Goal: Task Accomplishment & Management: Manage account settings

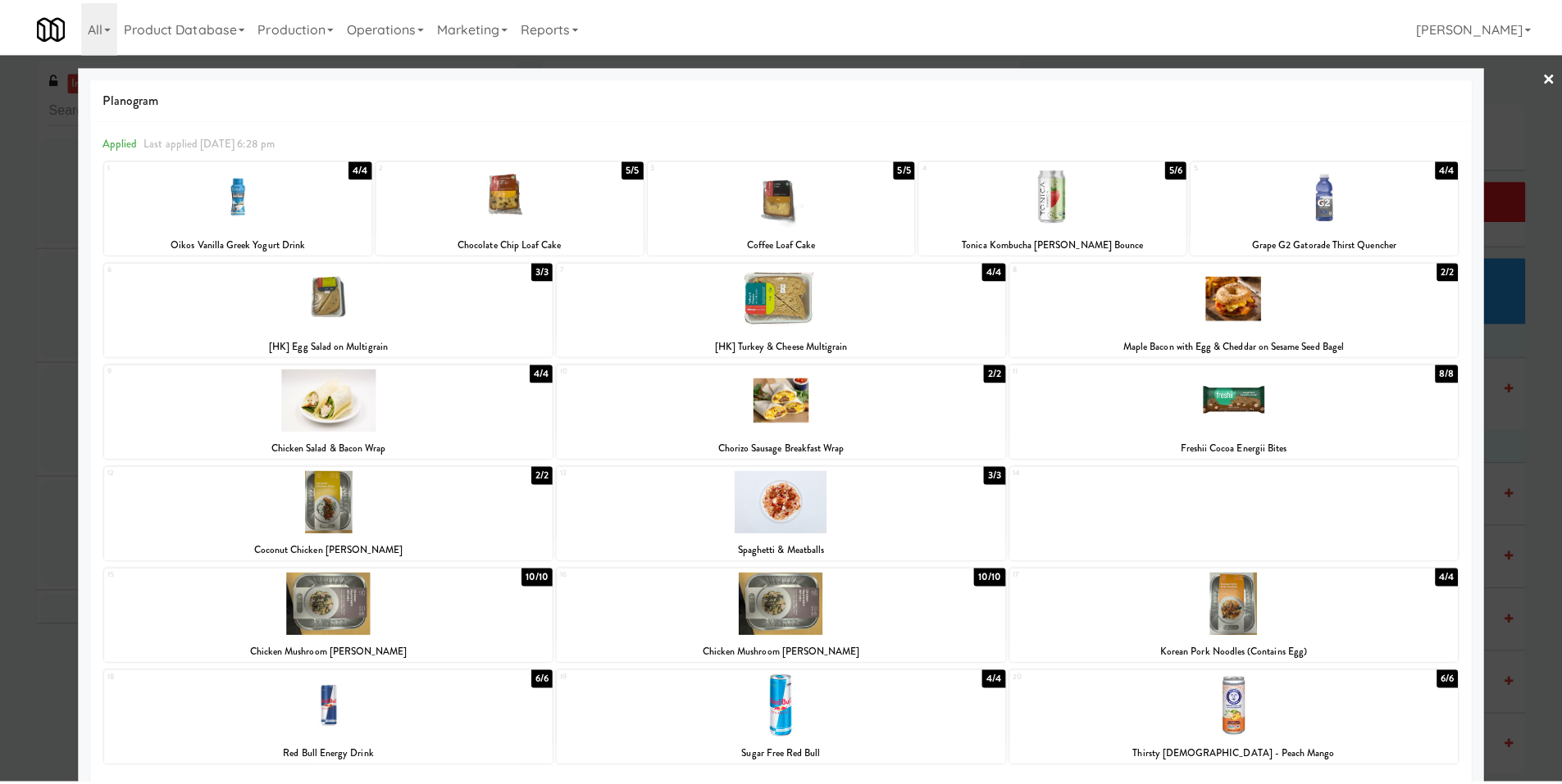
scroll to position [1393, 0]
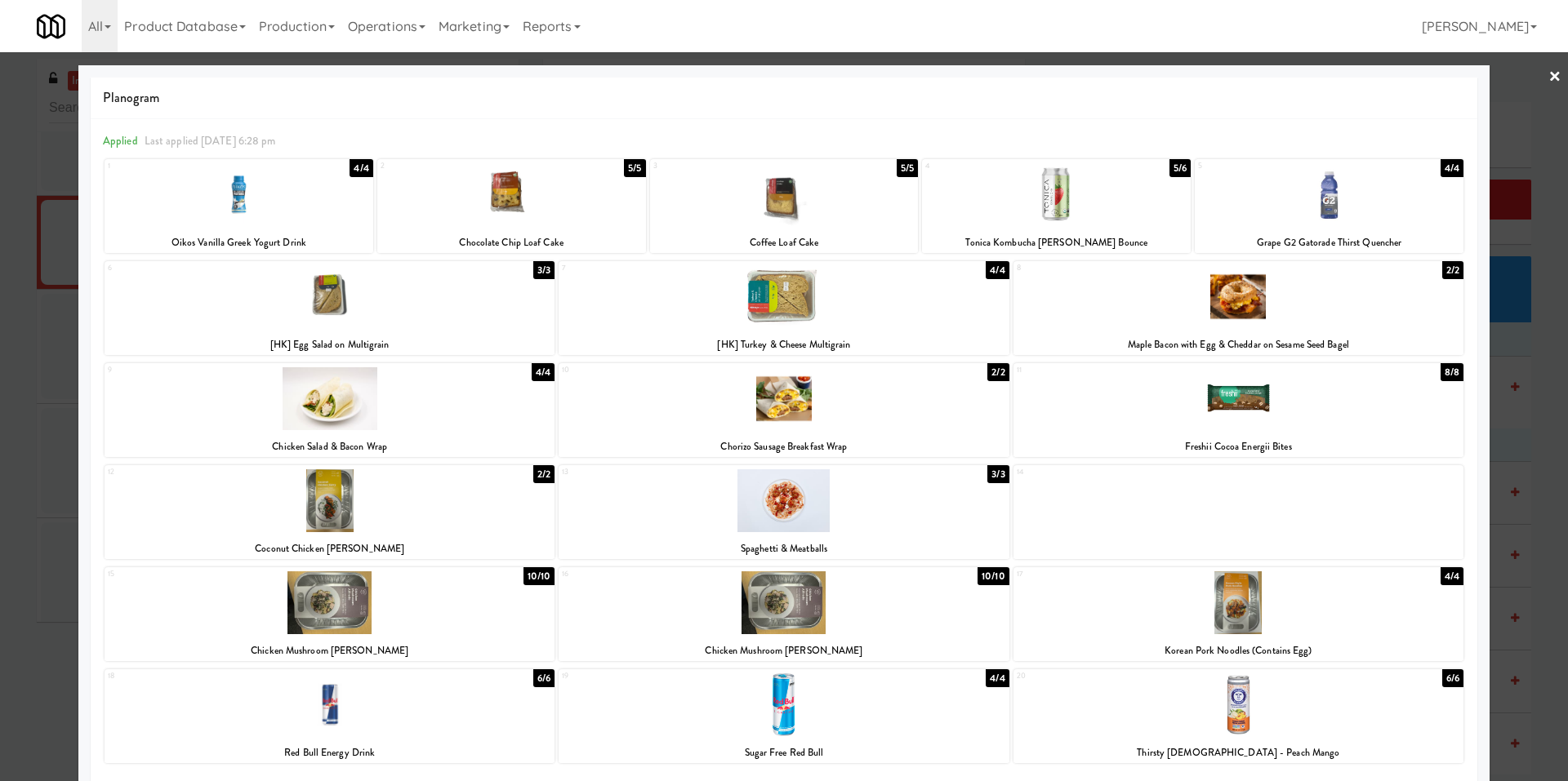
click at [50, 471] on div at bounding box center [784, 390] width 1568 height 781
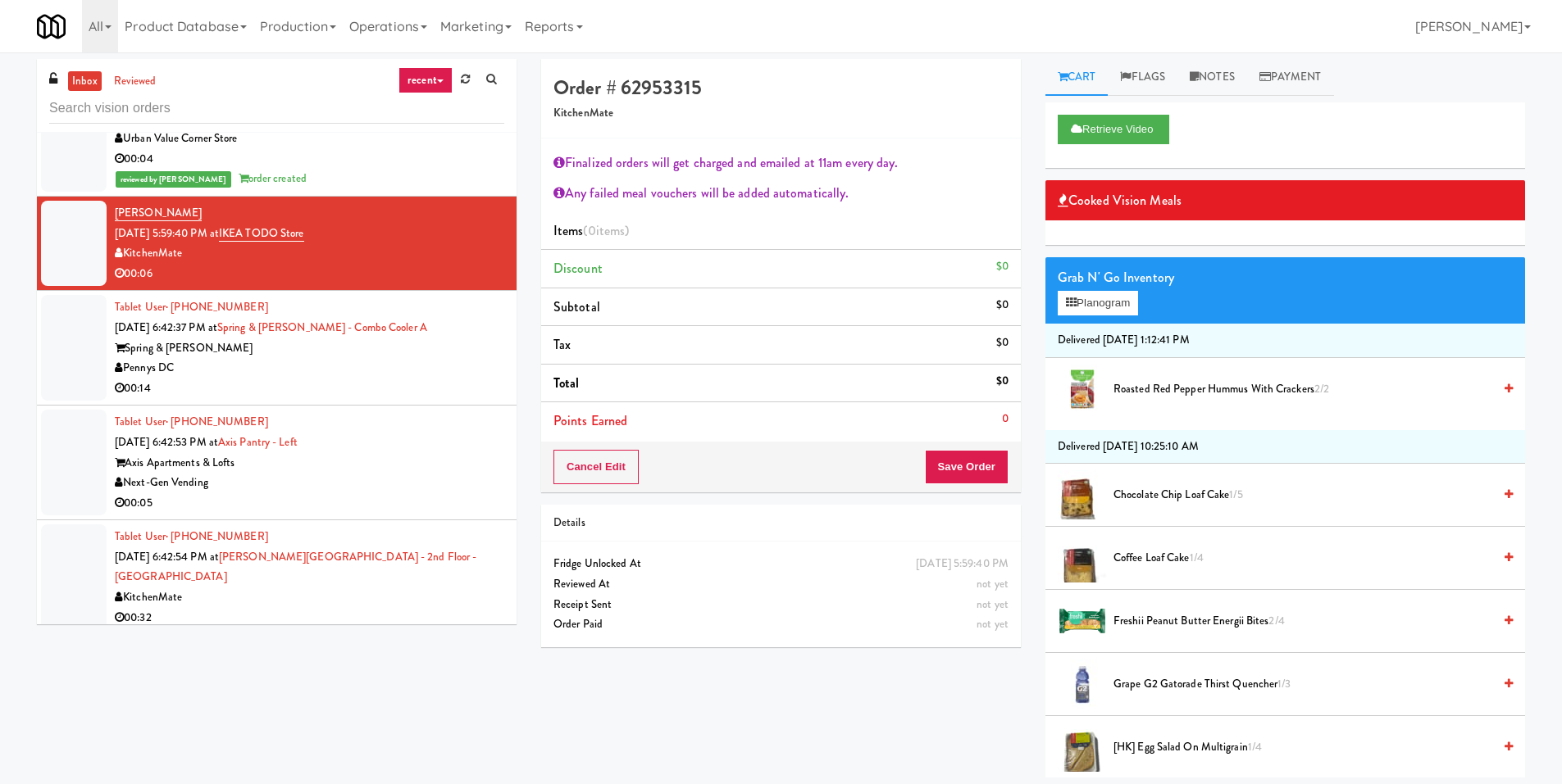
click at [1097, 317] on div "Grab N' Go Inventory Planogram" at bounding box center [1285, 290] width 480 height 67
click at [1098, 286] on div "Grab N' Go Inventory" at bounding box center [1286, 277] width 455 height 24
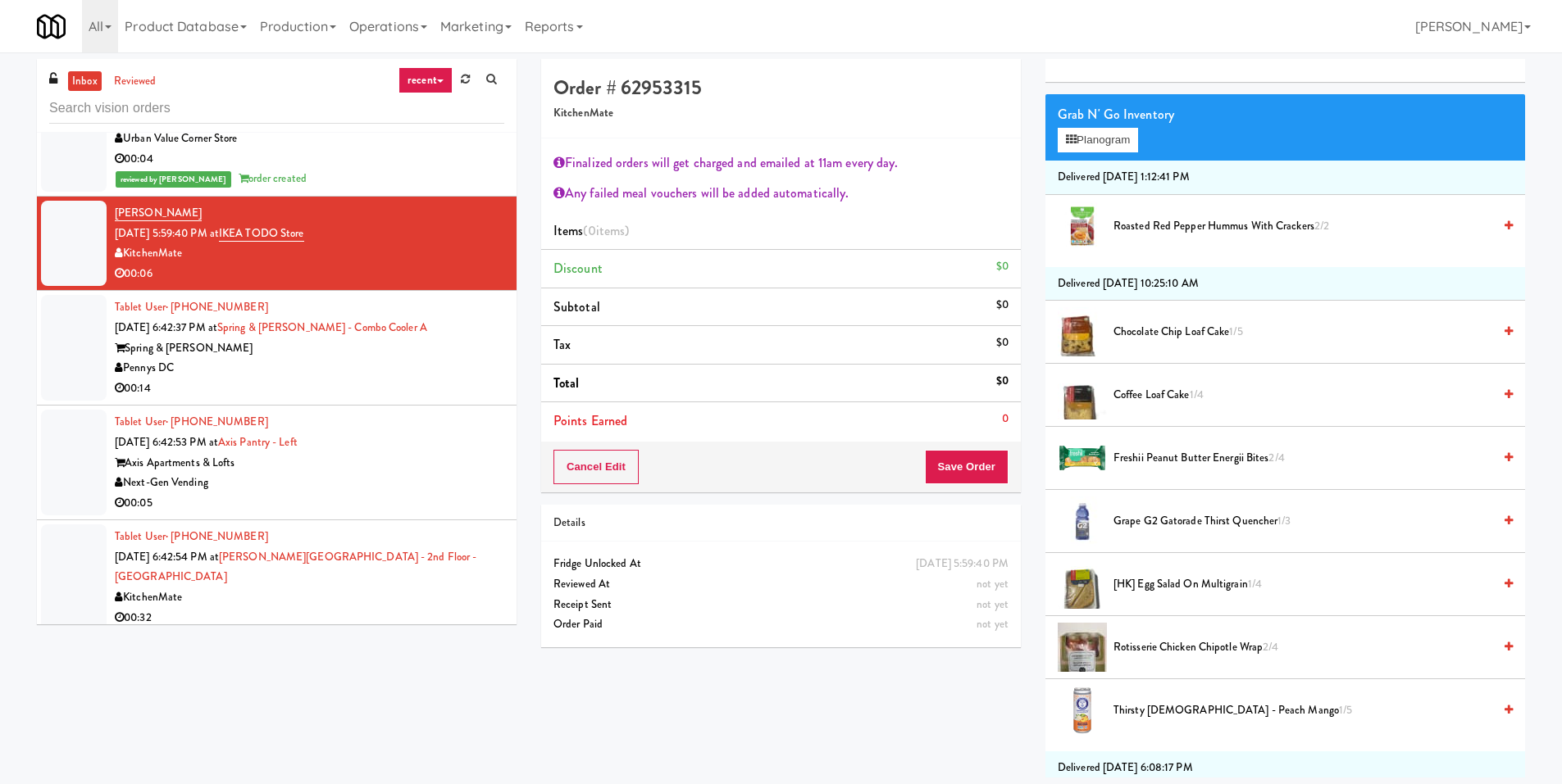
scroll to position [164, 0]
click at [1173, 573] on span "[HK] Egg Salad on Multigrain 1/4" at bounding box center [1302, 584] width 379 height 21
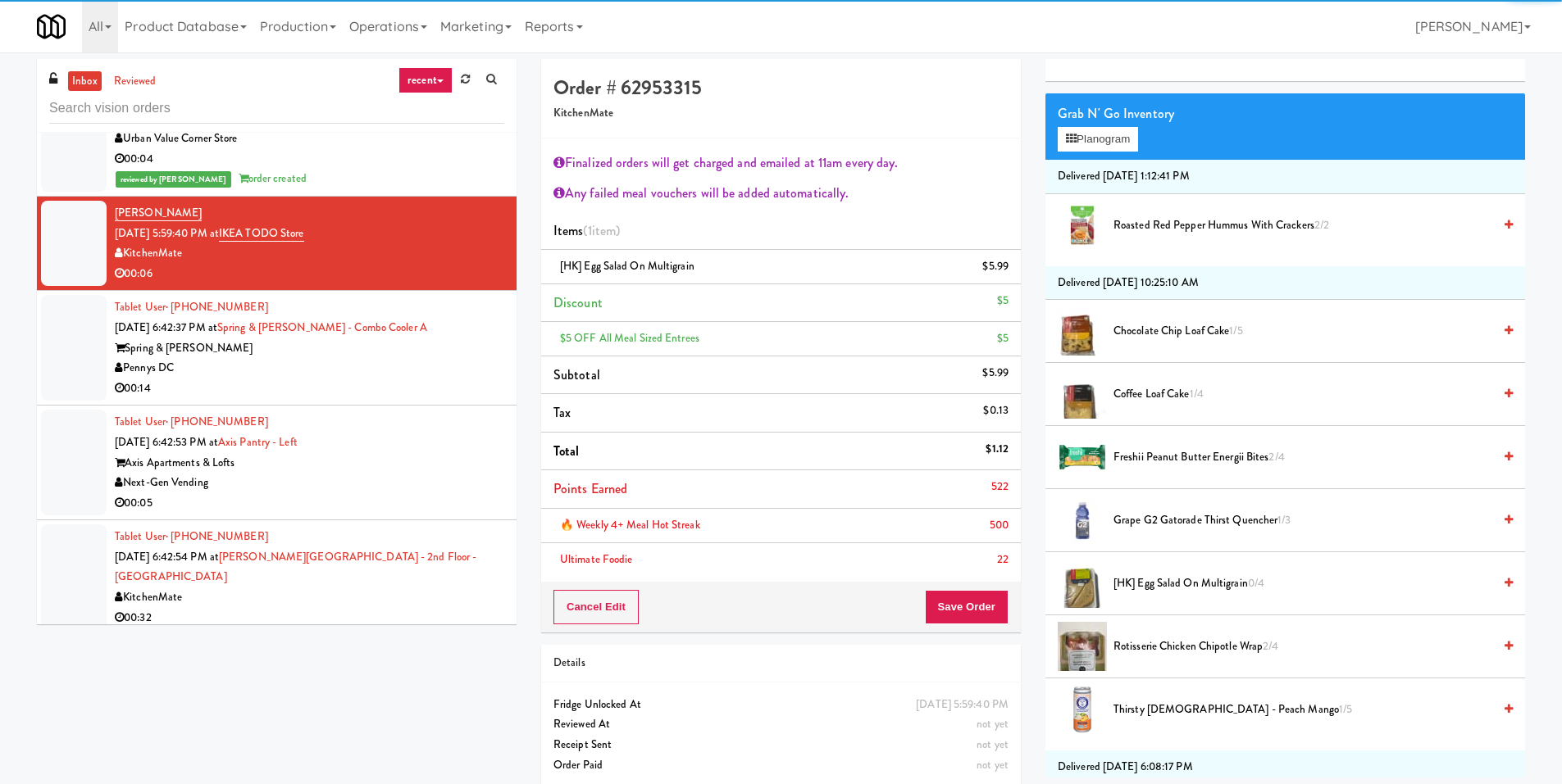
click at [962, 507] on li "Points Earned 522" at bounding box center [781, 489] width 480 height 39
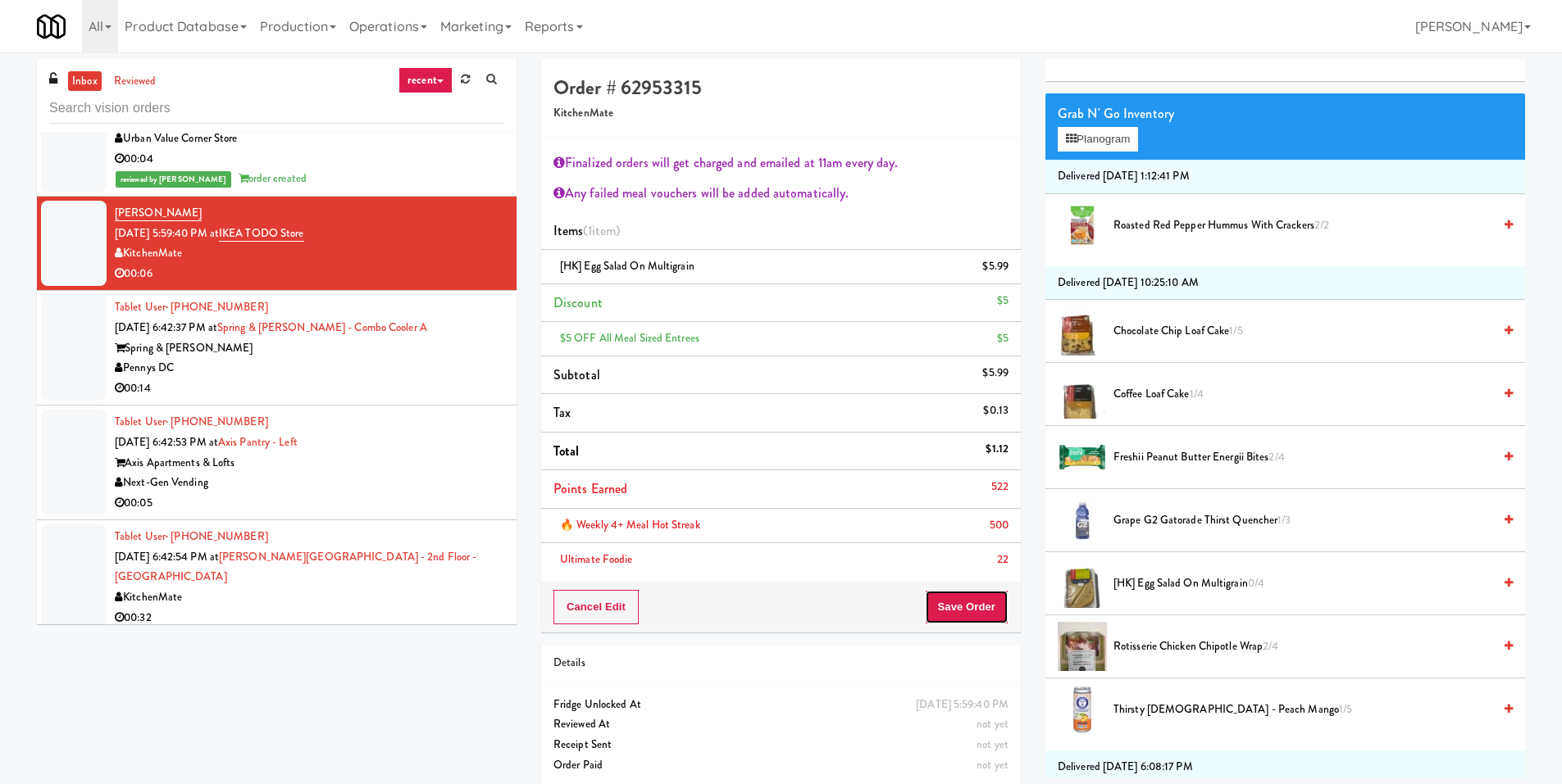
click at [982, 608] on button "Save Order" at bounding box center [966, 607] width 84 height 35
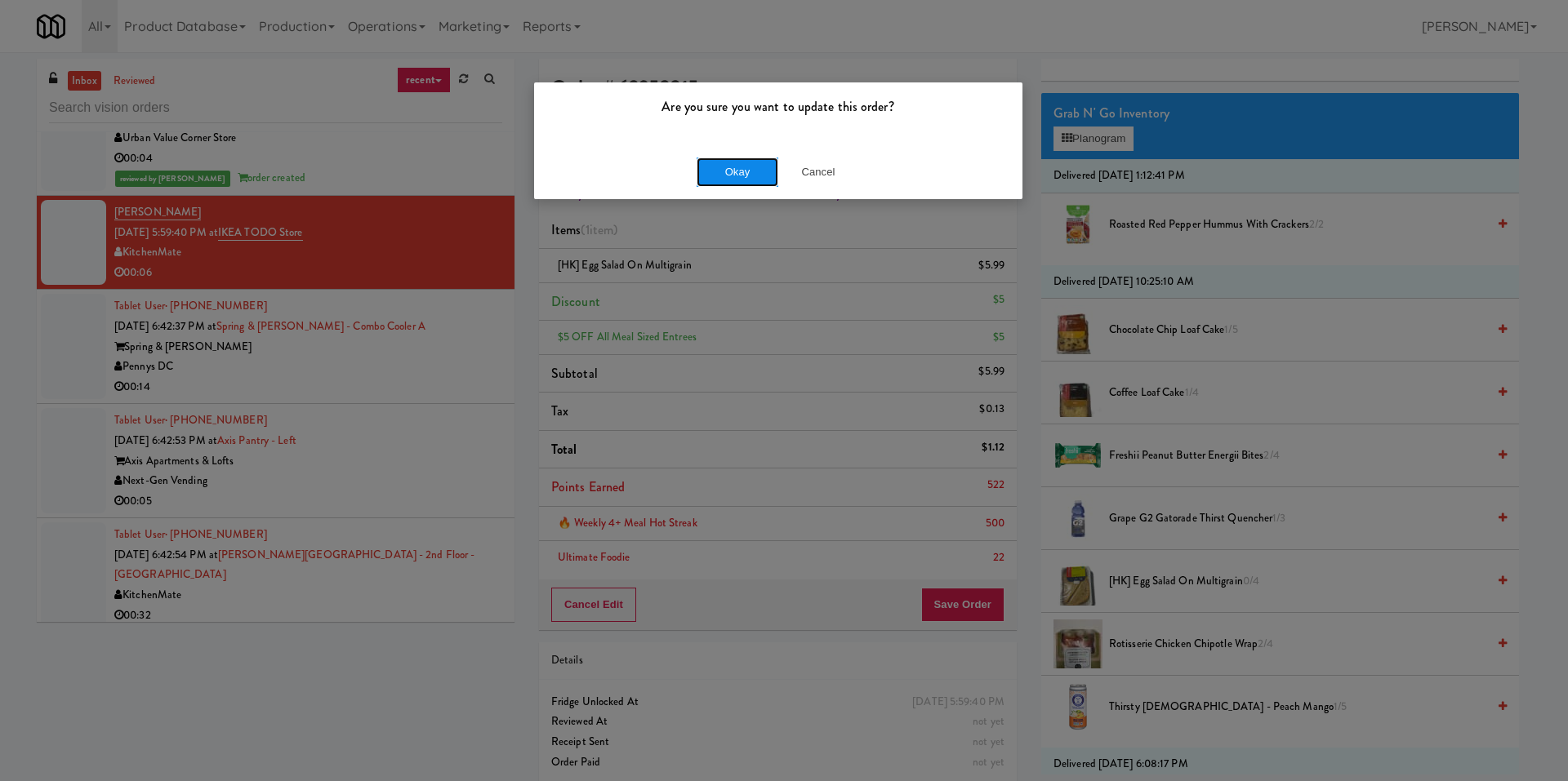
click at [748, 175] on button "Okay" at bounding box center [737, 171] width 81 height 29
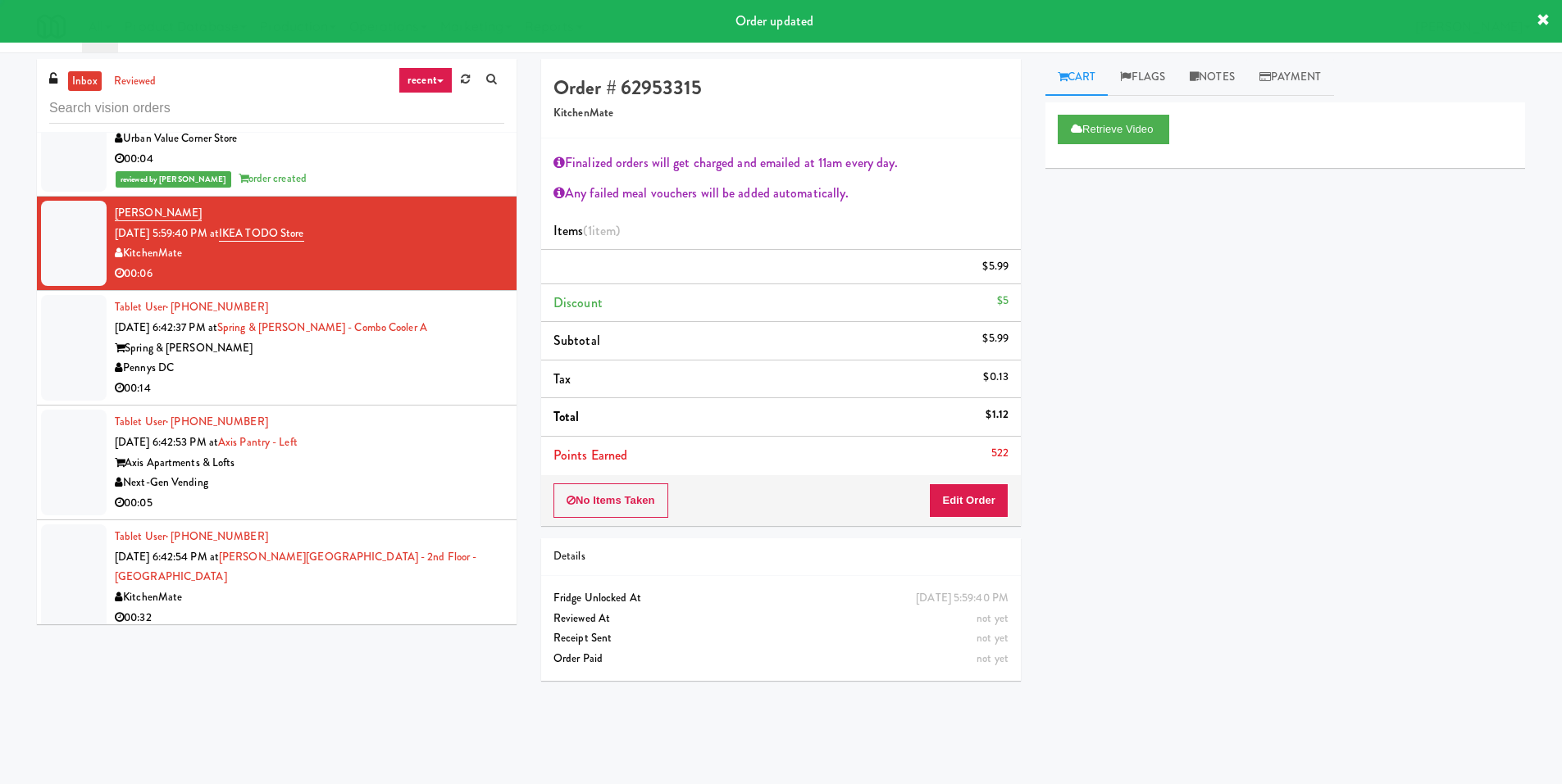
scroll to position [0, 0]
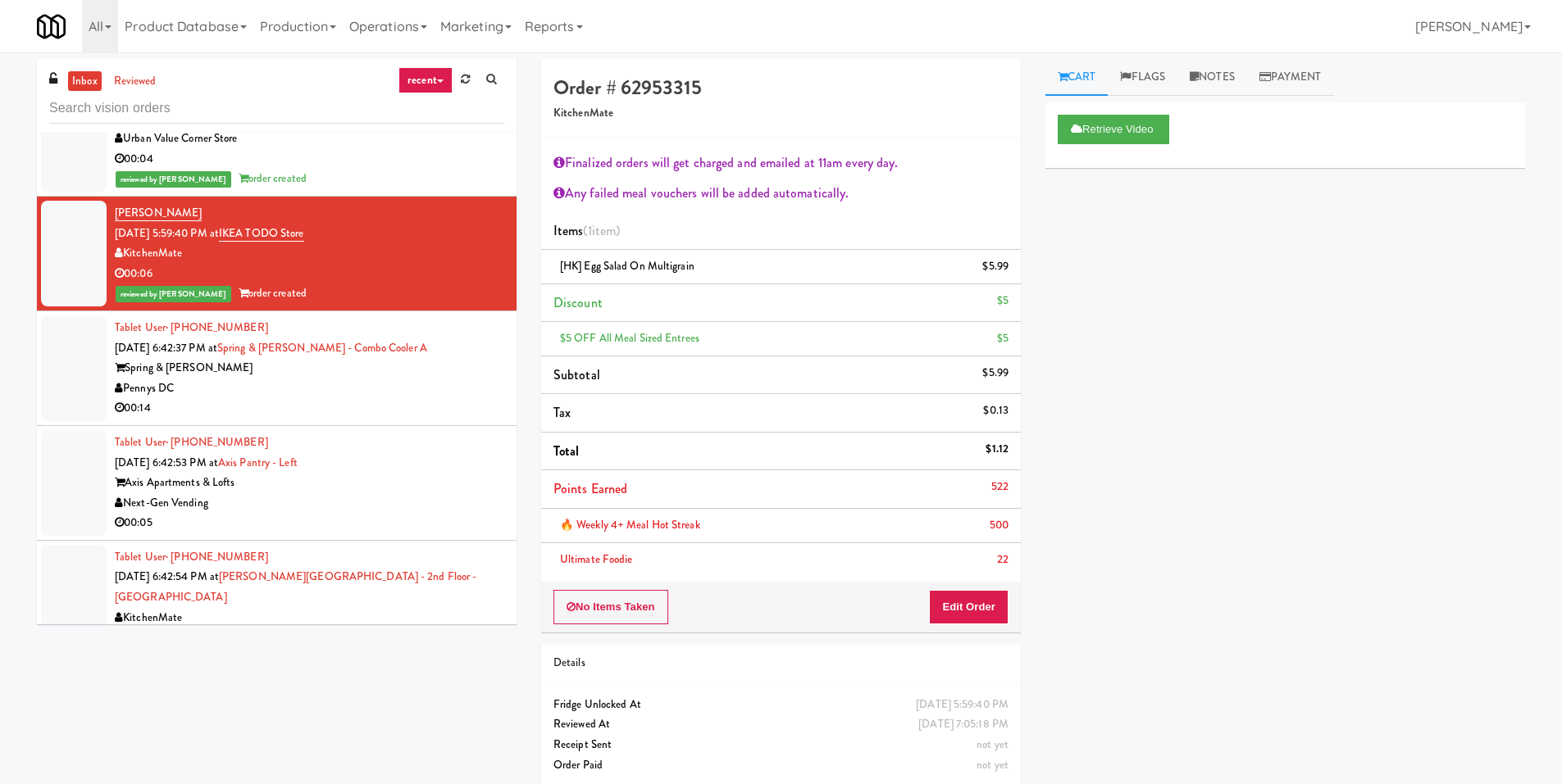
click at [305, 400] on div "00:14" at bounding box center [309, 409] width 389 height 21
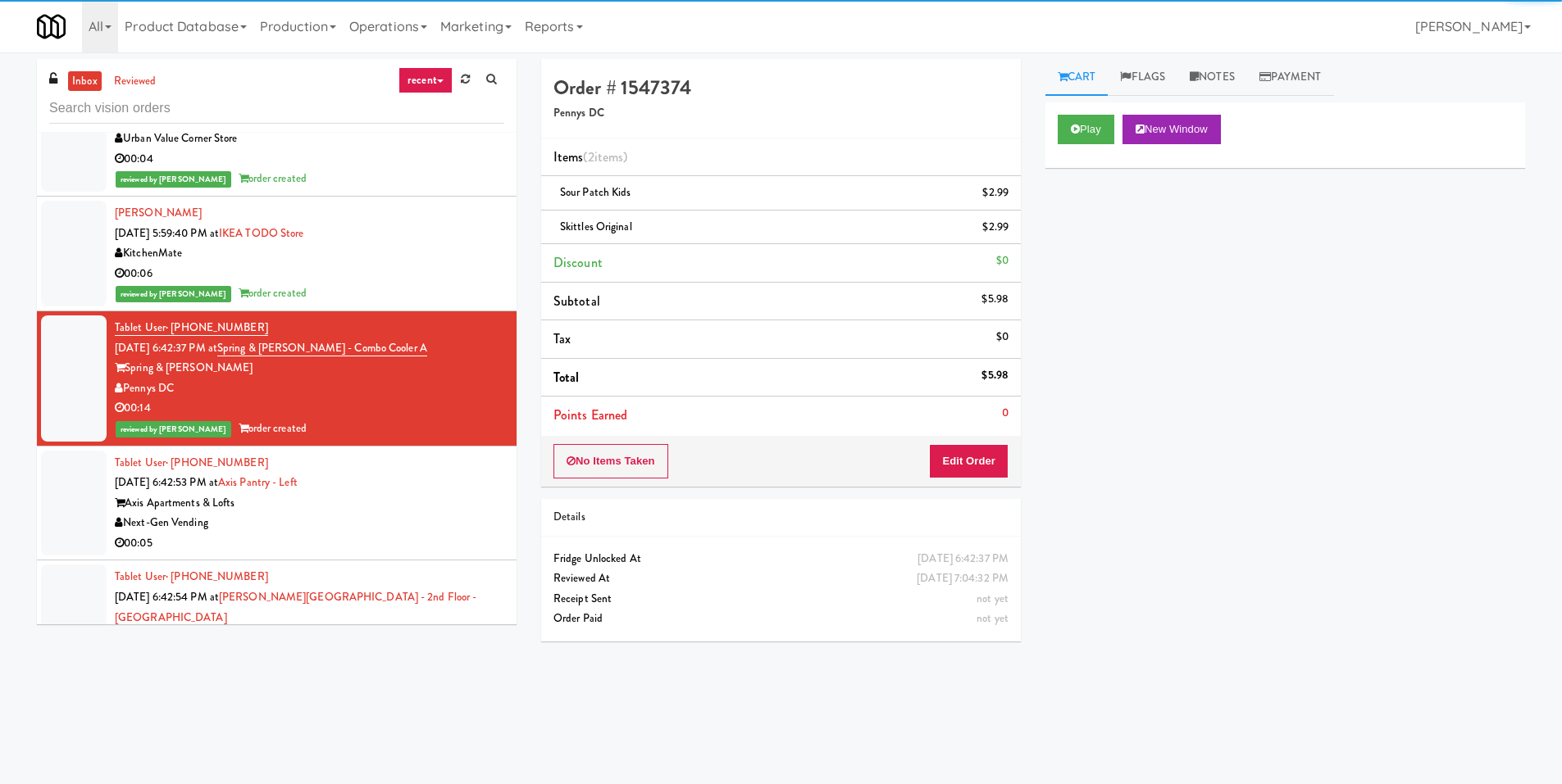
click at [394, 516] on div "Next-Gen Vending" at bounding box center [309, 524] width 389 height 21
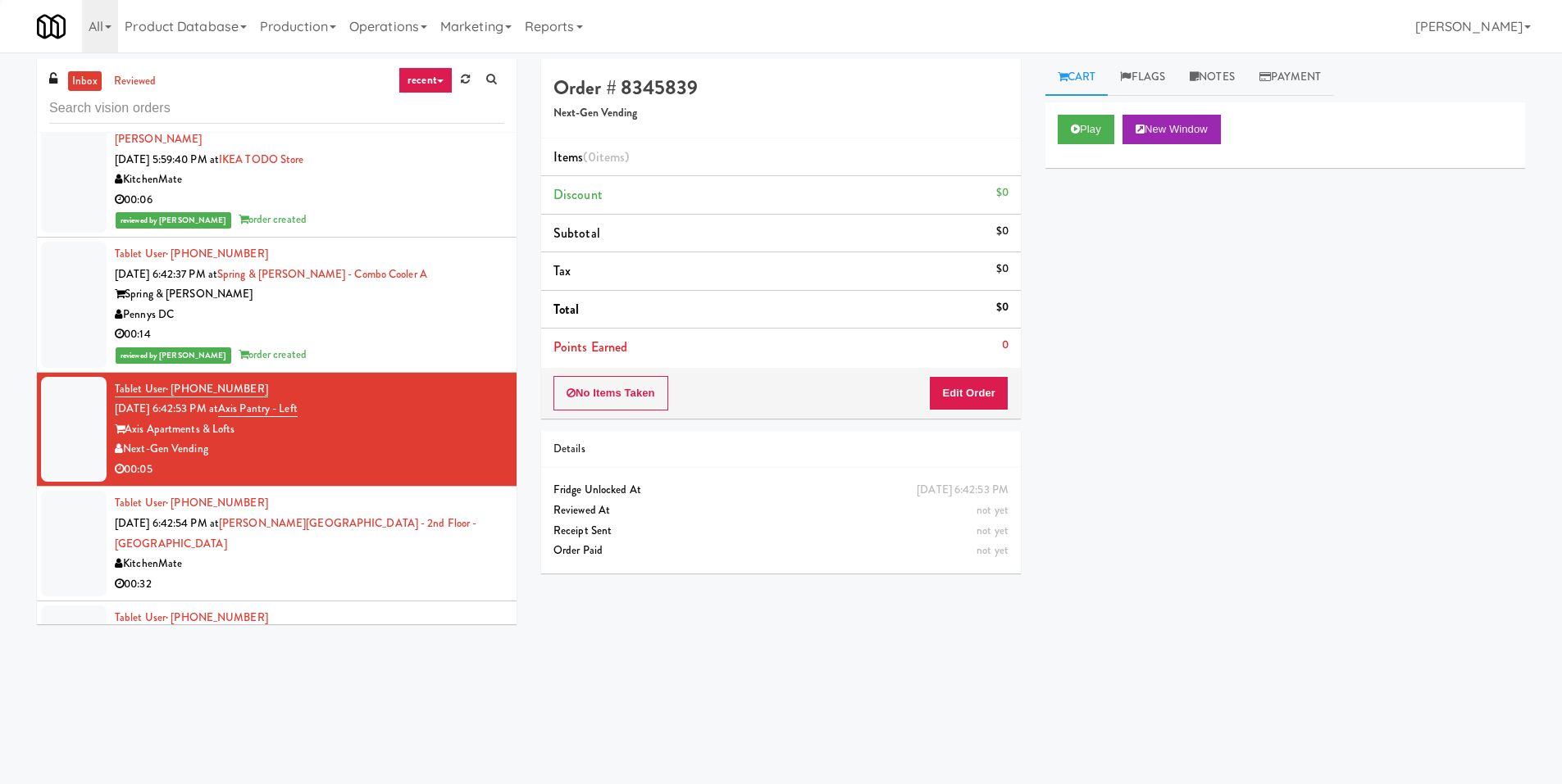
scroll to position [1557, 0]
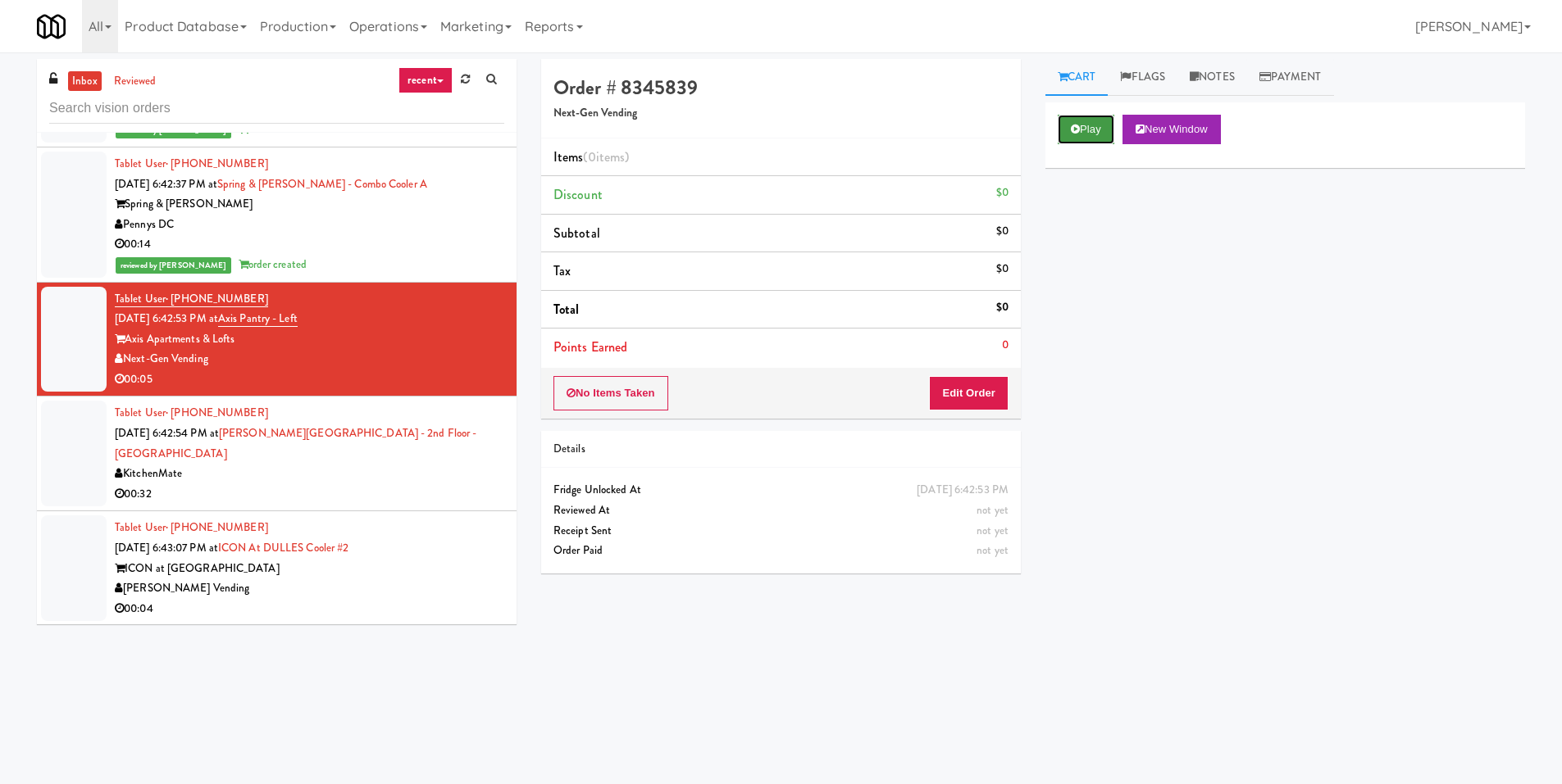
click at [1080, 134] on button "Play" at bounding box center [1086, 129] width 56 height 29
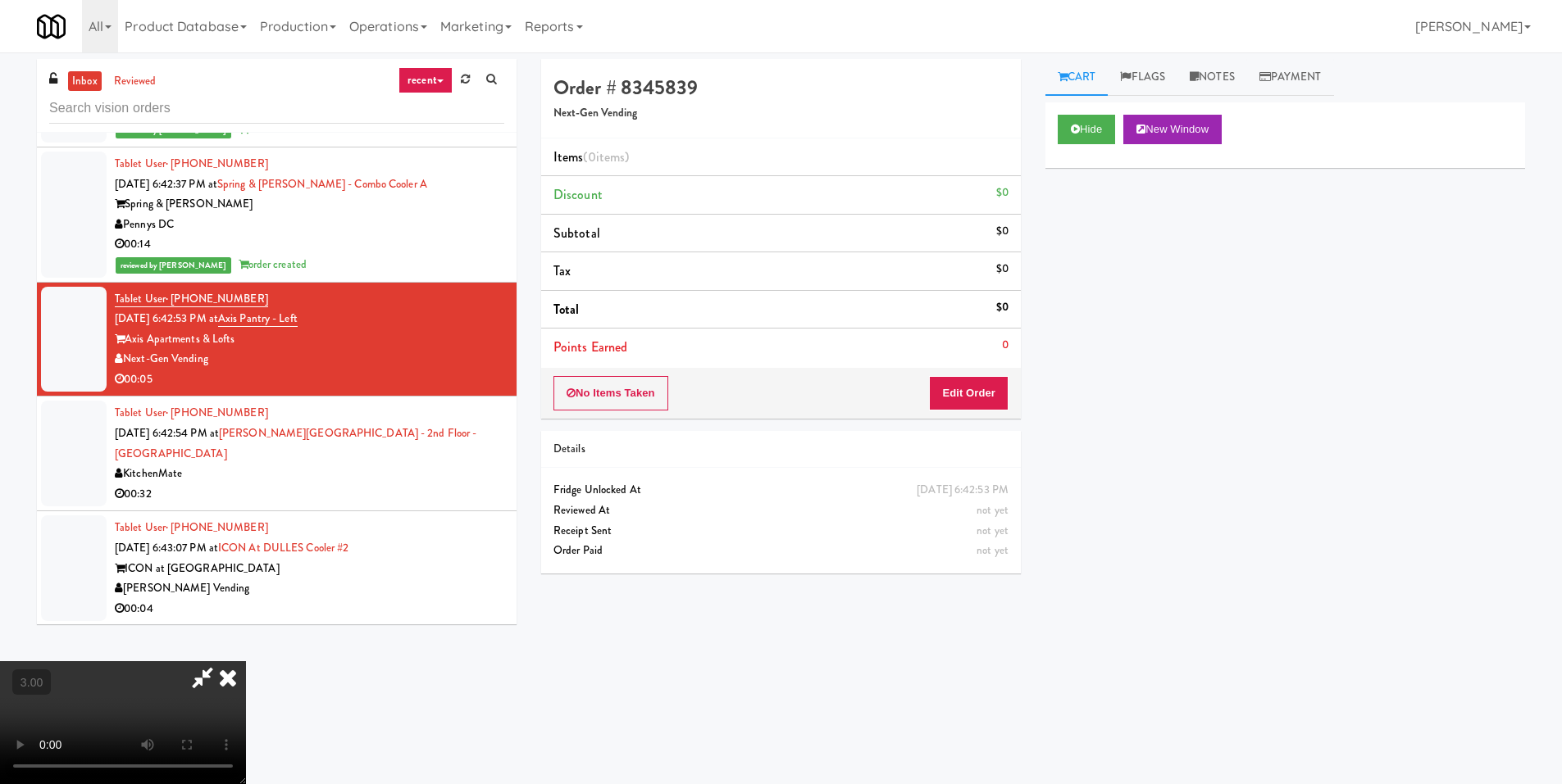
click at [246, 662] on video at bounding box center [123, 723] width 246 height 123
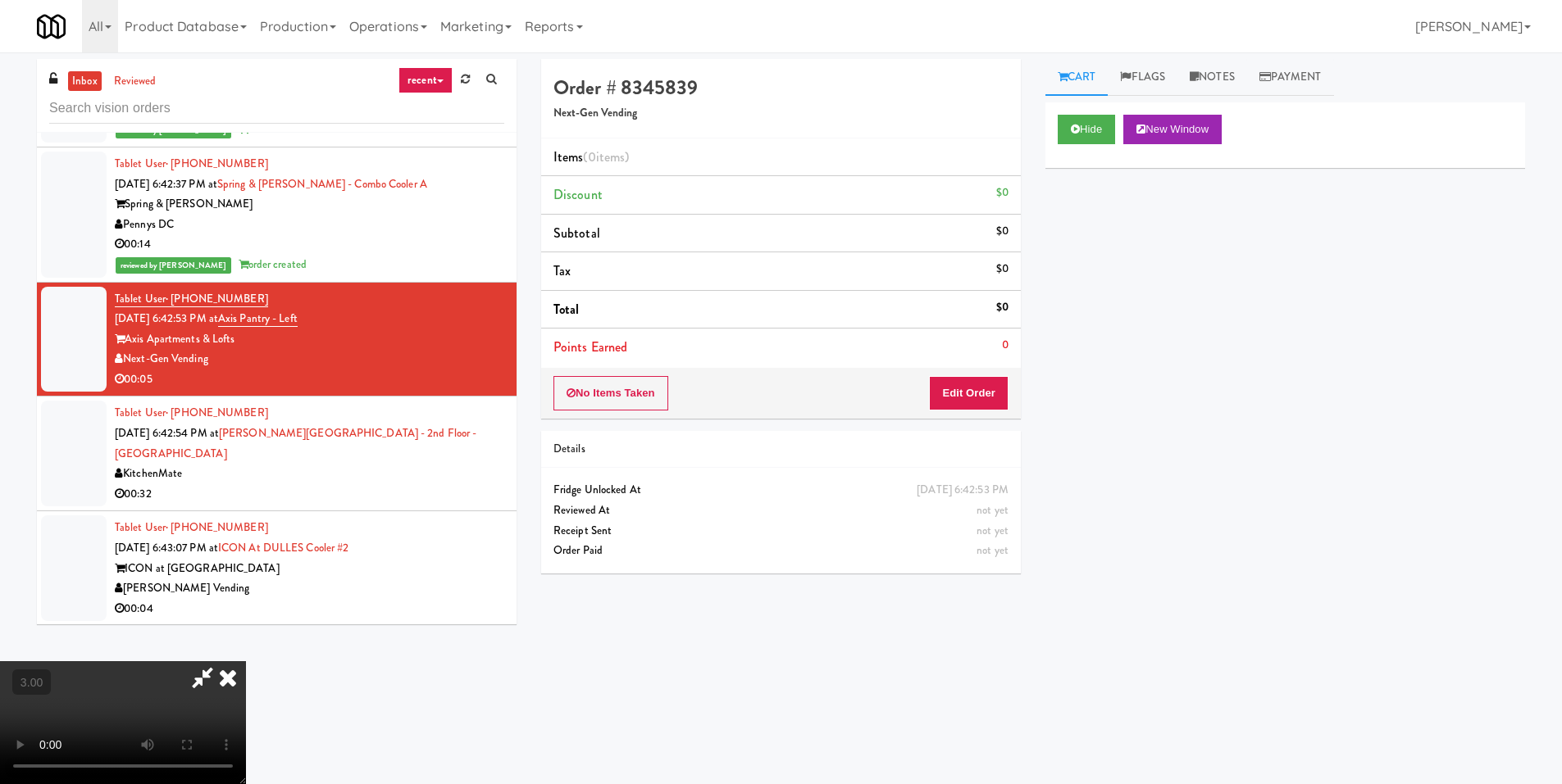
click at [246, 662] on video at bounding box center [123, 723] width 246 height 123
click at [989, 400] on button "Edit Order" at bounding box center [969, 393] width 80 height 35
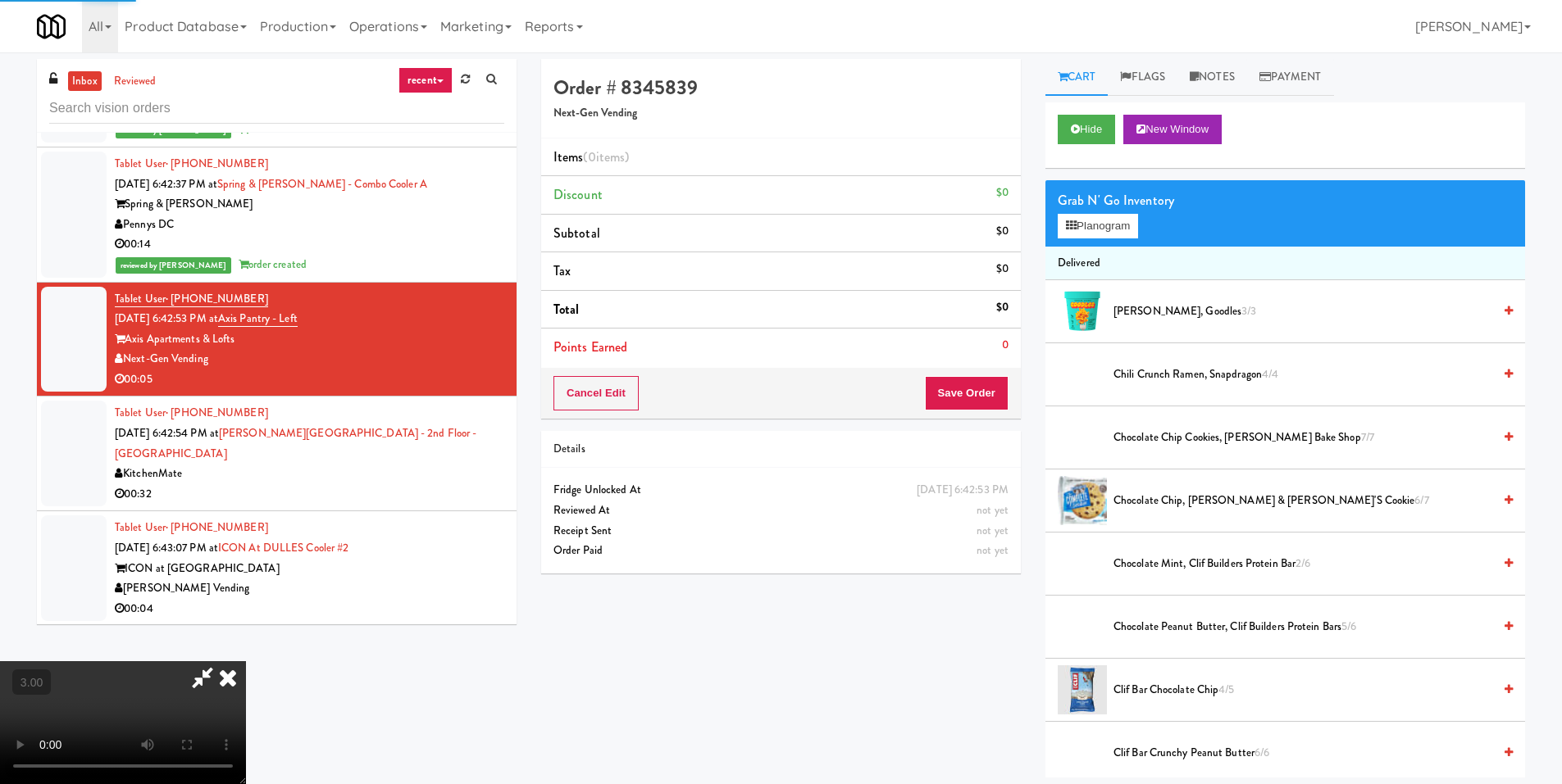
click at [1087, 251] on li "Delivered" at bounding box center [1285, 263] width 480 height 35
click at [1083, 235] on button "Planogram" at bounding box center [1097, 227] width 80 height 24
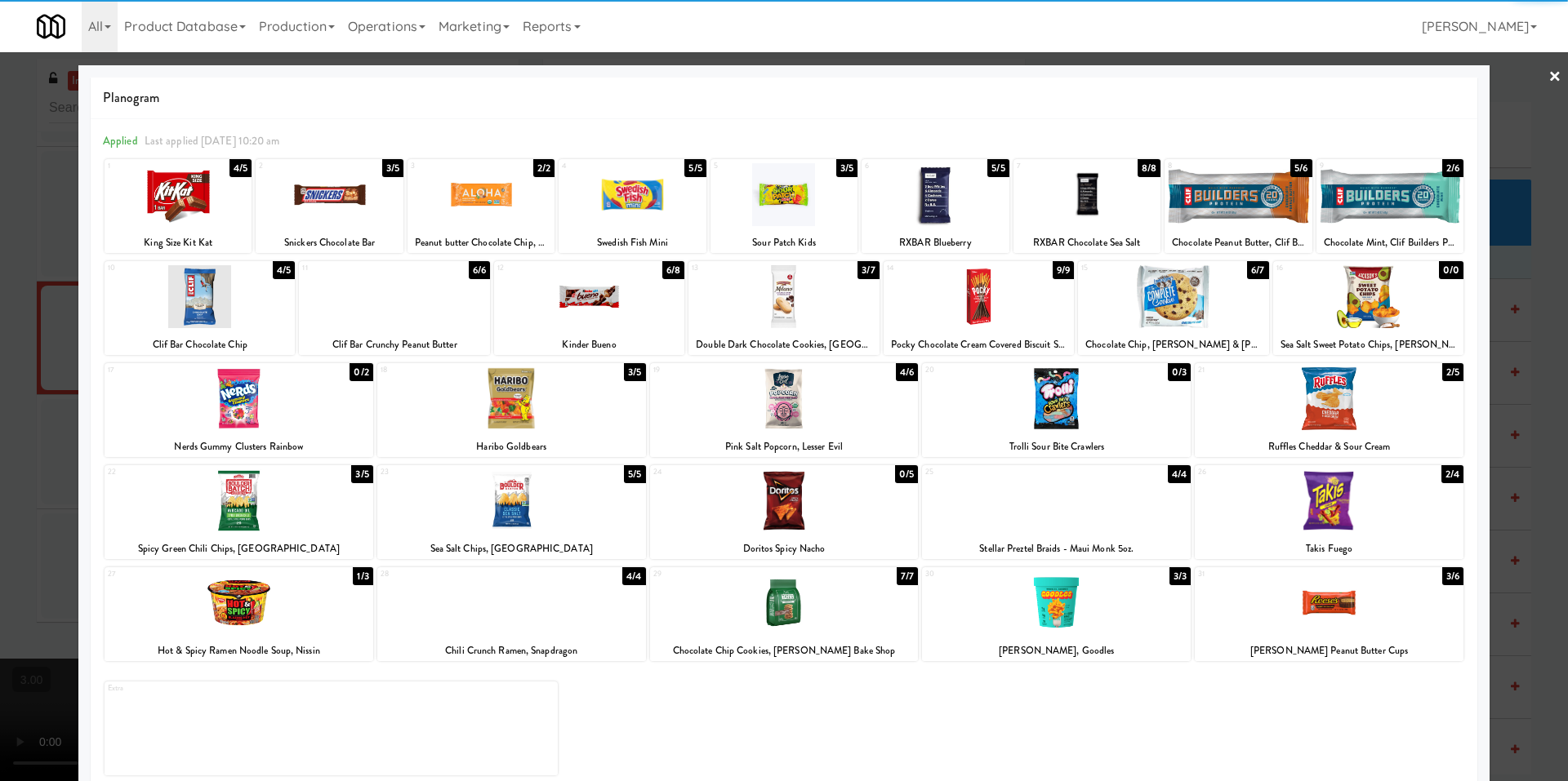
click at [377, 216] on div at bounding box center [329, 194] width 147 height 63
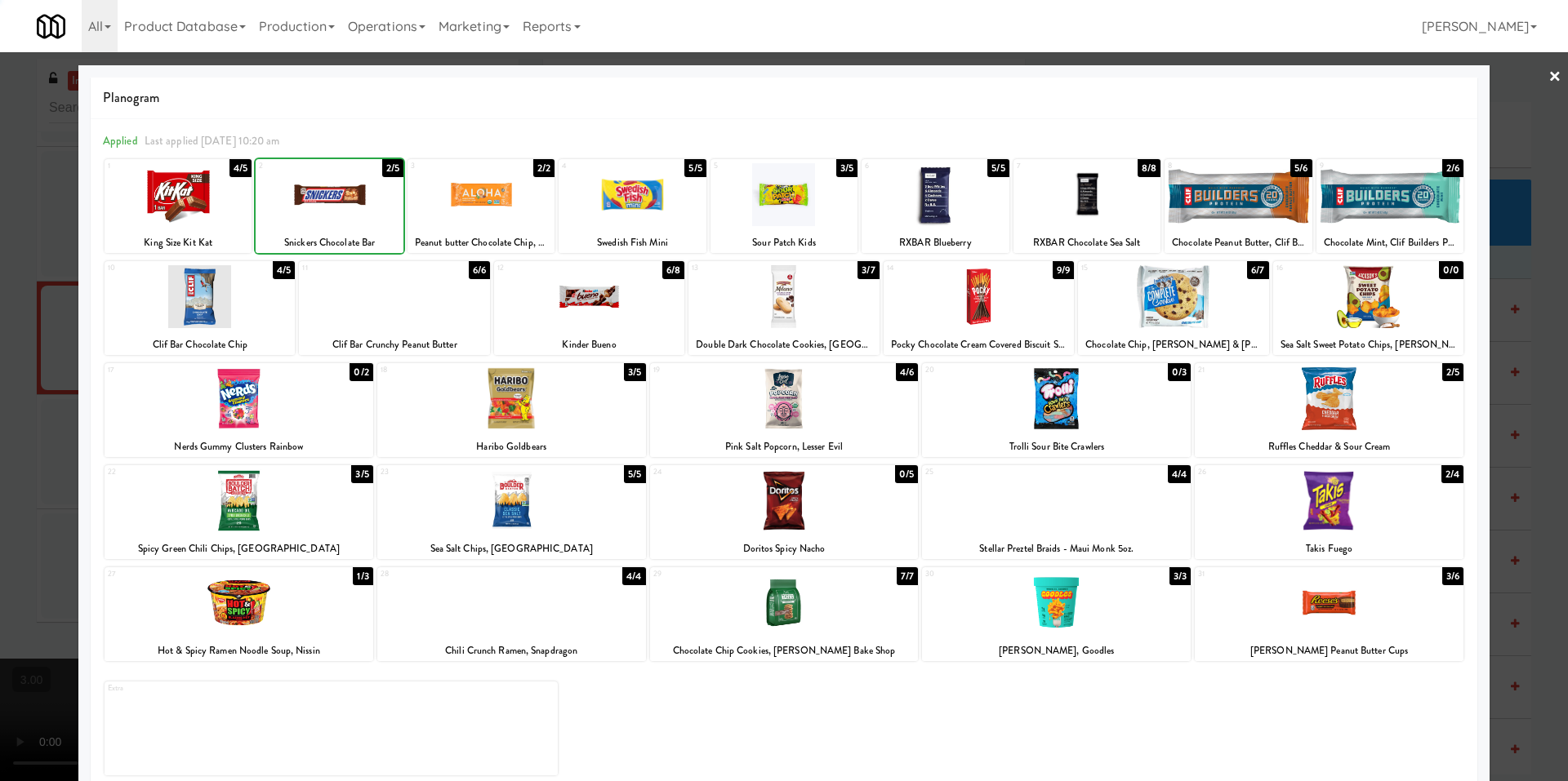
click at [377, 216] on div at bounding box center [329, 194] width 147 height 63
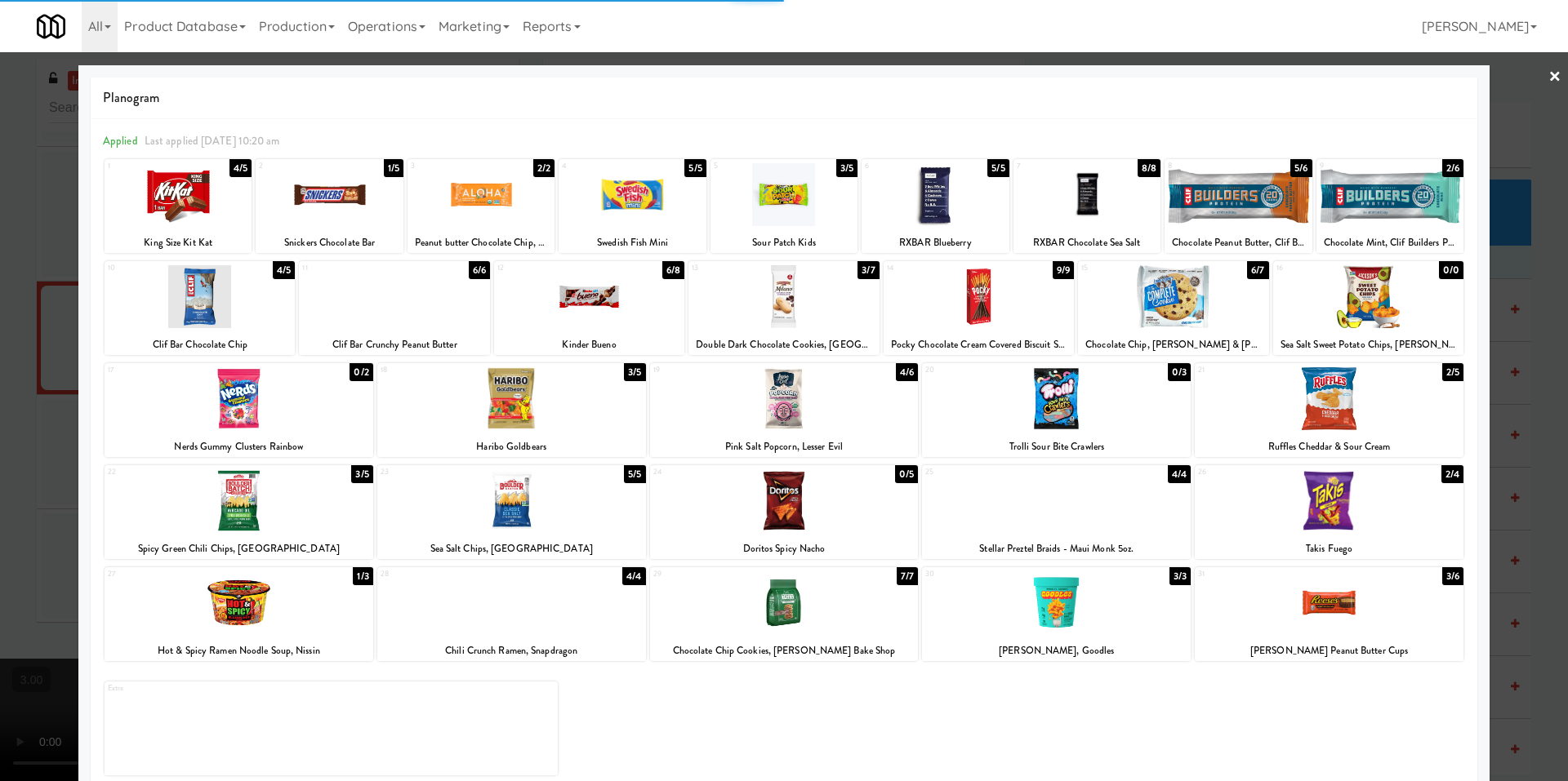
click at [67, 317] on div at bounding box center [784, 390] width 1568 height 781
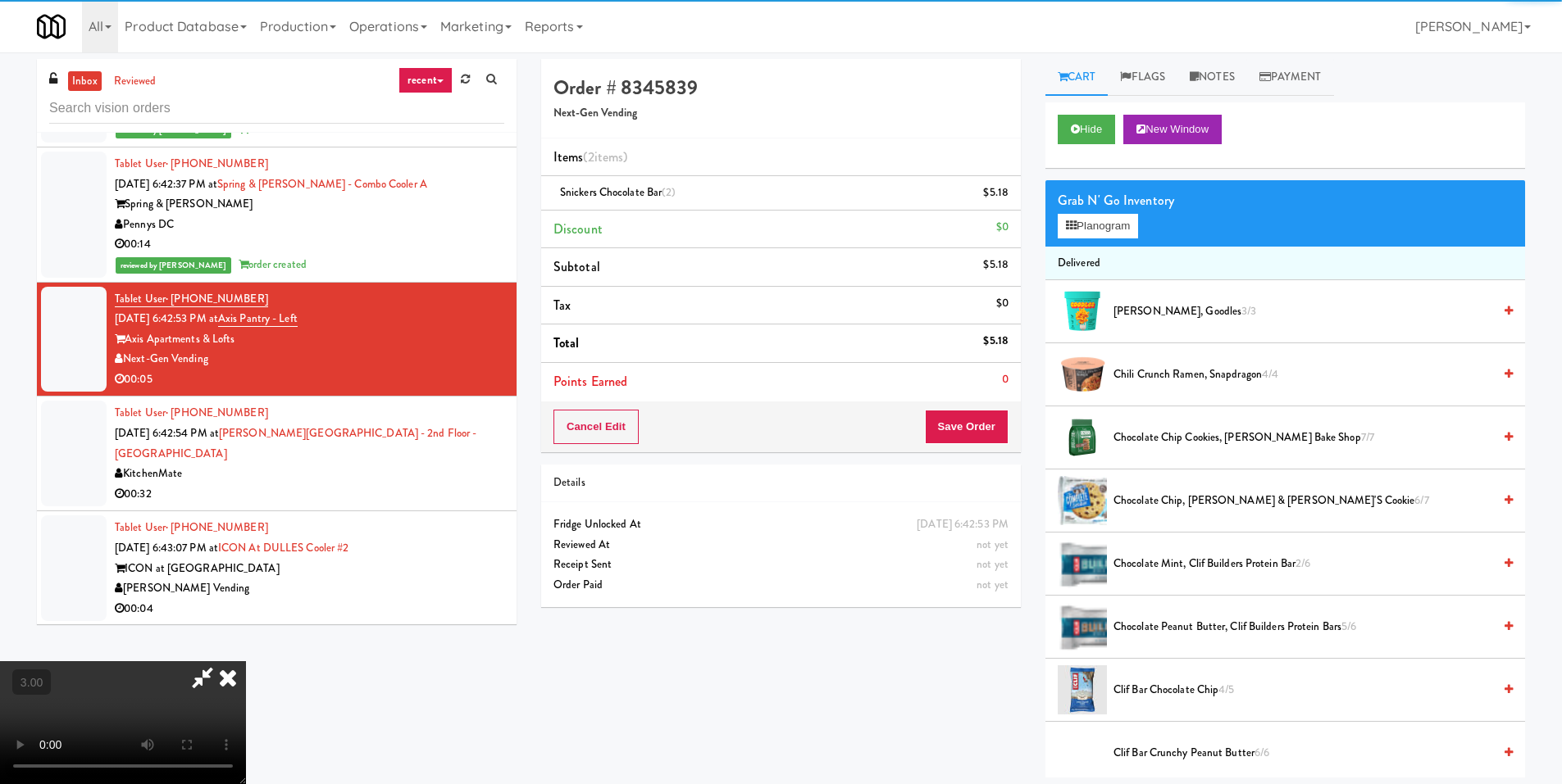
click at [246, 662] on video at bounding box center [123, 723] width 246 height 123
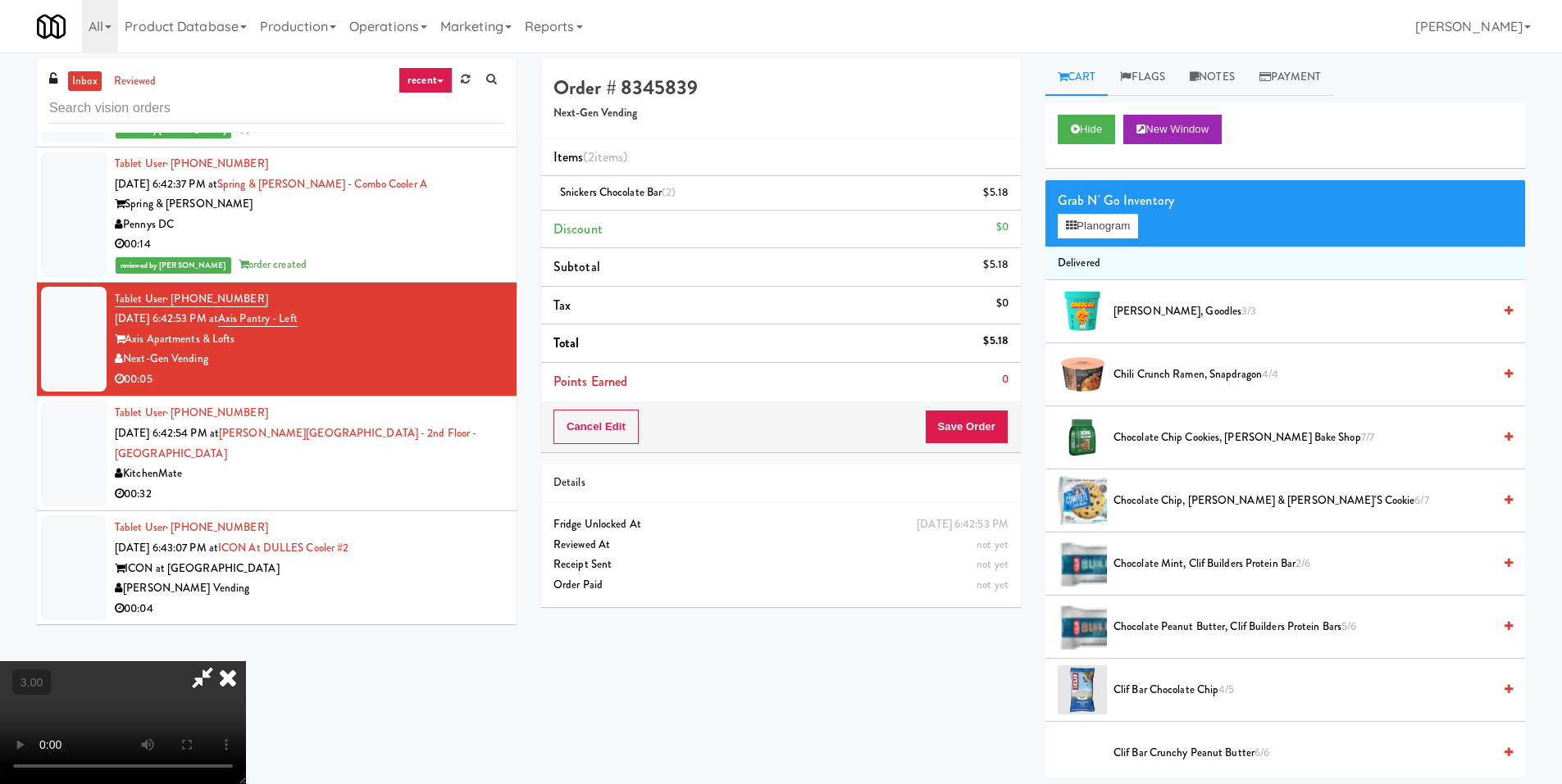
click at [246, 662] on video at bounding box center [123, 723] width 246 height 123
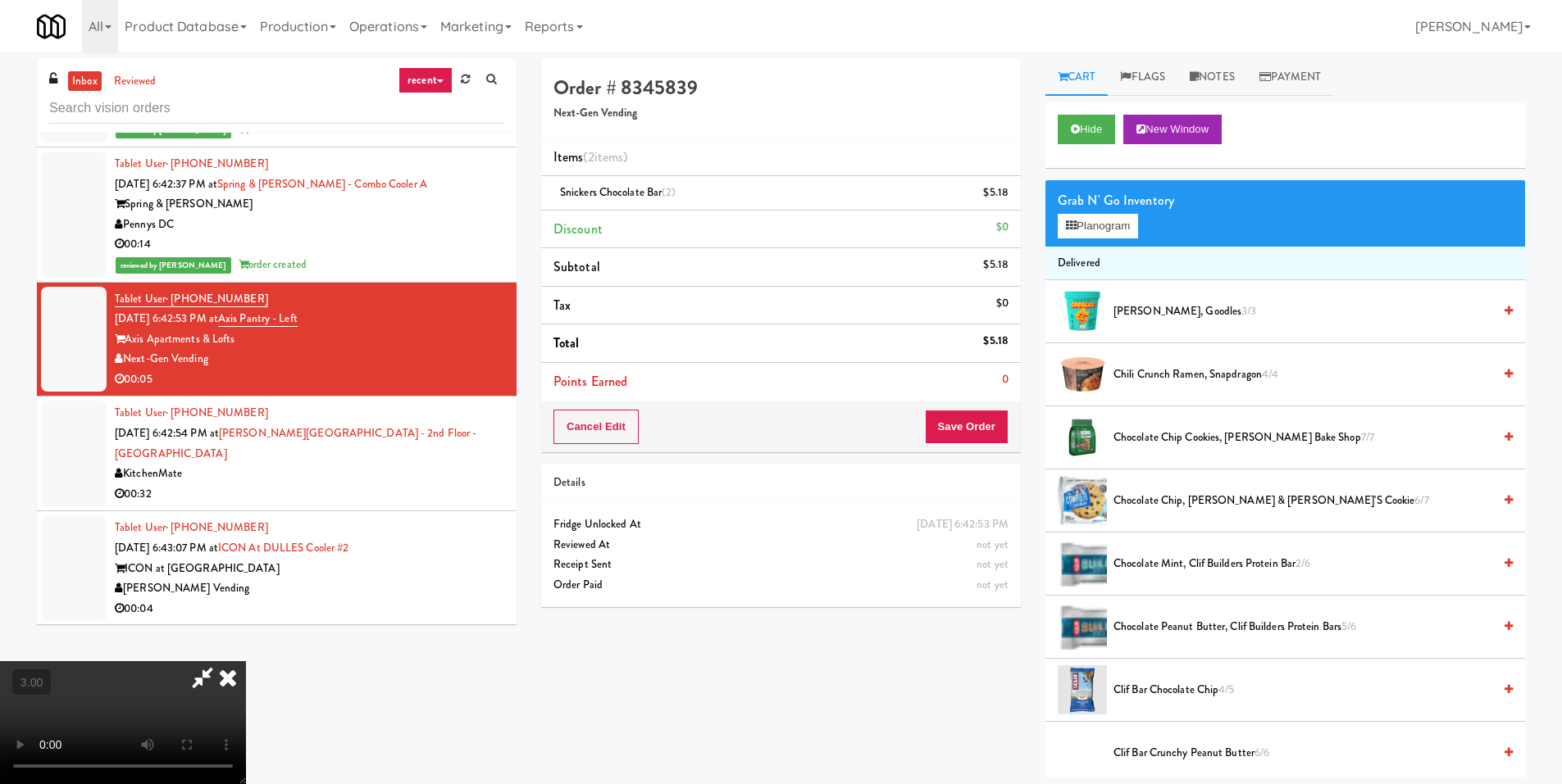
click at [246, 662] on video at bounding box center [123, 723] width 246 height 123
click at [965, 416] on button "Save Order" at bounding box center [966, 427] width 84 height 35
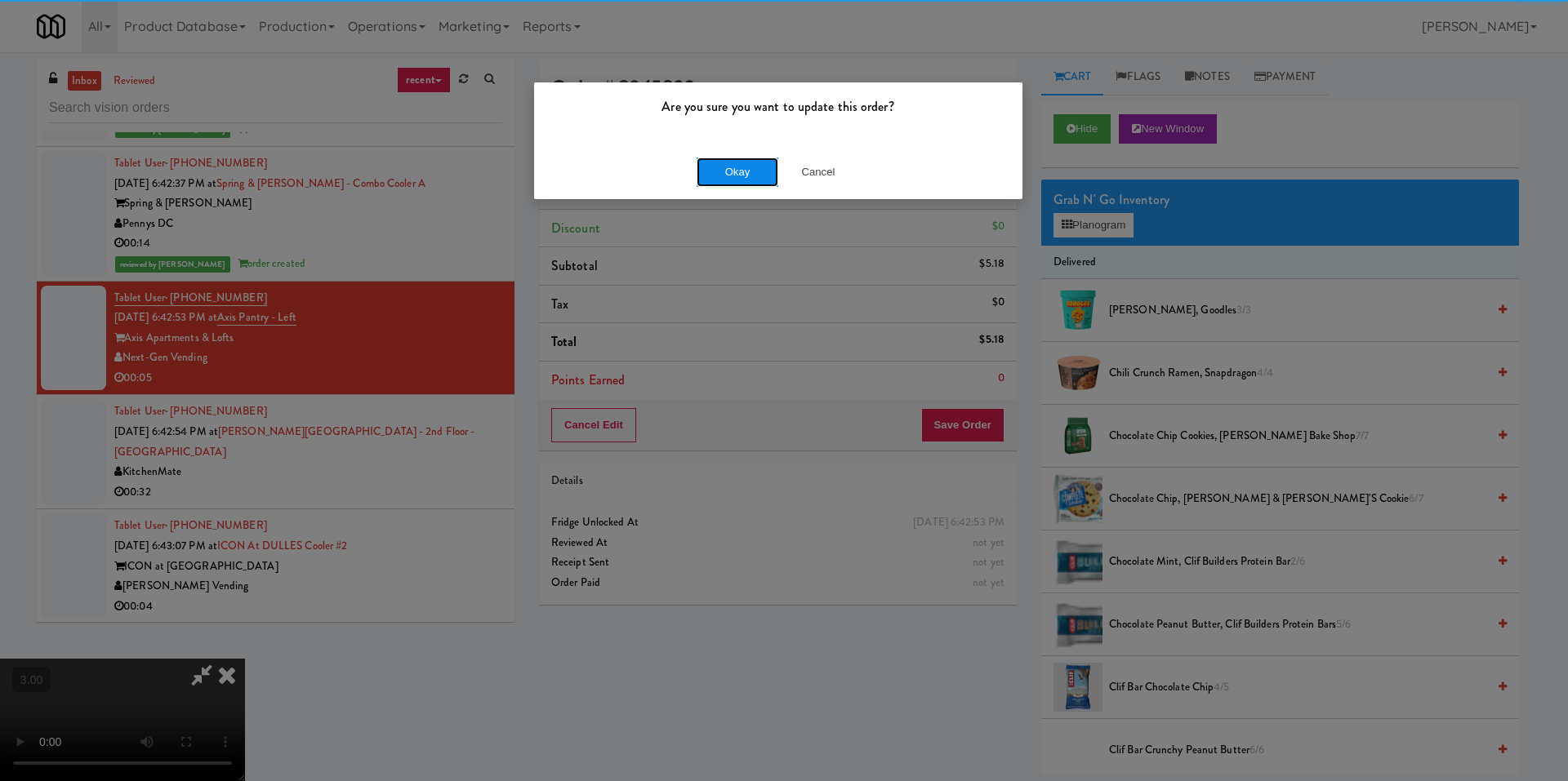
click at [727, 169] on button "Okay" at bounding box center [737, 171] width 81 height 29
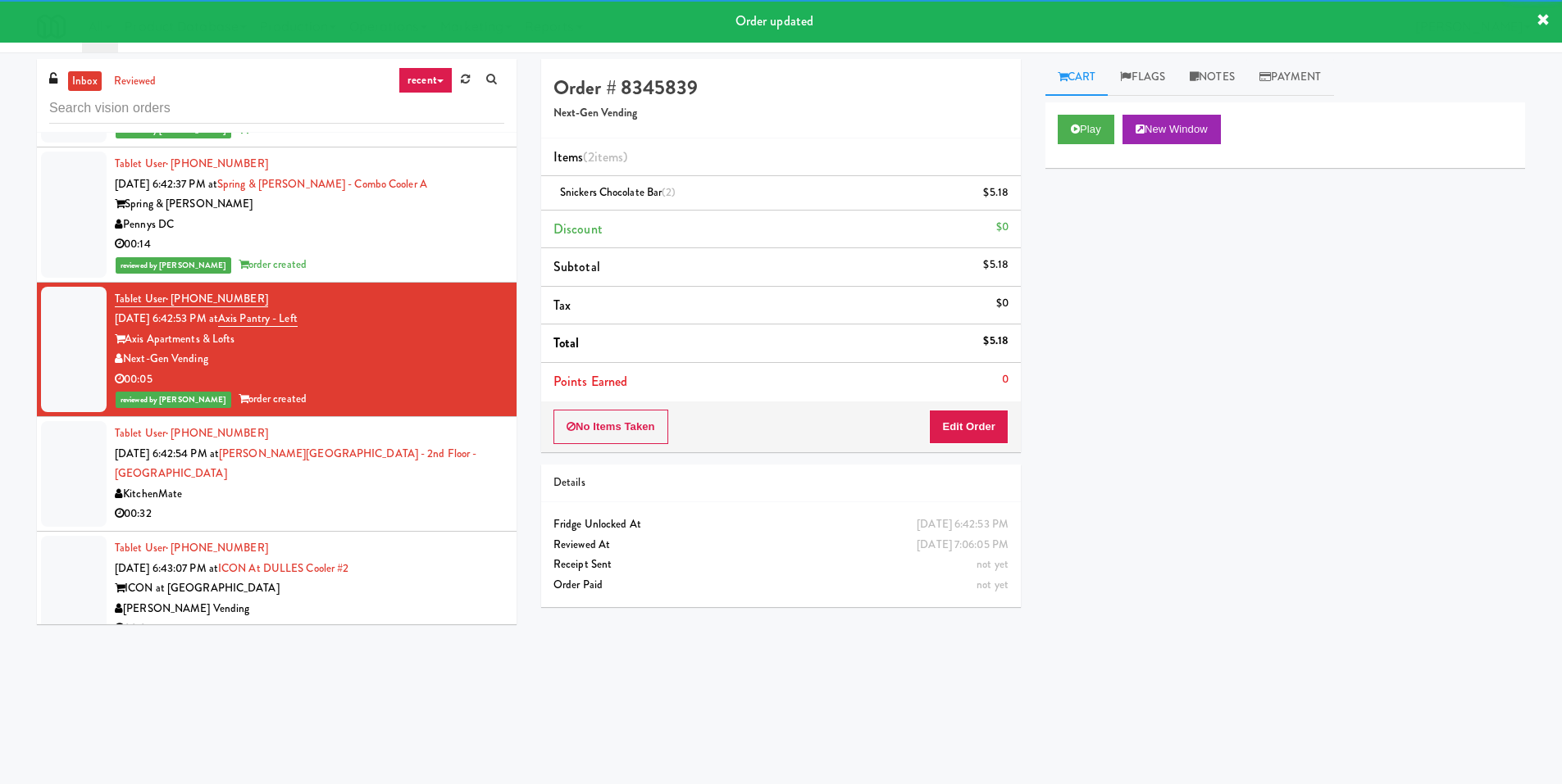
scroll to position [1639, 0]
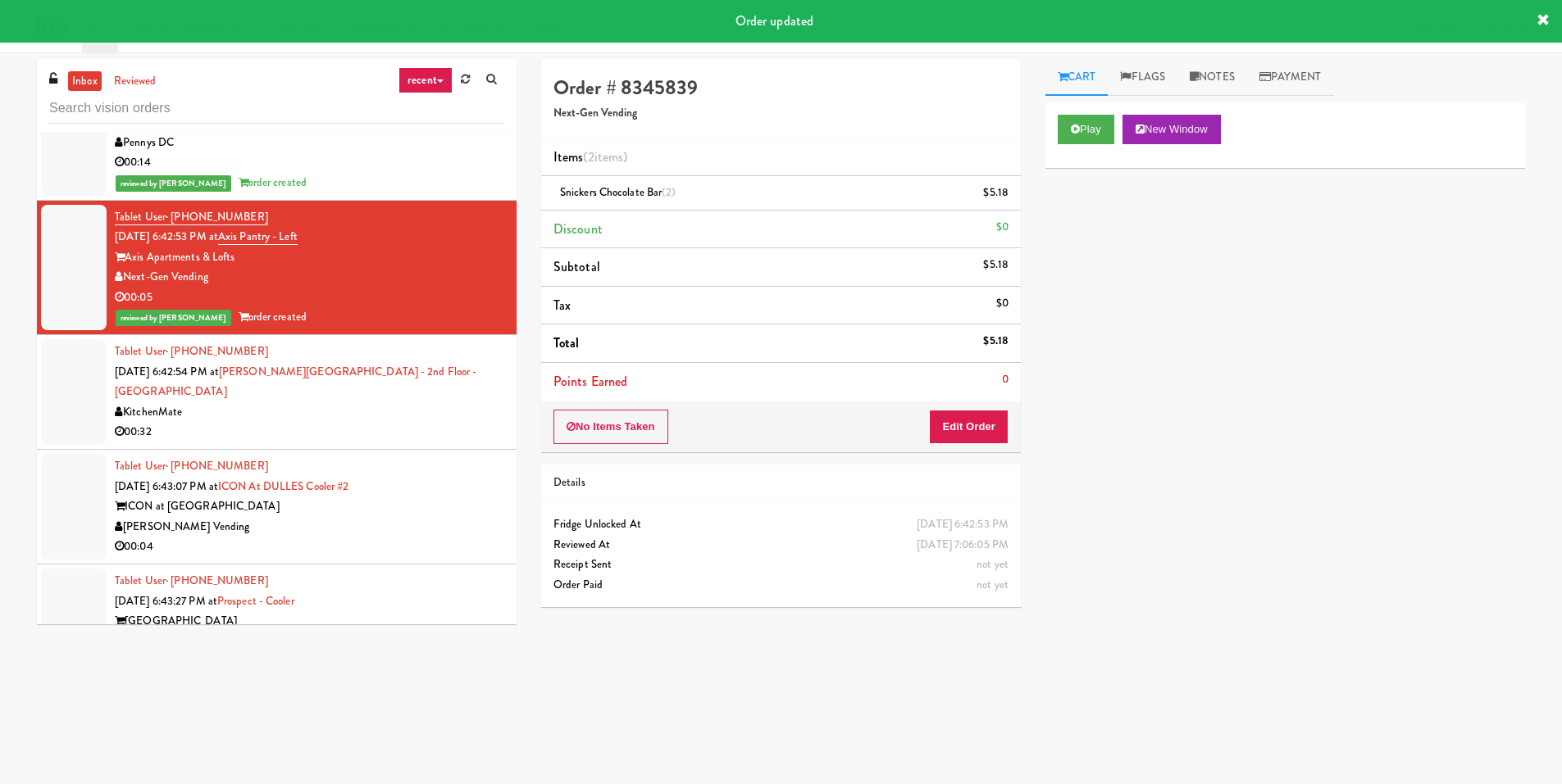
click at [360, 437] on div "00:32" at bounding box center [309, 432] width 389 height 21
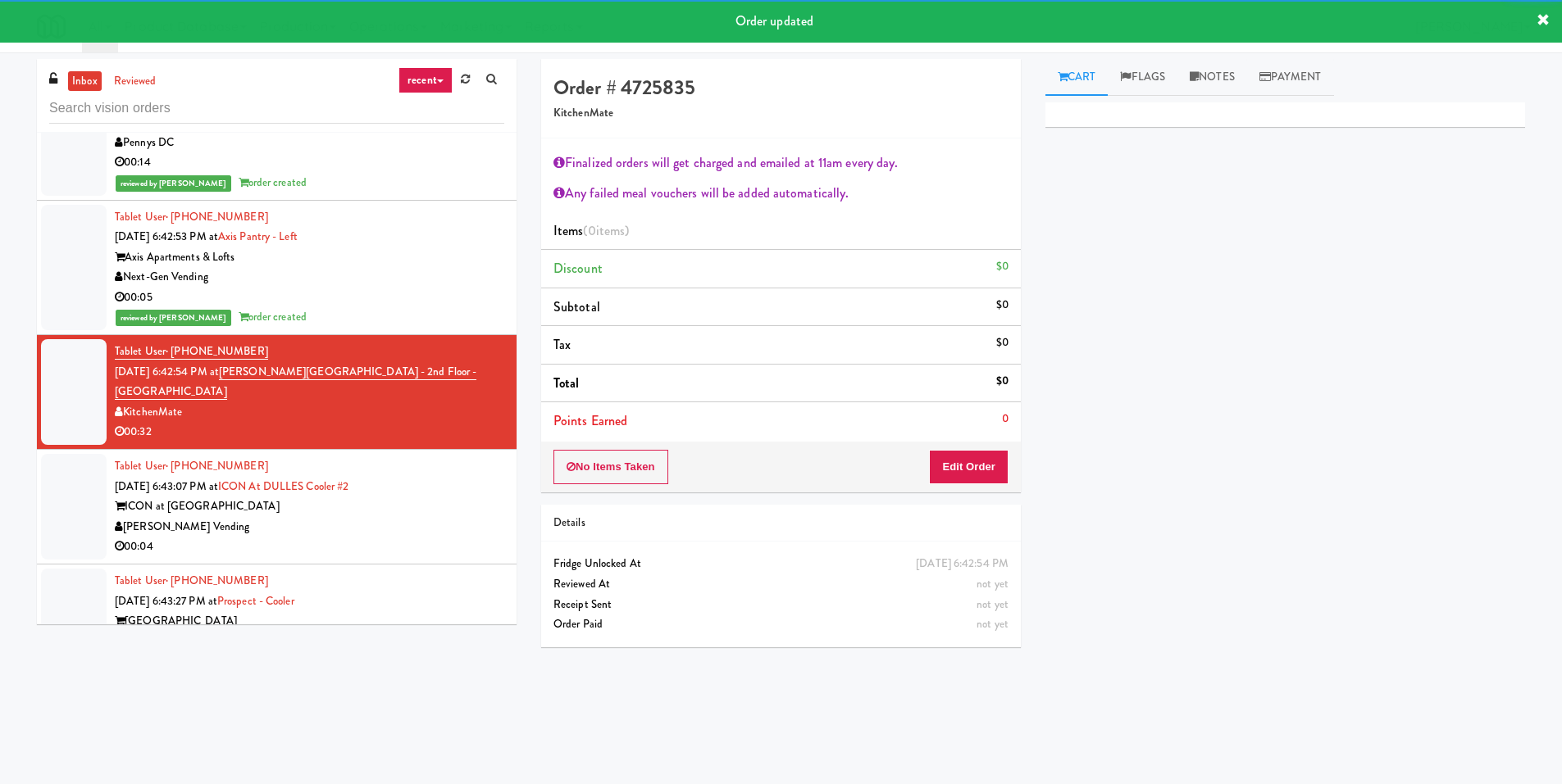
click at [466, 310] on div "reviewed by Mark P order created" at bounding box center [309, 318] width 389 height 21
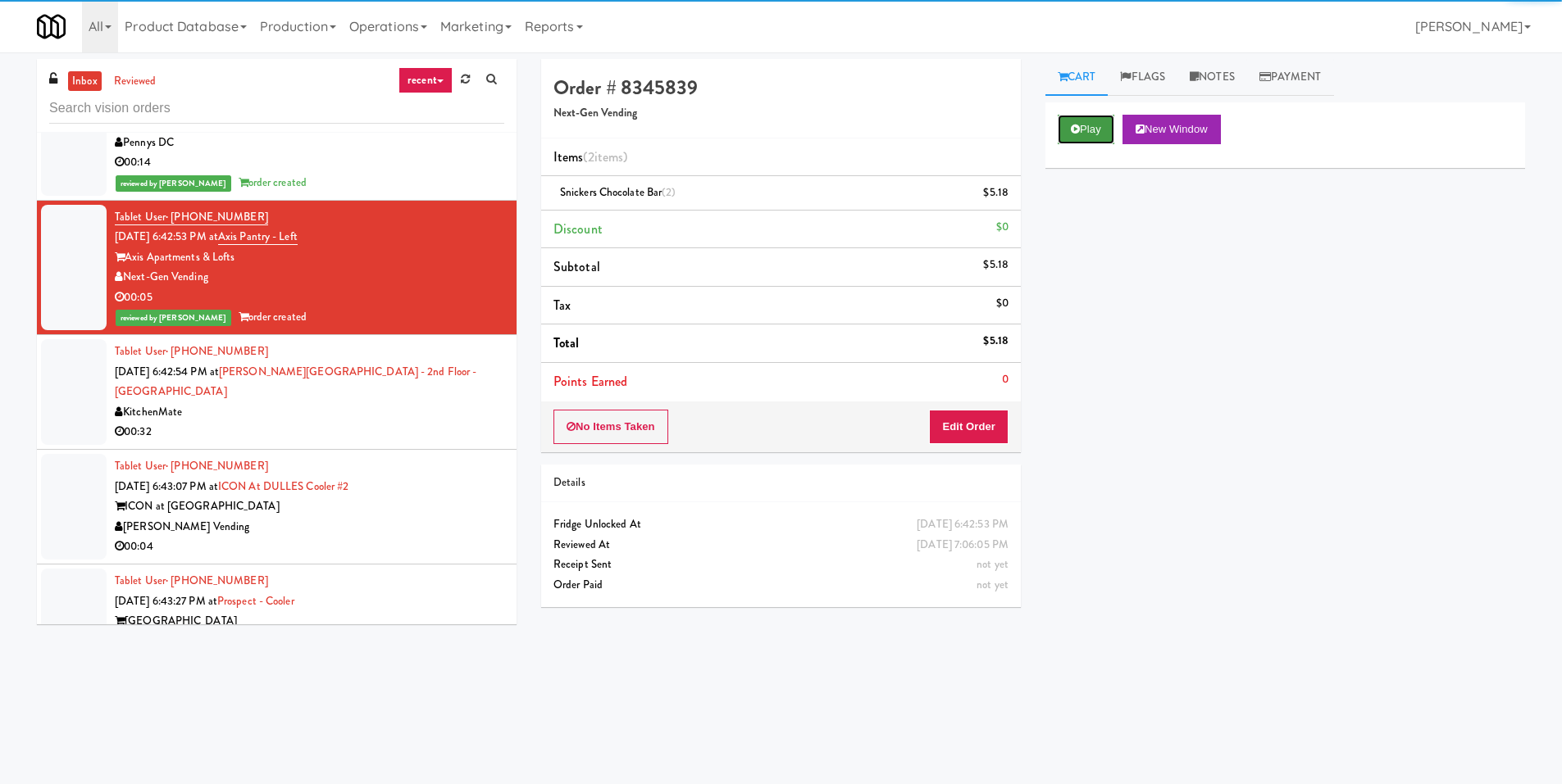
click at [1083, 119] on button "Play" at bounding box center [1086, 129] width 56 height 29
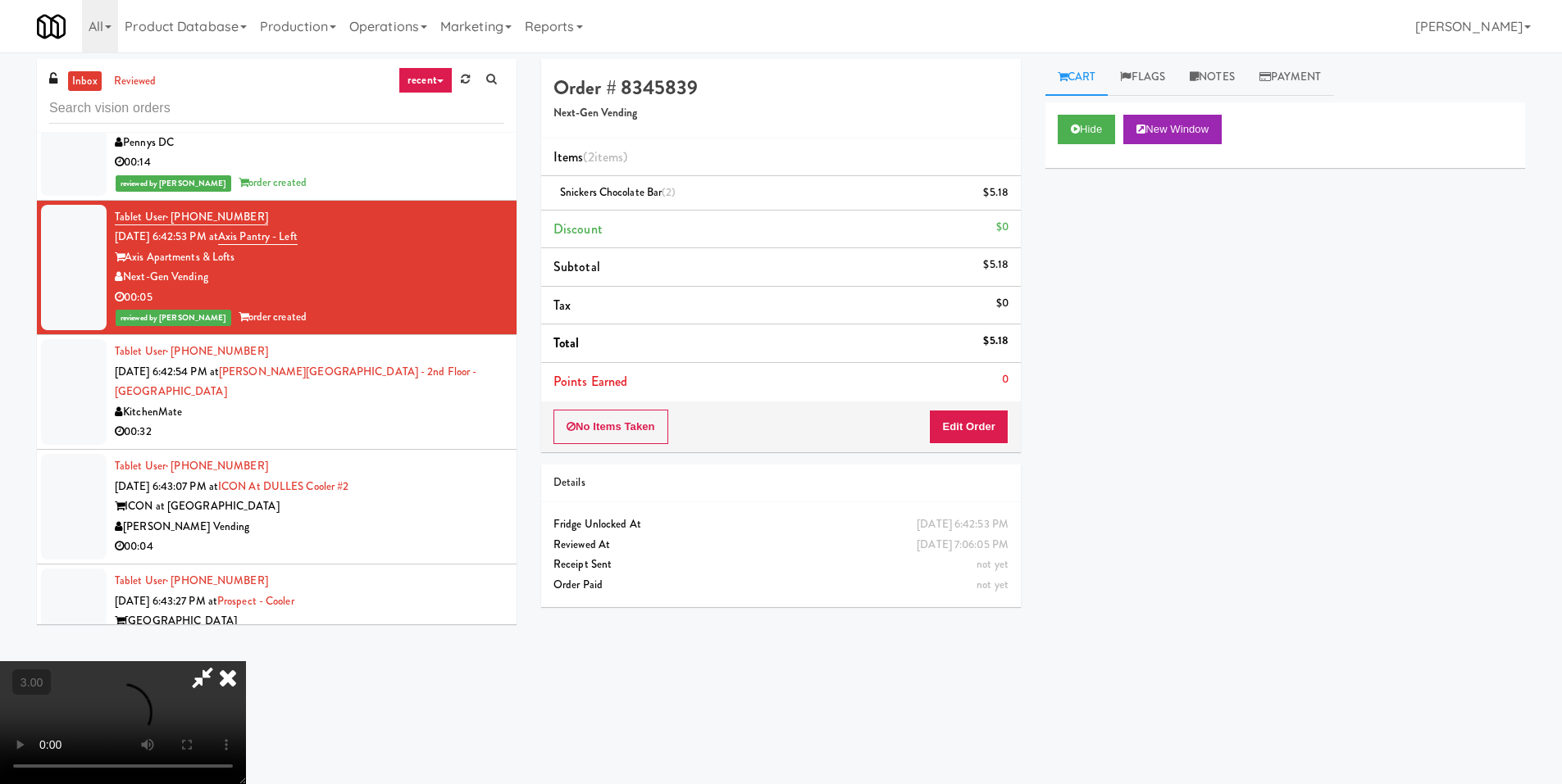
click at [246, 662] on video at bounding box center [123, 723] width 246 height 123
click at [246, 662] on icon at bounding box center [228, 678] width 36 height 33
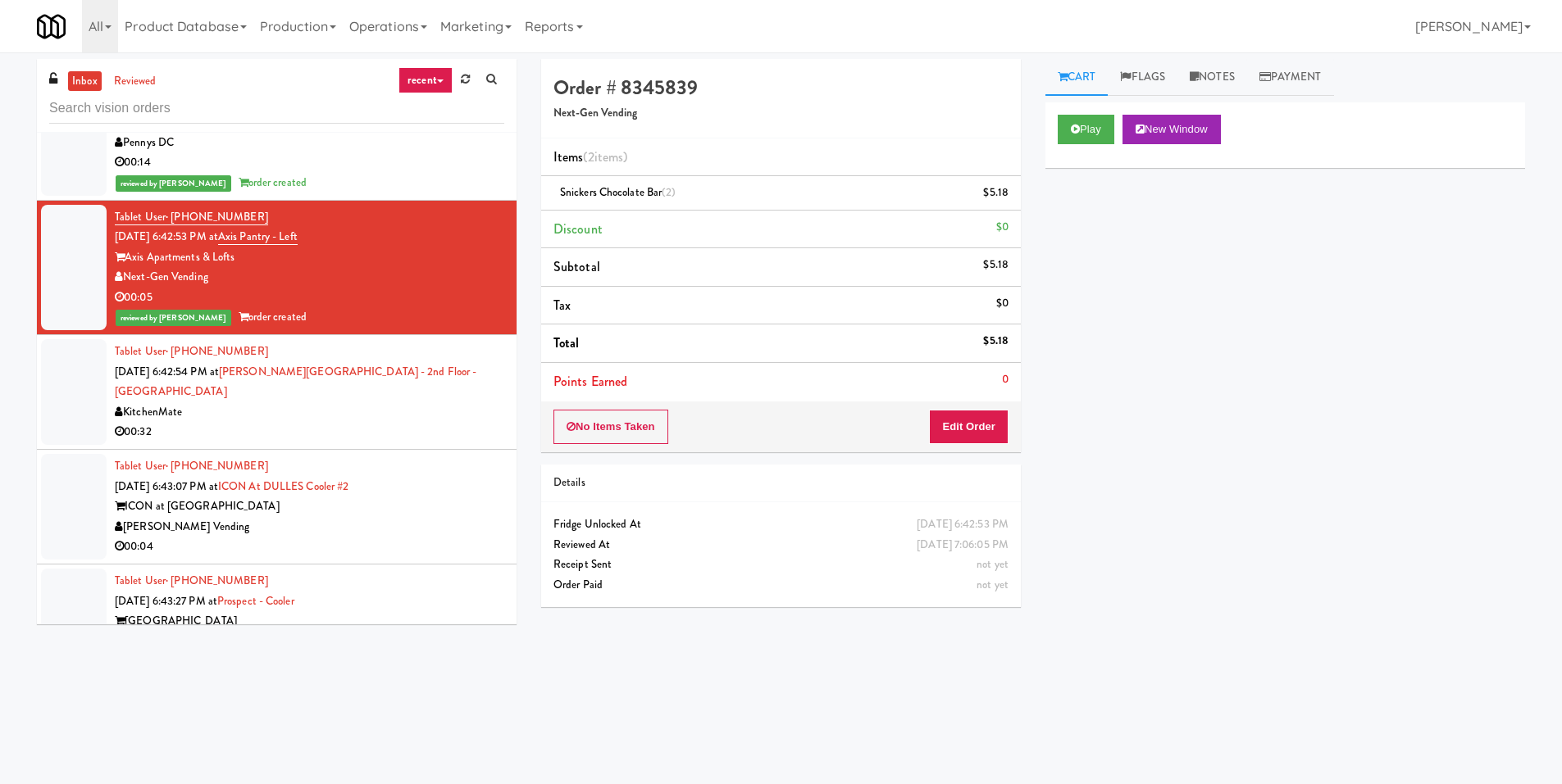
click at [299, 424] on div "00:32" at bounding box center [309, 432] width 389 height 21
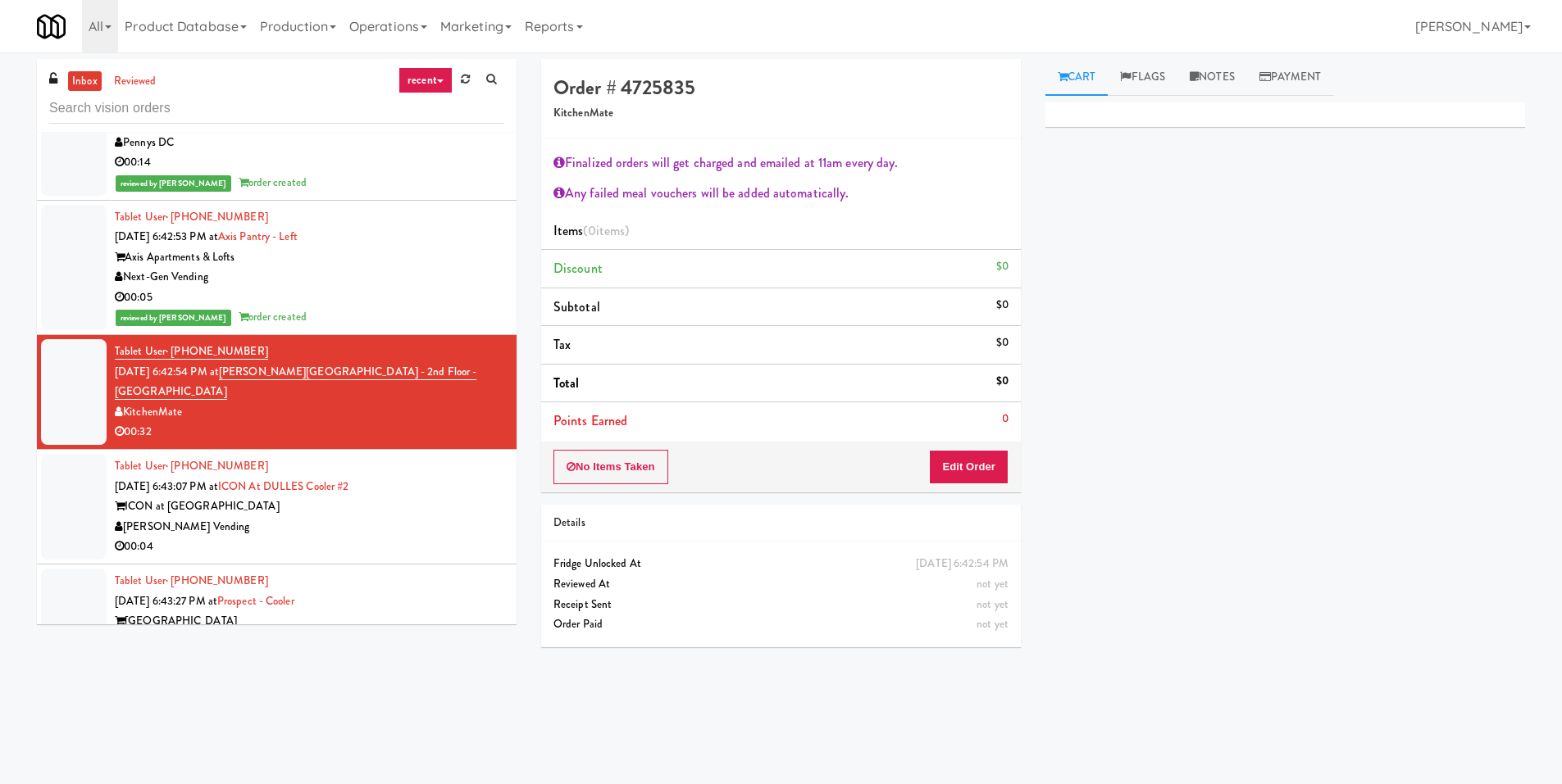
drag, startPoint x: 287, startPoint y: 353, endPoint x: 174, endPoint y: 353, distance: 113.0
click at [174, 353] on div "Tablet User · (647) 532-8391 Sep 28, 2025 6:42:54 PM at Mills Memorial Library …" at bounding box center [309, 392] width 389 height 101
click at [264, 351] on div "Tablet User · (647) 532-8391 Sep 28, 2025 6:42:54 PM at Mills Memorial Library …" at bounding box center [309, 392] width 389 height 101
drag, startPoint x: 256, startPoint y: 347, endPoint x: 173, endPoint y: 353, distance: 83.2
click at [173, 353] on div "Tablet User · (647) 532-8391 Sep 28, 2025 6:42:54 PM at Mills Memorial Library …" at bounding box center [309, 392] width 389 height 101
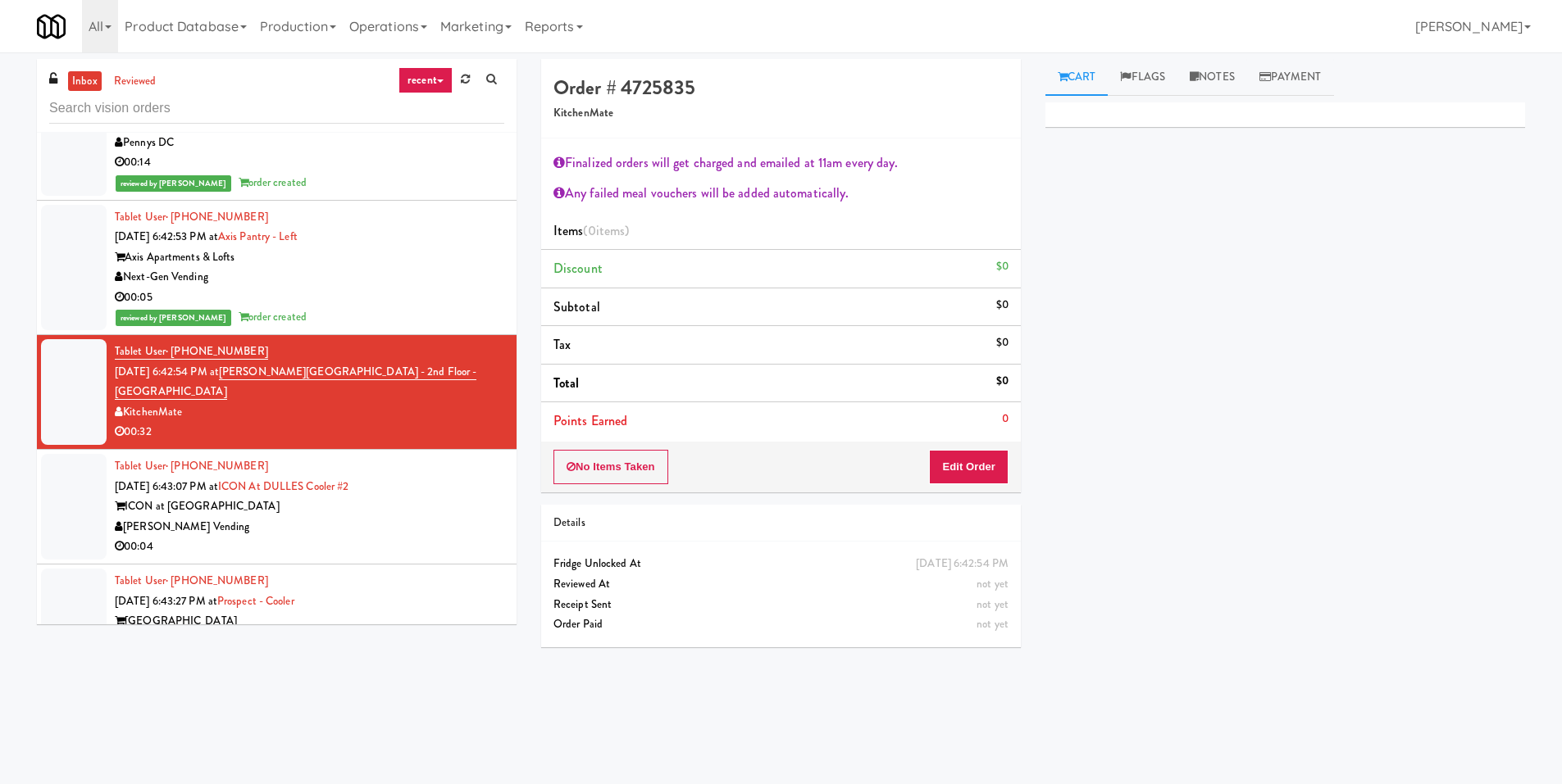
copy span "(647) 532-8391"
click at [120, 102] on input "text" at bounding box center [276, 108] width 455 height 30
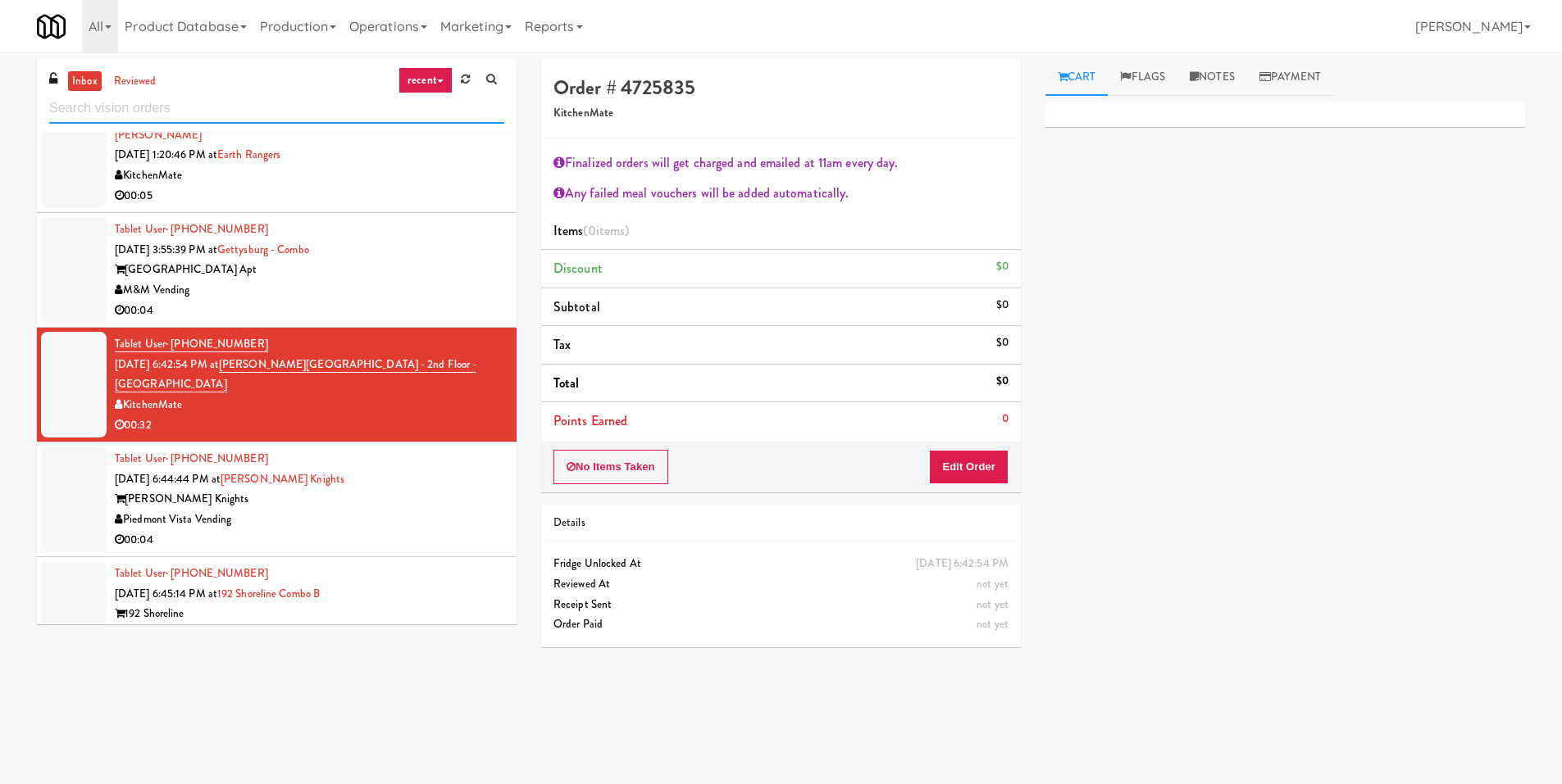
scroll to position [584, 0]
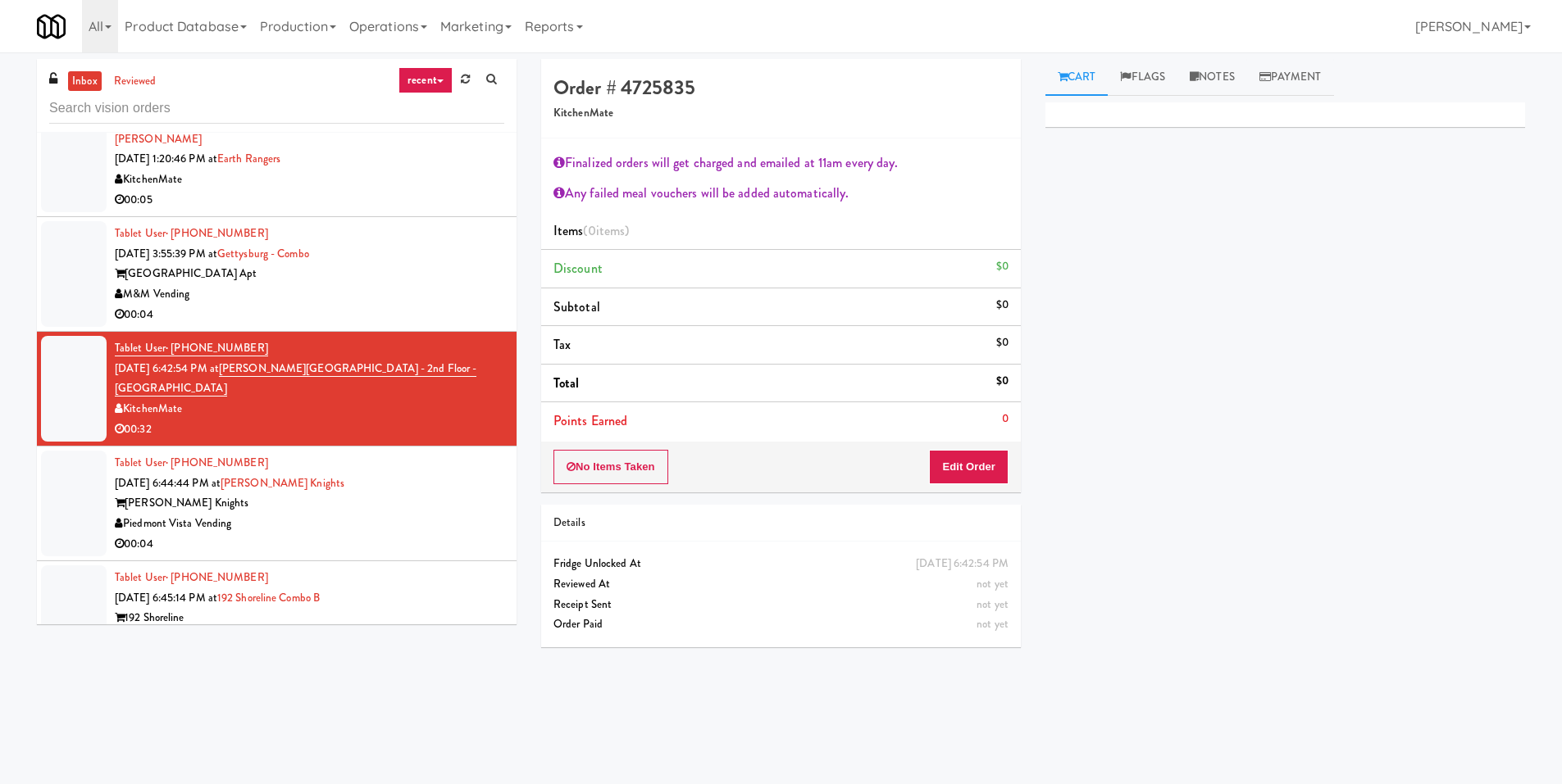
click at [394, 272] on div "Gettysburg Square Apt" at bounding box center [309, 274] width 389 height 21
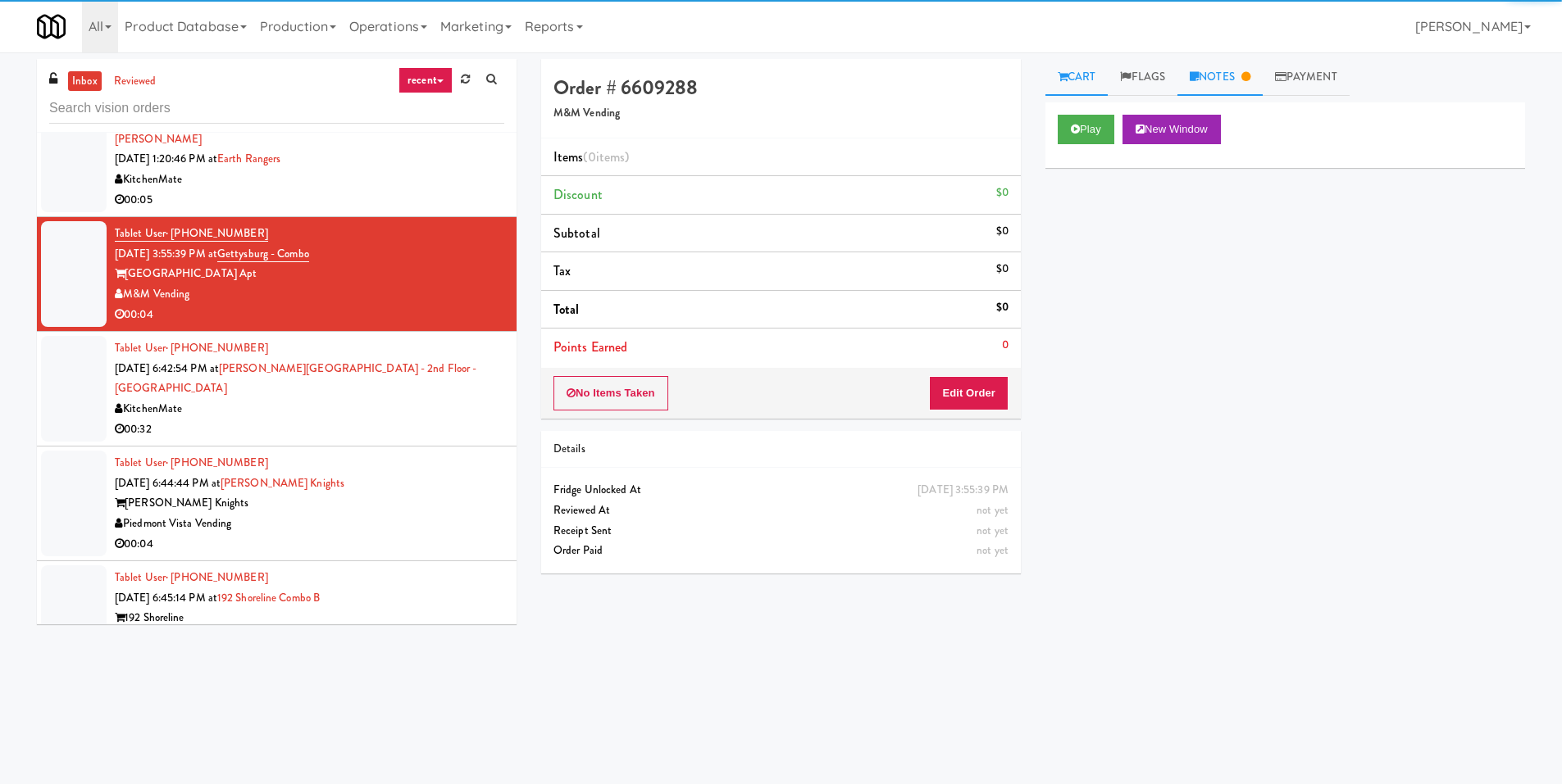
click at [1215, 62] on link "Notes" at bounding box center [1220, 77] width 86 height 37
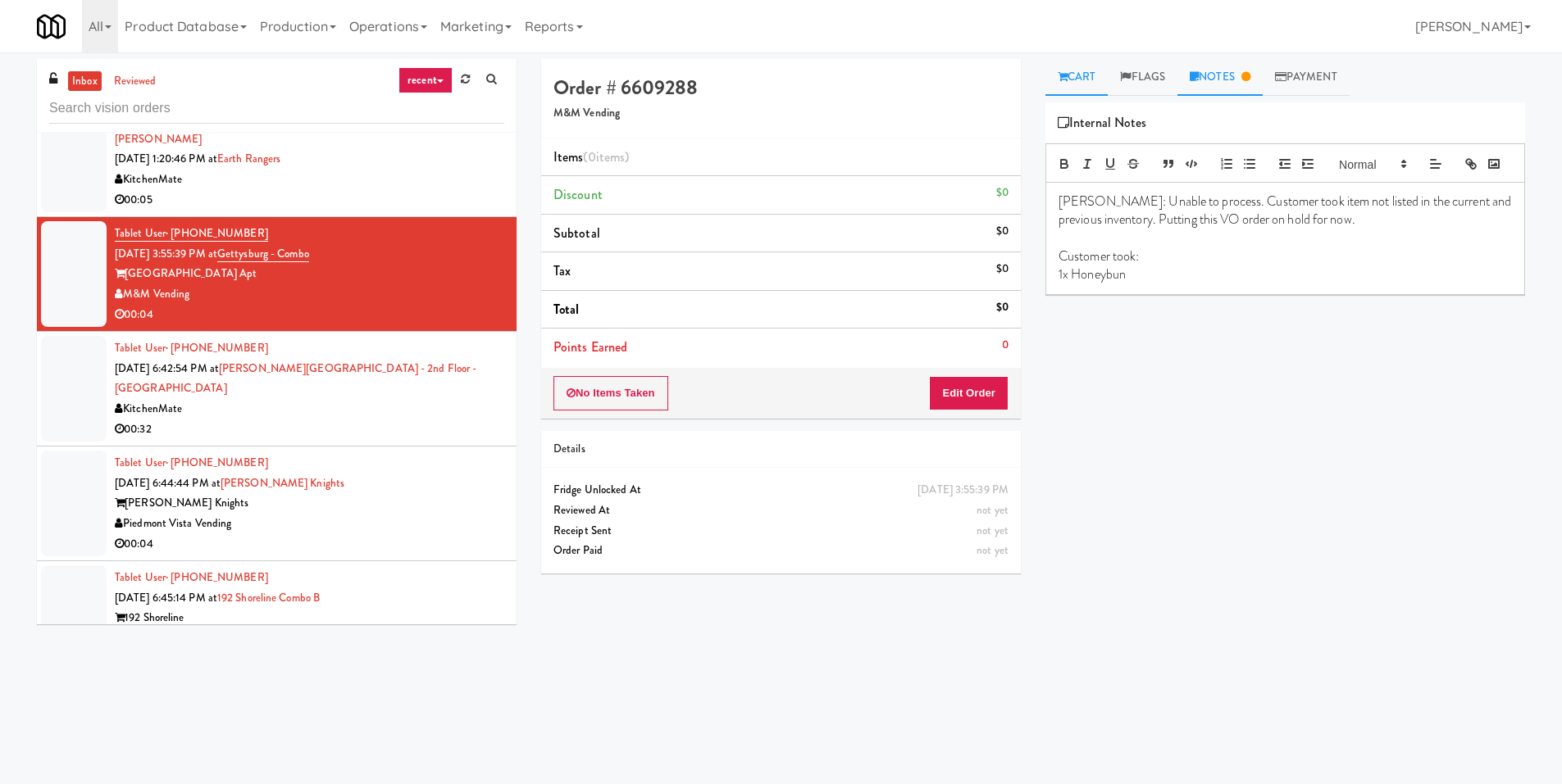
click at [1091, 68] on link "Cart" at bounding box center [1076, 77] width 63 height 37
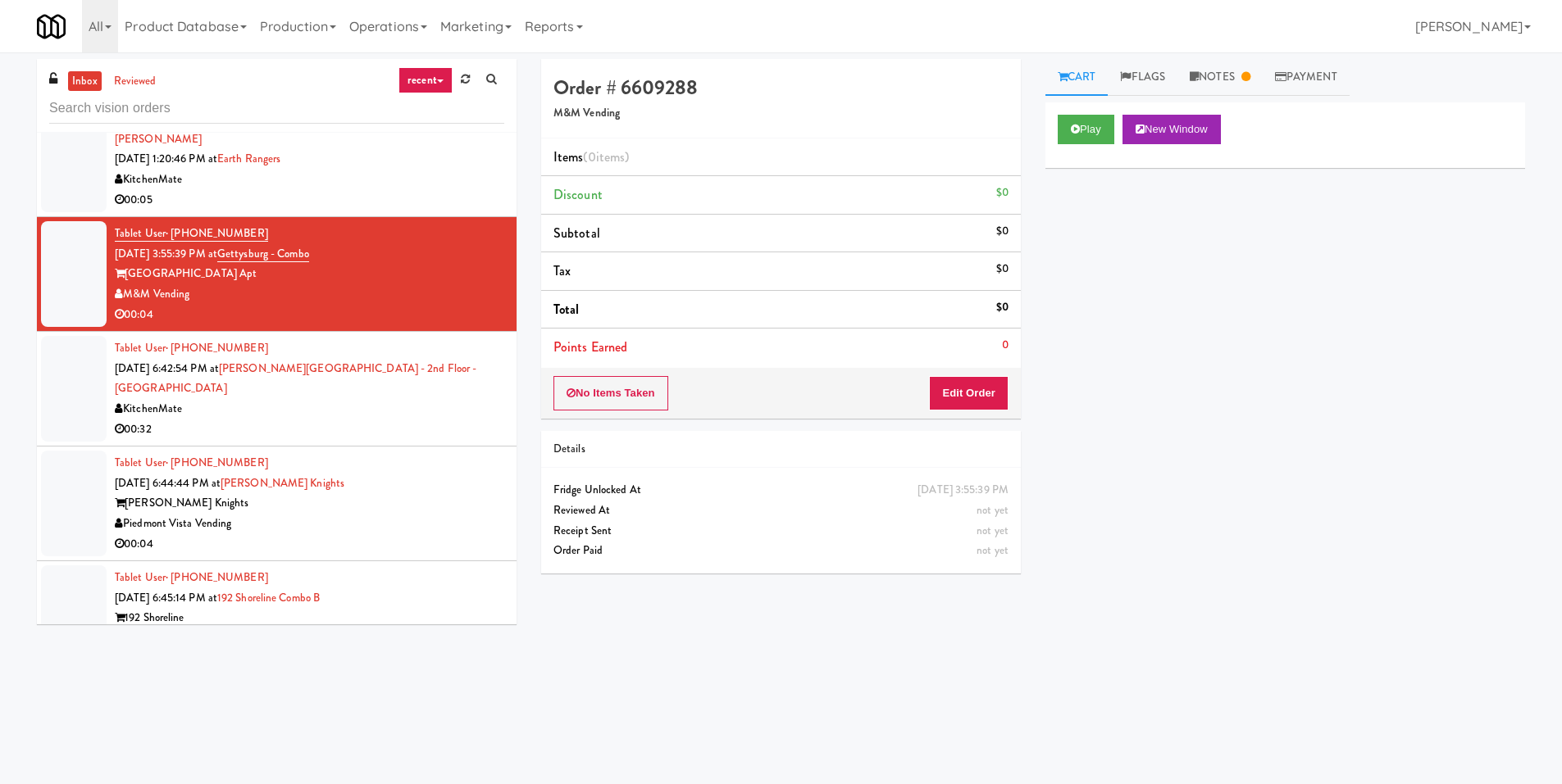
click at [430, 392] on div "Tablet User · (647) 532-8391 Sep 28, 2025 6:42:54 PM at Mills Memorial Library …" at bounding box center [309, 388] width 389 height 101
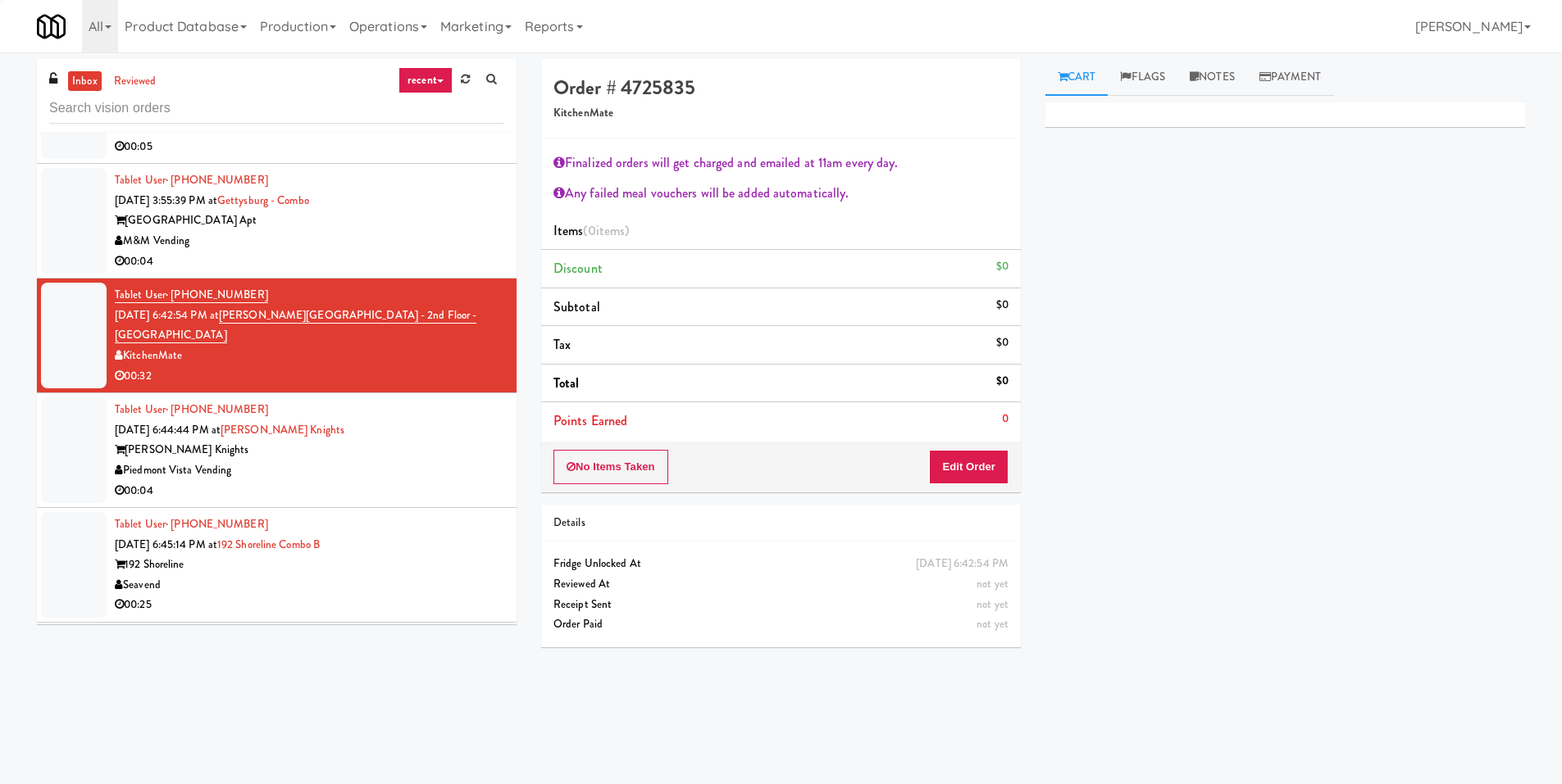
scroll to position [666, 0]
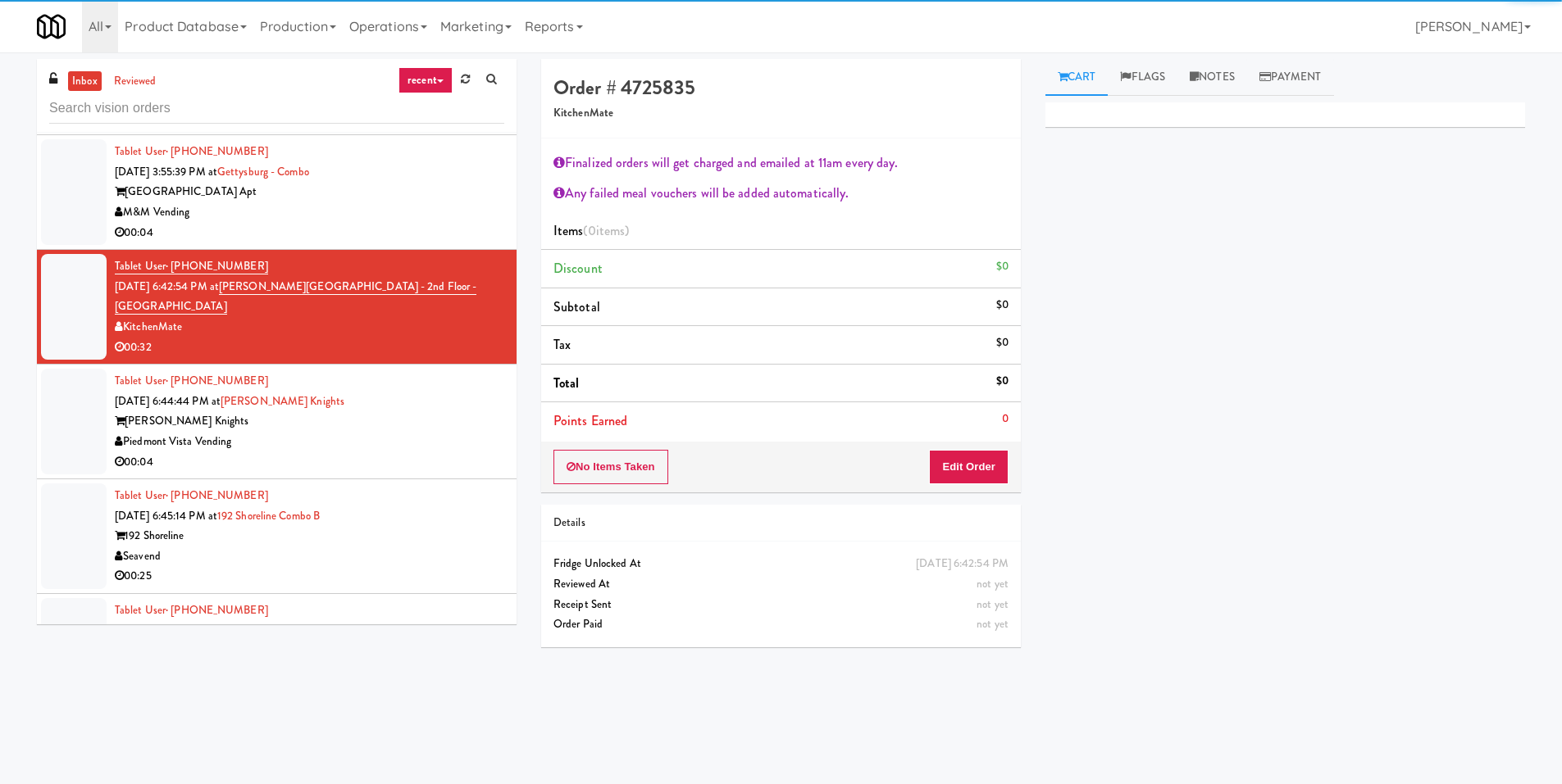
click at [429, 435] on div "Piedmont Vista Vending" at bounding box center [309, 442] width 389 height 21
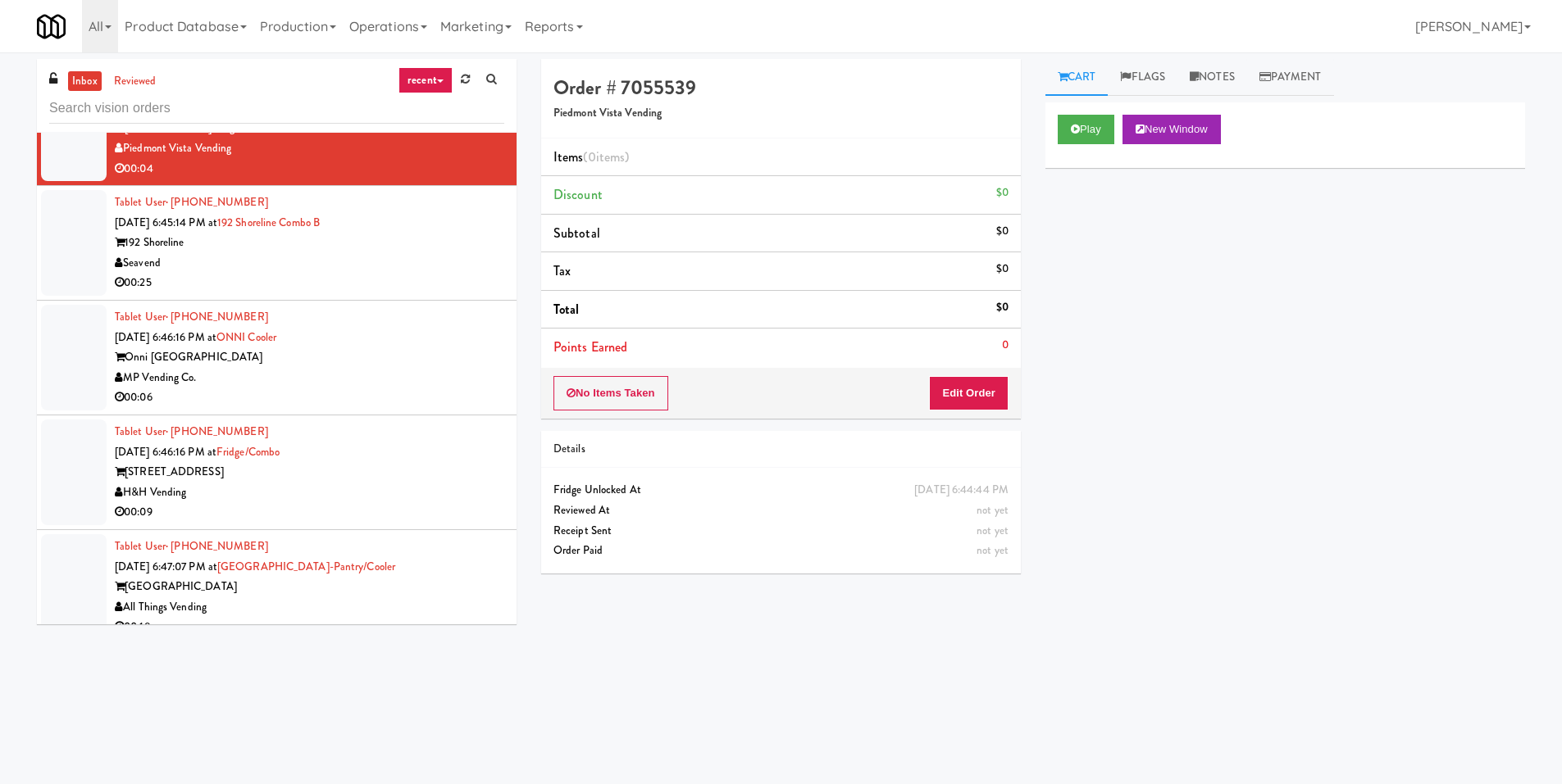
scroll to position [994, 0]
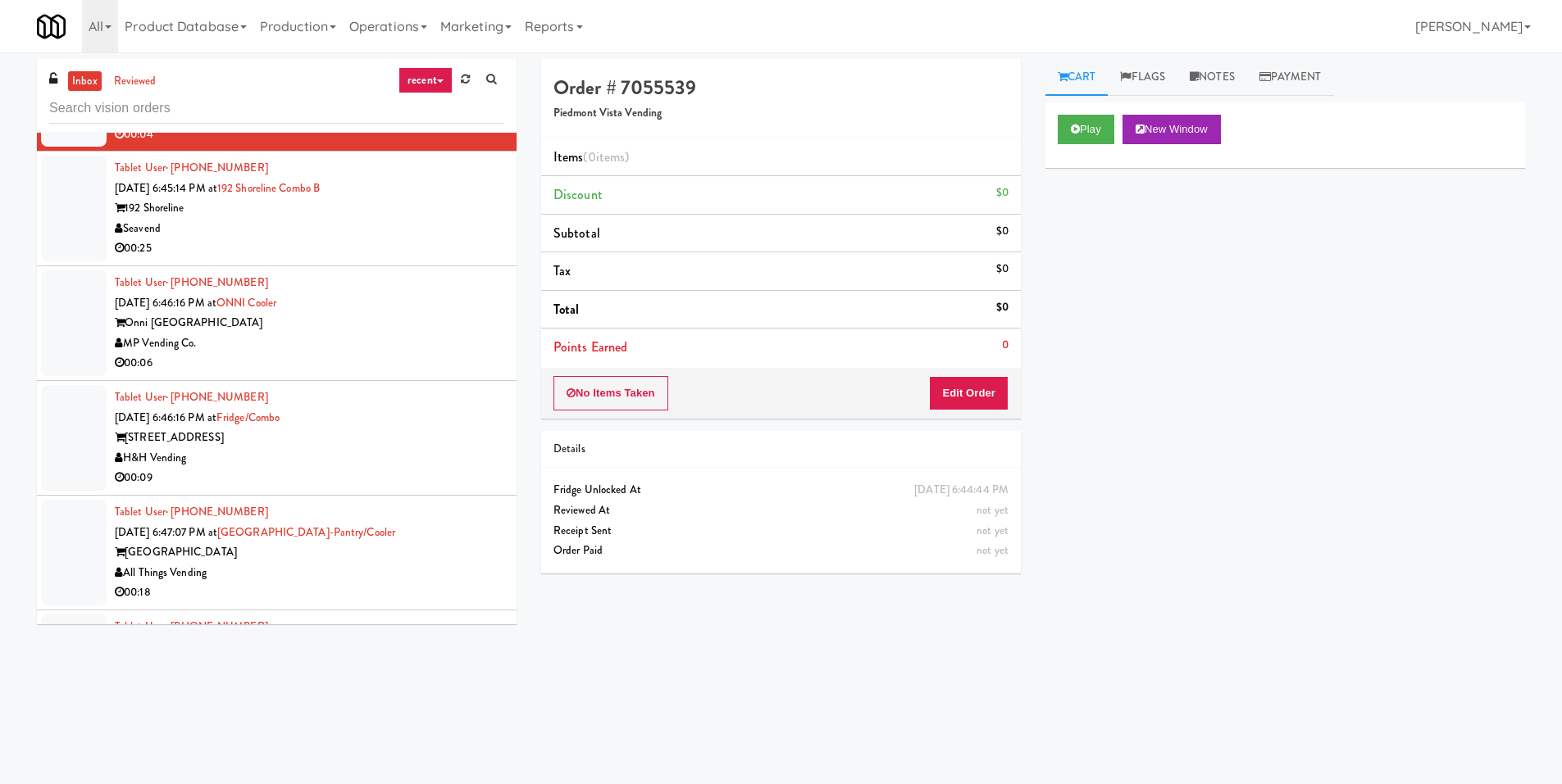
click at [368, 200] on div "192 Shoreline" at bounding box center [309, 209] width 389 height 21
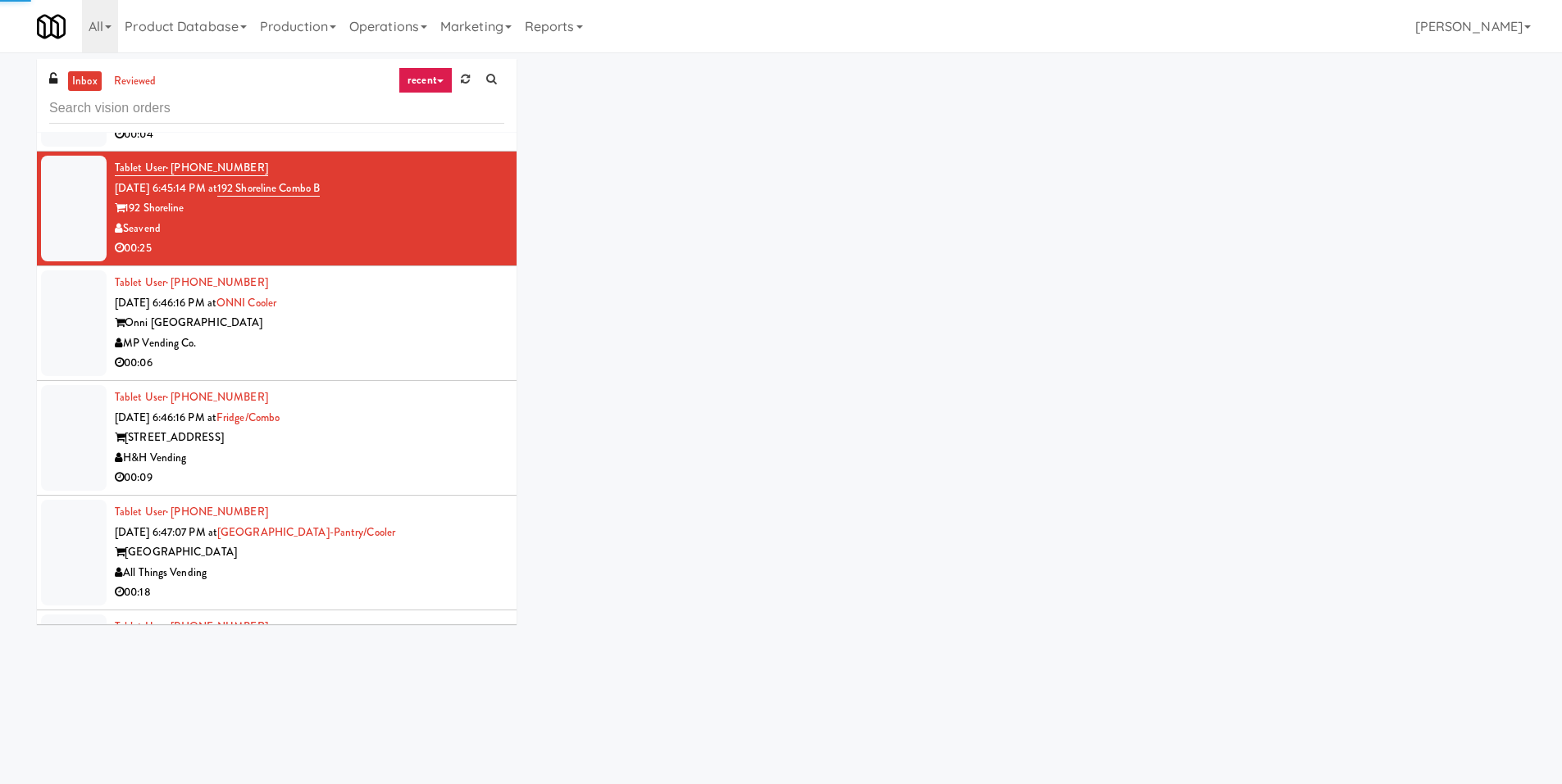
click at [373, 317] on div "Onni South Lake Union" at bounding box center [309, 323] width 389 height 21
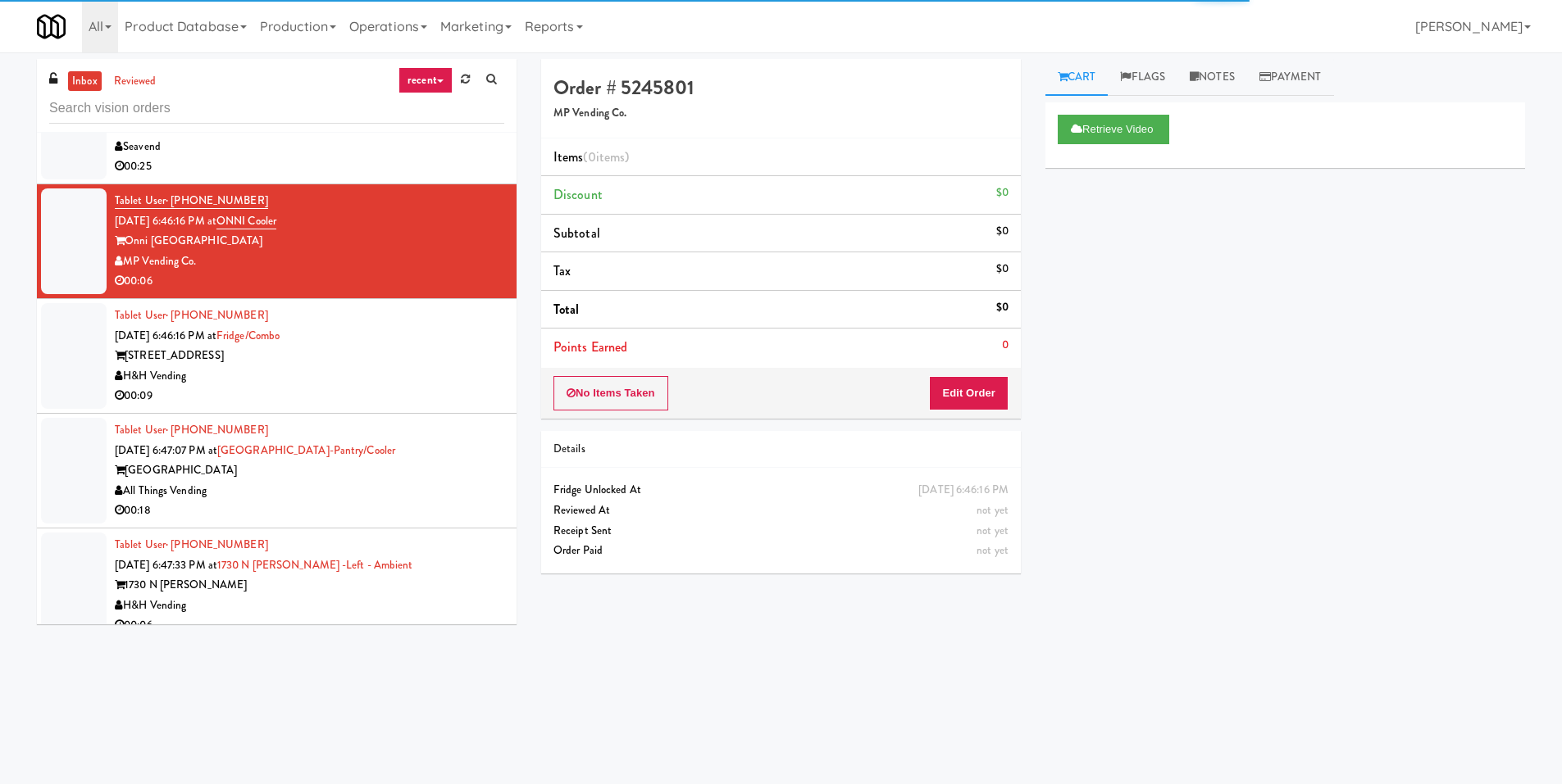
click at [383, 353] on div "730 N Milwaukee Ave" at bounding box center [309, 356] width 389 height 21
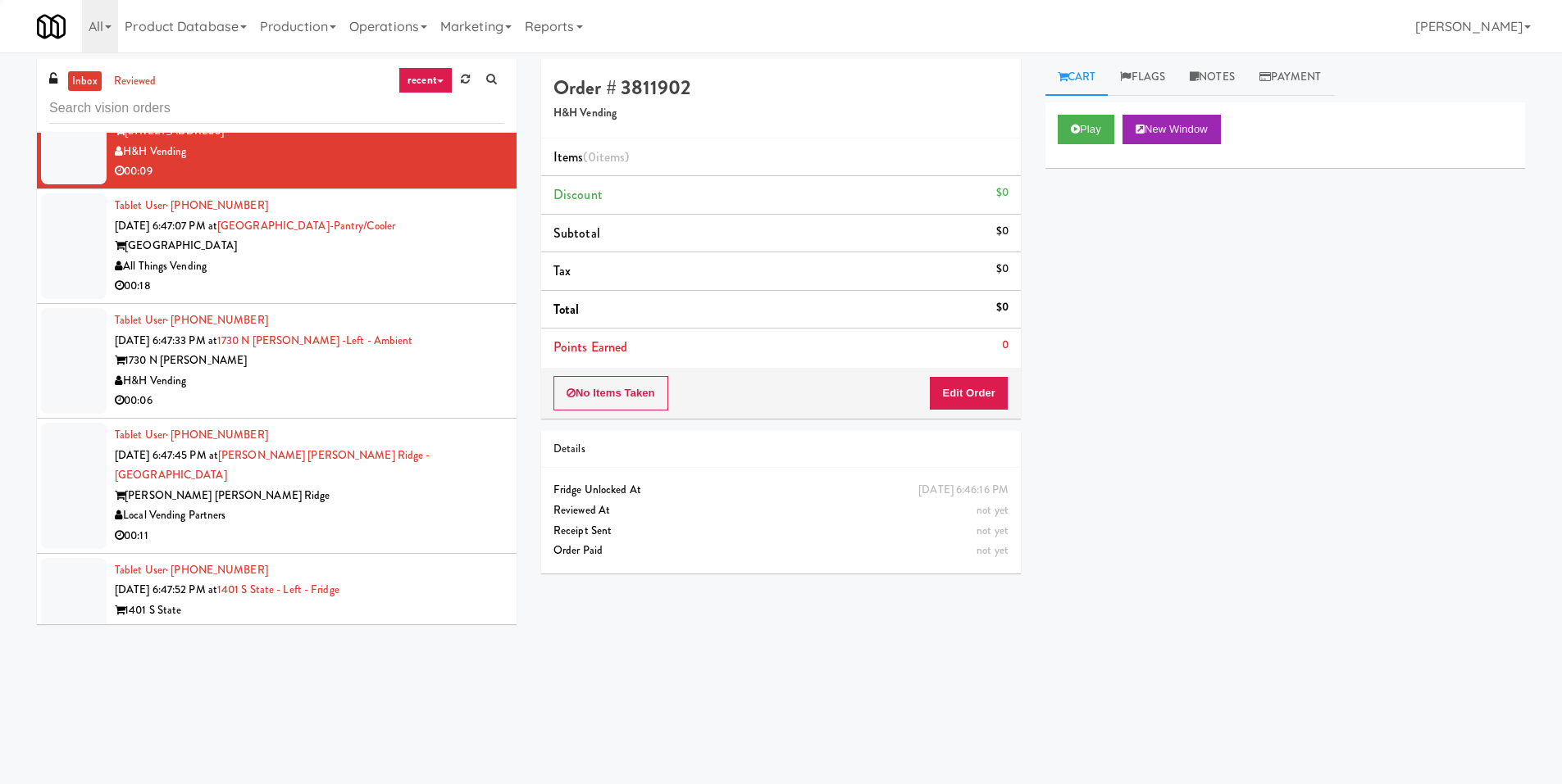
scroll to position [1321, 0]
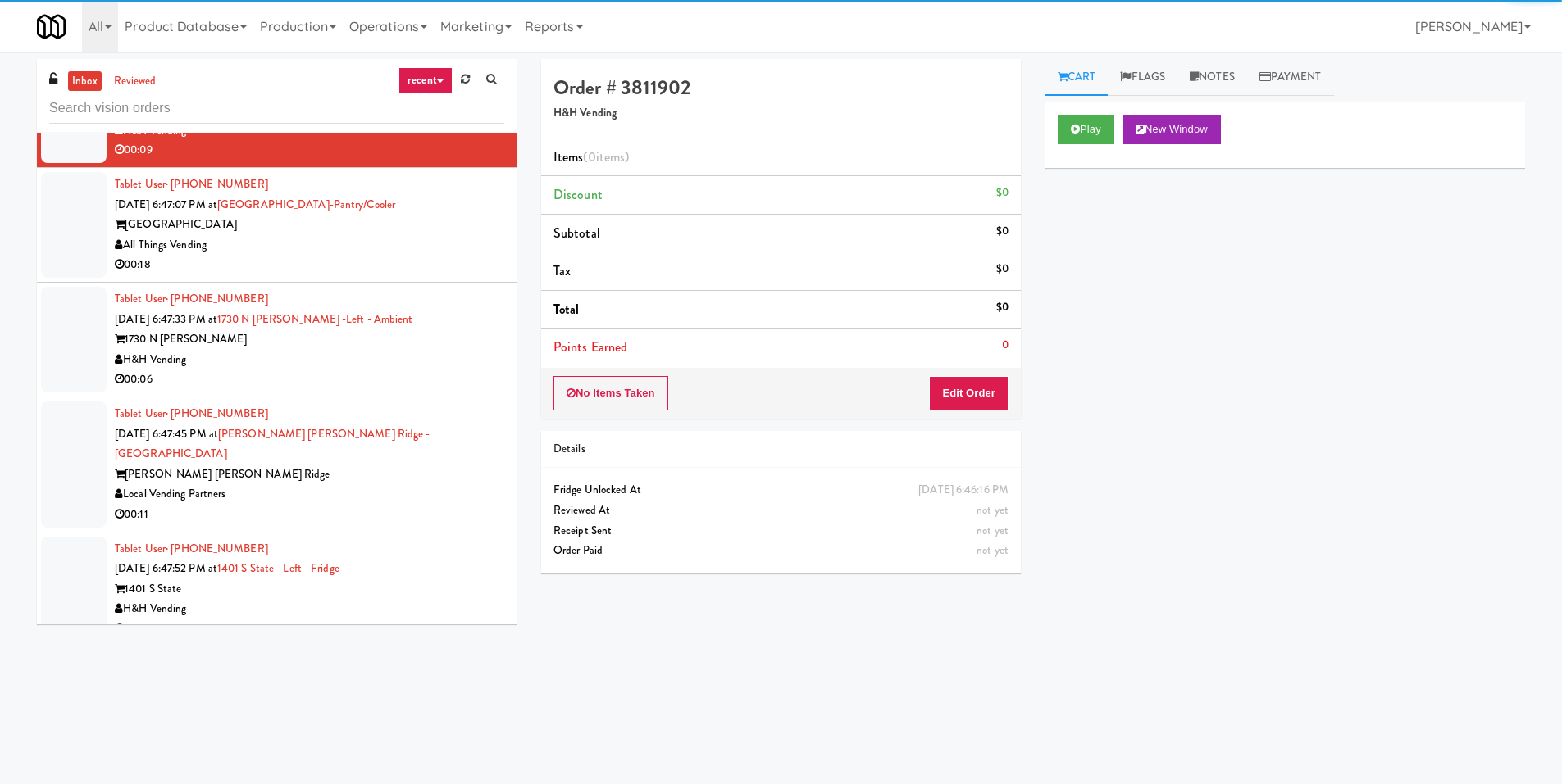
click at [400, 261] on div "00:18" at bounding box center [309, 265] width 389 height 21
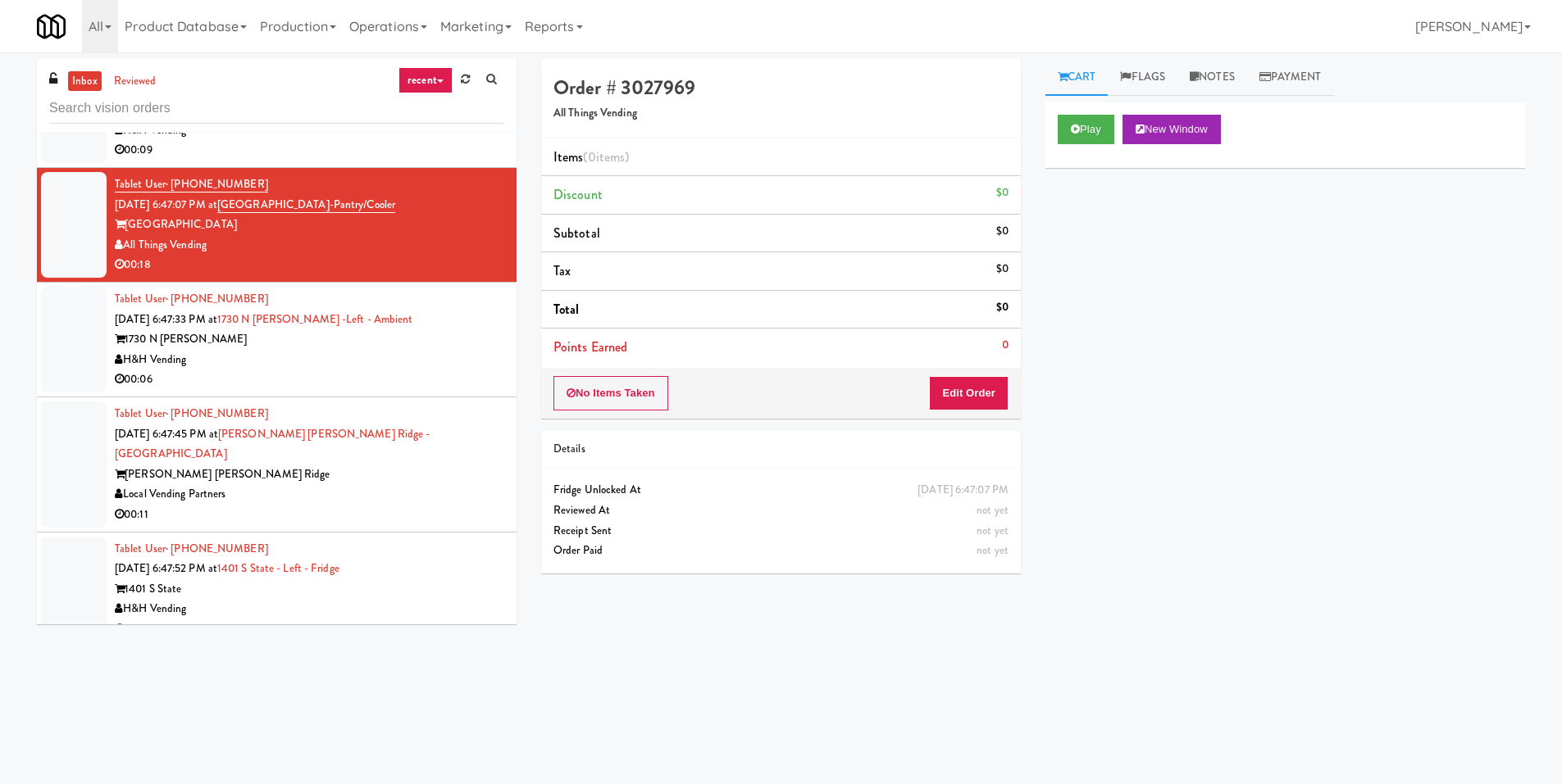
click at [391, 384] on div "00:06" at bounding box center [309, 380] width 389 height 21
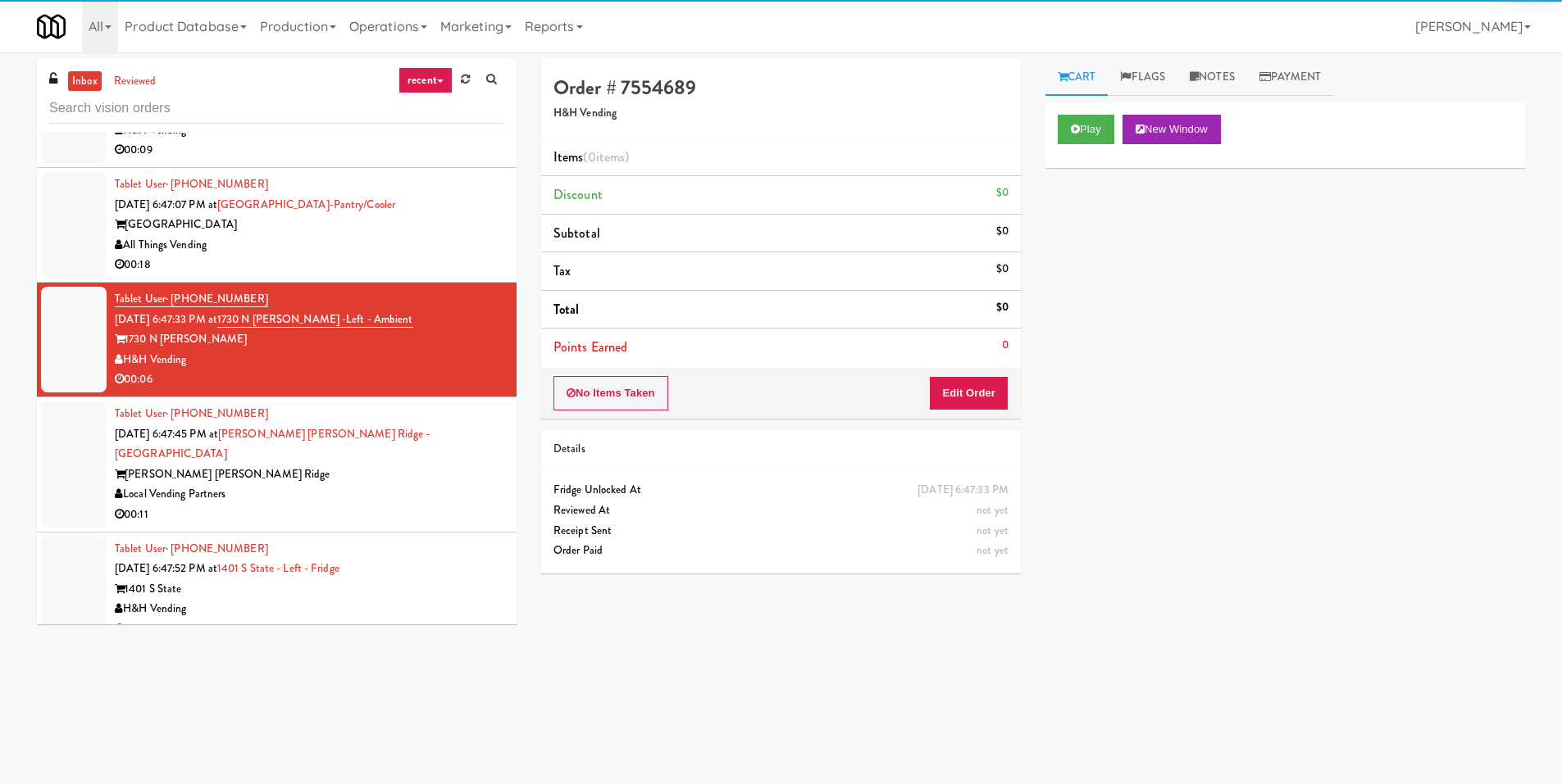
click at [425, 260] on div "00:18" at bounding box center [309, 265] width 389 height 21
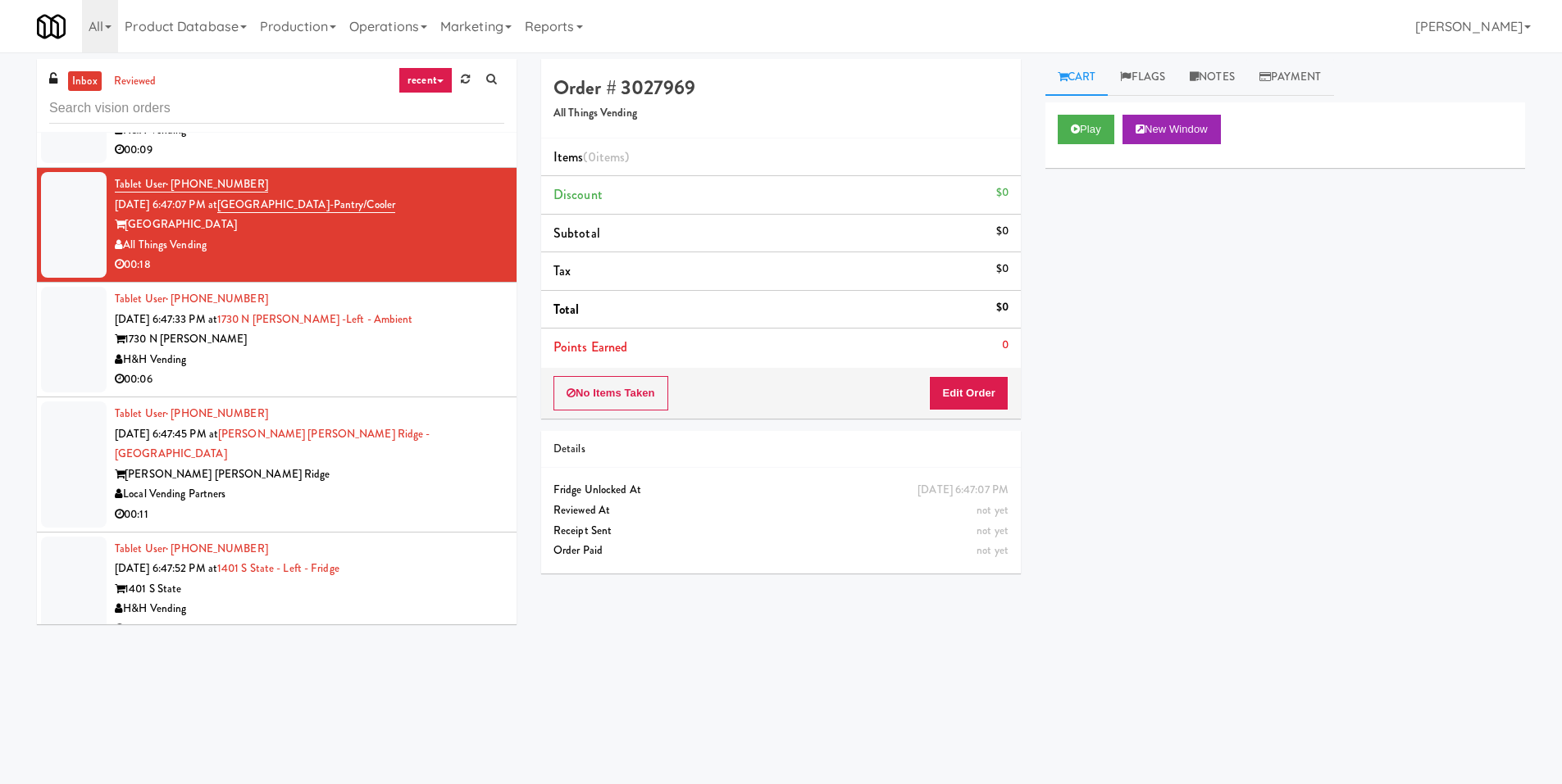
click at [361, 392] on li "Tablet User · (862) 377-3313 Sep 28, 2025 6:47:33 PM at 1730 N Clark -Left - Am…" at bounding box center [276, 340] width 480 height 115
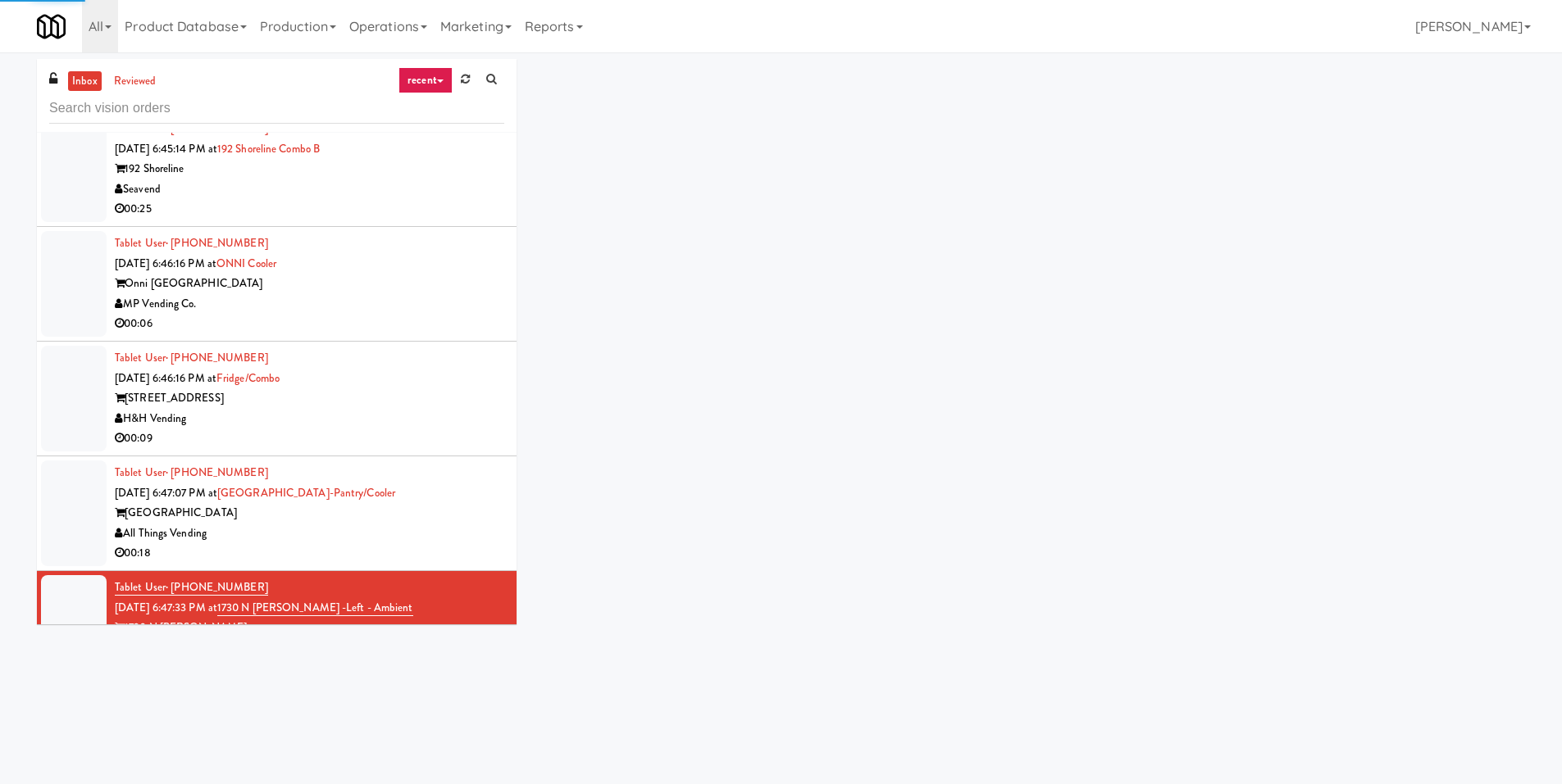
scroll to position [994, 0]
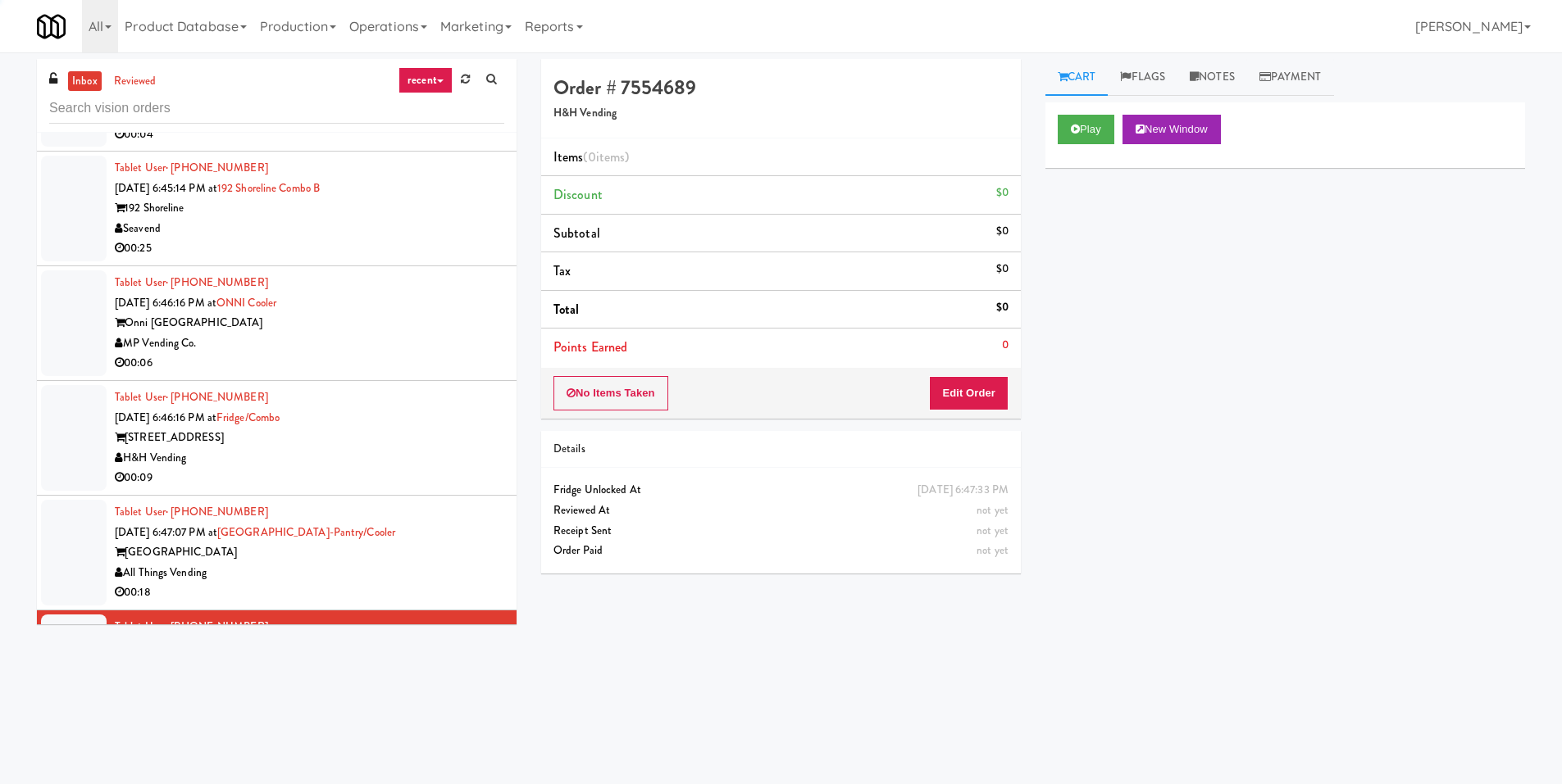
click at [370, 417] on div "Tablet User · (319) 594-2440 Sep 28, 2025 6:46:16 PM at Fridge/Combo 730 N Milw…" at bounding box center [309, 437] width 389 height 101
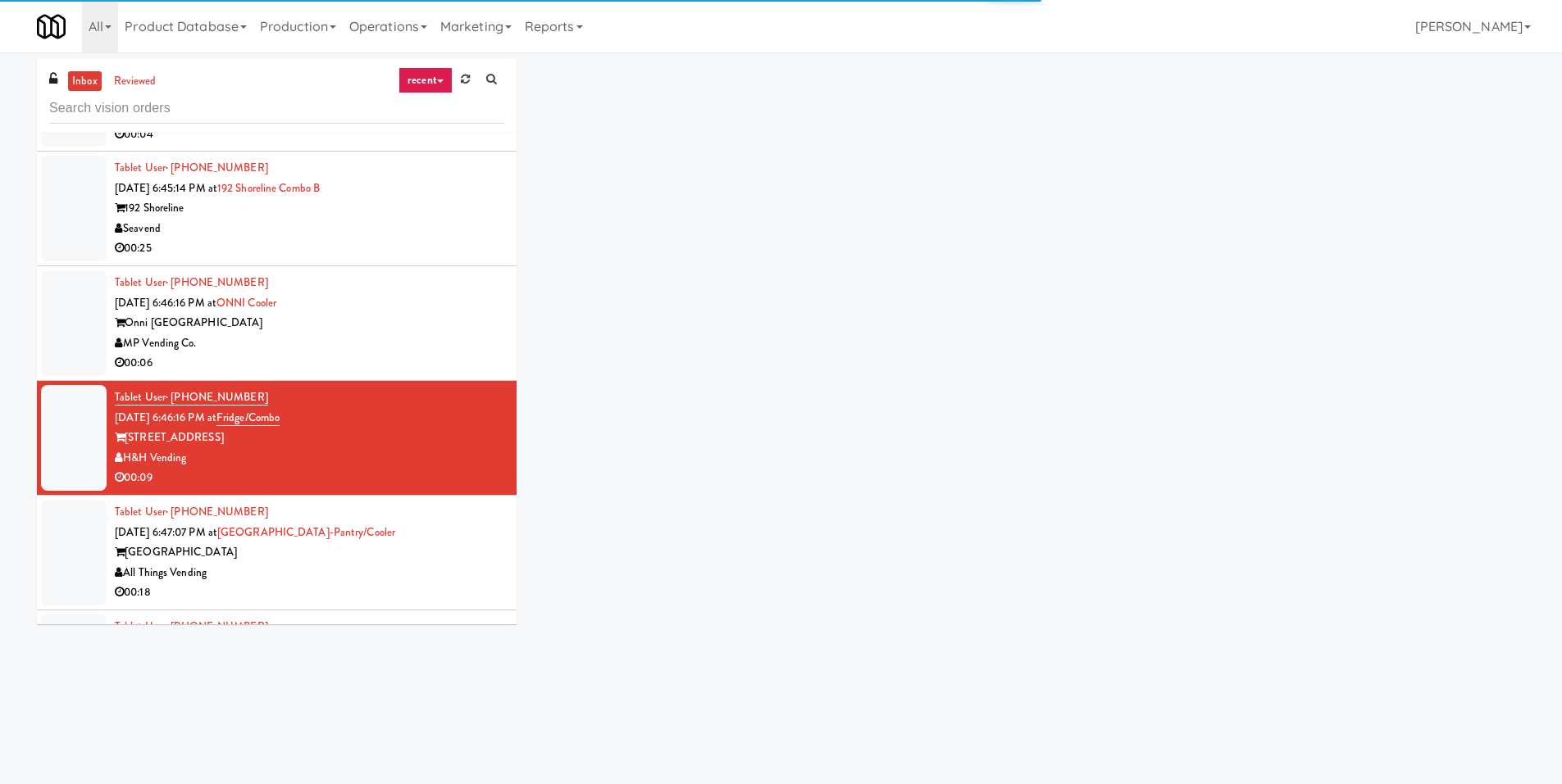
scroll to position [829, 0]
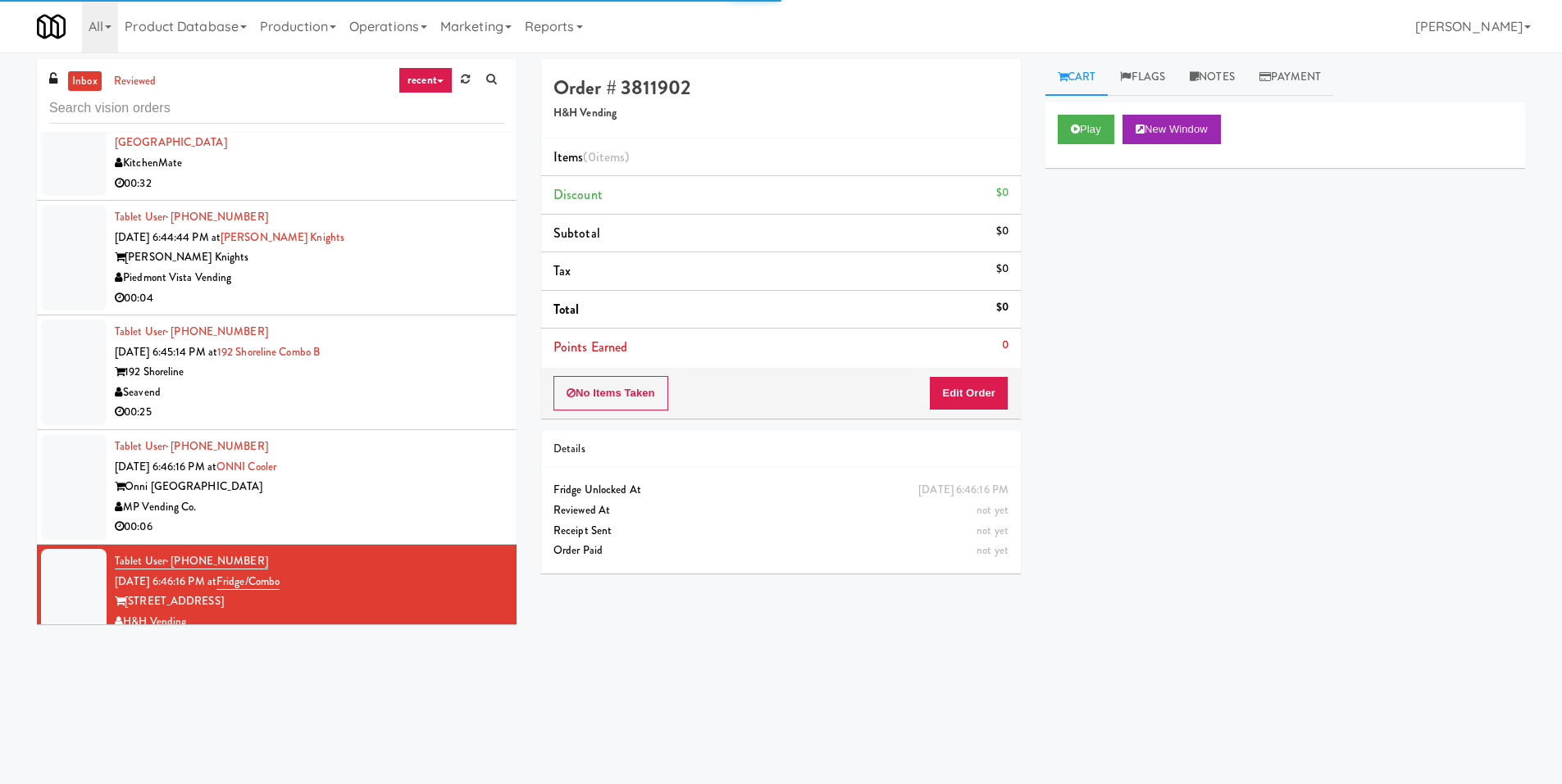
click at [381, 397] on div "Seavend" at bounding box center [309, 393] width 389 height 21
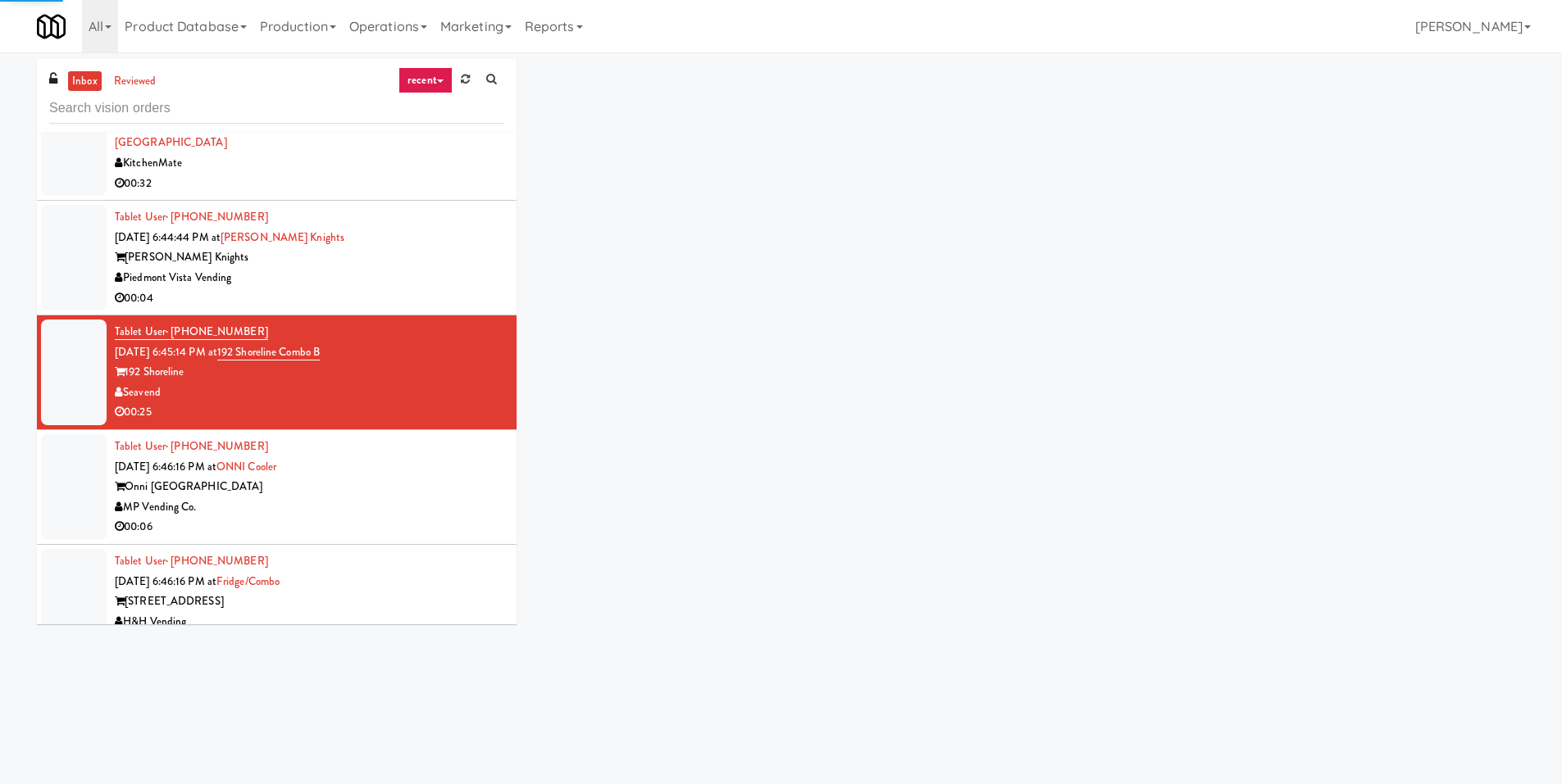
click at [387, 316] on li "Tablet User · (206) 531-6063 Sep 28, 2025 6:45:14 PM at 192 Shoreline Combo B 1…" at bounding box center [276, 373] width 480 height 115
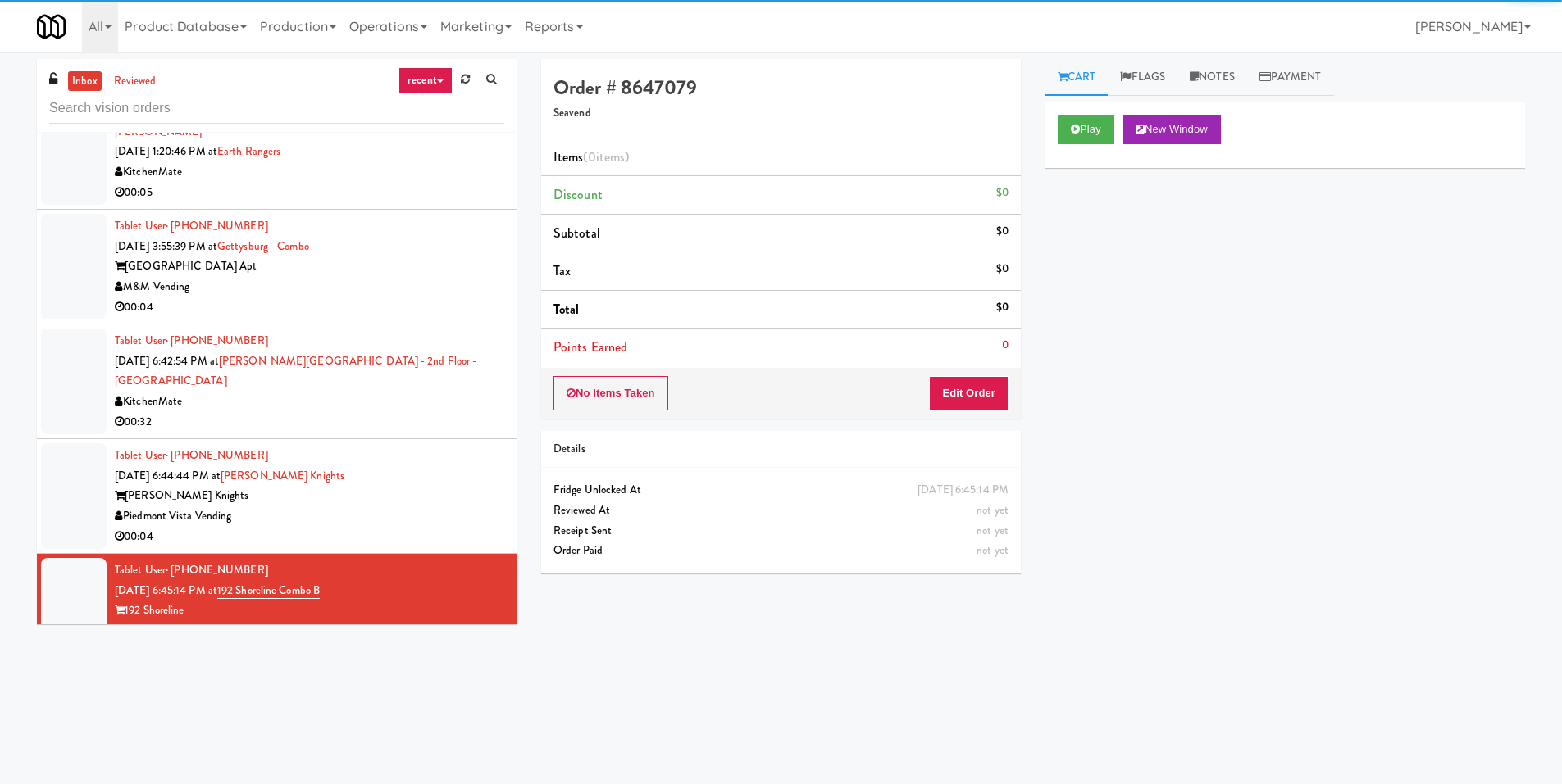
scroll to position [584, 0]
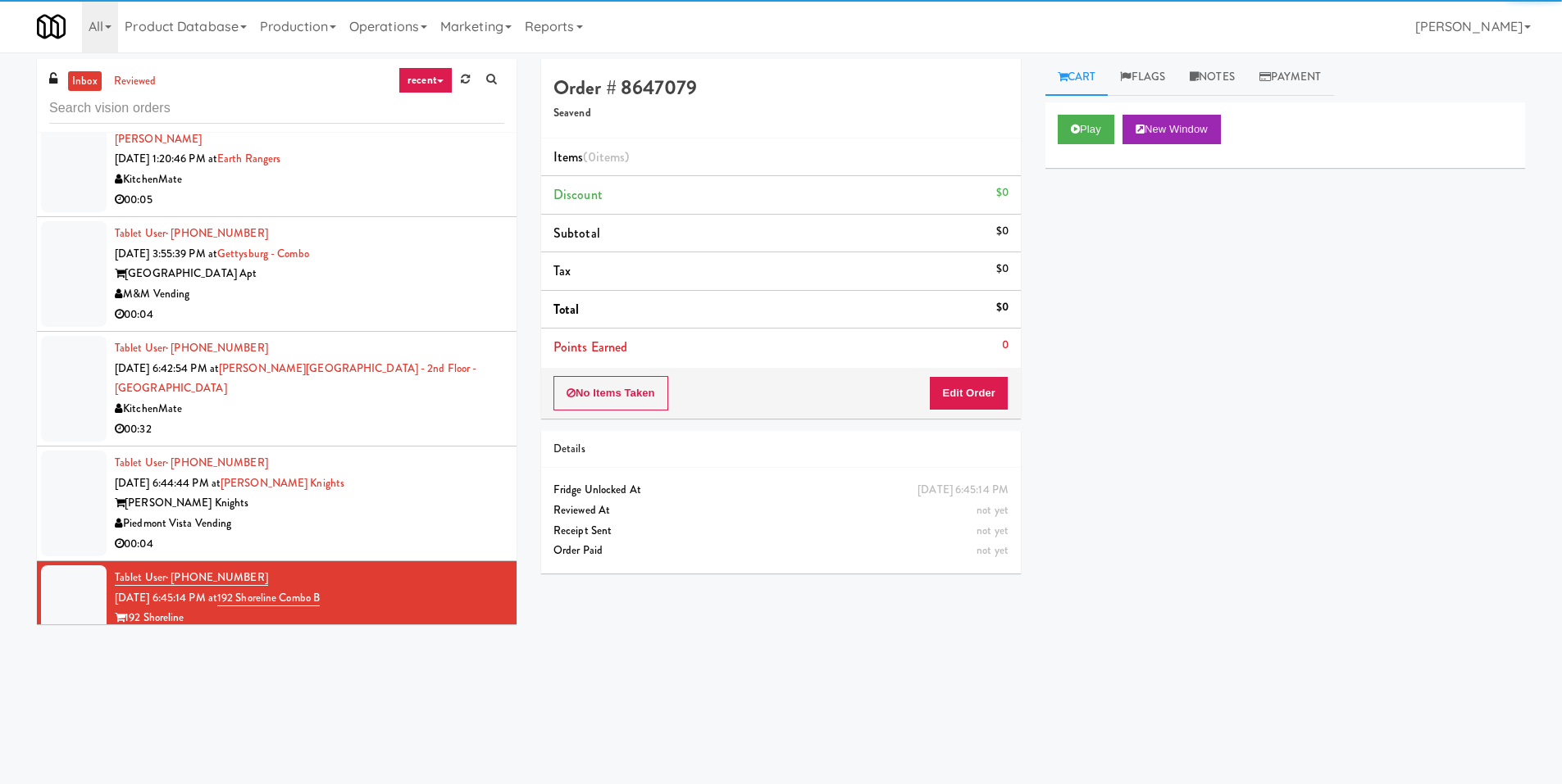
click at [417, 419] on div "00:32" at bounding box center [309, 430] width 389 height 21
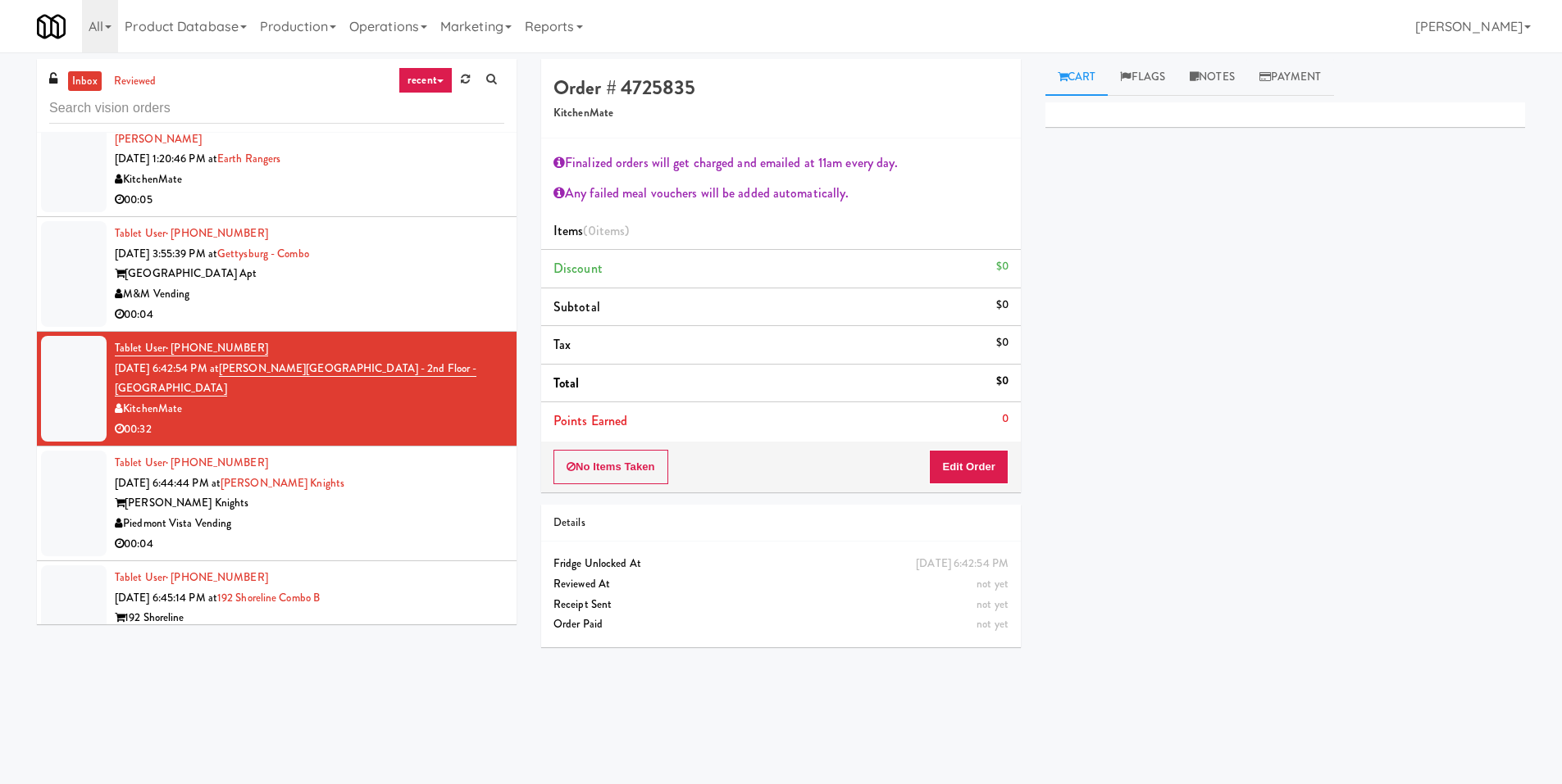
click at [674, 468] on div "No Items Taken Edit Order" at bounding box center [781, 467] width 480 height 51
click at [660, 464] on button "No Items Taken" at bounding box center [610, 467] width 115 height 35
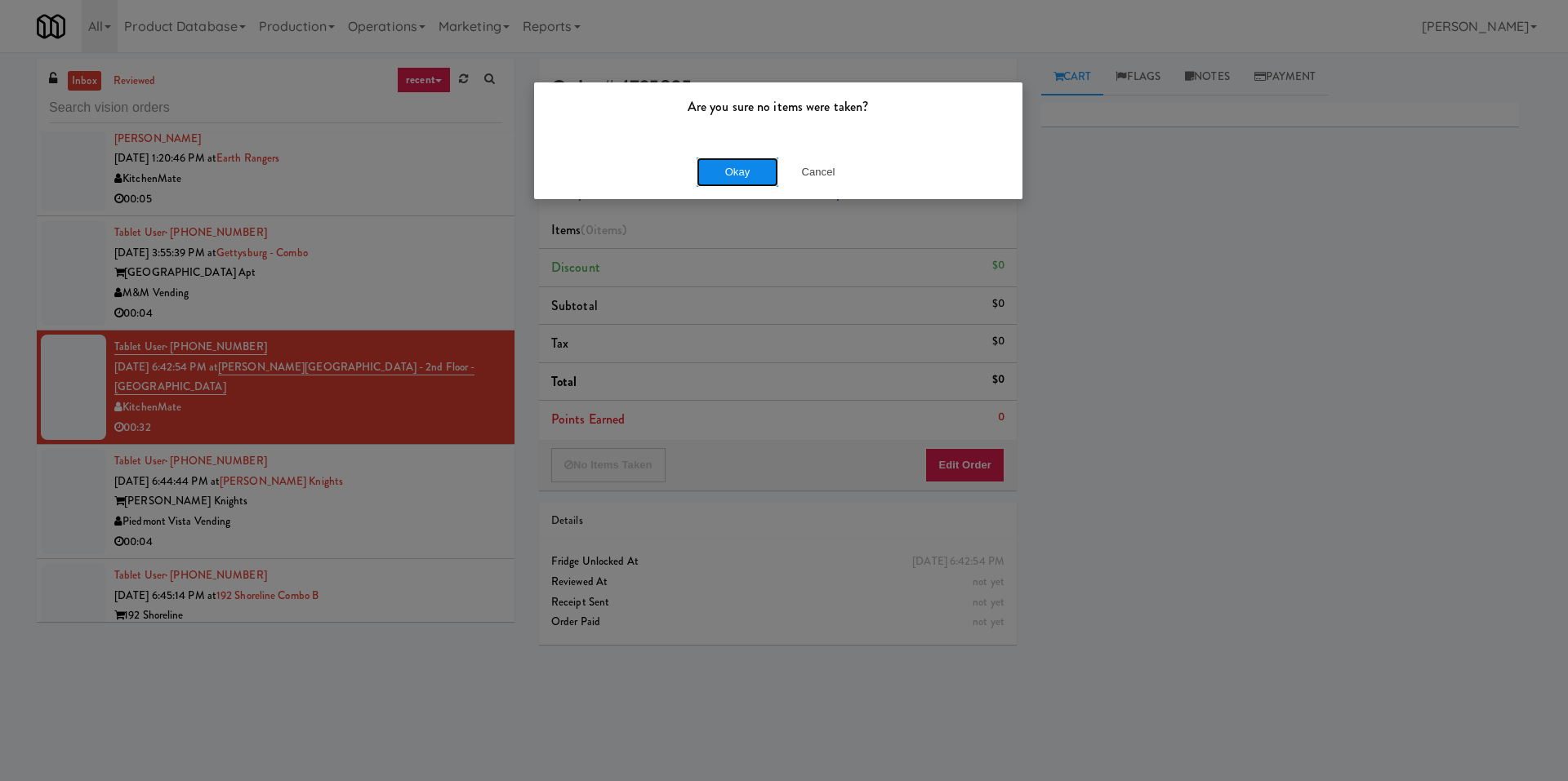
click at [725, 172] on button "Okay" at bounding box center [737, 171] width 81 height 29
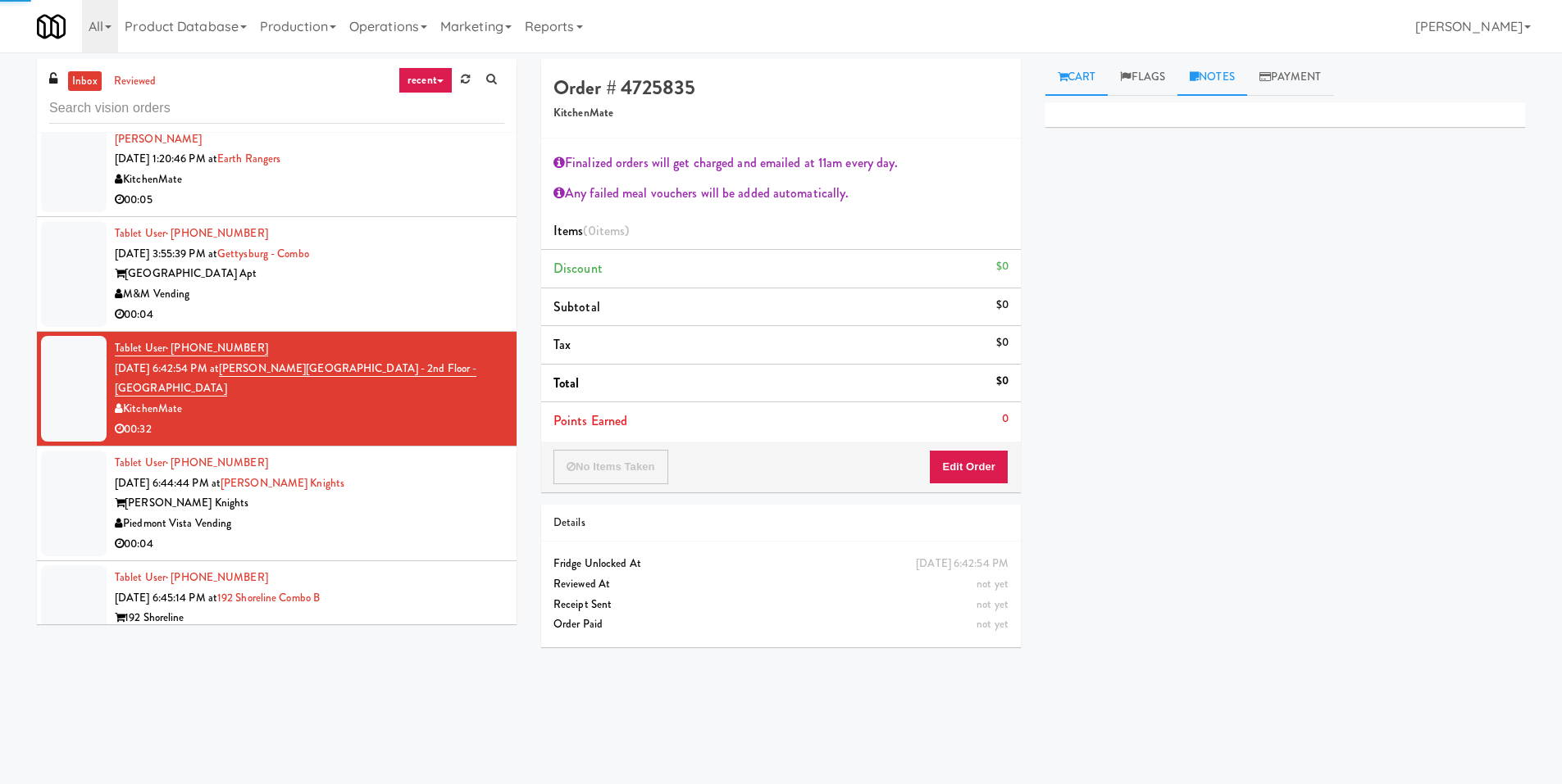
click at [1207, 78] on link "Notes" at bounding box center [1212, 77] width 70 height 37
click at [1138, 212] on div at bounding box center [1285, 201] width 478 height 38
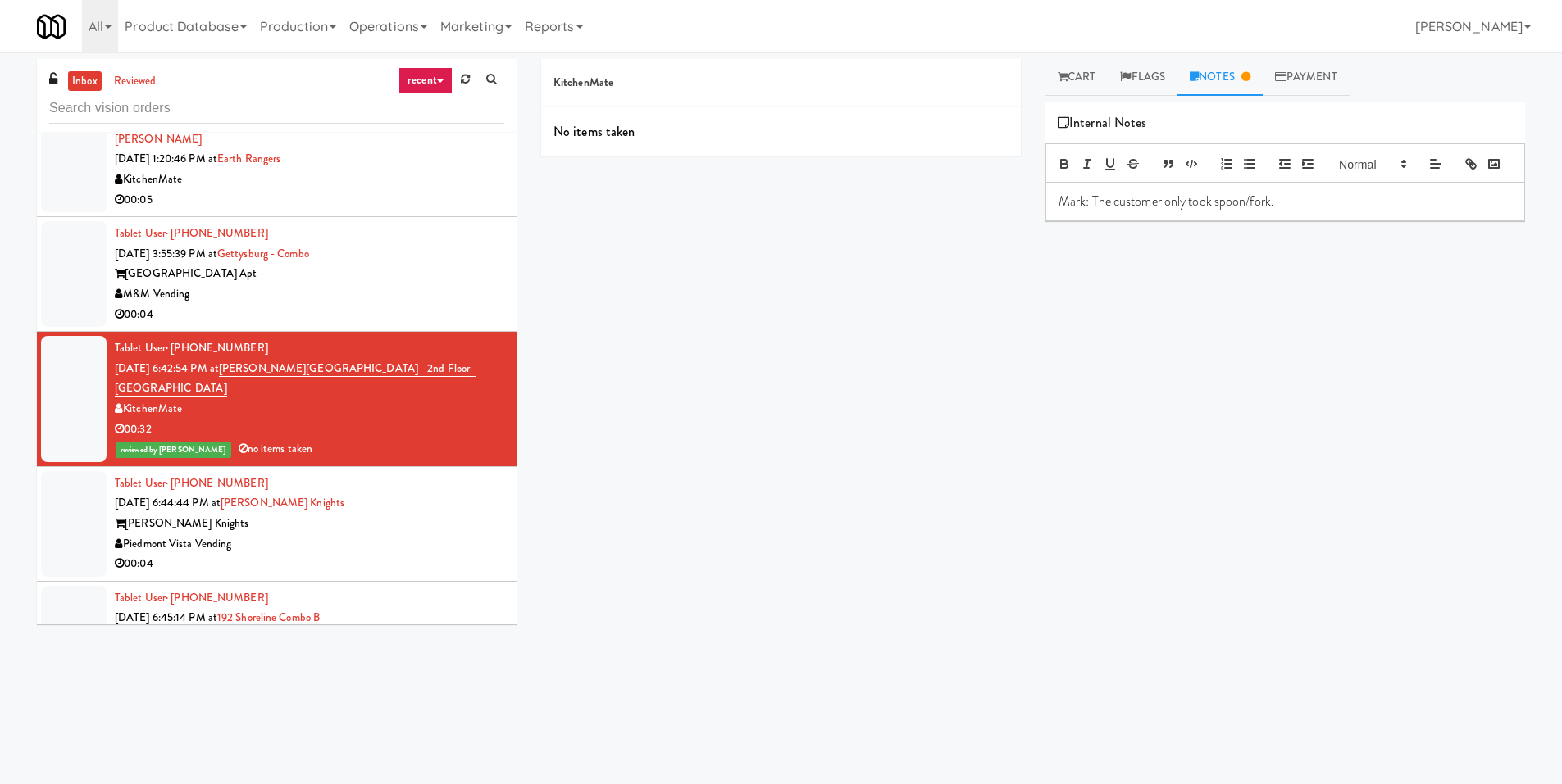
click at [352, 506] on div "Tablet User · (703) 628-6572 Sep 28, 2025 6:44:44 PM at Louden Knights Louden K…" at bounding box center [309, 524] width 389 height 101
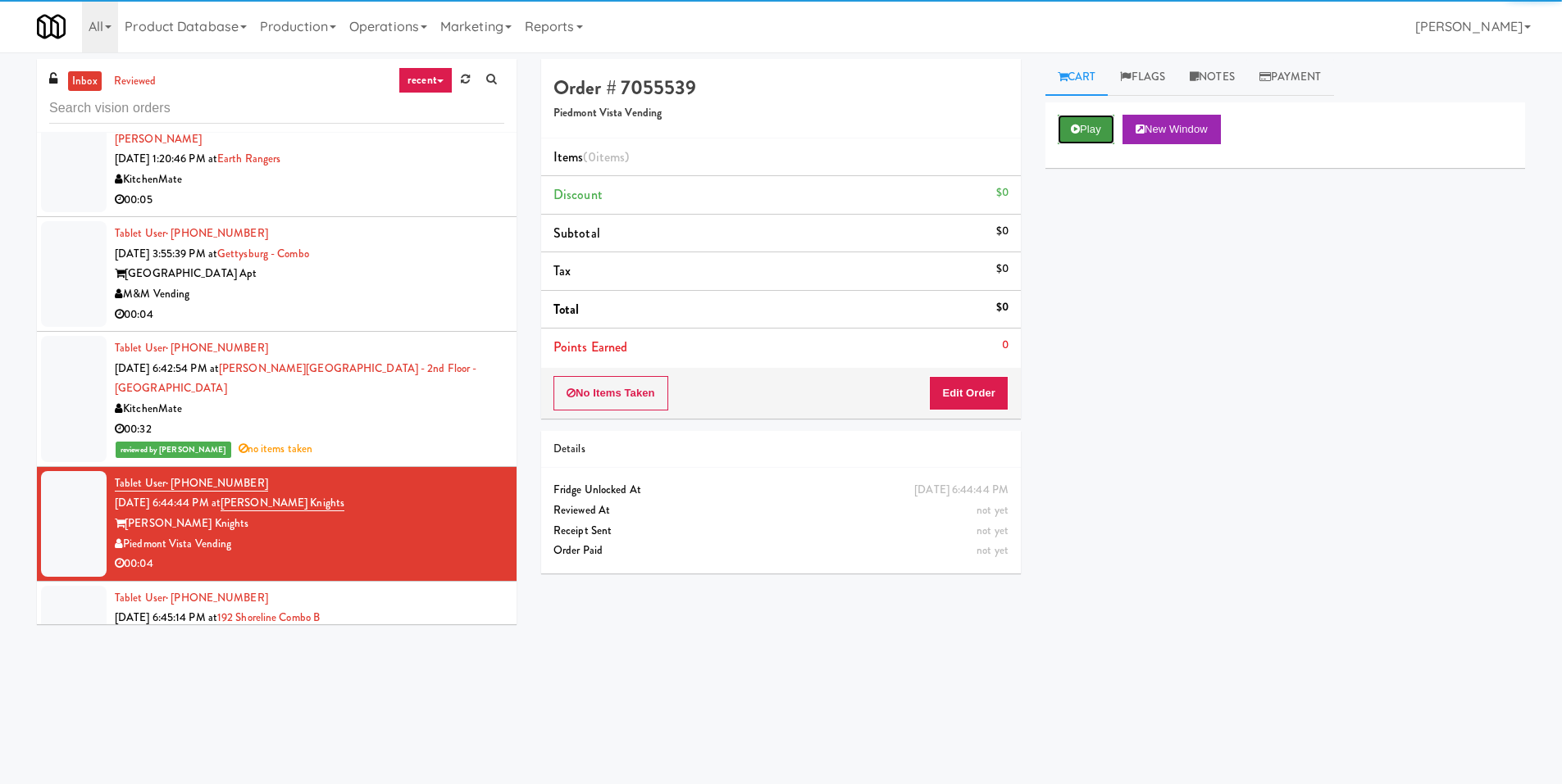
click at [1097, 124] on button "Play" at bounding box center [1086, 129] width 56 height 29
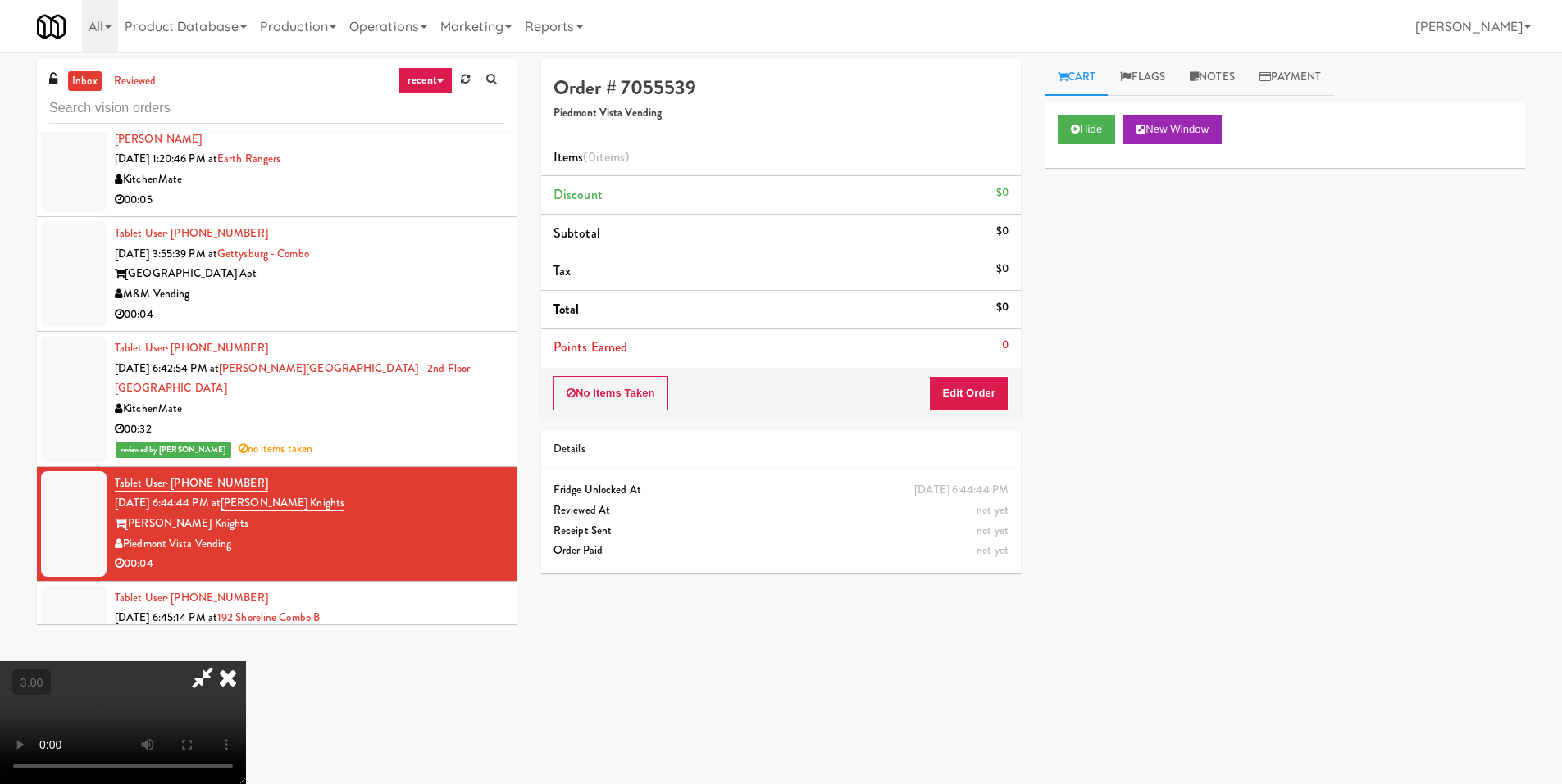
click at [246, 662] on video at bounding box center [123, 723] width 246 height 123
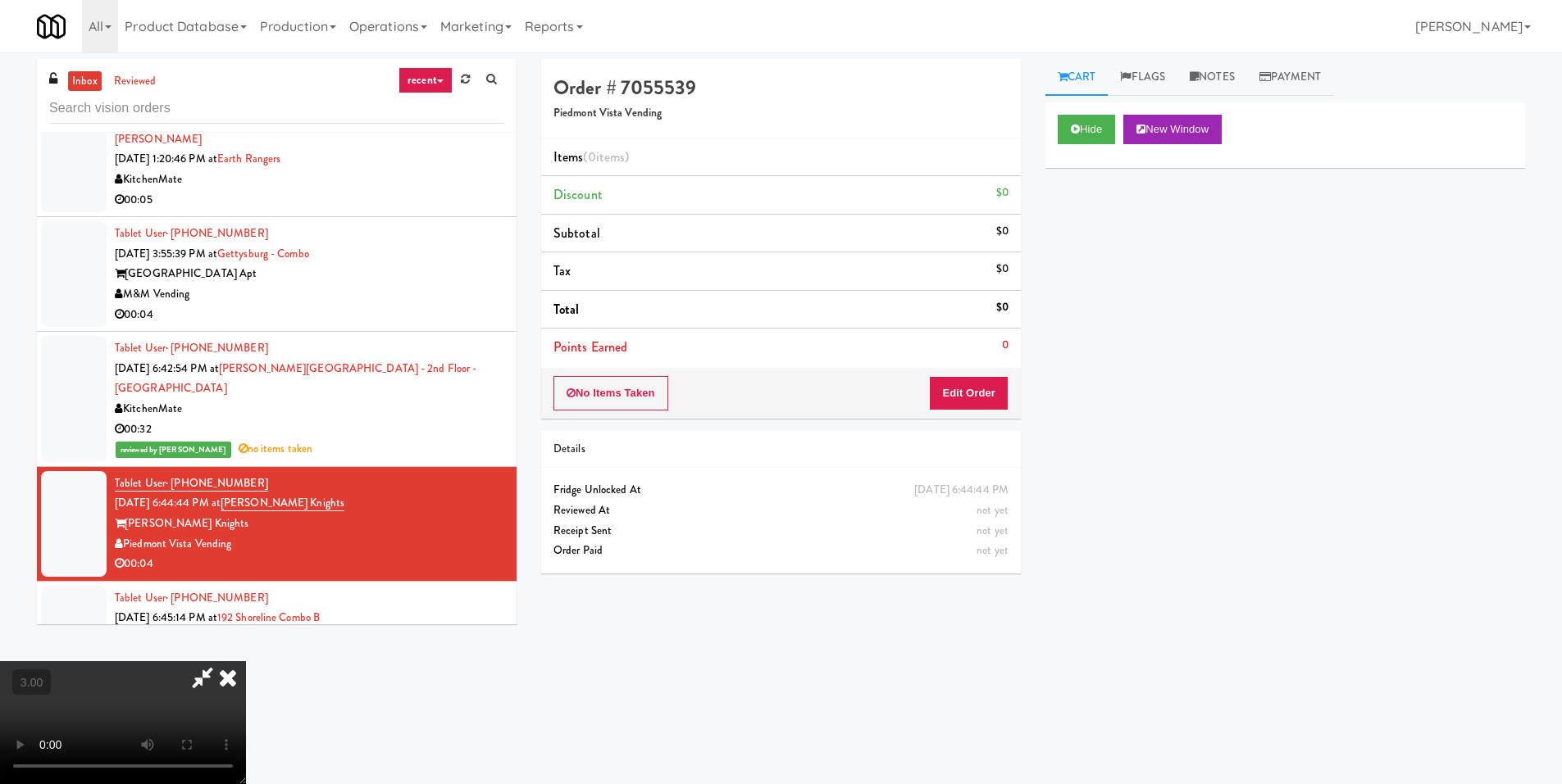
click at [246, 662] on video at bounding box center [123, 723] width 246 height 123
click at [973, 395] on button "Edit Order" at bounding box center [969, 393] width 80 height 35
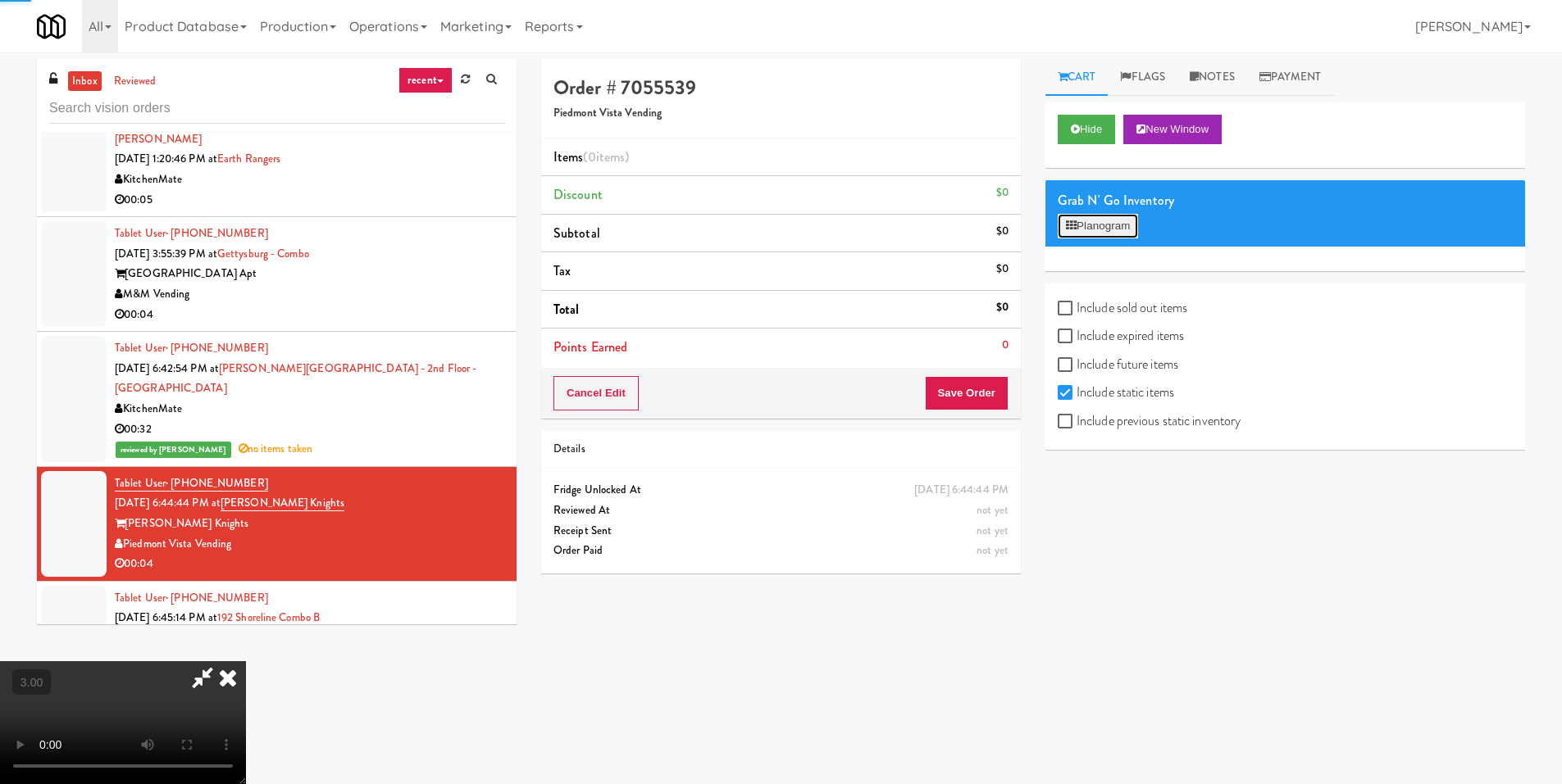
click at [1083, 223] on button "Planogram" at bounding box center [1097, 227] width 80 height 24
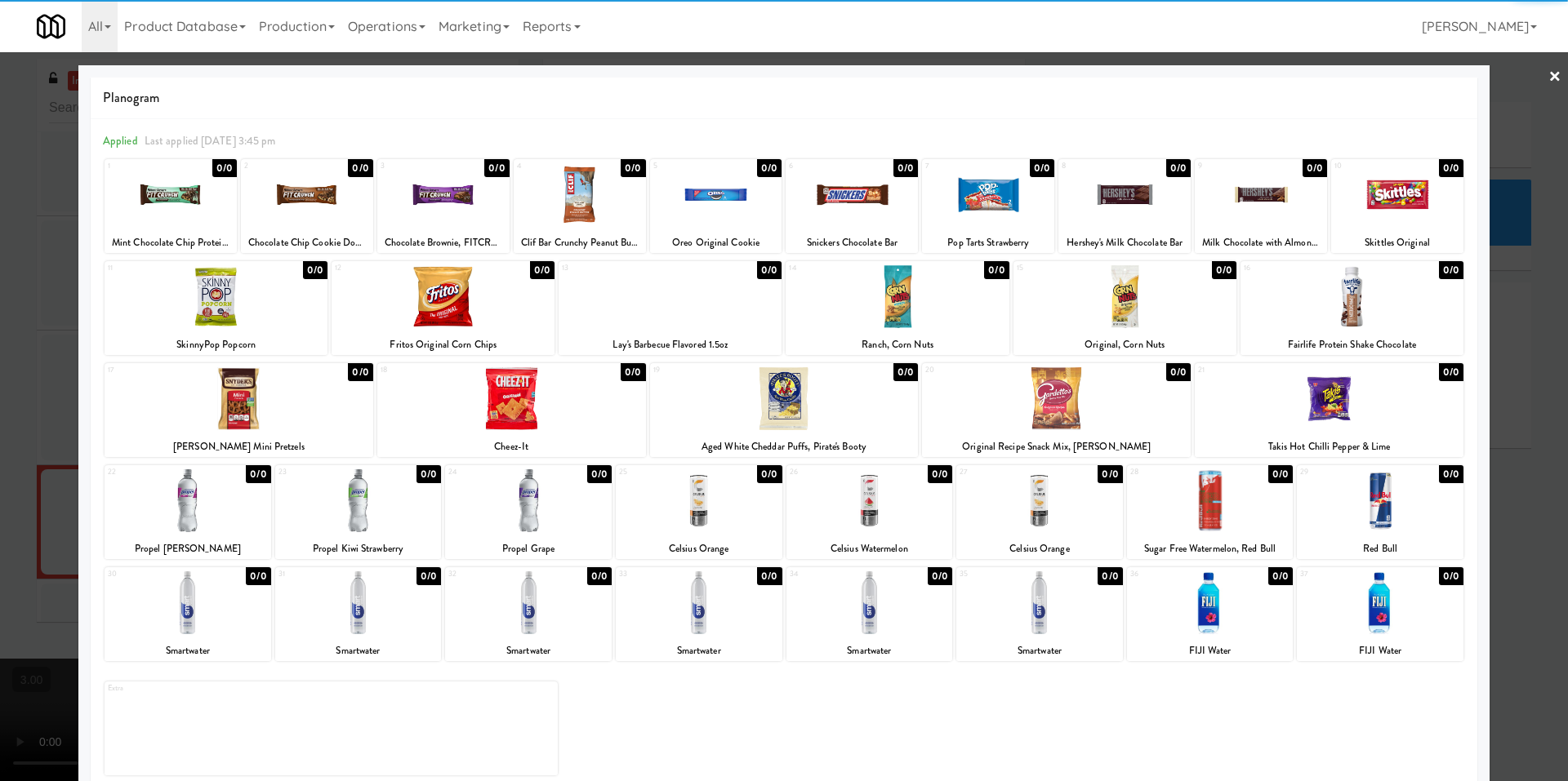
click at [243, 402] on div at bounding box center [239, 398] width 269 height 63
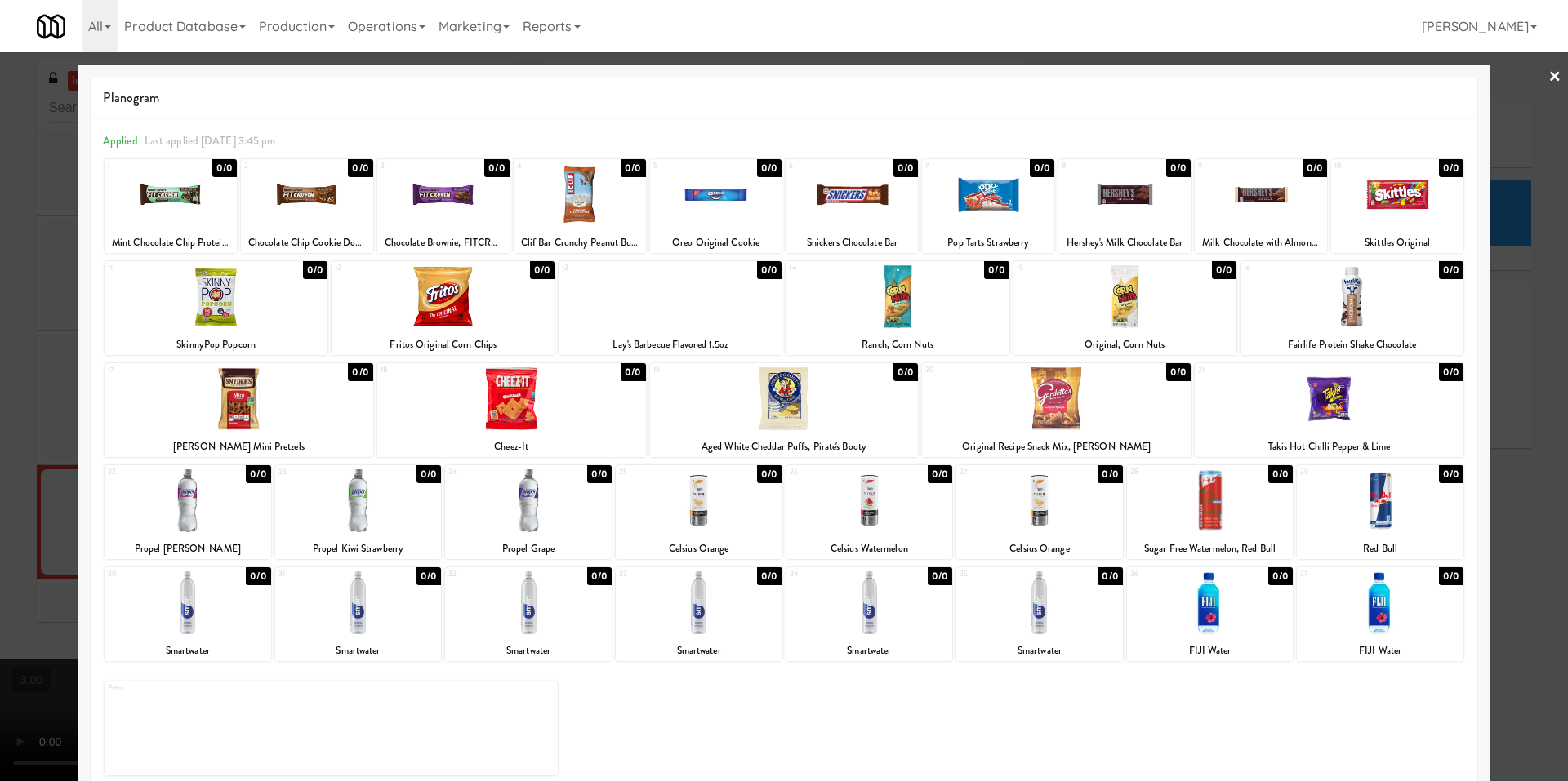
click at [66, 478] on div at bounding box center [784, 390] width 1568 height 781
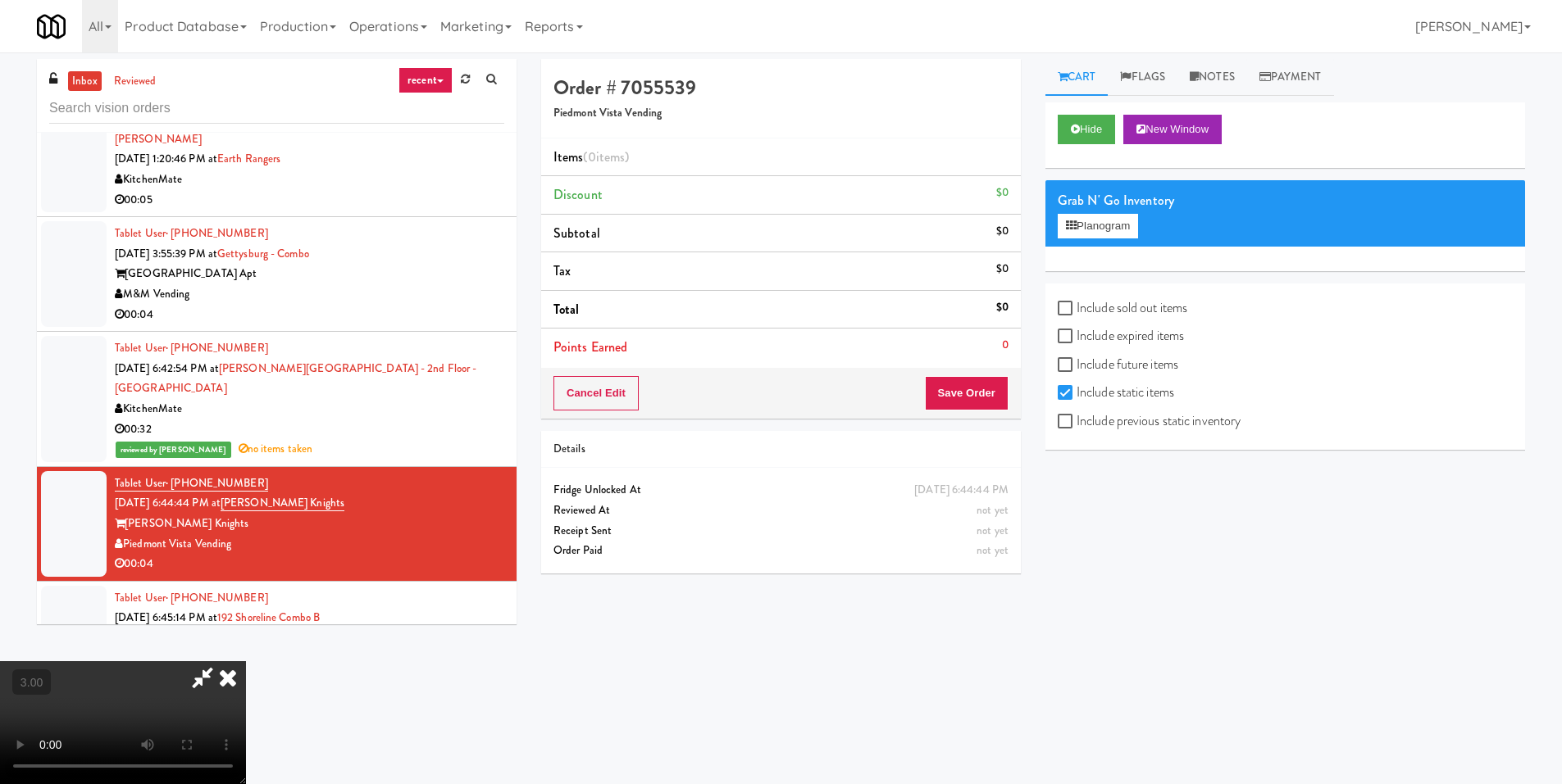
scroll to position [82, 0]
click at [246, 662] on video at bounding box center [123, 723] width 246 height 123
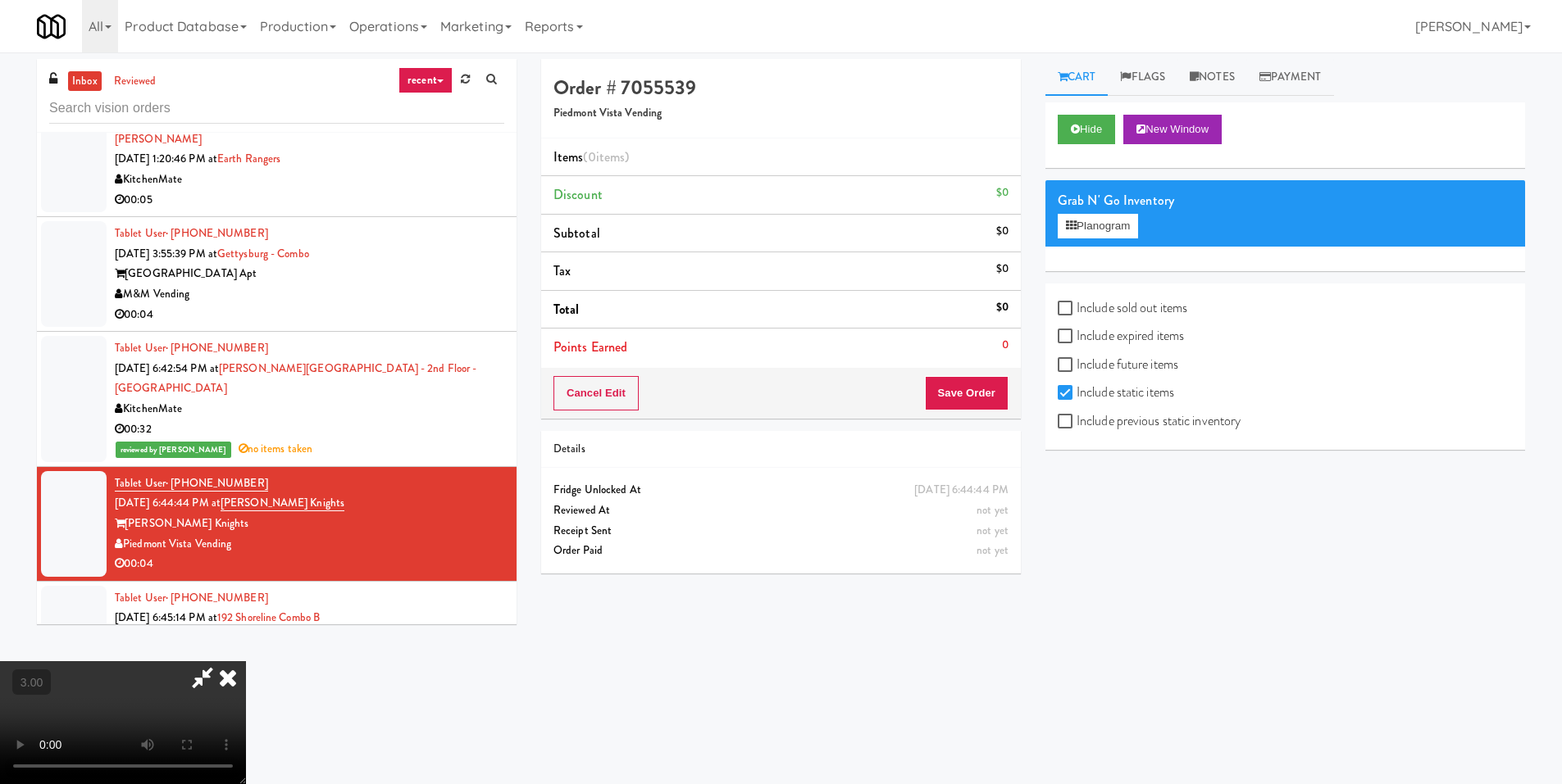
click at [246, 662] on video at bounding box center [123, 723] width 246 height 123
click at [1062, 318] on label "Include sold out items" at bounding box center [1123, 308] width 130 height 24
click at [1062, 316] on input "Include sold out items" at bounding box center [1067, 309] width 19 height 13
checkbox input "true"
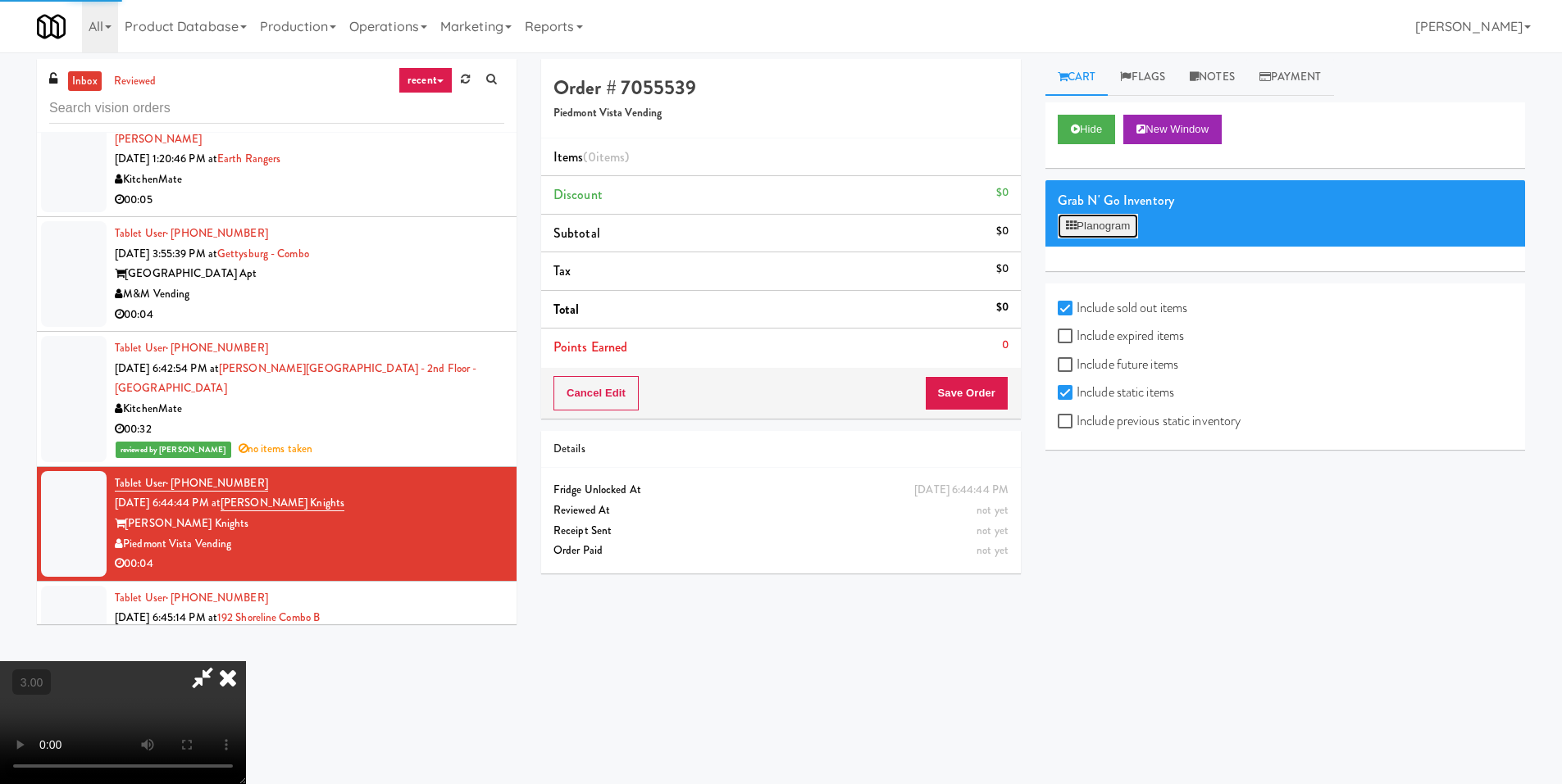
click at [1080, 233] on button "Planogram" at bounding box center [1097, 227] width 80 height 24
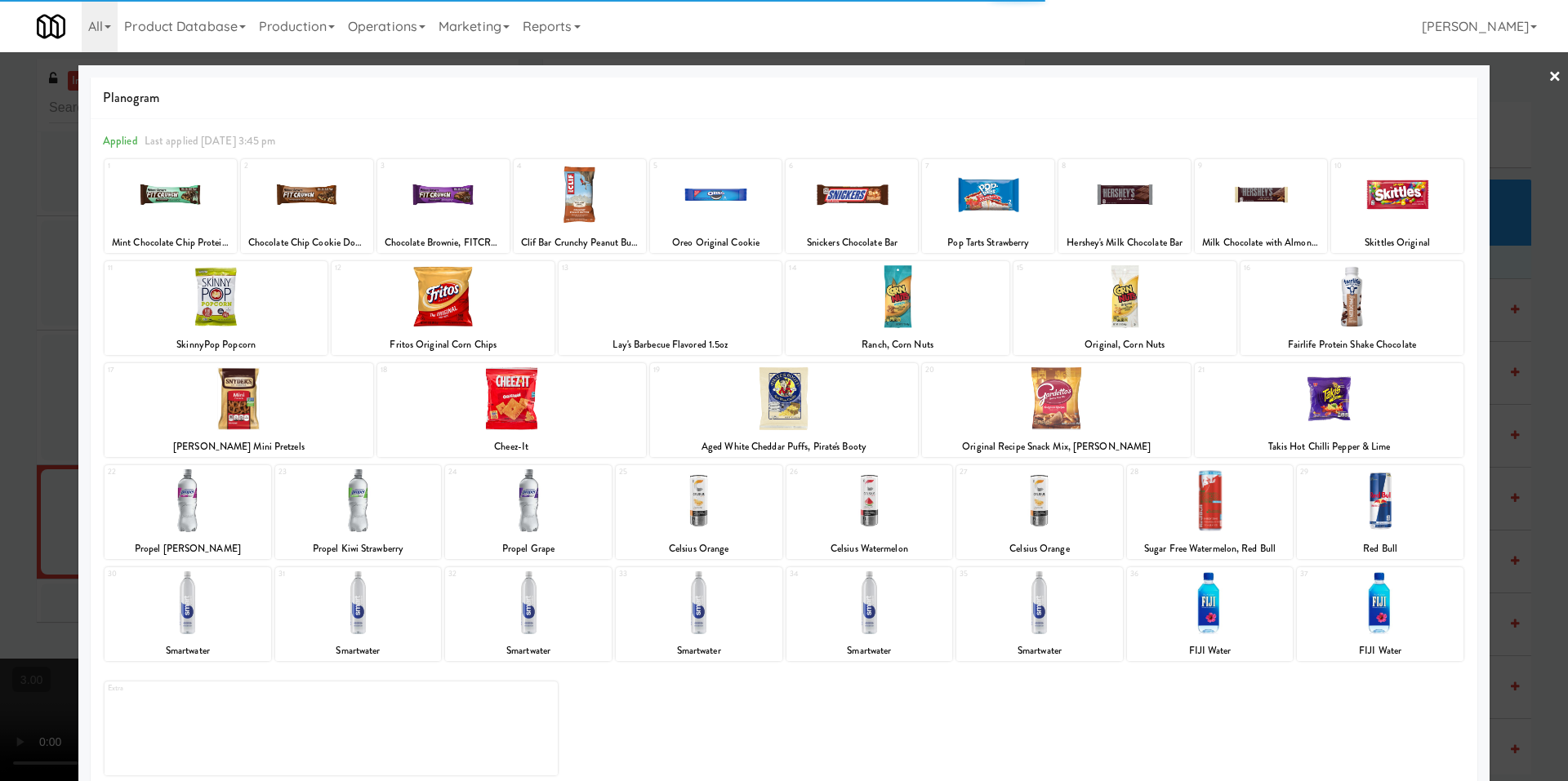
click at [252, 390] on div at bounding box center [239, 398] width 269 height 63
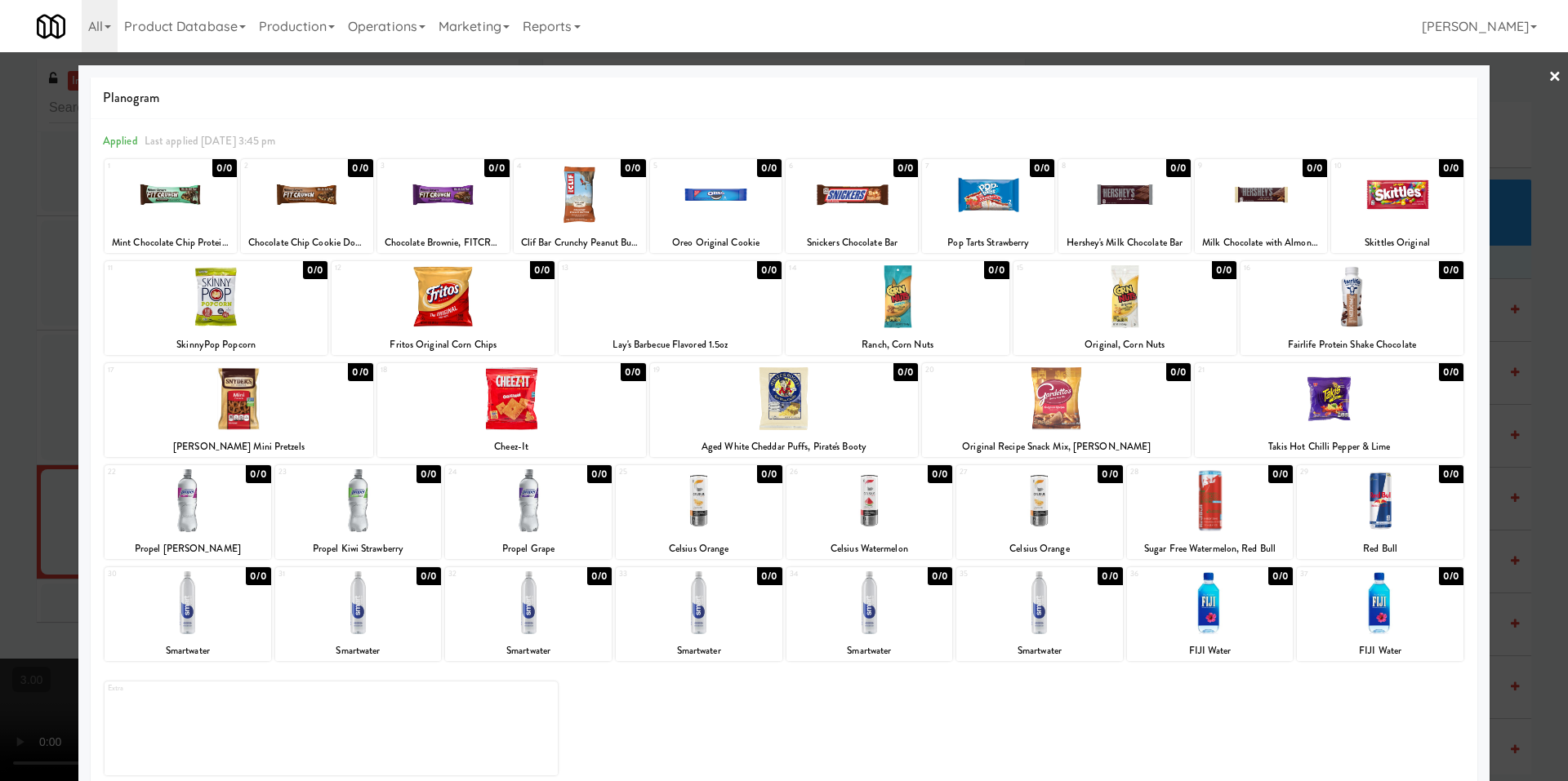
click at [247, 416] on div at bounding box center [239, 398] width 269 height 63
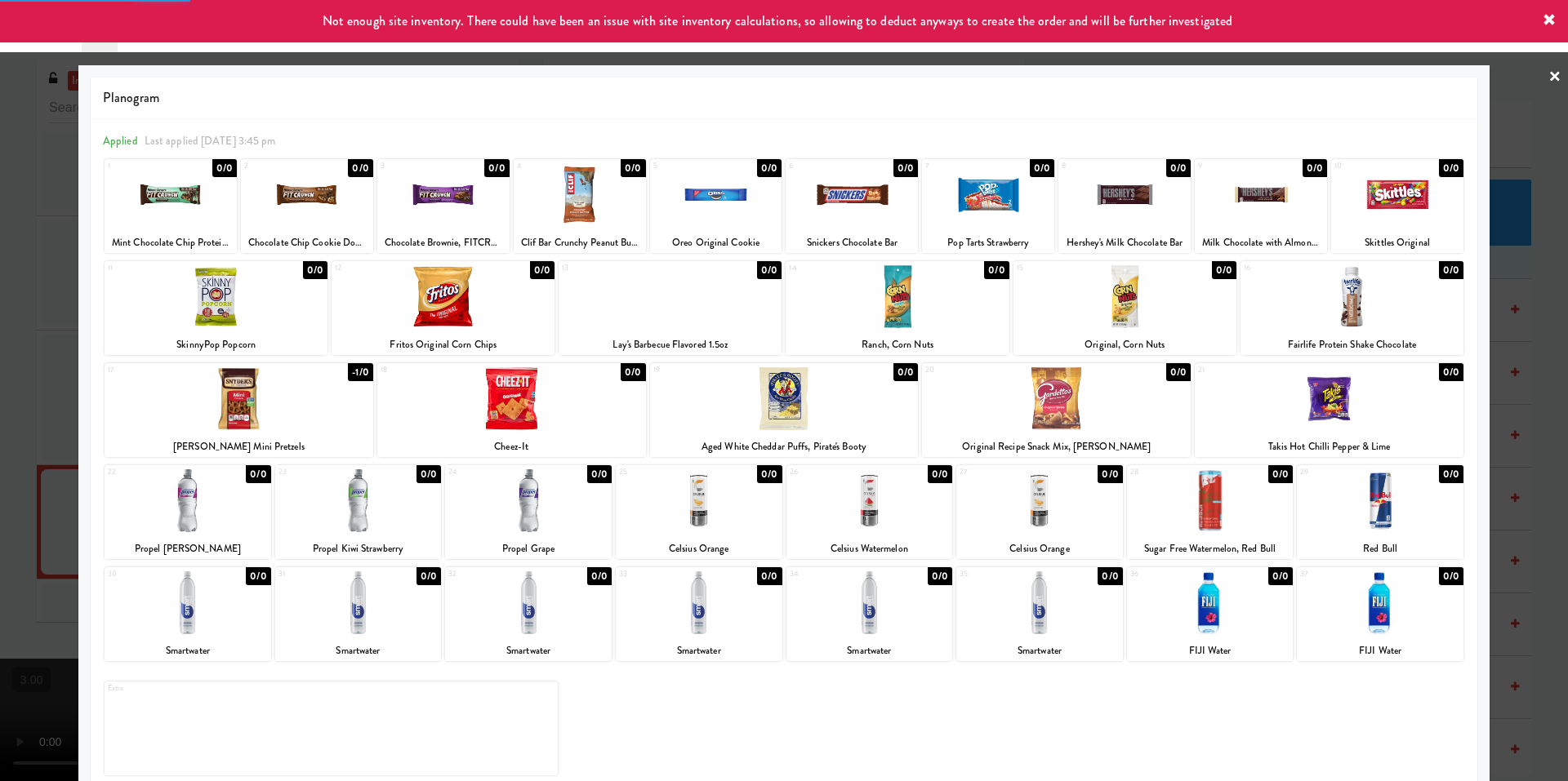
click at [52, 450] on div at bounding box center [784, 390] width 1568 height 781
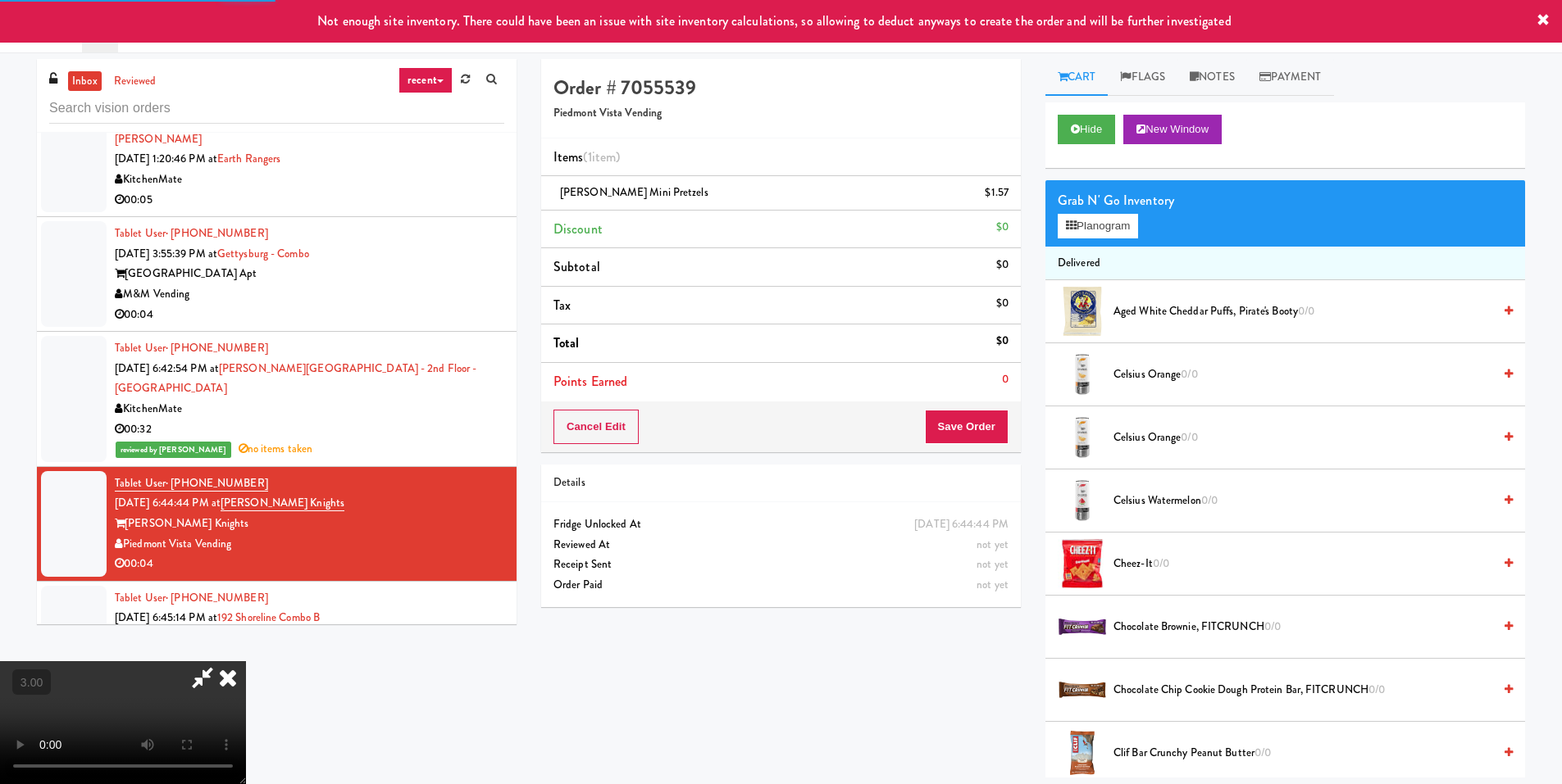
click at [246, 662] on video at bounding box center [123, 723] width 246 height 123
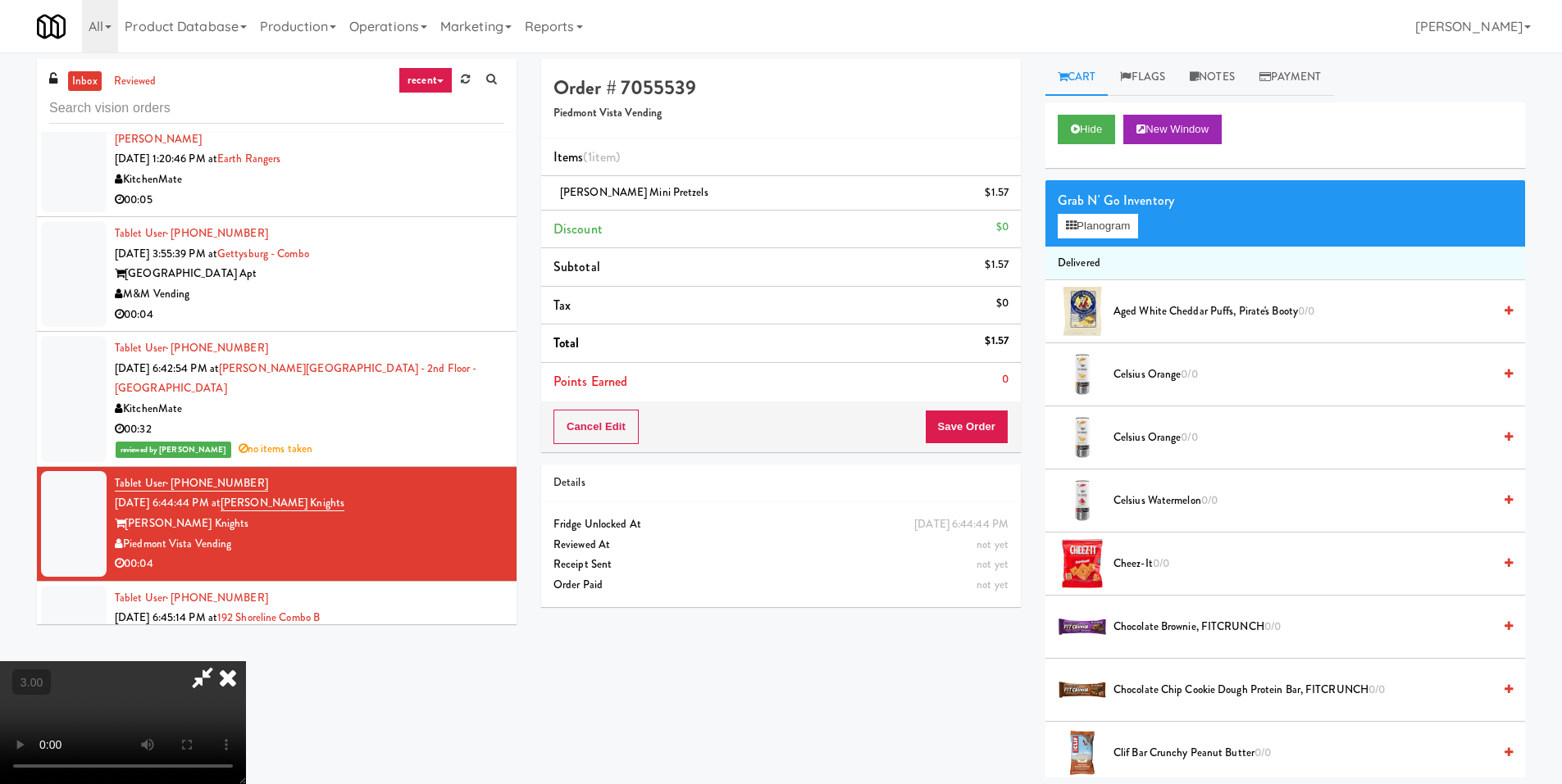
click at [246, 662] on video at bounding box center [123, 723] width 246 height 123
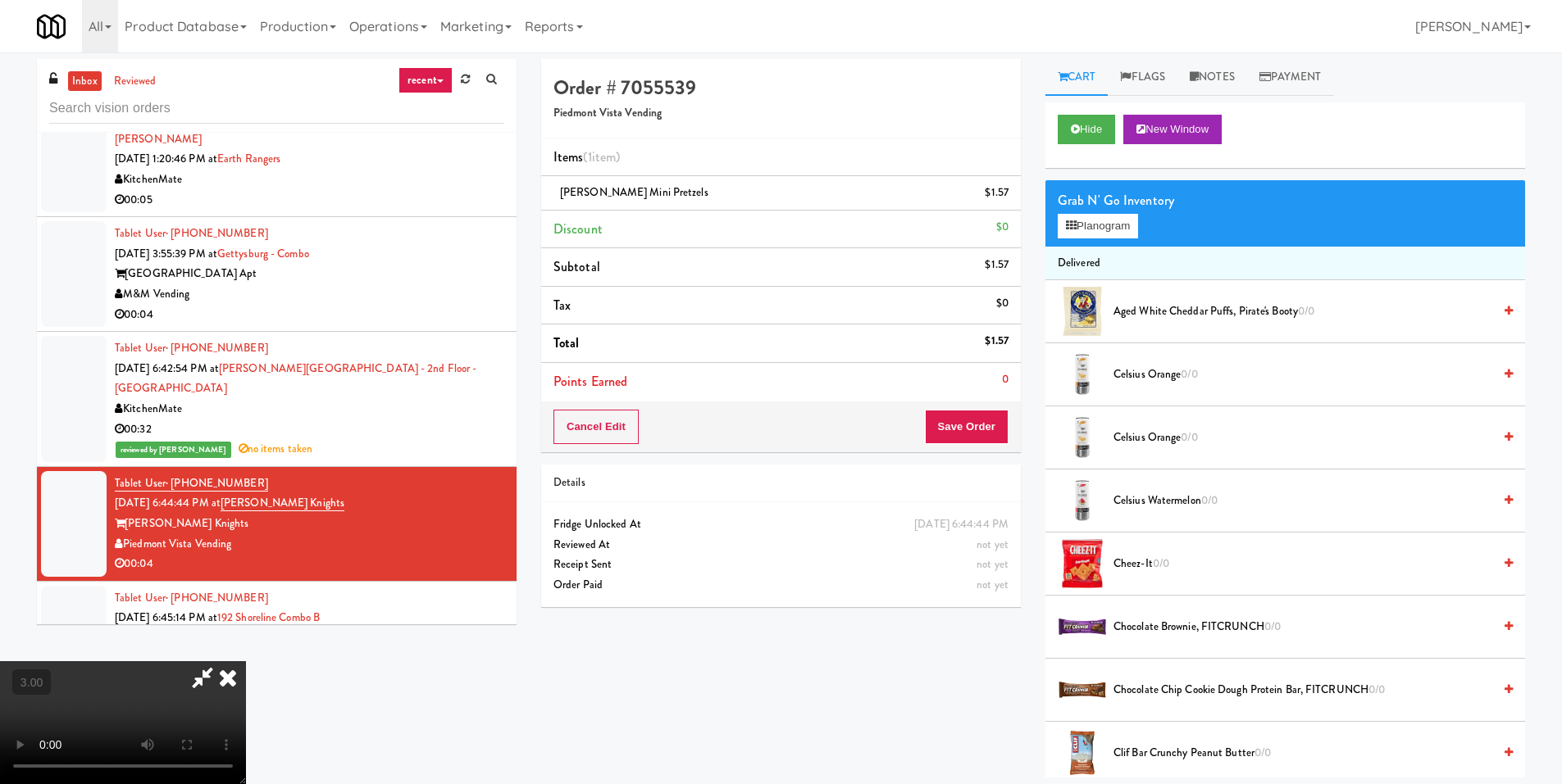
click at [246, 662] on video at bounding box center [123, 723] width 246 height 123
click at [984, 405] on div "Cancel Edit Save Order" at bounding box center [781, 427] width 480 height 51
click at [999, 412] on button "Save Order" at bounding box center [966, 427] width 84 height 35
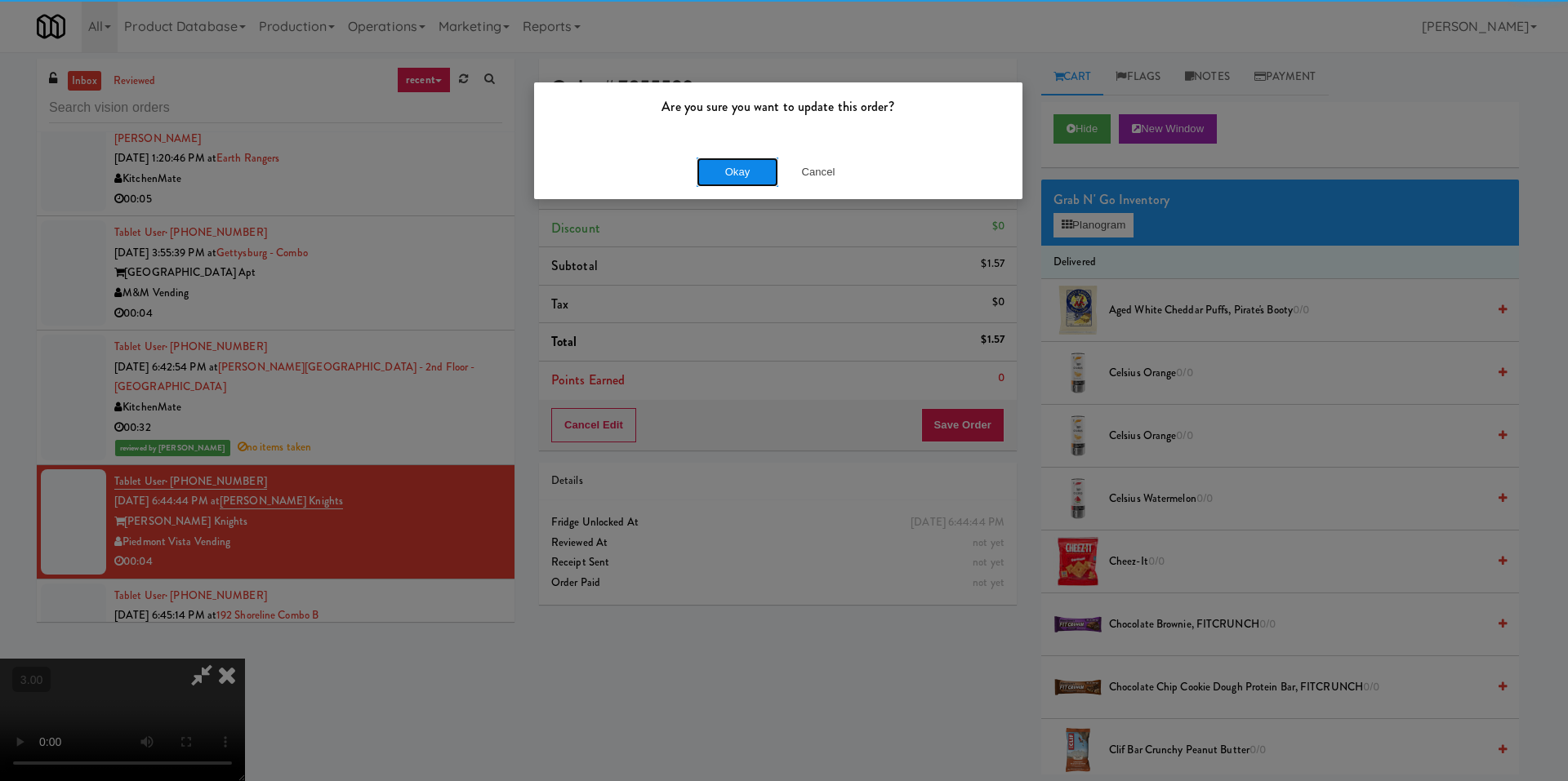
click at [709, 157] on button "Okay" at bounding box center [737, 171] width 81 height 29
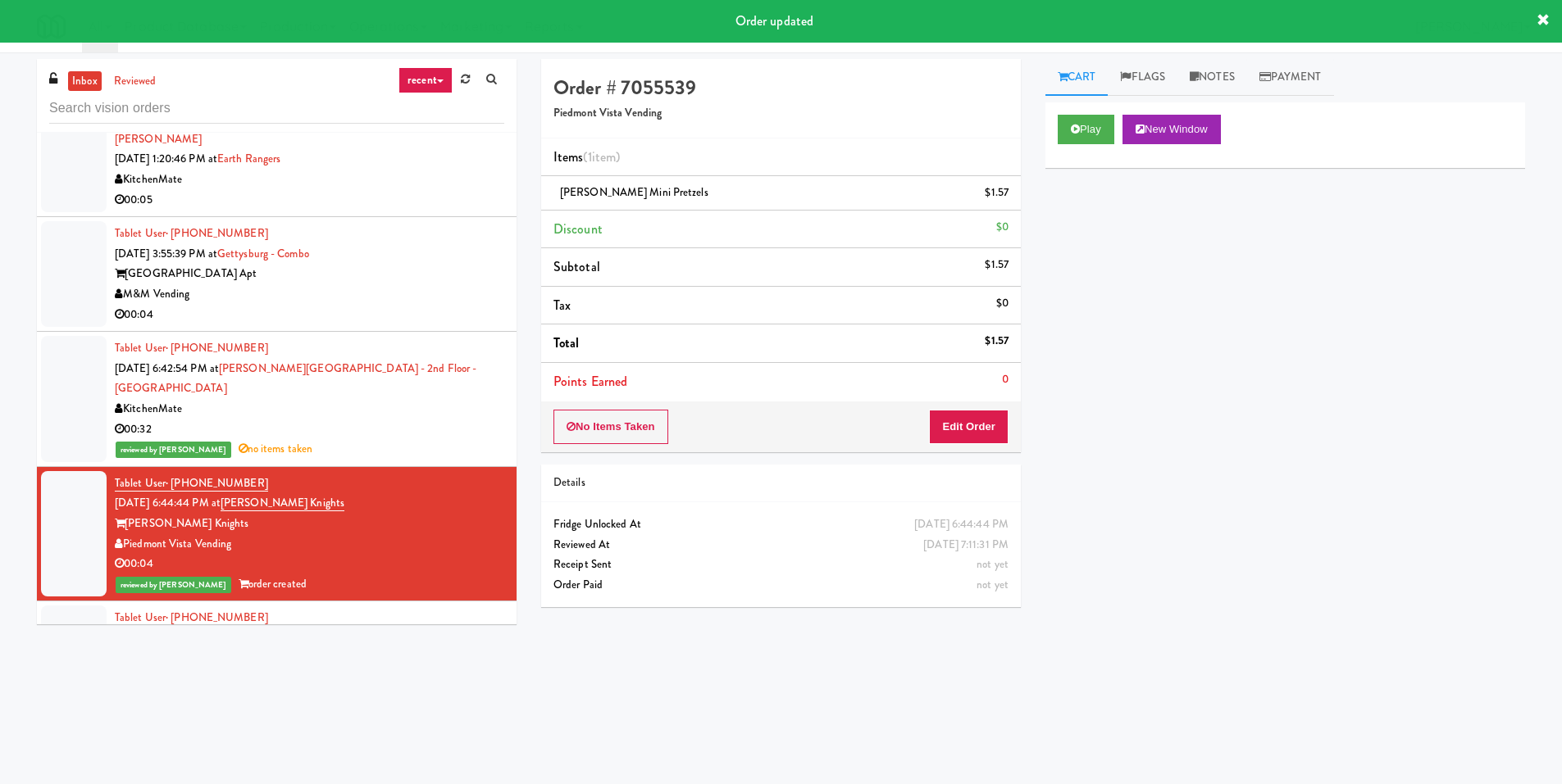
scroll to position [829, 0]
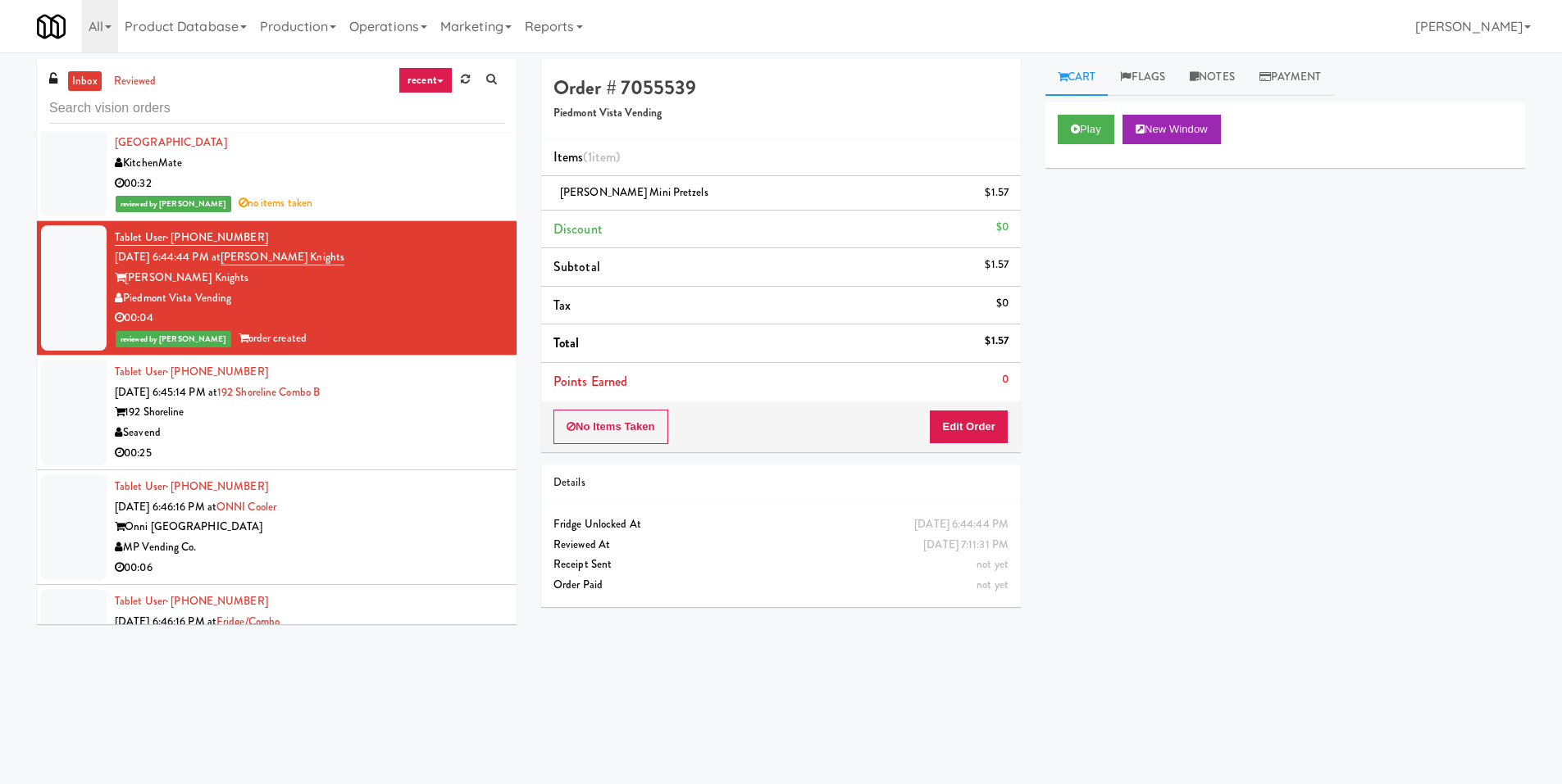
click at [372, 449] on div "00:25" at bounding box center [309, 454] width 389 height 21
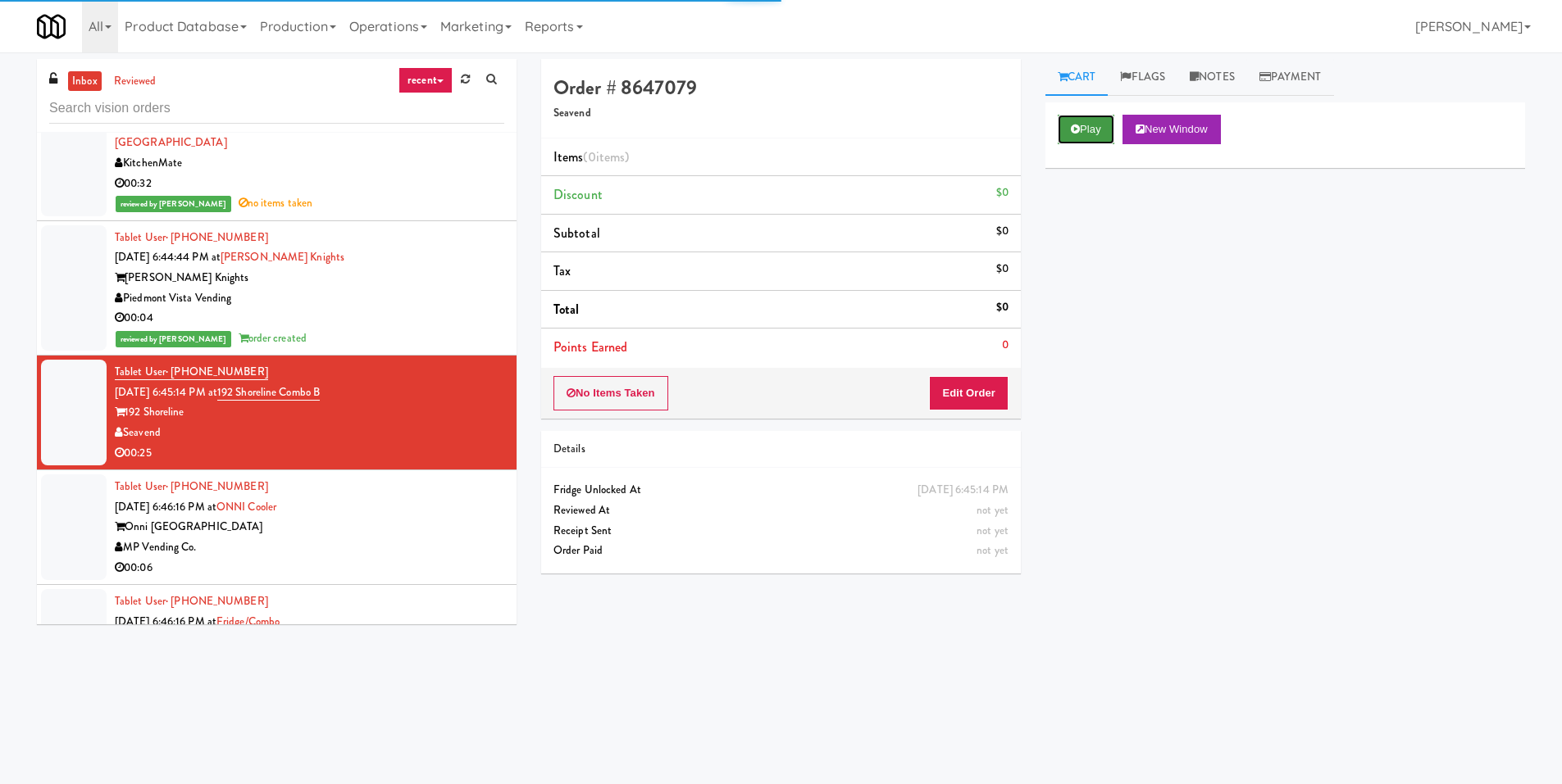
click at [1098, 120] on button "Play" at bounding box center [1086, 129] width 56 height 29
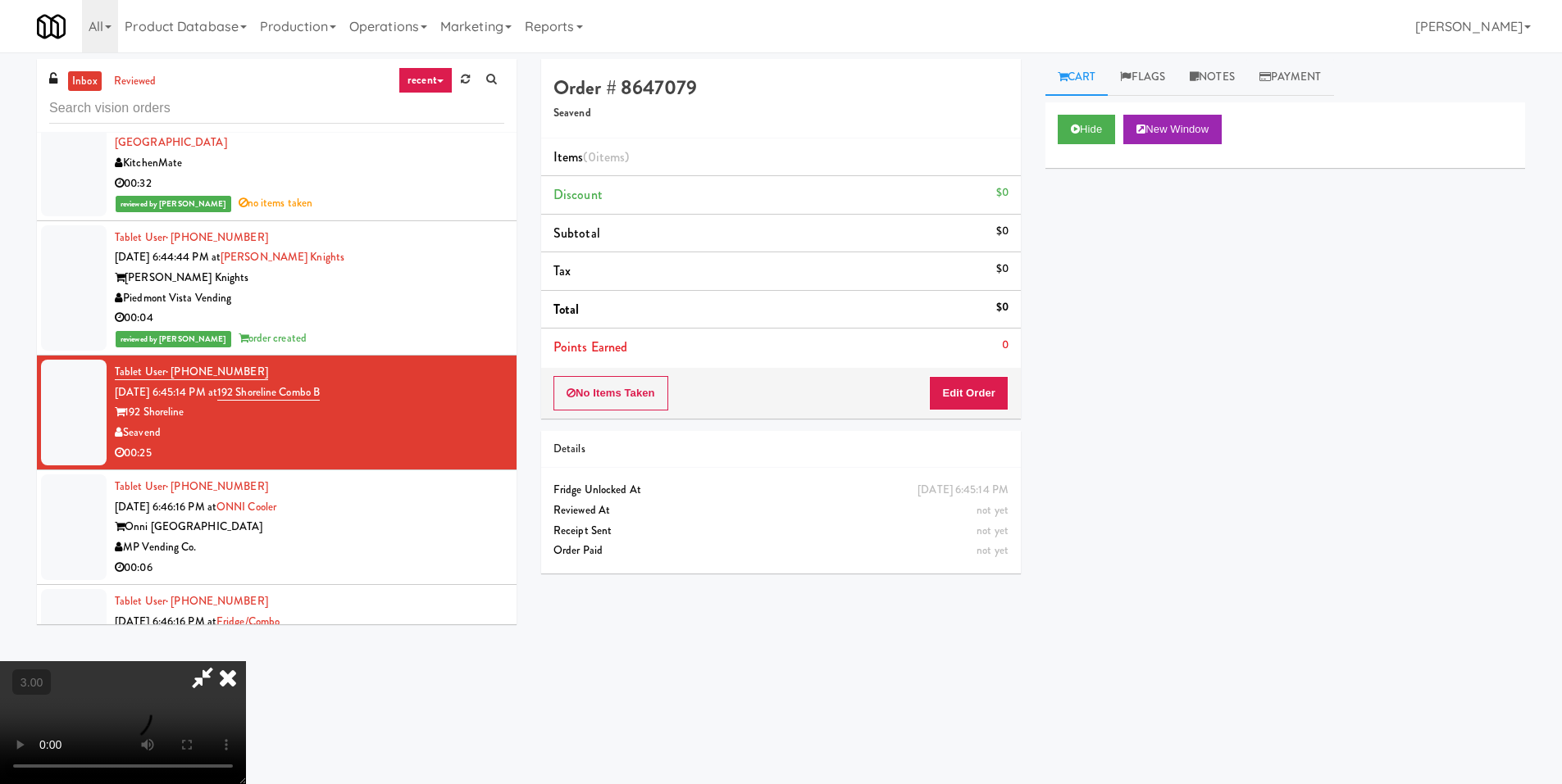
click at [246, 662] on video at bounding box center [123, 723] width 246 height 123
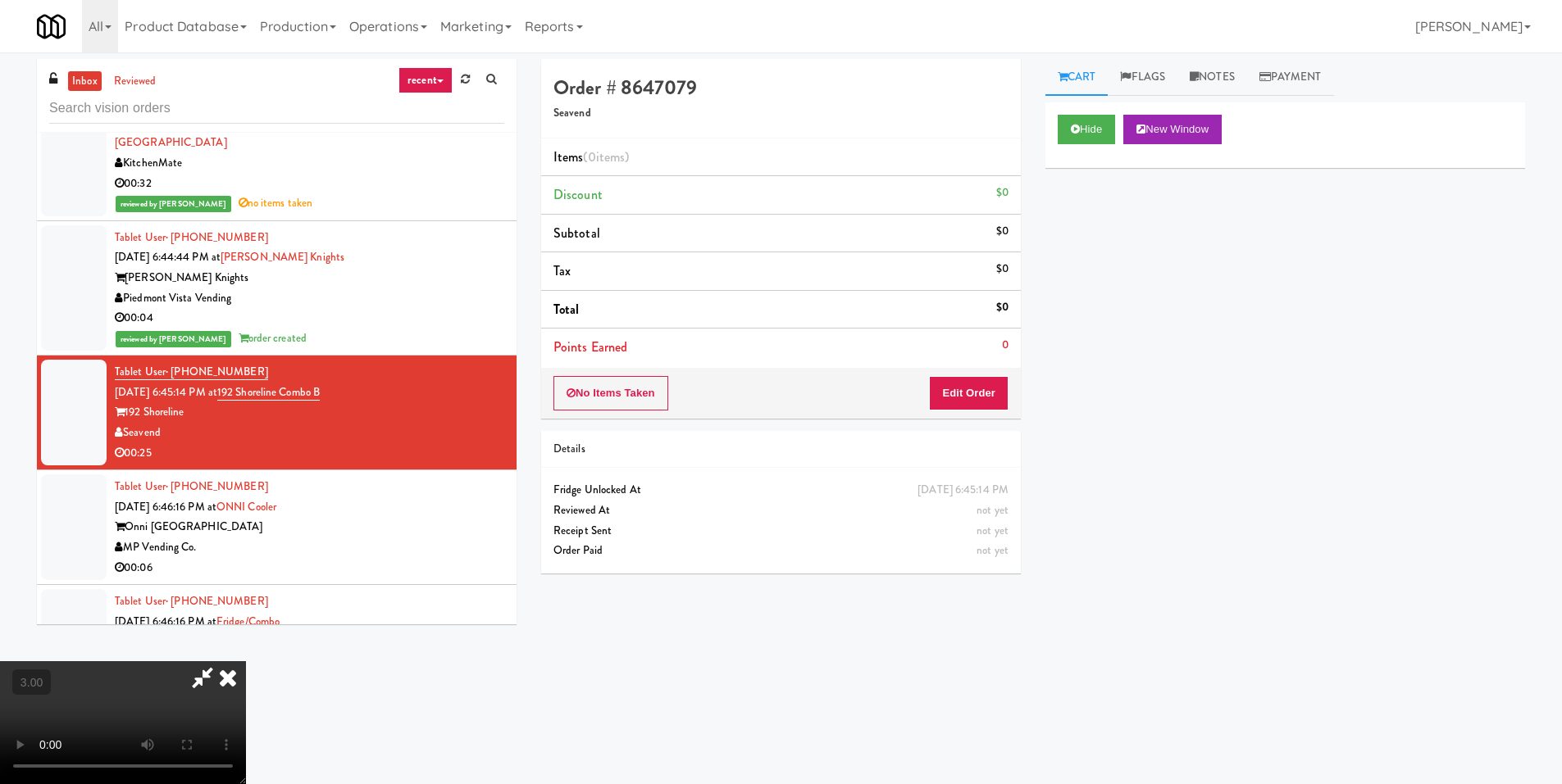
click at [246, 662] on video at bounding box center [123, 723] width 246 height 123
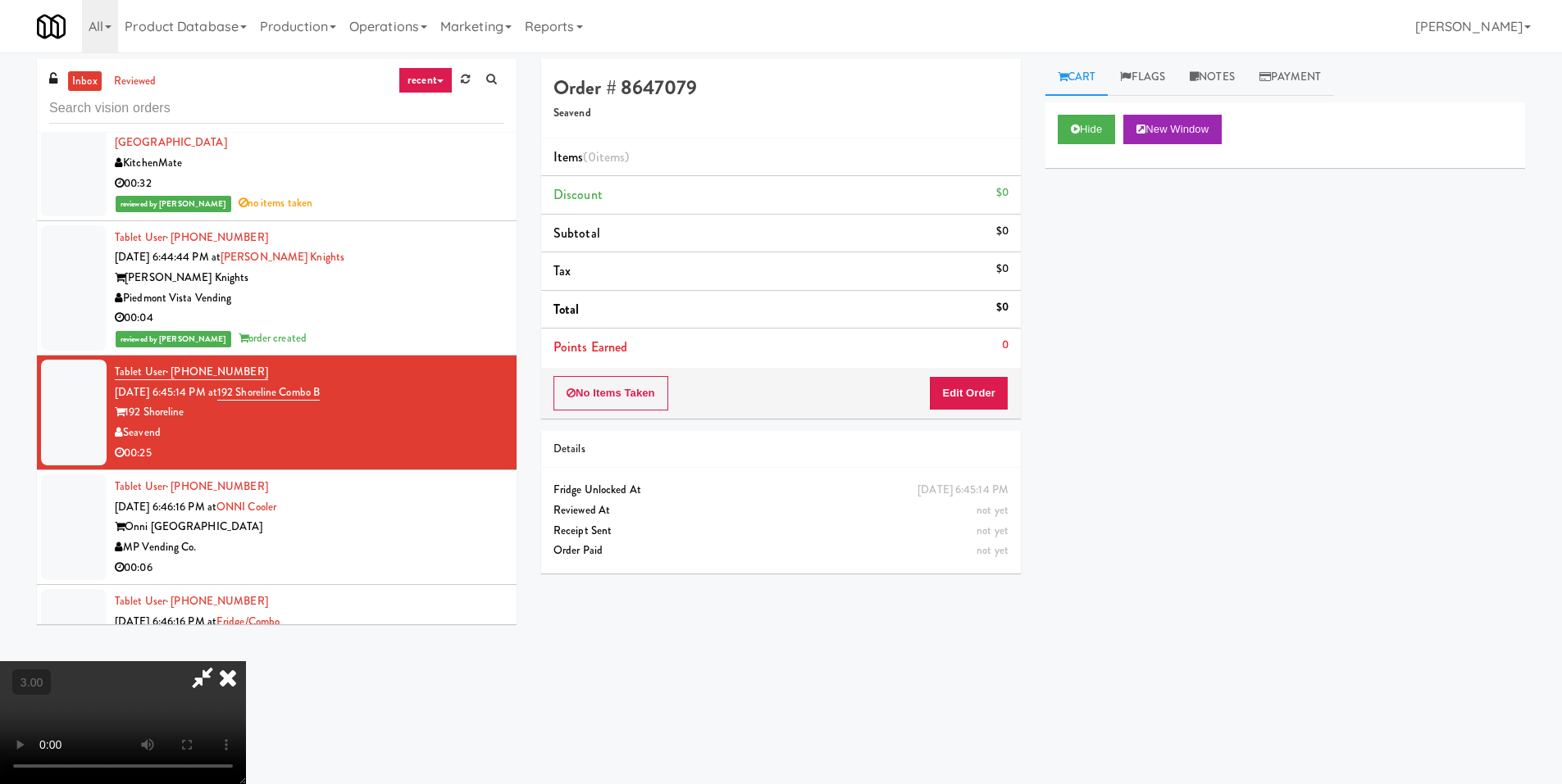
click at [246, 662] on video at bounding box center [123, 723] width 246 height 123
drag, startPoint x: 1005, startPoint y: 355, endPoint x: 997, endPoint y: 376, distance: 22.5
click at [1002, 363] on li "Points Earned 0" at bounding box center [781, 348] width 480 height 38
click at [999, 376] on button "Edit Order" at bounding box center [969, 393] width 80 height 35
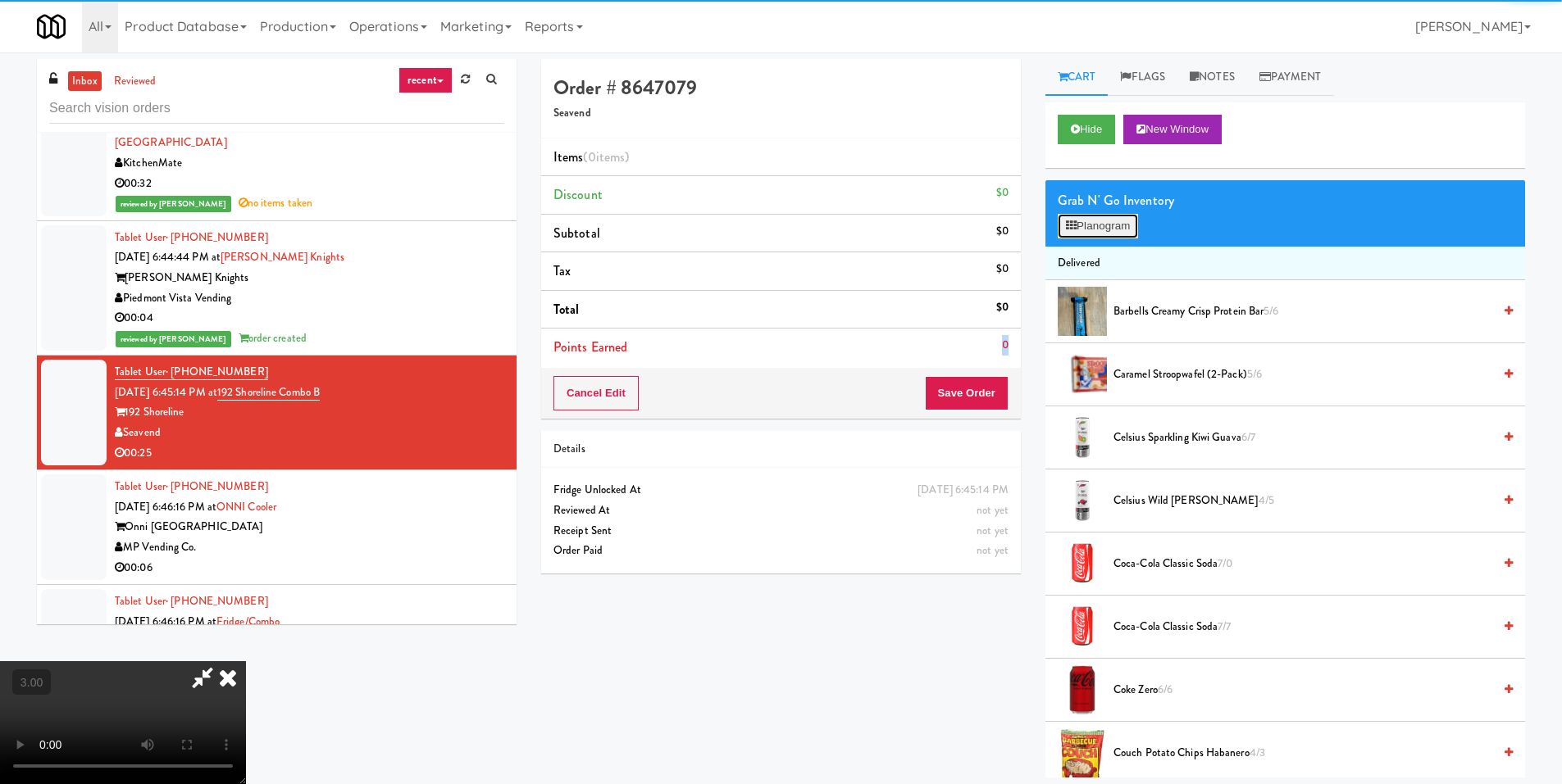
click at [1090, 233] on button "Planogram" at bounding box center [1097, 227] width 80 height 24
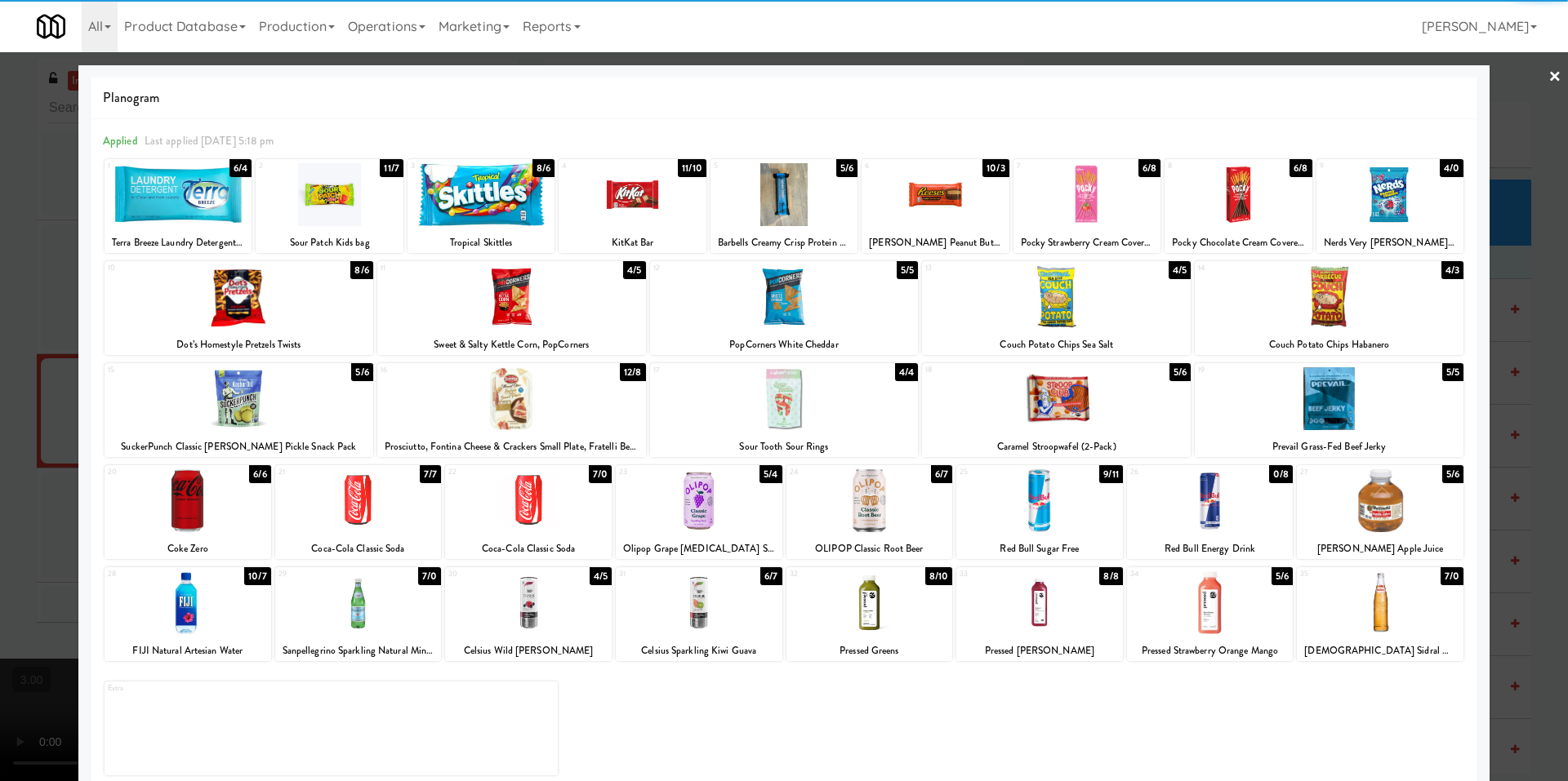
click at [210, 488] on div at bounding box center [188, 500] width 167 height 63
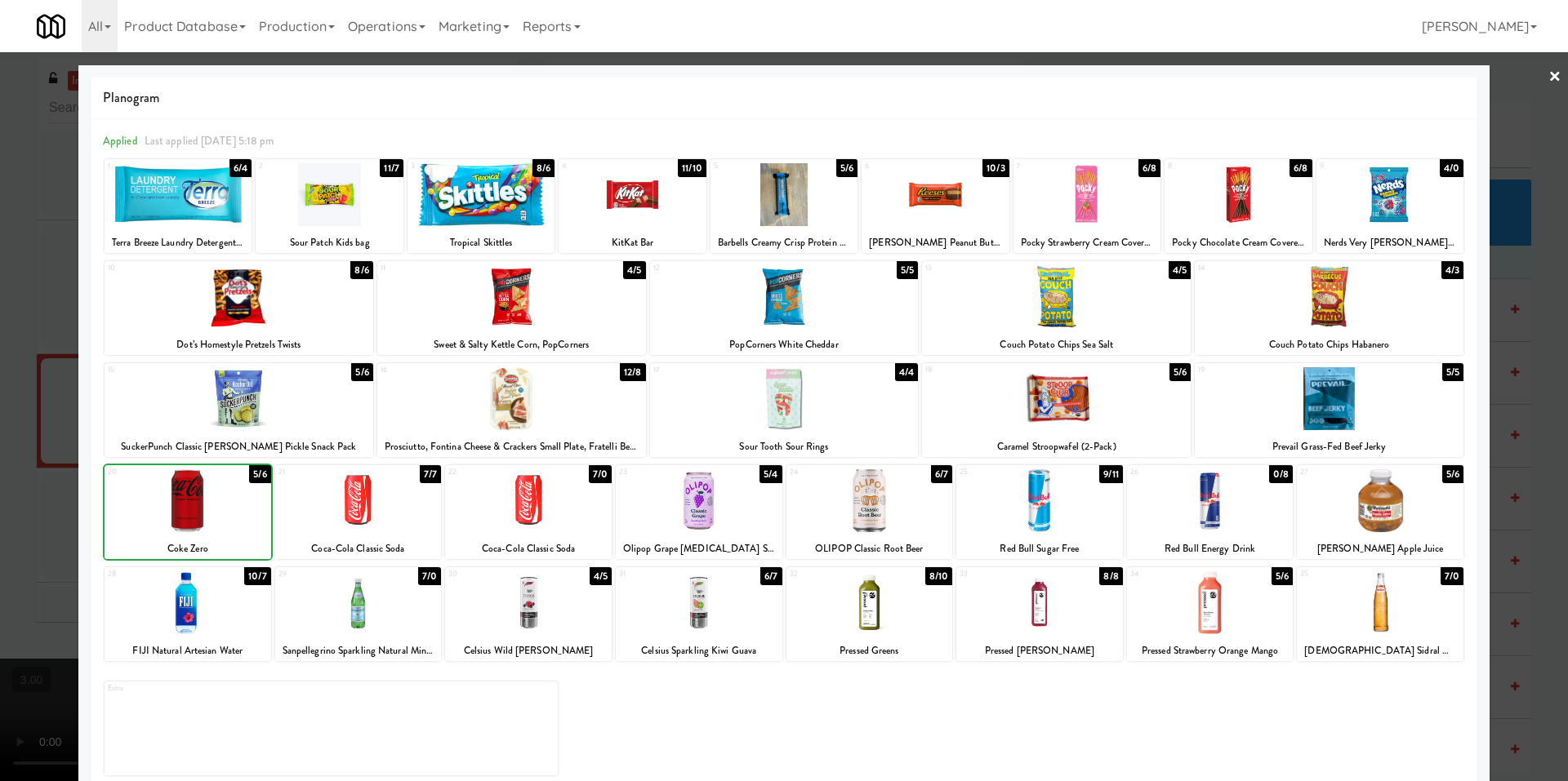
click at [210, 488] on div at bounding box center [188, 500] width 167 height 63
click at [343, 492] on div at bounding box center [359, 500] width 167 height 63
click at [51, 714] on div at bounding box center [784, 390] width 1568 height 781
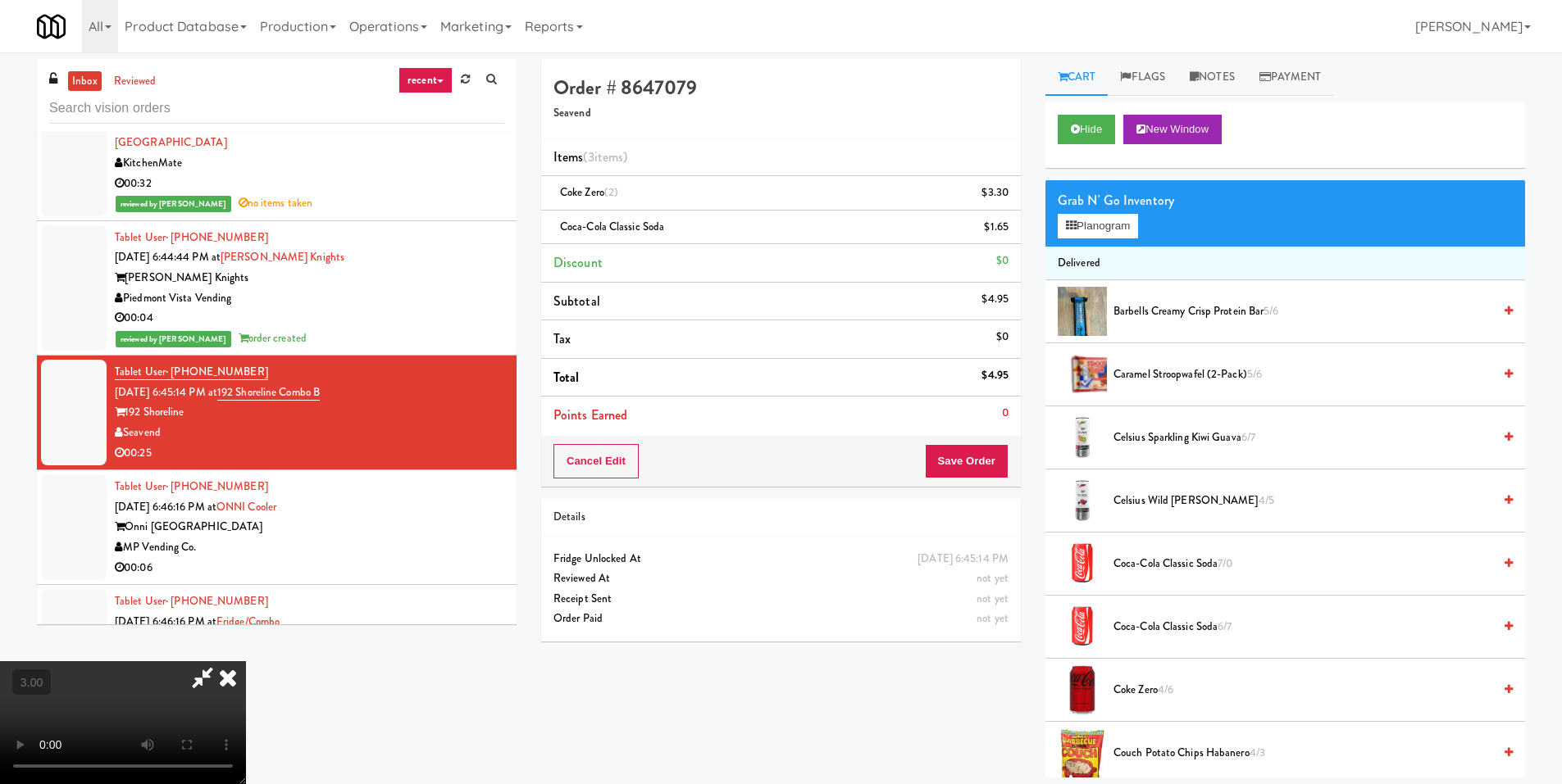
scroll to position [80, 0]
click at [246, 662] on video at bounding box center [123, 723] width 246 height 123
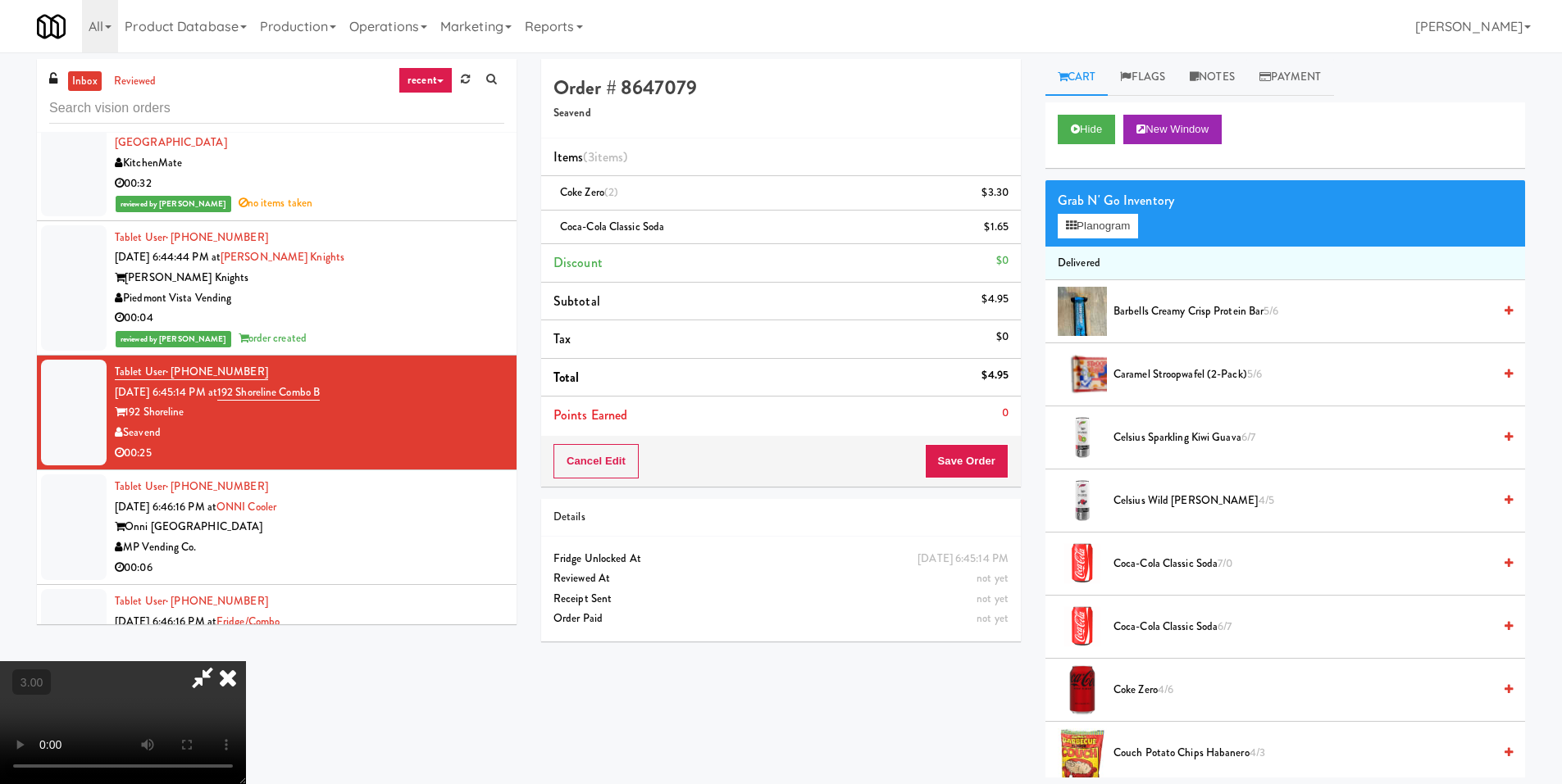
click at [246, 662] on video at bounding box center [123, 723] width 246 height 123
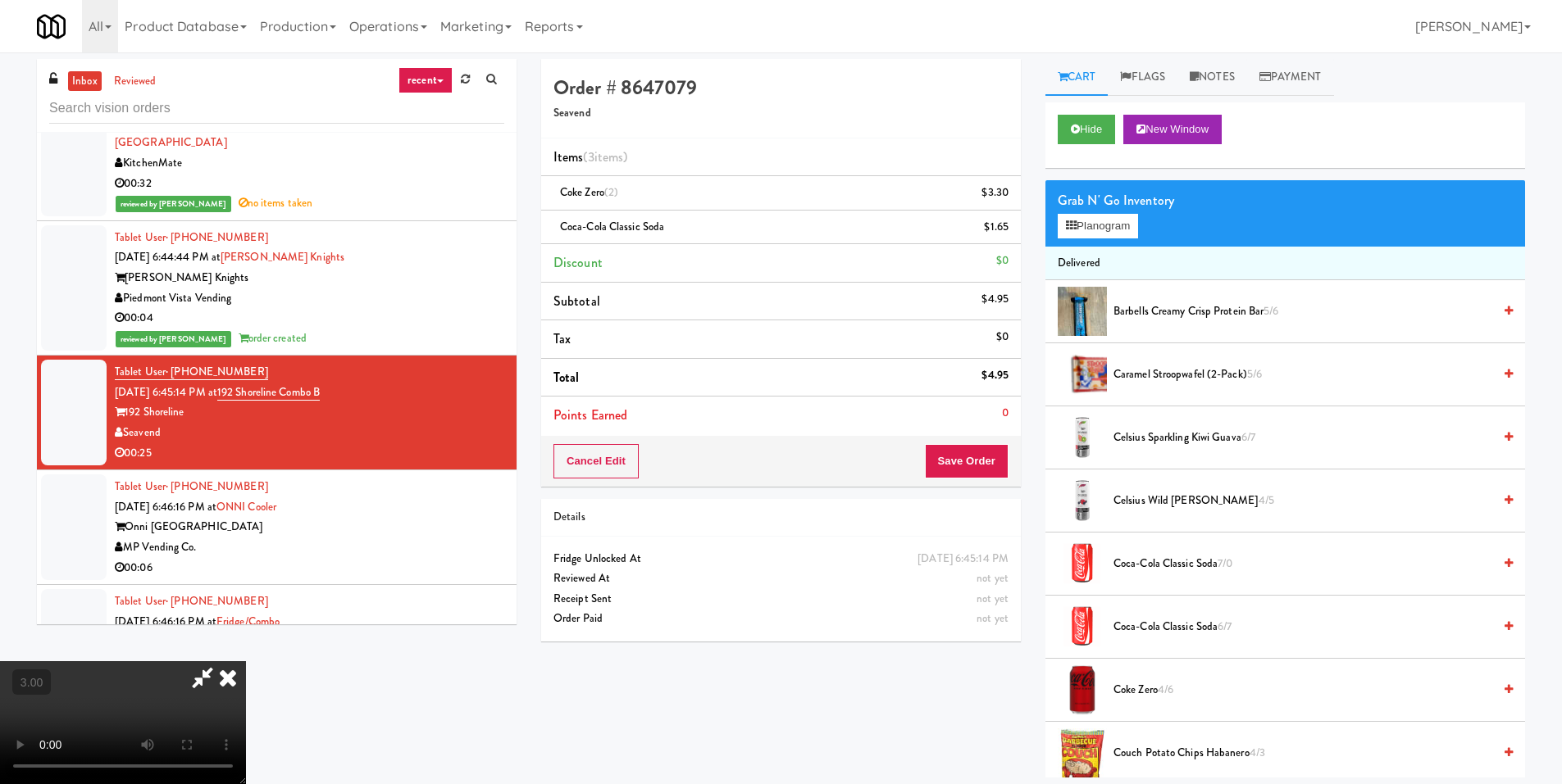
click at [246, 662] on video at bounding box center [123, 723] width 246 height 123
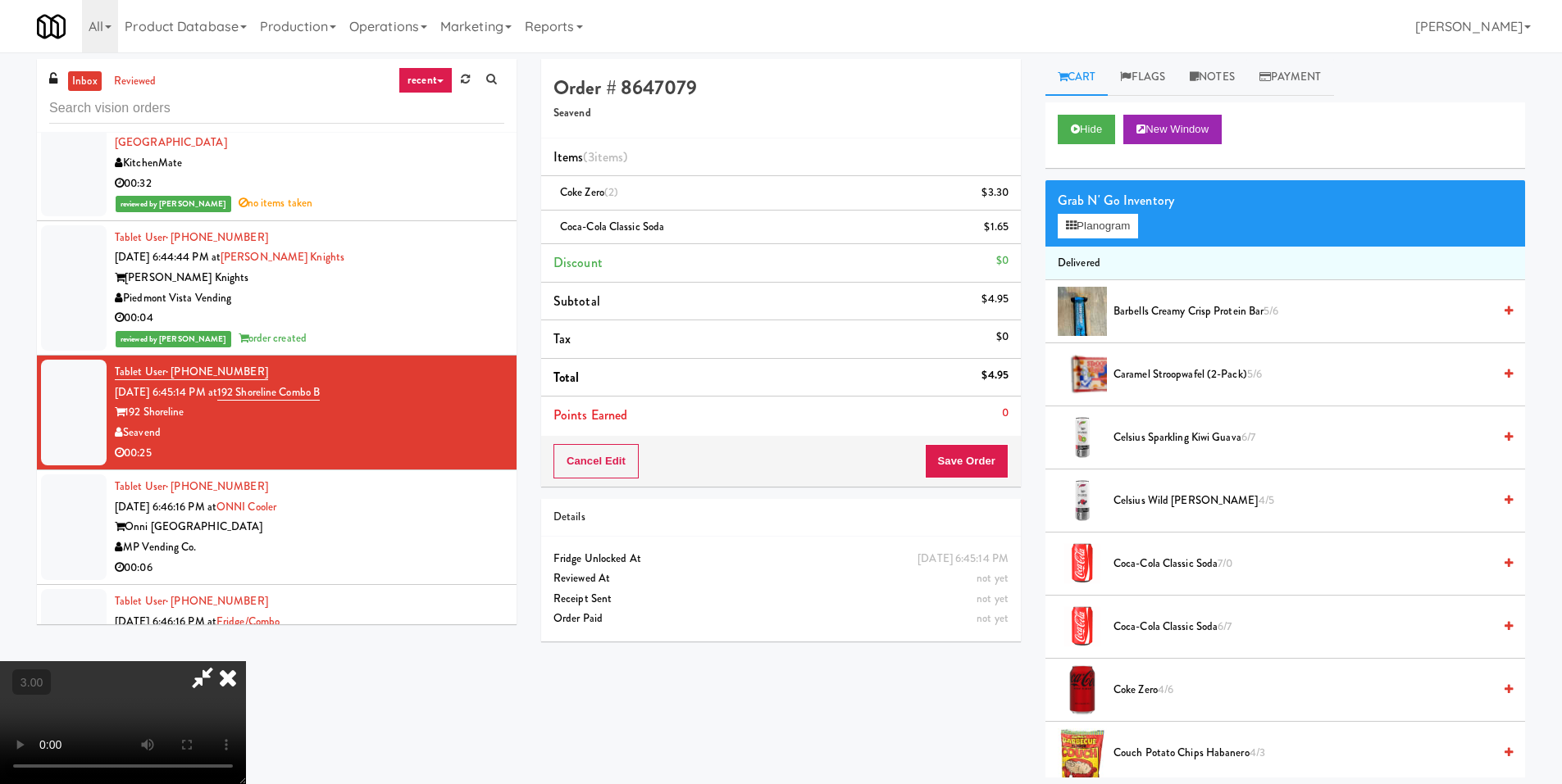
click at [246, 662] on video at bounding box center [123, 723] width 246 height 123
click at [1097, 216] on button "Planogram" at bounding box center [1097, 227] width 80 height 24
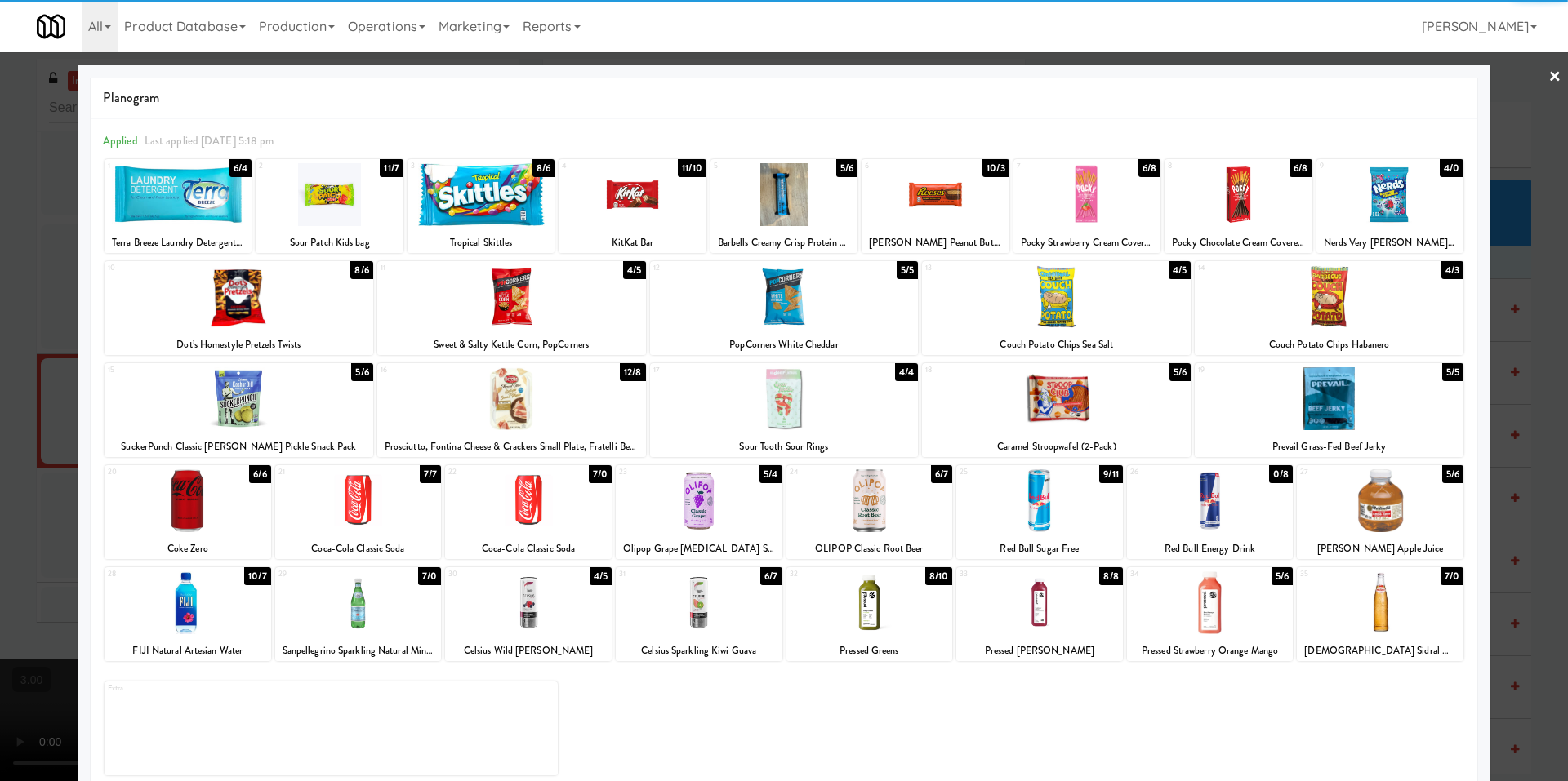
click at [934, 187] on div at bounding box center [935, 194] width 147 height 63
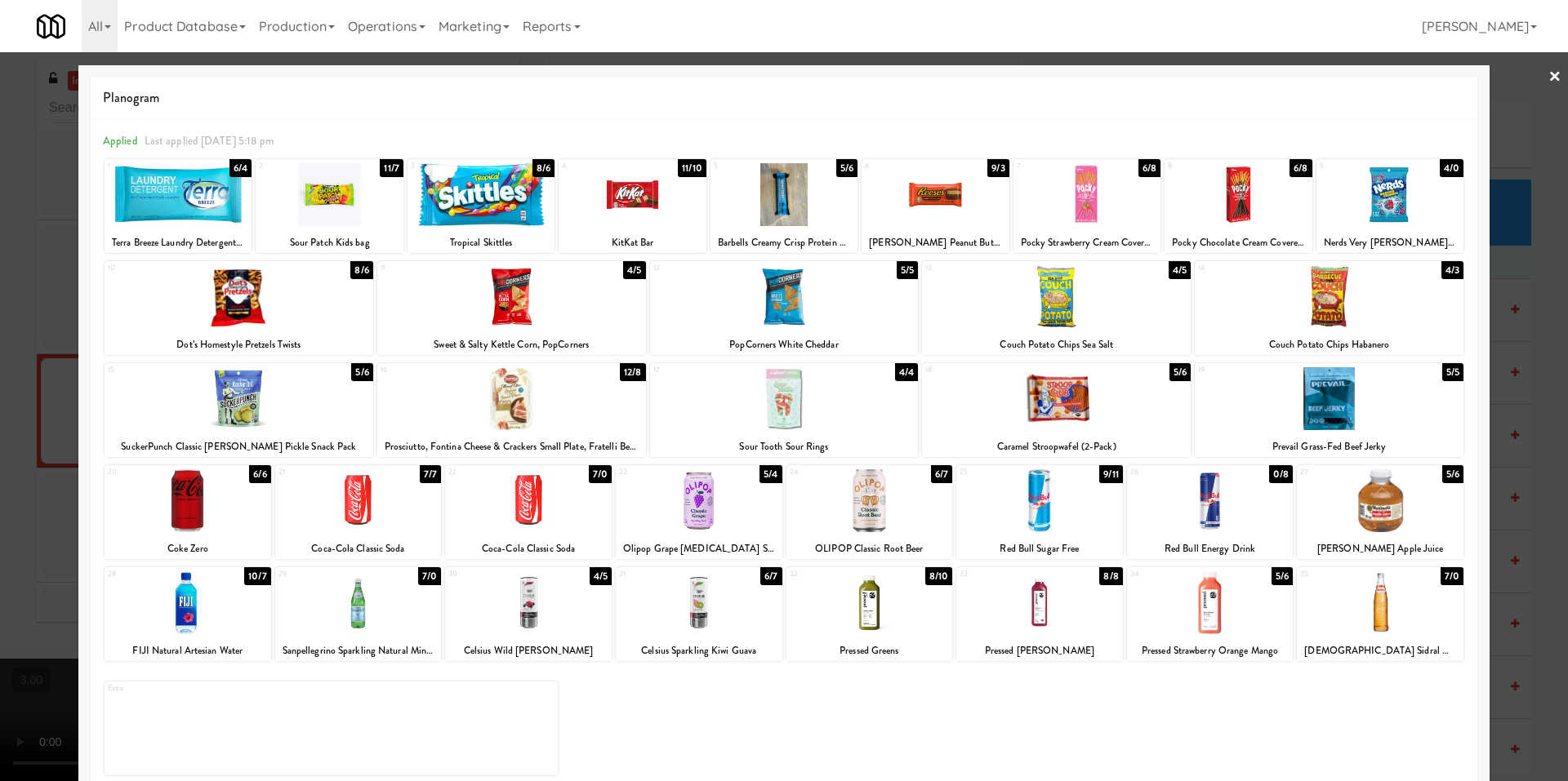
click at [66, 377] on div at bounding box center [784, 390] width 1568 height 781
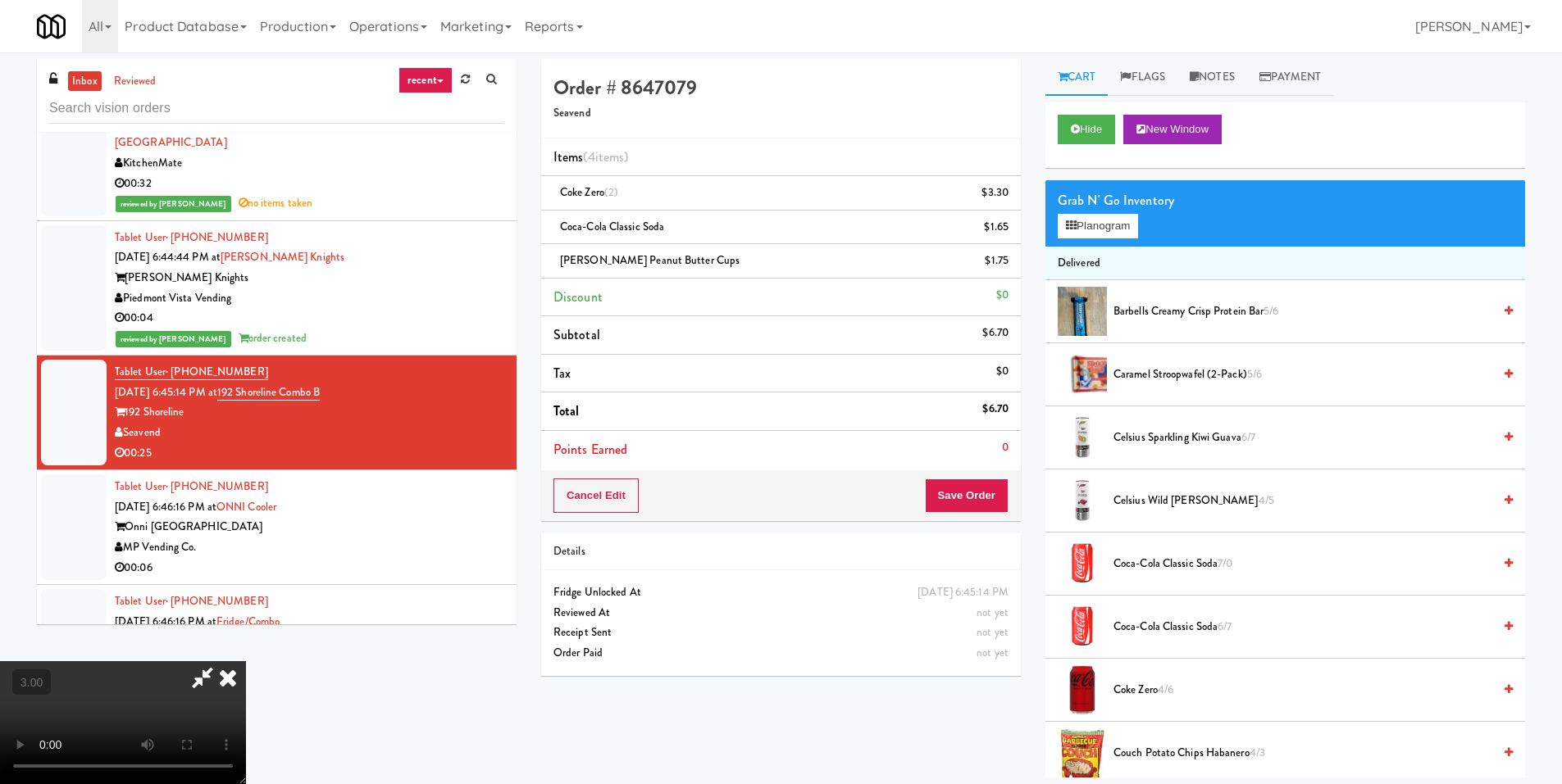
click at [246, 662] on video at bounding box center [123, 723] width 246 height 123
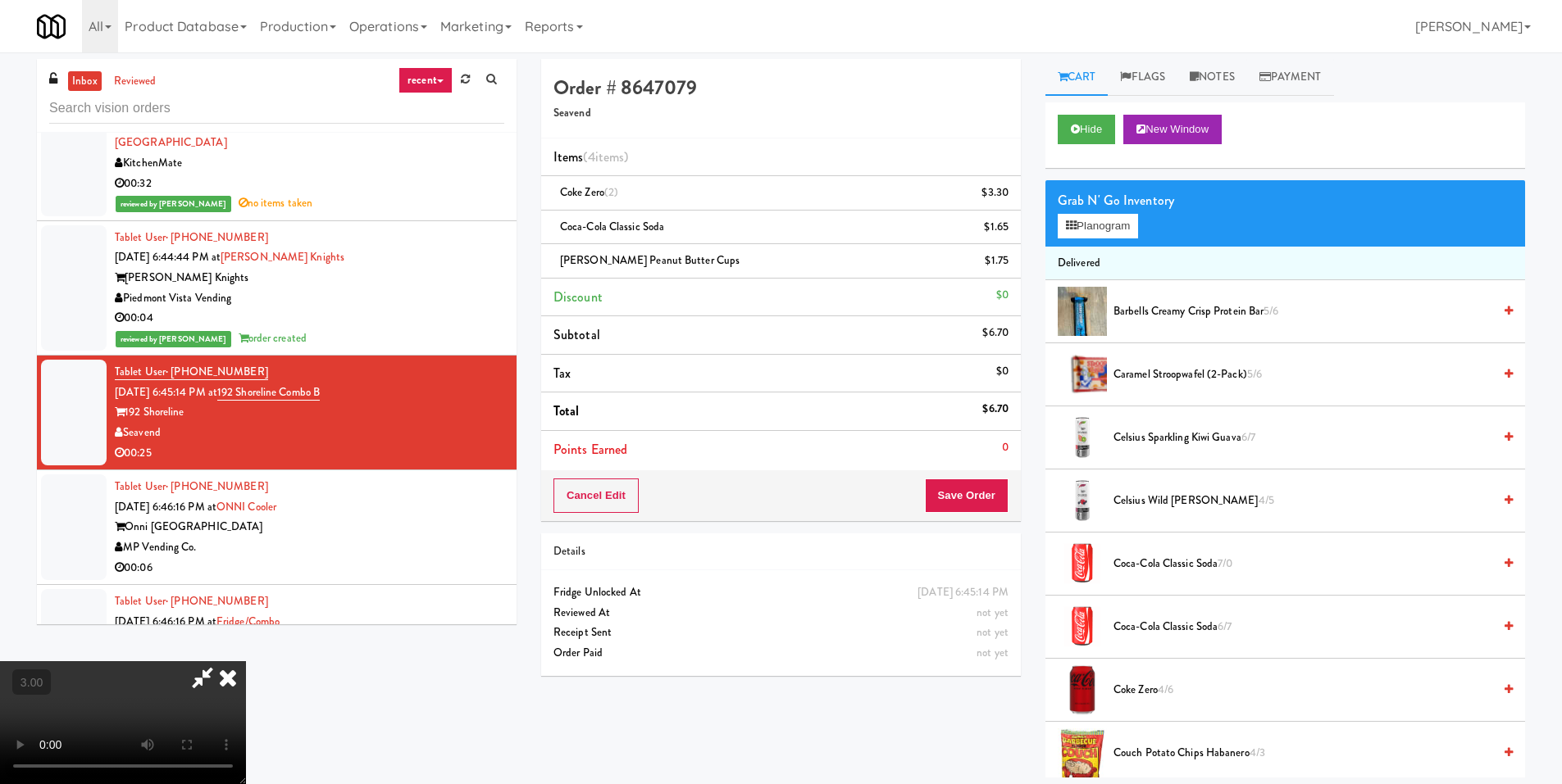
click at [246, 662] on video at bounding box center [123, 723] width 246 height 123
click at [1077, 227] on button "Planogram" at bounding box center [1097, 227] width 80 height 24
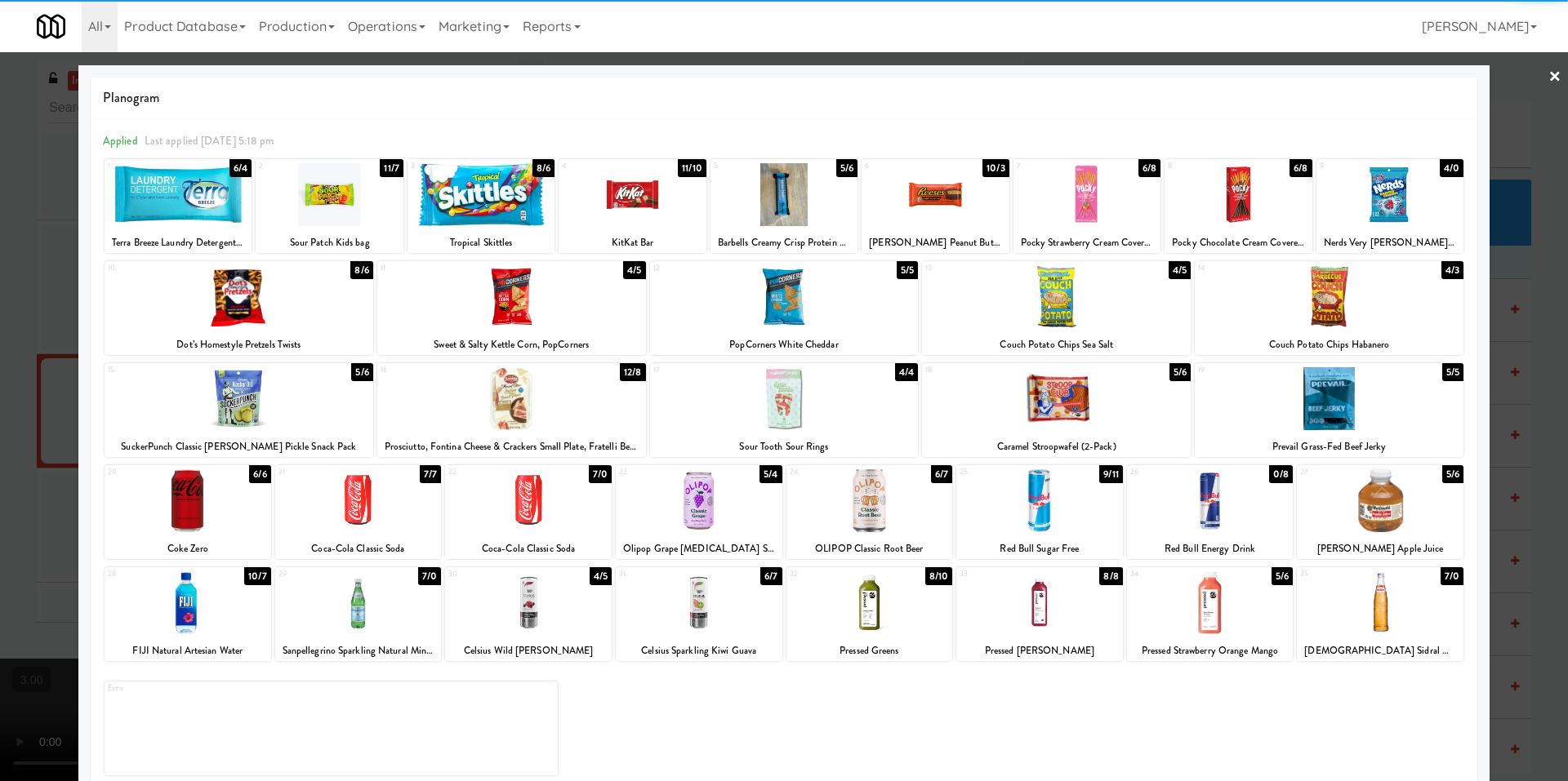
click at [630, 190] on div at bounding box center [631, 194] width 147 height 63
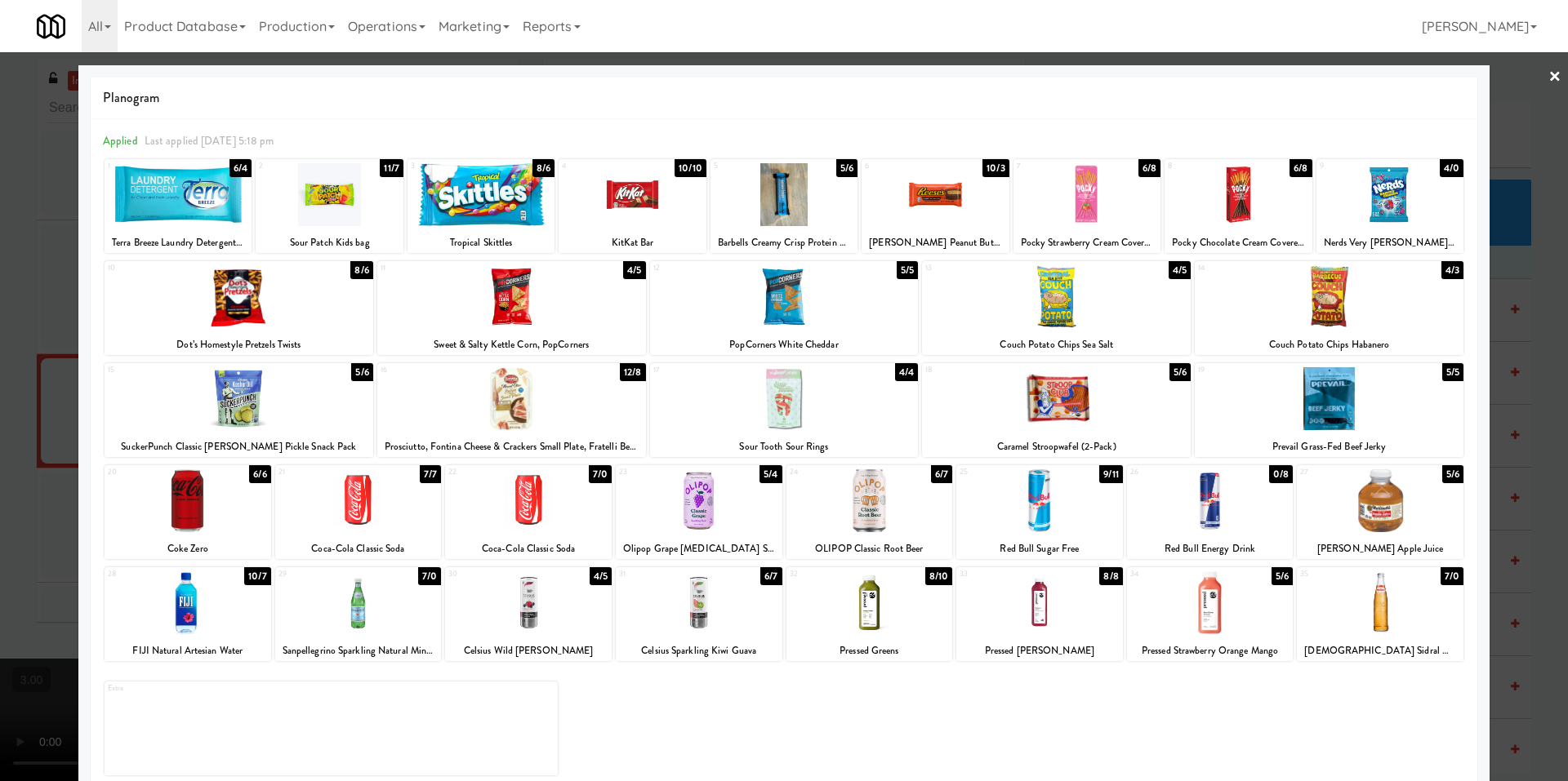
click at [59, 374] on div at bounding box center [784, 390] width 1568 height 781
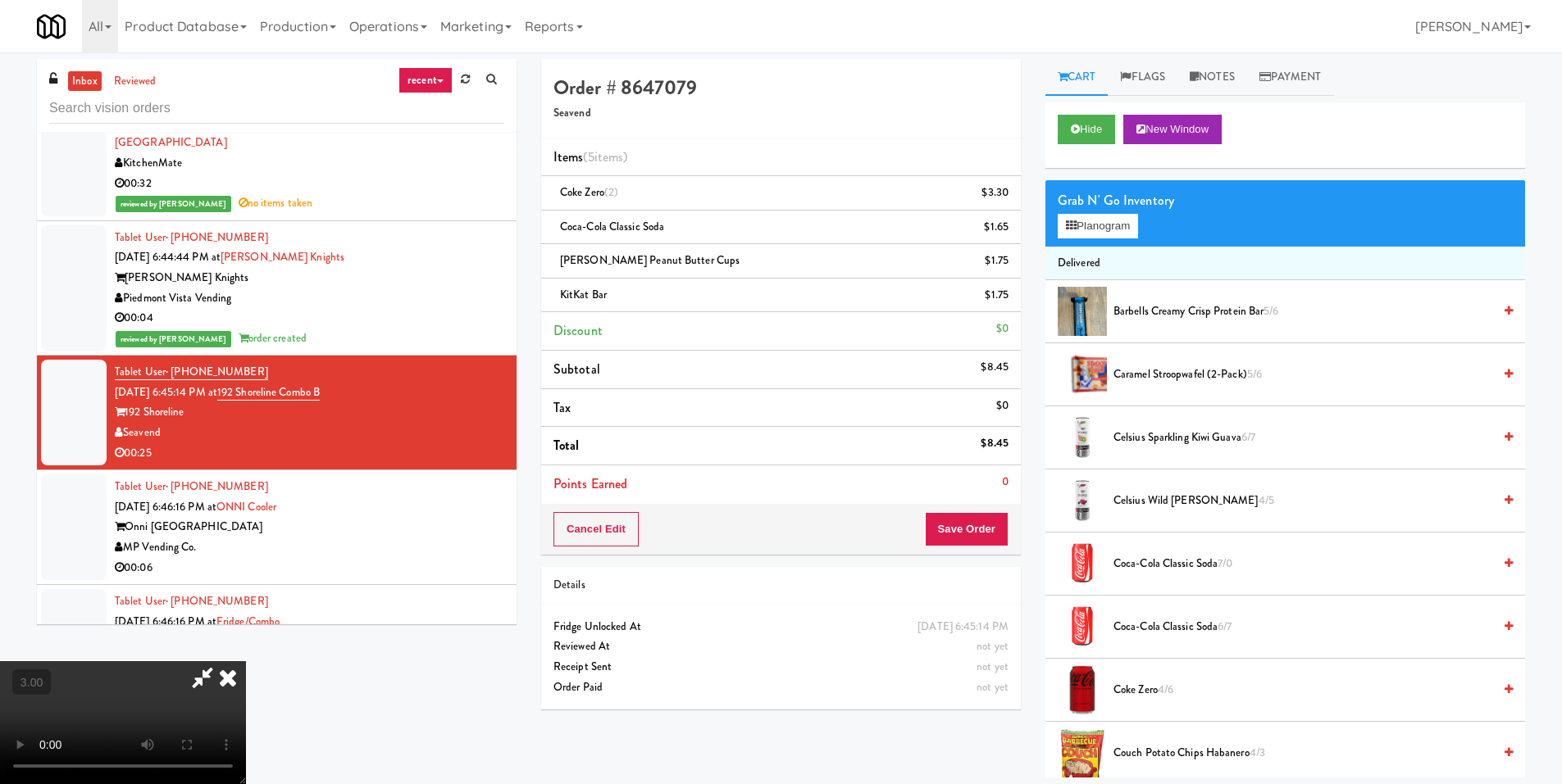
drag, startPoint x: 386, startPoint y: 316, endPoint x: 407, endPoint y: 316, distance: 21.0
click at [246, 662] on video at bounding box center [123, 723] width 246 height 123
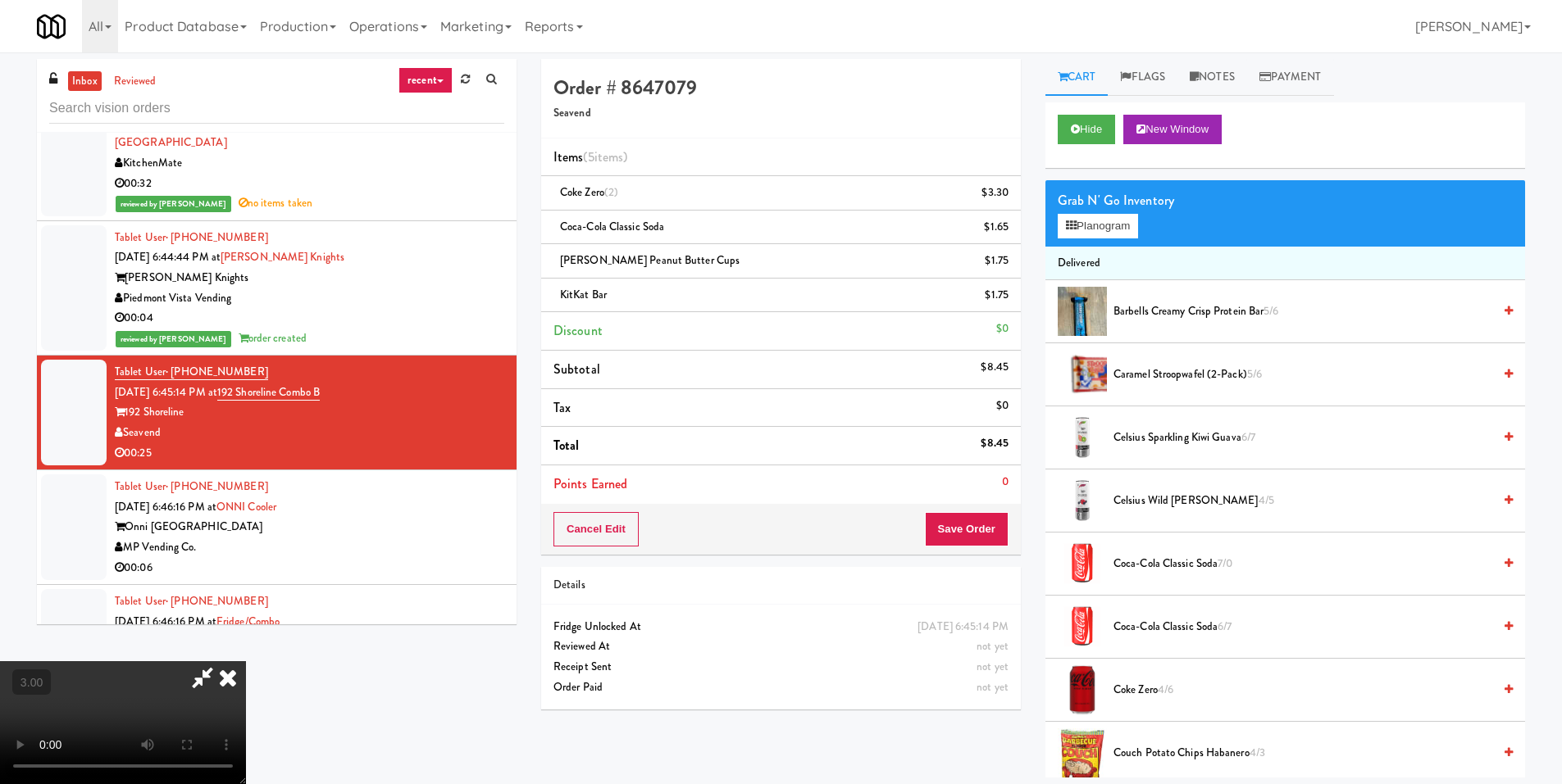
click at [246, 662] on video at bounding box center [123, 723] width 246 height 123
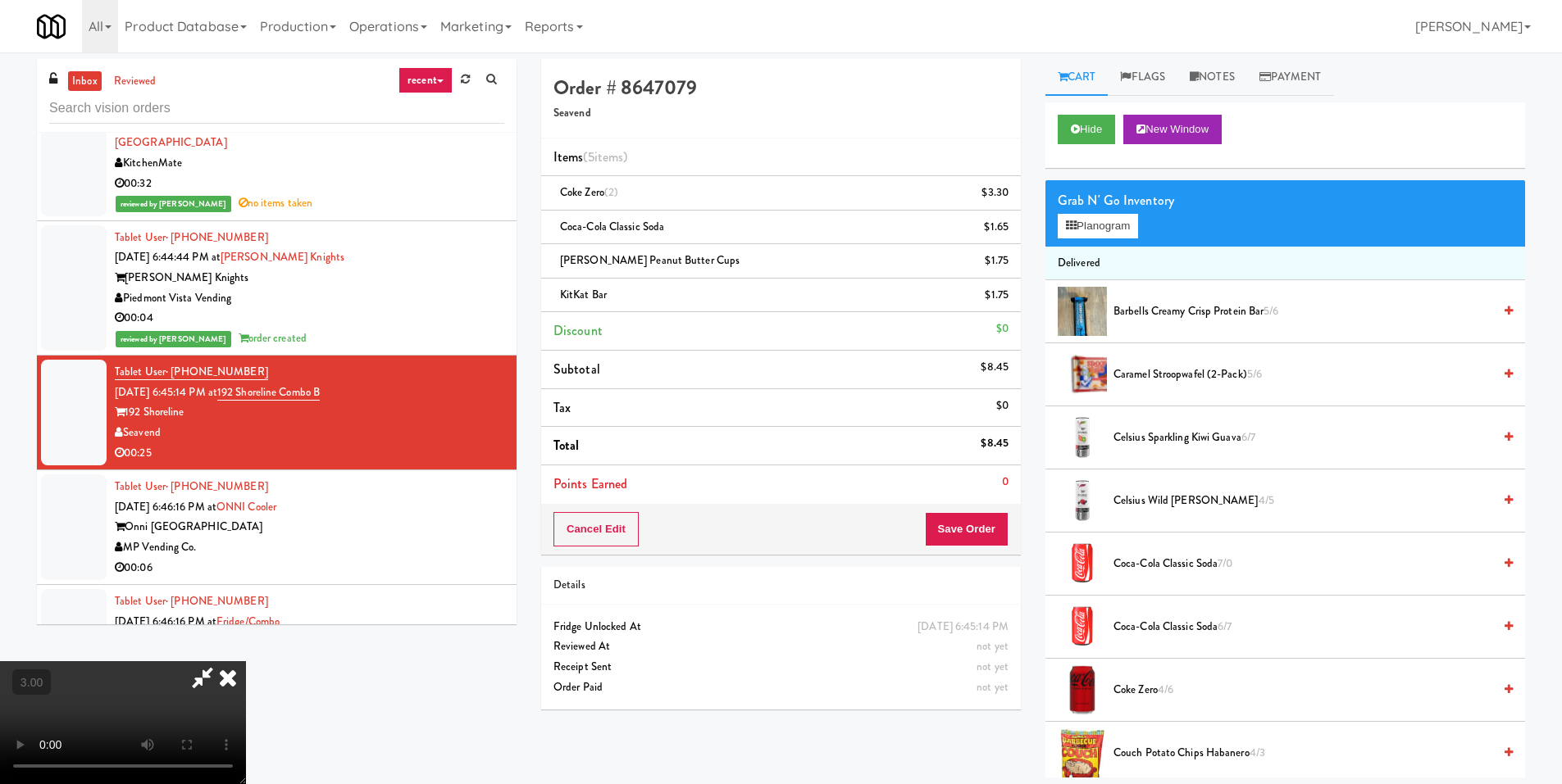
click at [246, 662] on video at bounding box center [123, 723] width 246 height 123
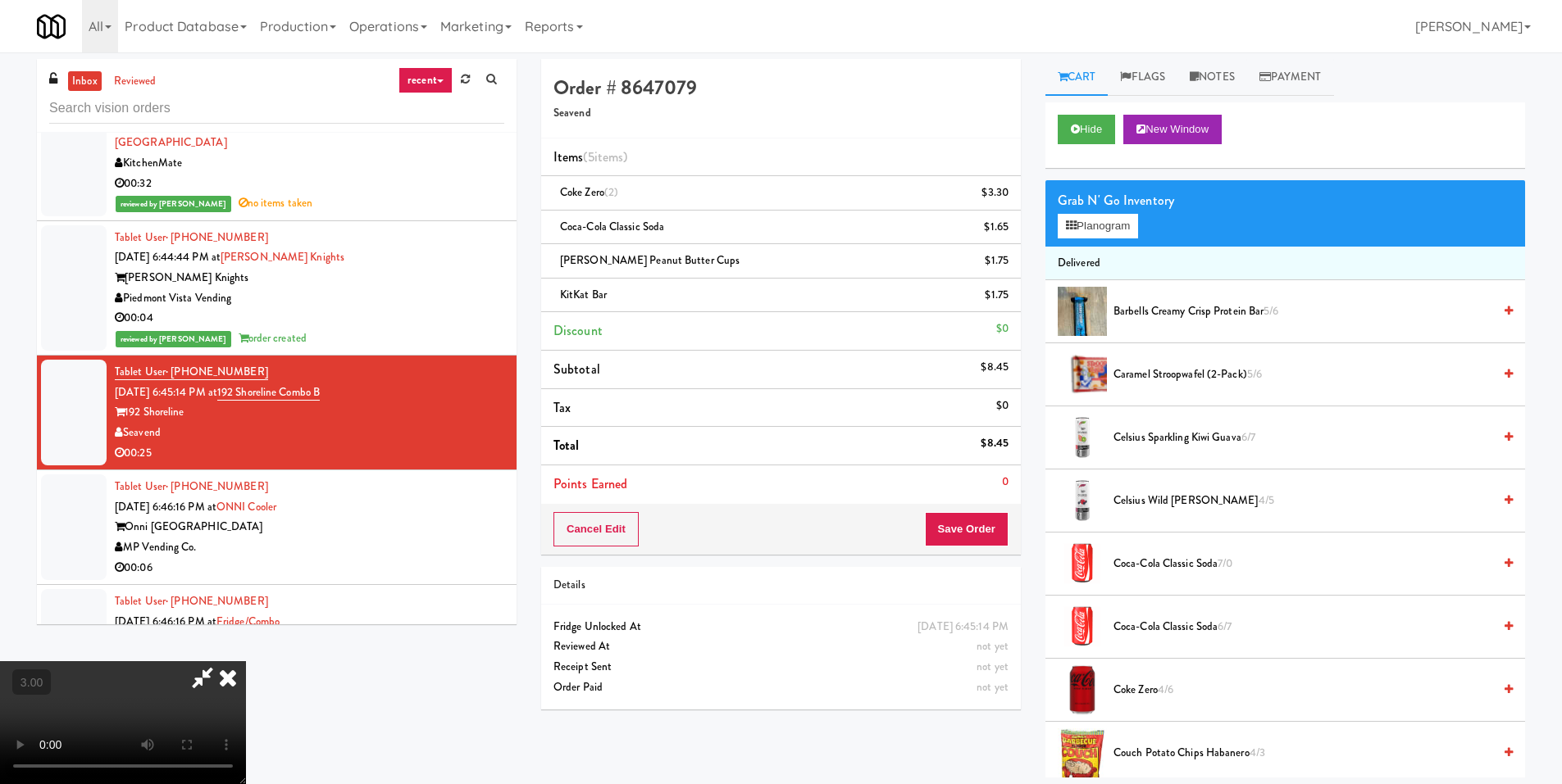
click at [246, 662] on video at bounding box center [123, 723] width 246 height 123
click at [997, 529] on button "Save Order" at bounding box center [966, 529] width 84 height 35
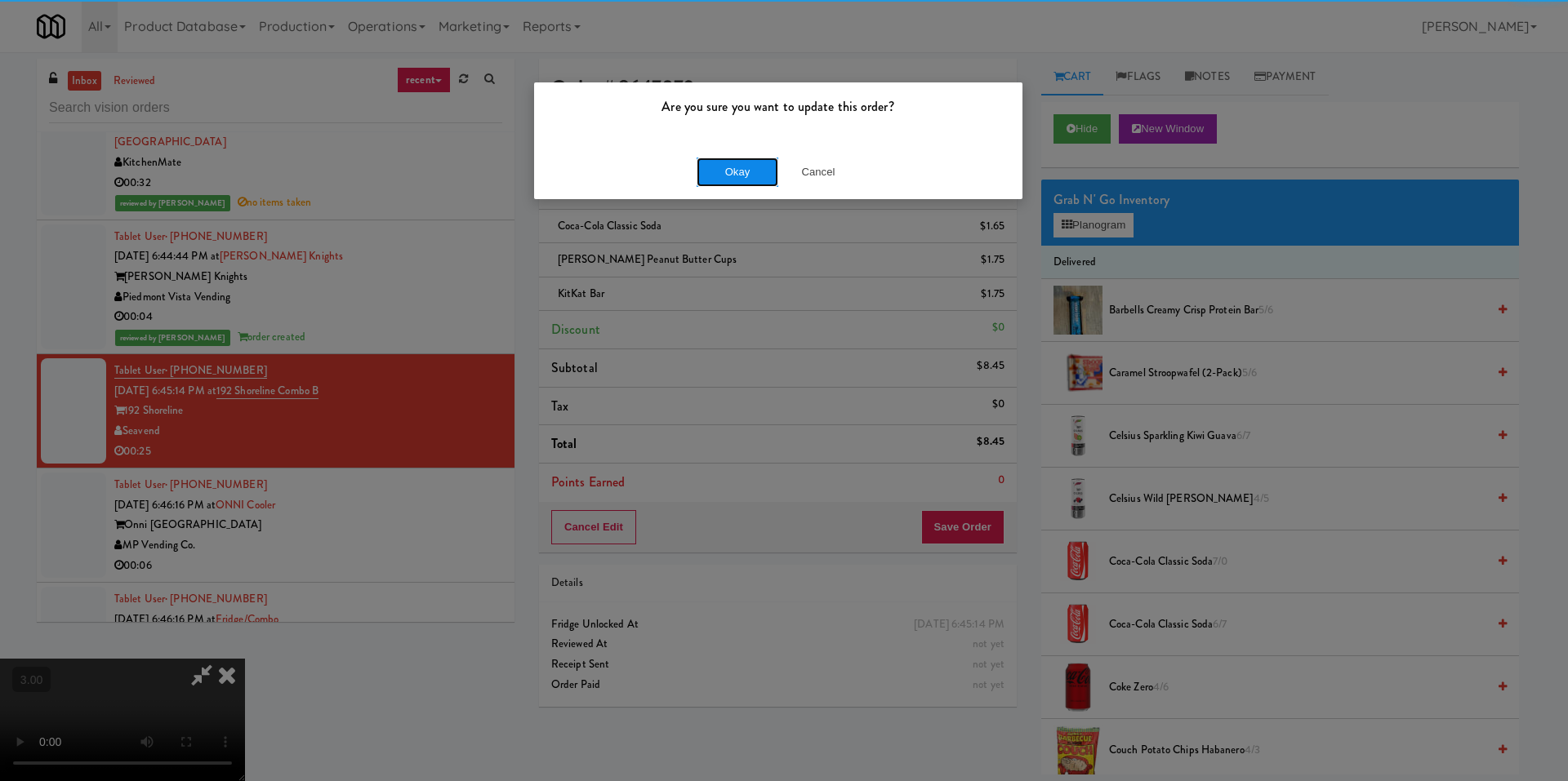
click at [739, 169] on button "Okay" at bounding box center [737, 171] width 81 height 29
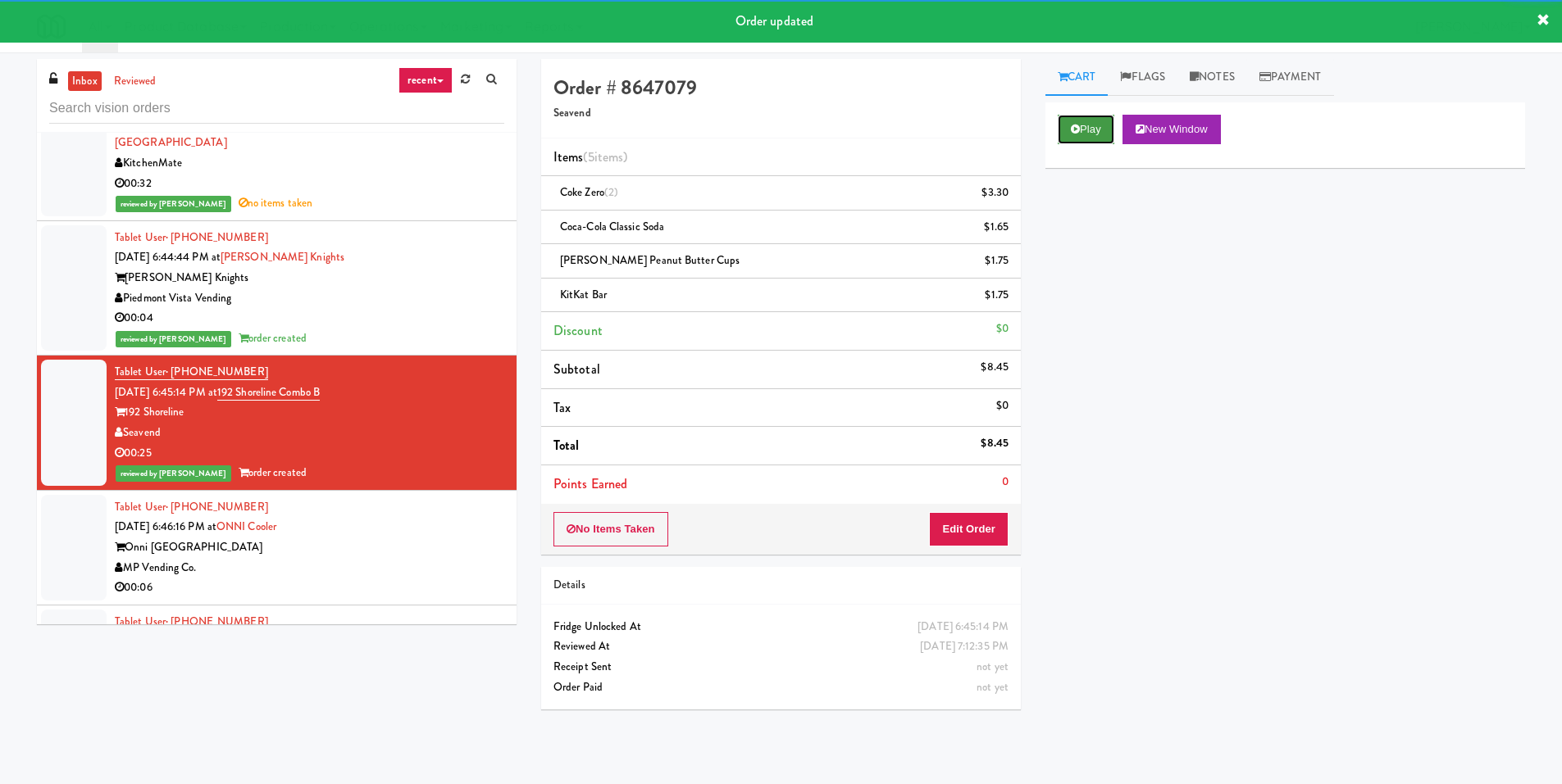
click at [1070, 135] on button "Play" at bounding box center [1086, 129] width 56 height 29
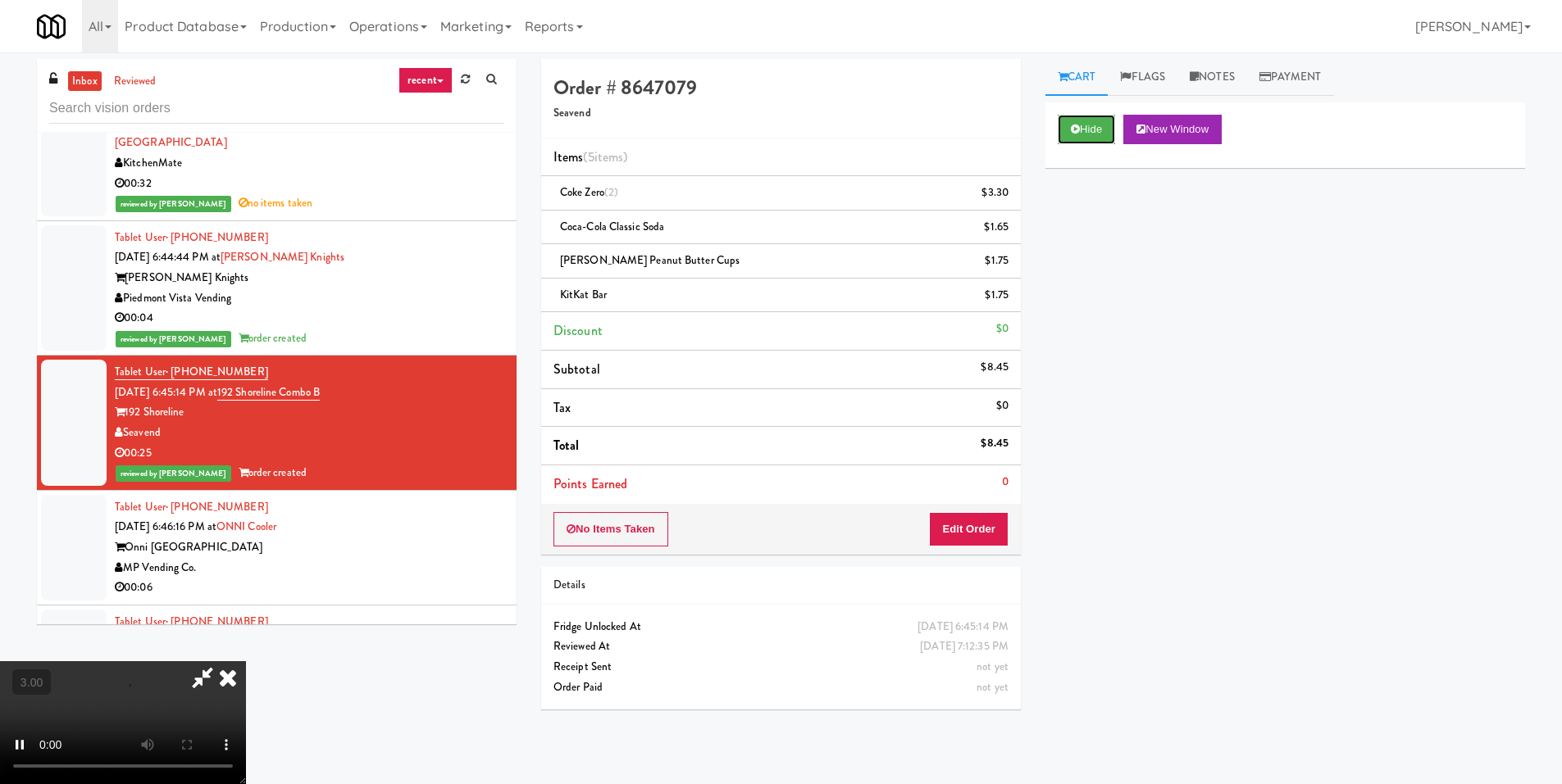
scroll to position [82, 0]
click at [246, 662] on video at bounding box center [123, 723] width 246 height 123
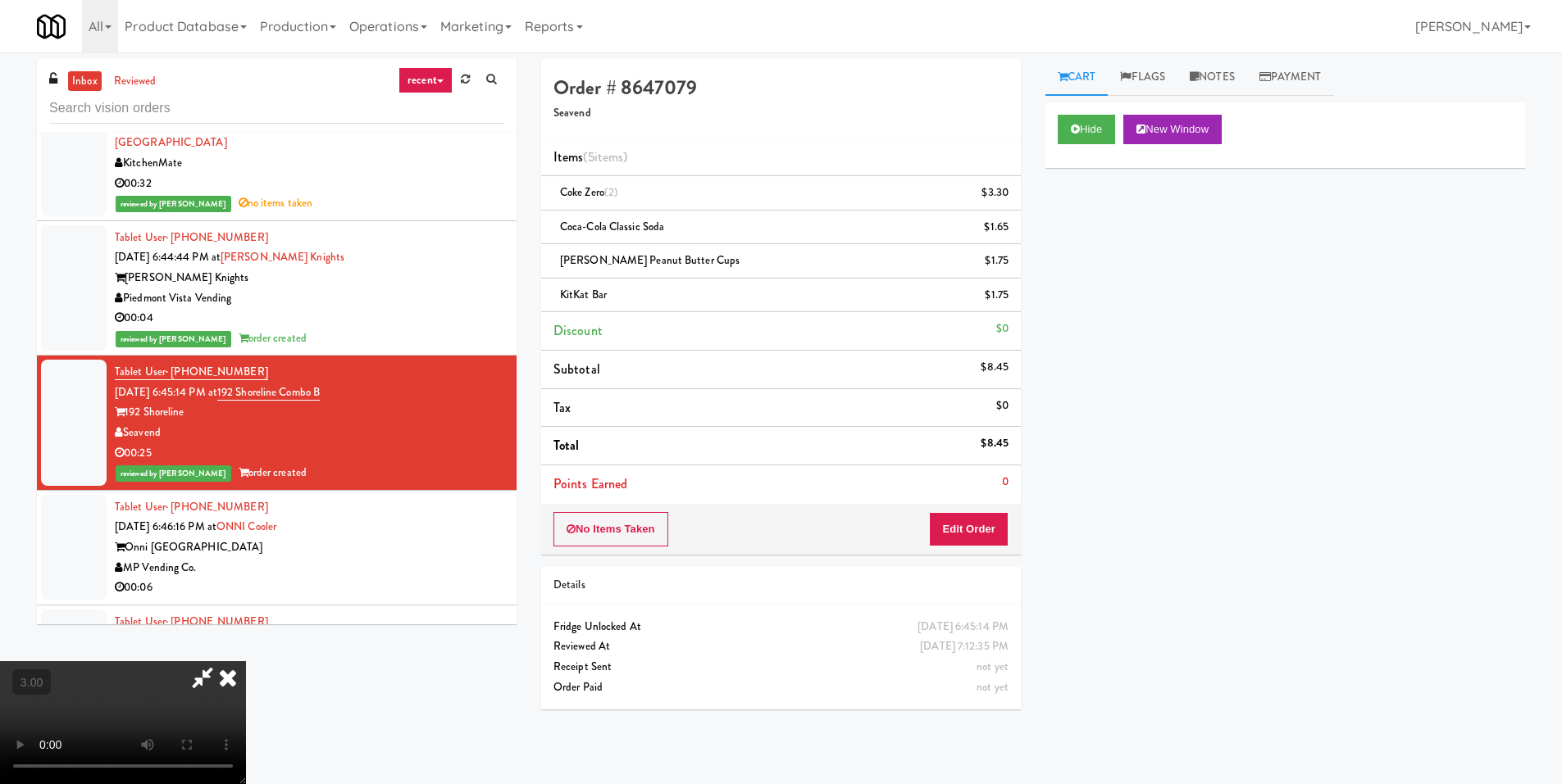
click at [246, 662] on video at bounding box center [123, 723] width 246 height 123
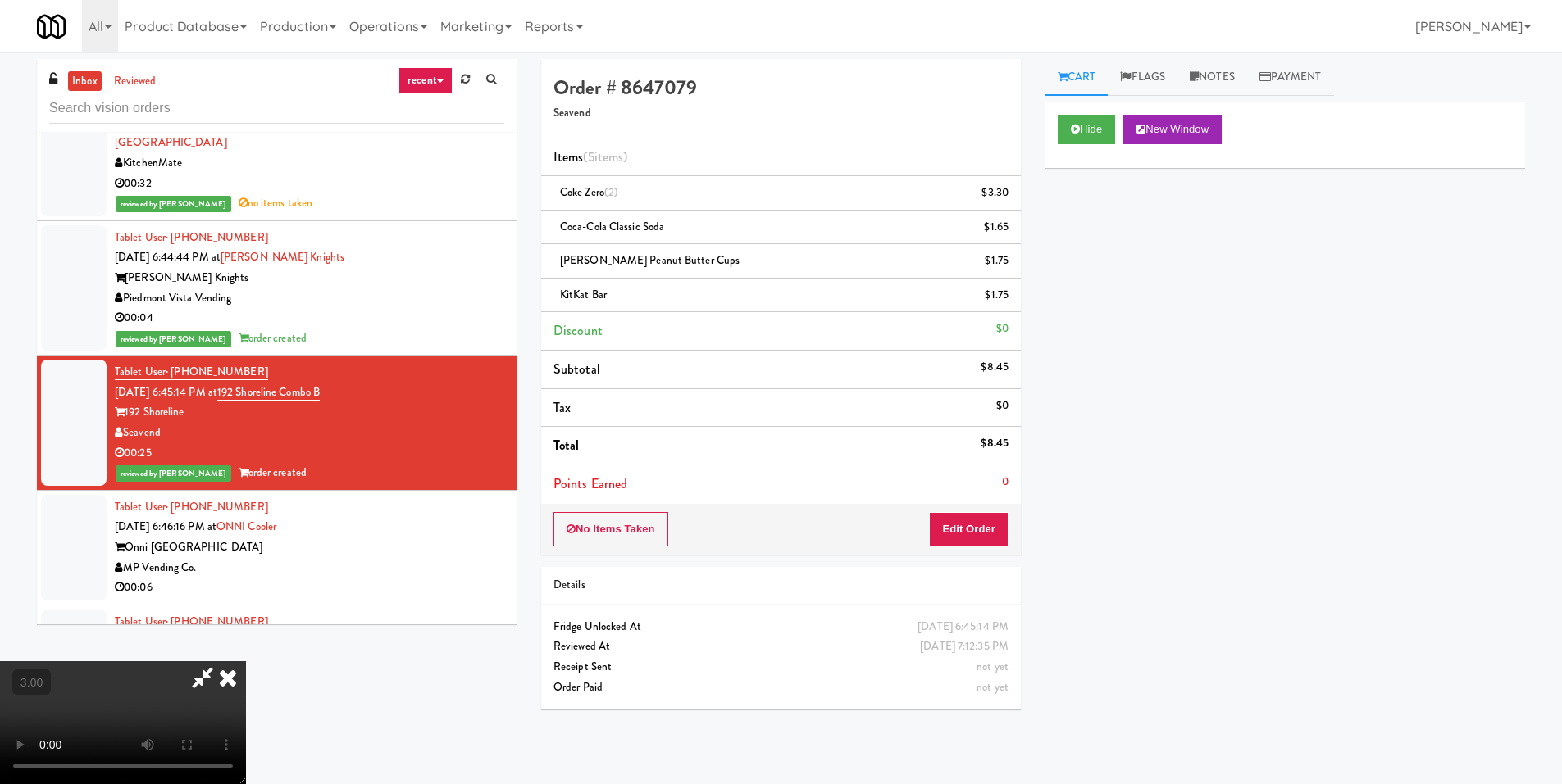
click at [246, 662] on video at bounding box center [123, 723] width 246 height 123
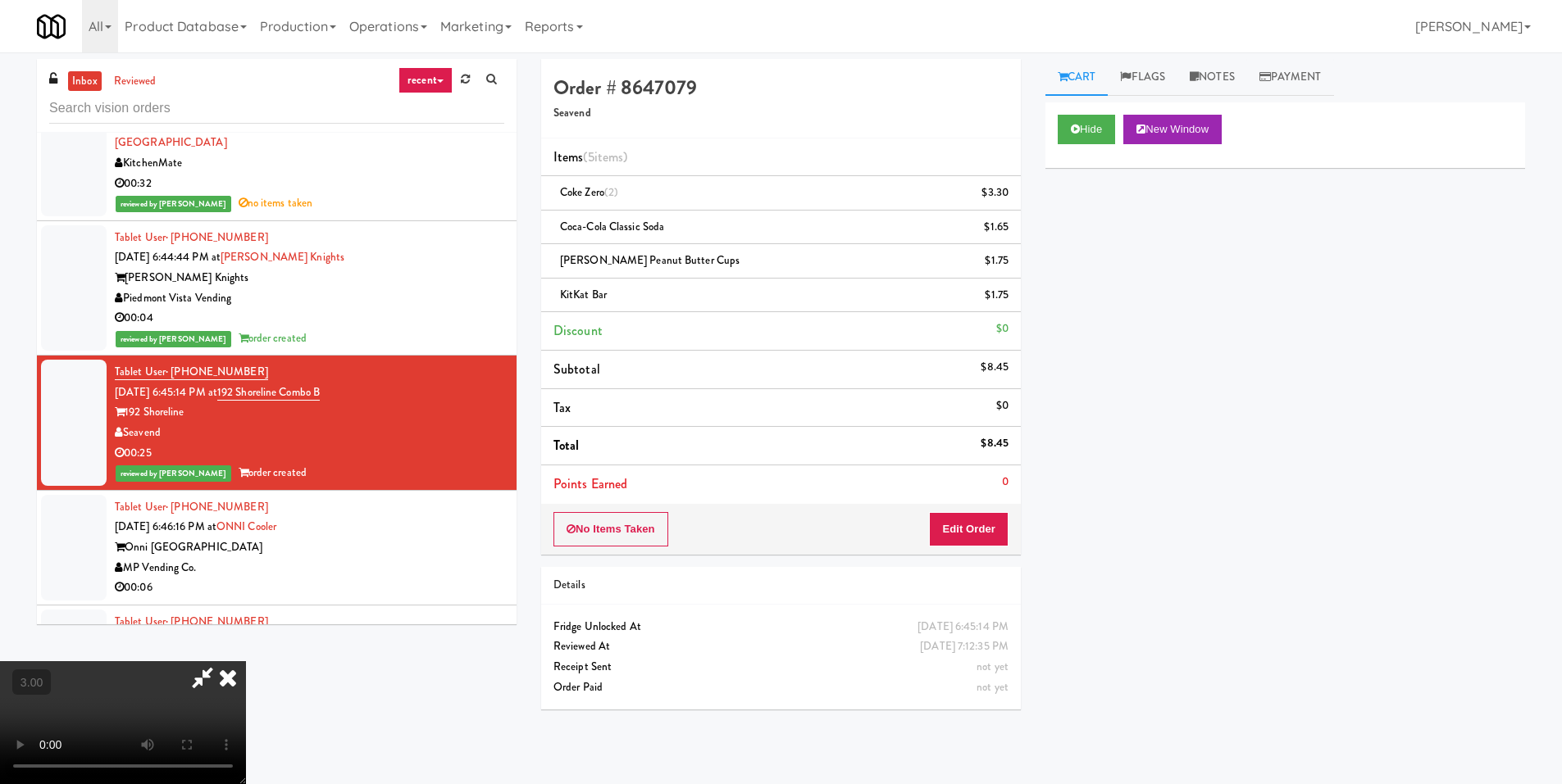
scroll to position [0, 0]
click at [246, 662] on icon at bounding box center [228, 678] width 36 height 33
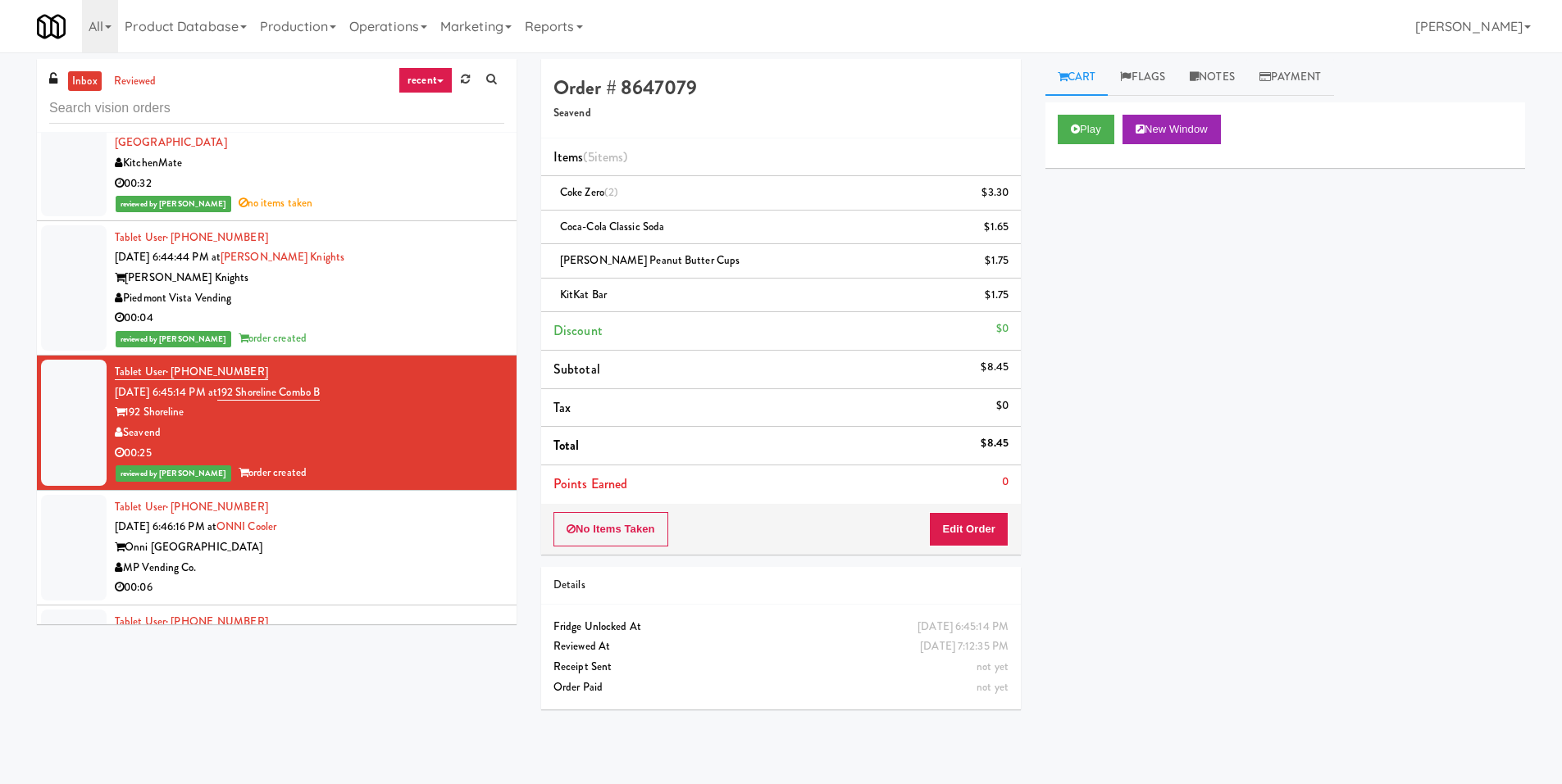
click at [400, 547] on div "Onni South Lake Union" at bounding box center [309, 548] width 389 height 21
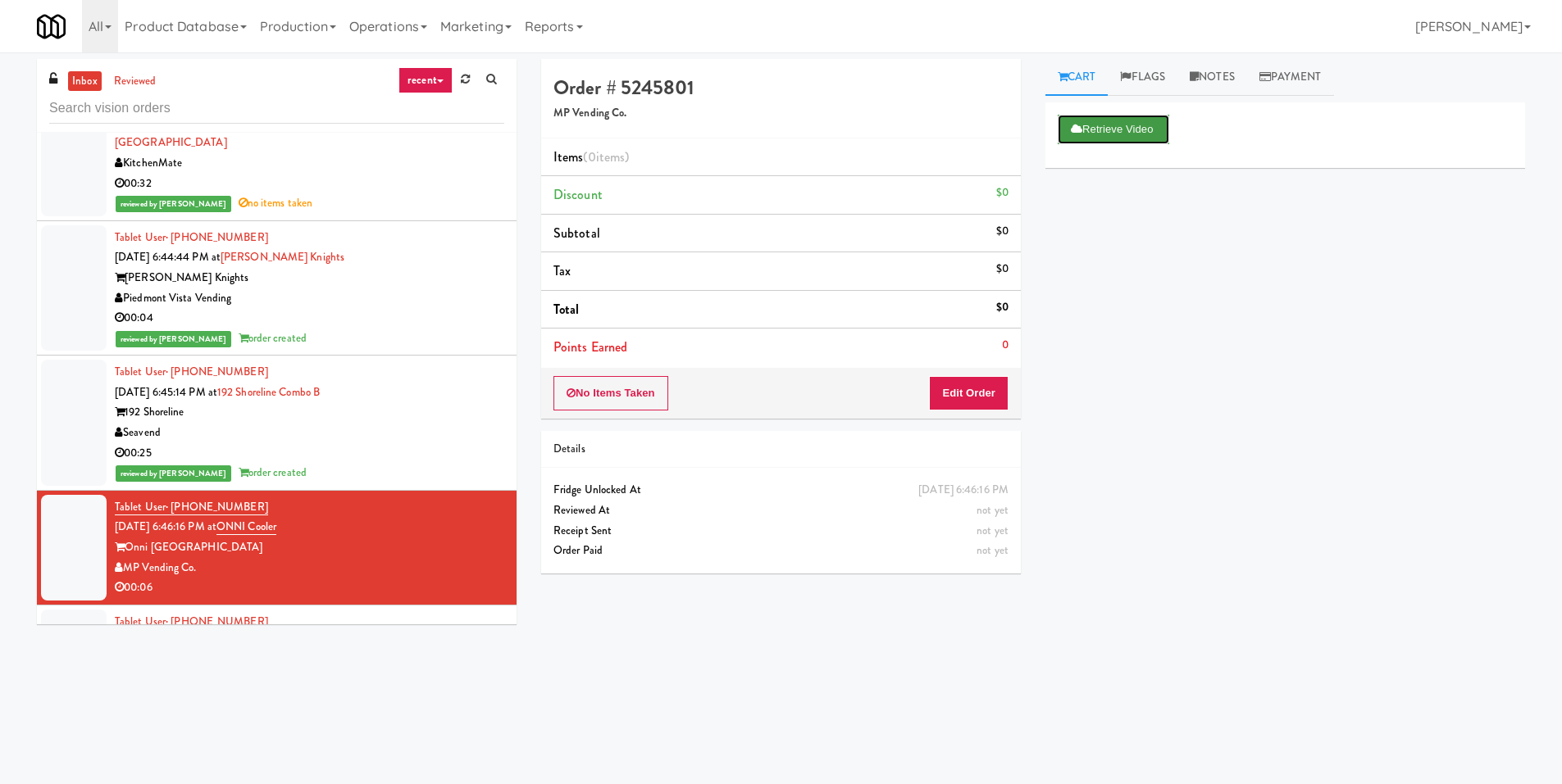
click at [1090, 123] on button "Retrieve Video" at bounding box center [1113, 129] width 112 height 29
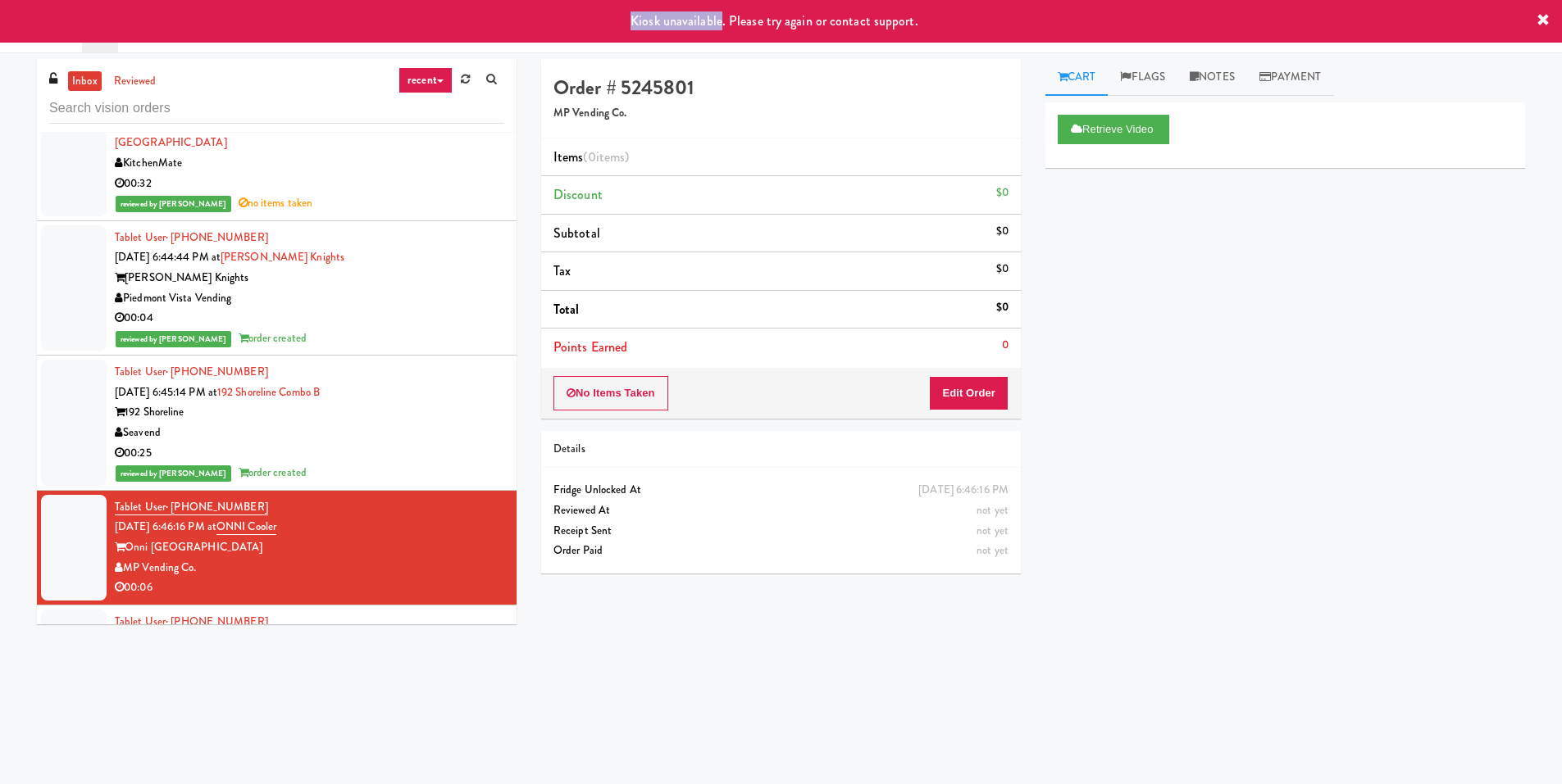
drag, startPoint x: 630, startPoint y: 16, endPoint x: 722, endPoint y: 19, distance: 92.0
click at [722, 19] on div "Kiosk unavailable. Please try again or contact support." at bounding box center [781, 21] width 1562 height 42
copy span "Kiosk unavailable"
click at [1206, 77] on link "Notes" at bounding box center [1212, 77] width 70 height 37
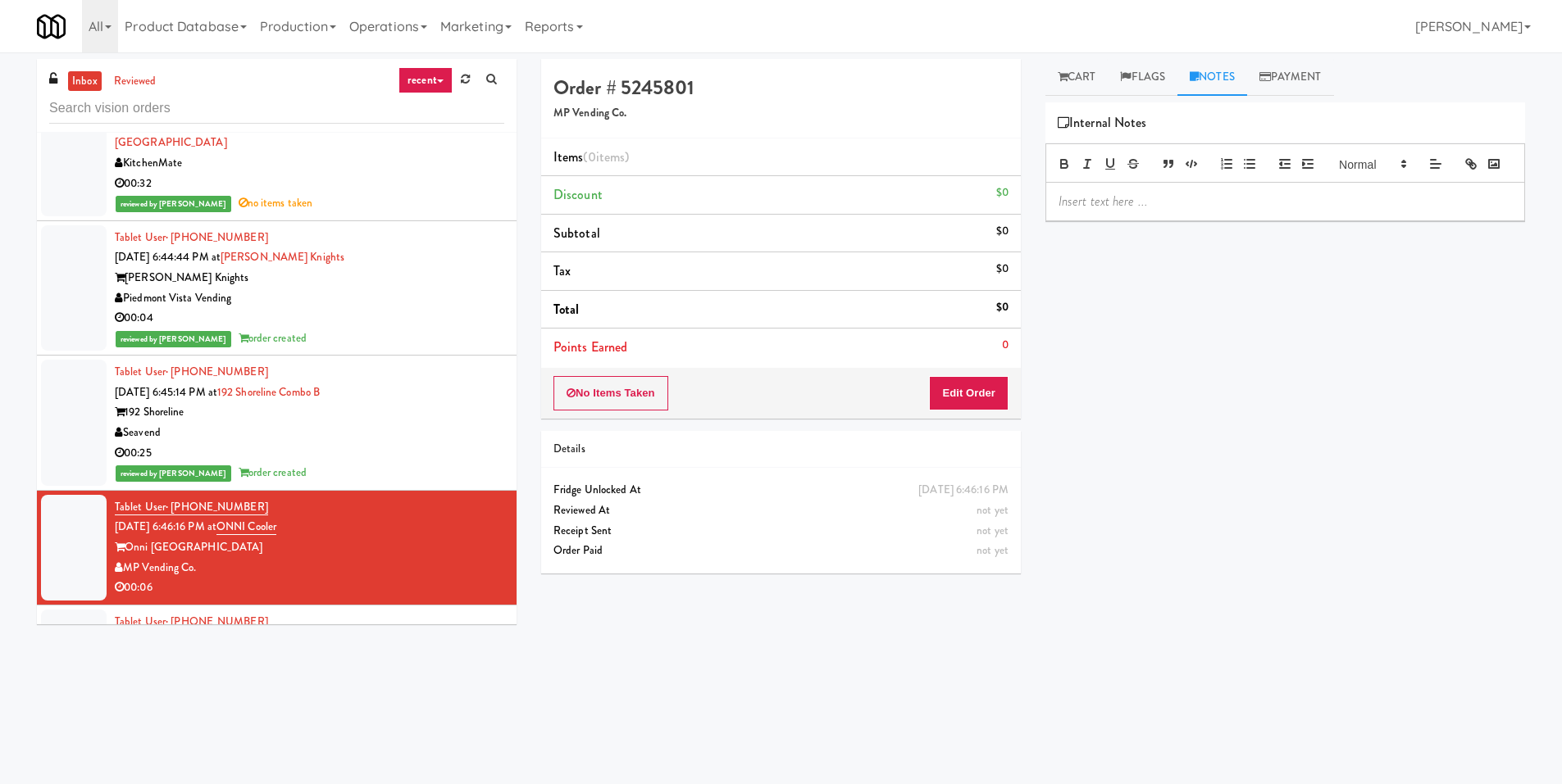
click at [1104, 221] on div at bounding box center [1285, 201] width 478 height 38
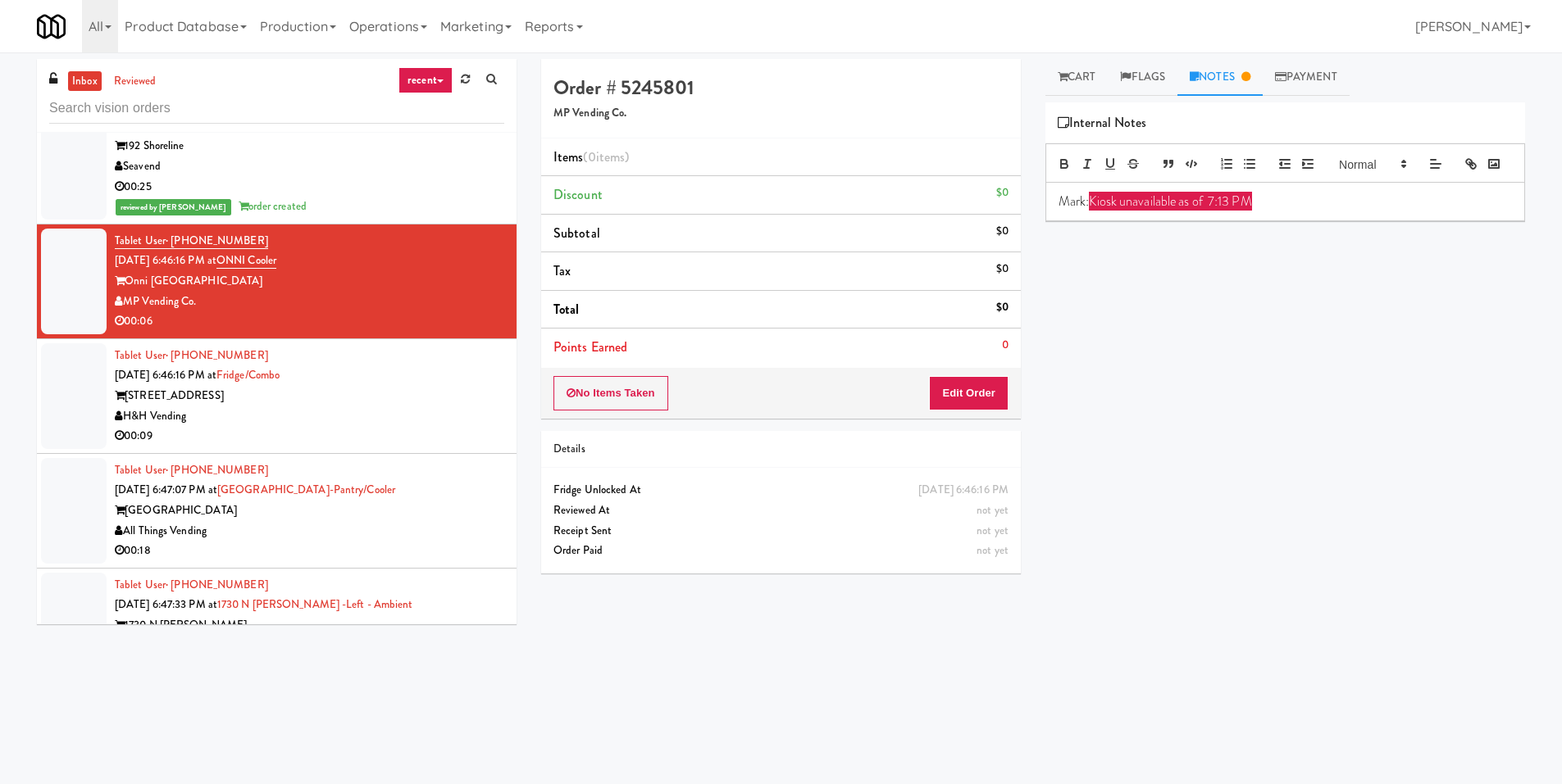
scroll to position [1157, 0]
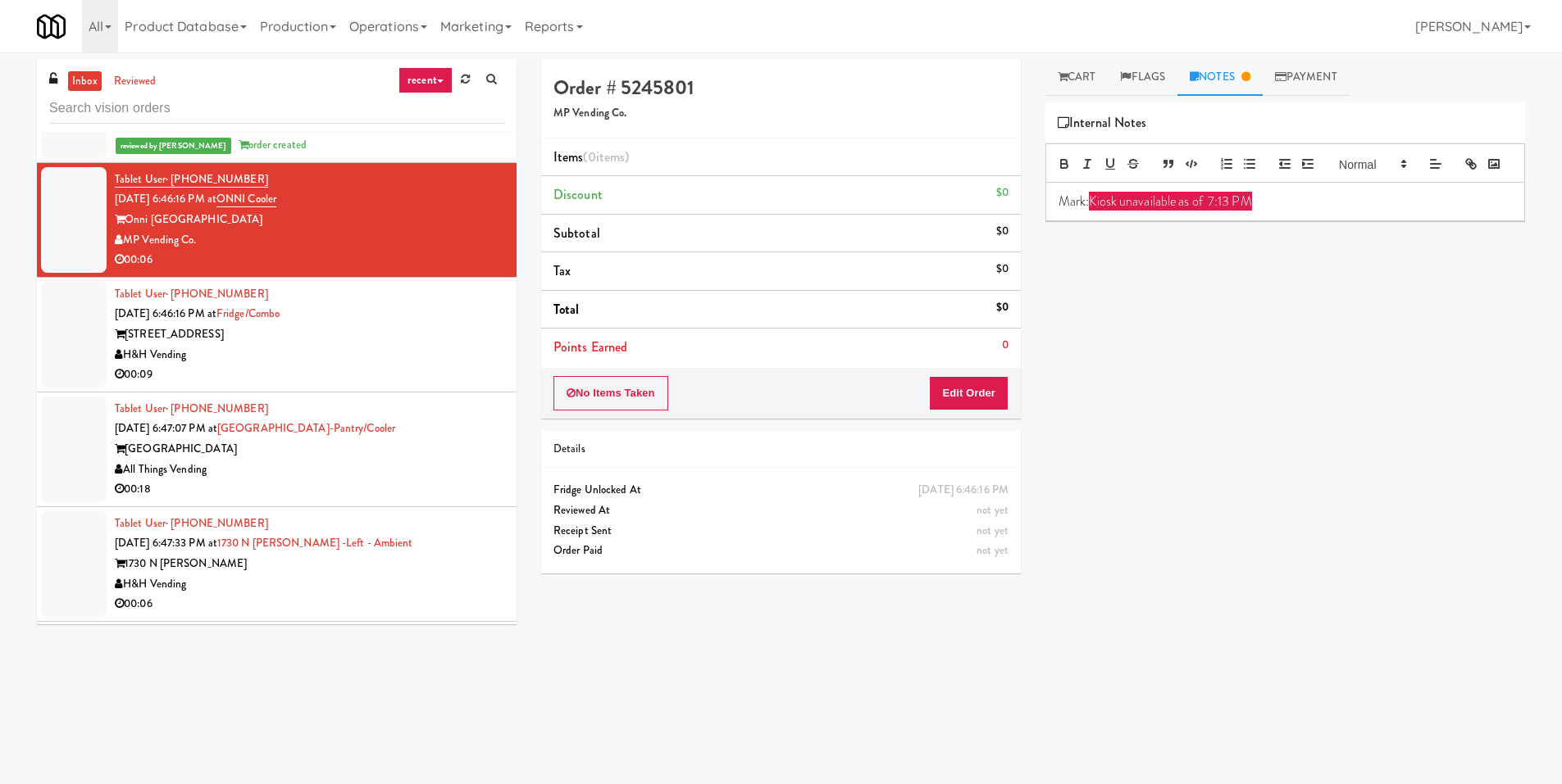
click at [388, 376] on div "00:09" at bounding box center [309, 375] width 389 height 21
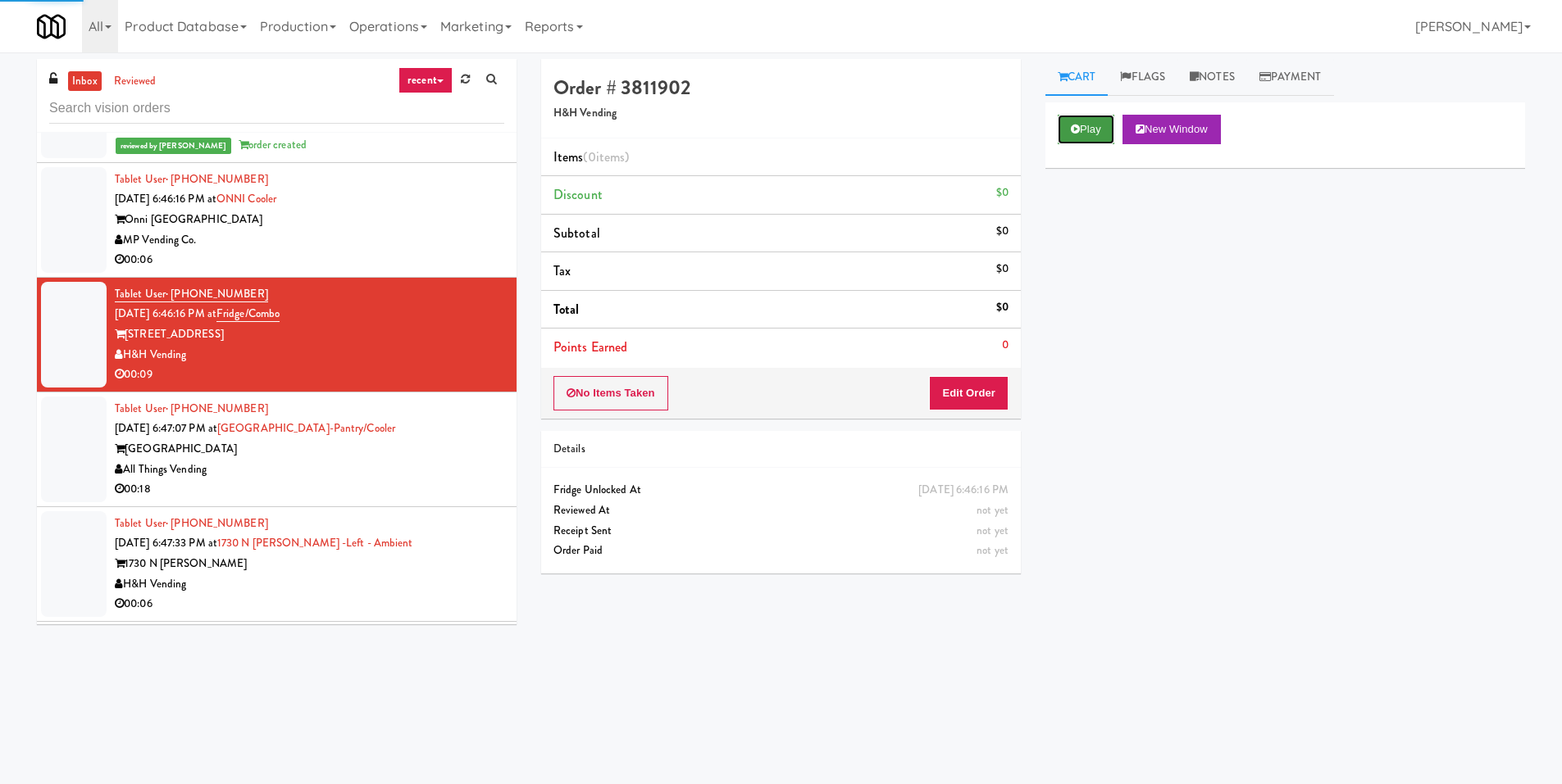
click at [1106, 134] on button "Play" at bounding box center [1086, 129] width 56 height 29
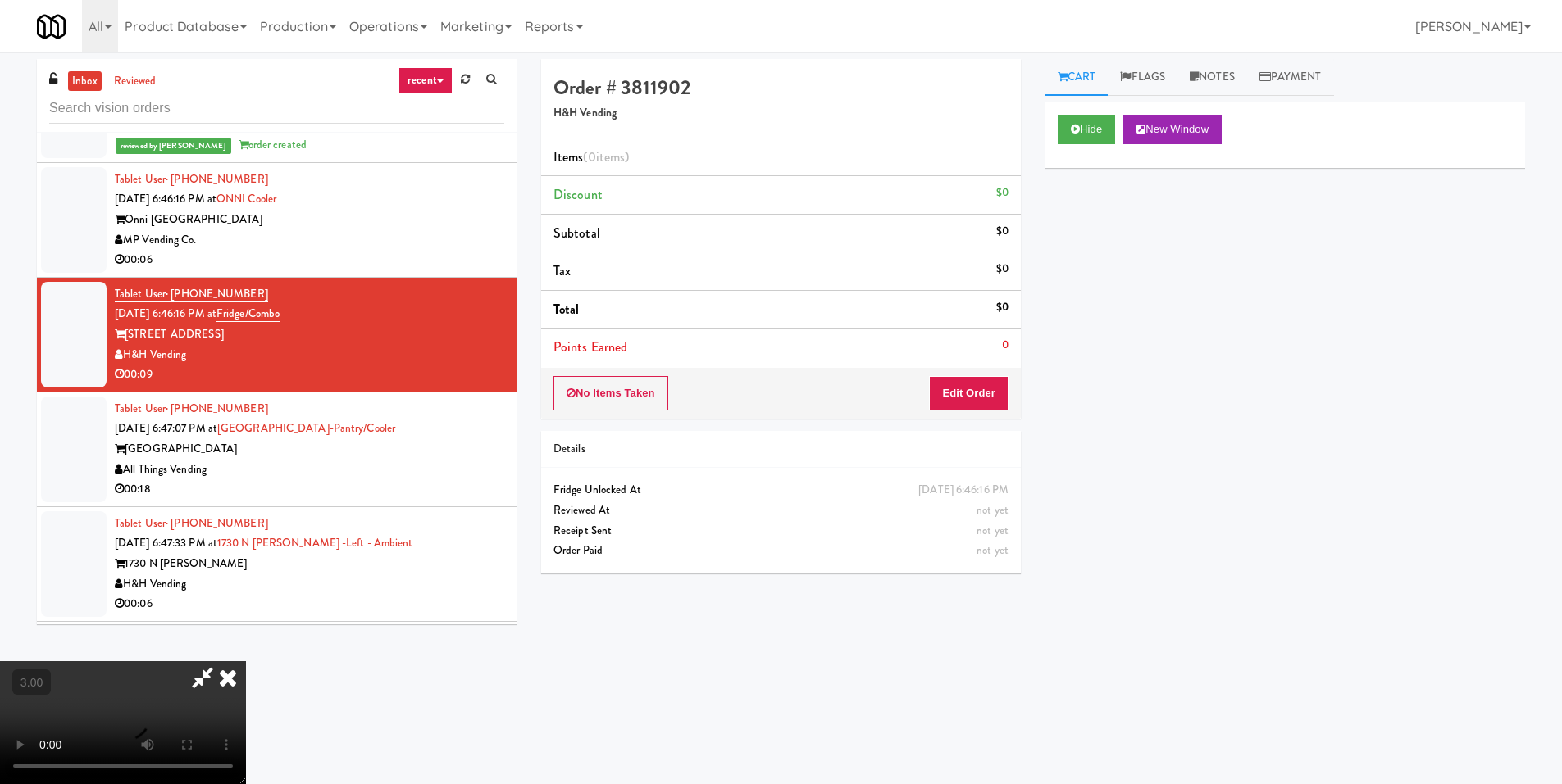
click at [246, 662] on video at bounding box center [123, 723] width 246 height 123
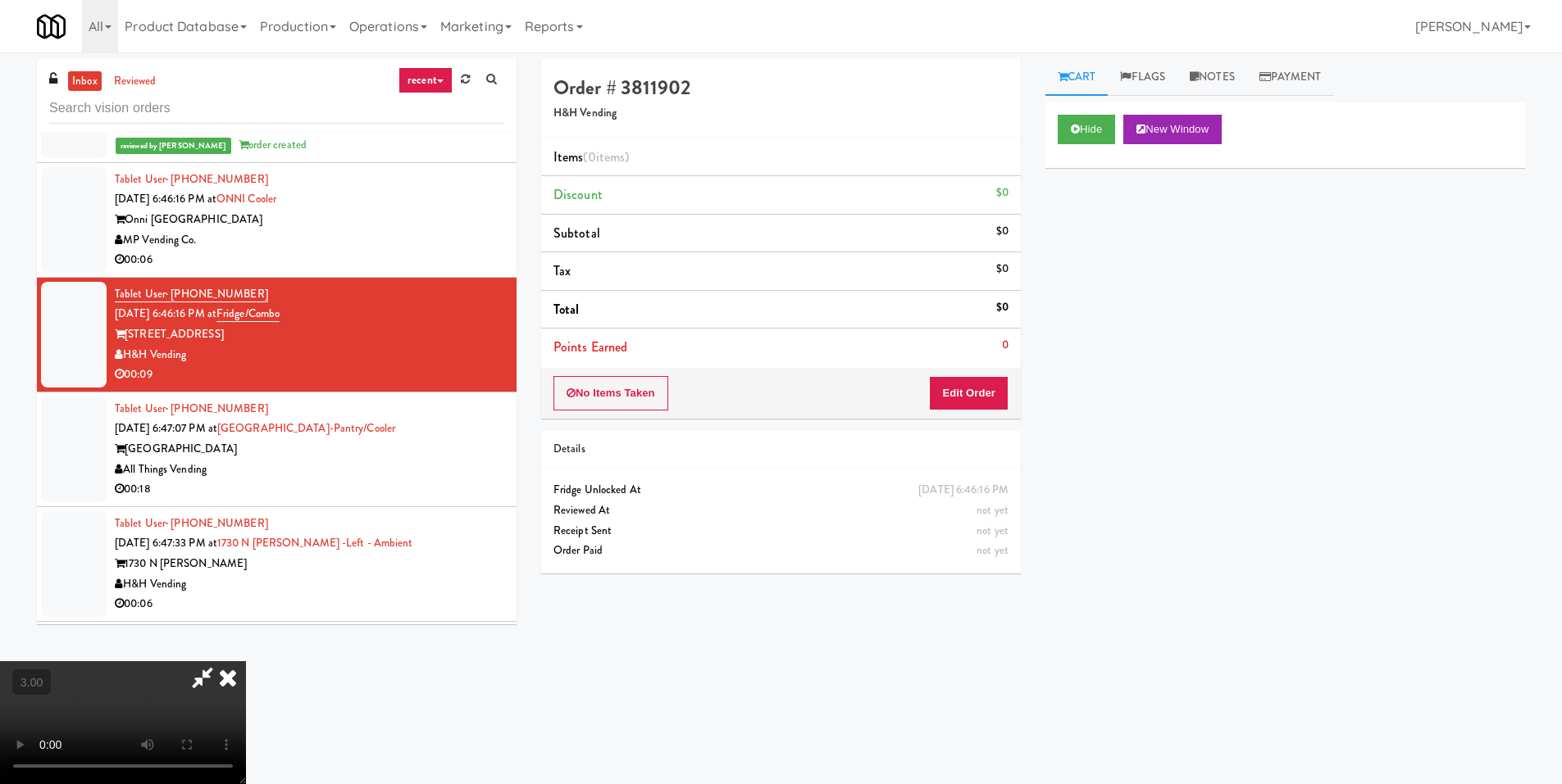
click at [246, 662] on video at bounding box center [123, 723] width 246 height 123
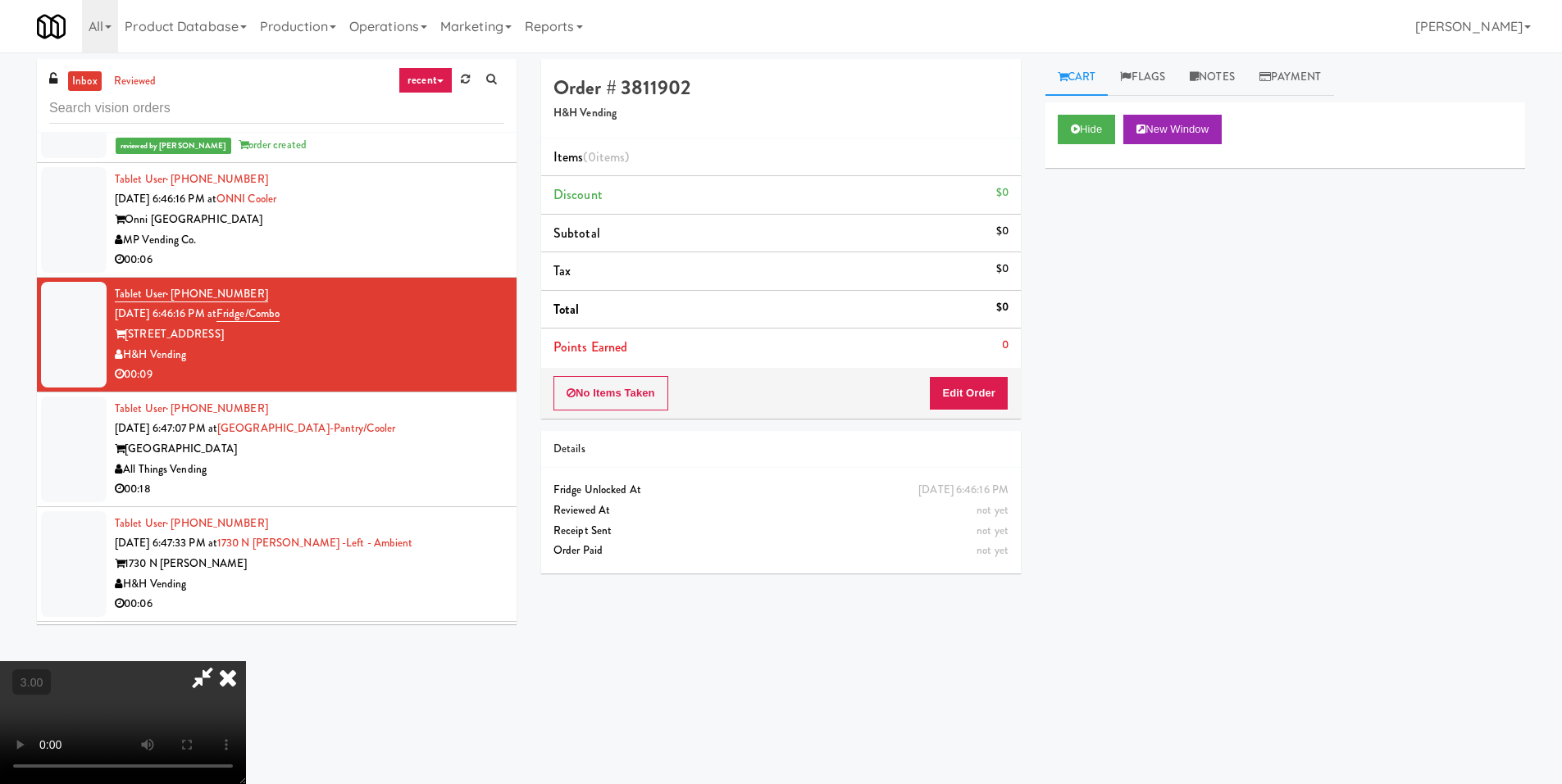
click at [246, 662] on video at bounding box center [123, 723] width 246 height 123
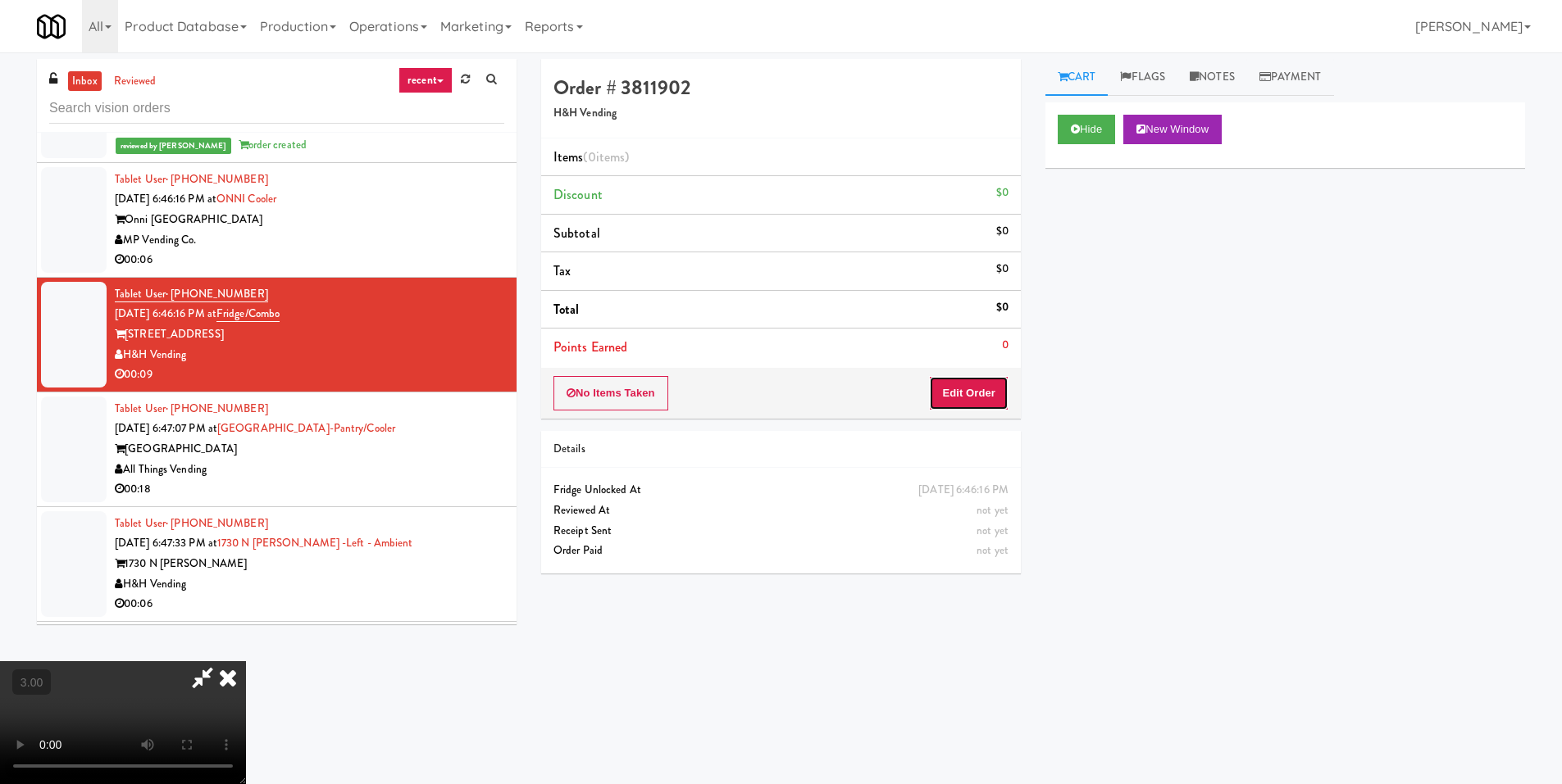
click at [957, 409] on button "Edit Order" at bounding box center [969, 393] width 80 height 35
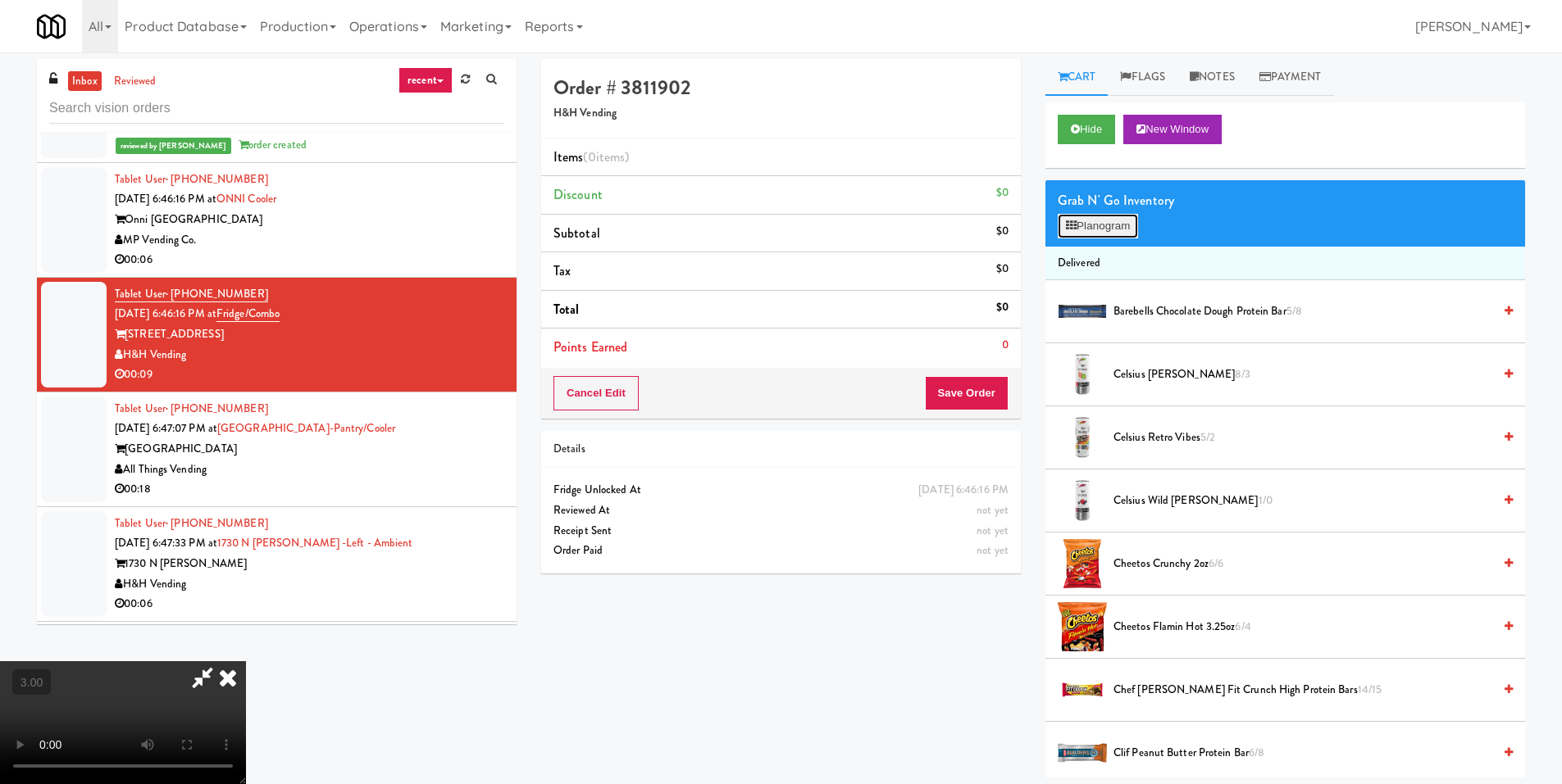
click at [1128, 231] on button "Planogram" at bounding box center [1097, 227] width 80 height 24
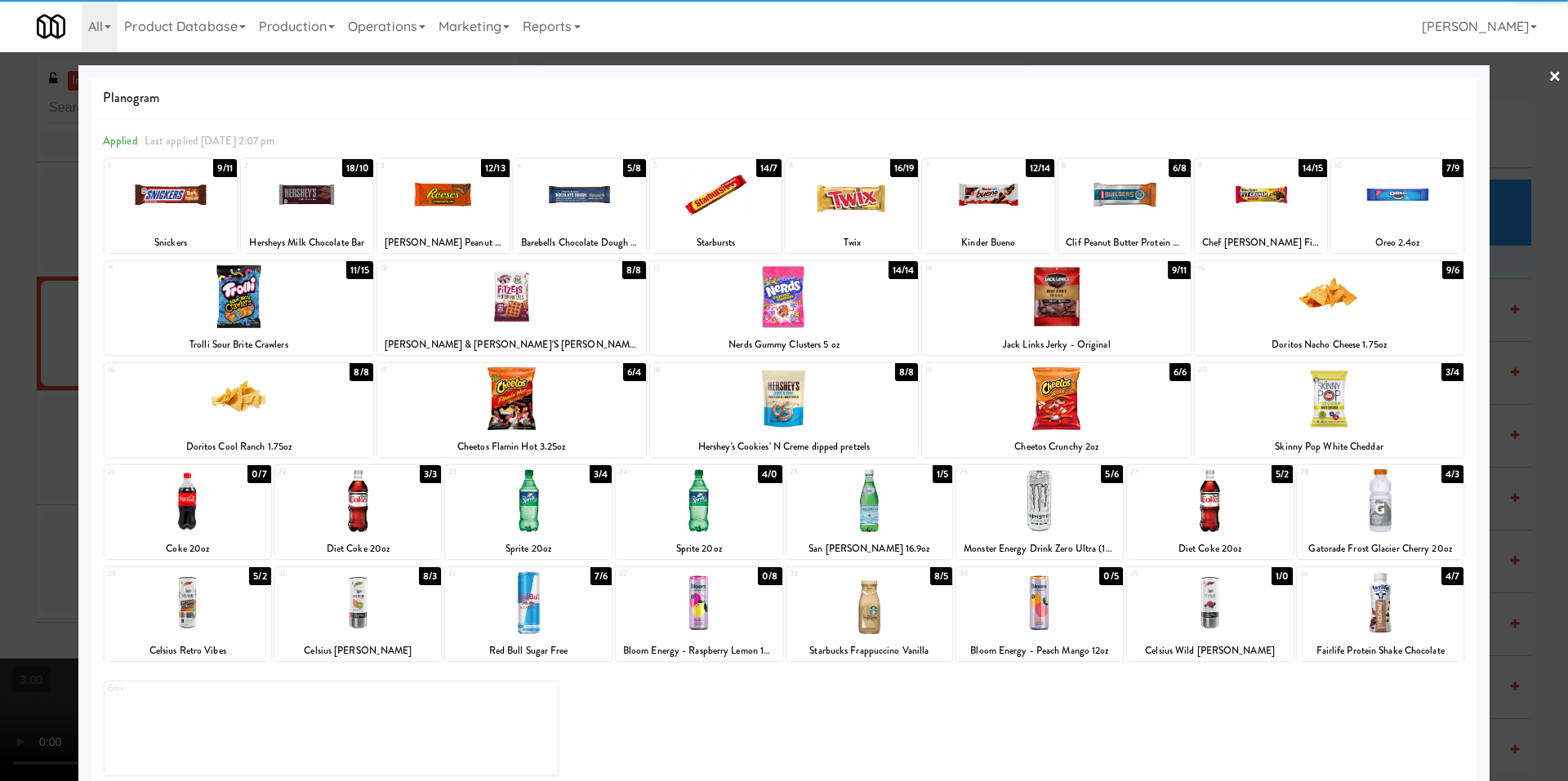
click at [1393, 614] on div at bounding box center [1380, 602] width 167 height 63
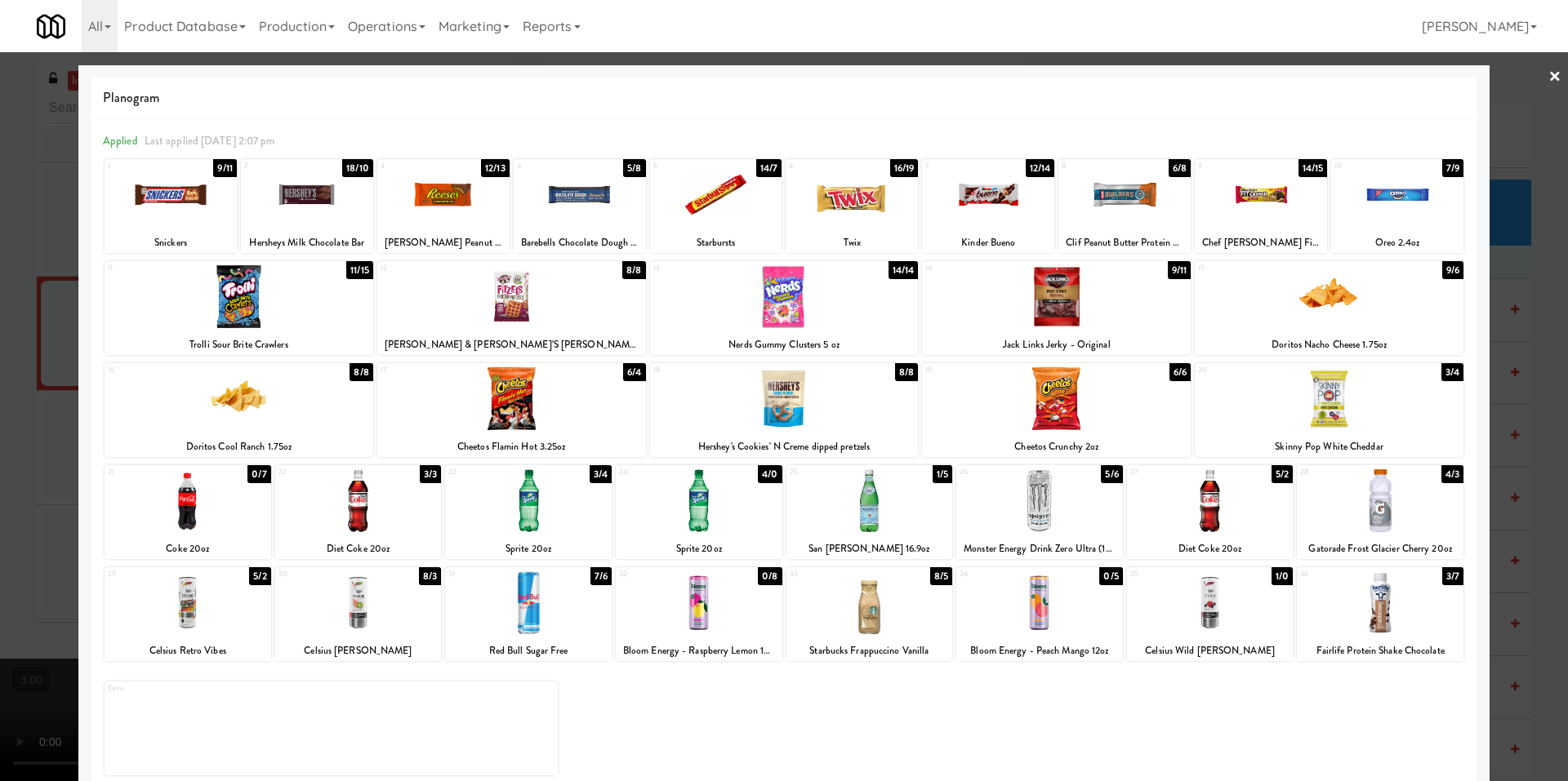
click at [29, 582] on div at bounding box center [784, 390] width 1568 height 781
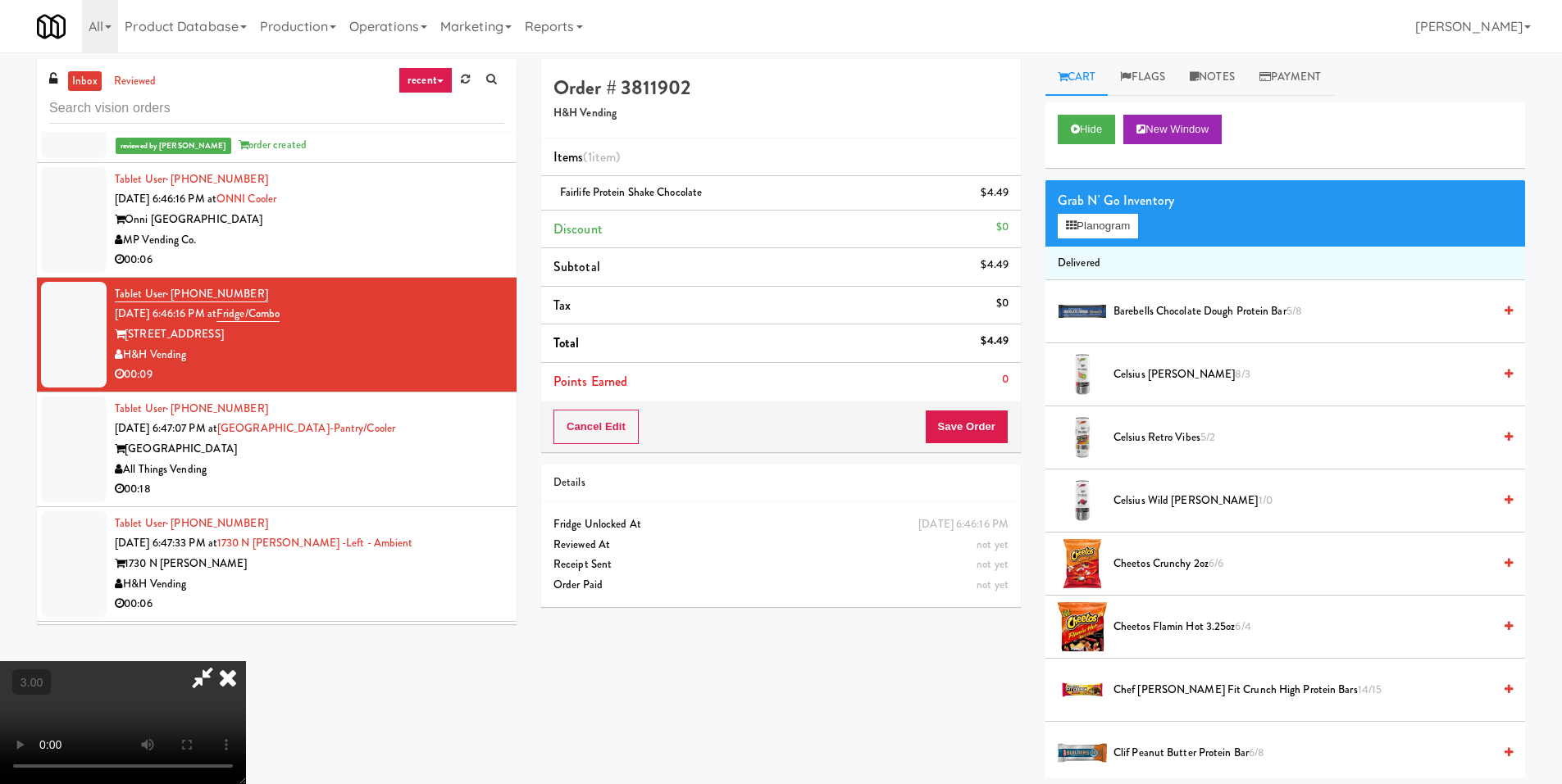
click at [246, 662] on video at bounding box center [123, 723] width 246 height 123
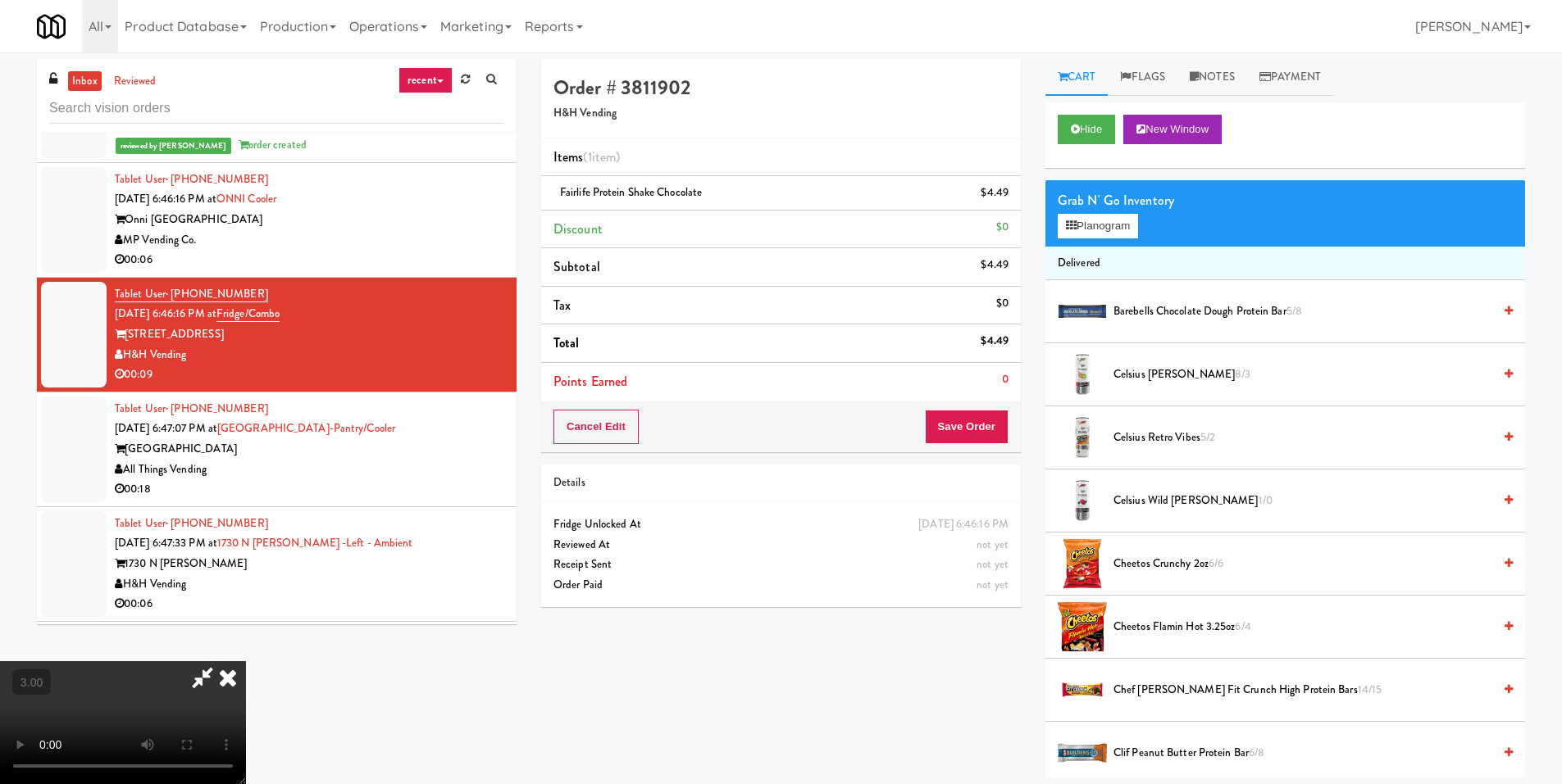
click at [246, 662] on video at bounding box center [123, 723] width 246 height 123
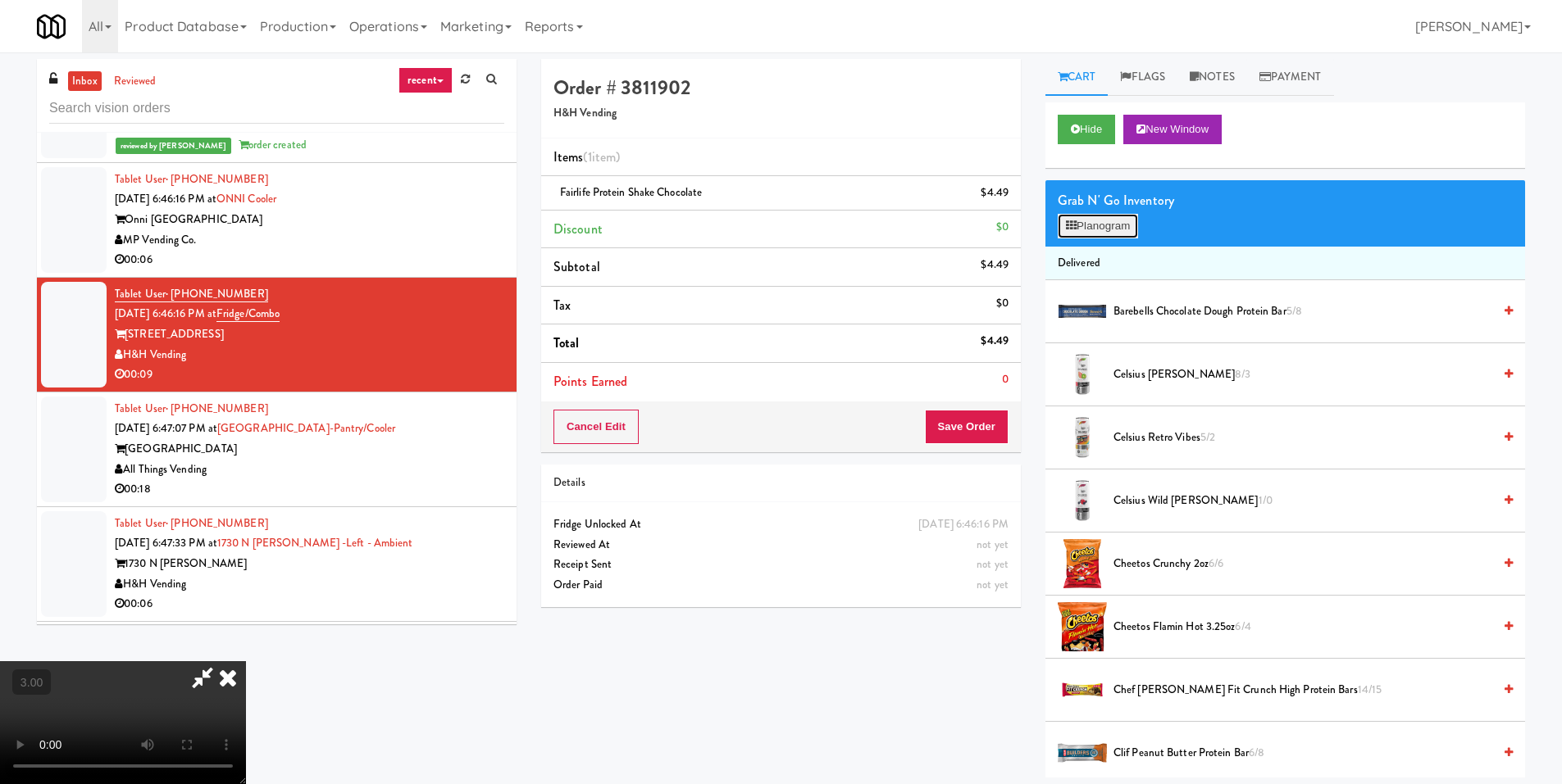
click at [1083, 228] on button "Planogram" at bounding box center [1097, 227] width 80 height 24
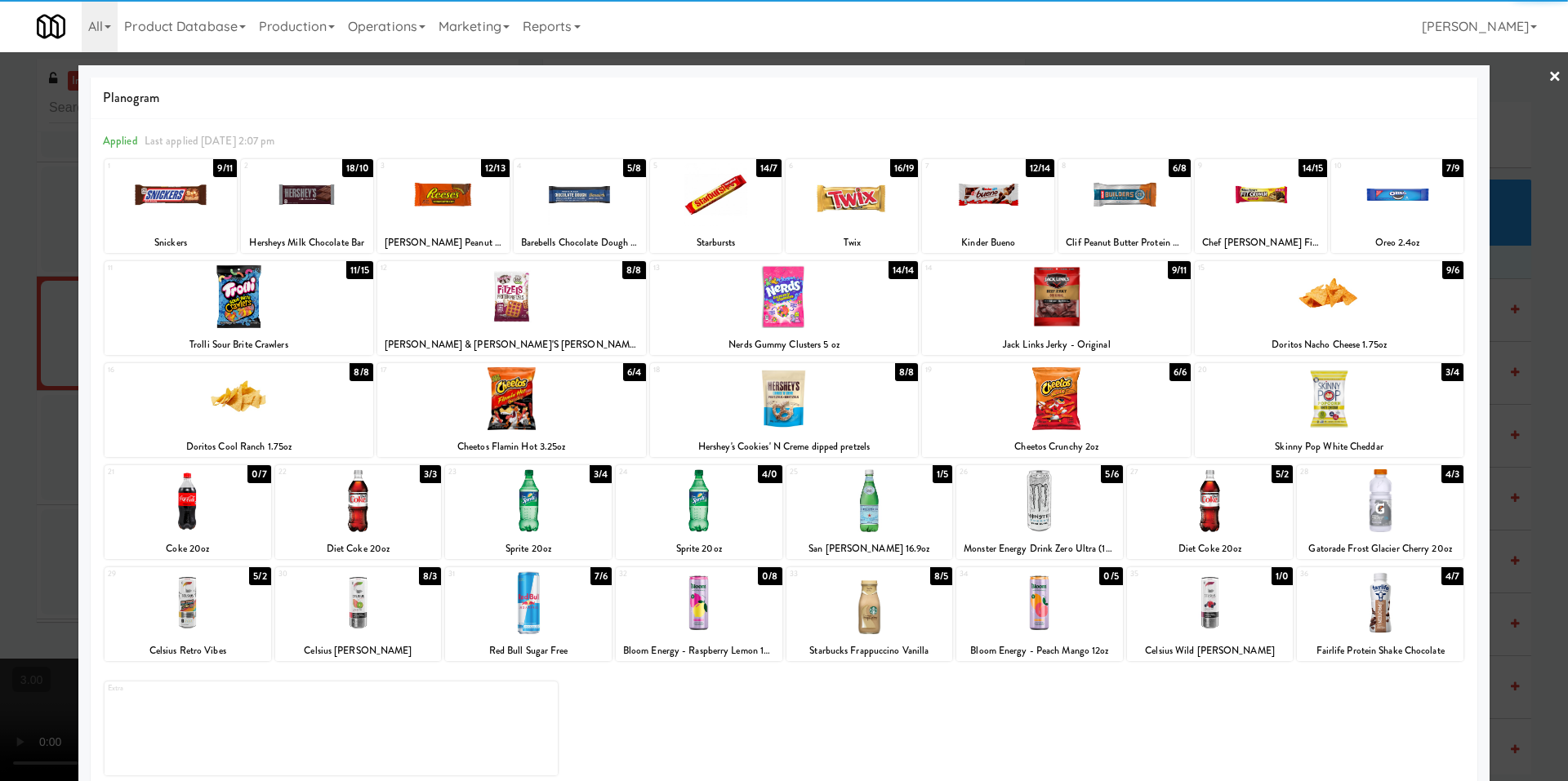
click at [598, 199] on div at bounding box center [579, 194] width 132 height 63
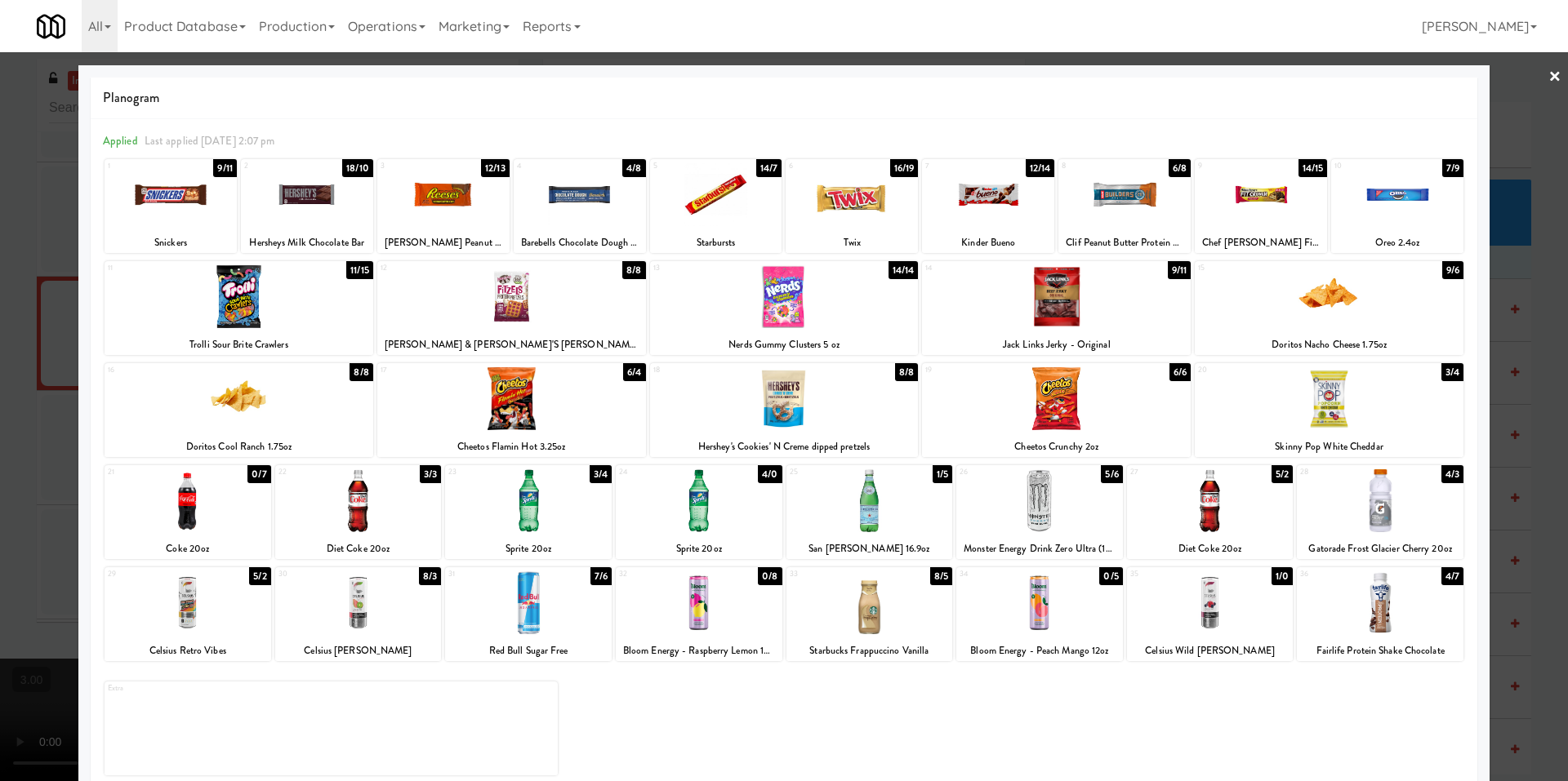
click at [48, 474] on div at bounding box center [784, 390] width 1568 height 781
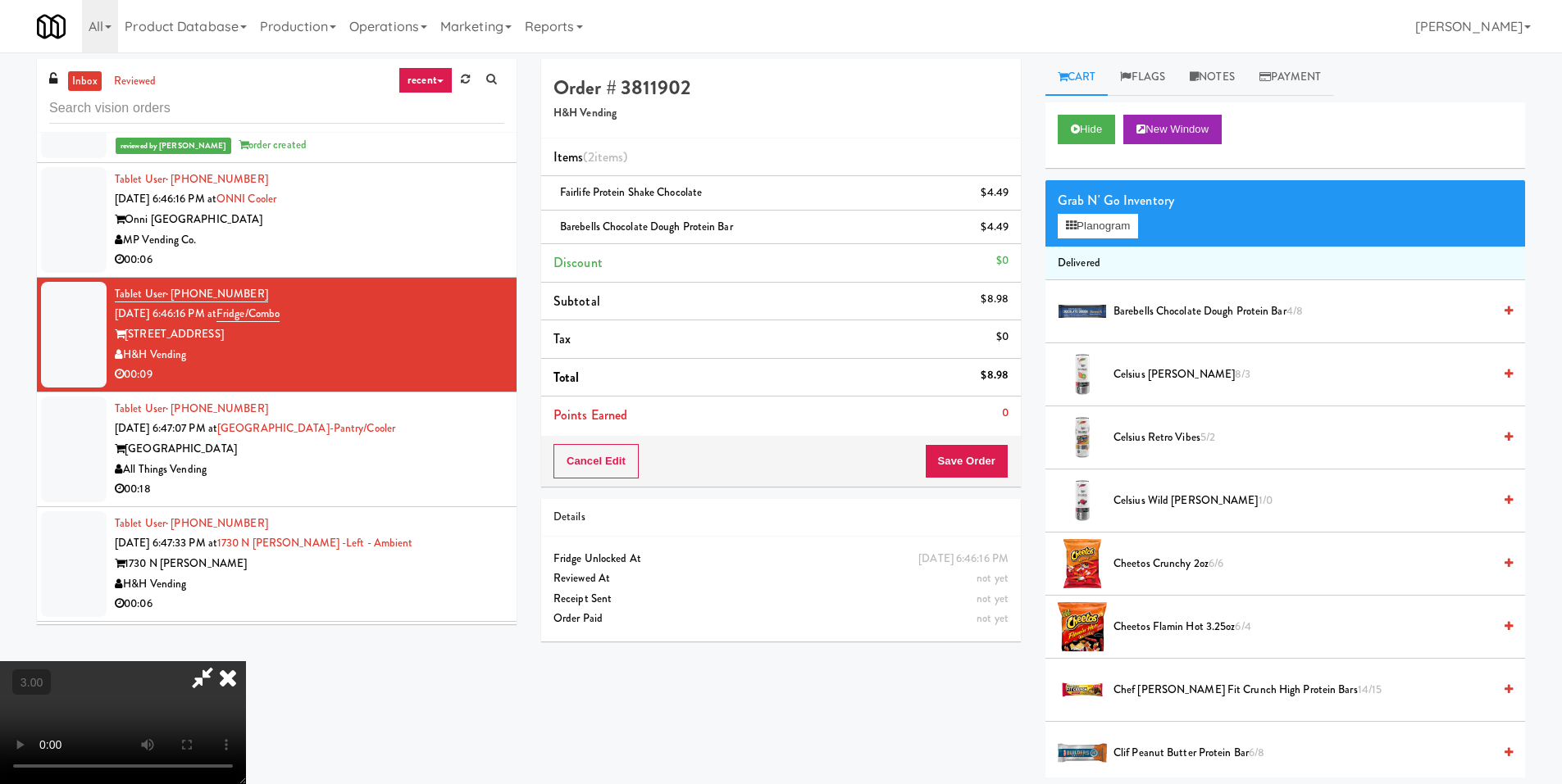
click at [246, 662] on video at bounding box center [123, 723] width 246 height 123
click at [985, 447] on button "Save Order" at bounding box center [966, 461] width 84 height 35
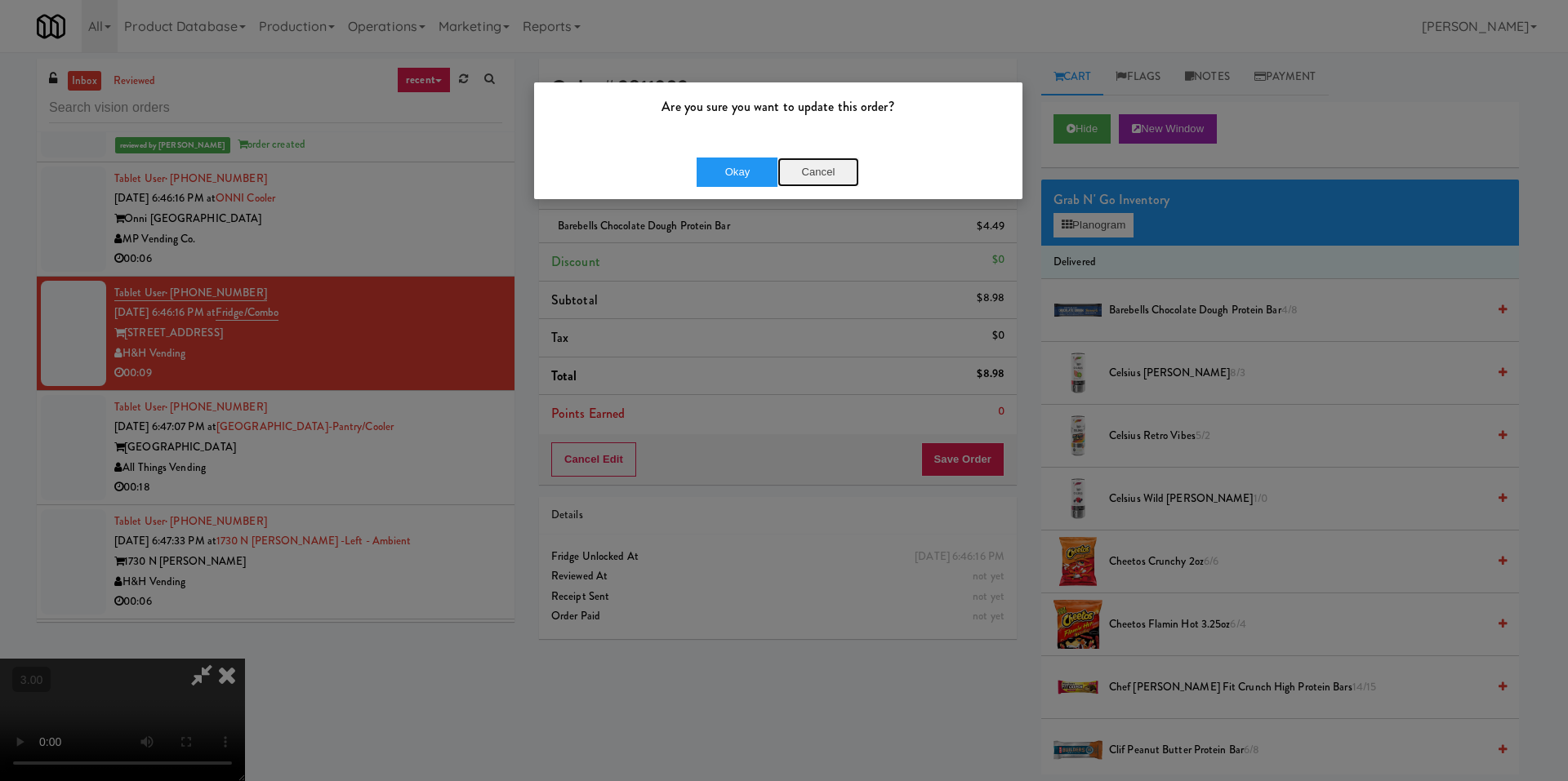
click at [790, 168] on button "Cancel" at bounding box center [818, 171] width 81 height 29
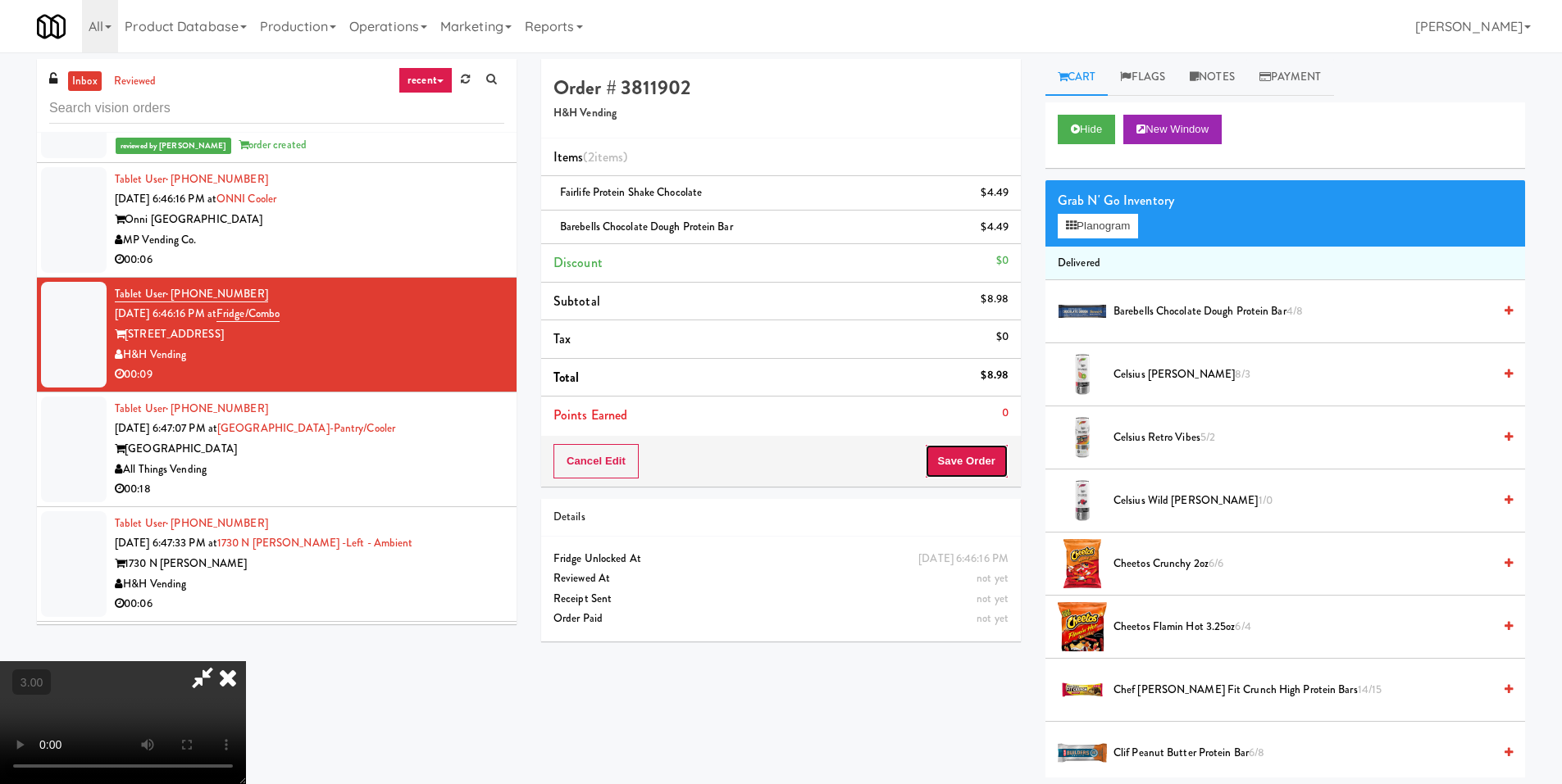
click at [967, 450] on button "Save Order" at bounding box center [966, 461] width 84 height 35
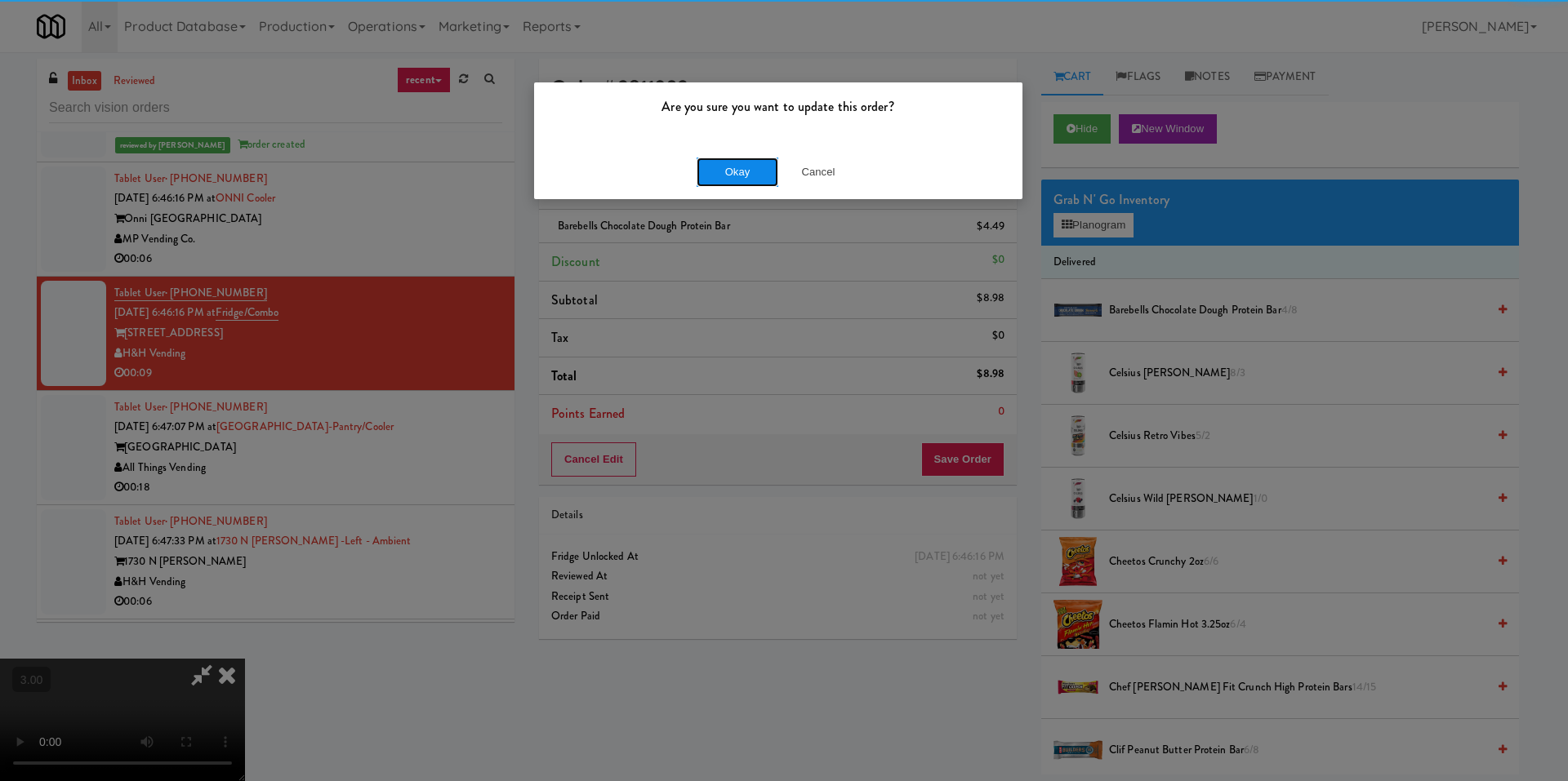
click at [741, 162] on button "Okay" at bounding box center [737, 171] width 81 height 29
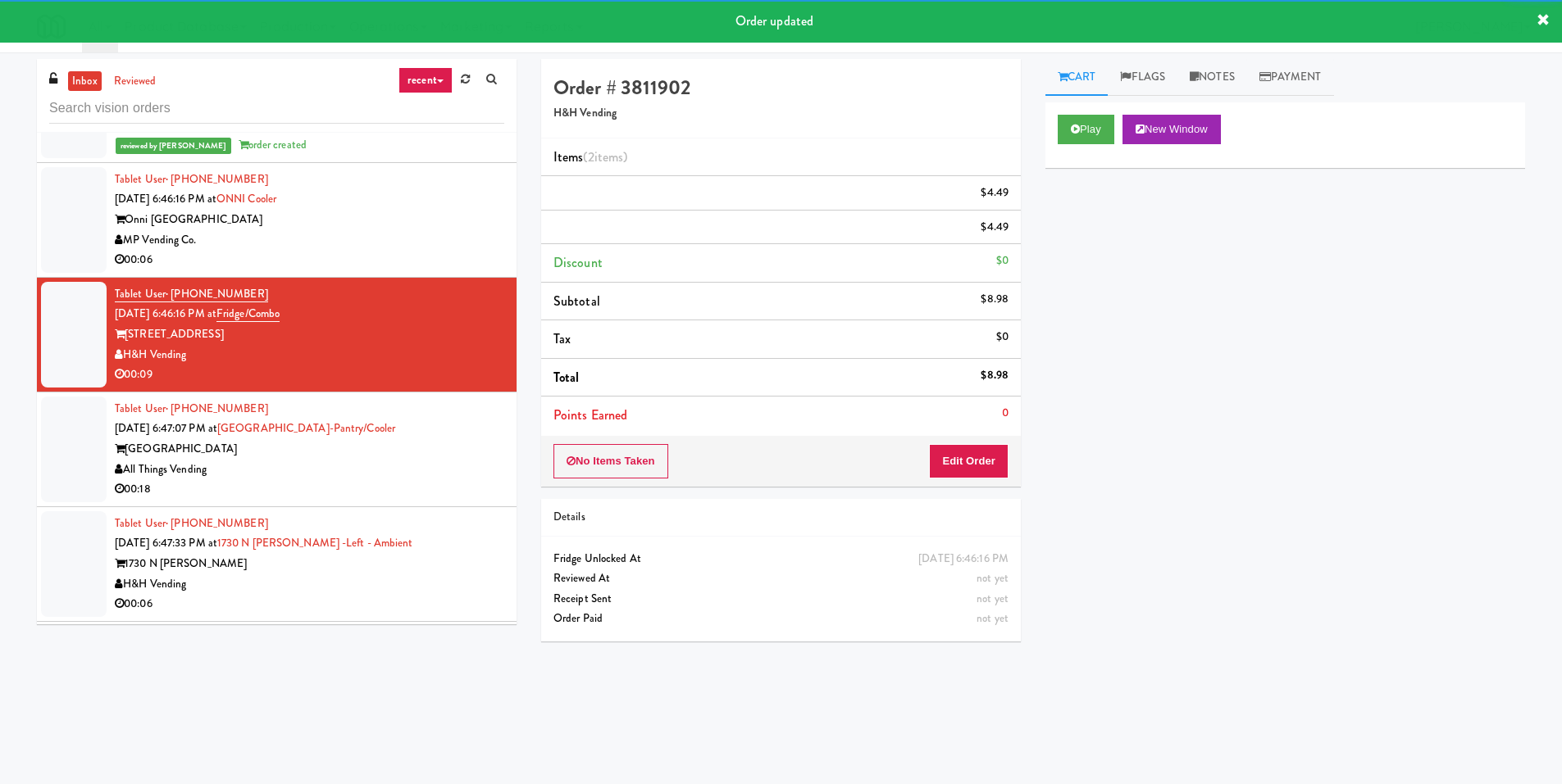
click at [440, 463] on div "All Things Vending" at bounding box center [309, 470] width 389 height 21
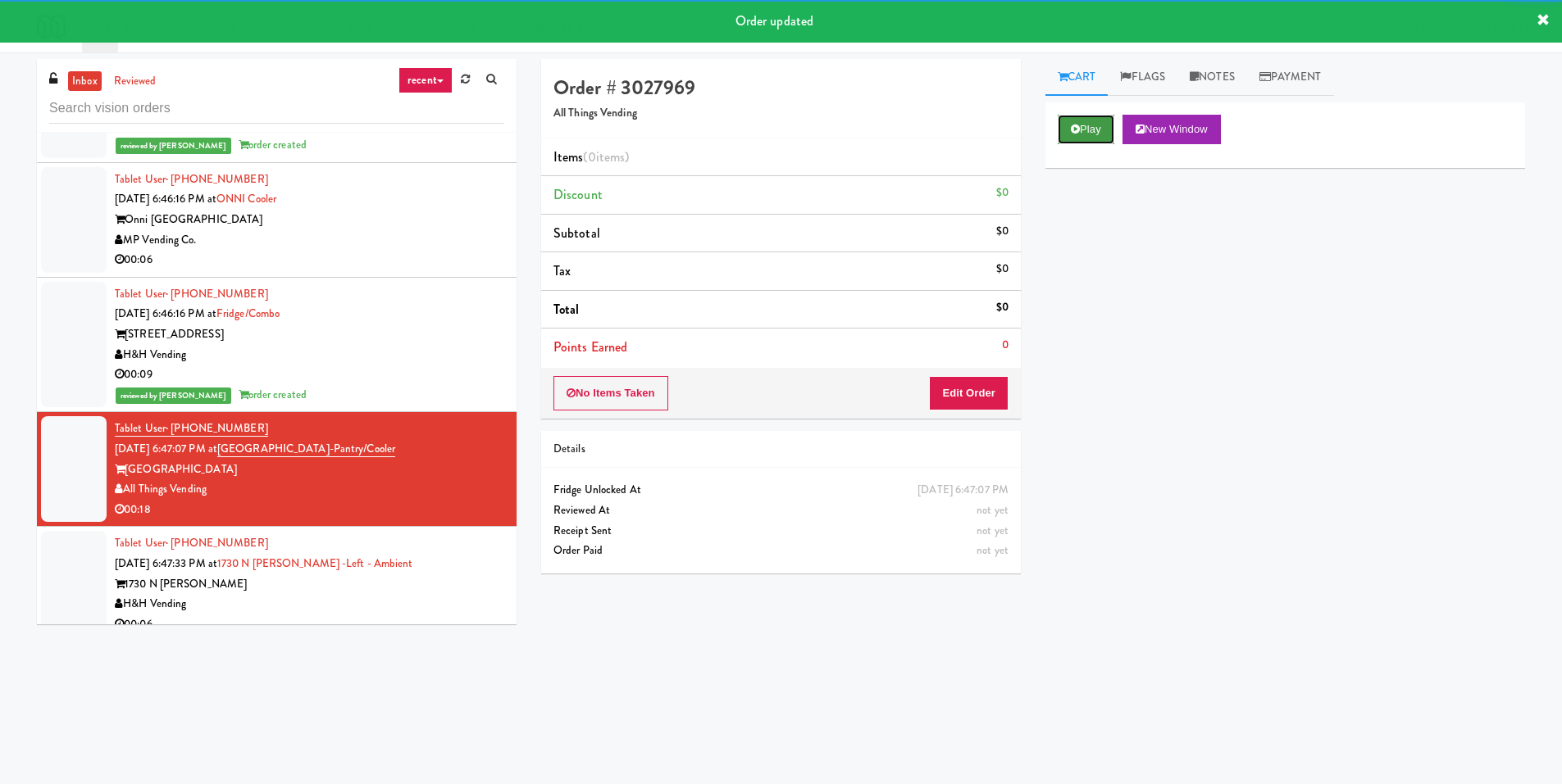
click at [1093, 136] on button "Play" at bounding box center [1086, 129] width 56 height 29
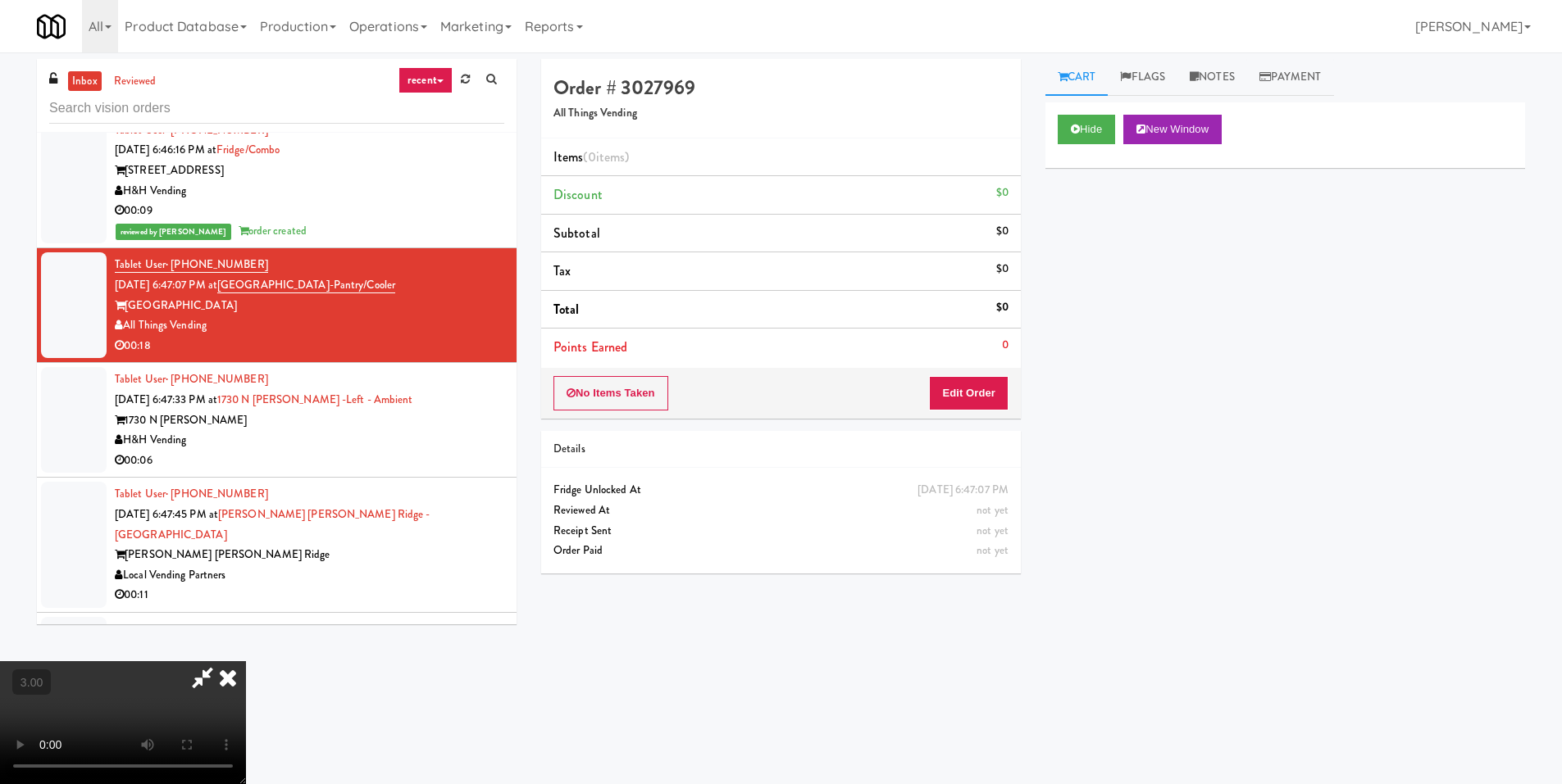
click at [246, 662] on video at bounding box center [123, 723] width 246 height 123
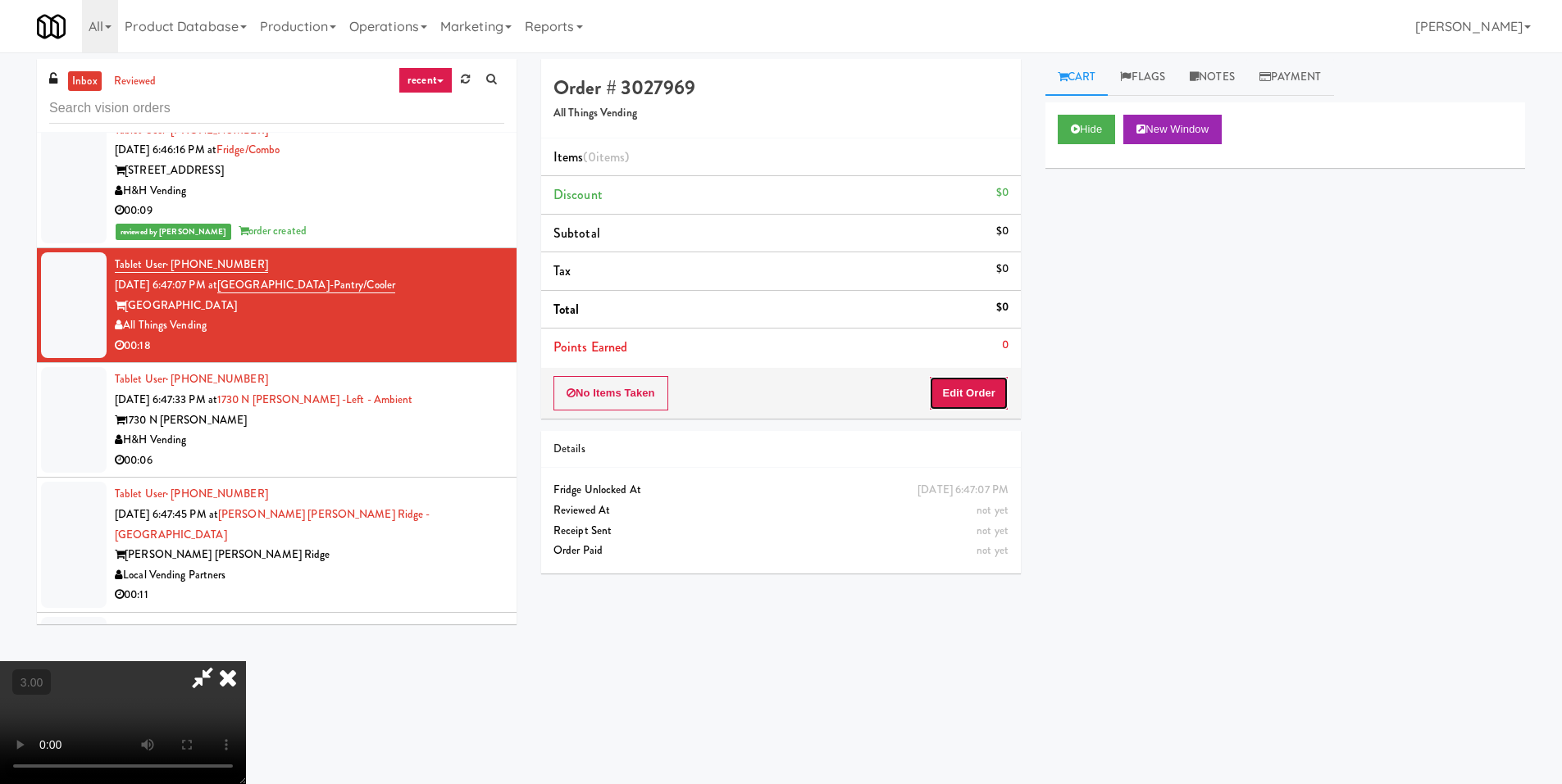
click at [998, 402] on button "Edit Order" at bounding box center [969, 393] width 80 height 35
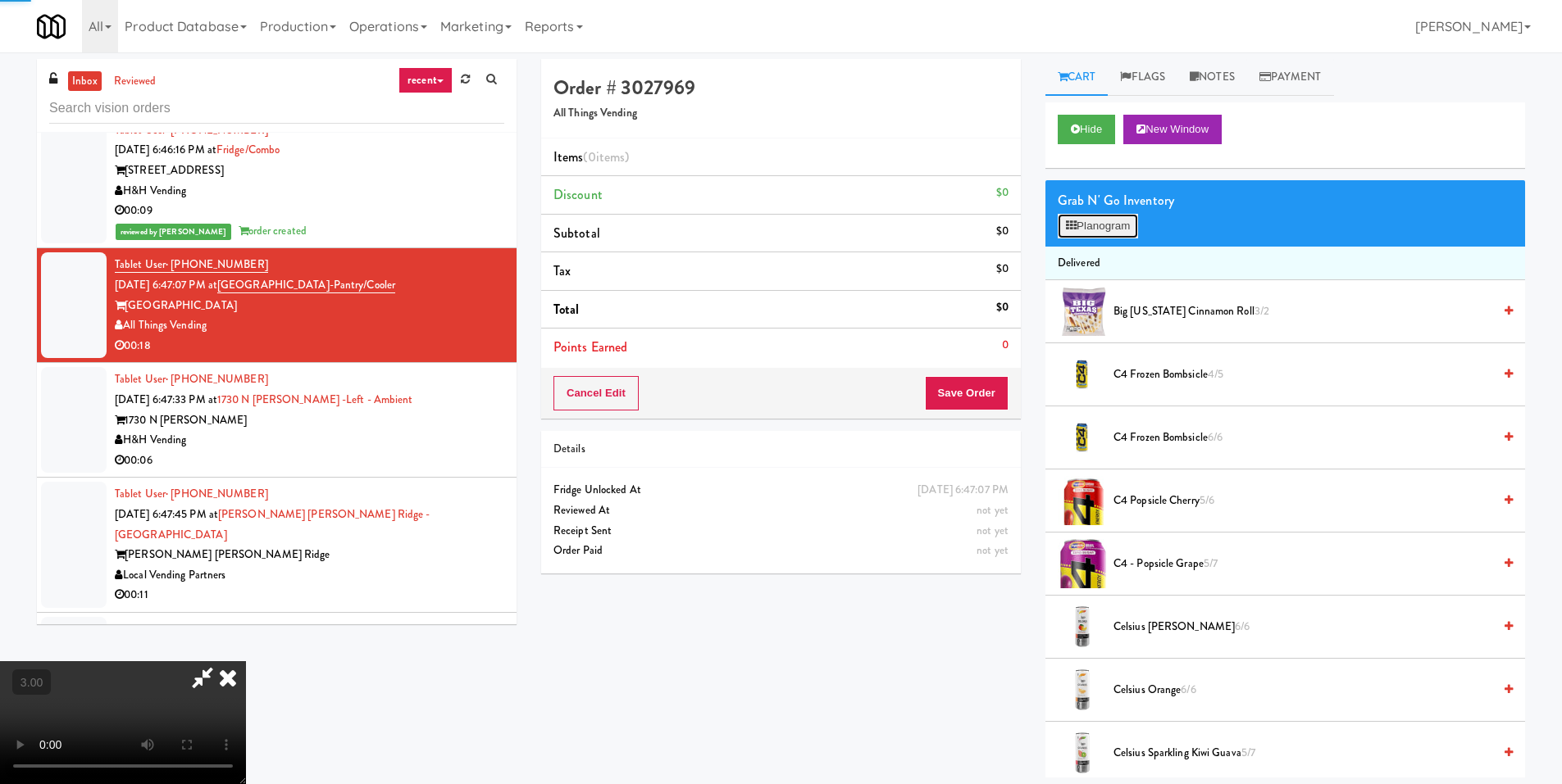
click at [1095, 231] on button "Planogram" at bounding box center [1097, 227] width 80 height 24
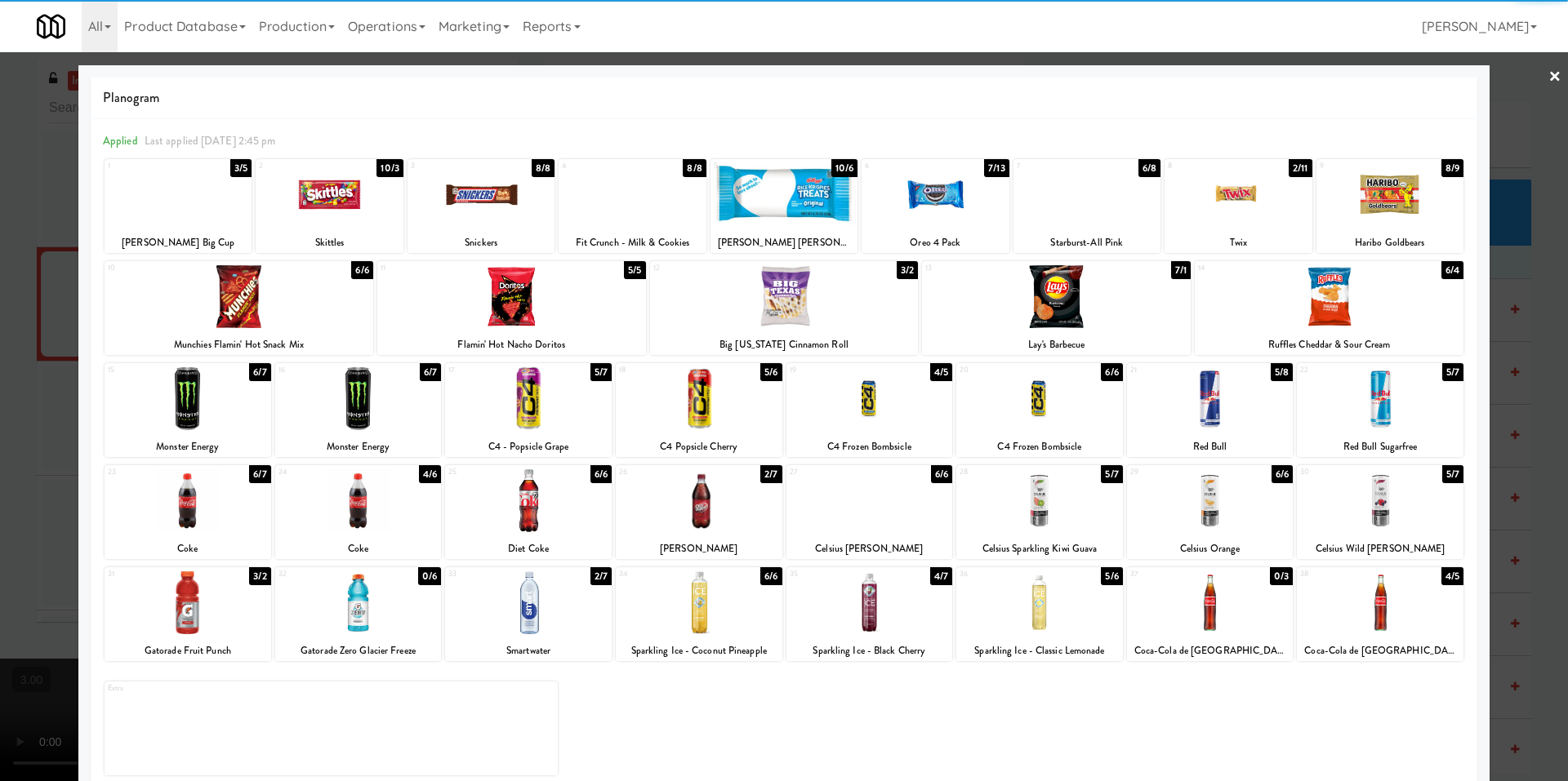
click at [358, 509] on div at bounding box center [359, 500] width 167 height 63
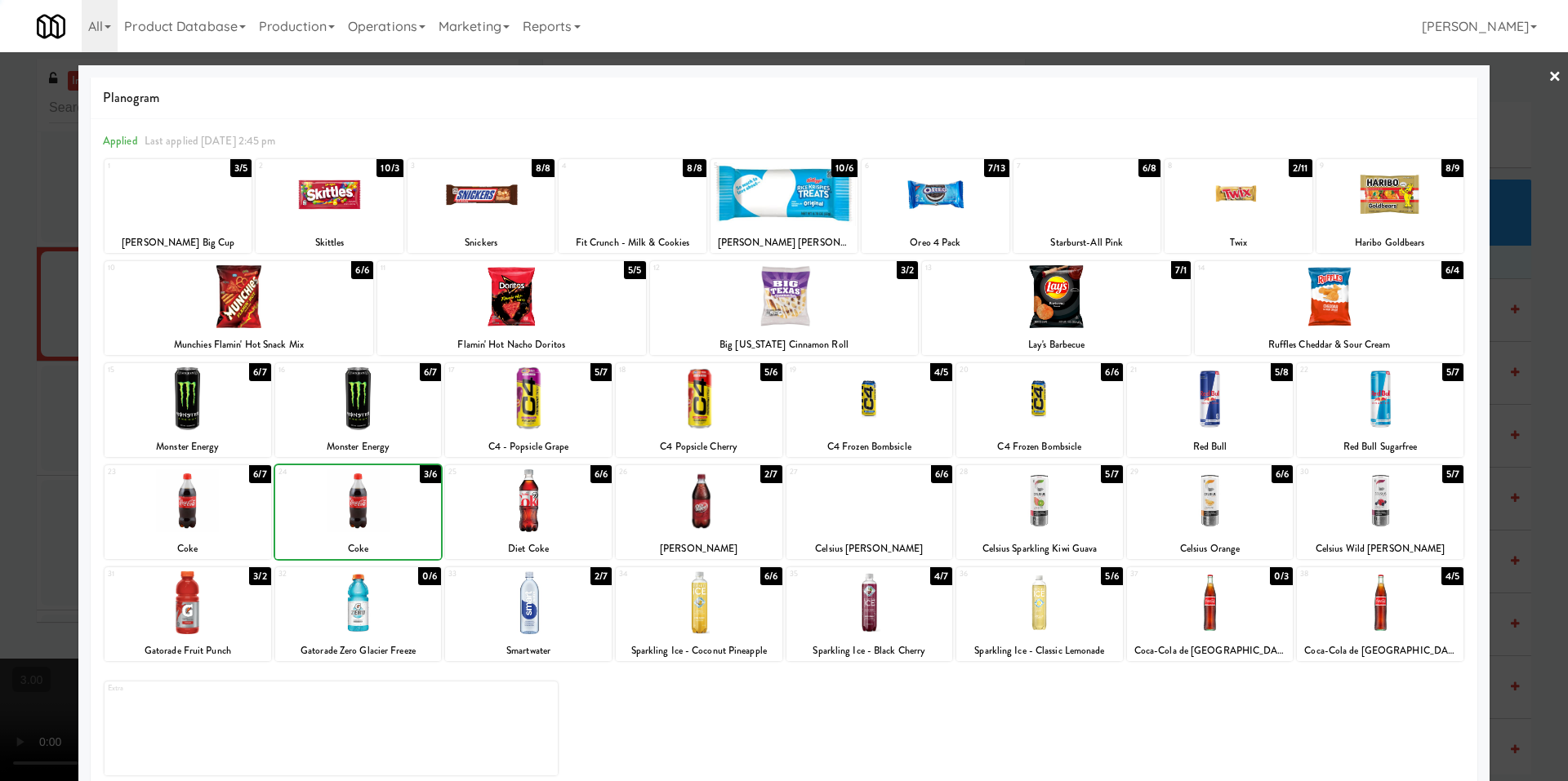
click at [358, 509] on div at bounding box center [359, 500] width 167 height 63
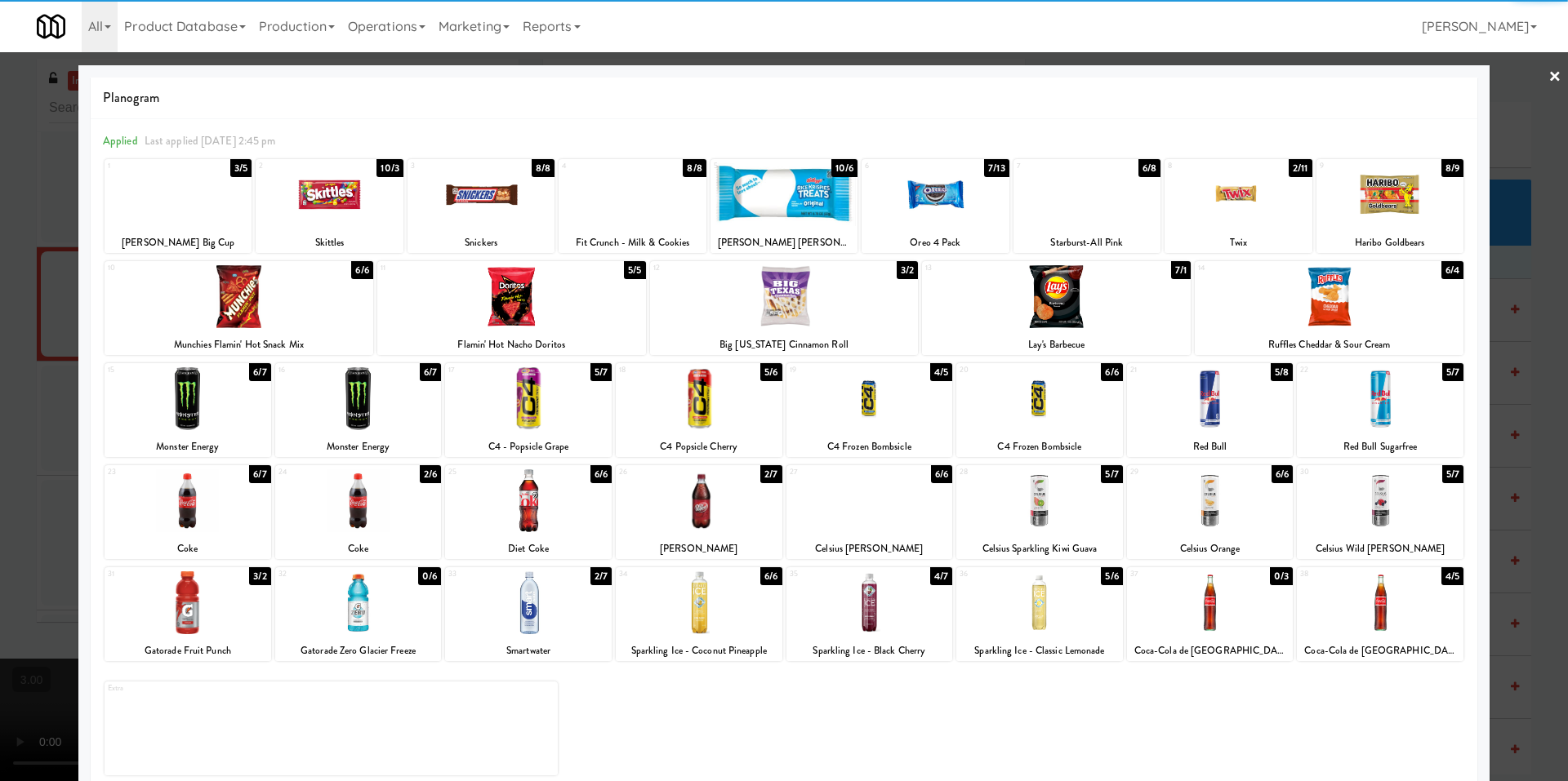
click at [48, 532] on div at bounding box center [784, 390] width 1568 height 781
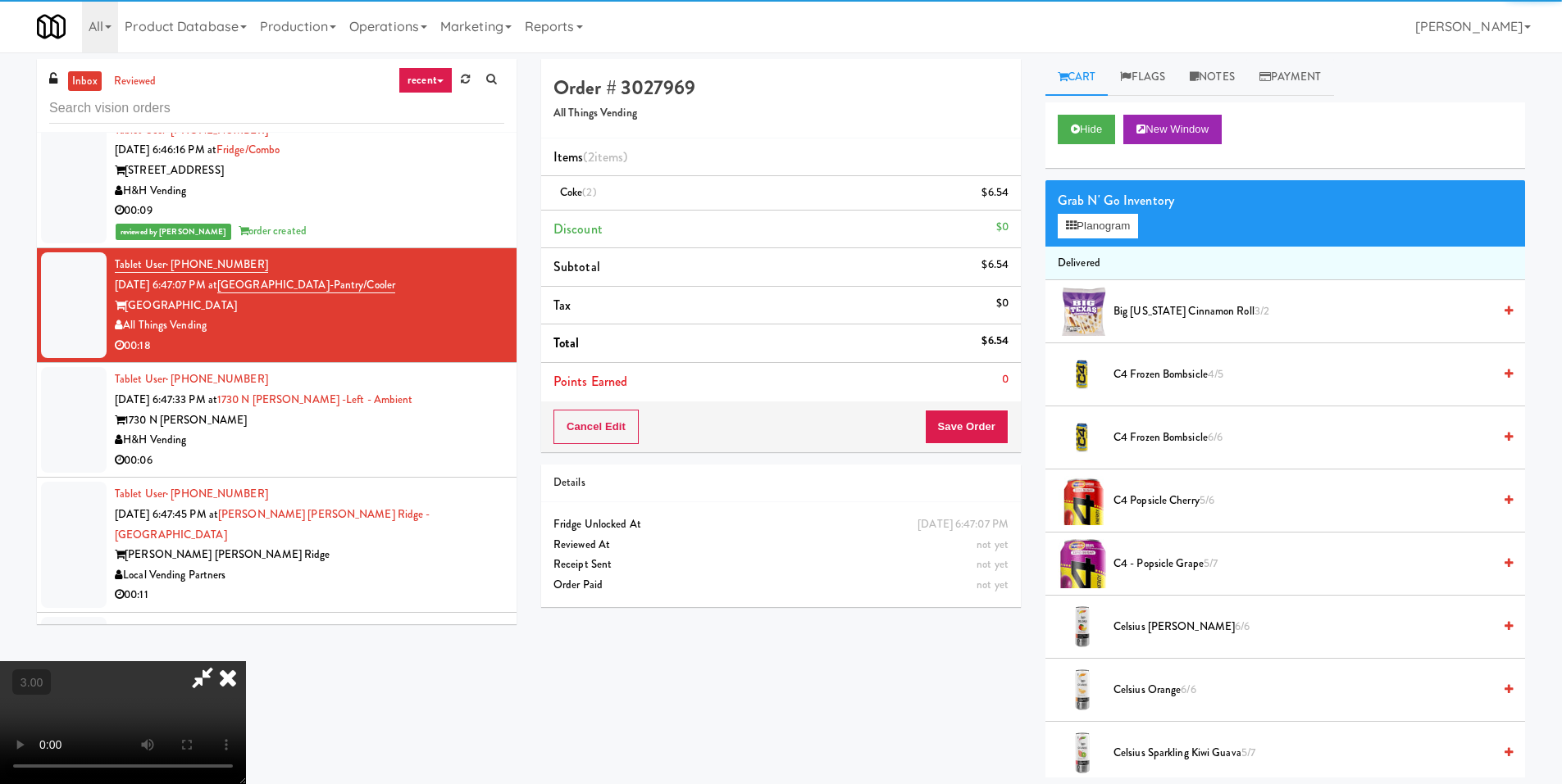
click at [246, 662] on video at bounding box center [123, 723] width 246 height 123
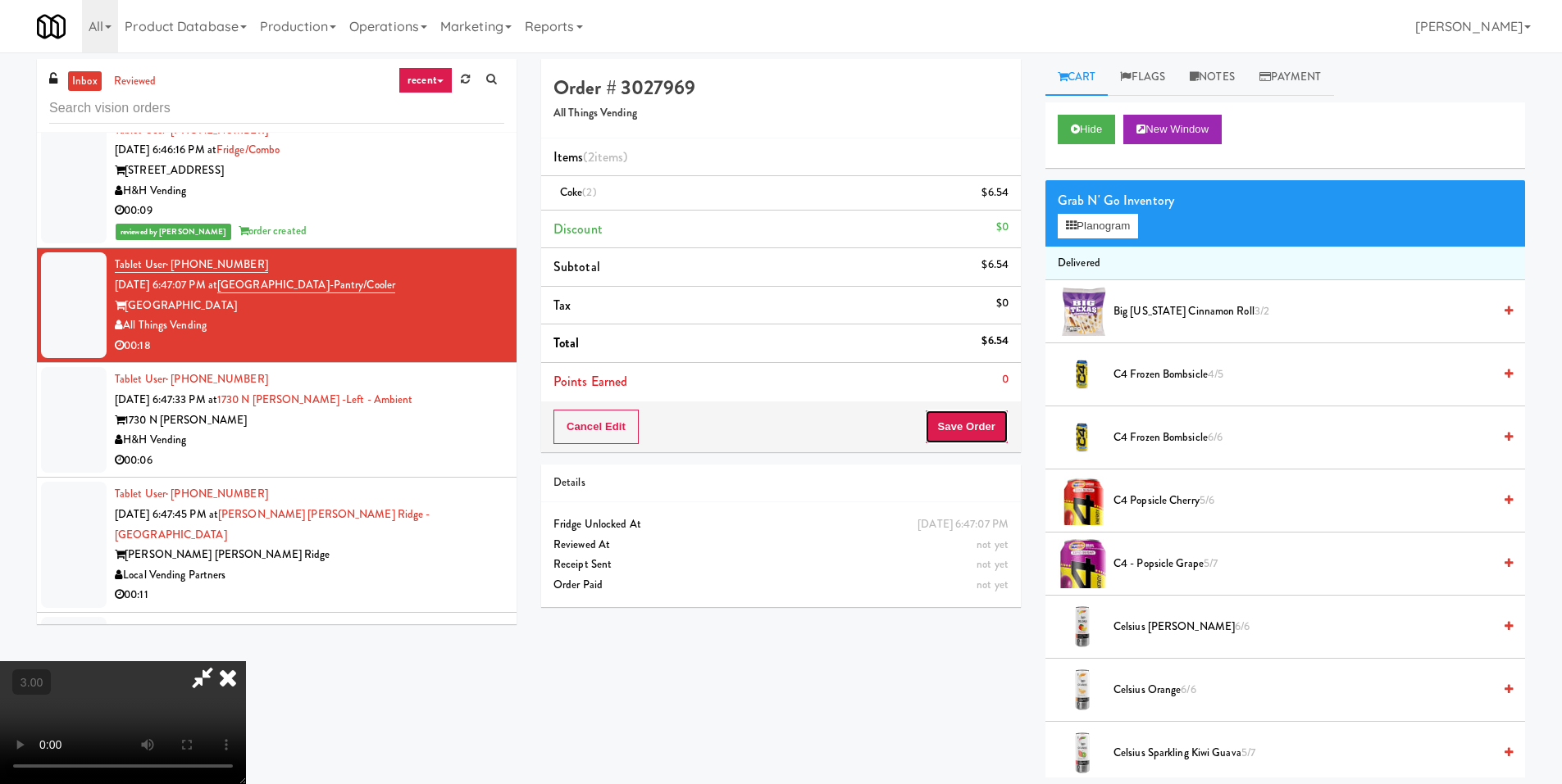
click at [1001, 439] on button "Save Order" at bounding box center [966, 427] width 84 height 35
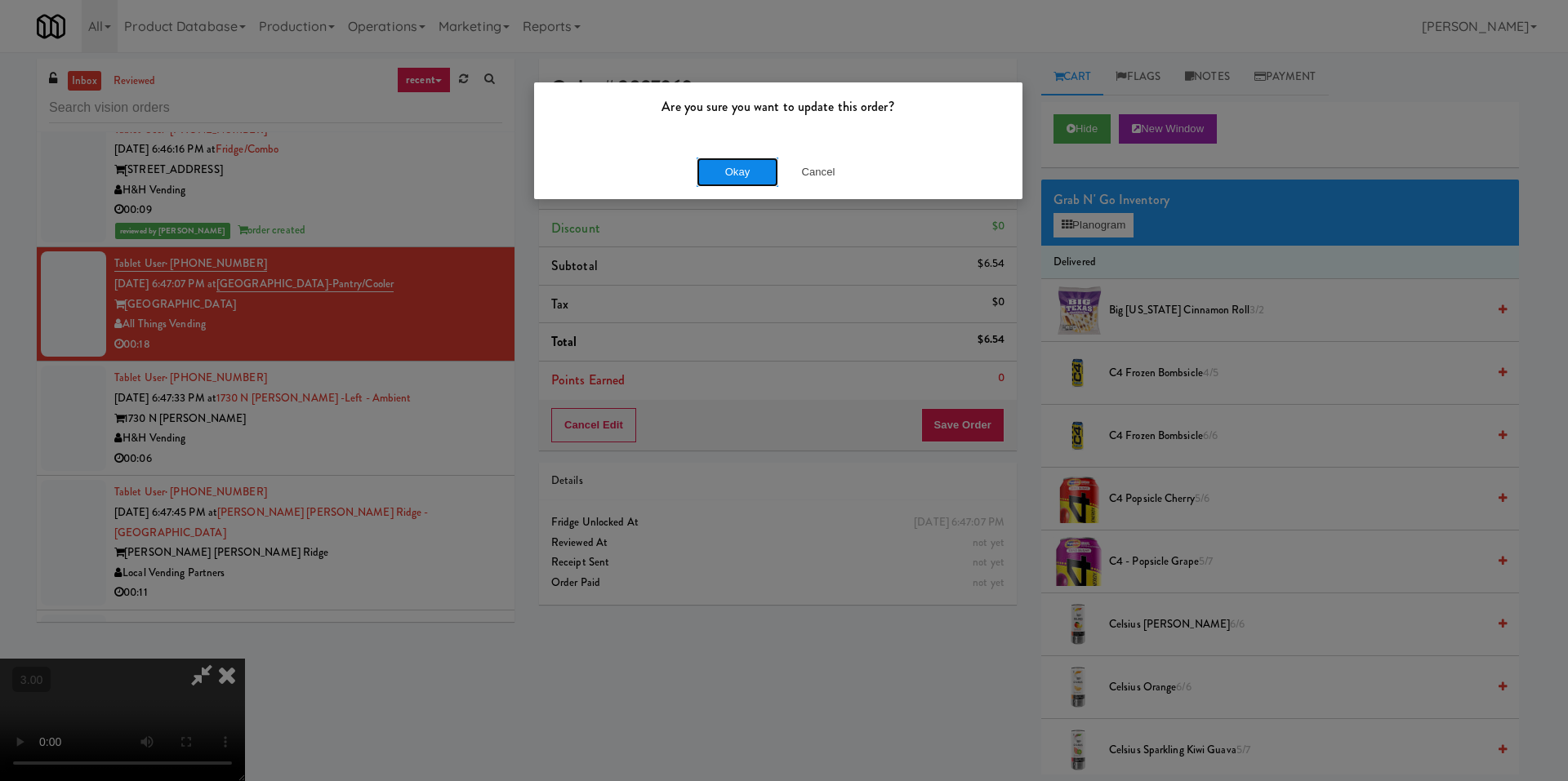
click at [720, 180] on button "Okay" at bounding box center [737, 171] width 81 height 29
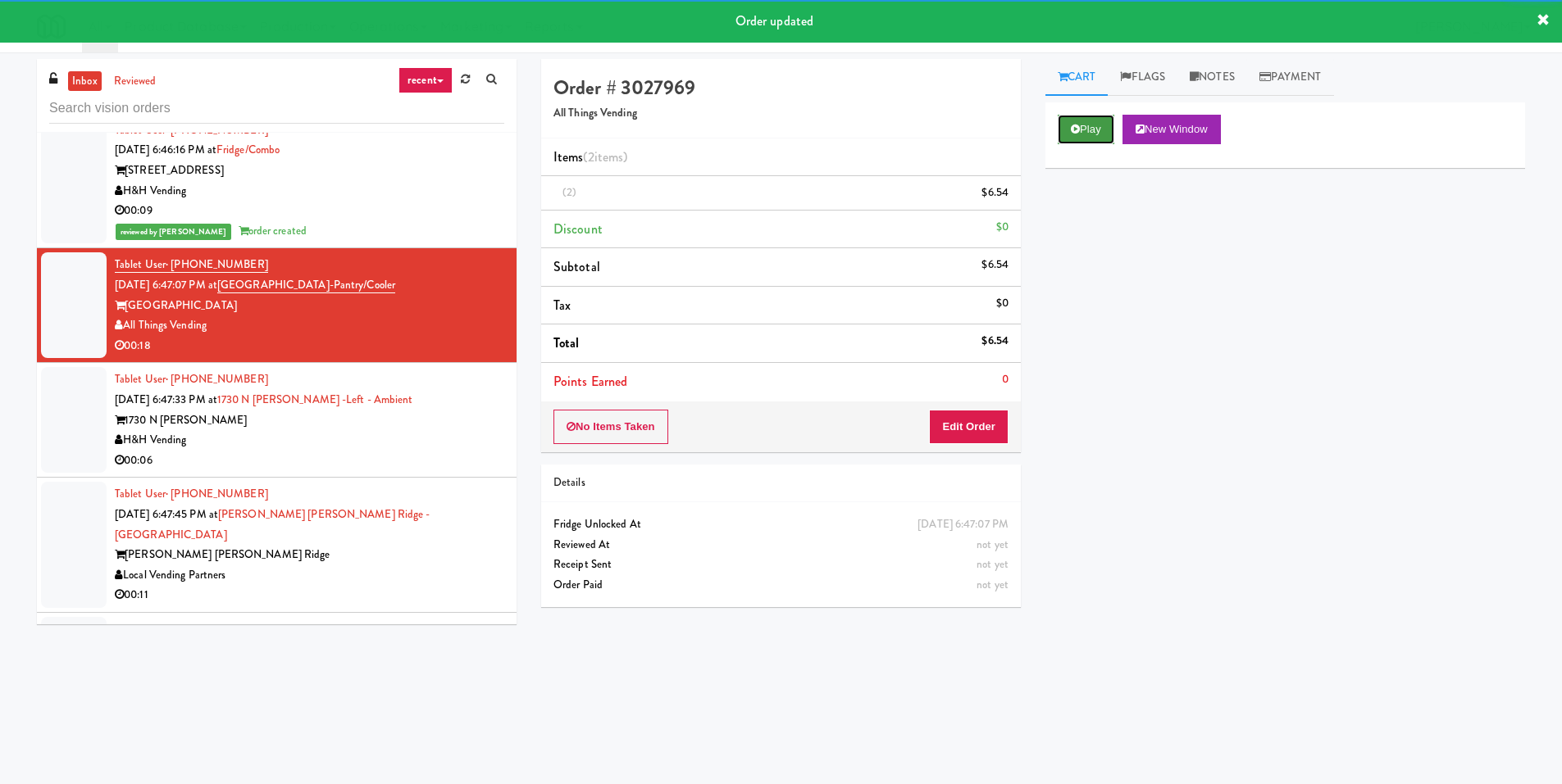
click at [1097, 127] on button "Play" at bounding box center [1086, 129] width 56 height 29
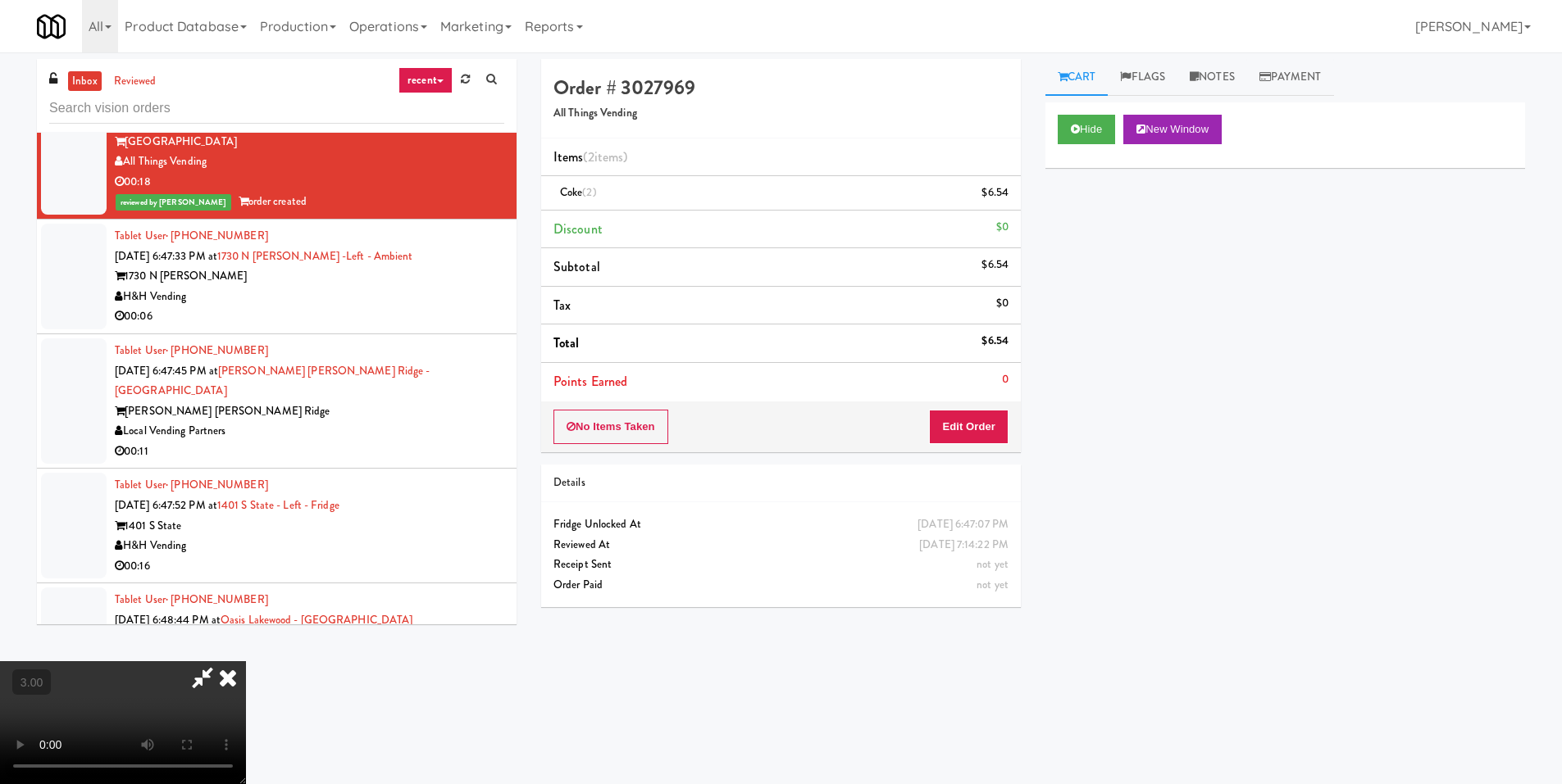
click at [246, 662] on icon at bounding box center [228, 678] width 36 height 33
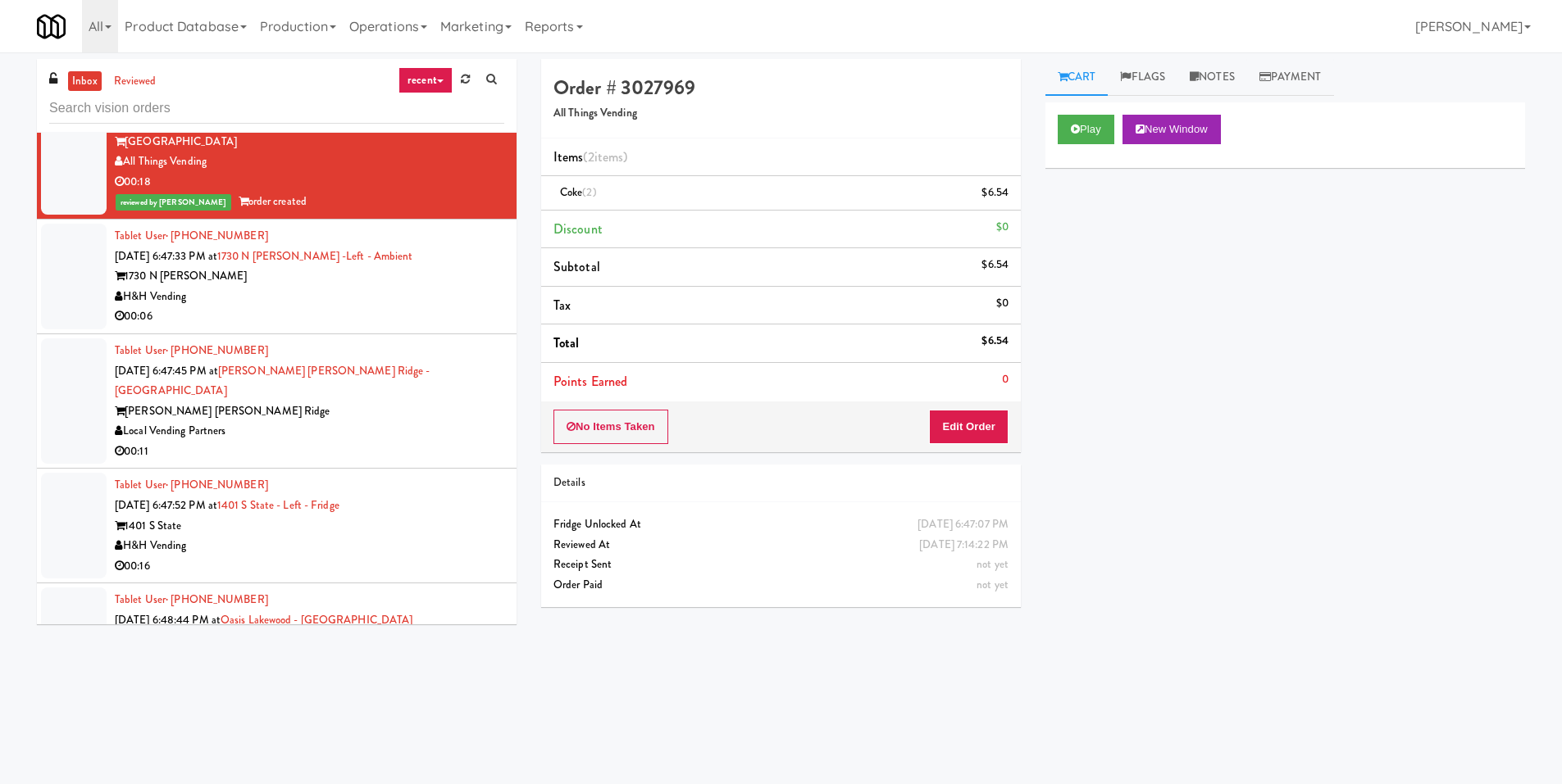
click at [379, 337] on li "Tablet User · (801) 703-5705 Sep 28, 2025 6:47:45 PM at La Posada Pusch Ridge -…" at bounding box center [276, 402] width 480 height 135
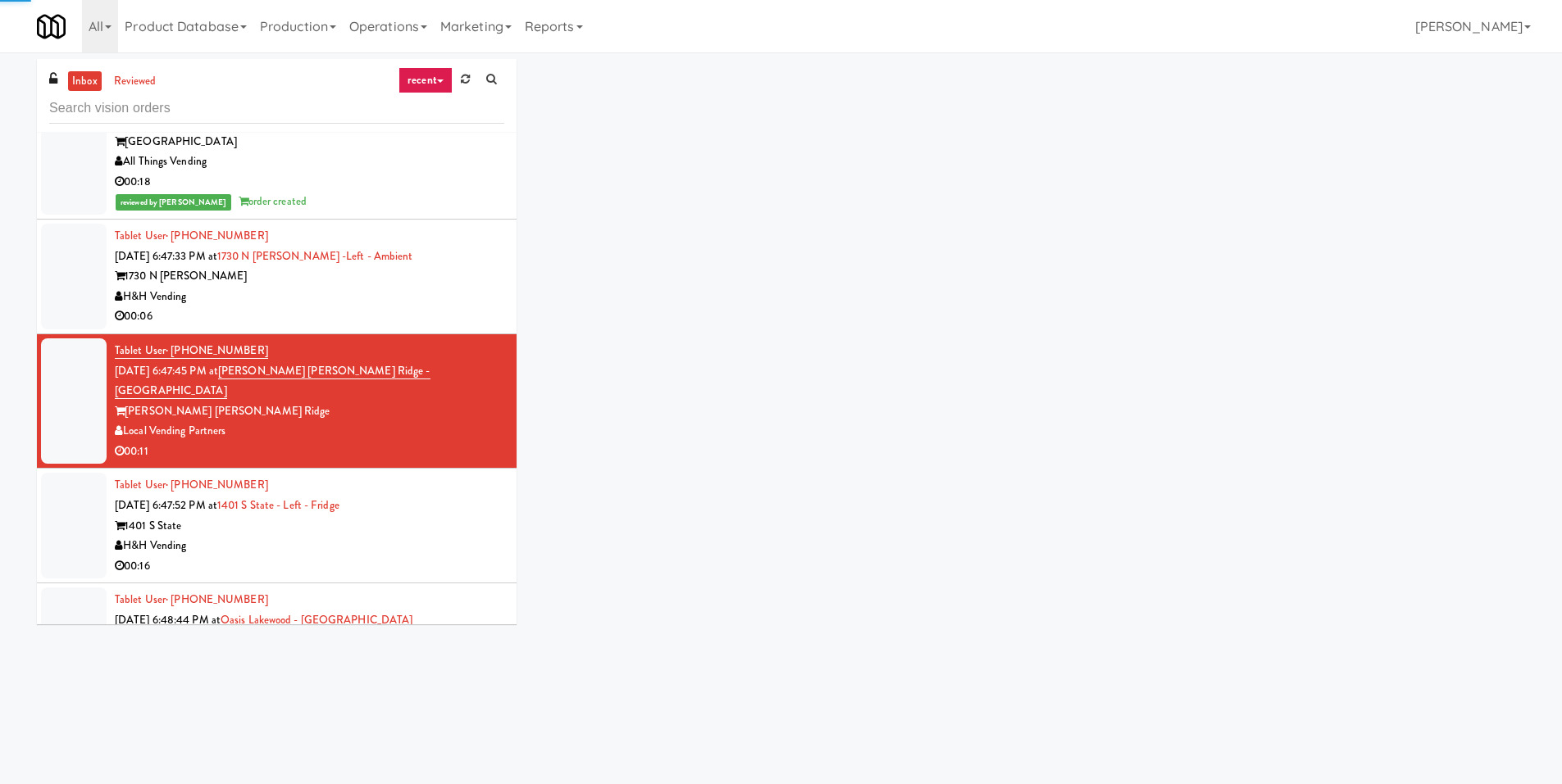
click at [466, 304] on div "H&H Vending" at bounding box center [309, 297] width 389 height 21
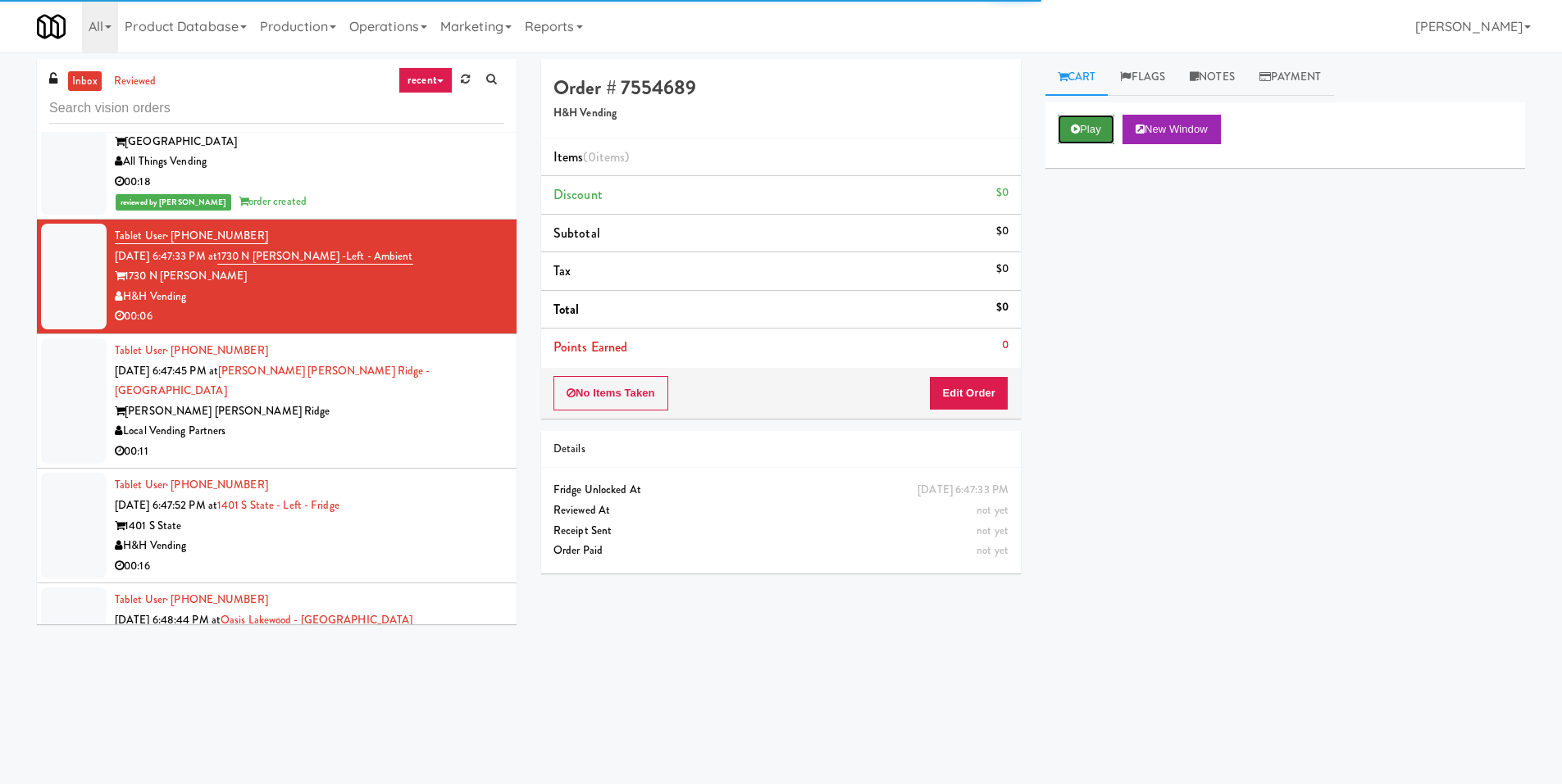
click at [1061, 125] on button "Play" at bounding box center [1086, 129] width 56 height 29
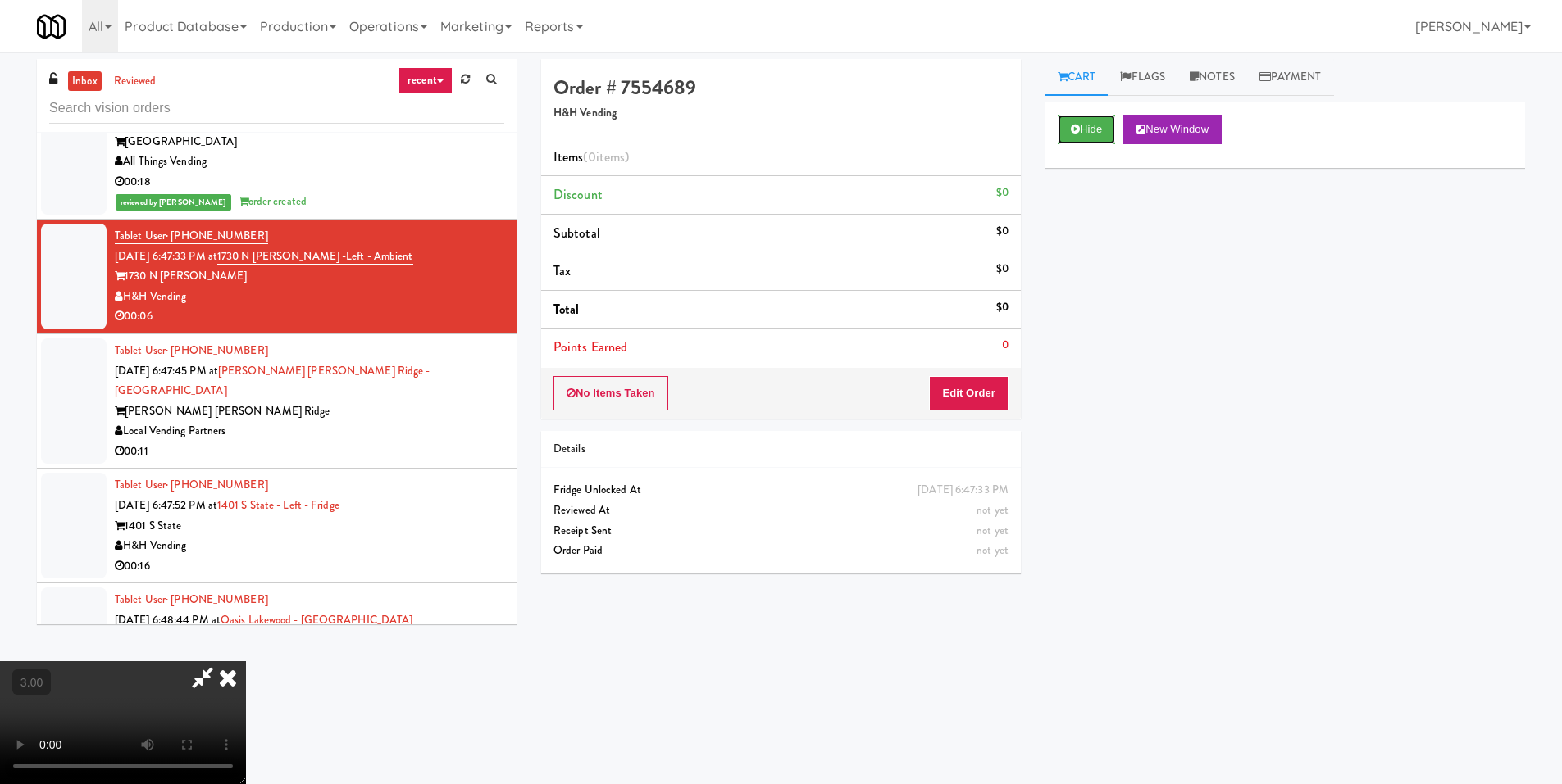
scroll to position [244, 0]
click at [246, 662] on video at bounding box center [123, 723] width 246 height 123
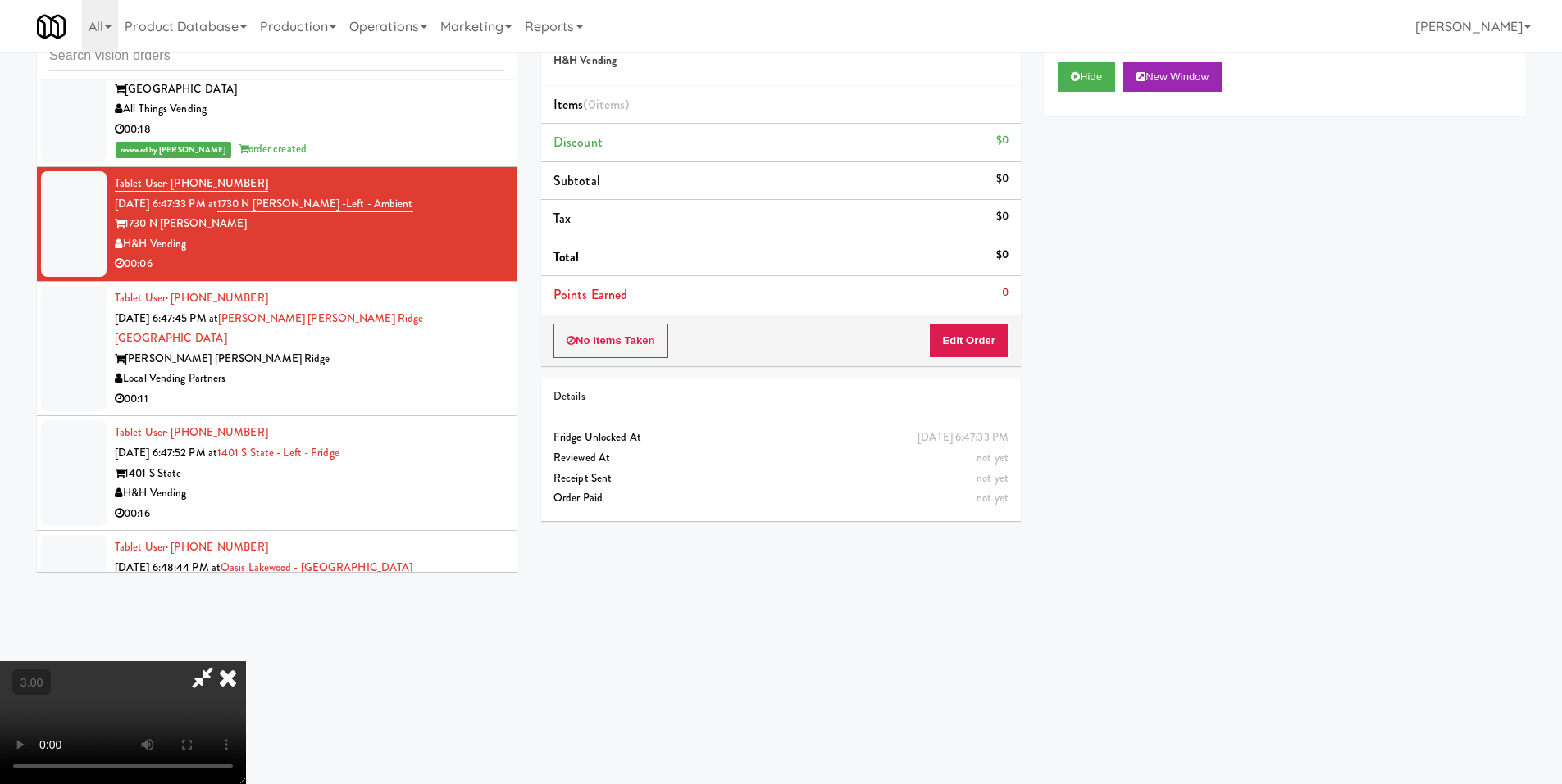
scroll to position [80, 0]
click at [246, 662] on video at bounding box center [123, 723] width 246 height 123
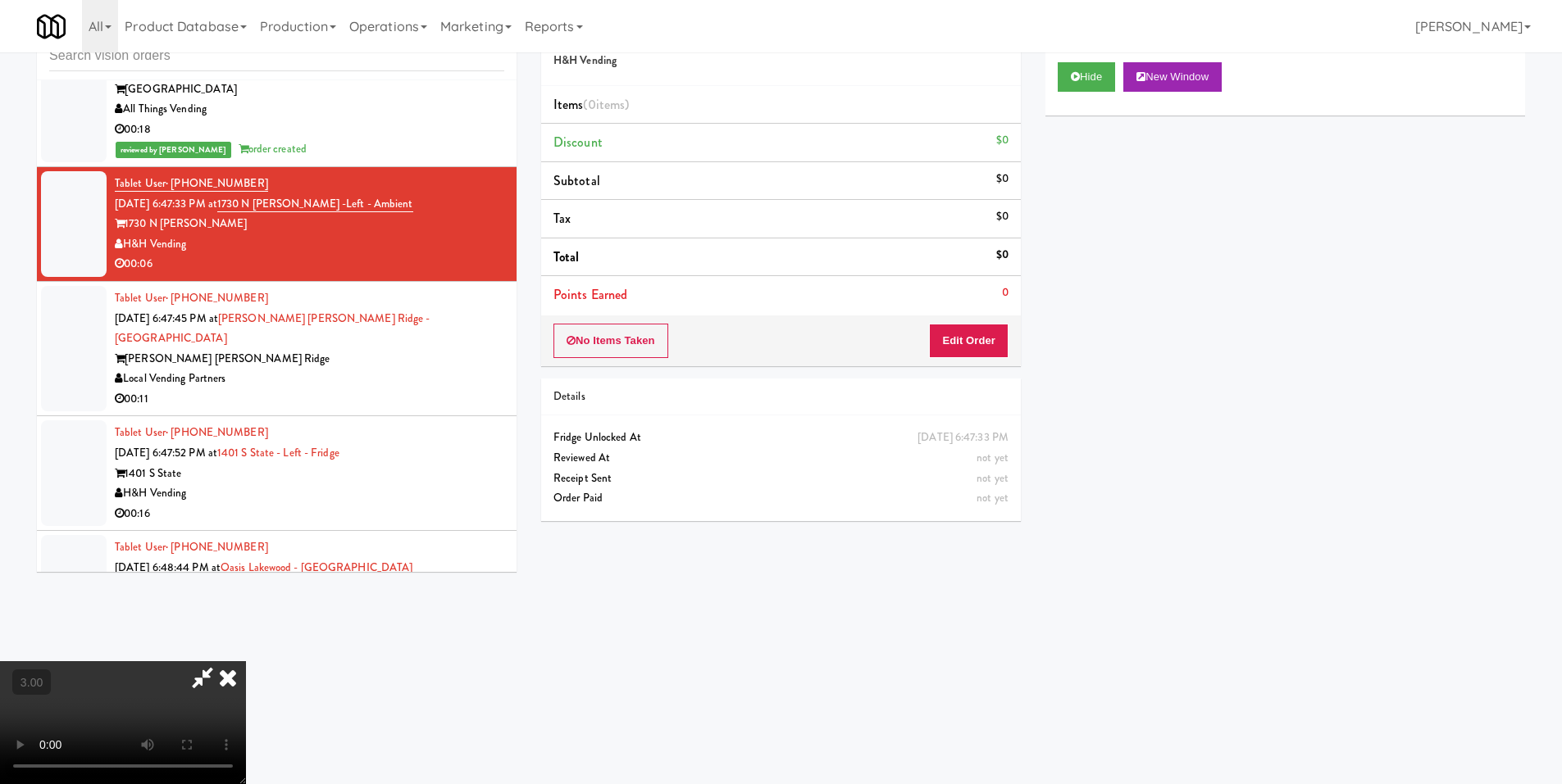
click at [1011, 340] on div "No Items Taken Edit Order" at bounding box center [781, 341] width 480 height 51
click at [999, 342] on button "Edit Order" at bounding box center [969, 340] width 80 height 35
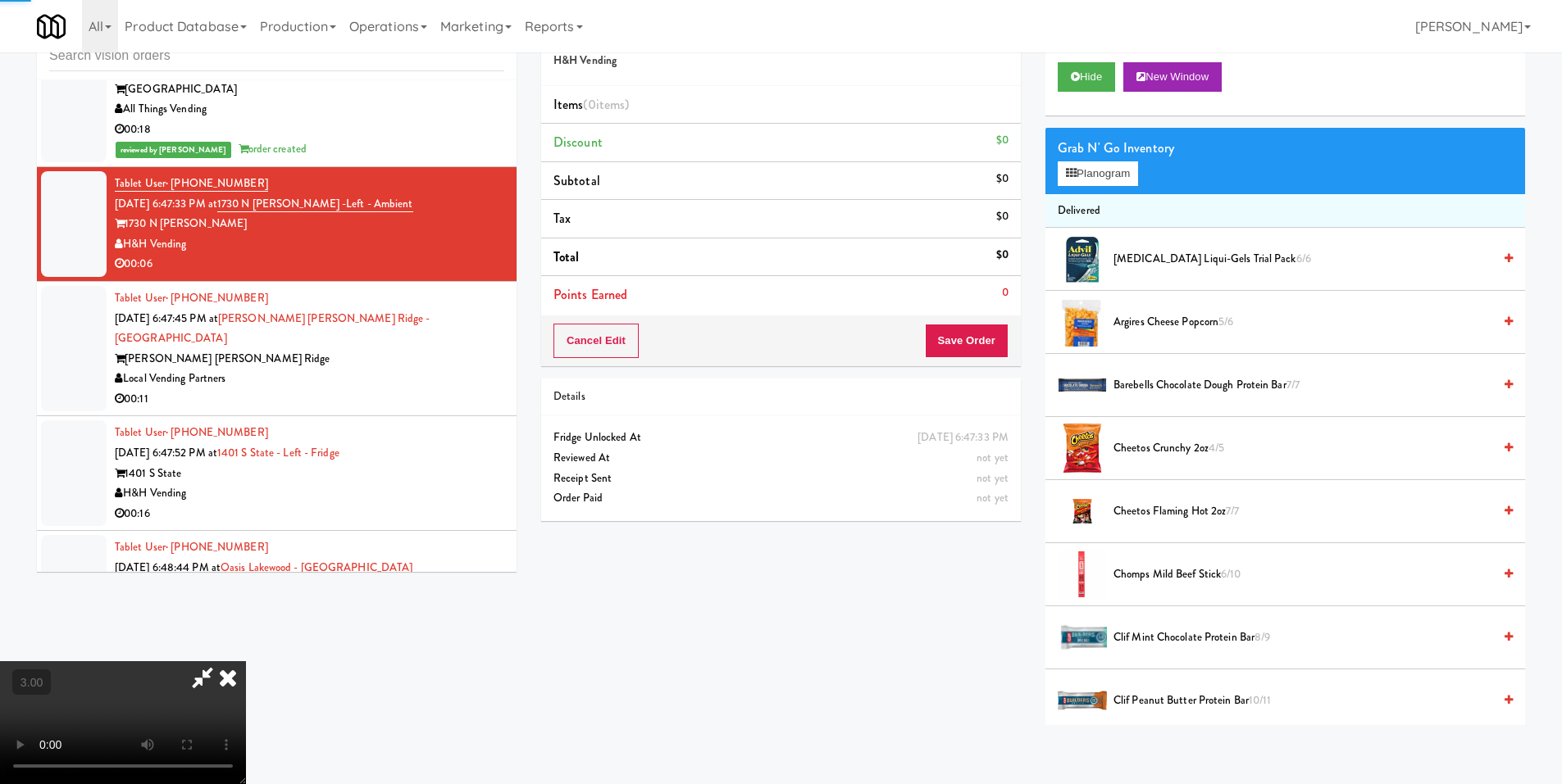
click at [1110, 191] on div "Grab N' Go Inventory Planogram" at bounding box center [1285, 161] width 480 height 67
click at [1108, 182] on button "Planogram" at bounding box center [1097, 174] width 80 height 24
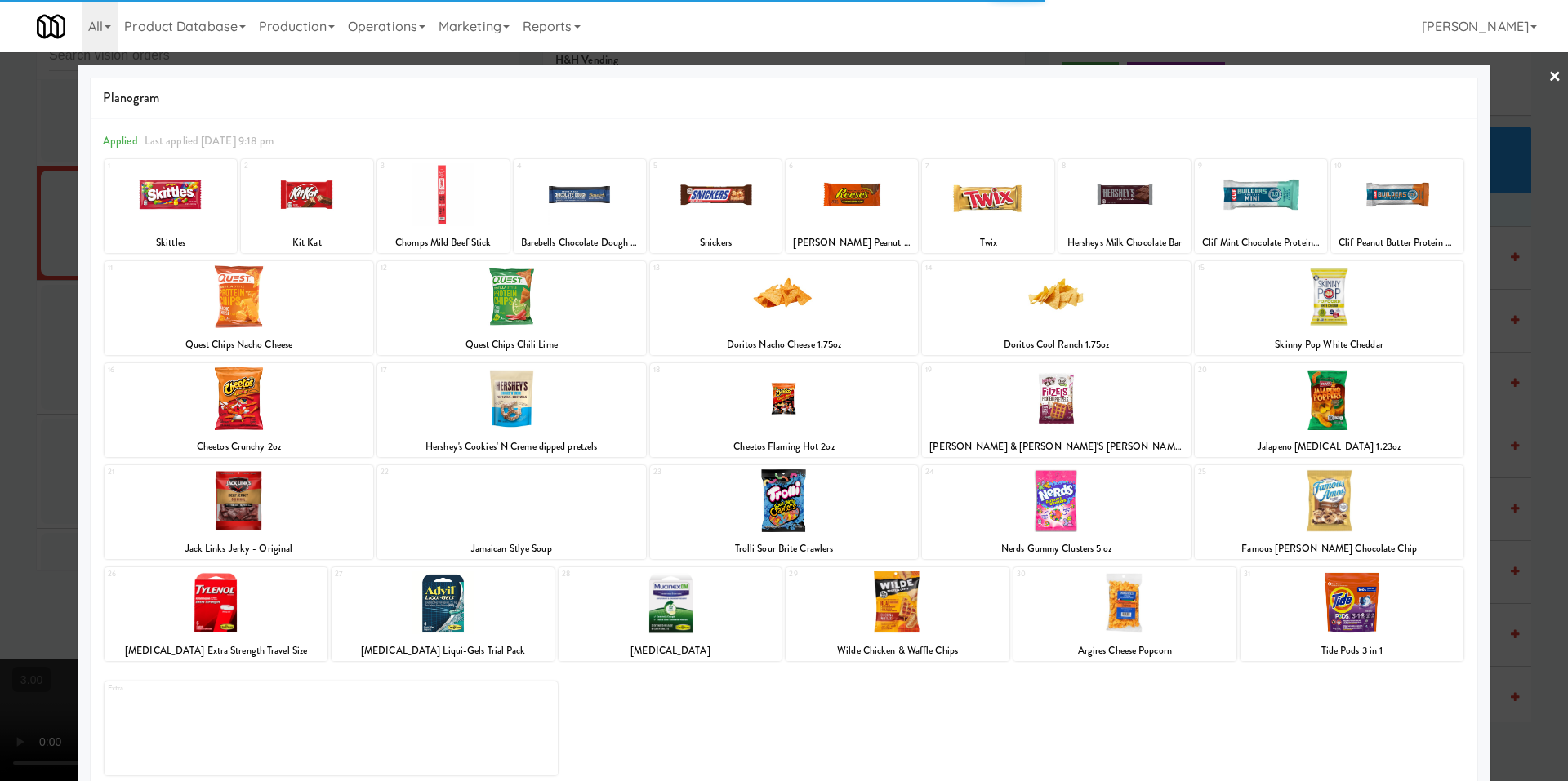
click at [727, 188] on div at bounding box center [716, 194] width 132 height 63
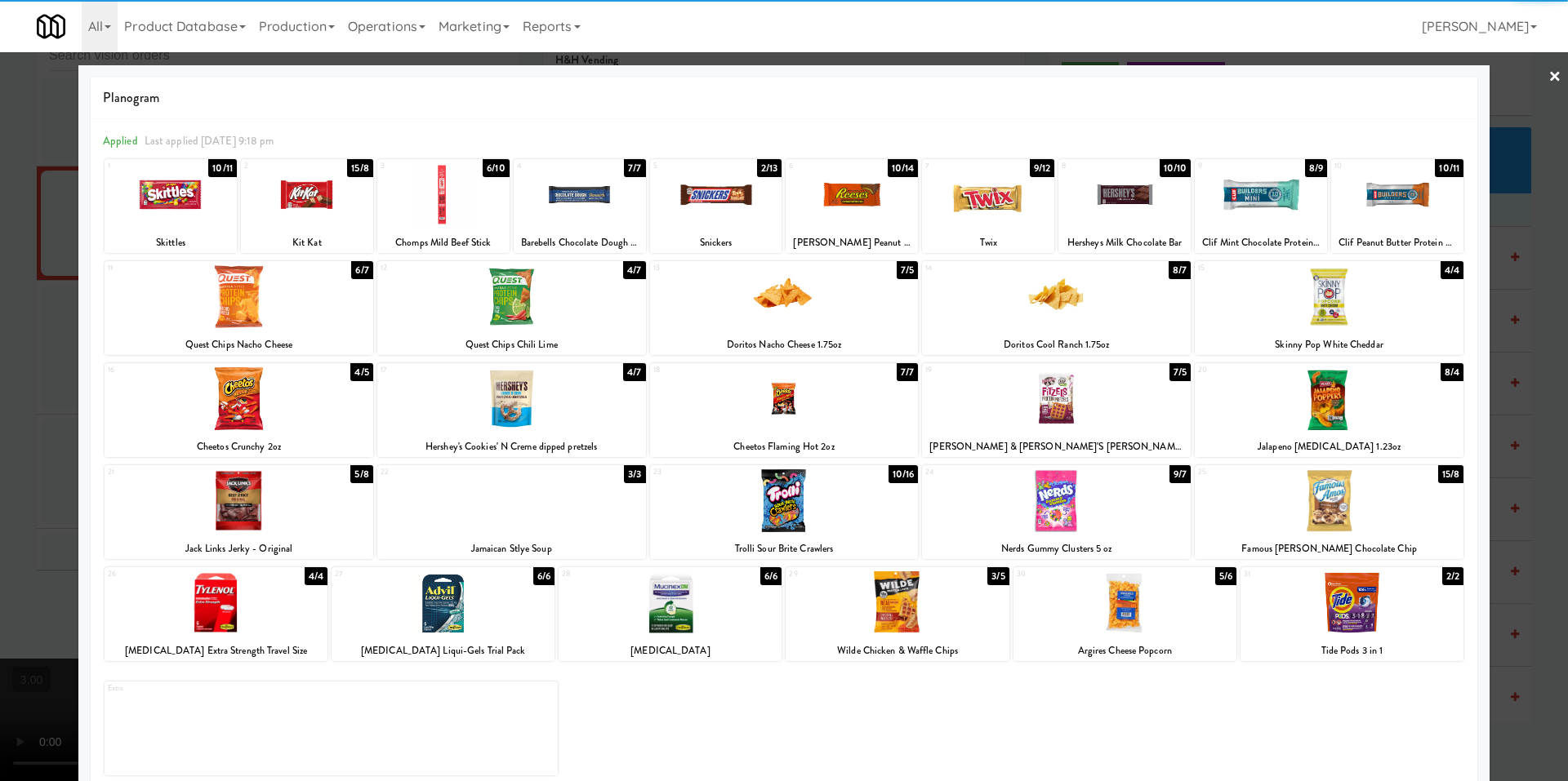
click at [3, 542] on div at bounding box center [784, 390] width 1568 height 781
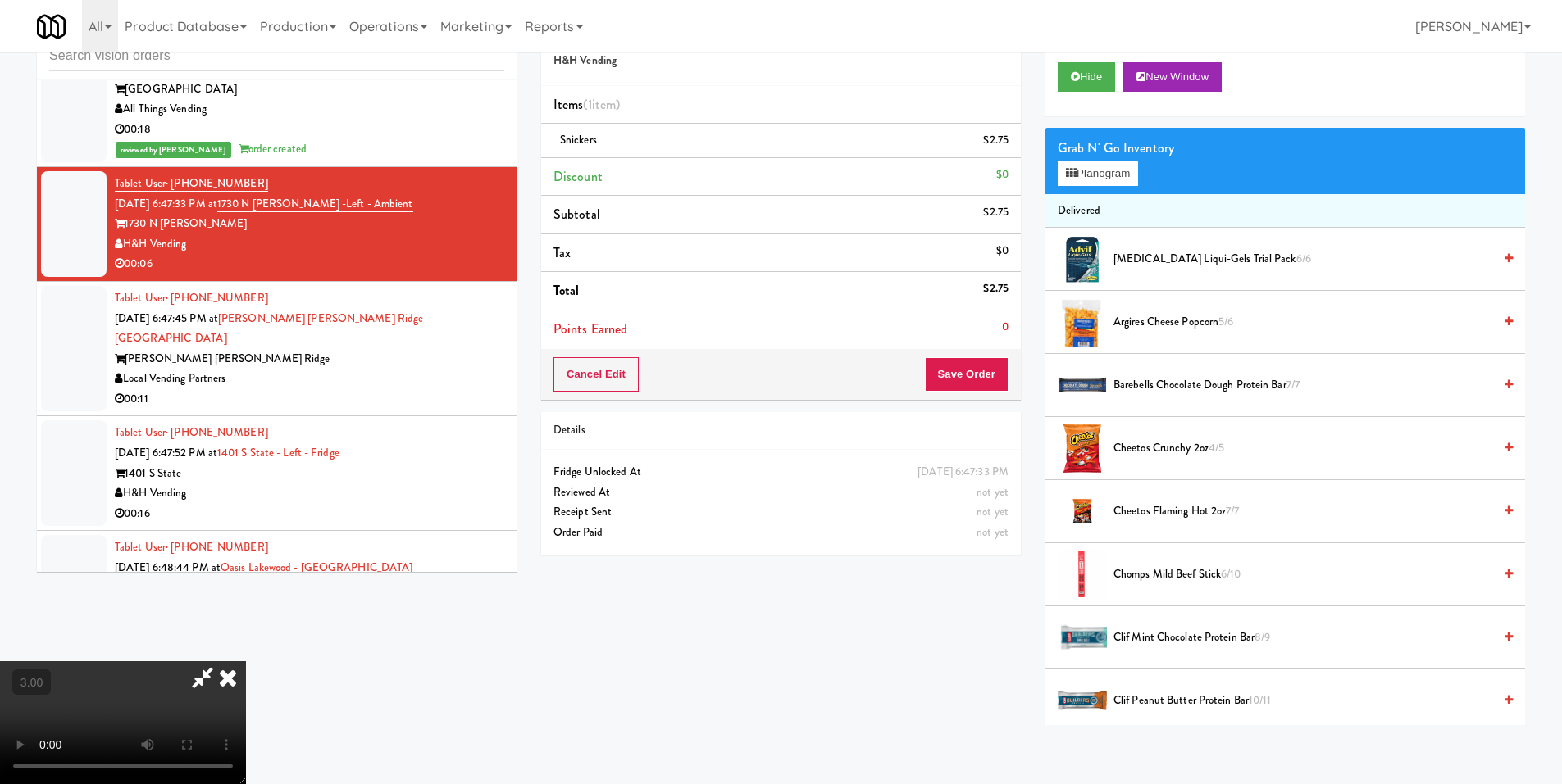
click at [246, 662] on video at bounding box center [123, 723] width 246 height 123
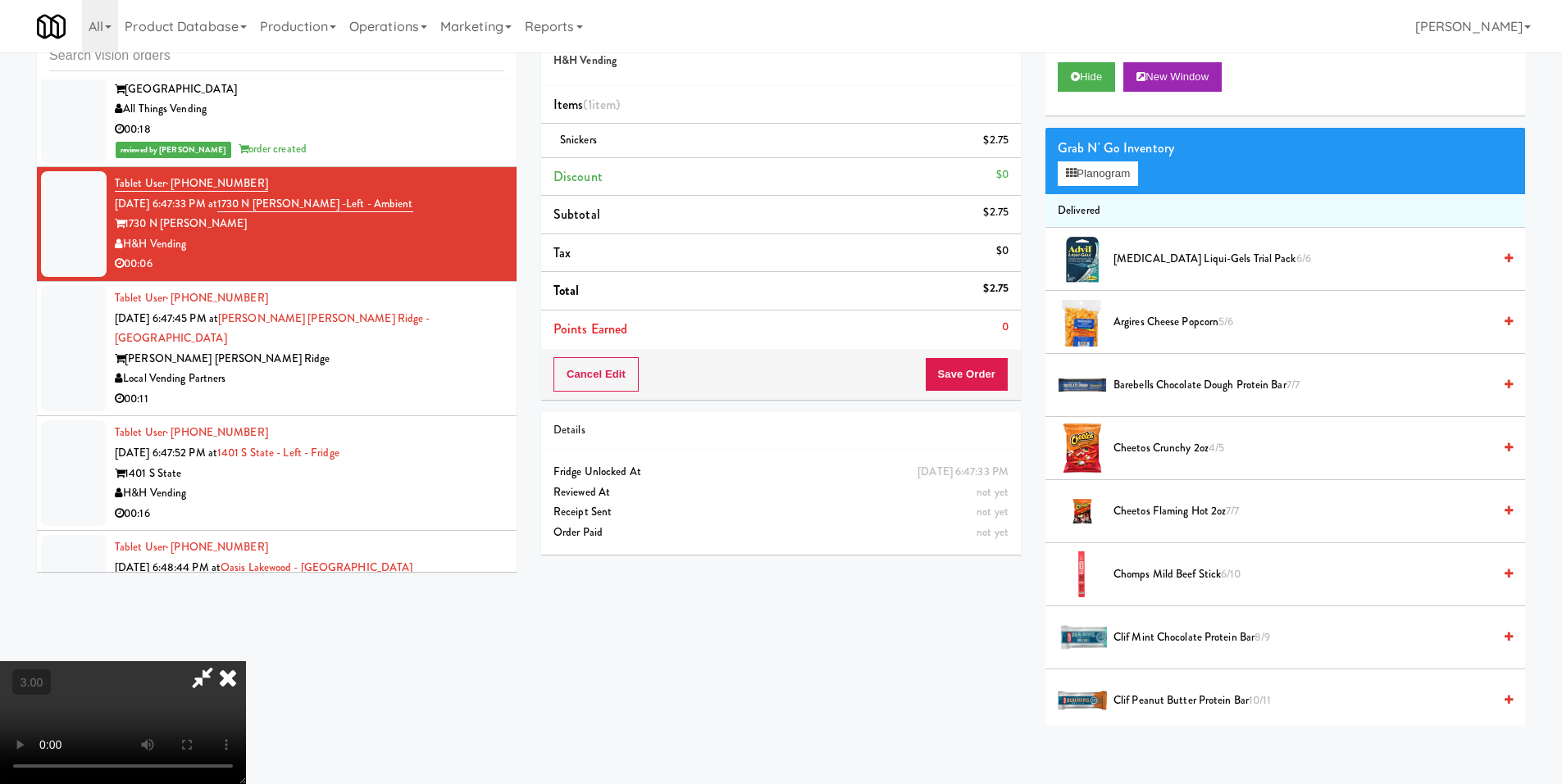
click at [246, 662] on video at bounding box center [123, 723] width 246 height 123
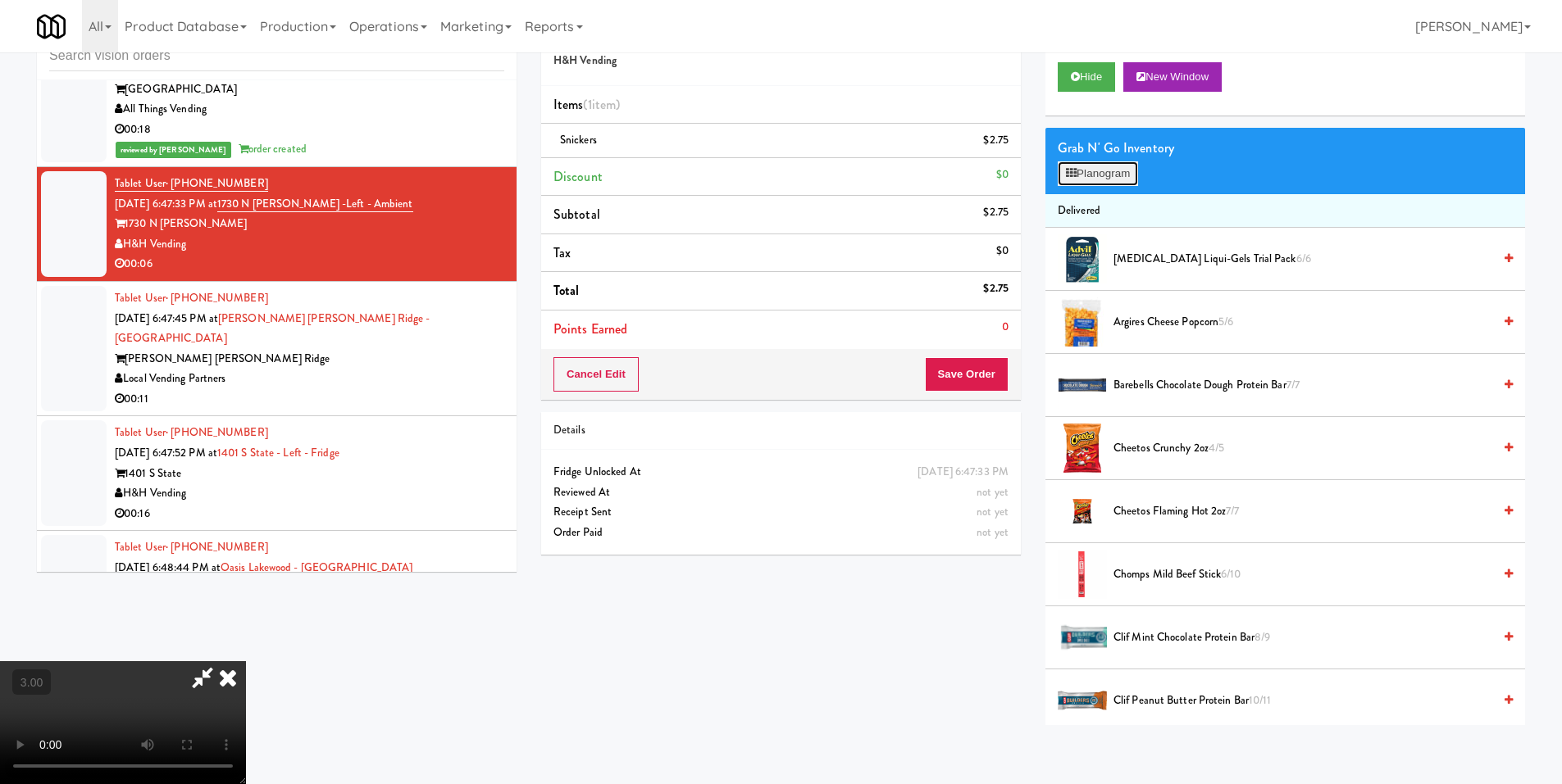
click at [1083, 184] on button "Planogram" at bounding box center [1097, 174] width 80 height 24
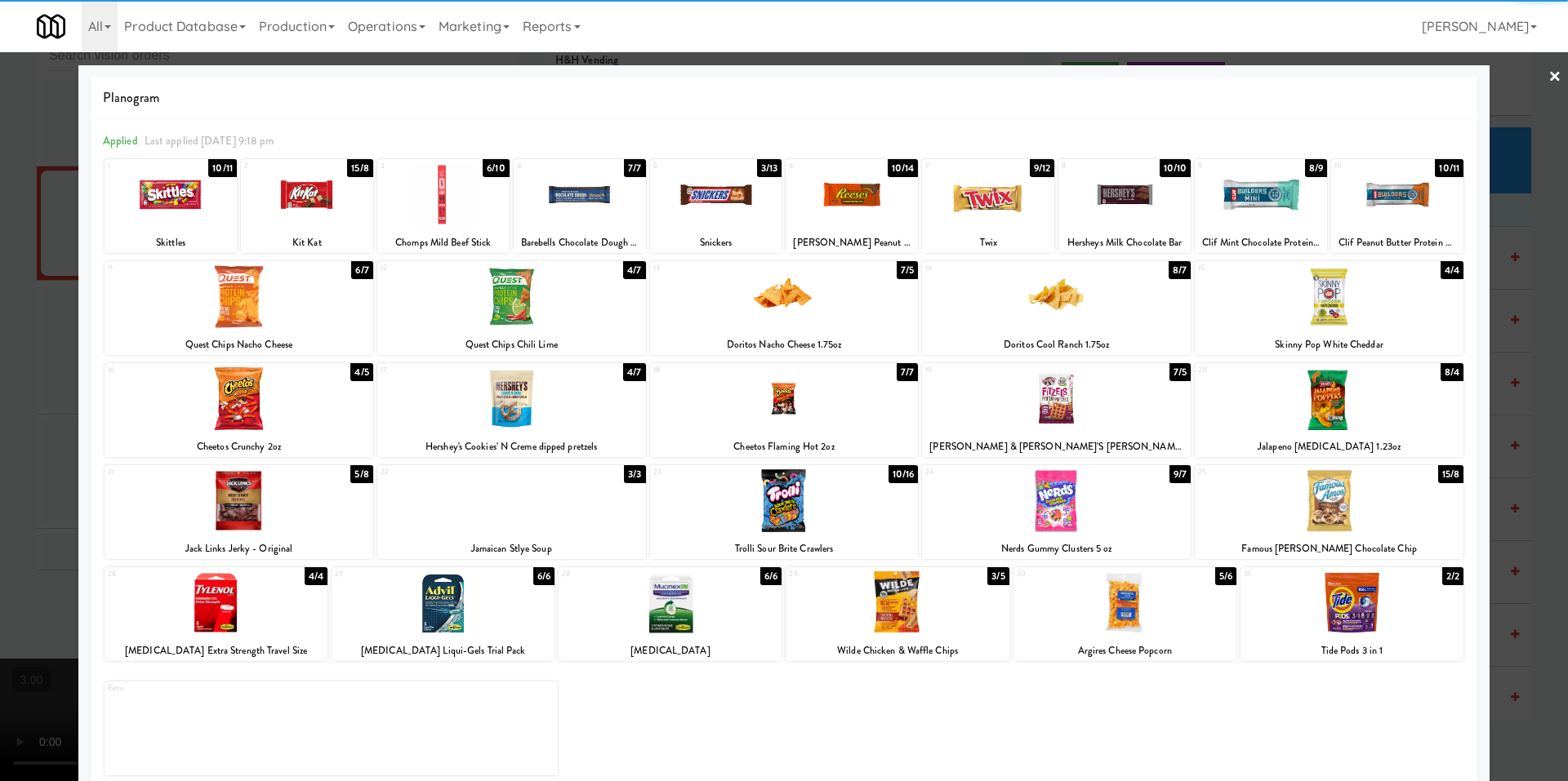
click at [856, 175] on div at bounding box center [851, 194] width 132 height 63
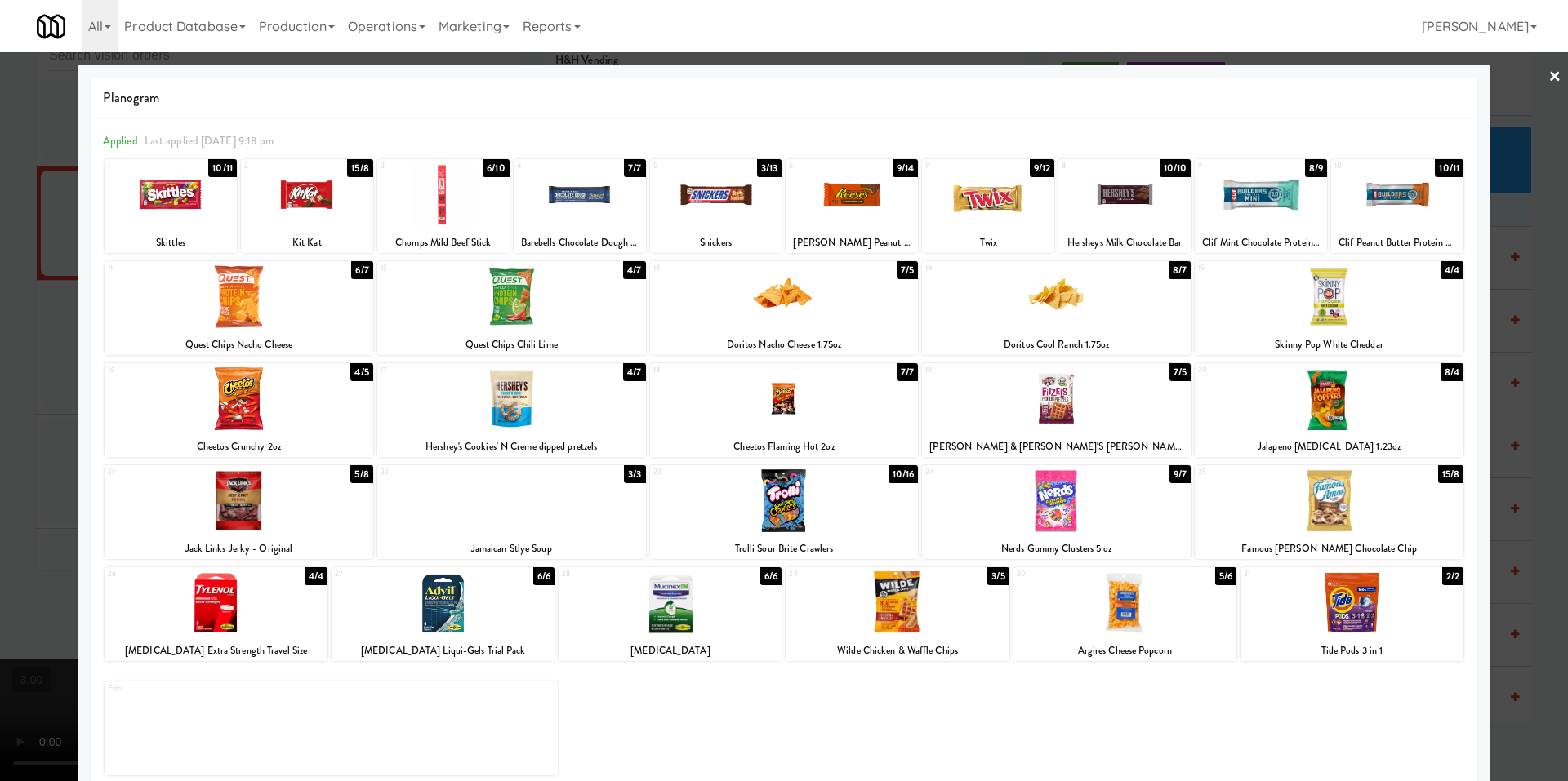
drag, startPoint x: 37, startPoint y: 393, endPoint x: 219, endPoint y: 334, distance: 191.3
click at [37, 394] on div at bounding box center [784, 390] width 1568 height 781
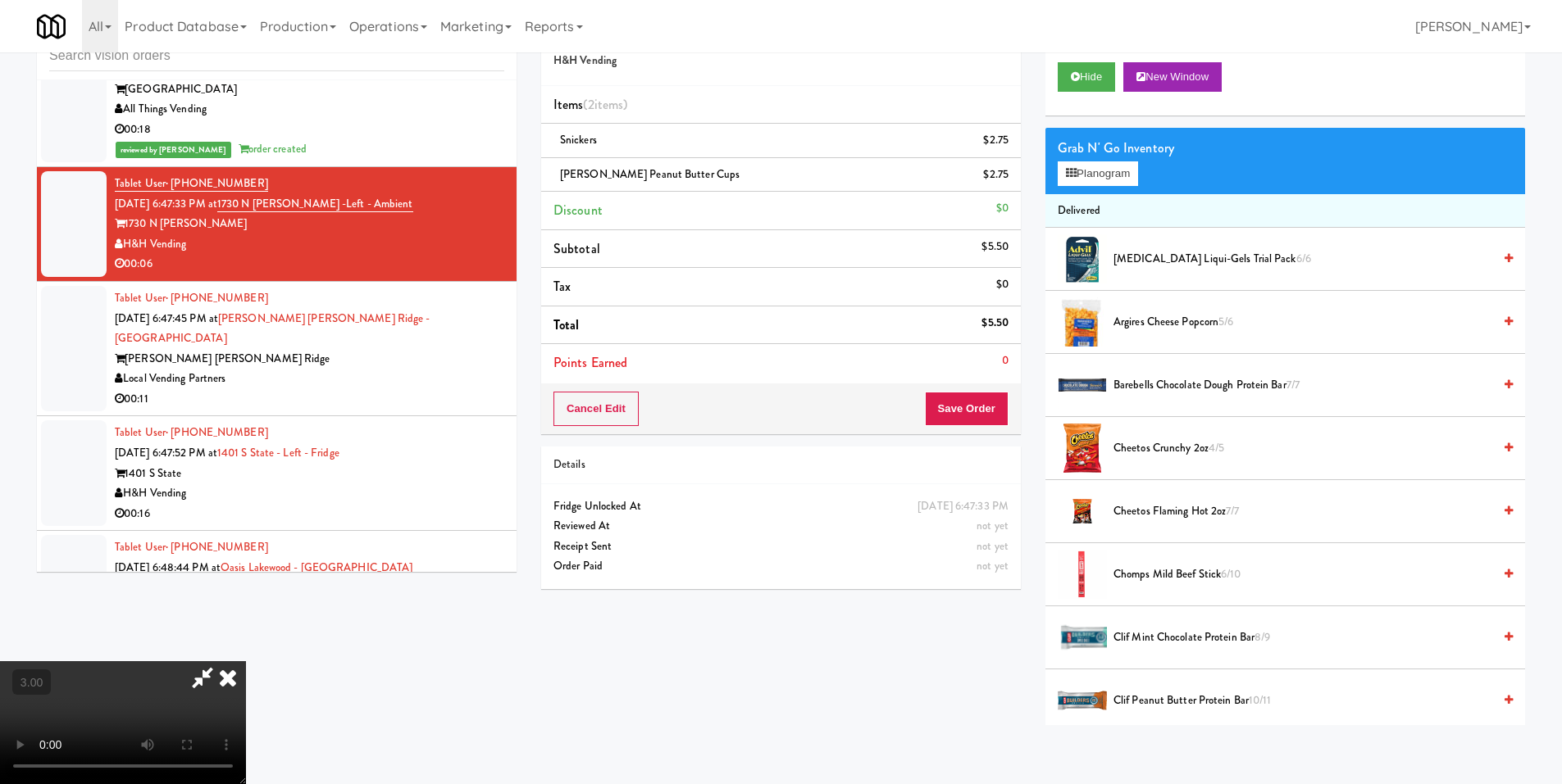
click at [246, 662] on video at bounding box center [123, 723] width 246 height 123
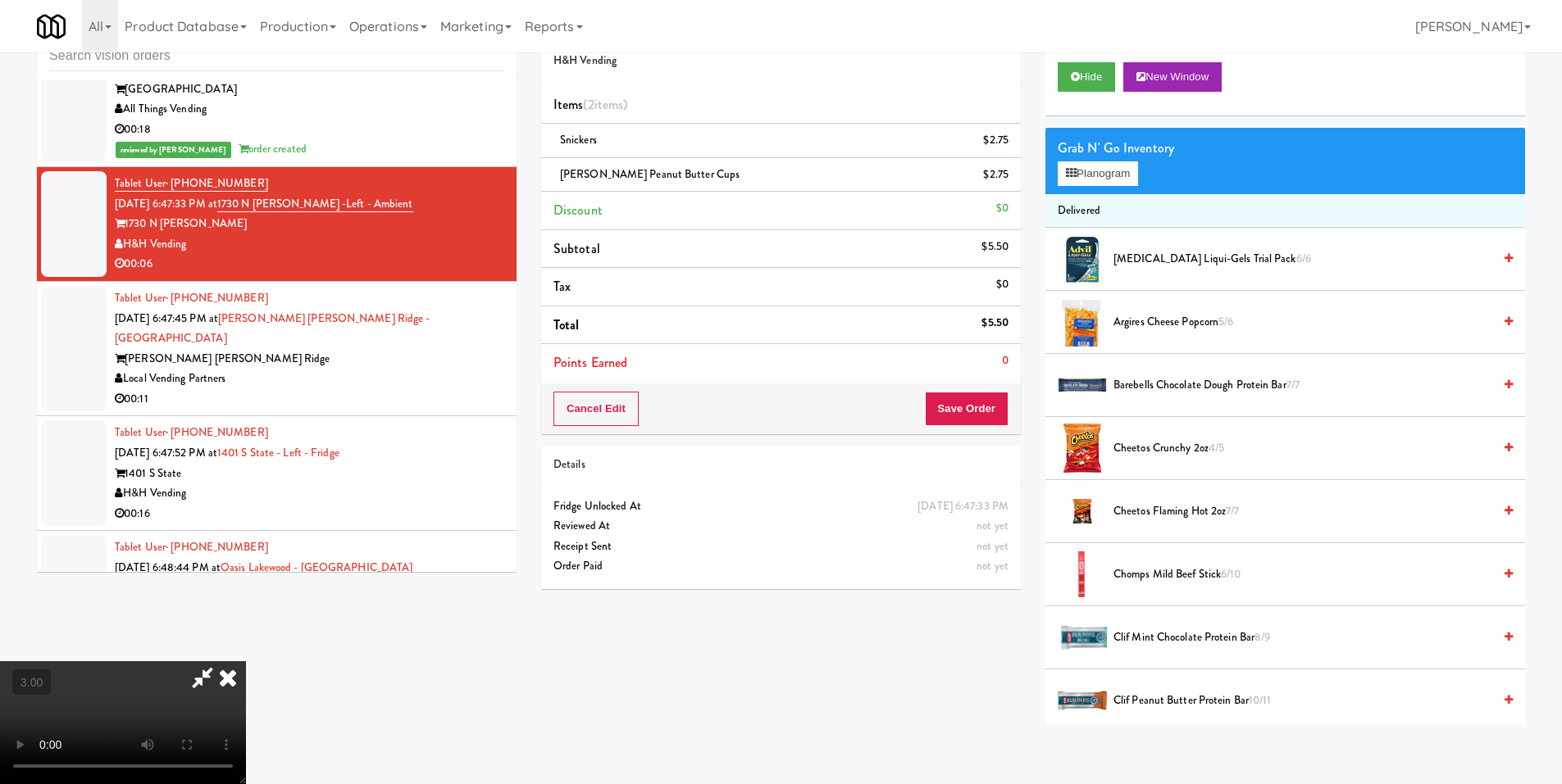
click at [246, 662] on video at bounding box center [123, 723] width 246 height 123
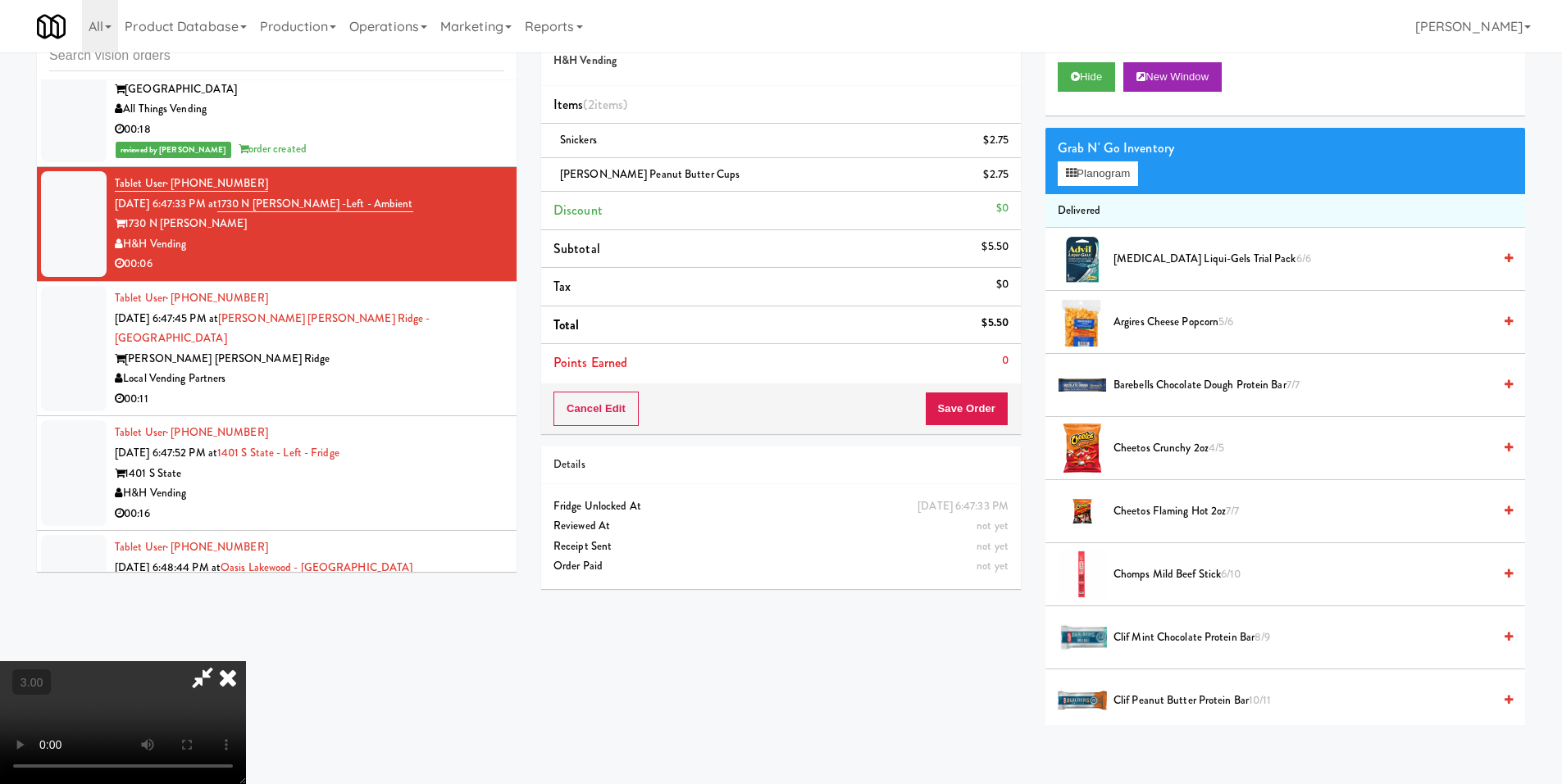
click at [246, 662] on video at bounding box center [123, 723] width 246 height 123
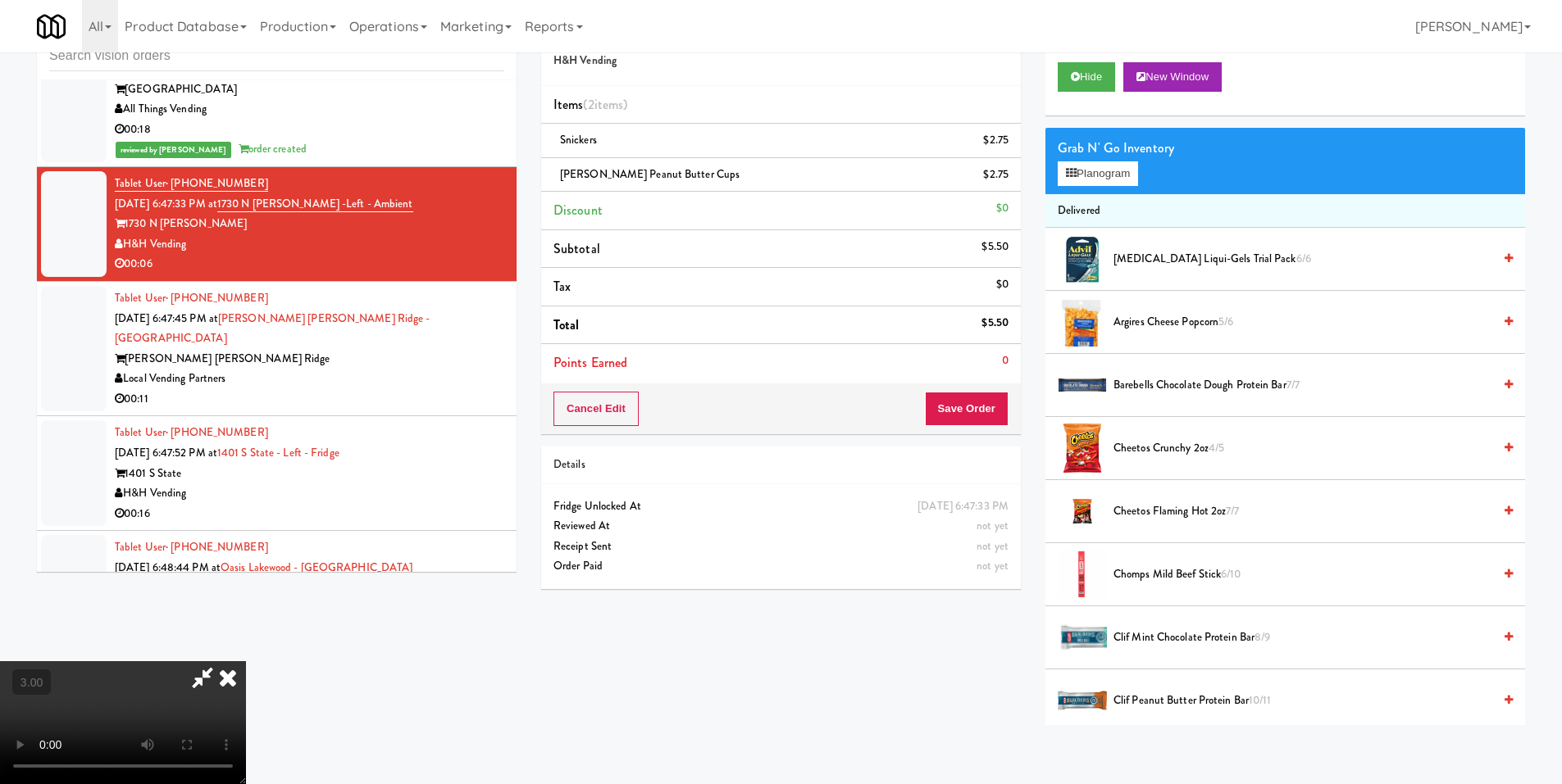
click at [246, 662] on video at bounding box center [123, 723] width 246 height 123
click at [957, 404] on button "Save Order" at bounding box center [966, 409] width 84 height 35
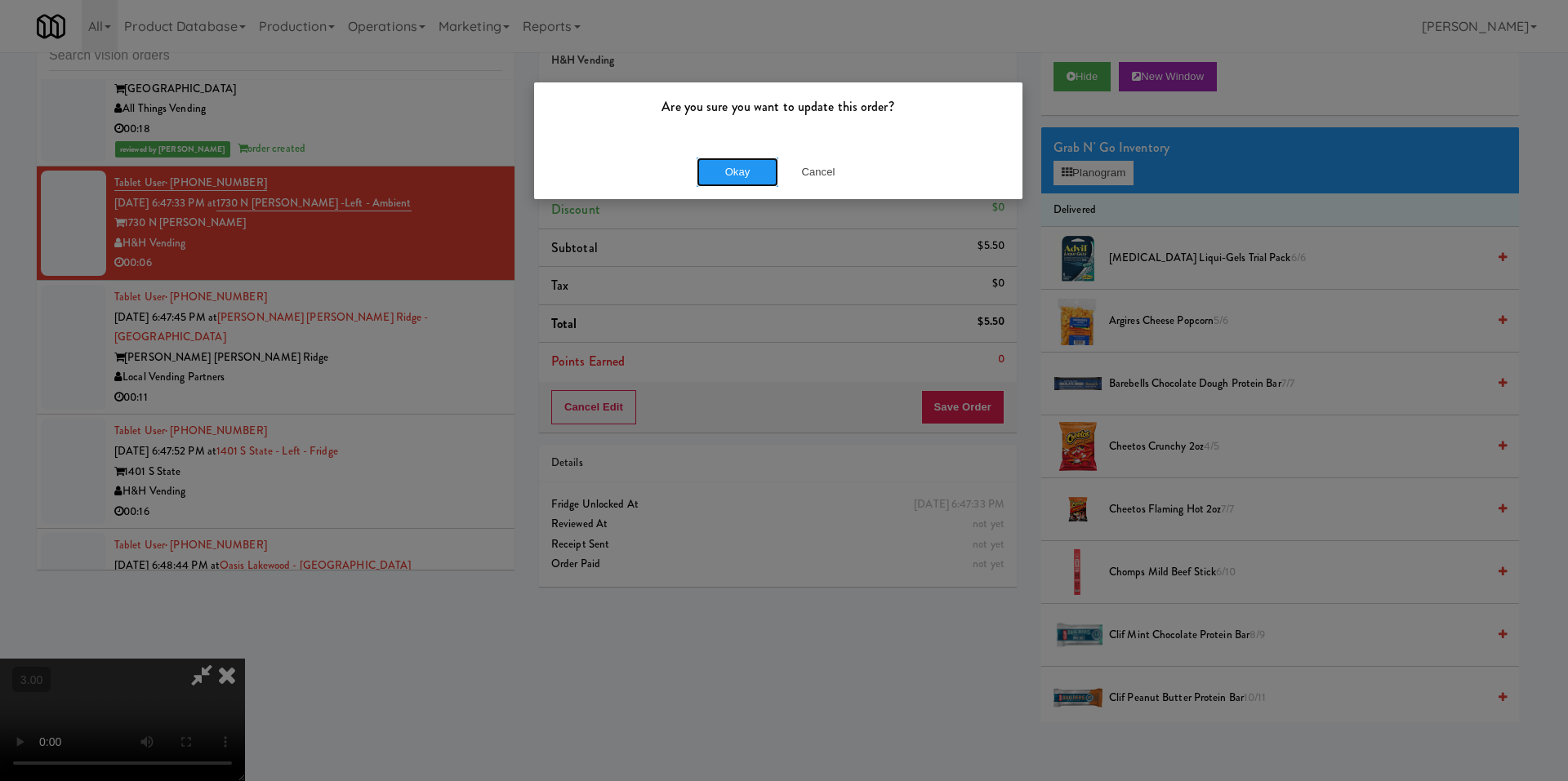
click at [720, 174] on button "Okay" at bounding box center [737, 171] width 81 height 29
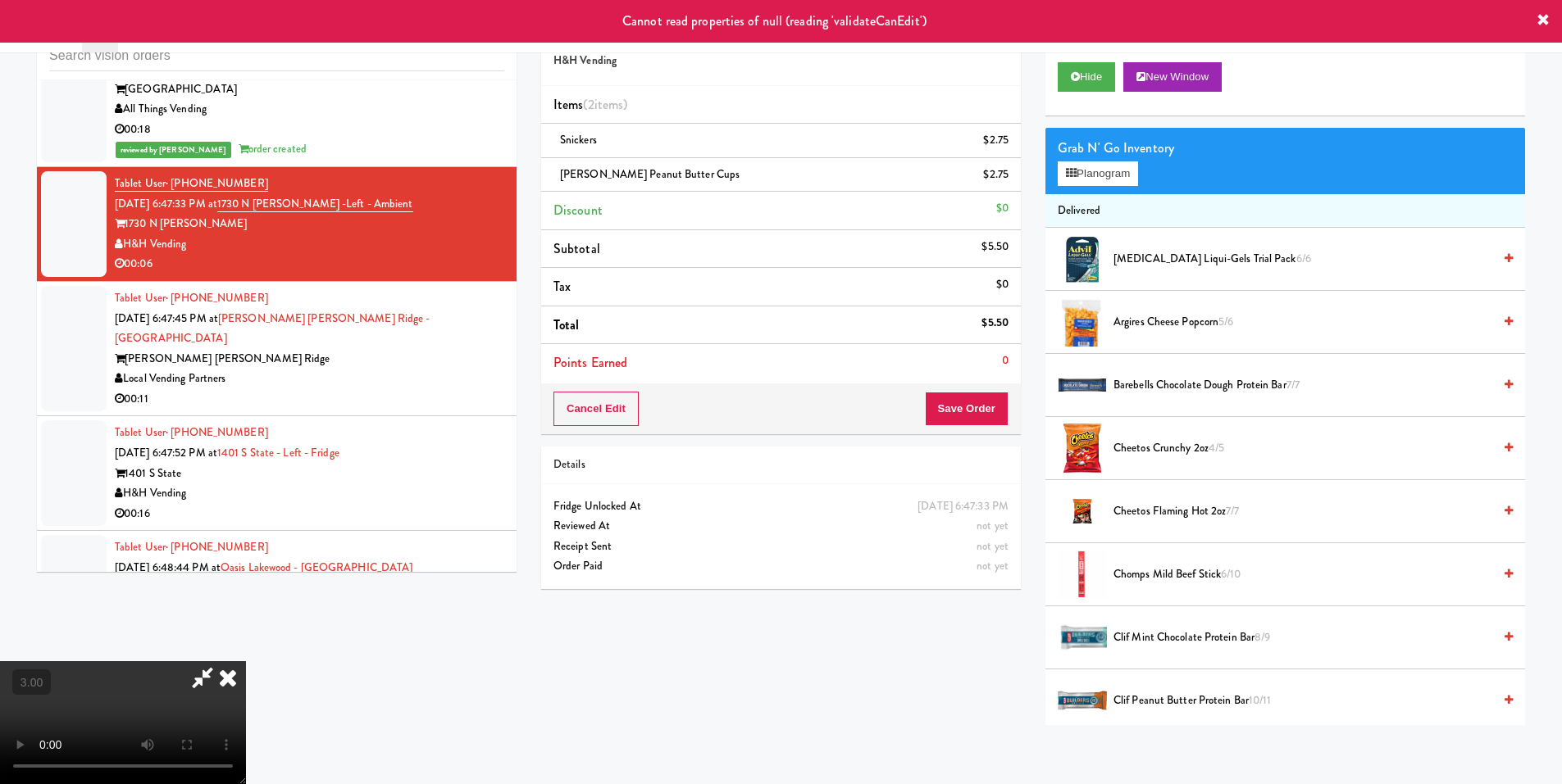
scroll to position [0, 0]
click at [246, 662] on icon at bounding box center [228, 678] width 36 height 33
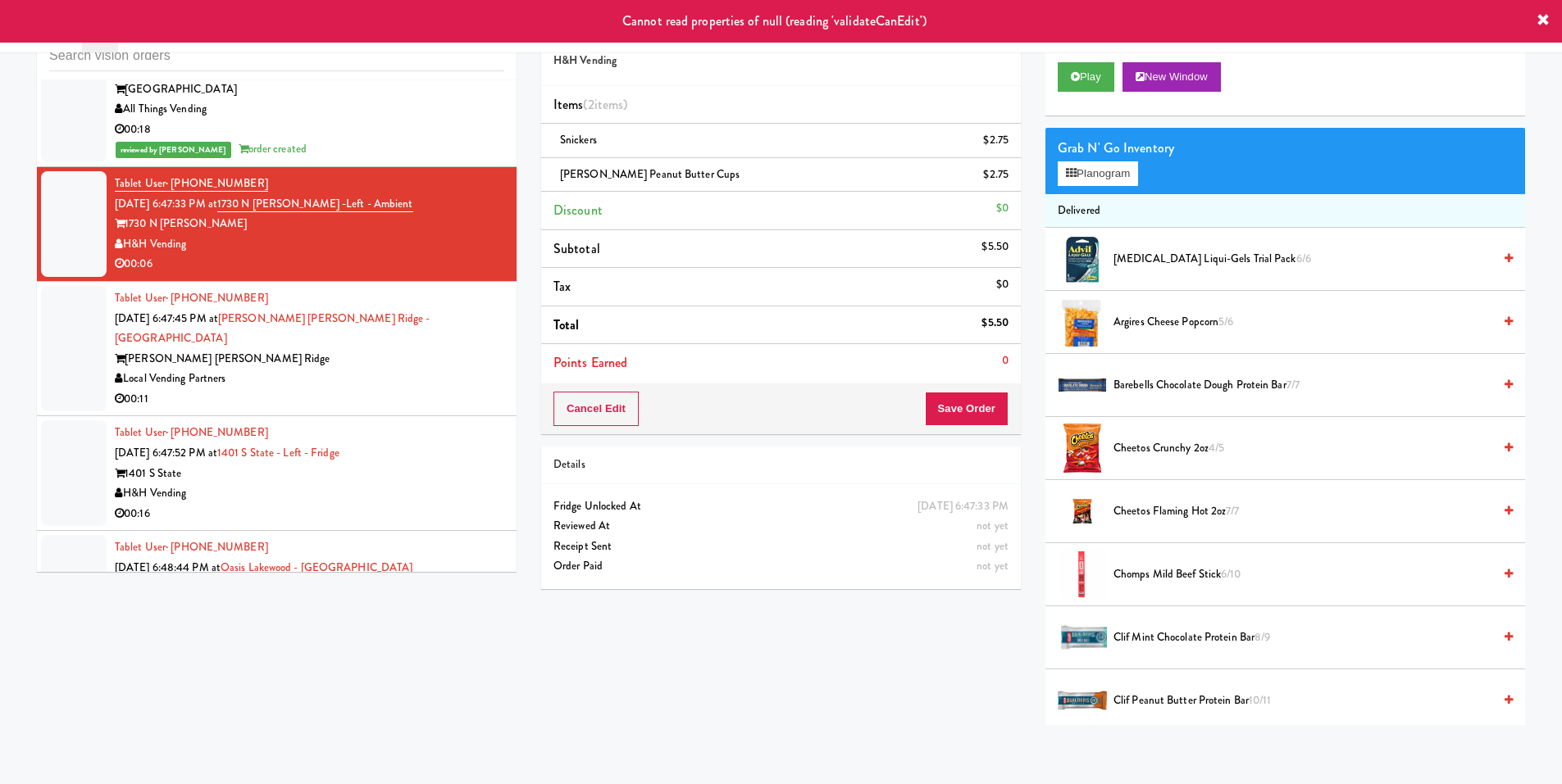
click at [417, 389] on div "00:11" at bounding box center [309, 400] width 389 height 21
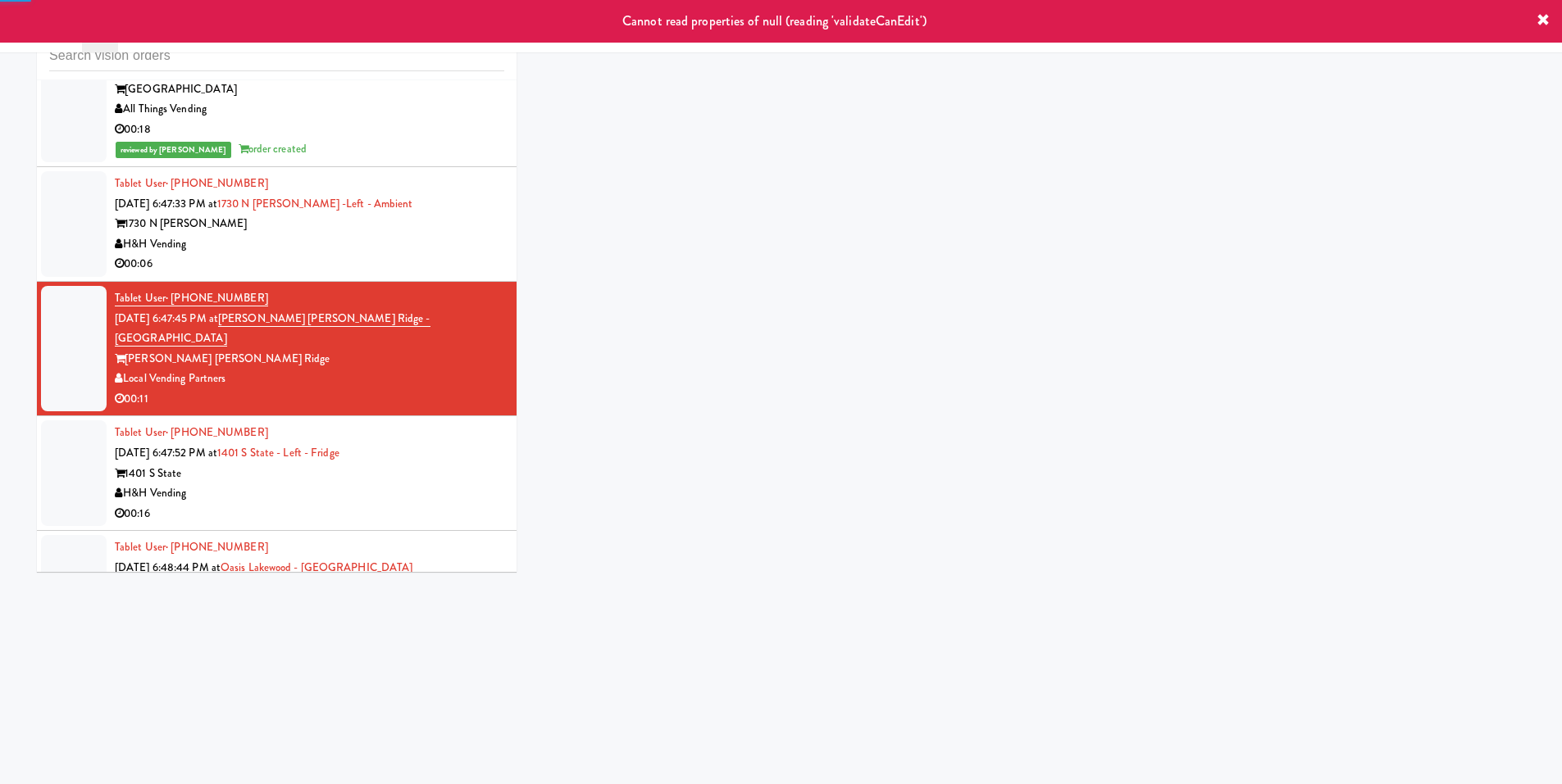
click at [430, 235] on div "H&H Vending" at bounding box center [309, 244] width 389 height 21
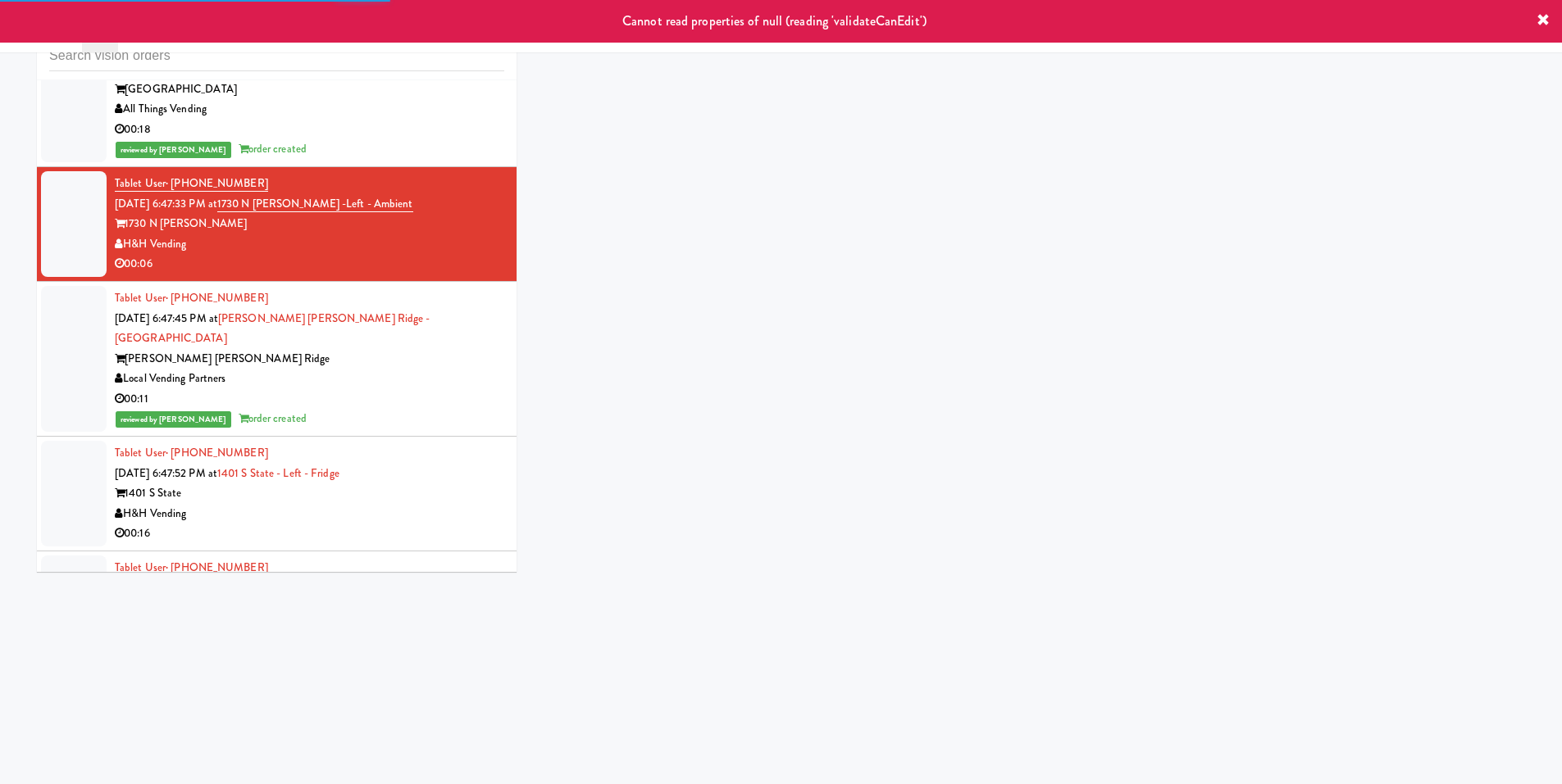
click at [427, 349] on div "La Posada Pusch Ridge" at bounding box center [309, 359] width 389 height 21
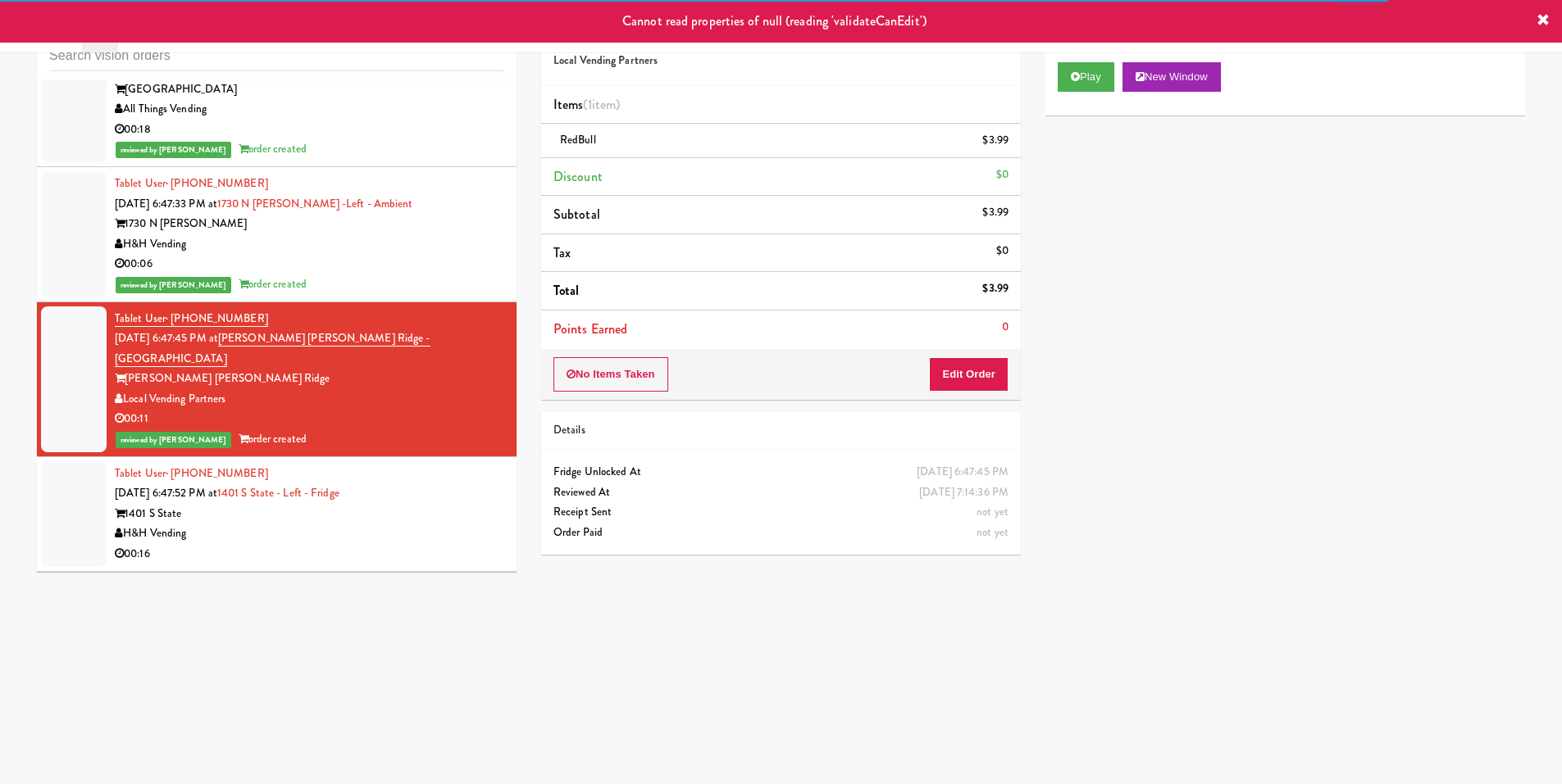
click at [412, 504] on div "1401 S State" at bounding box center [309, 514] width 389 height 21
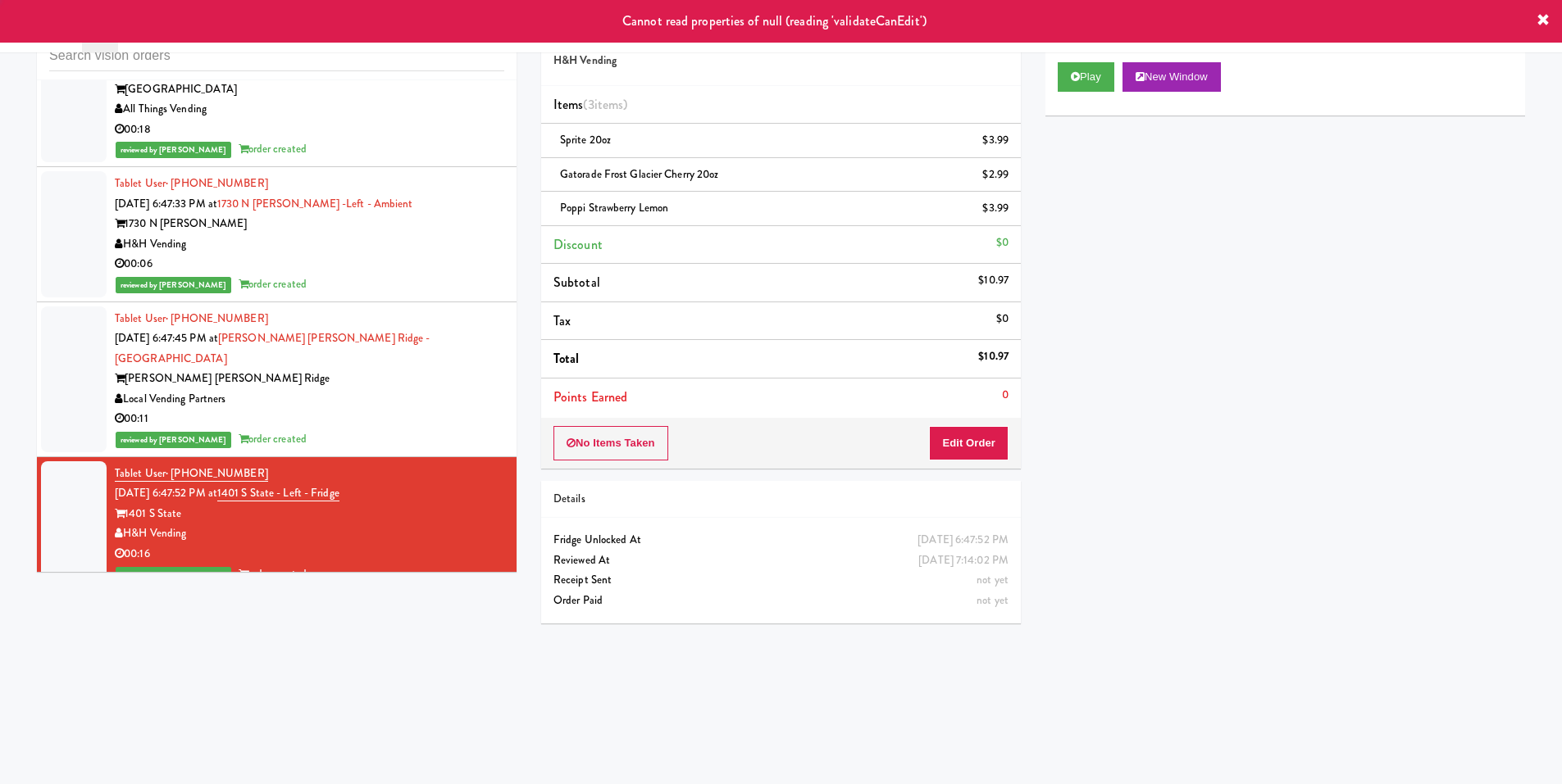
scroll to position [1812, 0]
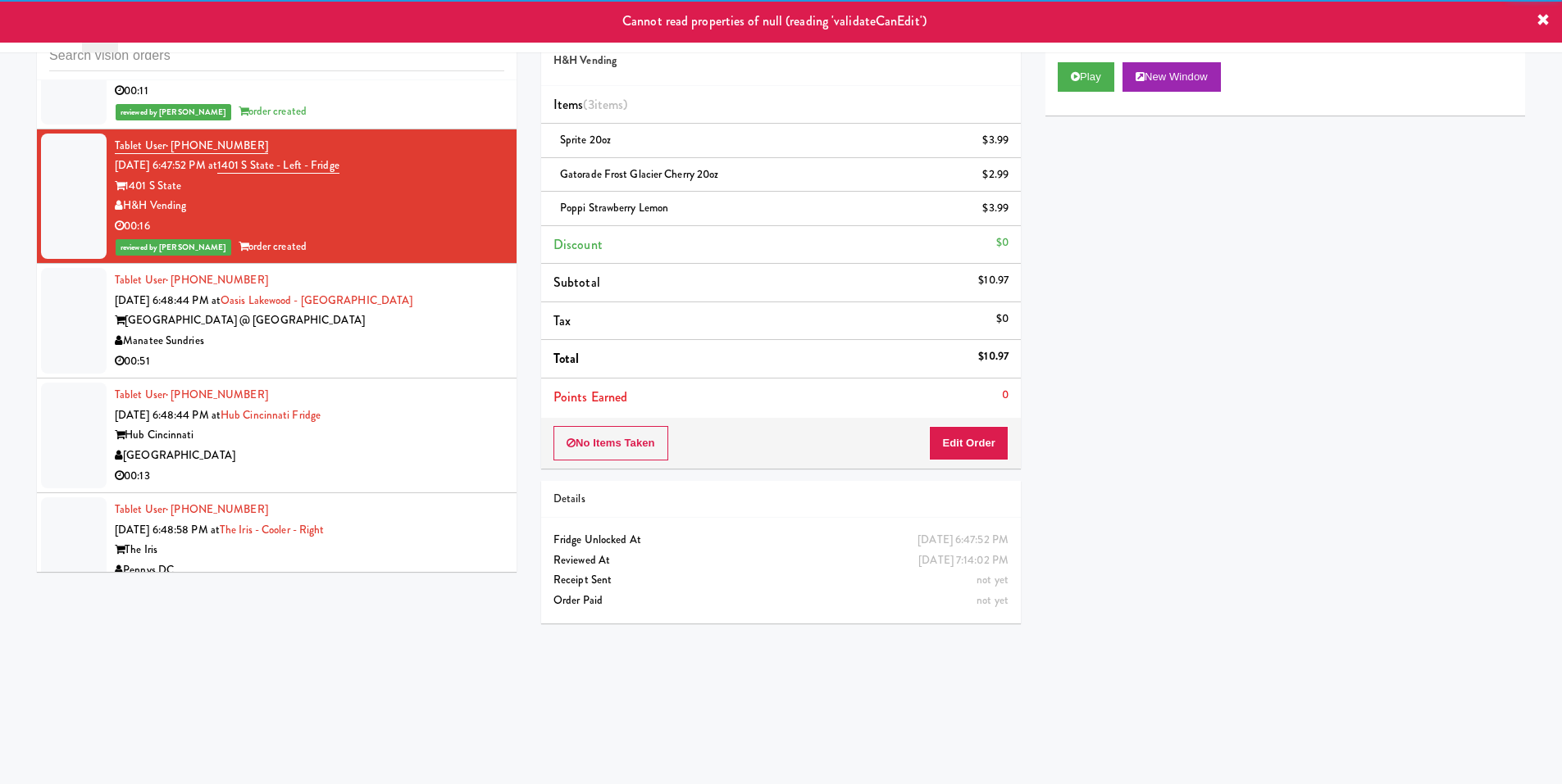
click at [397, 331] on div "Manatee Sundries" at bounding box center [309, 341] width 389 height 21
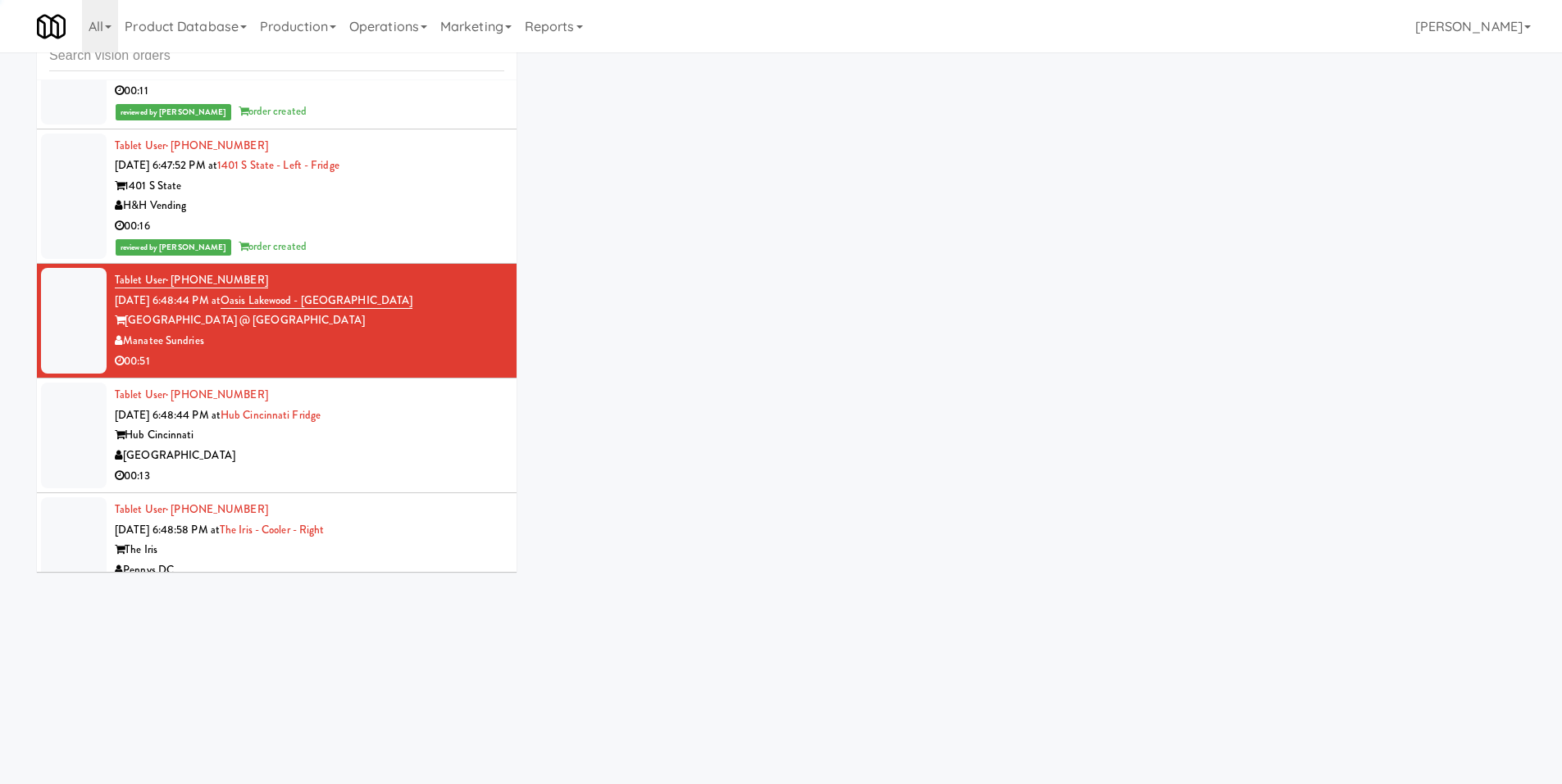
click at [401, 425] on div "Hub Cincinnati" at bounding box center [309, 435] width 389 height 21
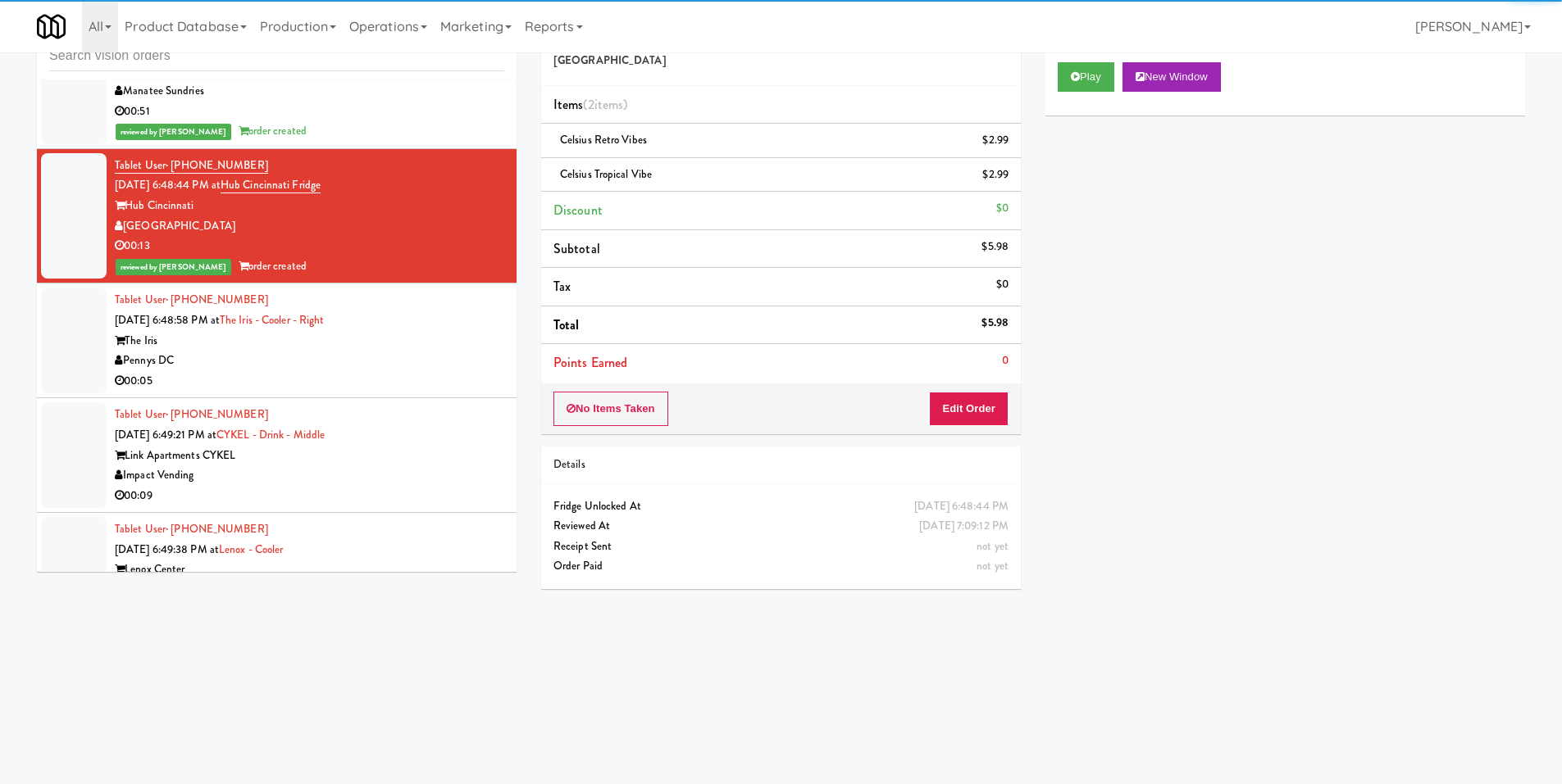
scroll to position [2140, 0]
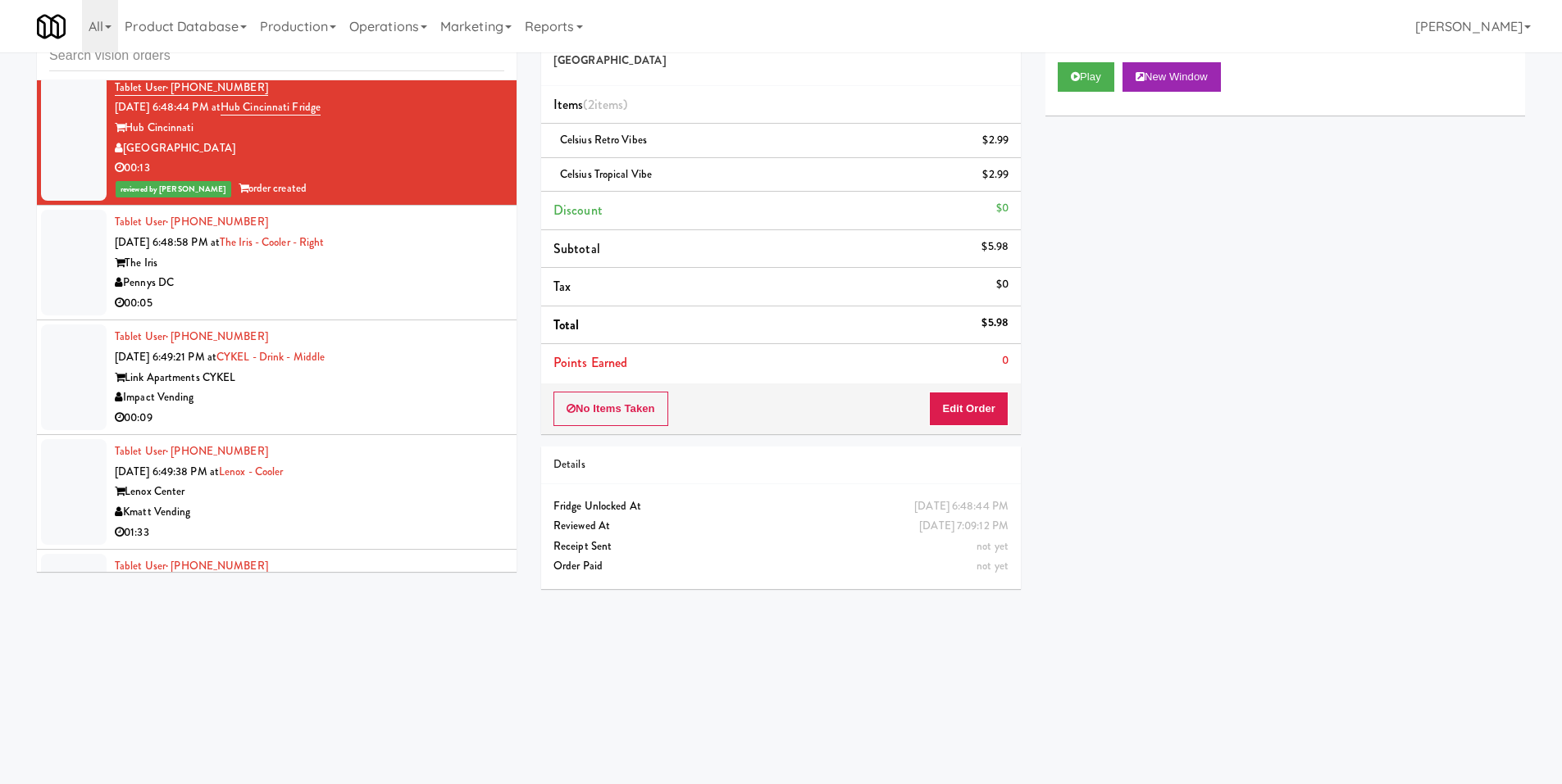
click at [412, 293] on div "00:05" at bounding box center [309, 304] width 389 height 21
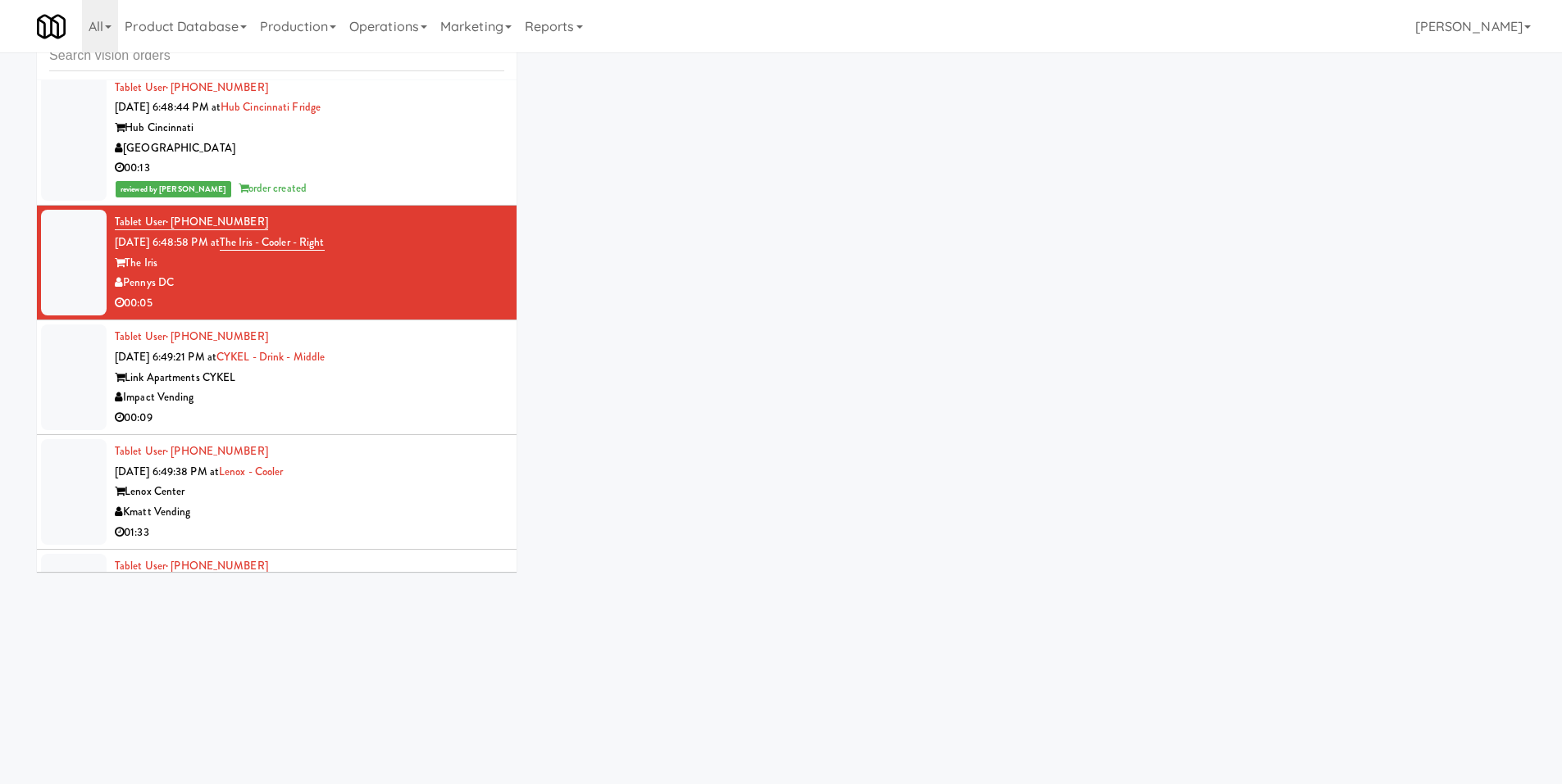
click at [444, 410] on li "Tablet User · (252) 833-7023 Sep 28, 2025 6:49:21 PM at CYKEL - Drink - Middle …" at bounding box center [276, 378] width 480 height 115
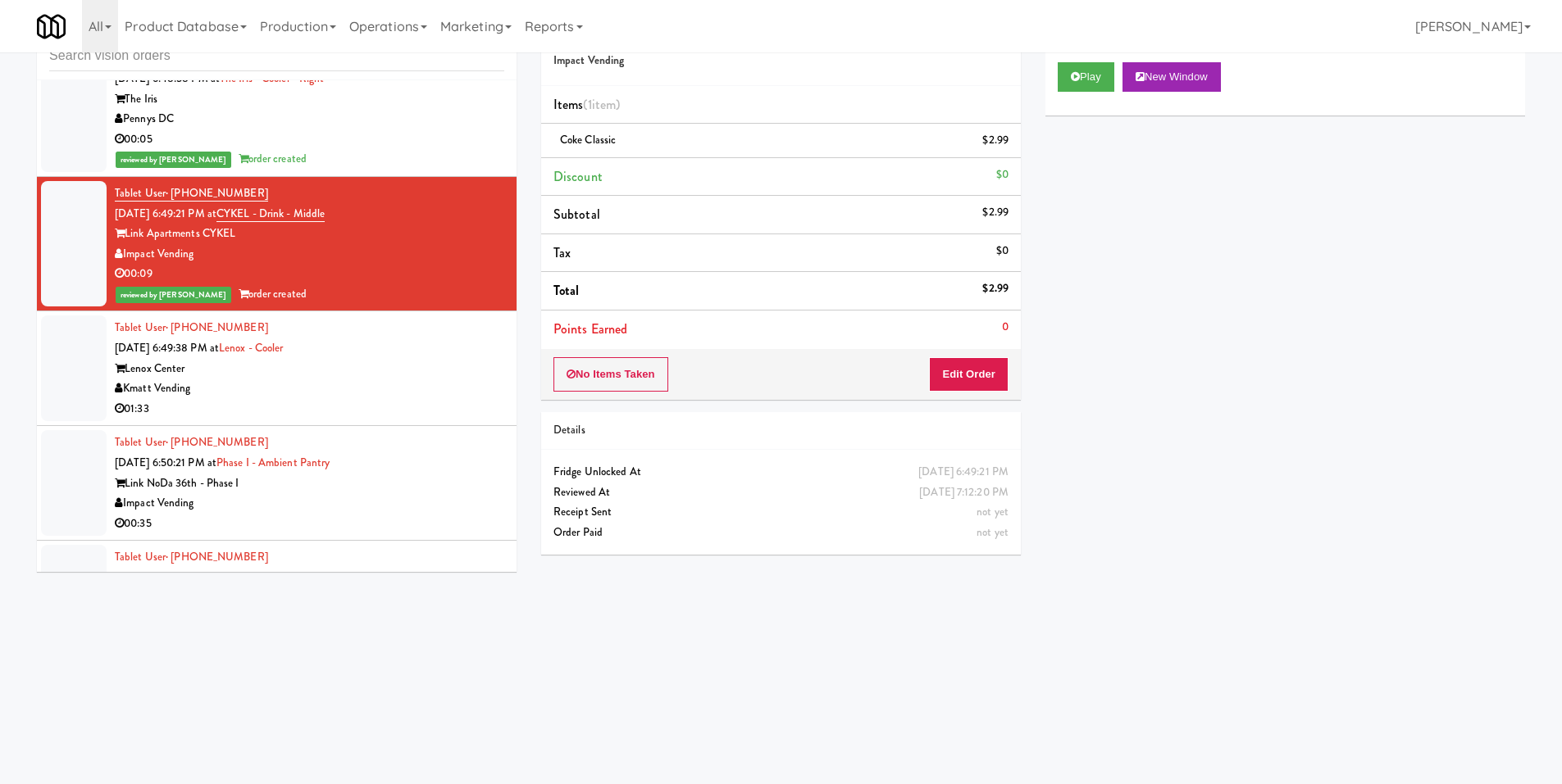
click at [393, 379] on div "Kmatt Vending" at bounding box center [309, 389] width 389 height 21
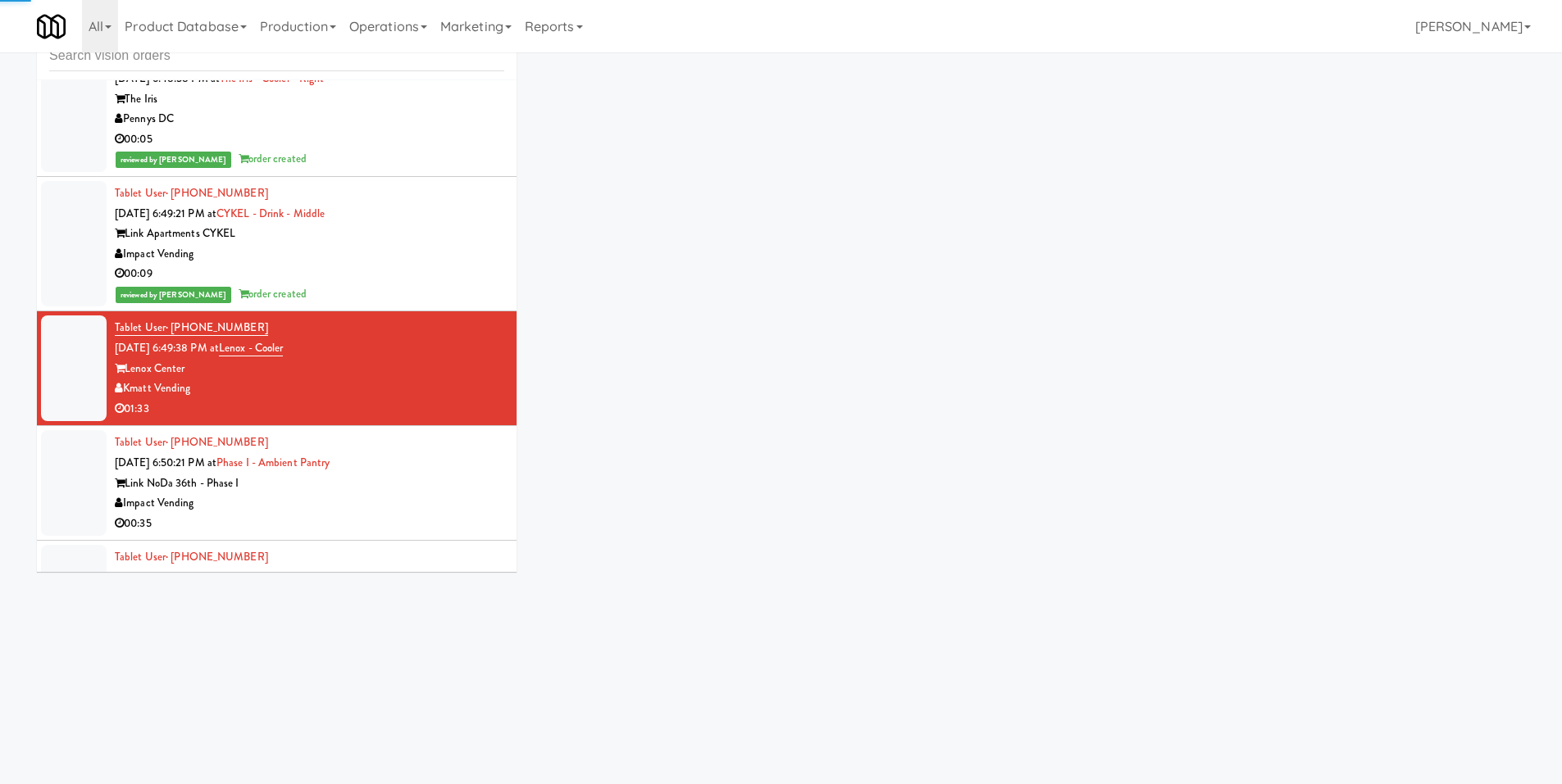
click at [402, 447] on div "Tablet User · (607) 426-1344 Sep 28, 2025 6:50:21 PM at Phase I - Ambient Pantr…" at bounding box center [309, 482] width 389 height 101
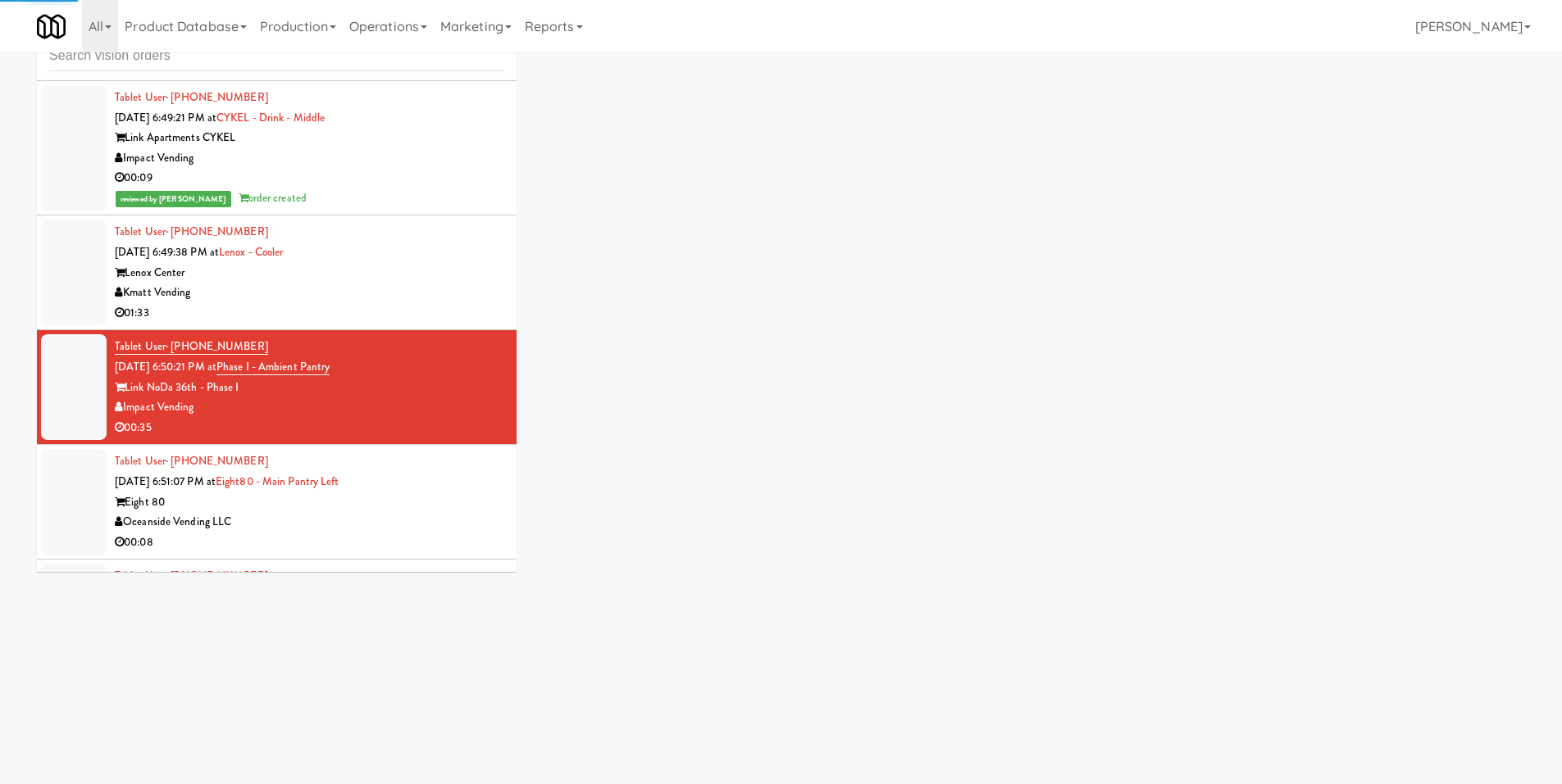
scroll to position [2550, 0]
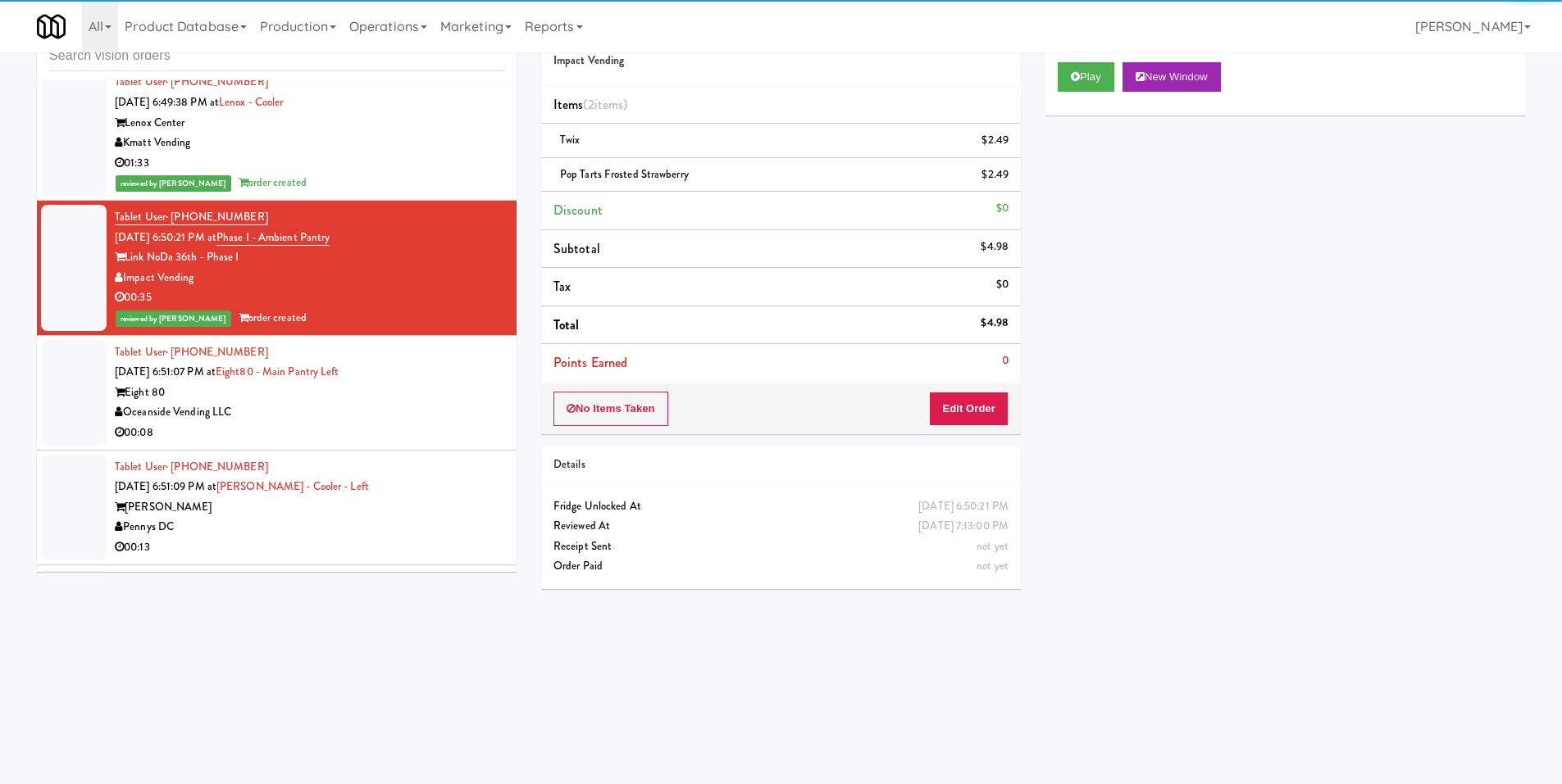
click at [398, 383] on div "Eight 80" at bounding box center [309, 393] width 389 height 21
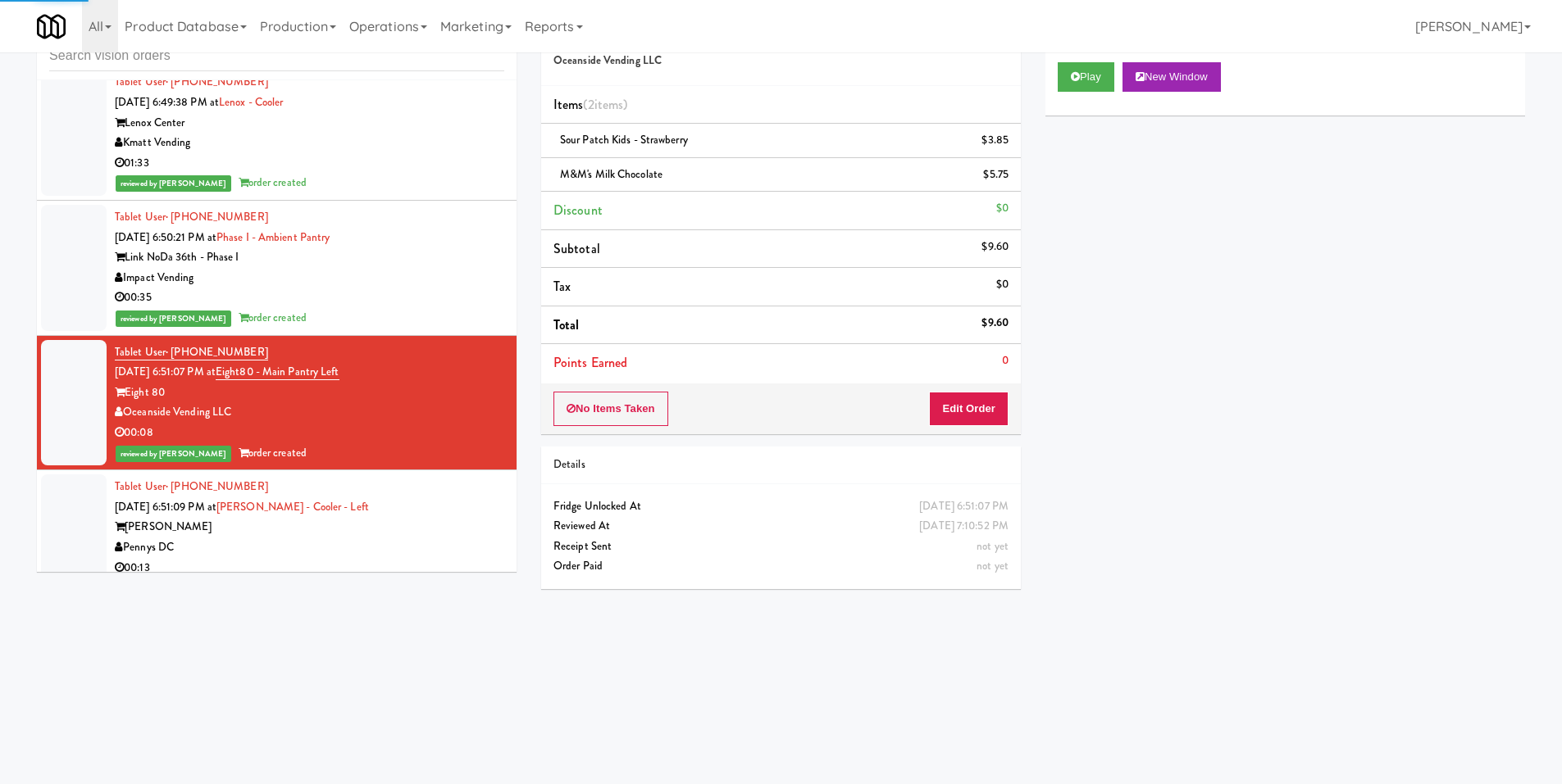
click at [412, 490] on div "Tablet User · (410) 967-7783 Sep 28, 2025 6:51:09 PM at Vela - Cooler - Left Ve…" at bounding box center [309, 526] width 389 height 101
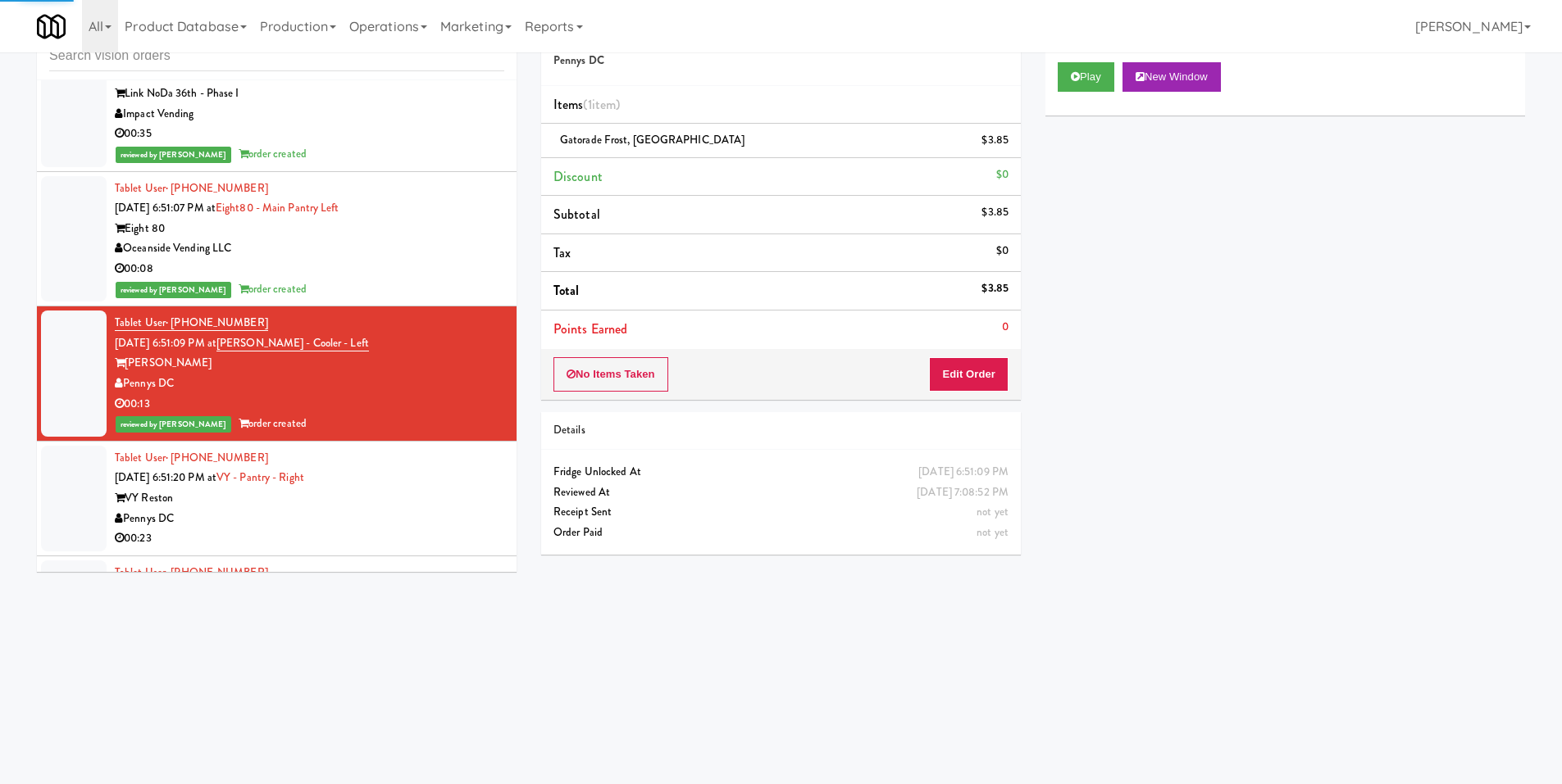
click at [404, 489] on div "VY Reston" at bounding box center [309, 499] width 389 height 21
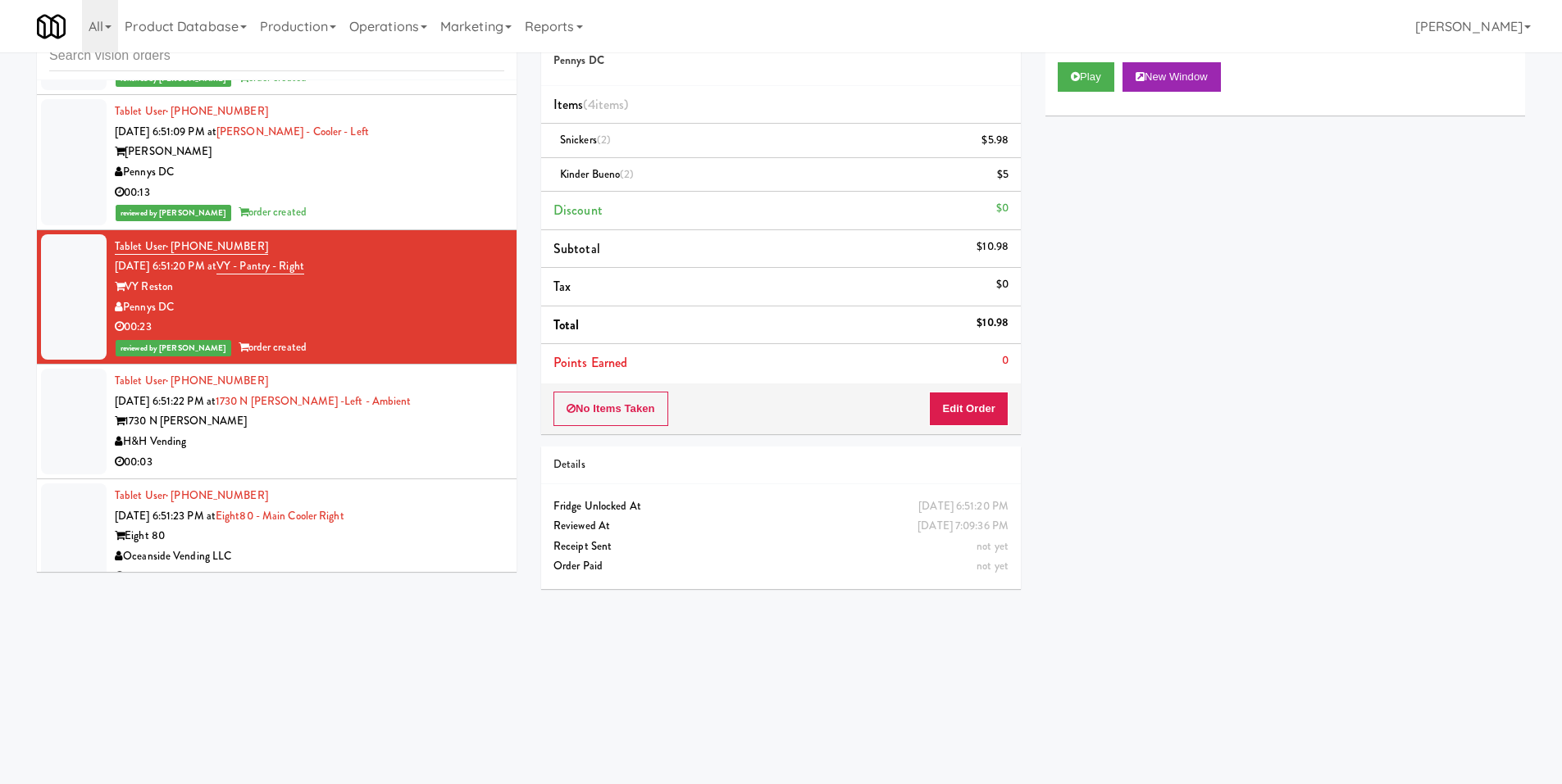
scroll to position [3124, 0]
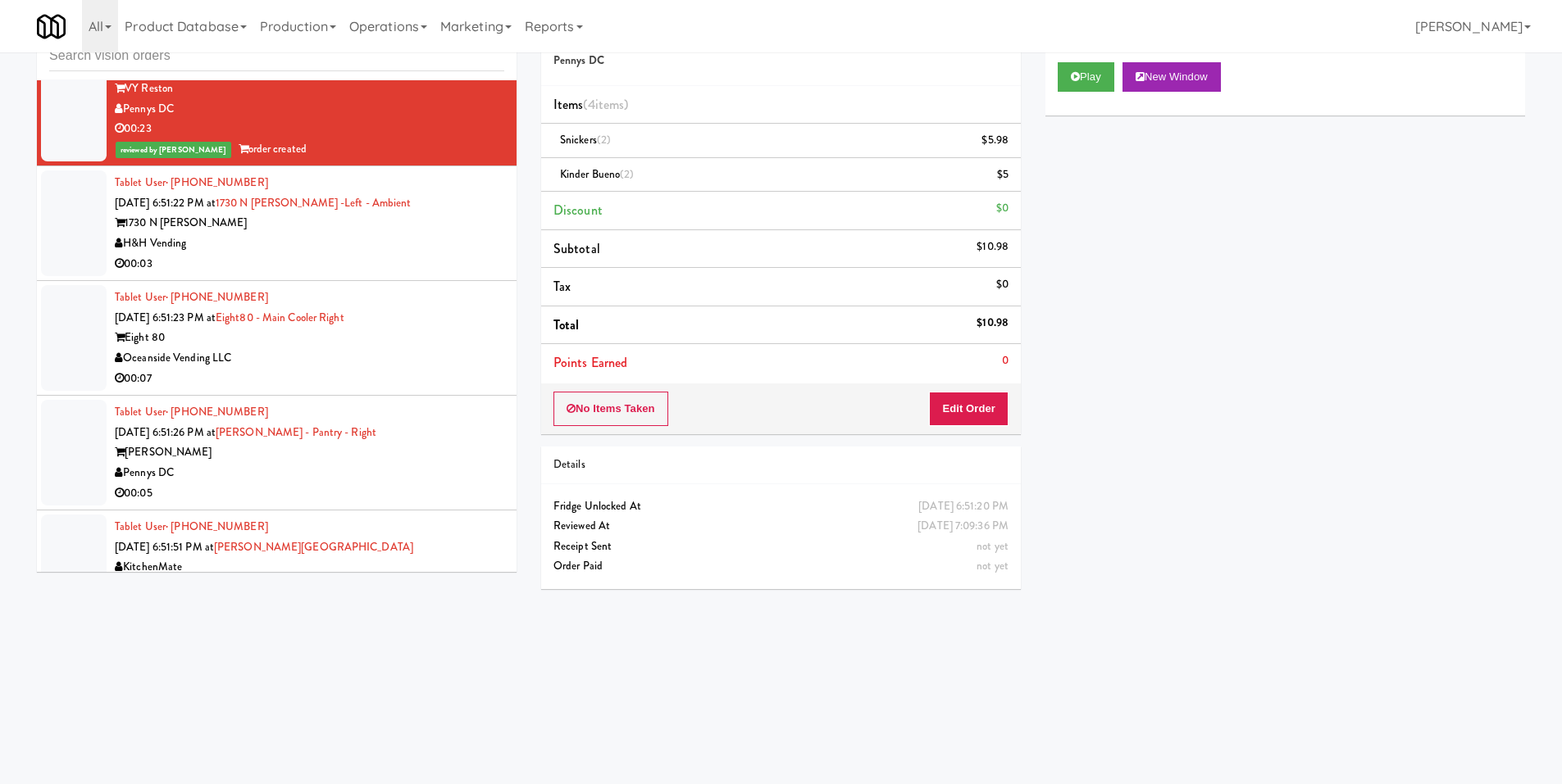
click at [418, 254] on div "00:03" at bounding box center [309, 264] width 389 height 21
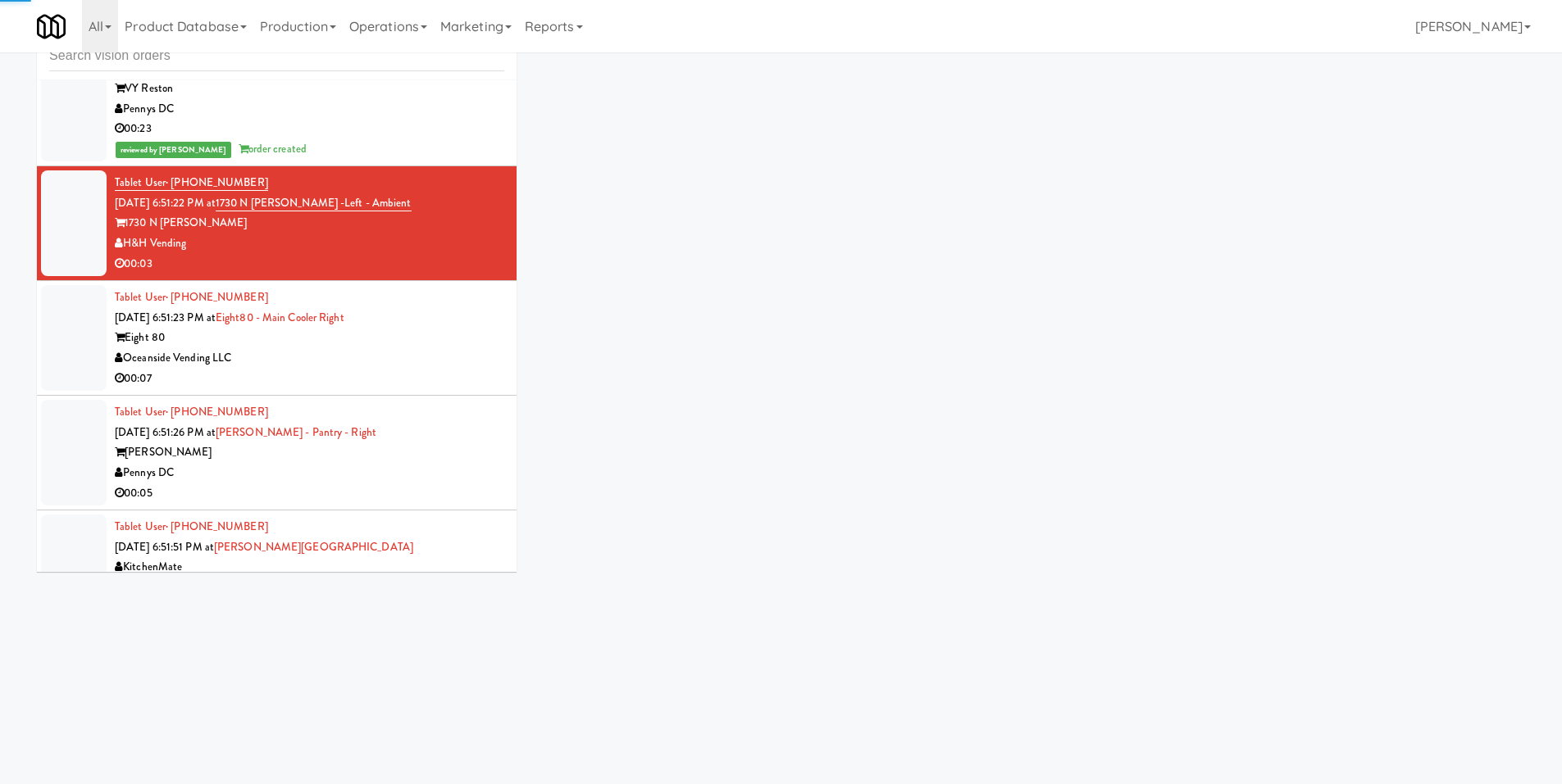
click at [418, 368] on div "00:07" at bounding box center [309, 379] width 389 height 21
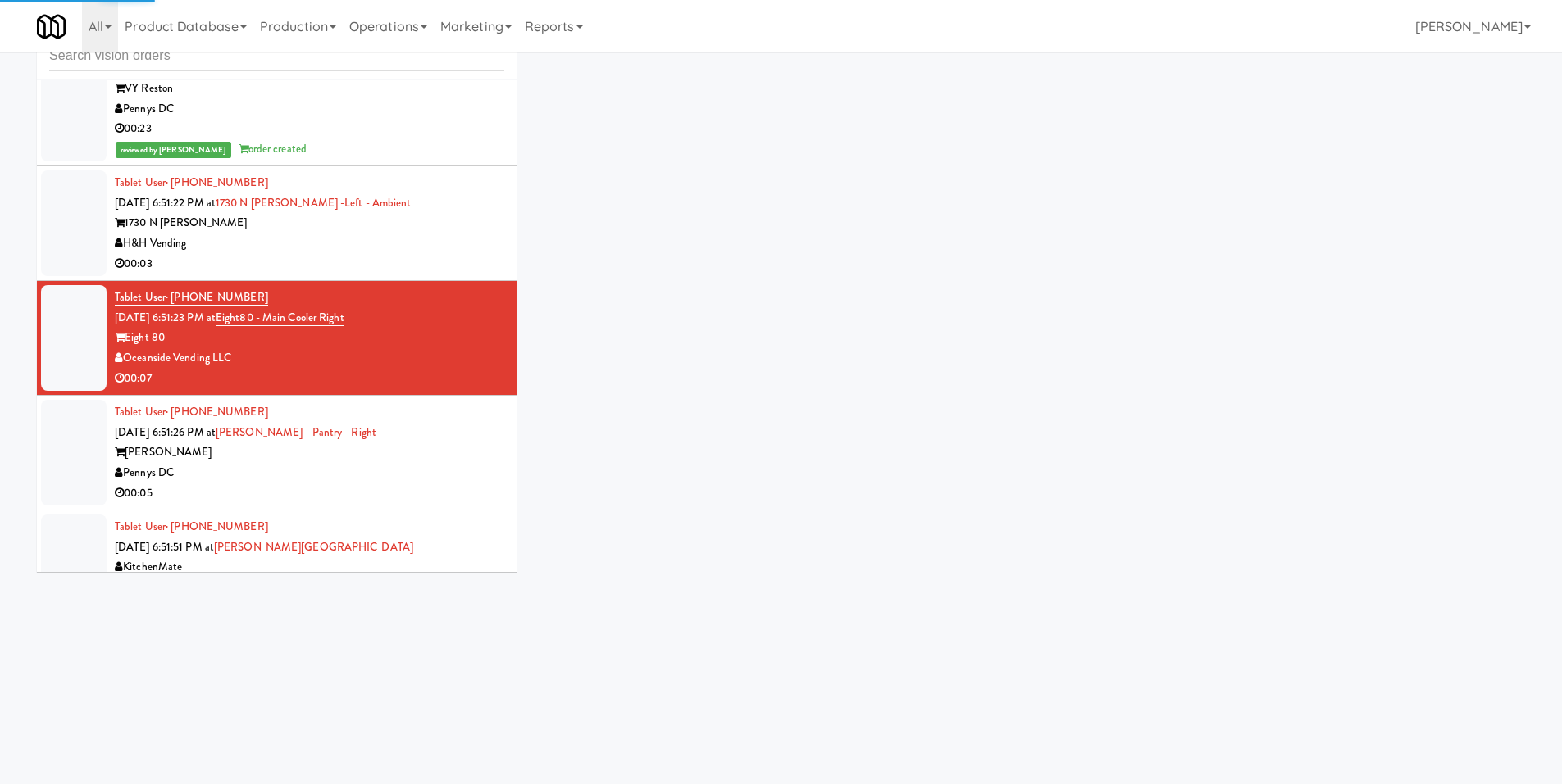
click at [412, 254] on div "00:03" at bounding box center [309, 264] width 389 height 21
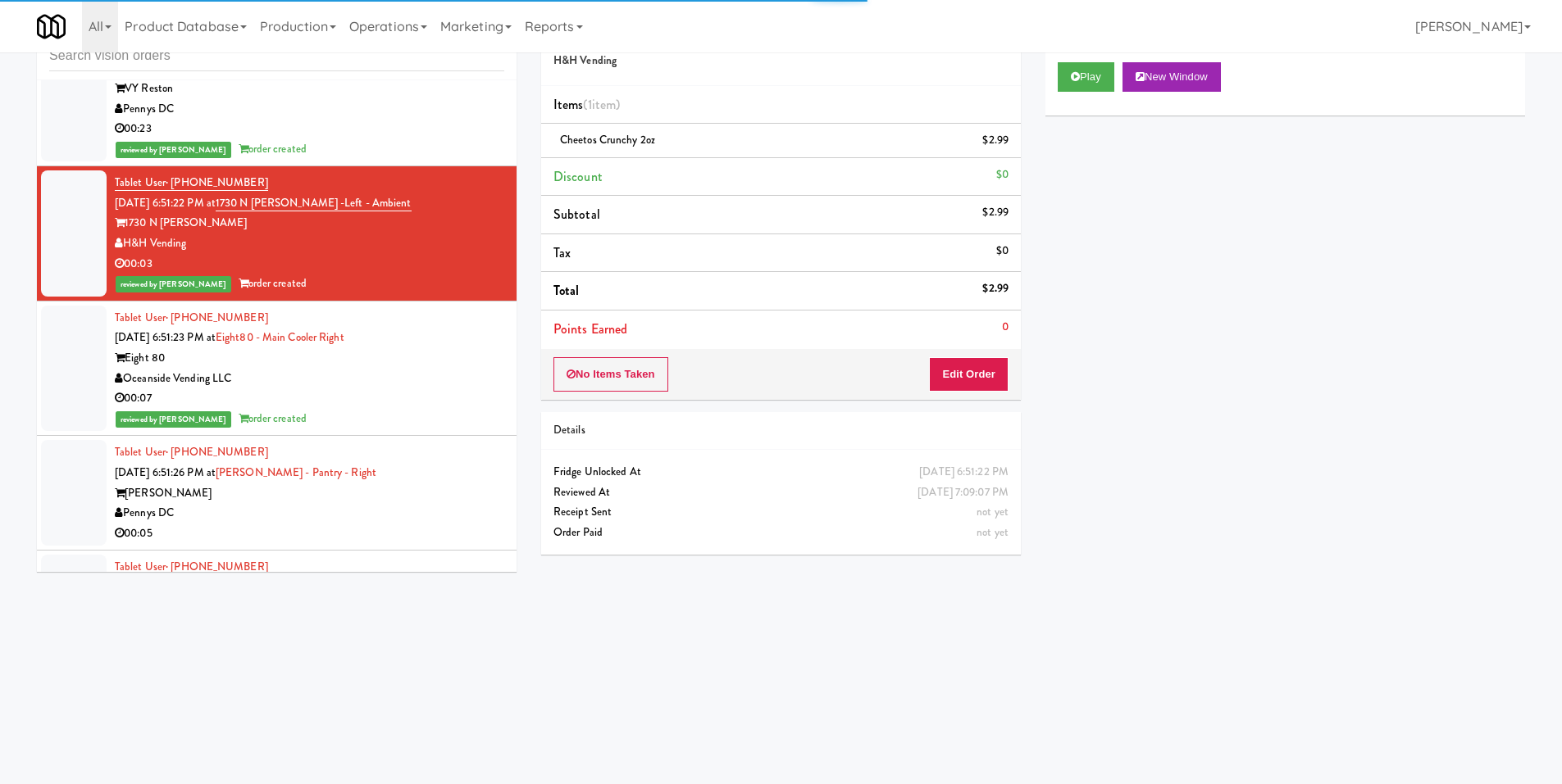
scroll to position [3534, 0]
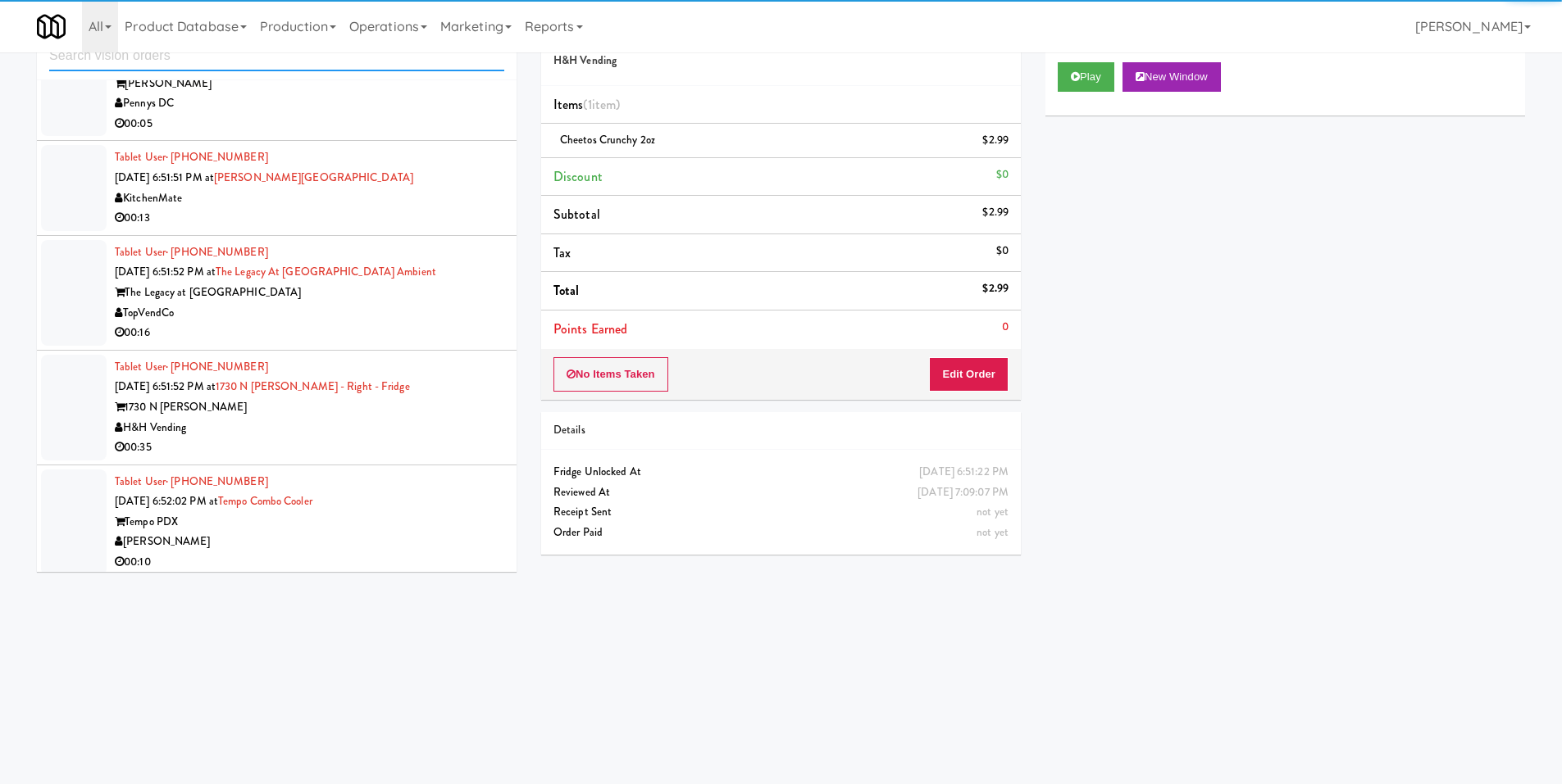
click at [211, 63] on input "text" at bounding box center [276, 56] width 455 height 30
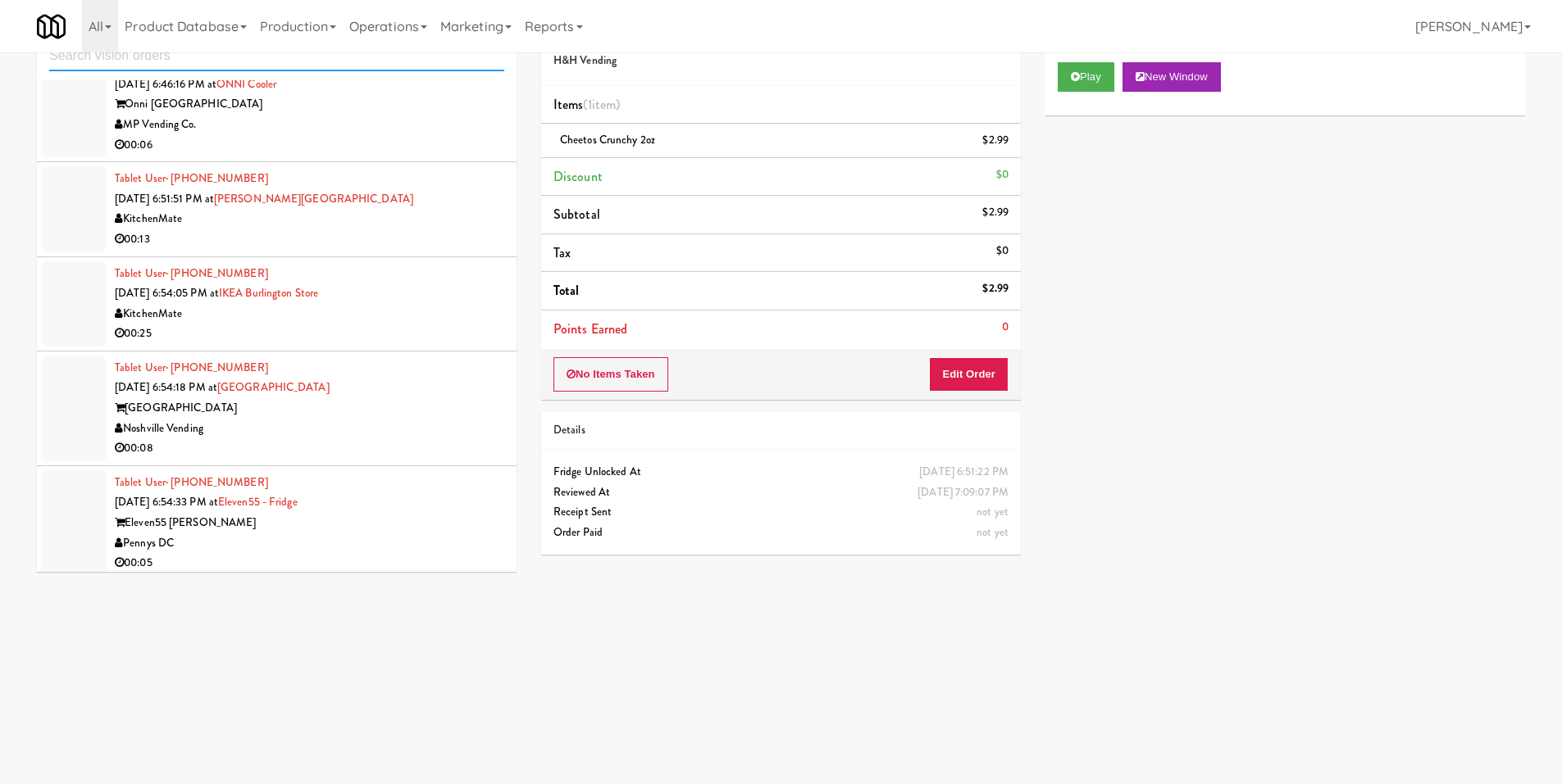
scroll to position [983, 0]
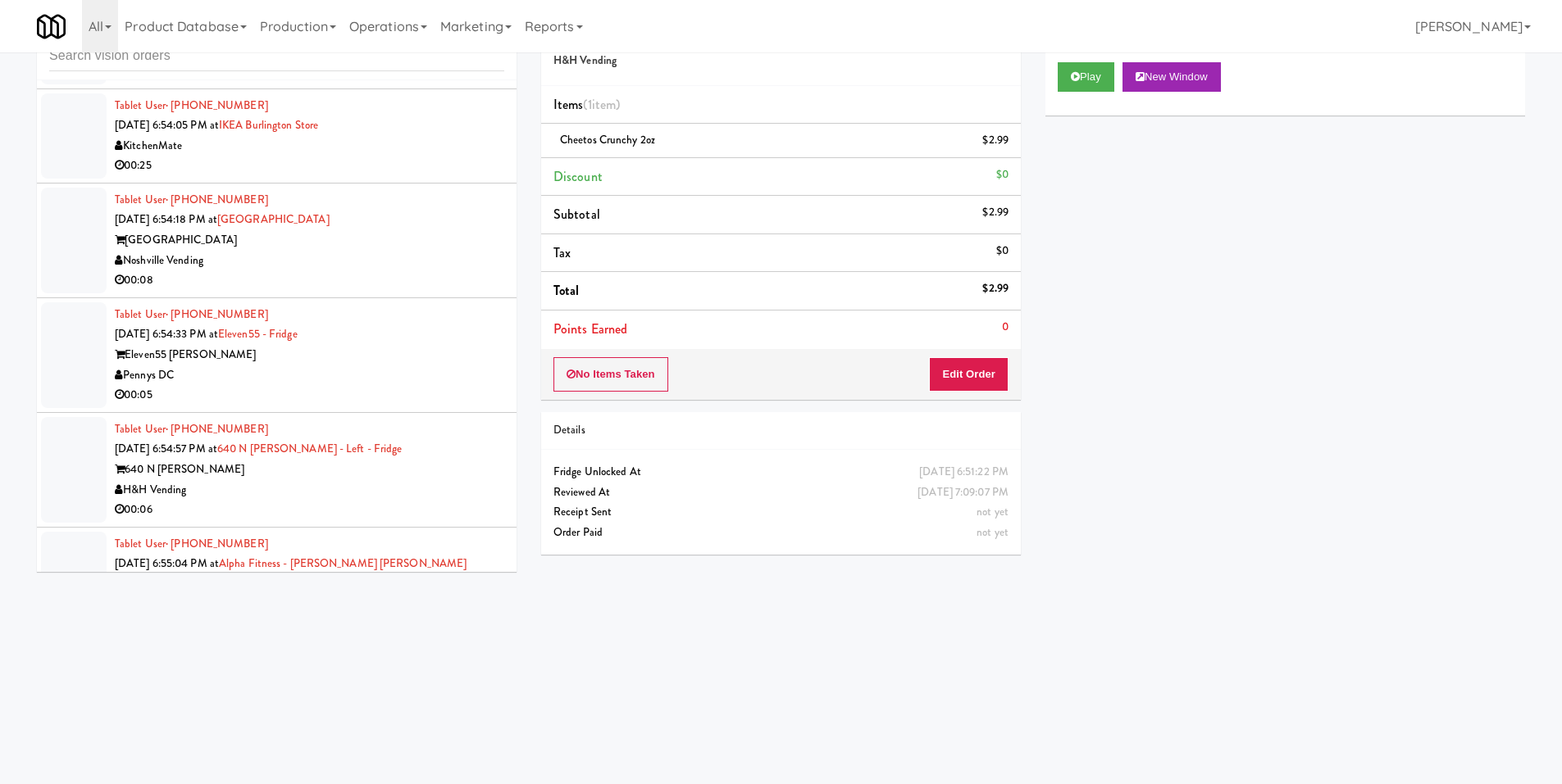
click at [321, 384] on div "Pennys DC" at bounding box center [309, 376] width 389 height 21
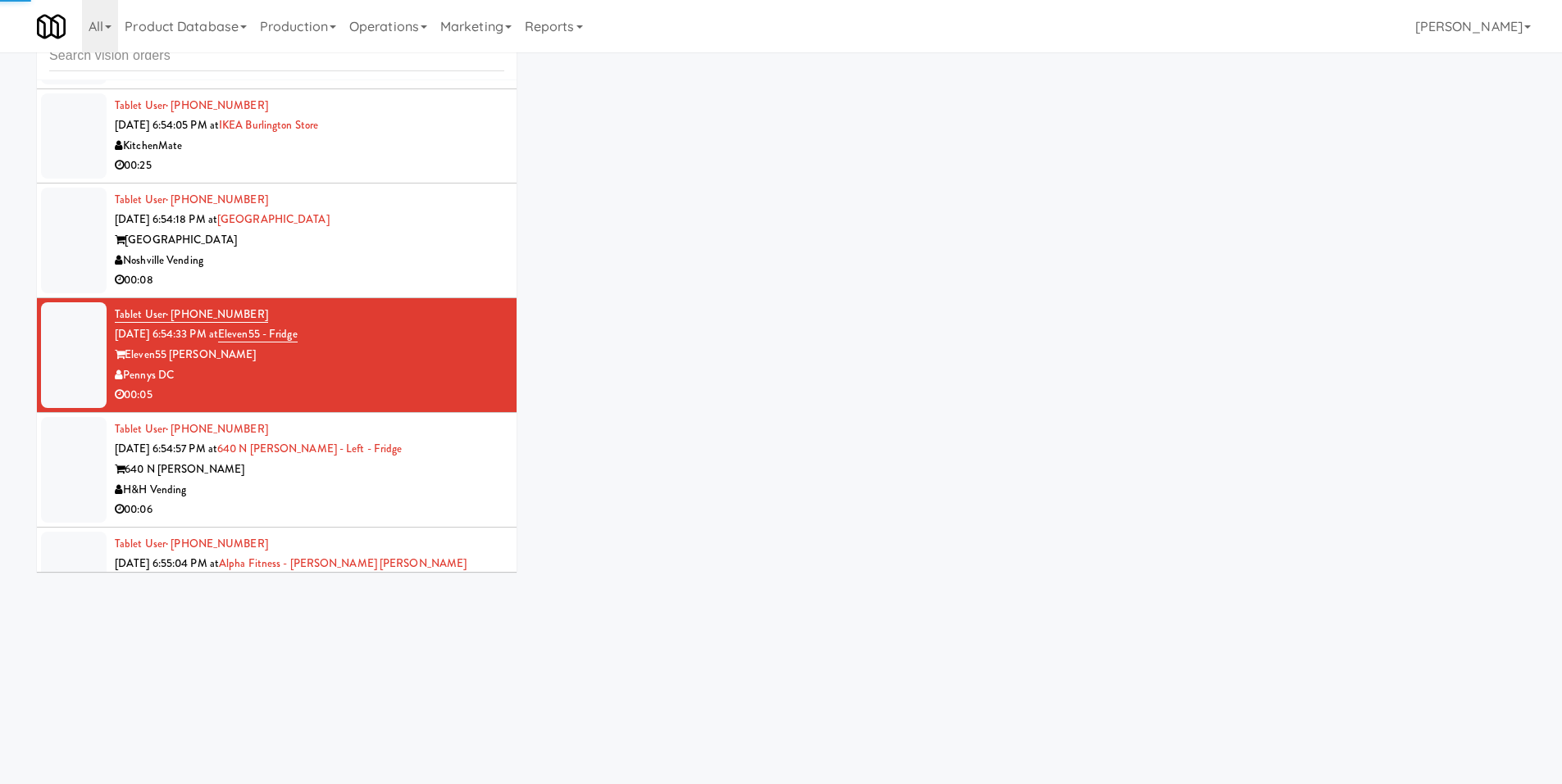
click at [377, 296] on li "Tablet User · (812) 878-0888 Sep 28, 2025 6:54:18 PM at Aspire Gulch Aspire Gul…" at bounding box center [276, 241] width 480 height 115
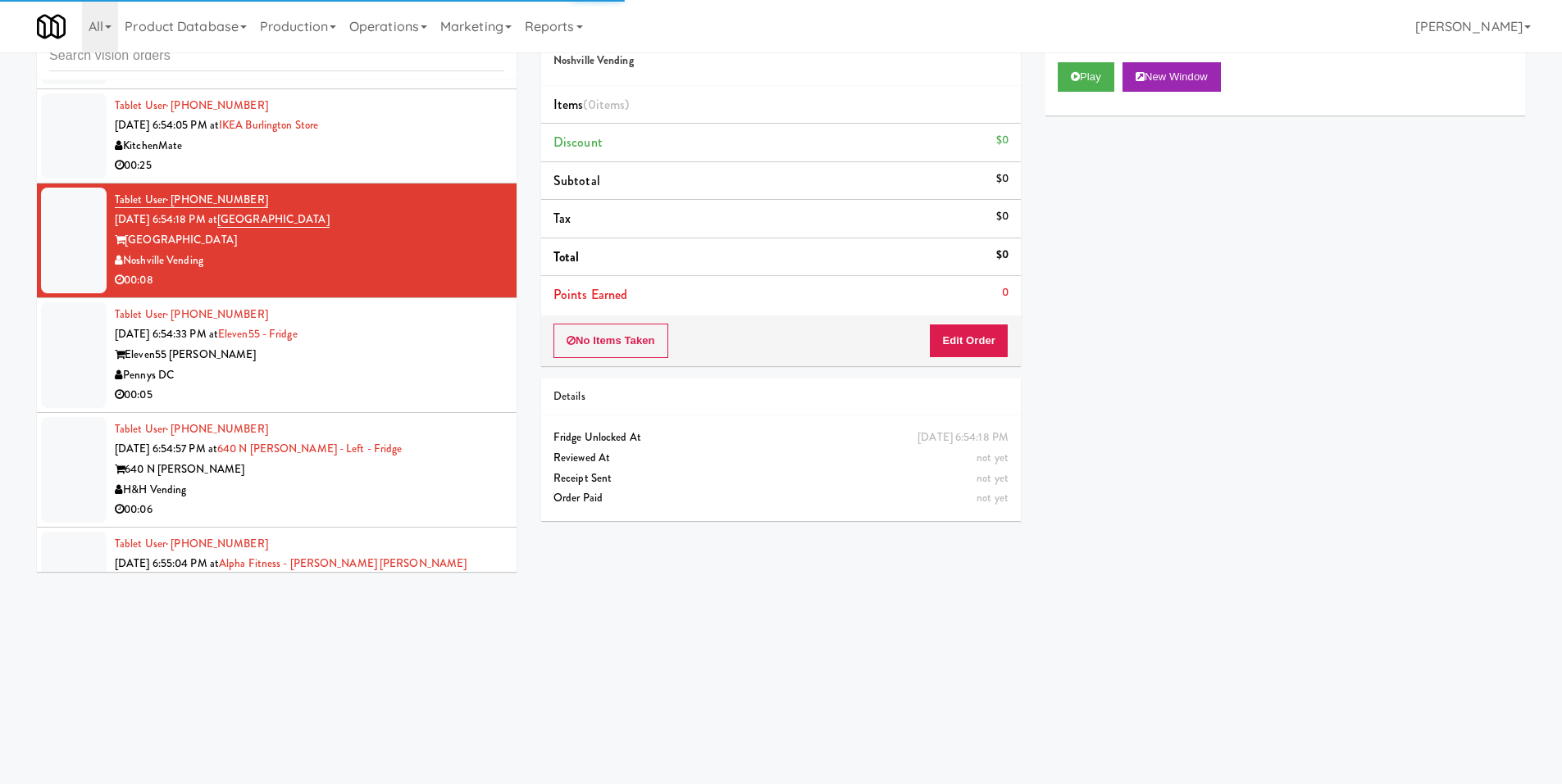
scroll to position [902, 0]
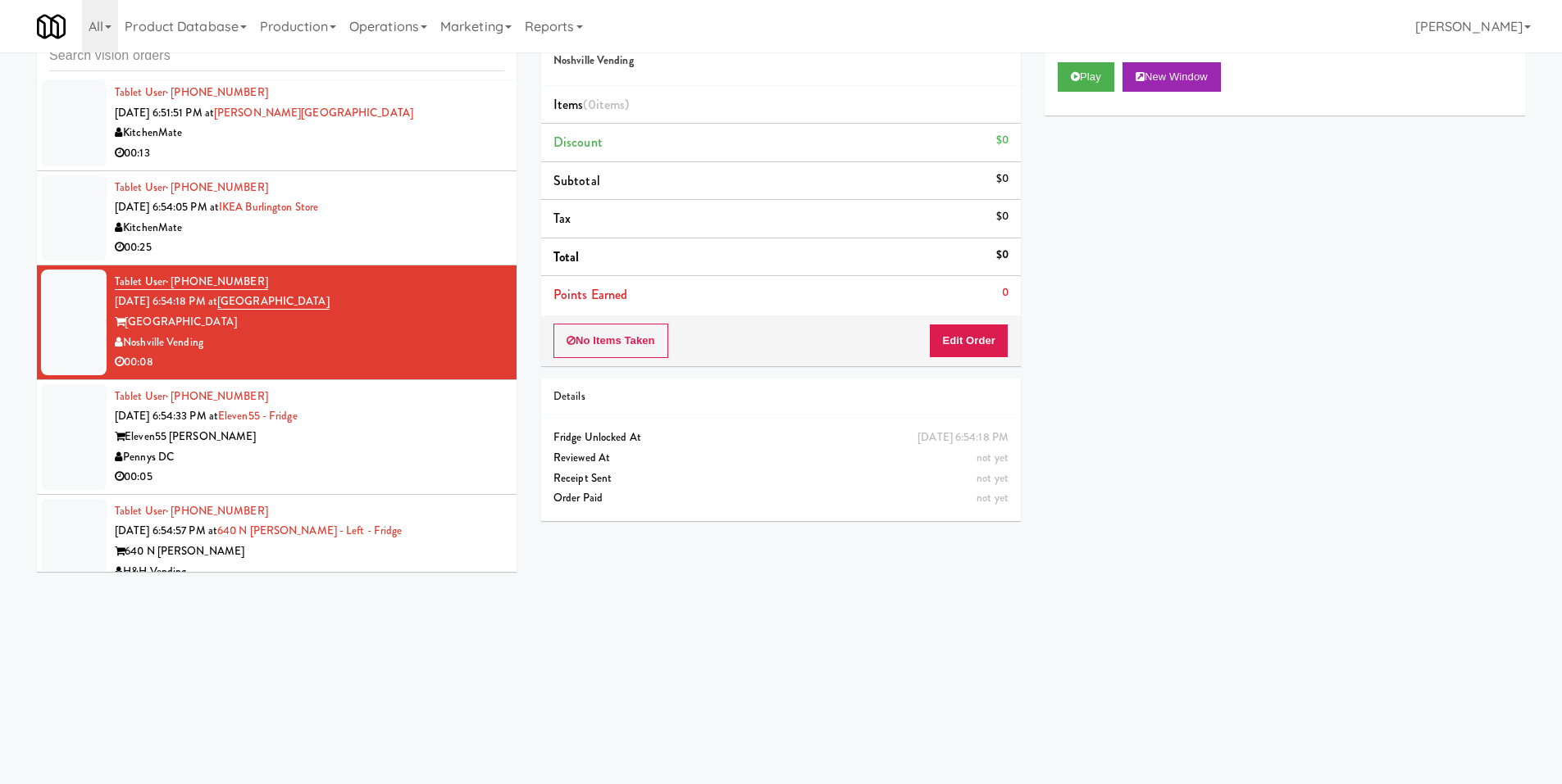
click at [369, 256] on div "00:25" at bounding box center [309, 248] width 389 height 21
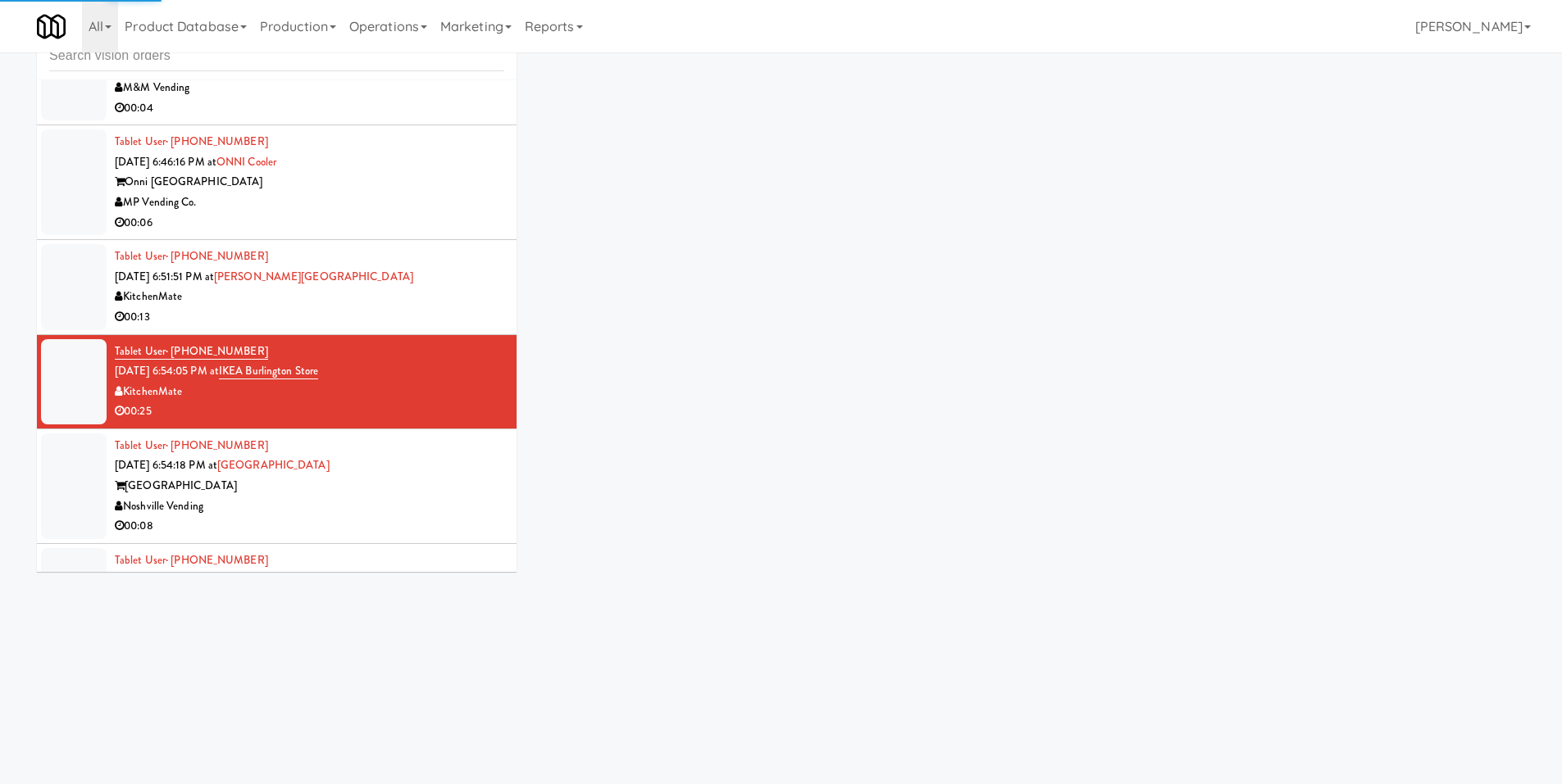
click at [376, 308] on div "00:13" at bounding box center [309, 318] width 389 height 21
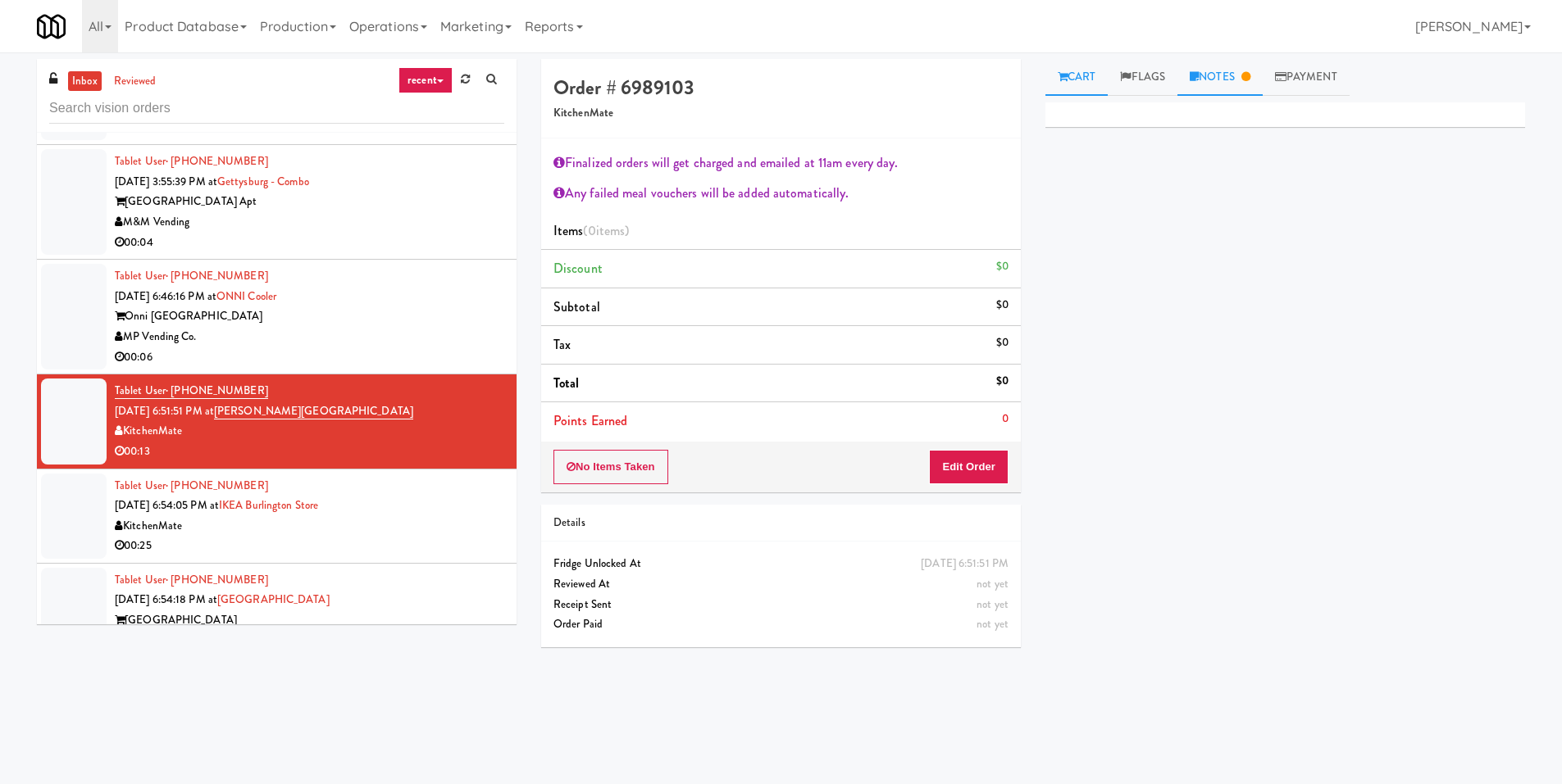
click at [1208, 72] on link "Notes" at bounding box center [1220, 77] width 86 height 37
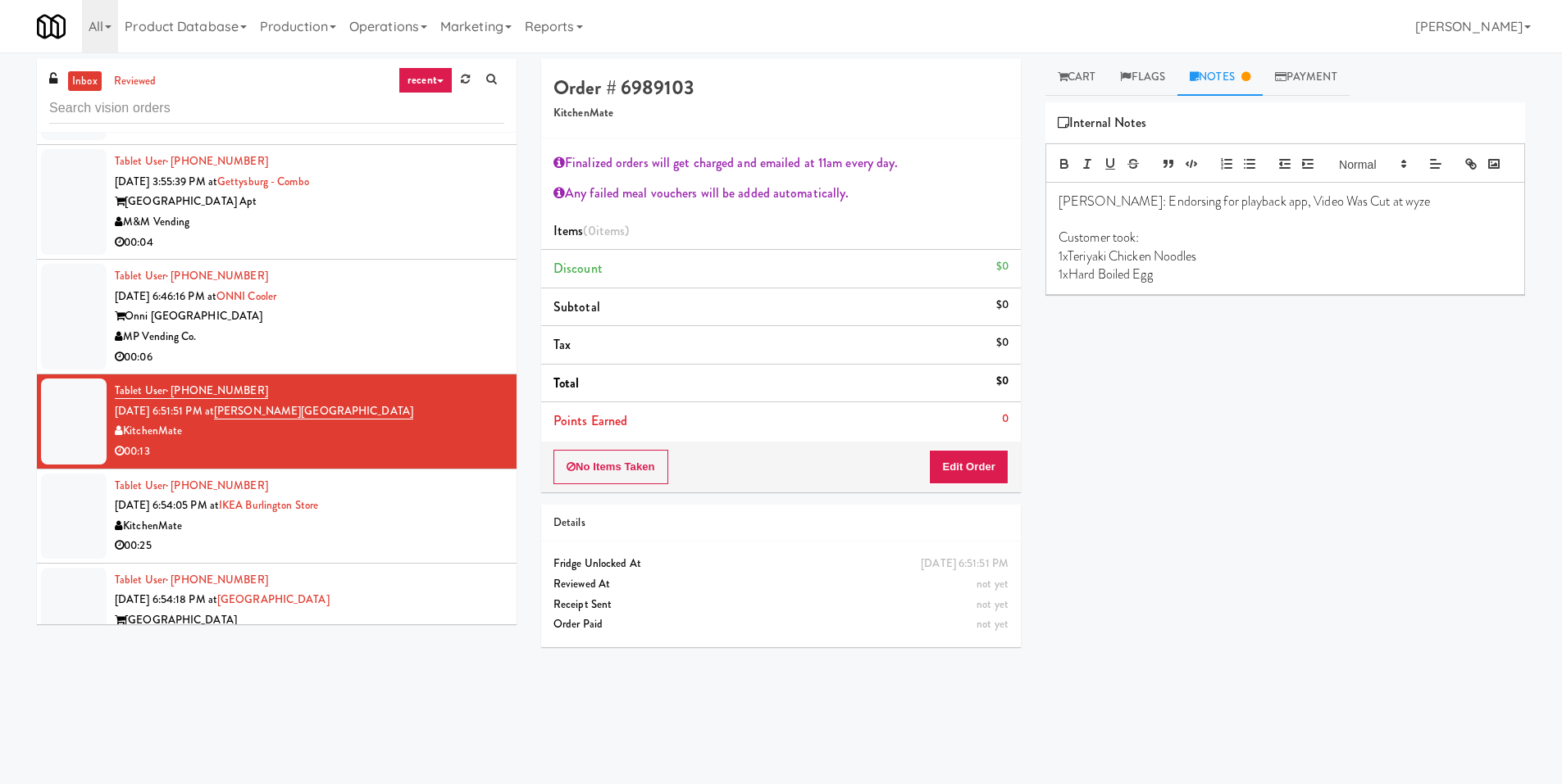
click at [467, 486] on div "Tablet User · (647) 425-9571 Sep 28, 2025 6:54:05 PM at IKEA Burlington Store K…" at bounding box center [309, 515] width 389 height 80
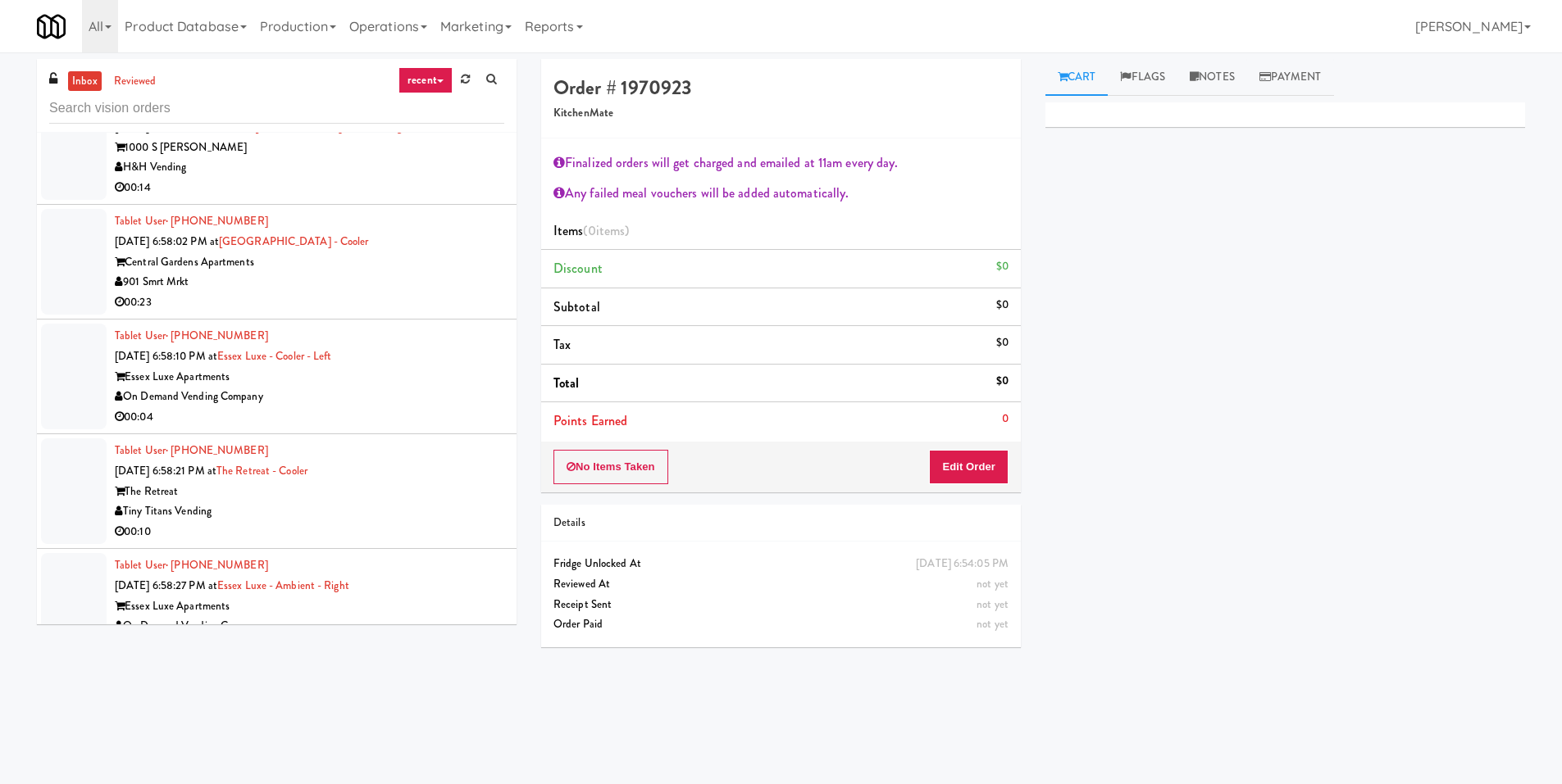
scroll to position [2868, 0]
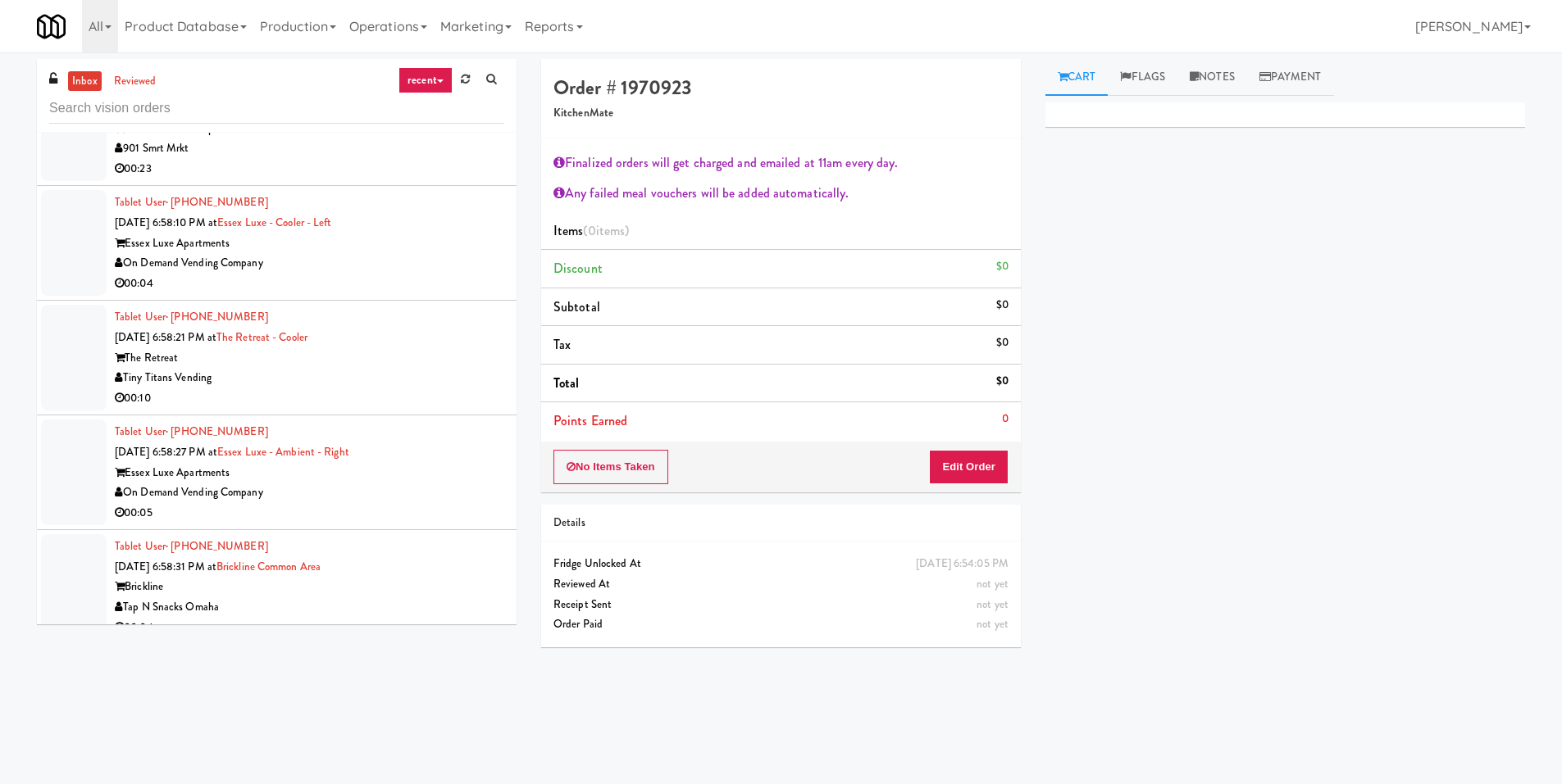
click at [358, 399] on div "00:10" at bounding box center [309, 399] width 389 height 21
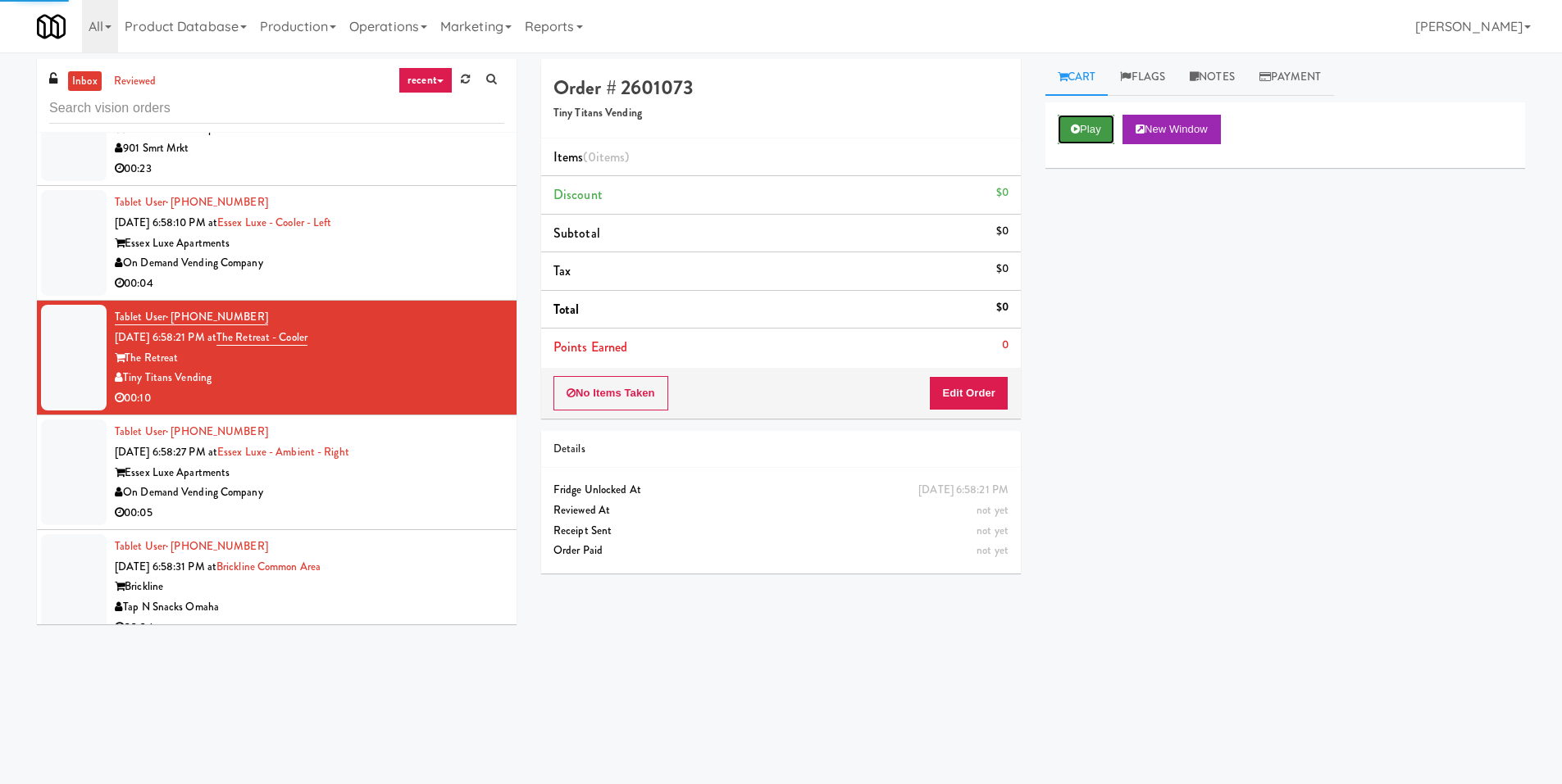
click at [1104, 128] on button "Play" at bounding box center [1086, 129] width 56 height 29
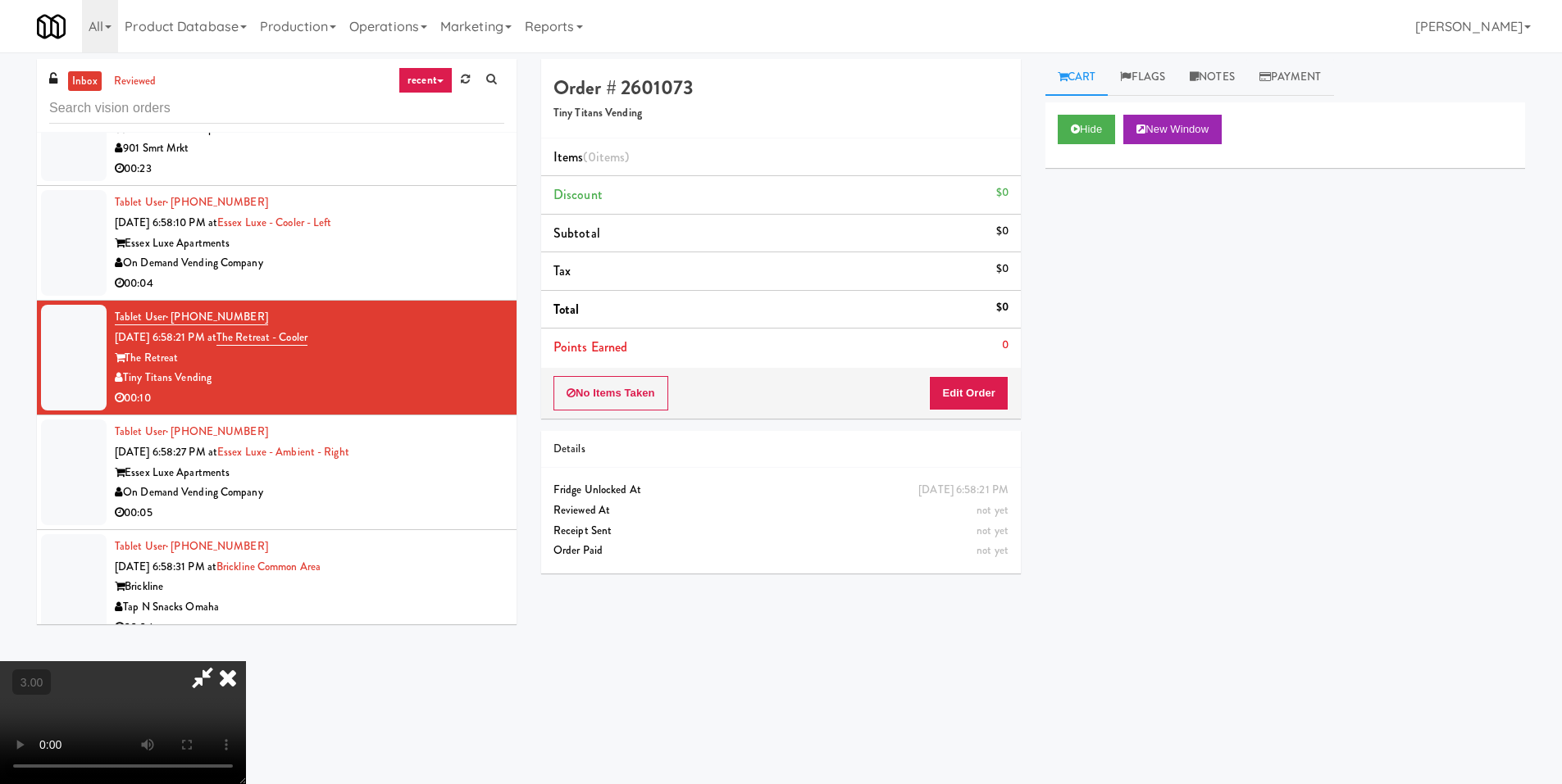
click at [246, 662] on video at bounding box center [123, 723] width 246 height 123
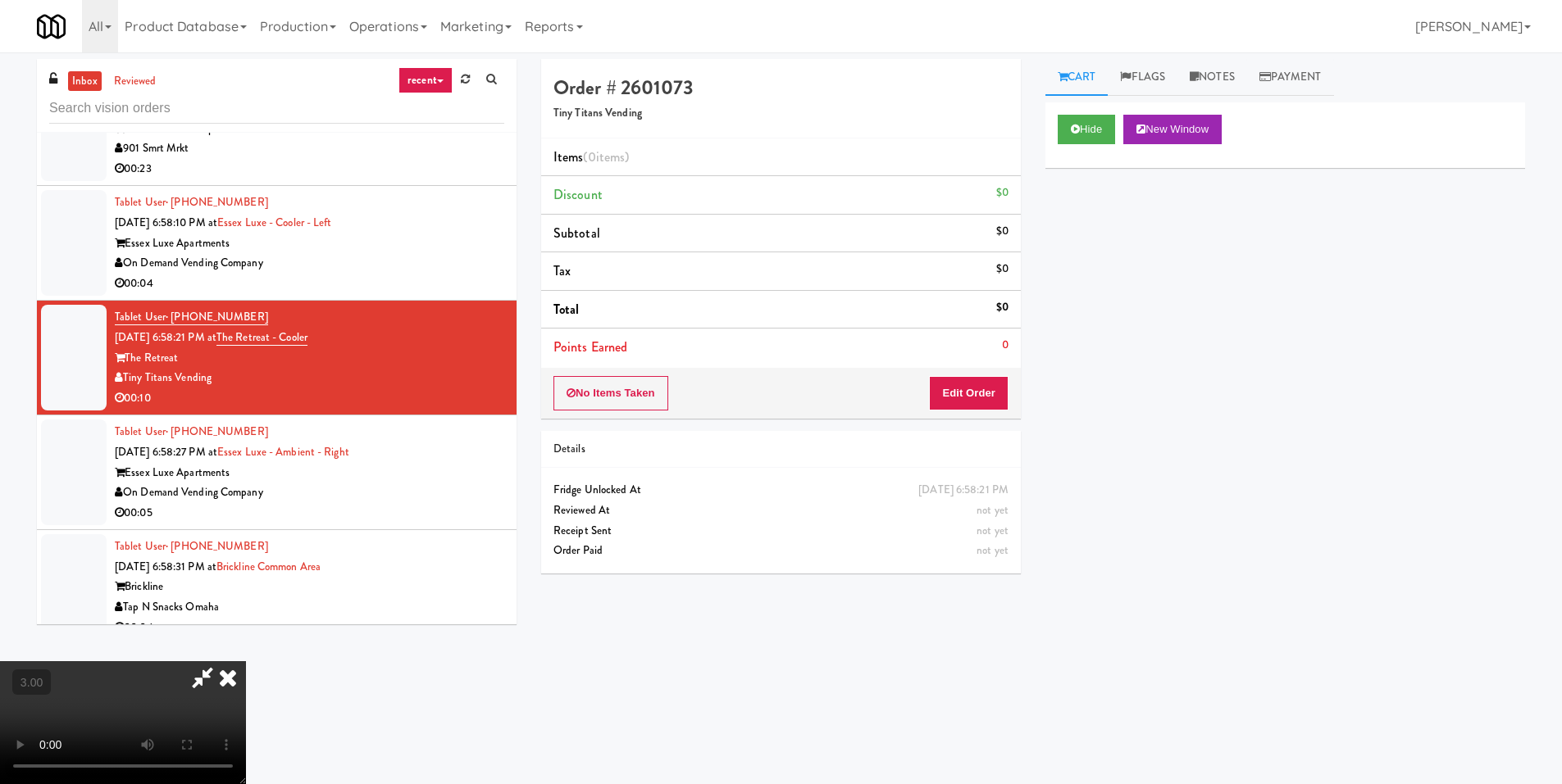
click at [246, 662] on video at bounding box center [123, 723] width 246 height 123
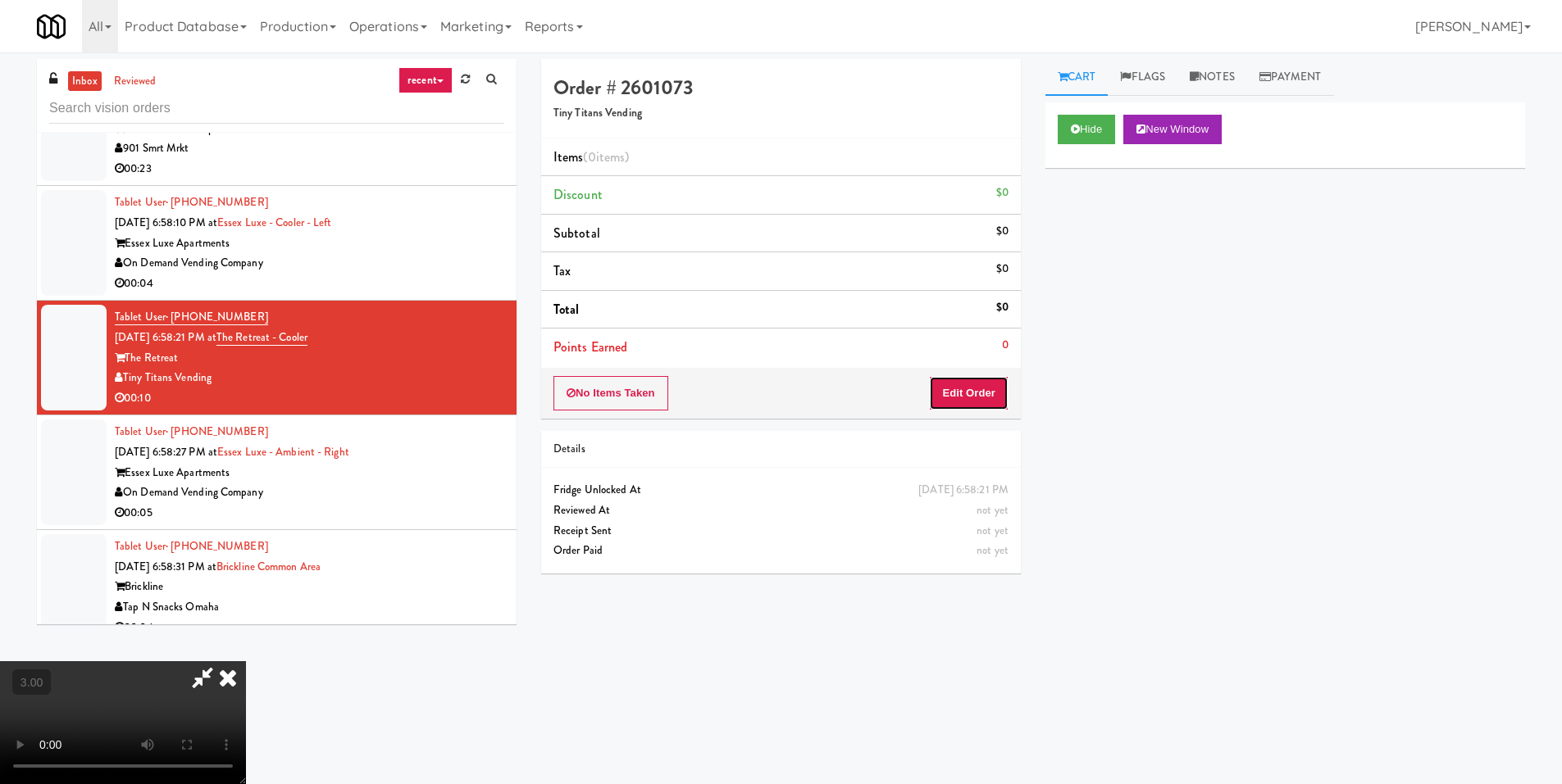
click at [953, 378] on button "Edit Order" at bounding box center [969, 393] width 80 height 35
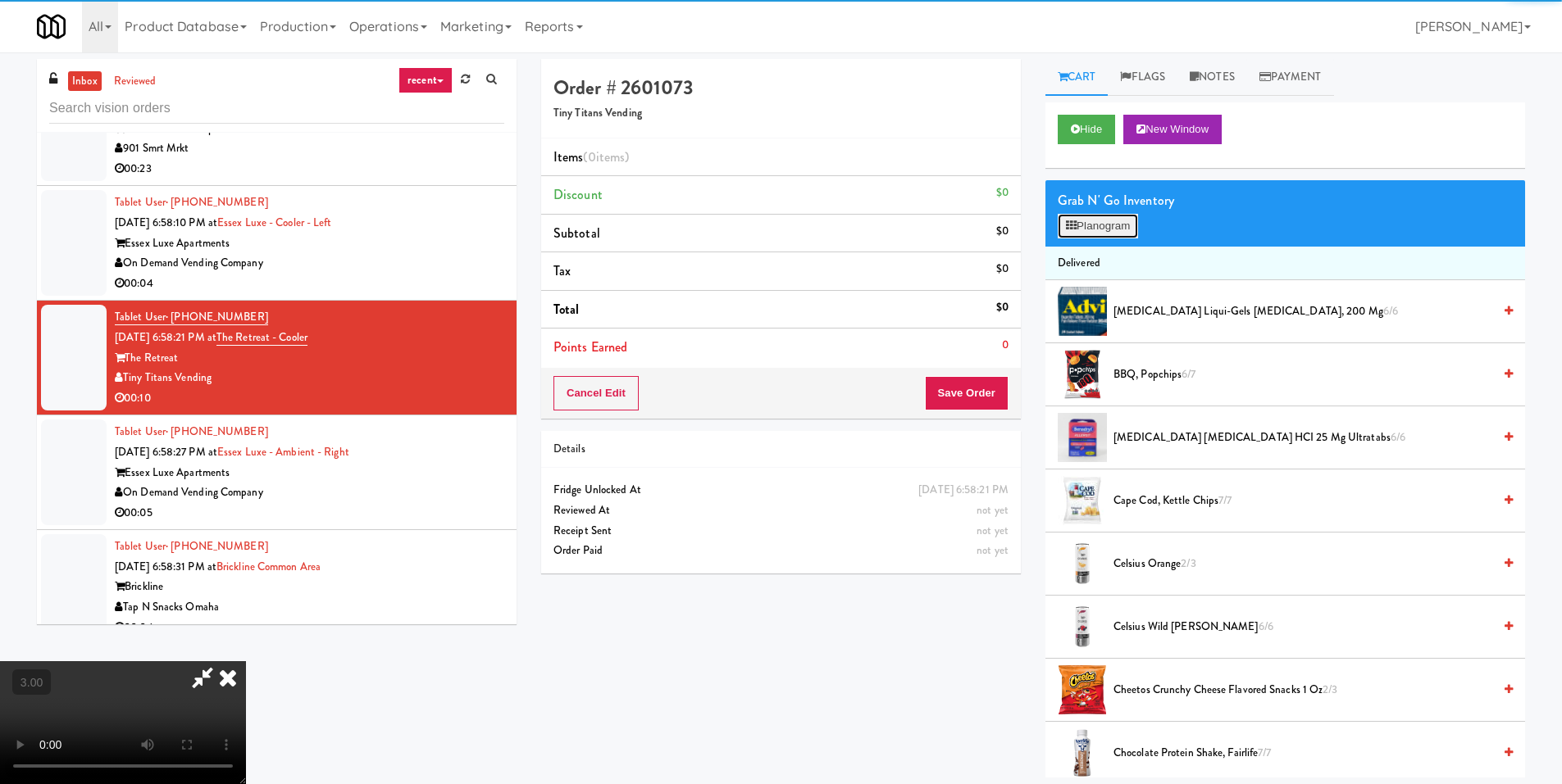
click at [1092, 227] on button "Planogram" at bounding box center [1097, 227] width 80 height 24
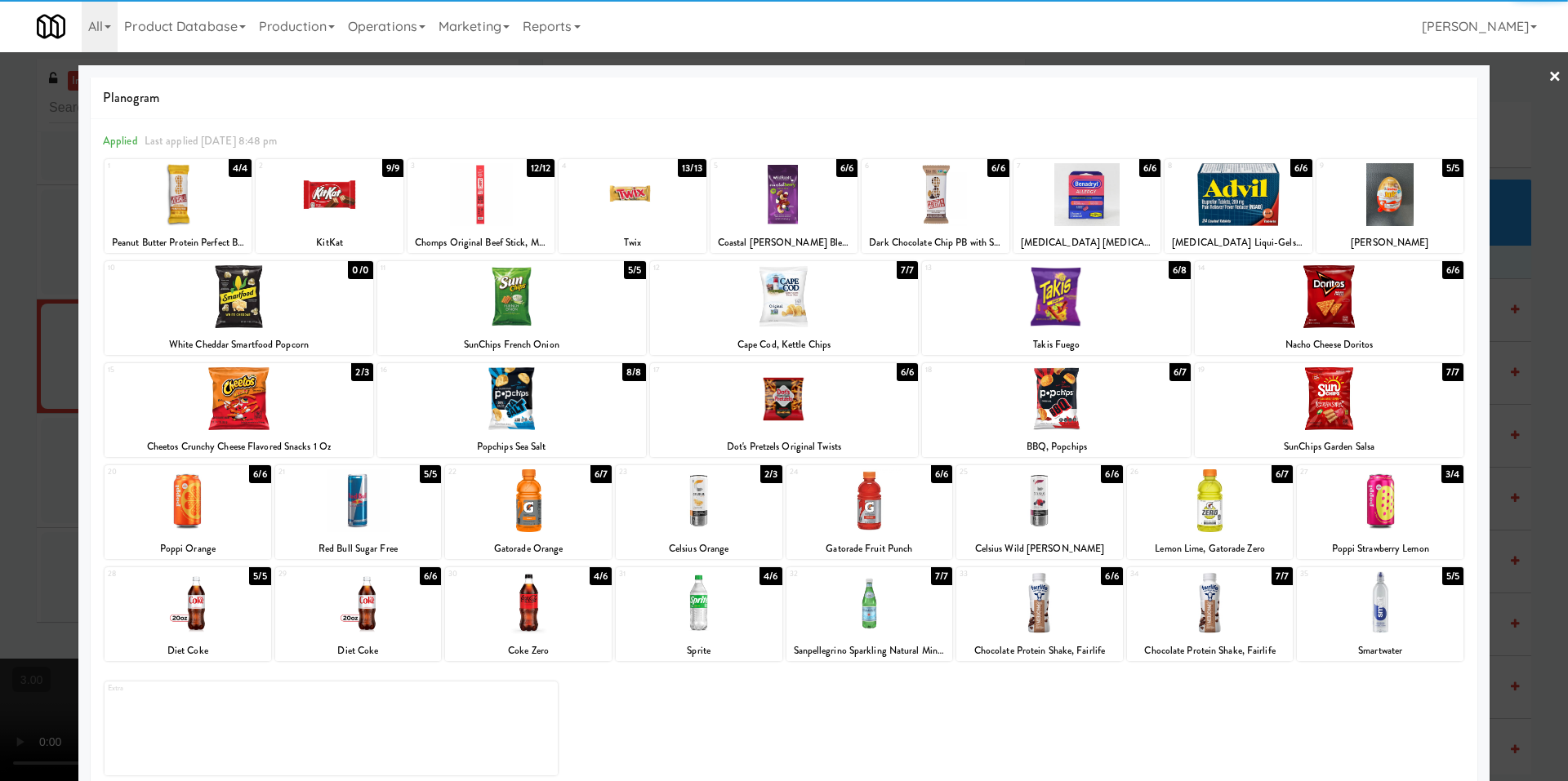
click at [343, 203] on div at bounding box center [329, 194] width 147 height 63
click at [1382, 522] on div at bounding box center [1380, 500] width 167 height 63
drag, startPoint x: 40, startPoint y: 529, endPoint x: 70, endPoint y: 538, distance: 31.3
click at [40, 530] on div at bounding box center [784, 390] width 1568 height 781
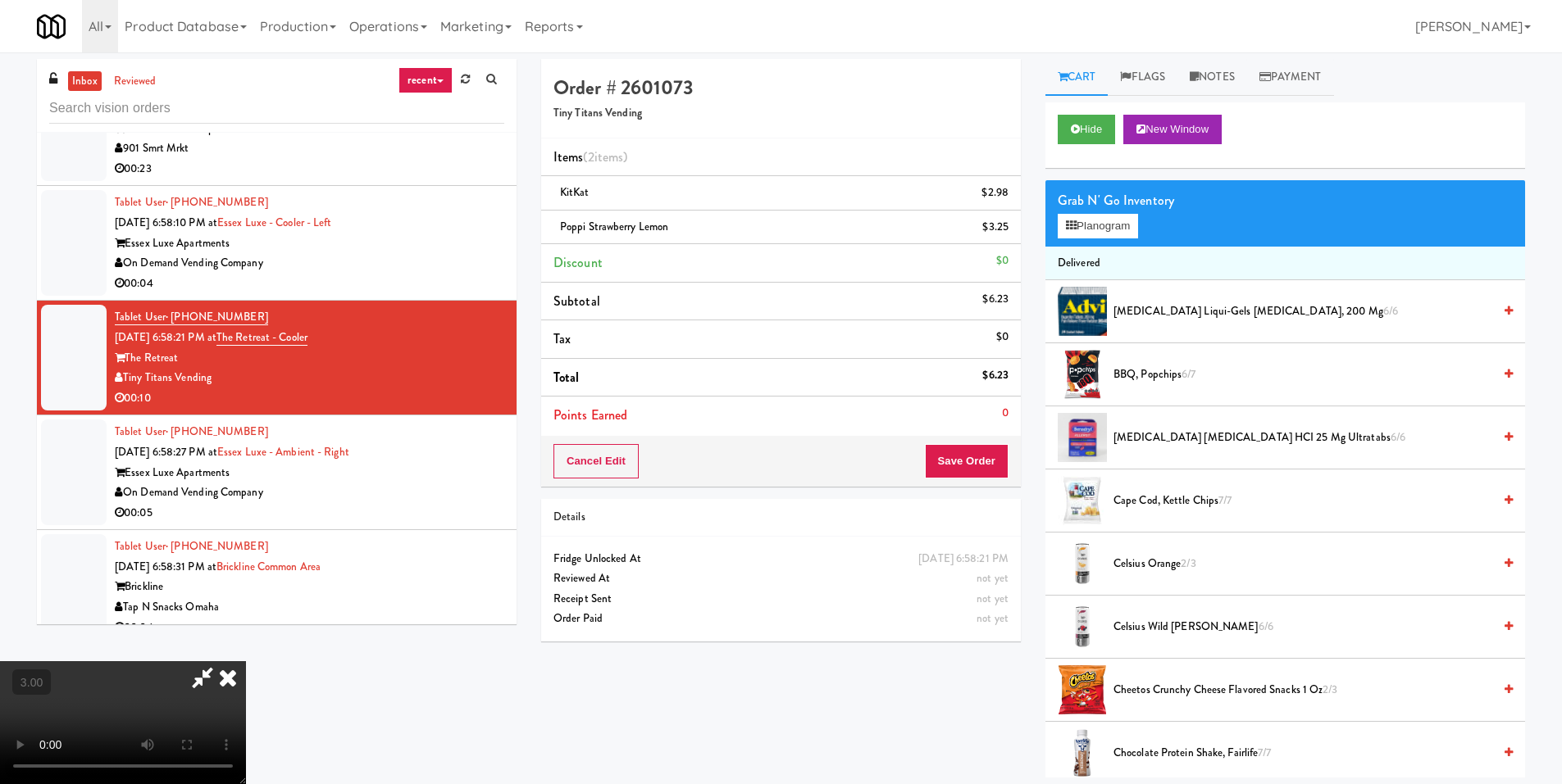
click at [246, 662] on video at bounding box center [123, 723] width 246 height 123
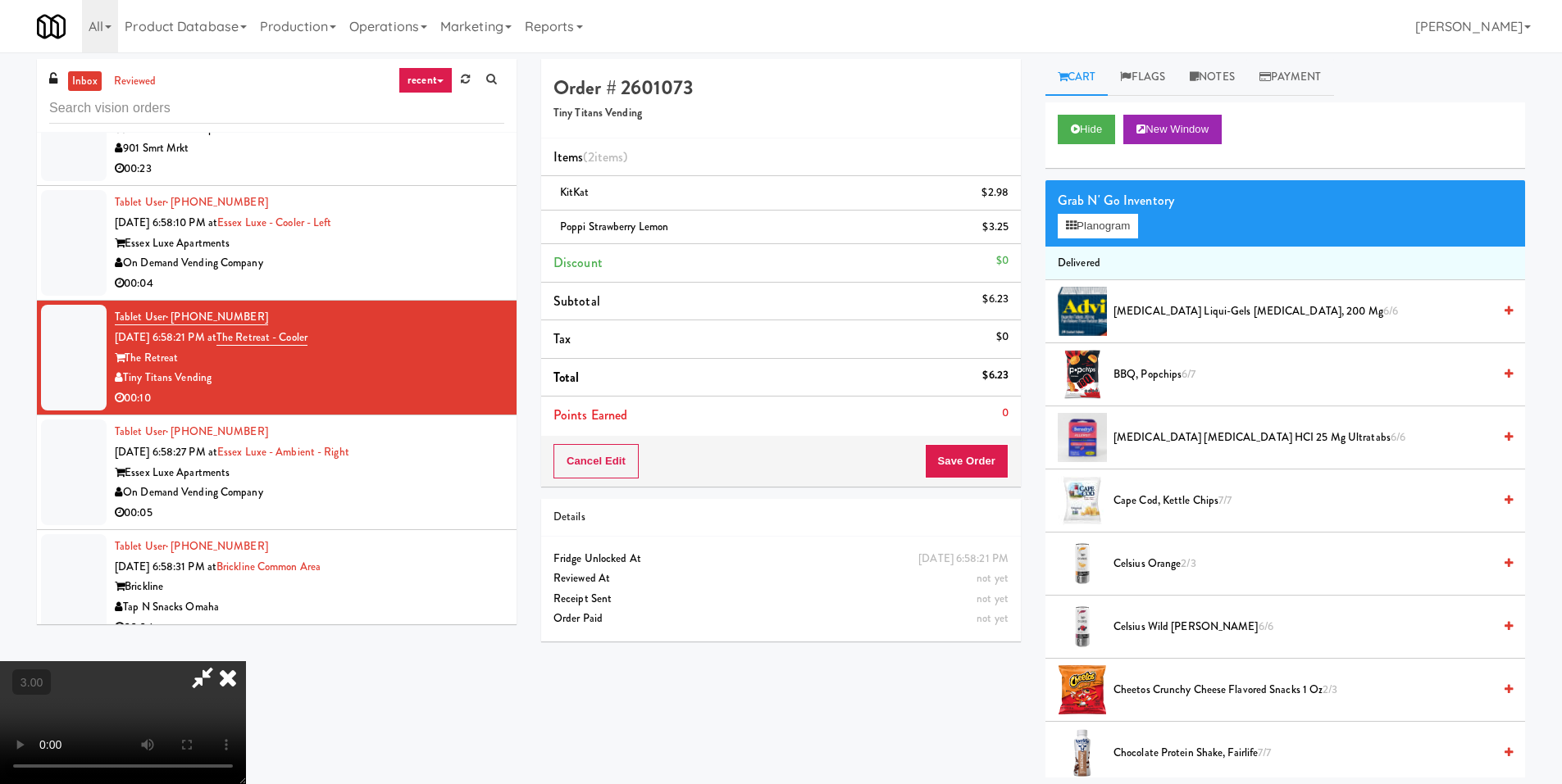
click at [246, 662] on video at bounding box center [123, 723] width 246 height 123
click at [959, 454] on button "Save Order" at bounding box center [966, 461] width 84 height 35
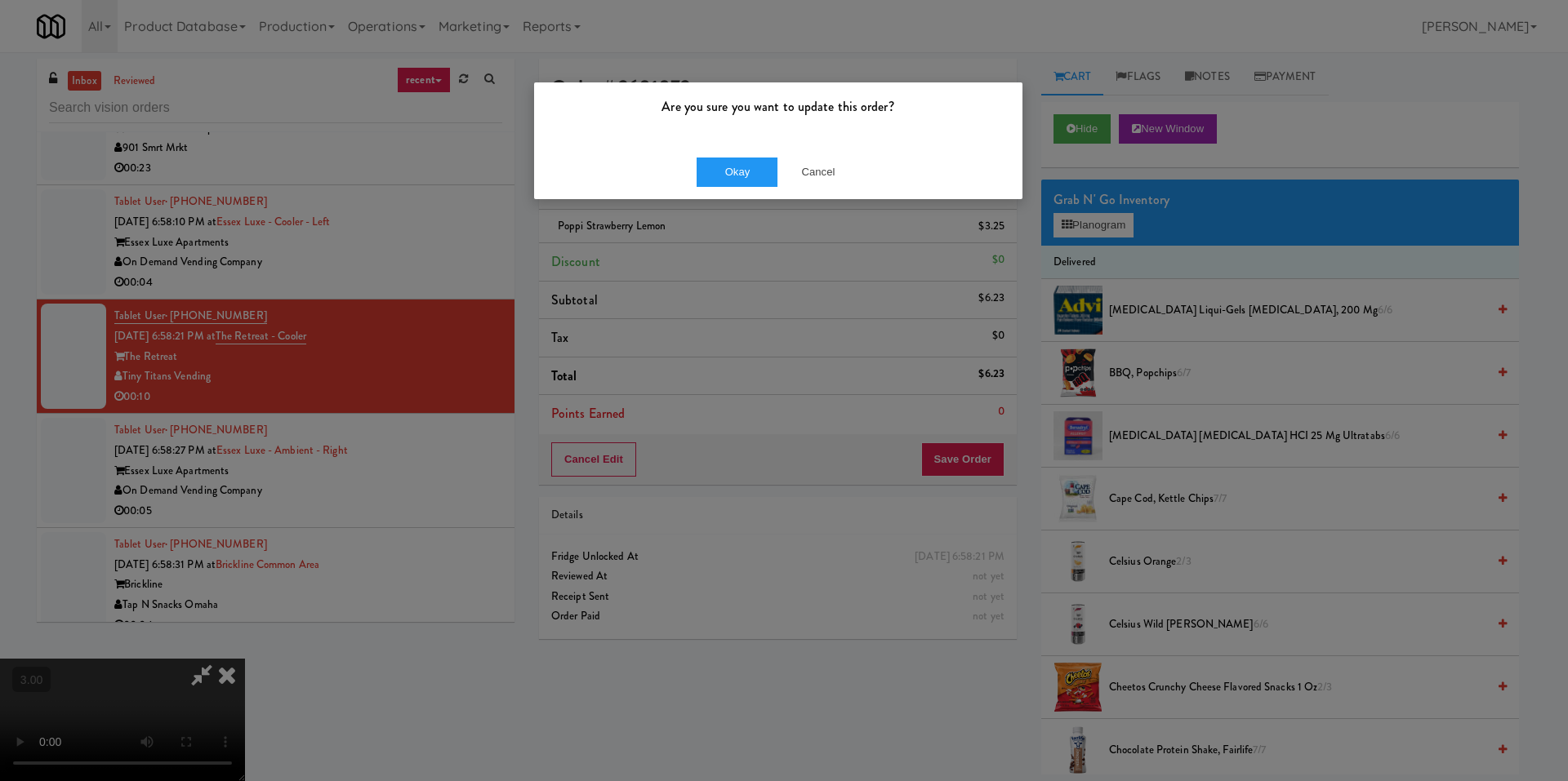
click at [744, 187] on div "Okay Cancel" at bounding box center [777, 171] width 488 height 54
click at [743, 183] on button "Okay" at bounding box center [737, 171] width 81 height 29
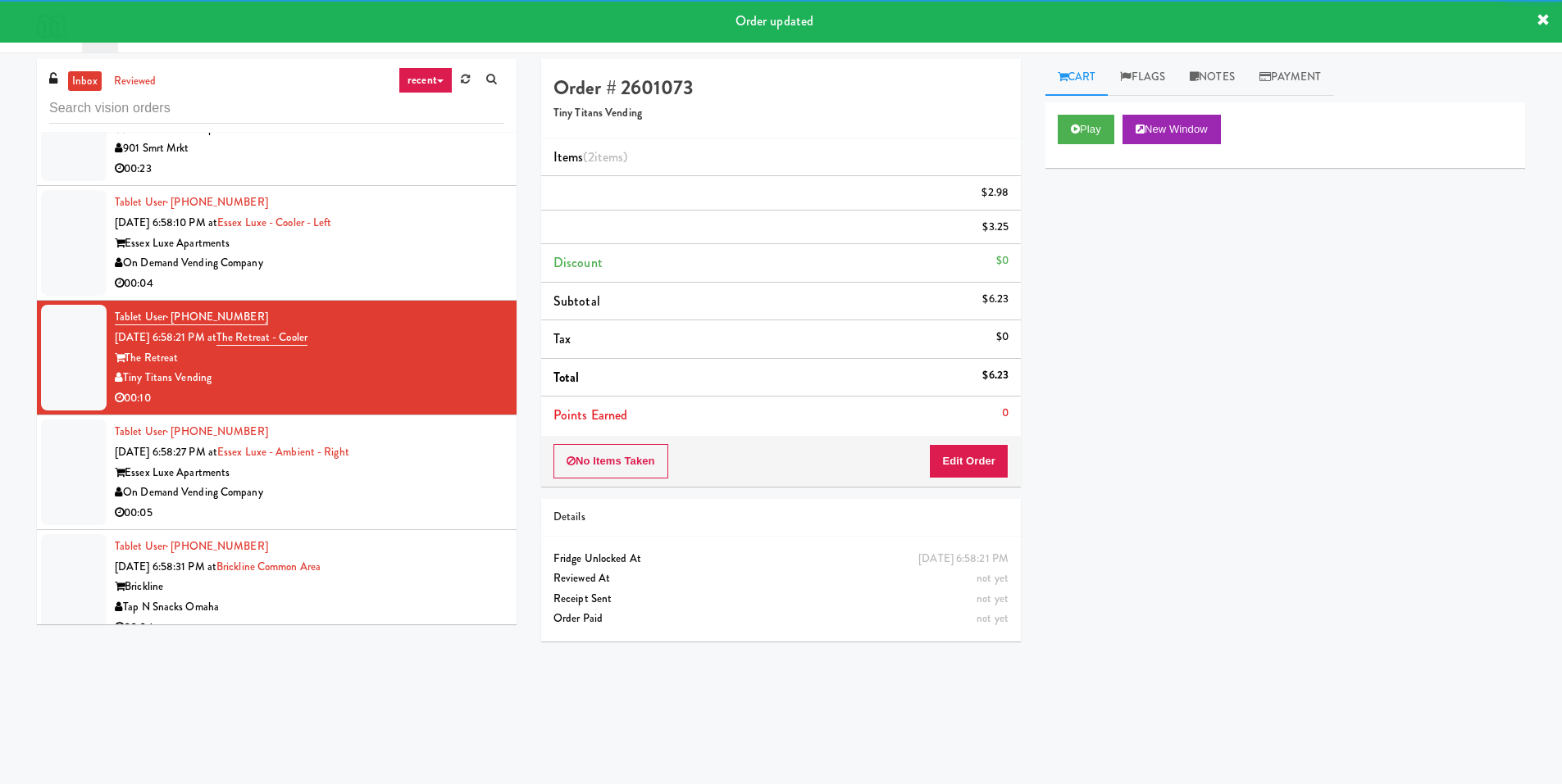
click at [450, 482] on div "On Demand Vending Company" at bounding box center [309, 493] width 389 height 21
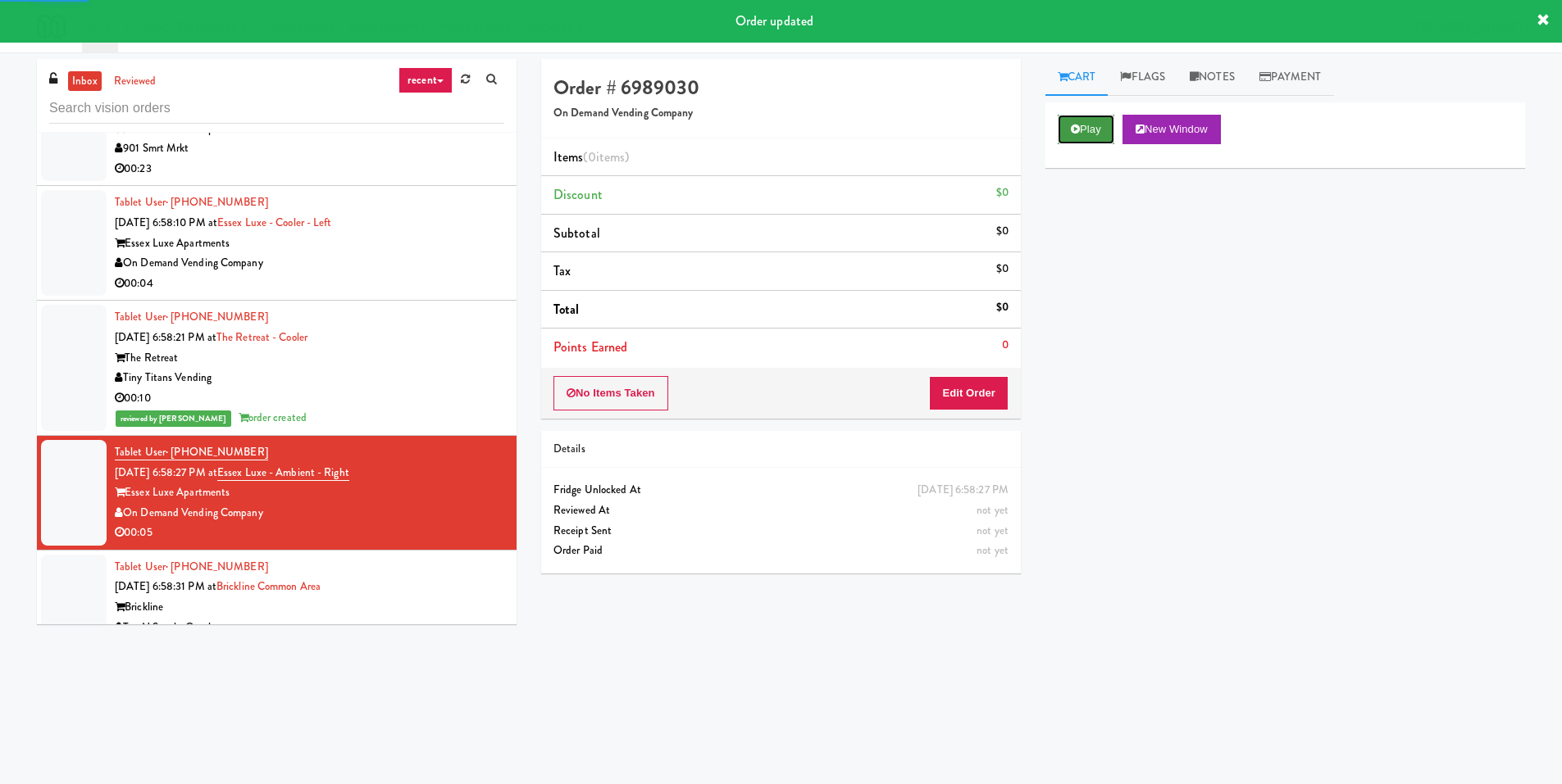
click at [1089, 131] on button "Play" at bounding box center [1086, 129] width 56 height 29
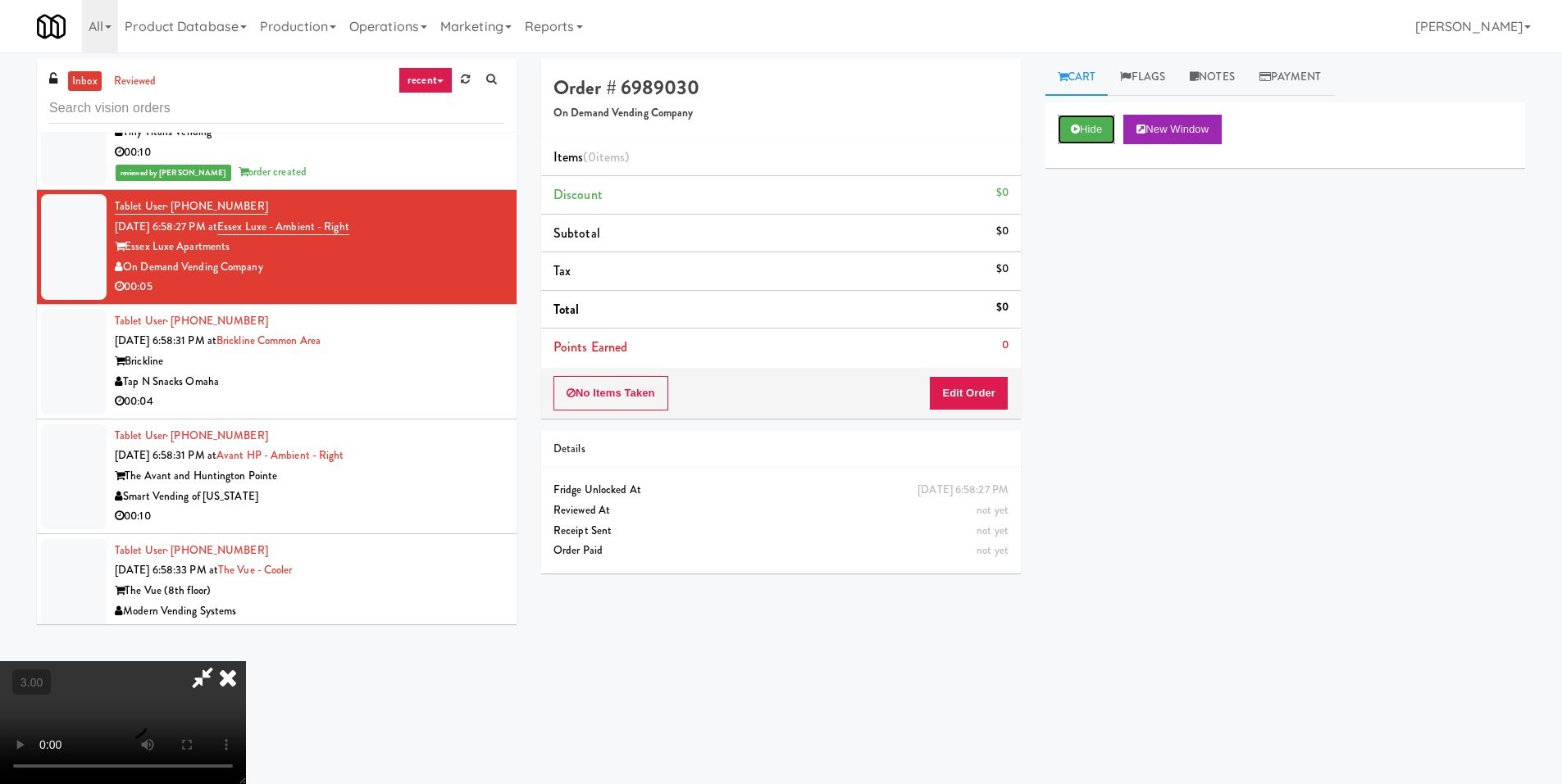
scroll to position [80, 0]
click at [246, 662] on video at bounding box center [123, 723] width 246 height 123
click at [966, 393] on button "Edit Order" at bounding box center [969, 393] width 80 height 35
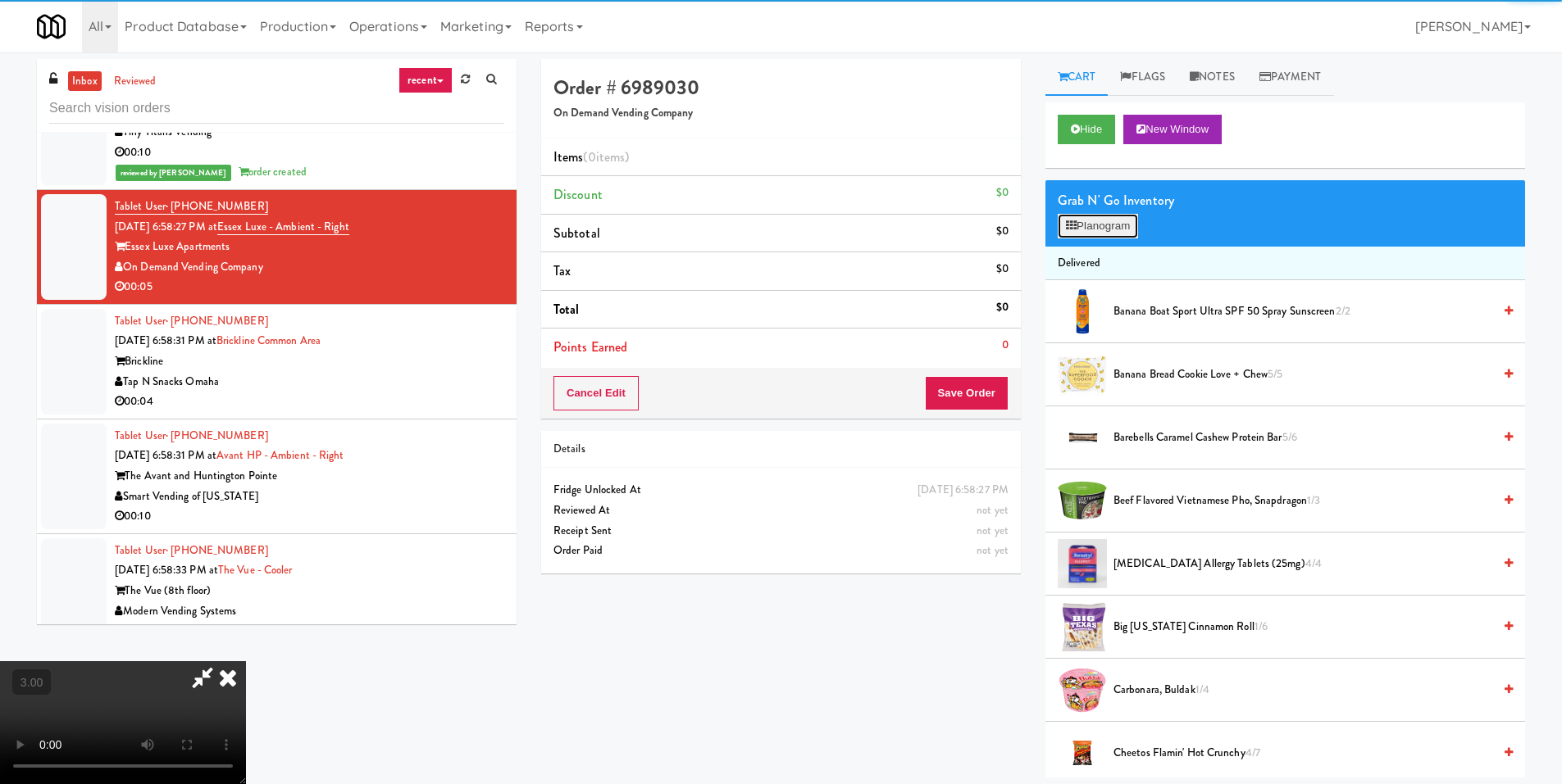
click at [1095, 215] on button "Planogram" at bounding box center [1097, 227] width 80 height 24
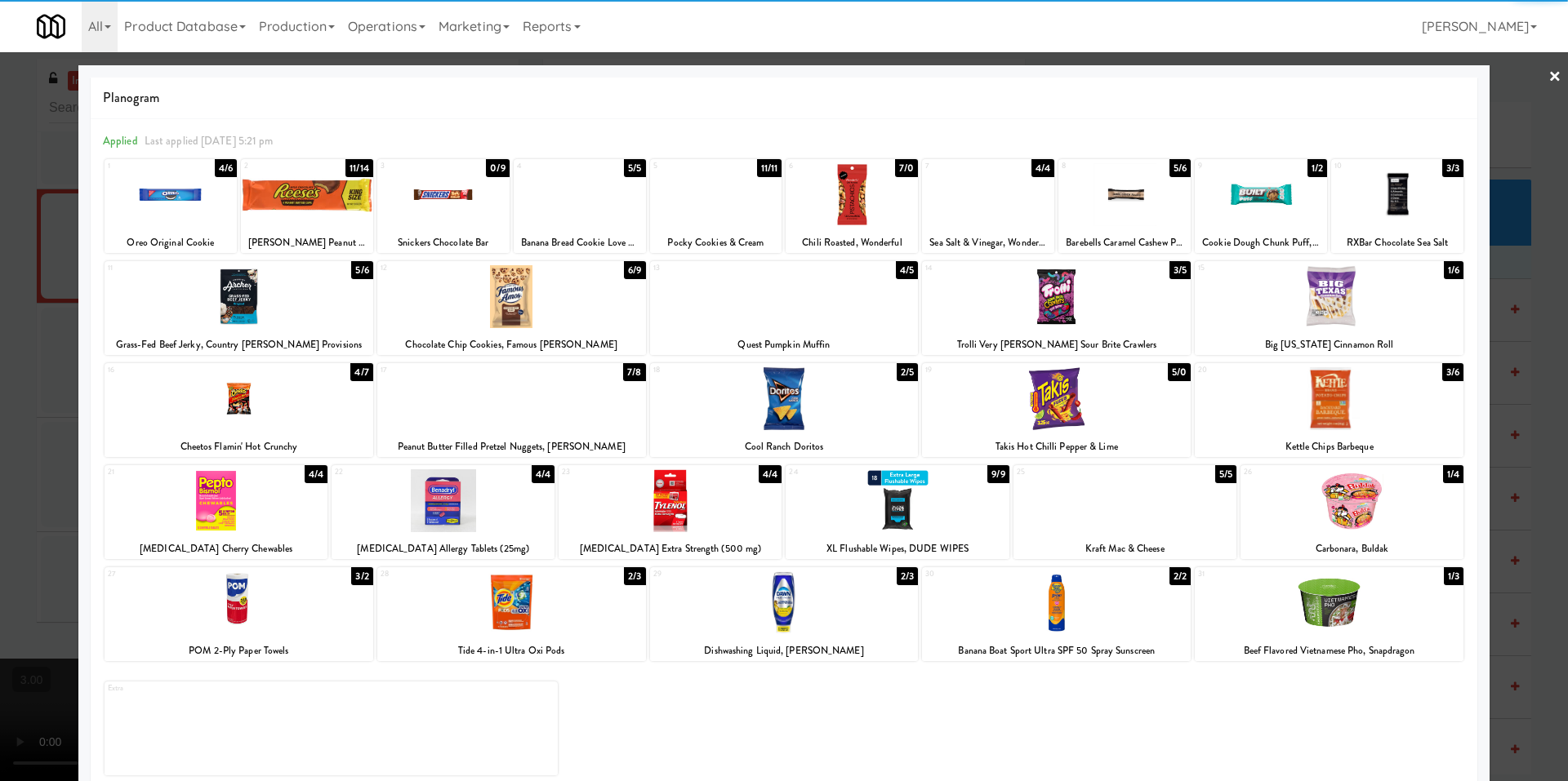
click at [505, 286] on div at bounding box center [511, 296] width 269 height 63
click at [37, 405] on div at bounding box center [784, 390] width 1568 height 781
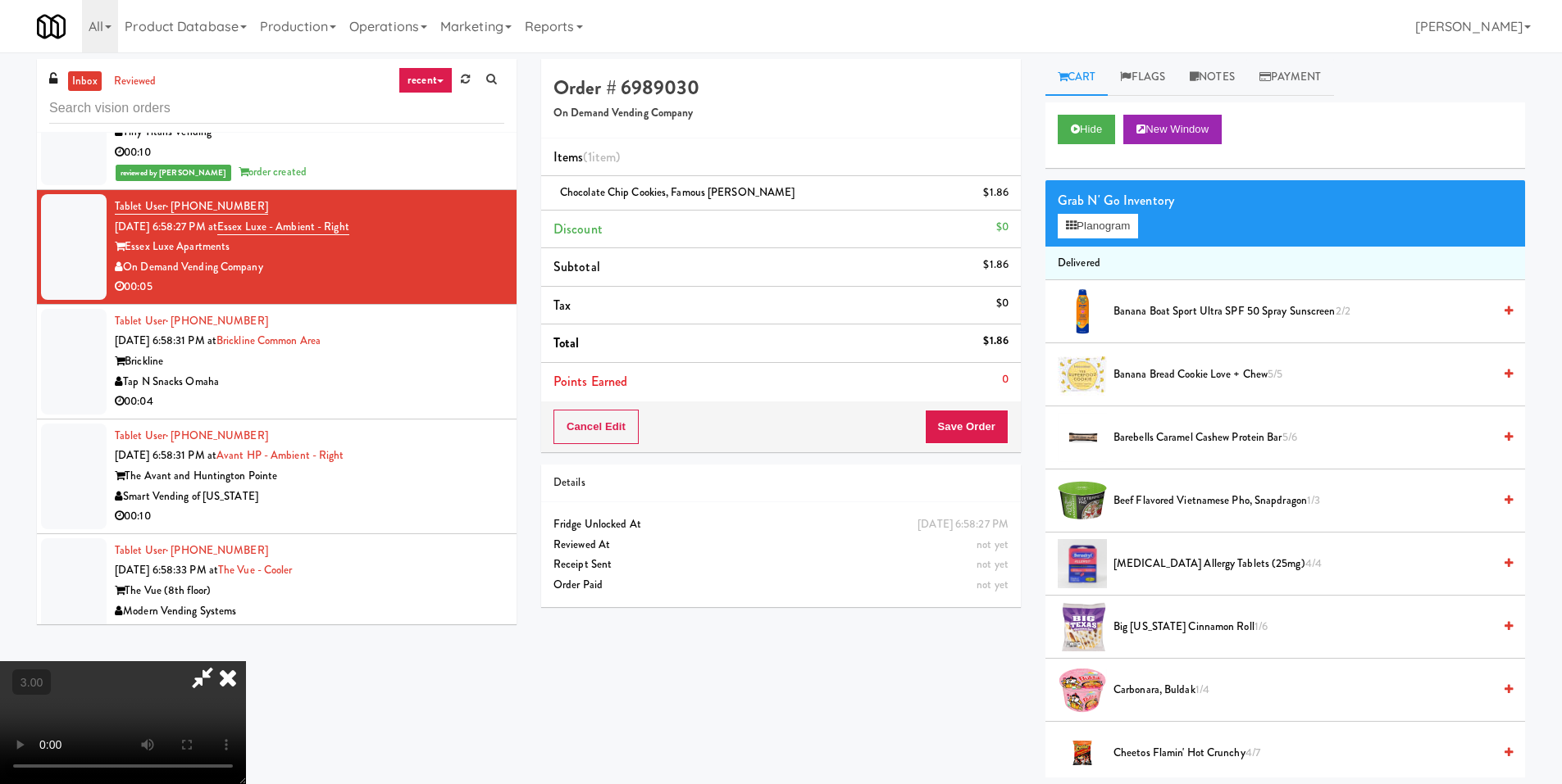
click at [246, 662] on video at bounding box center [123, 723] width 246 height 123
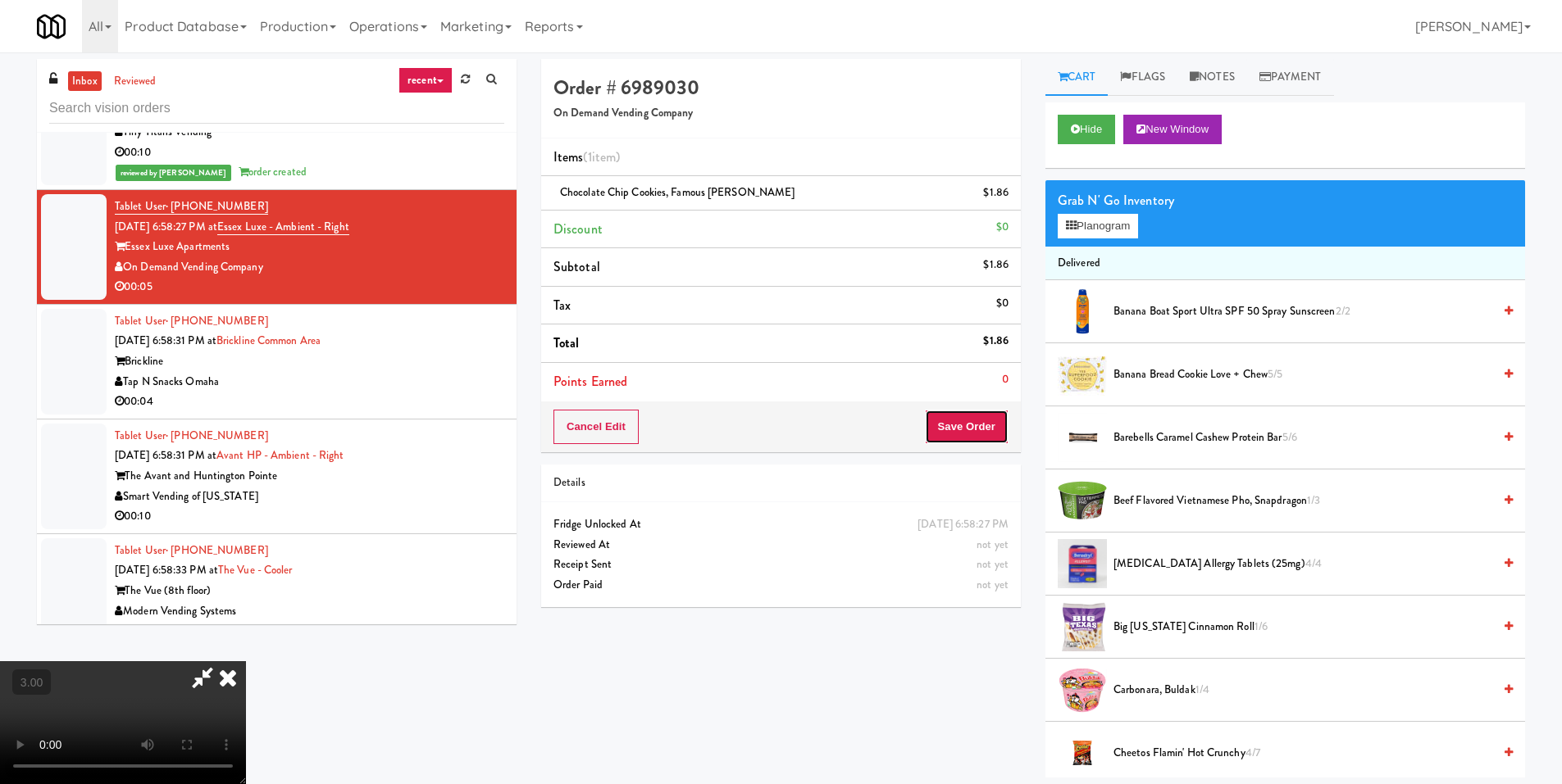
click at [985, 444] on button "Save Order" at bounding box center [966, 427] width 84 height 35
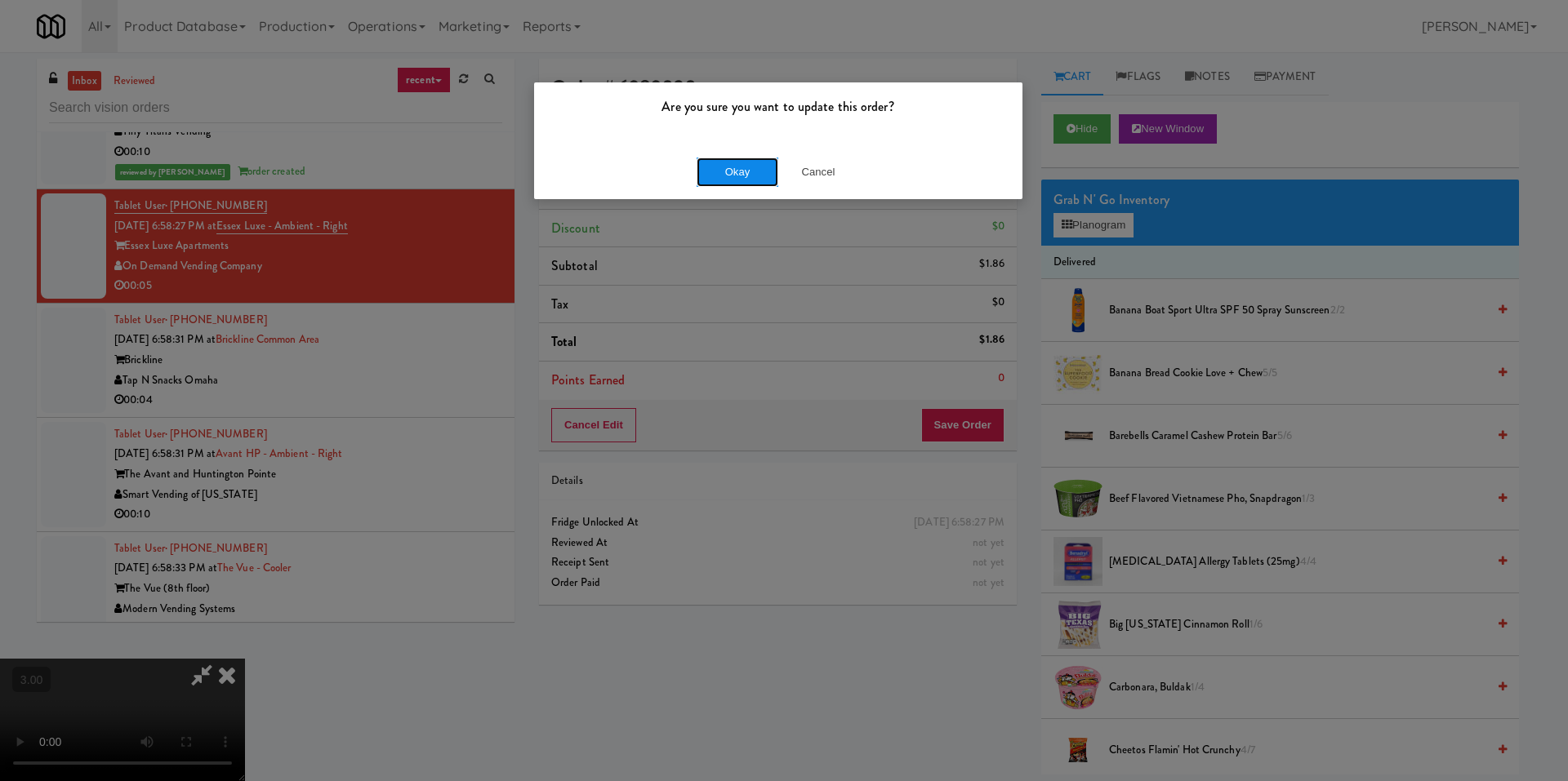
click at [703, 165] on button "Okay" at bounding box center [737, 171] width 81 height 29
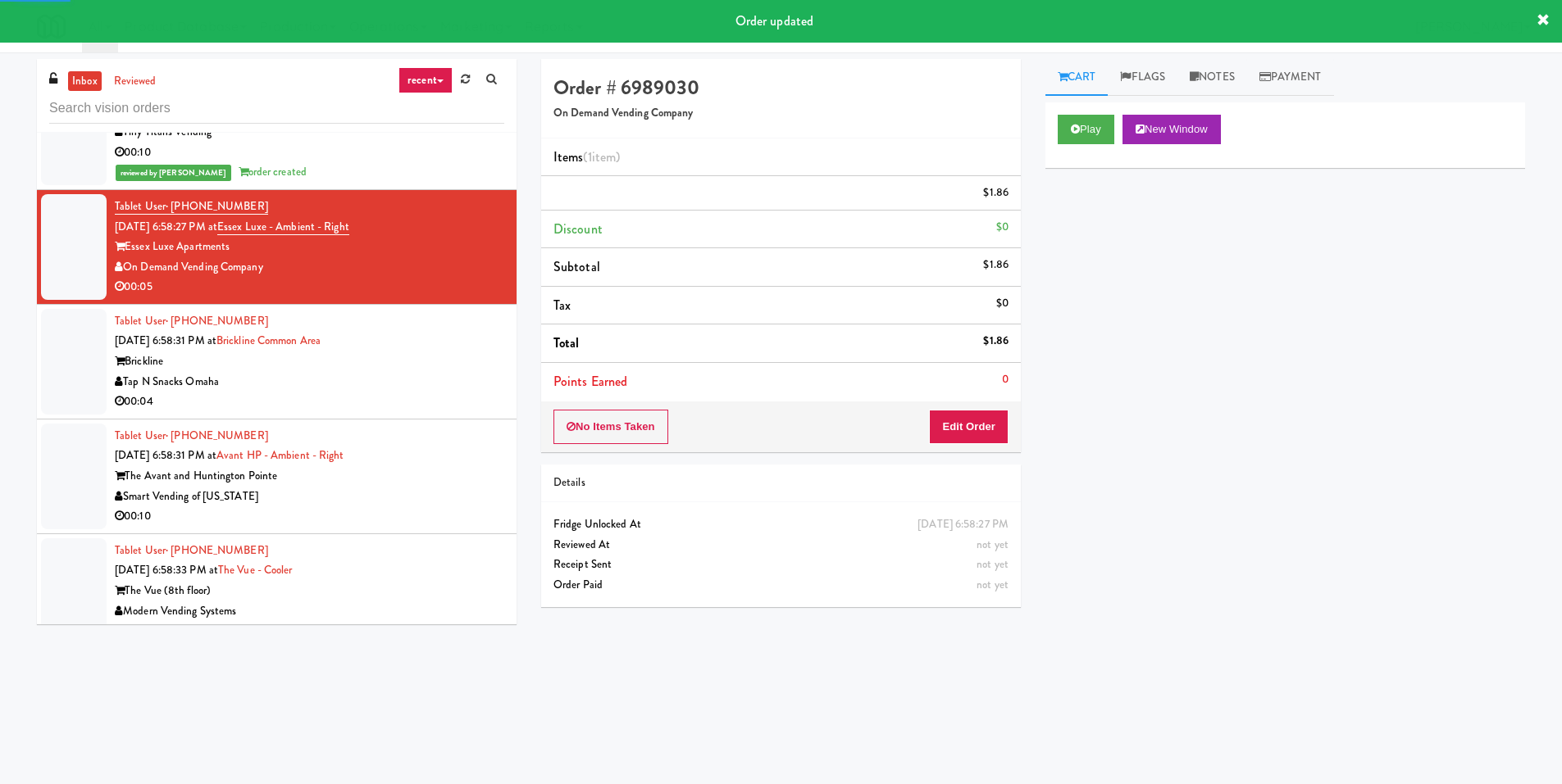
click at [443, 422] on li "Tablet User · (757) 869-1991 Sep 28, 2025 6:58:31 PM at Avant HP - Ambient - Ri…" at bounding box center [276, 477] width 480 height 115
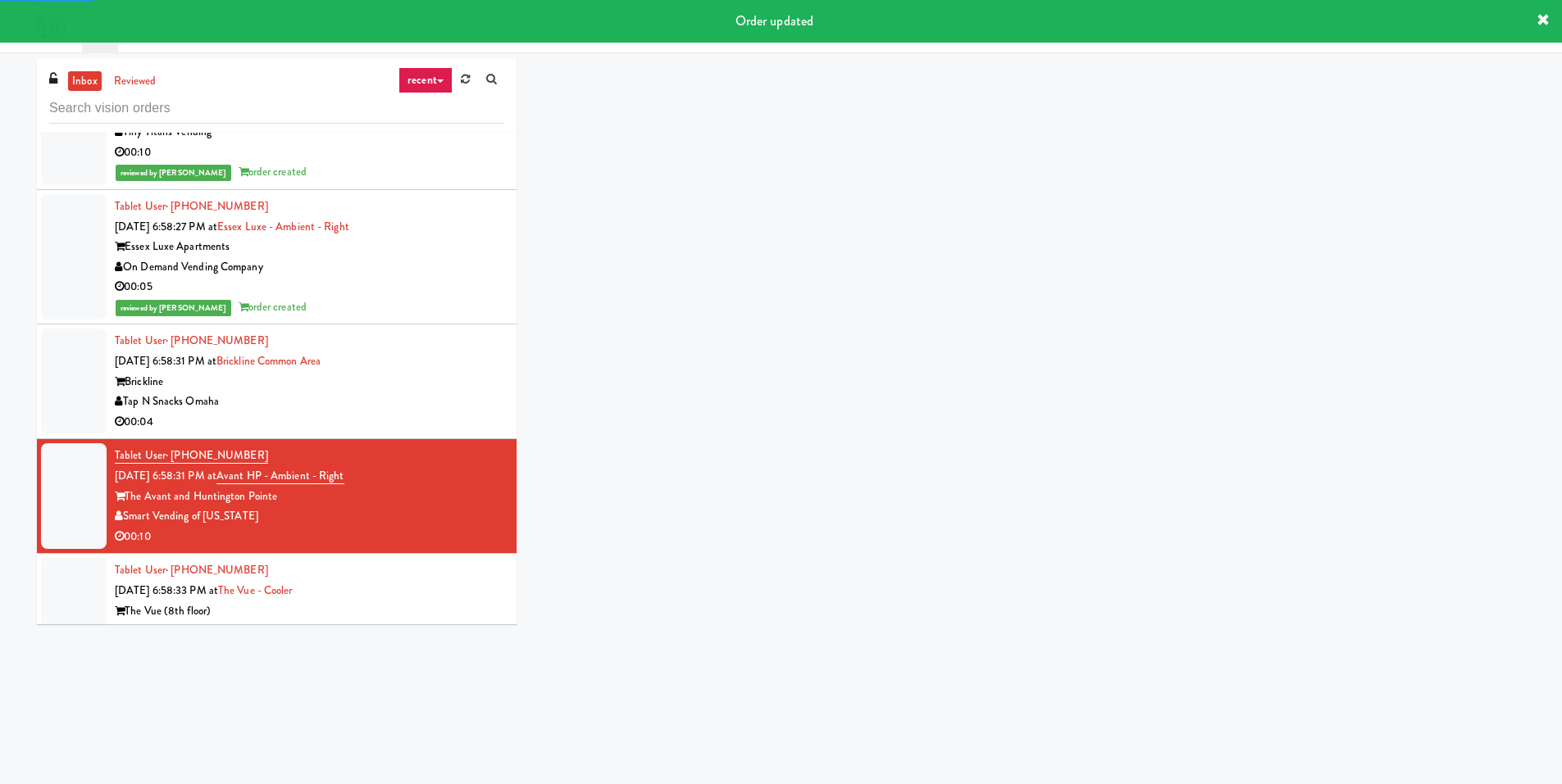
click at [447, 395] on div "Tap N Snacks Omaha" at bounding box center [309, 402] width 389 height 21
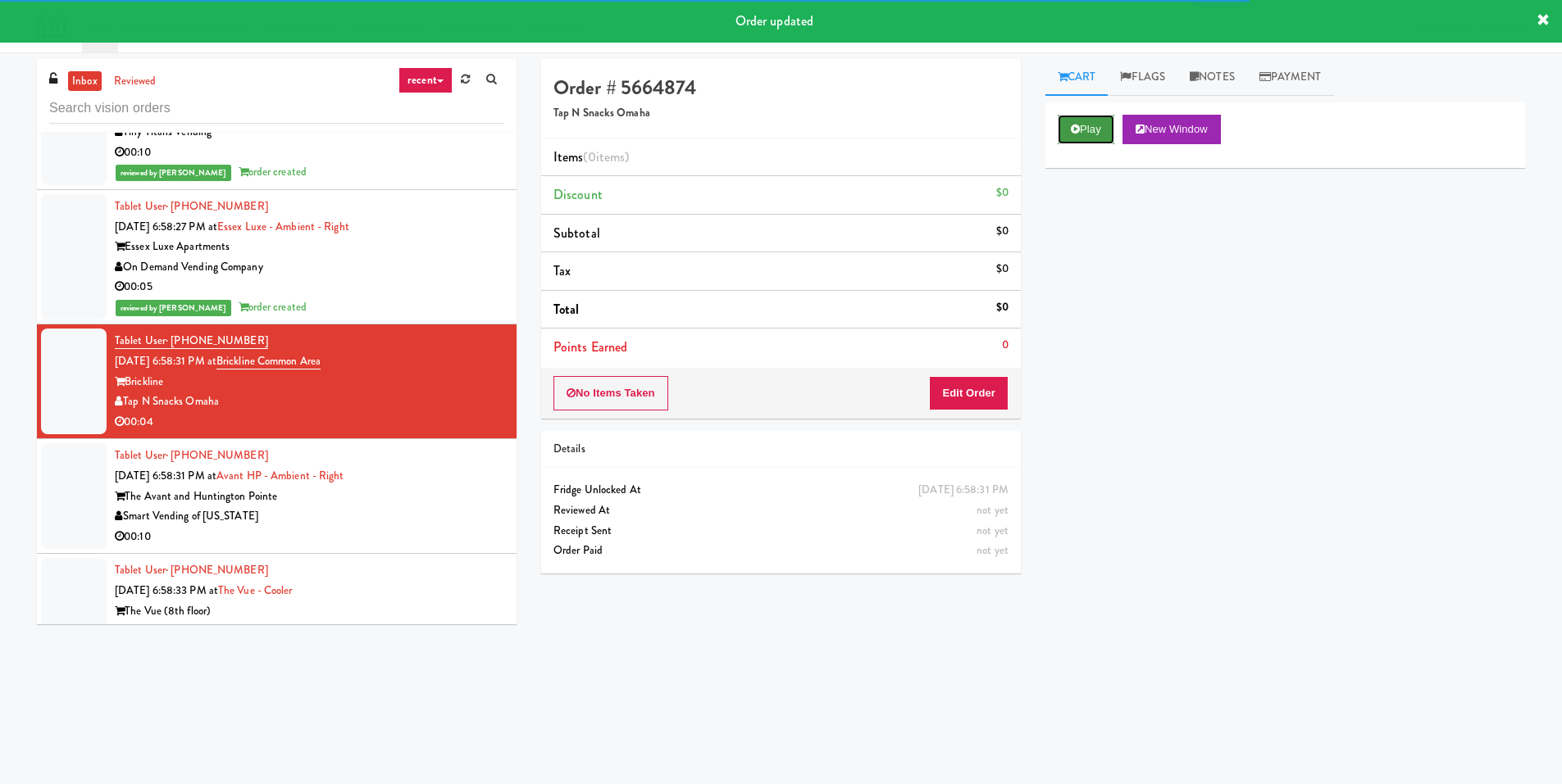
click at [1095, 124] on button "Play" at bounding box center [1086, 129] width 56 height 29
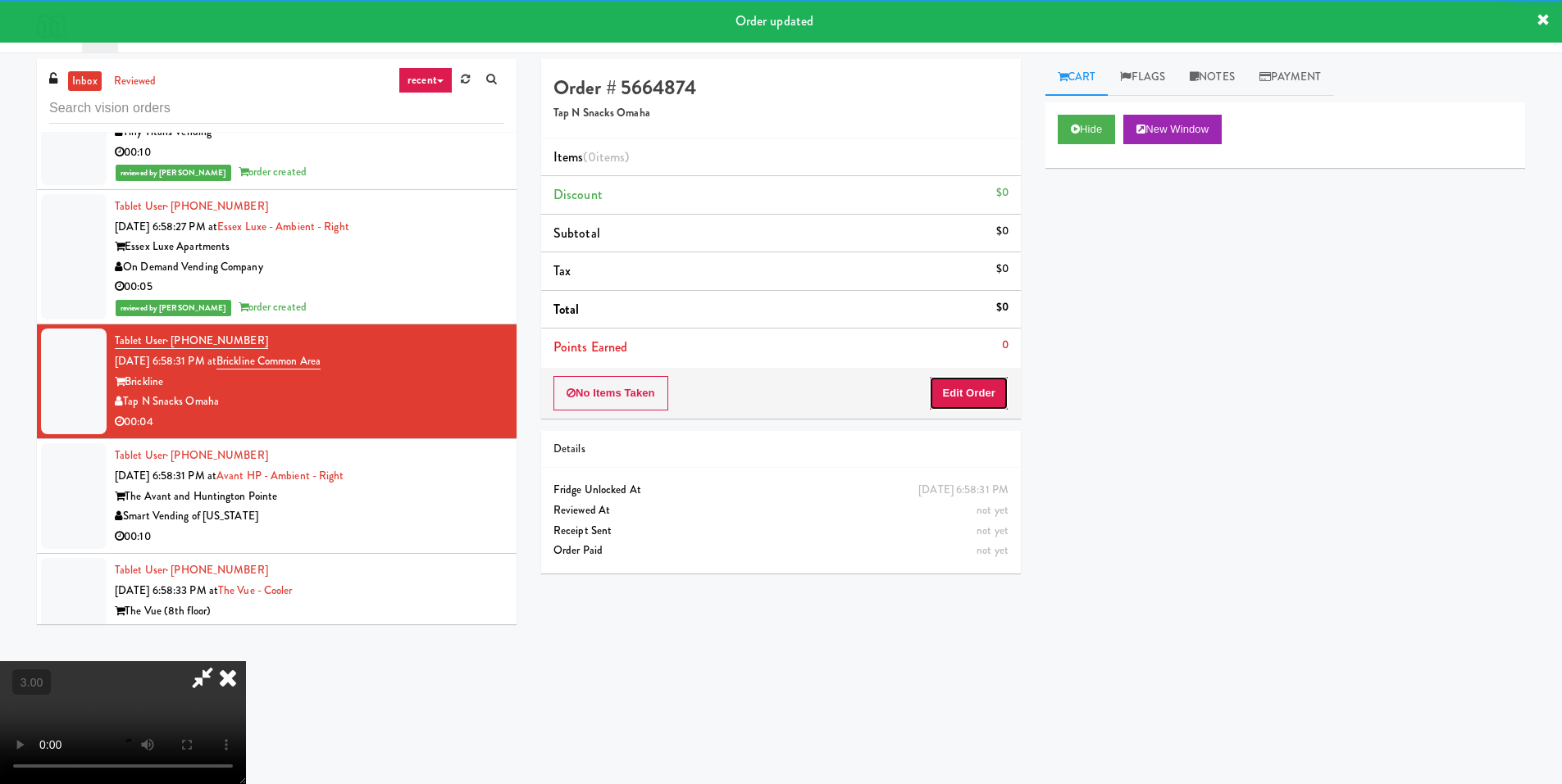
click at [967, 379] on button "Edit Order" at bounding box center [969, 393] width 80 height 35
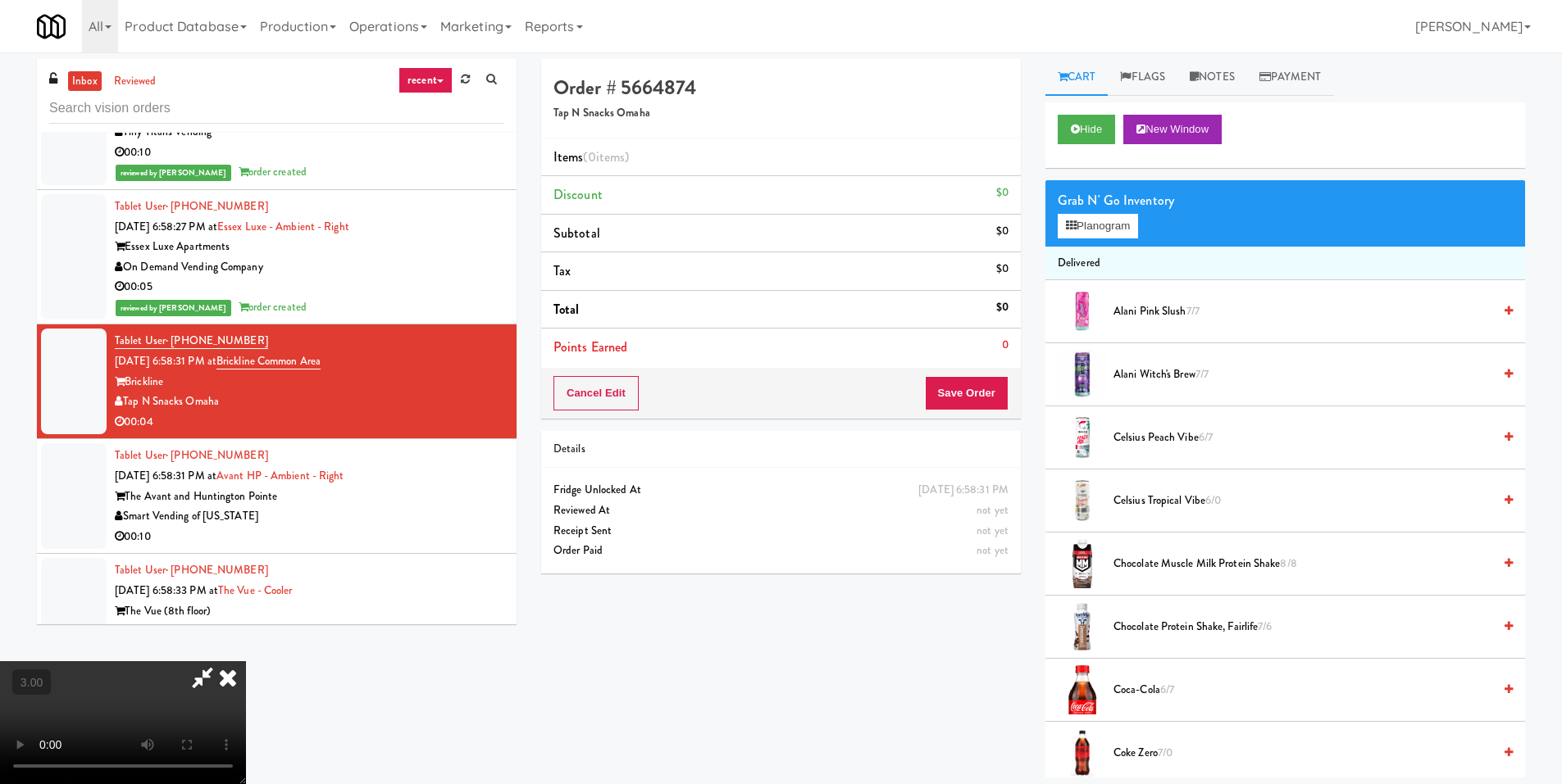
click at [246, 662] on video at bounding box center [123, 723] width 246 height 123
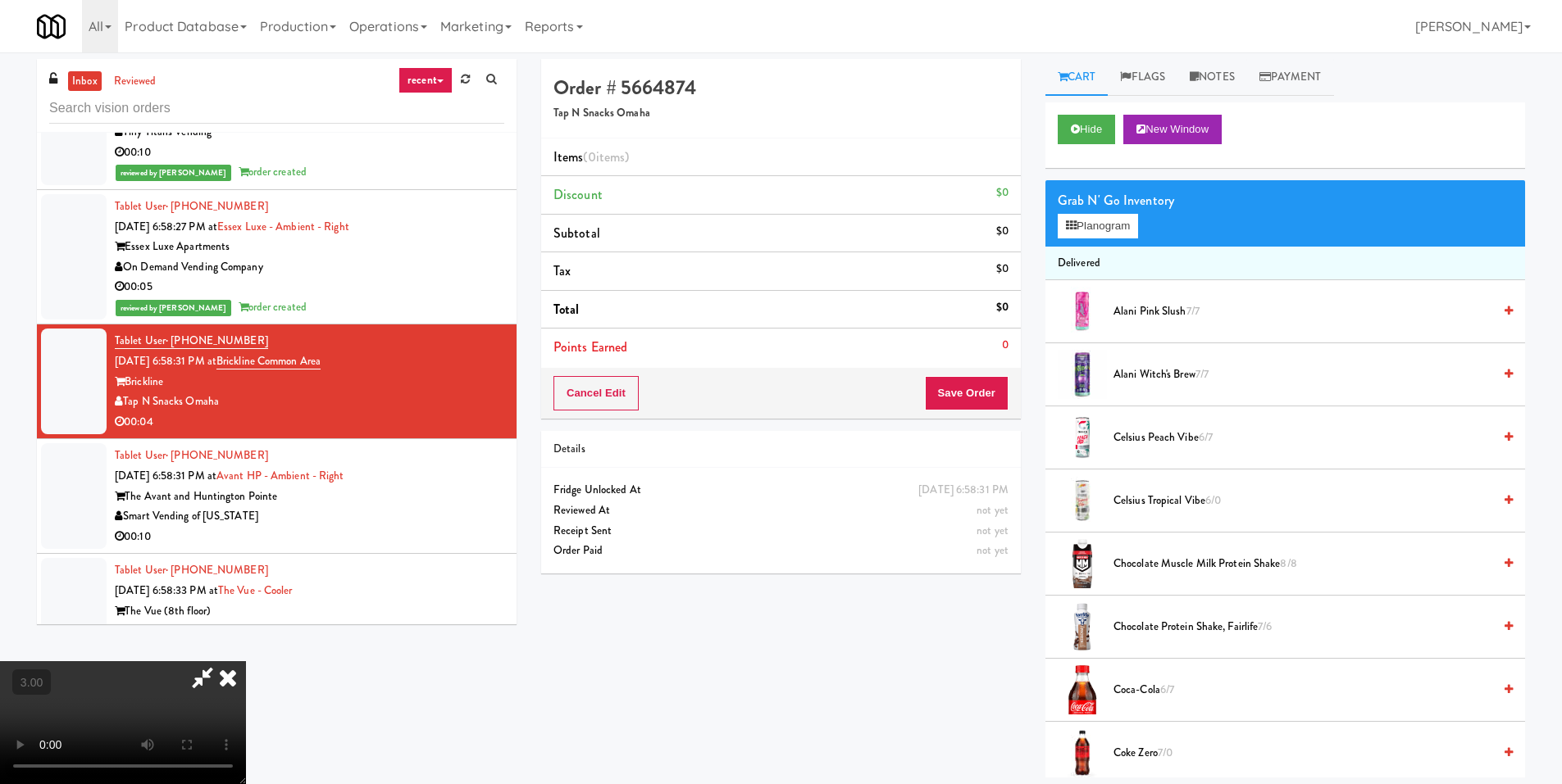
click at [246, 662] on video at bounding box center [123, 723] width 246 height 123
click at [1085, 234] on button "Planogram" at bounding box center [1097, 227] width 80 height 24
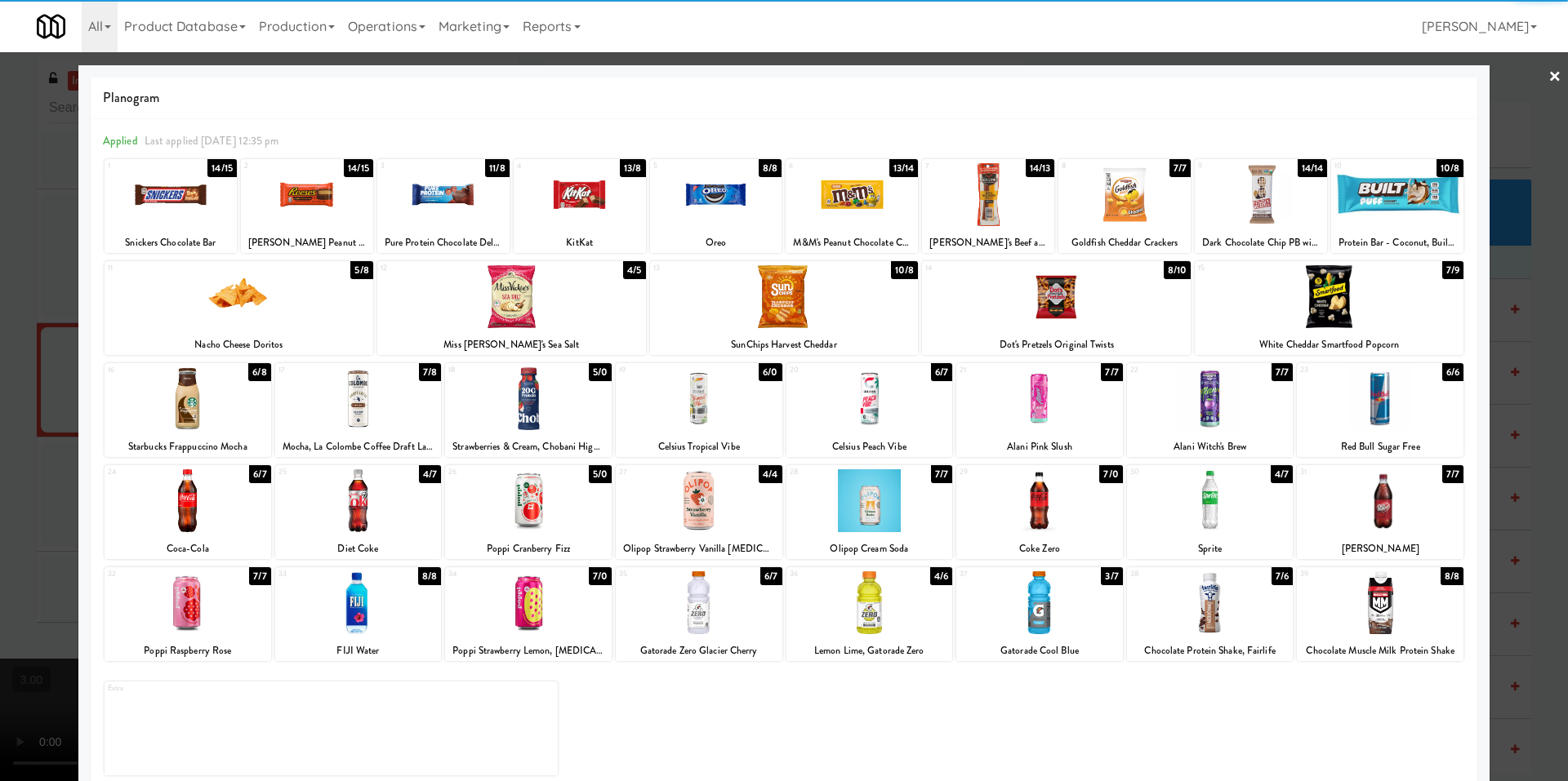
click at [1360, 494] on div at bounding box center [1380, 500] width 167 height 63
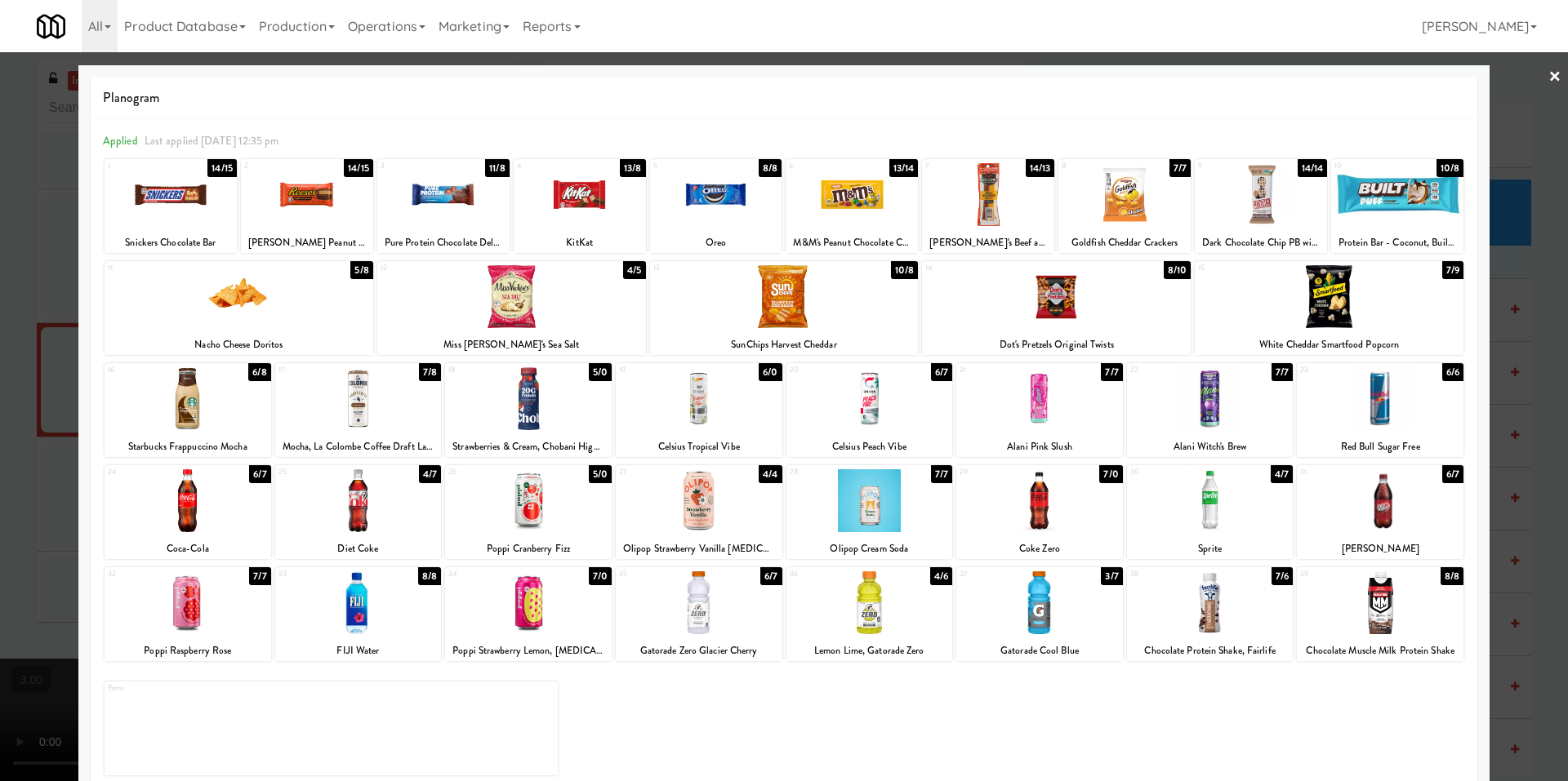
click at [40, 544] on div at bounding box center [784, 390] width 1568 height 781
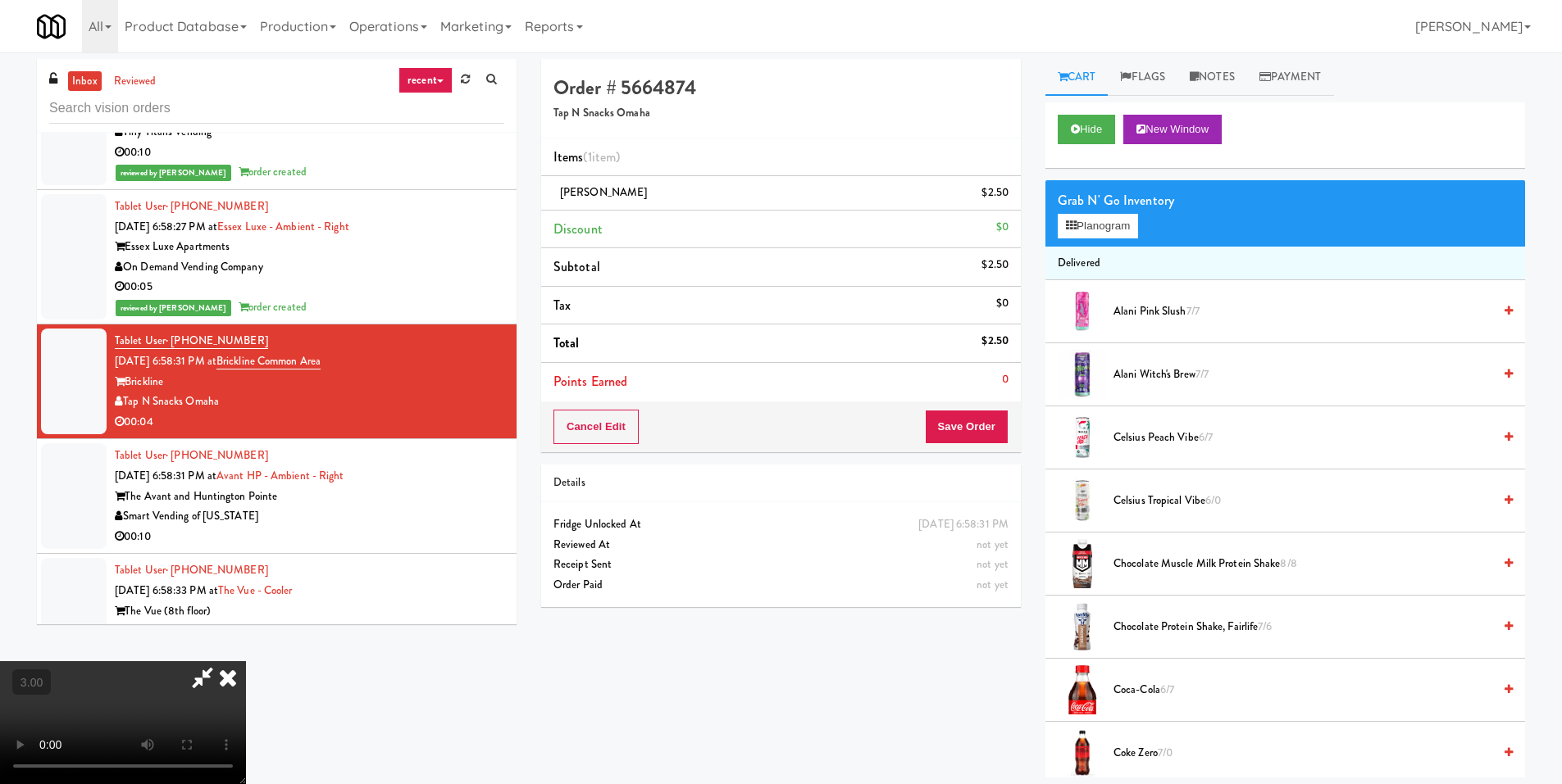
click at [246, 662] on video at bounding box center [123, 723] width 246 height 123
click at [979, 401] on div "Cancel Edit Save Order" at bounding box center [781, 427] width 480 height 51
click at [974, 414] on button "Save Order" at bounding box center [966, 427] width 84 height 35
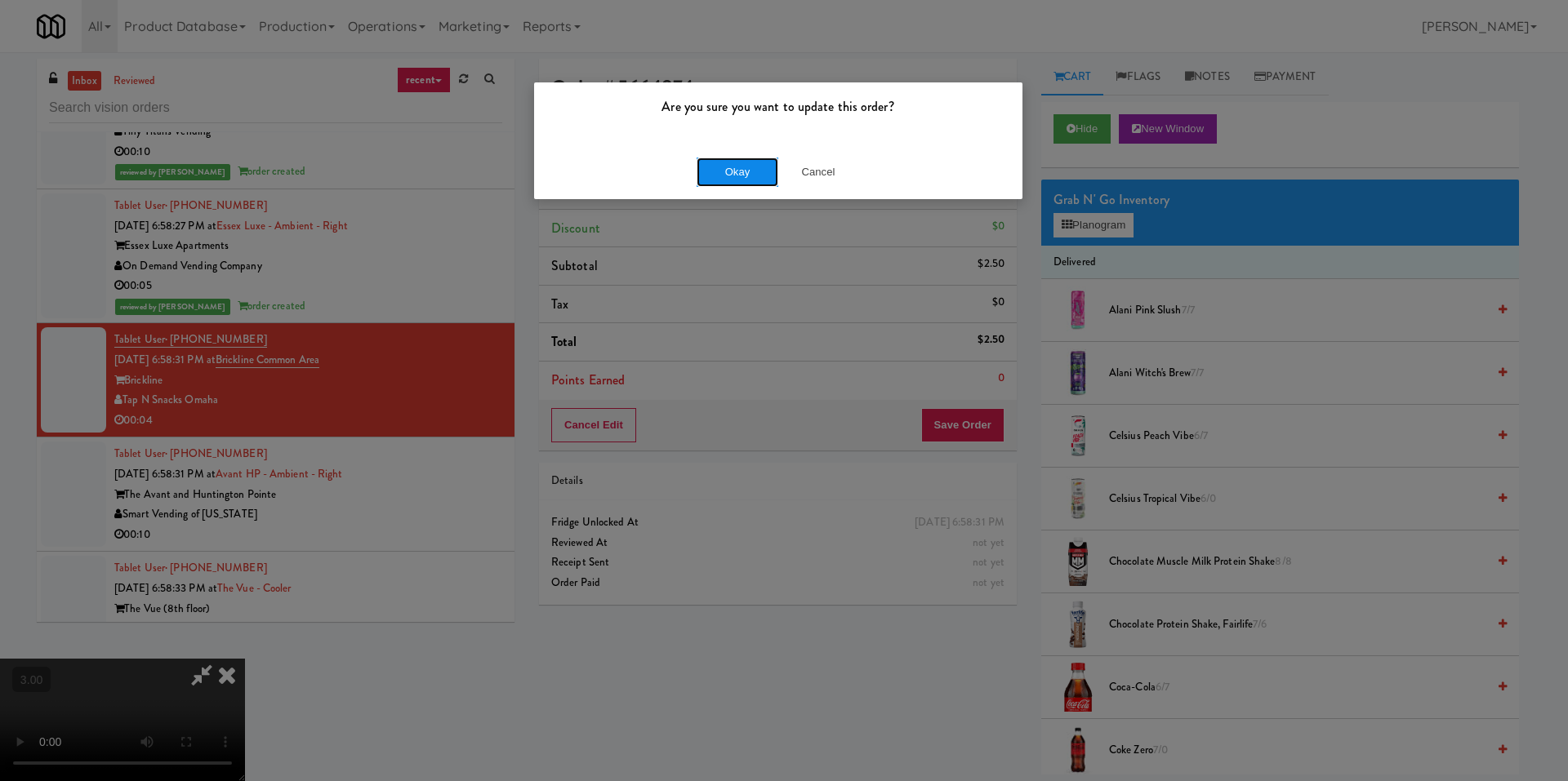
click at [739, 165] on button "Okay" at bounding box center [737, 171] width 81 height 29
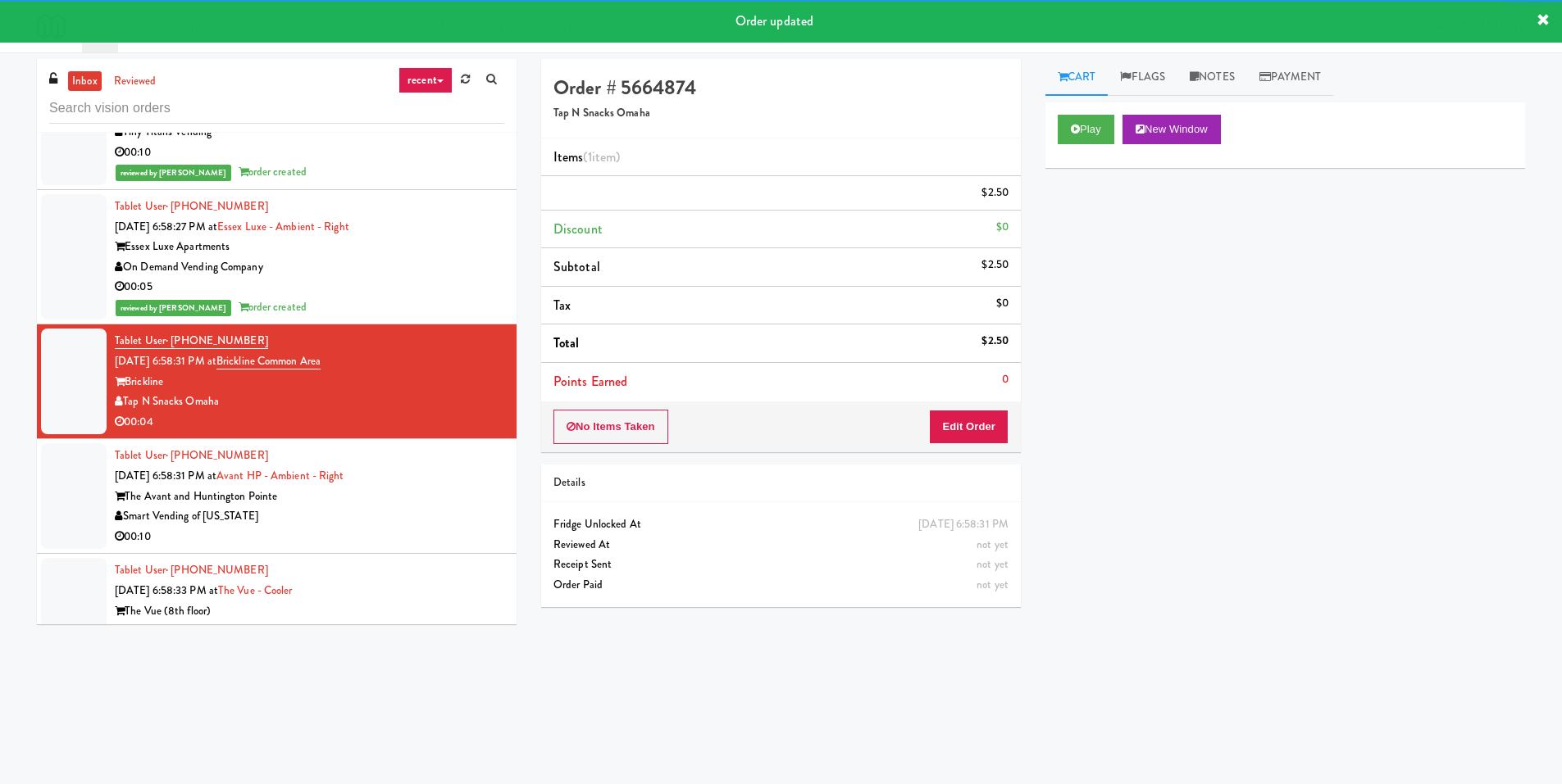
click at [412, 527] on div "Smart Vending of [US_STATE]" at bounding box center [309, 517] width 389 height 21
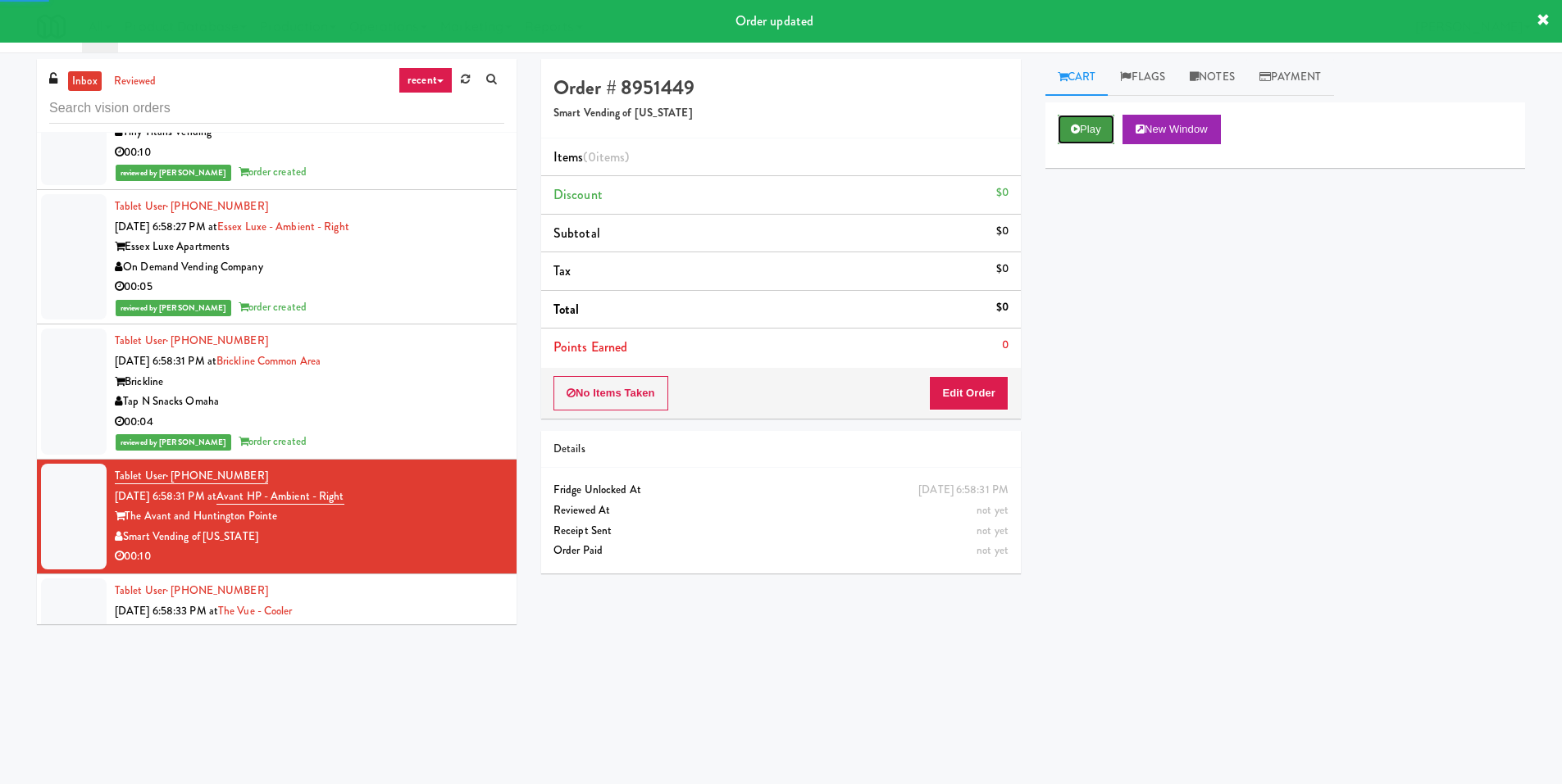
click at [1103, 125] on button "Play" at bounding box center [1086, 129] width 56 height 29
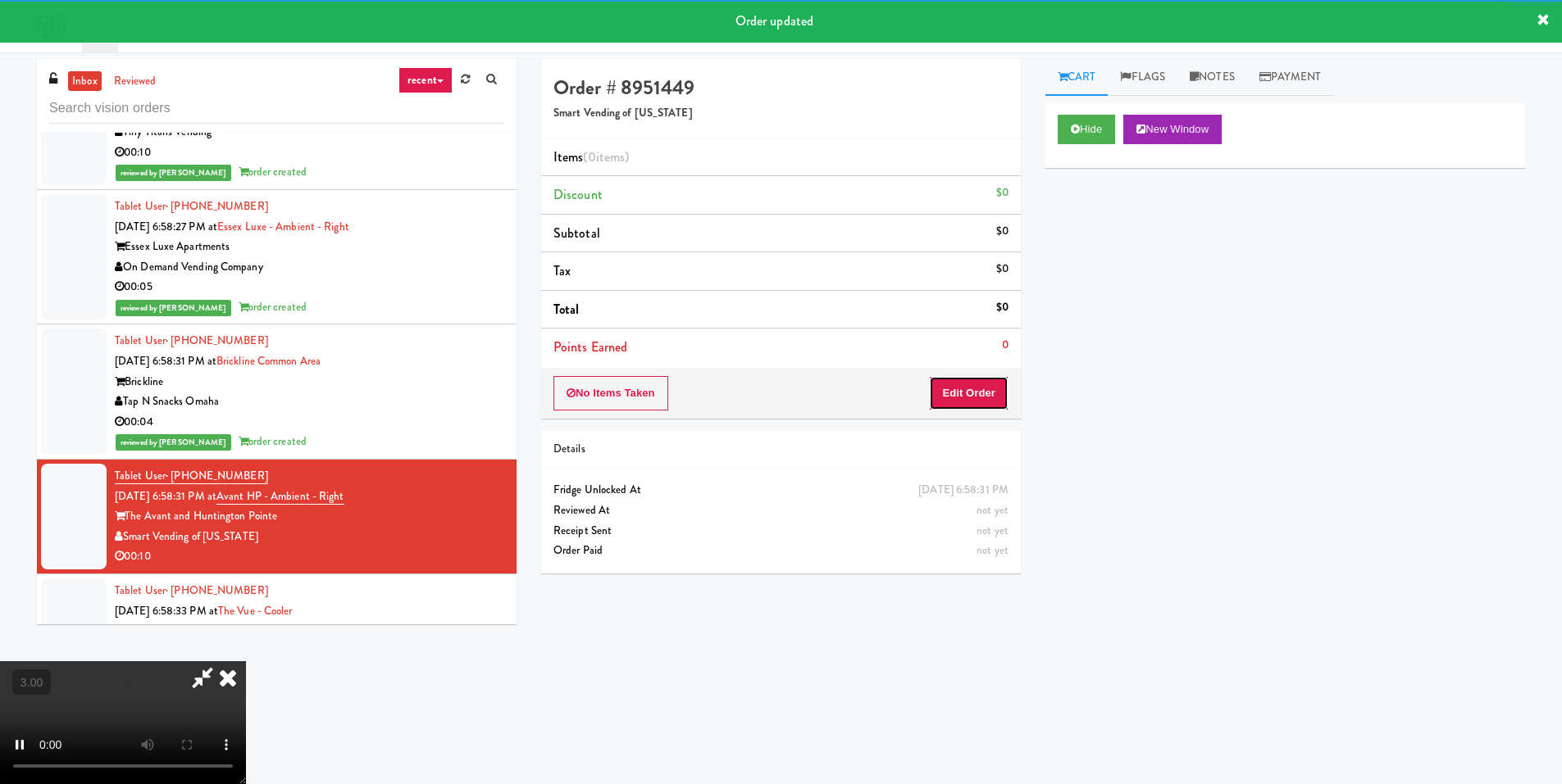
click at [953, 393] on button "Edit Order" at bounding box center [969, 393] width 80 height 35
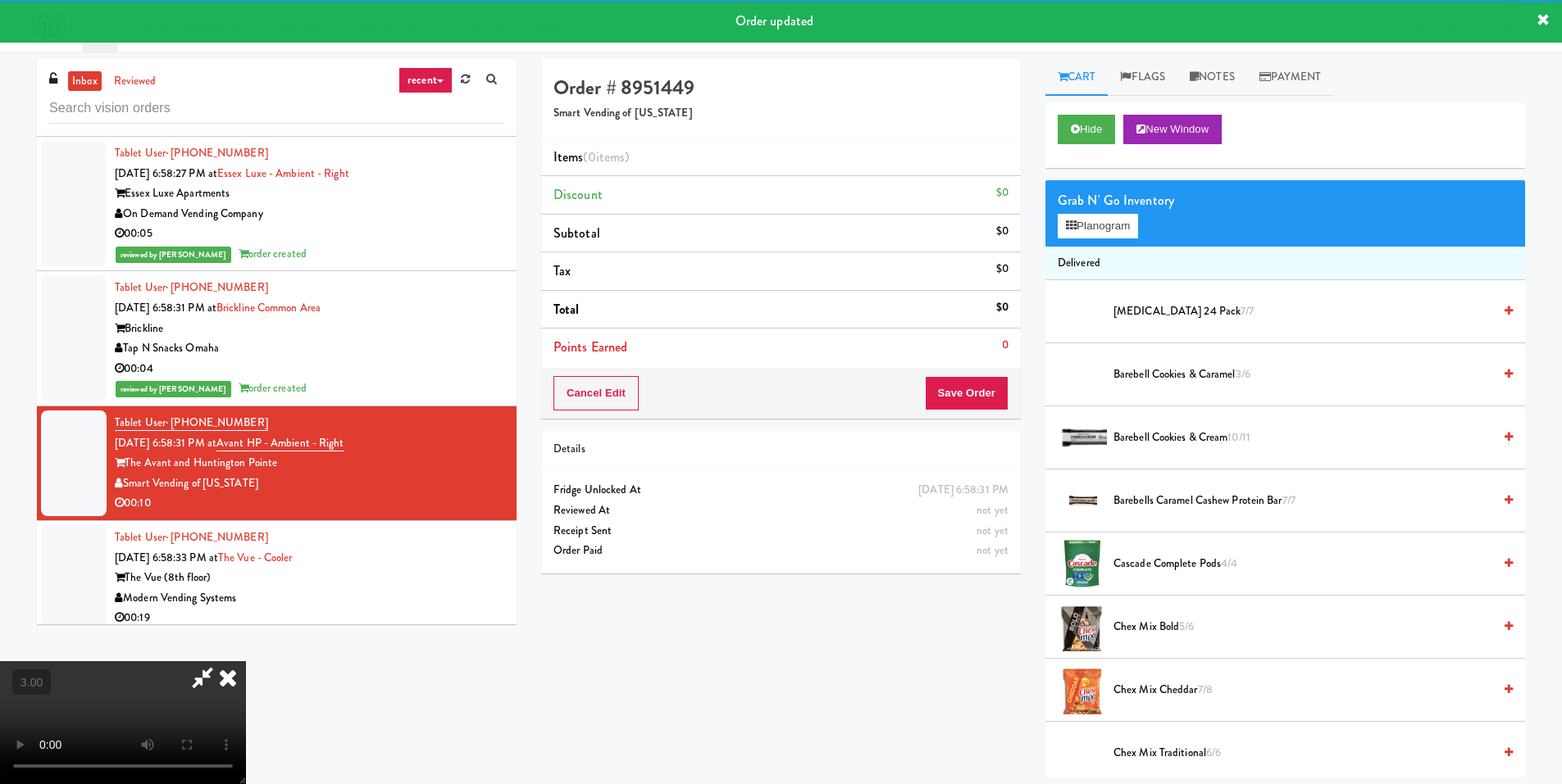
scroll to position [3196, 0]
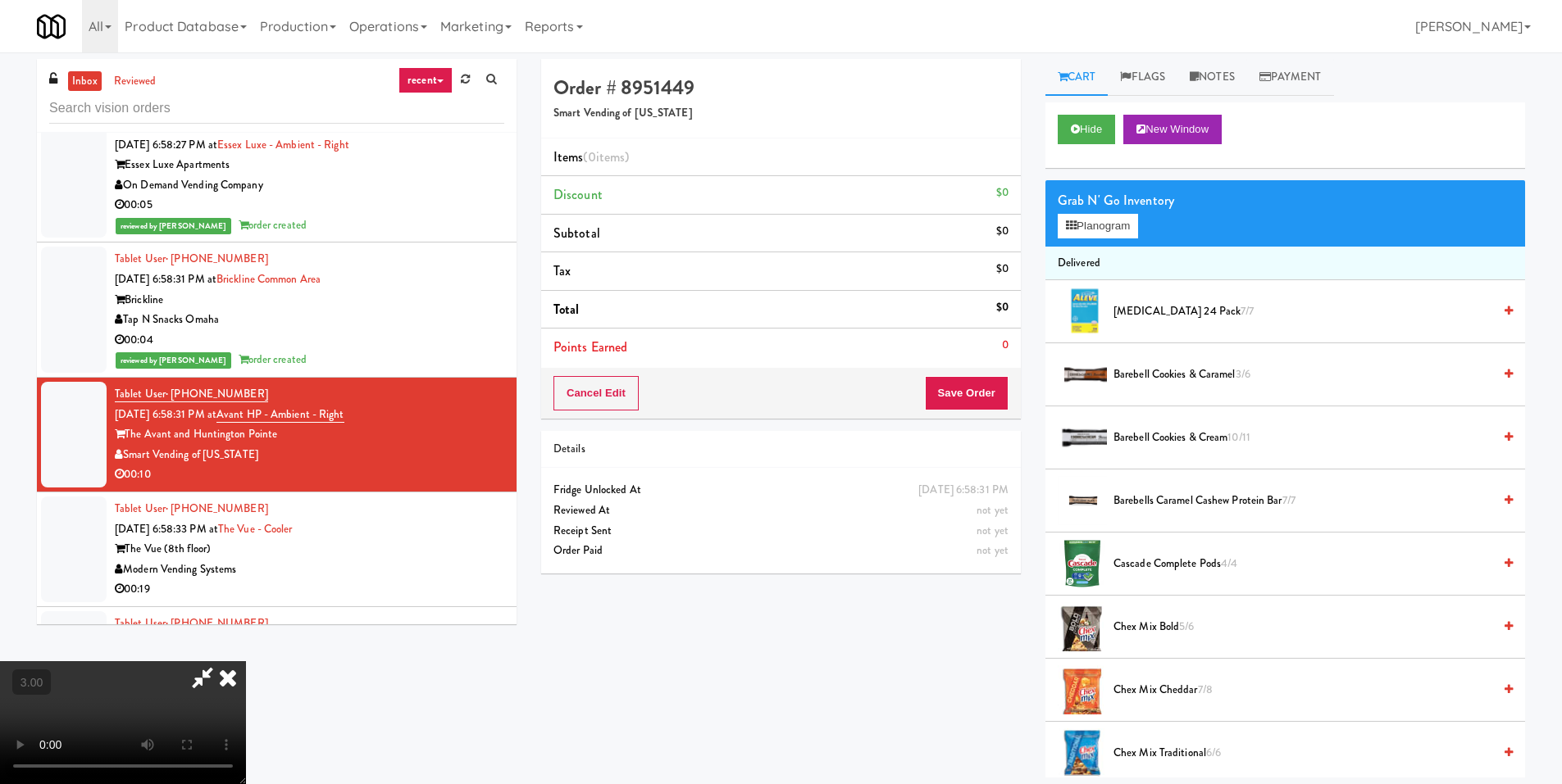
click at [246, 662] on video at bounding box center [123, 723] width 246 height 123
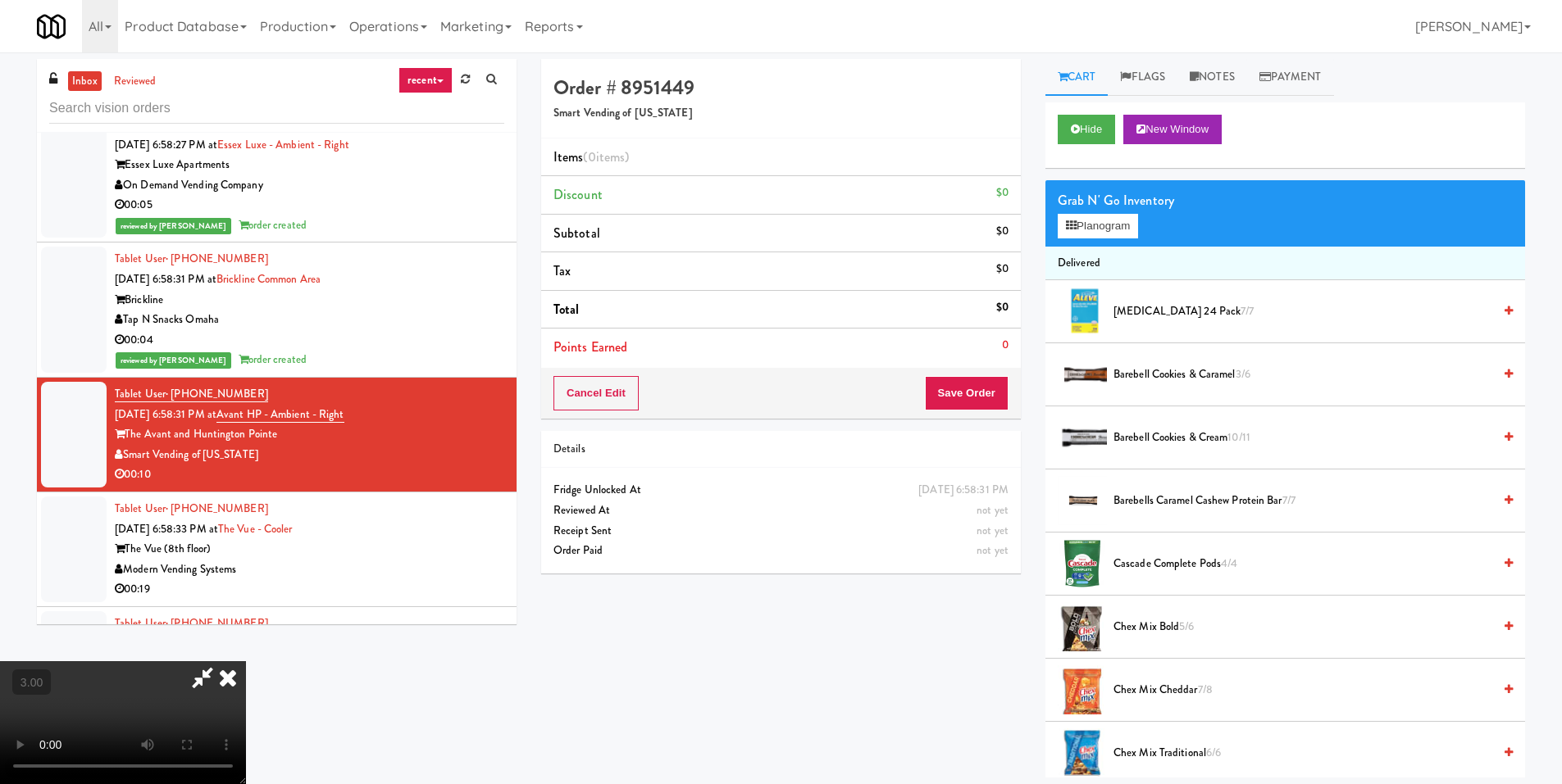
click at [246, 662] on video at bounding box center [123, 723] width 246 height 123
click at [1099, 233] on button "Planogram" at bounding box center [1097, 227] width 80 height 24
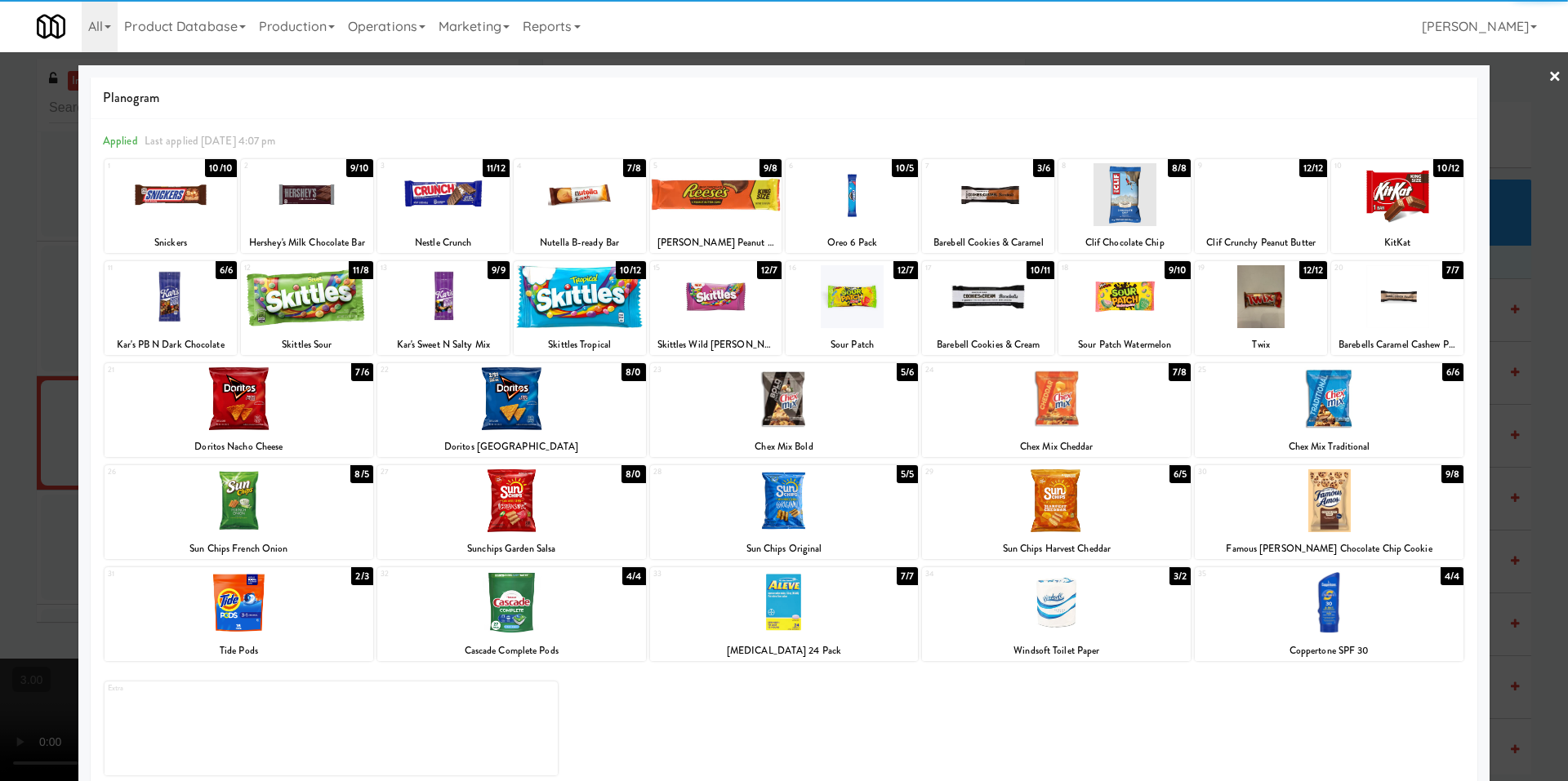
click at [525, 505] on div at bounding box center [511, 500] width 269 height 63
click at [67, 590] on div at bounding box center [784, 390] width 1568 height 781
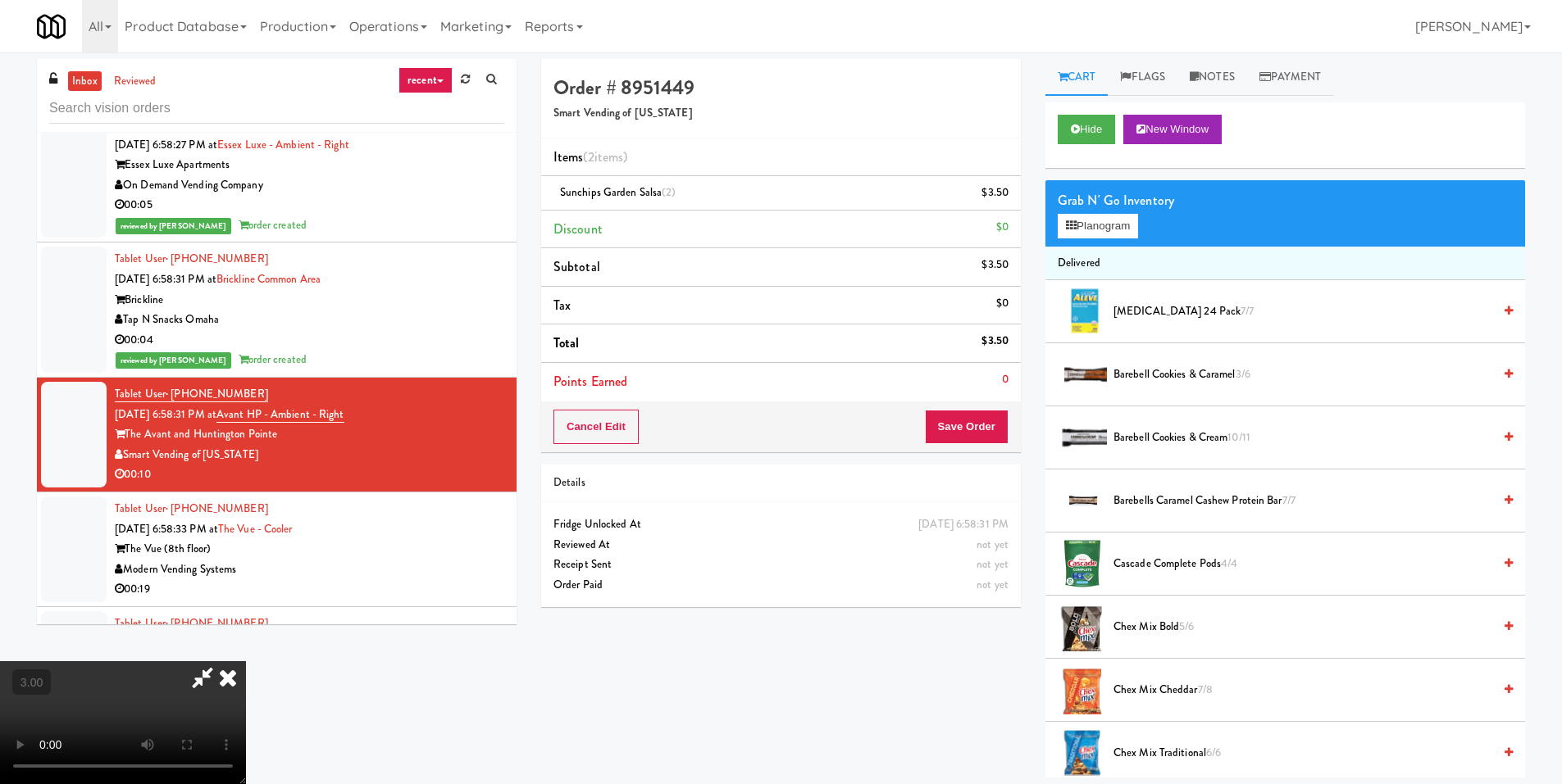
click at [246, 662] on video at bounding box center [123, 723] width 246 height 123
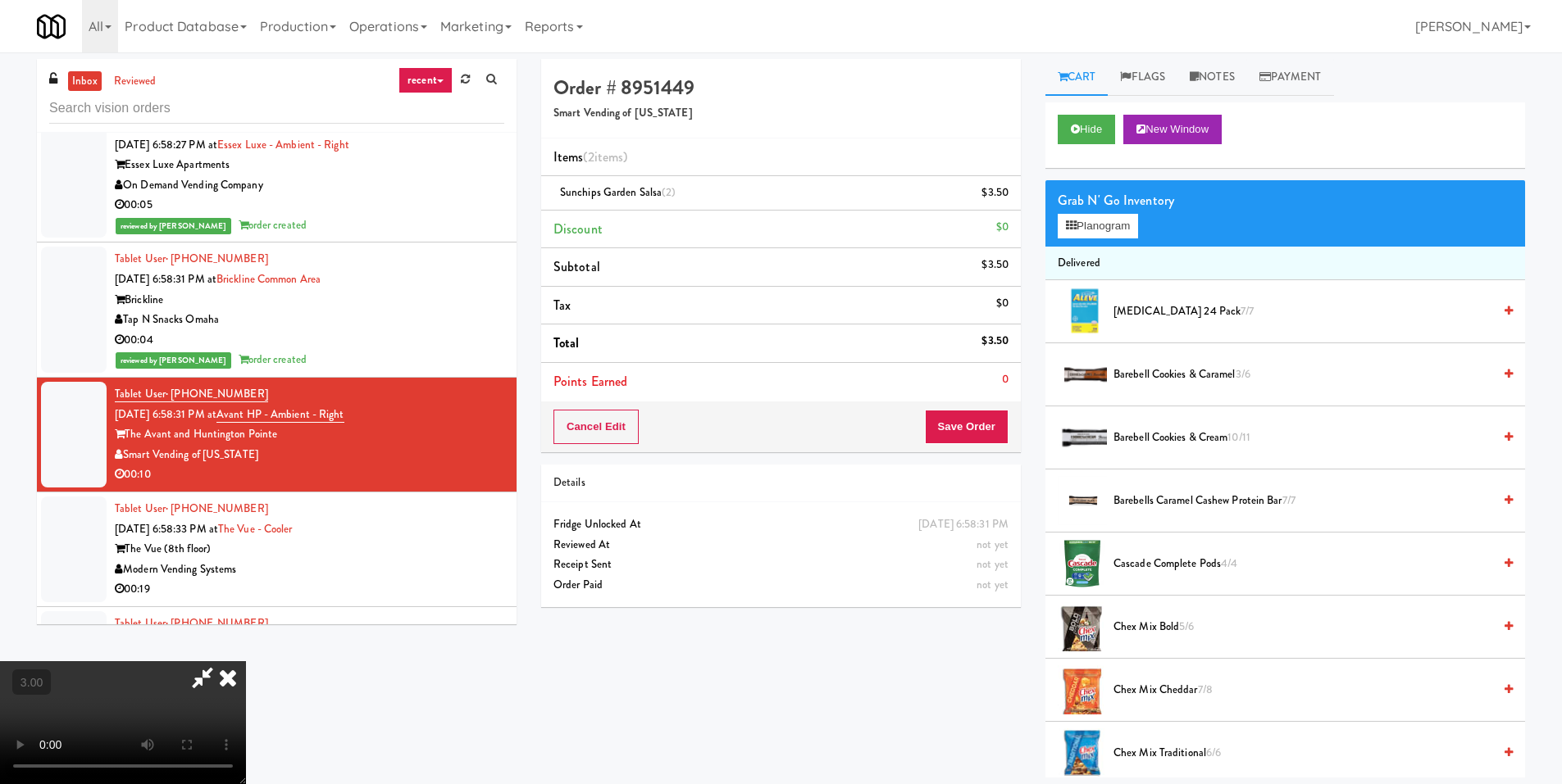
click at [246, 662] on video at bounding box center [123, 723] width 246 height 123
click at [1088, 227] on button "Planogram" at bounding box center [1097, 227] width 80 height 24
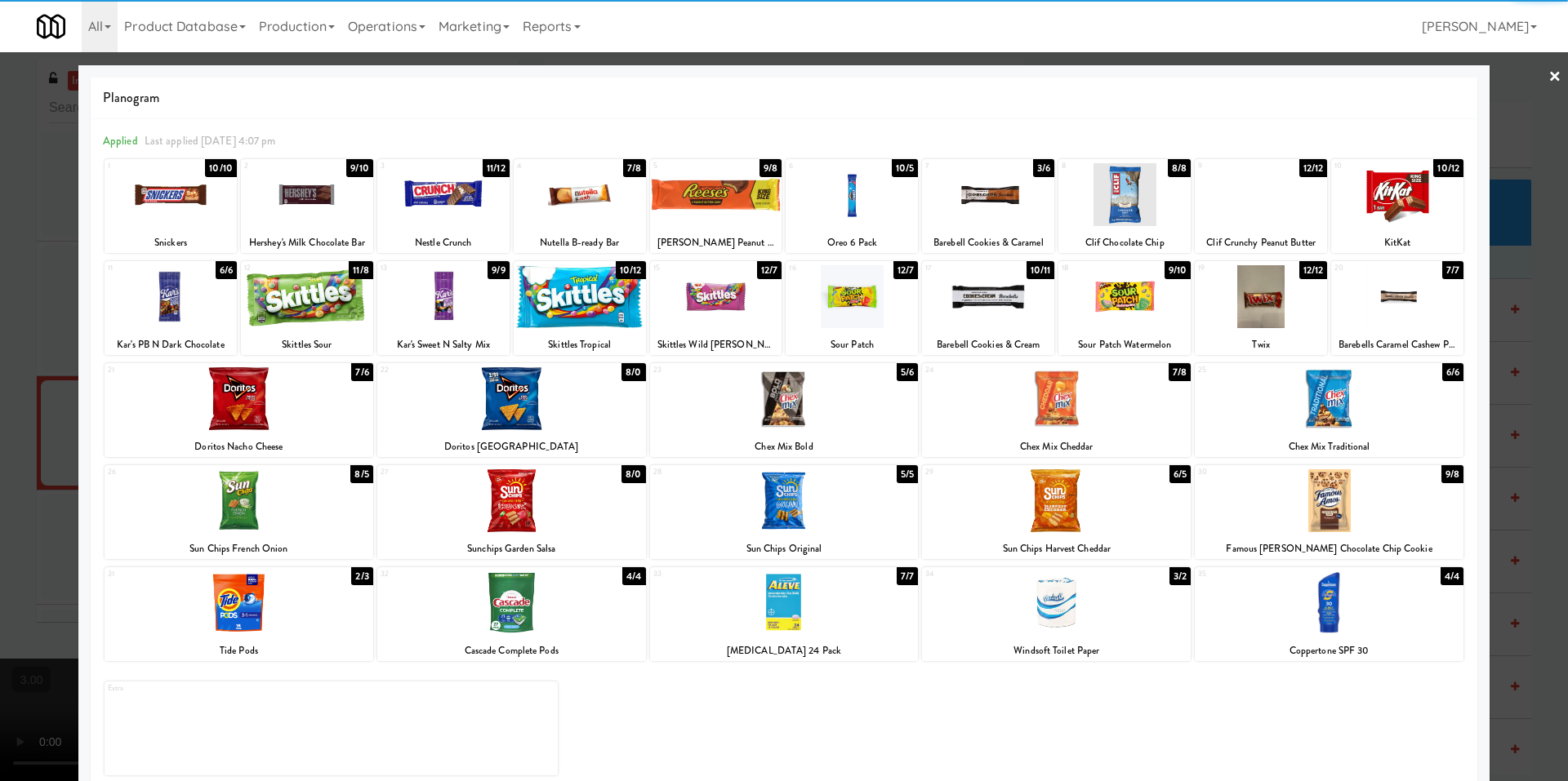
click at [770, 390] on div at bounding box center [784, 398] width 269 height 63
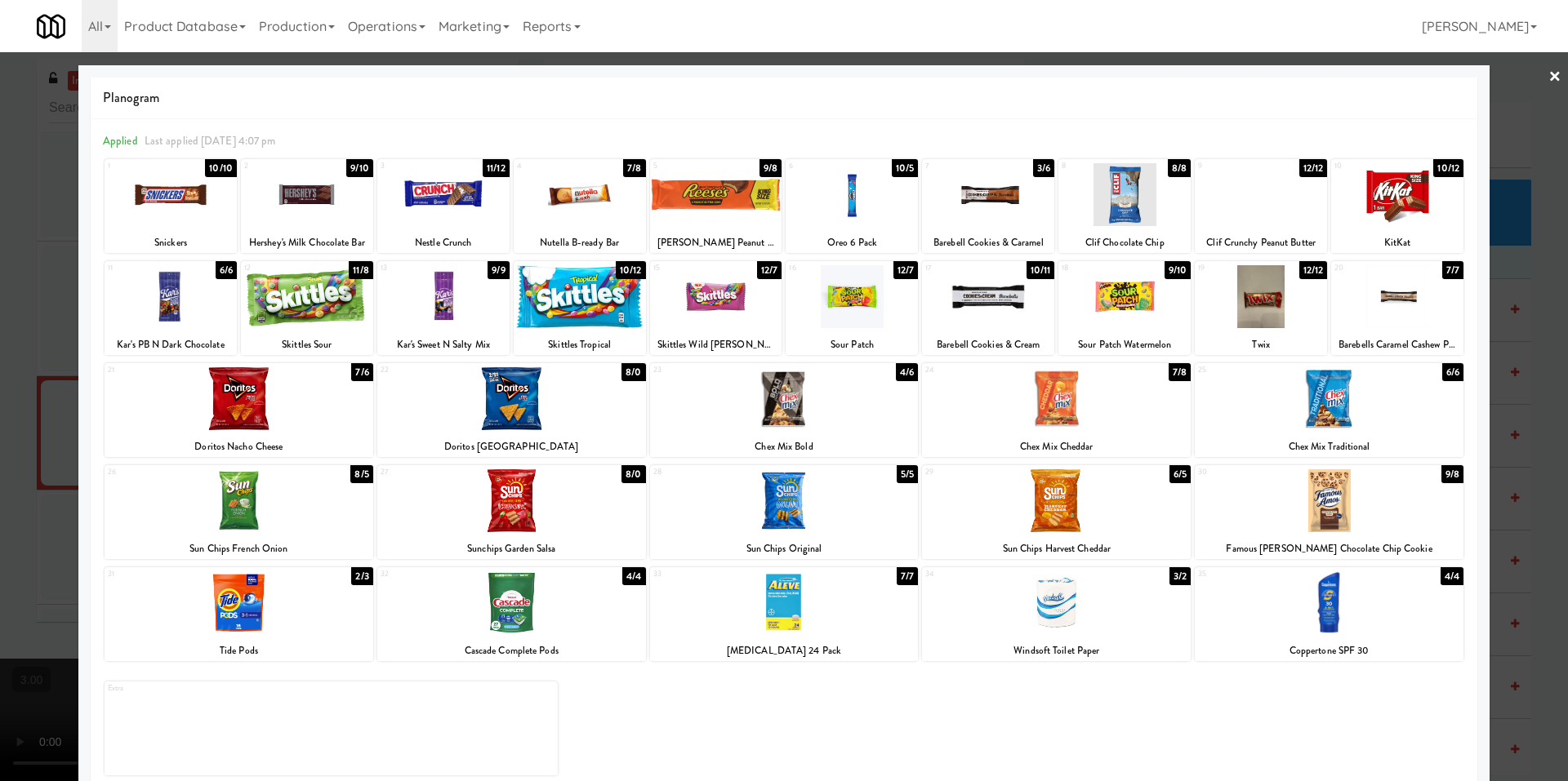
click at [48, 508] on div at bounding box center [784, 390] width 1568 height 781
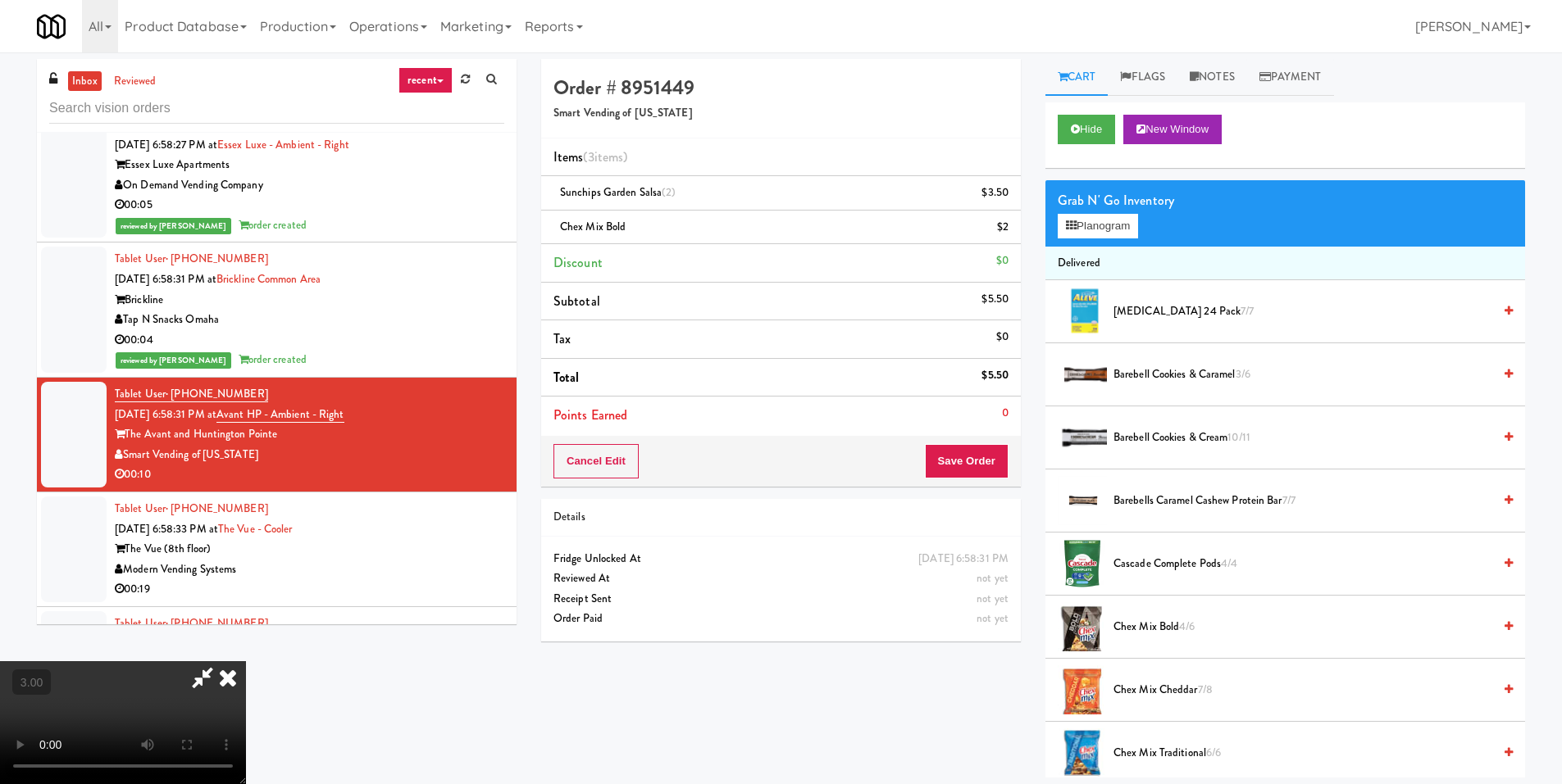
click at [246, 662] on video at bounding box center [123, 723] width 246 height 123
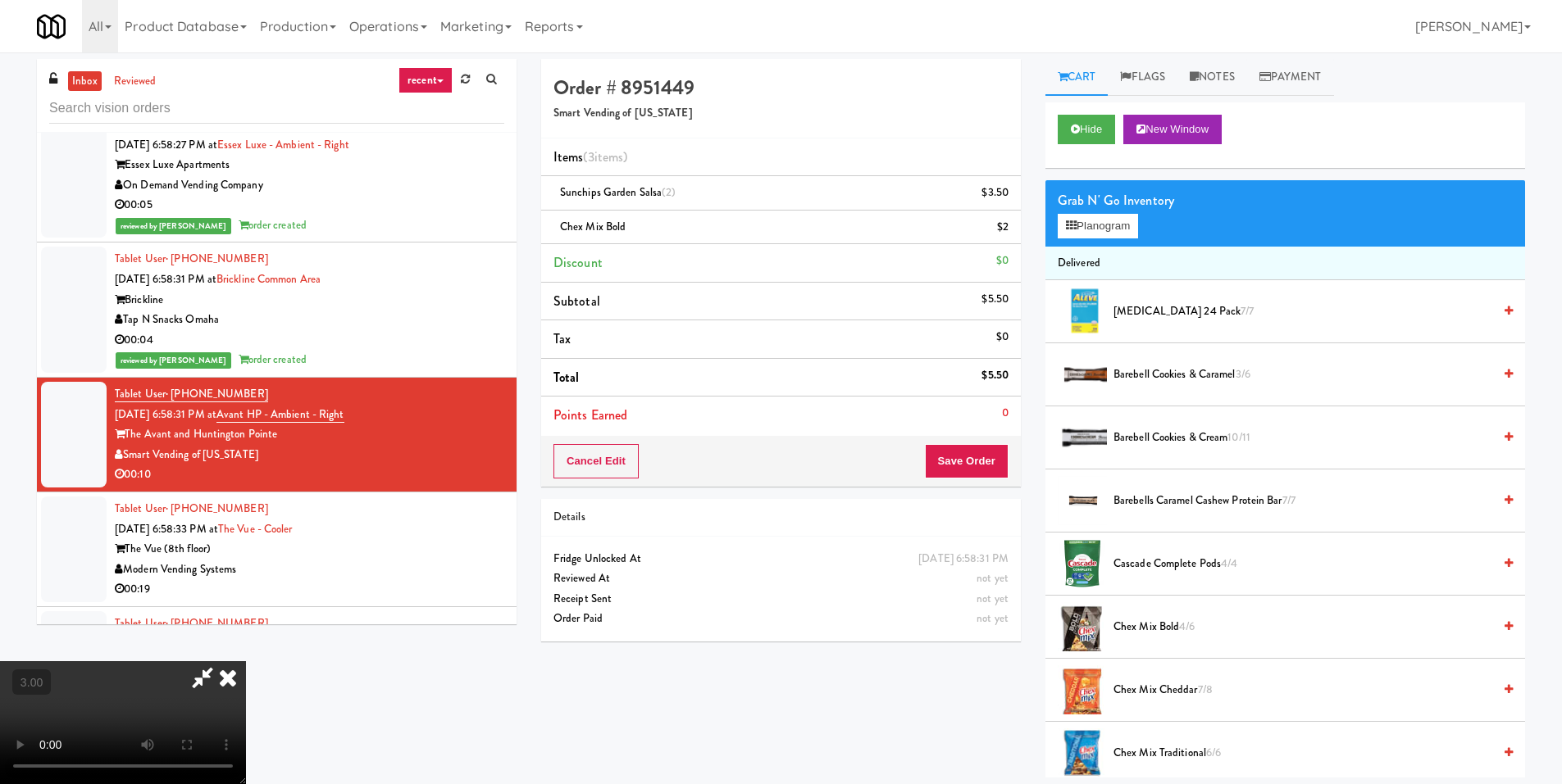
click at [246, 662] on video at bounding box center [123, 723] width 246 height 123
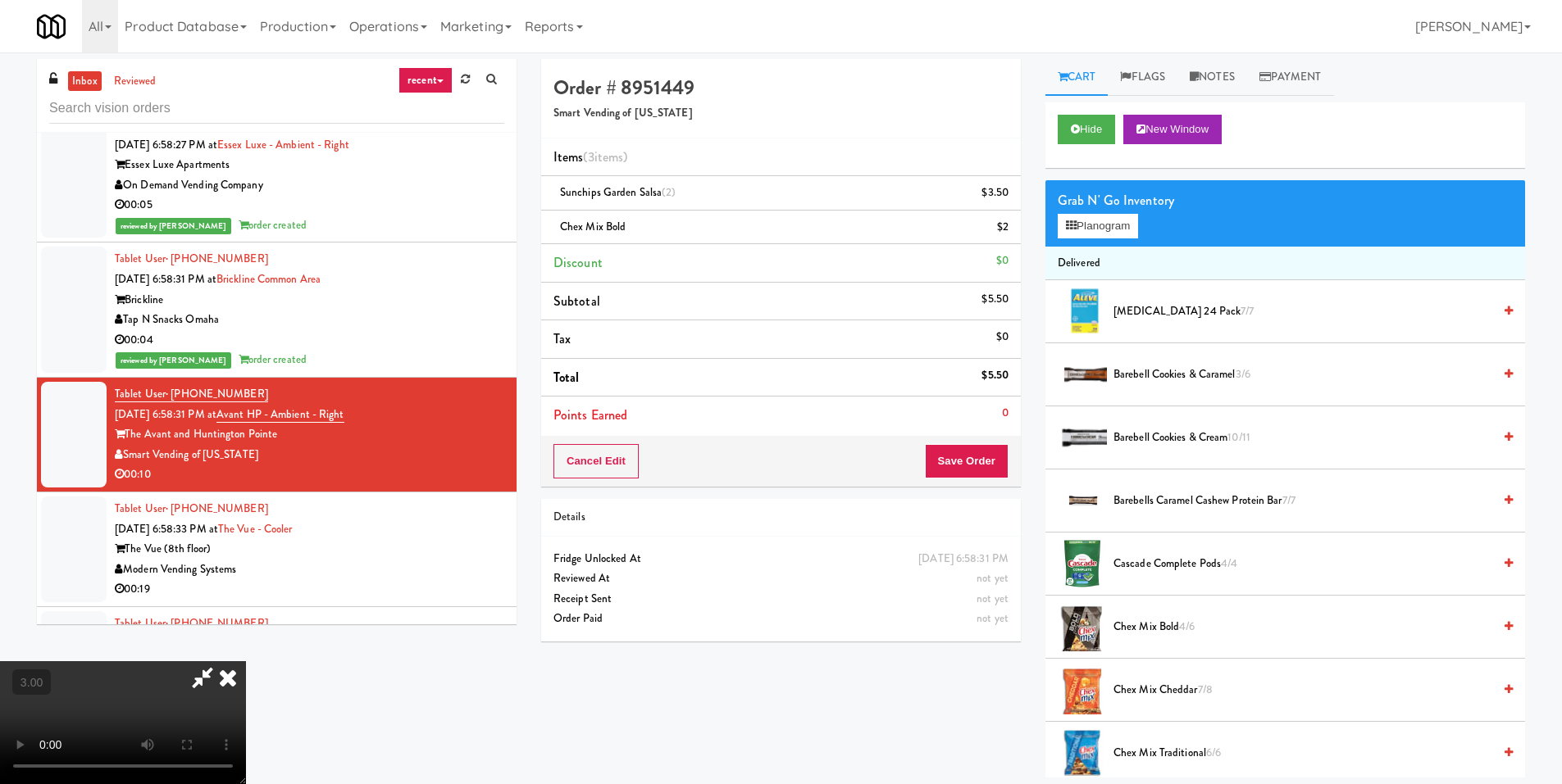
click at [246, 662] on video at bounding box center [123, 723] width 246 height 123
click at [1094, 235] on button "Planogram" at bounding box center [1097, 227] width 80 height 24
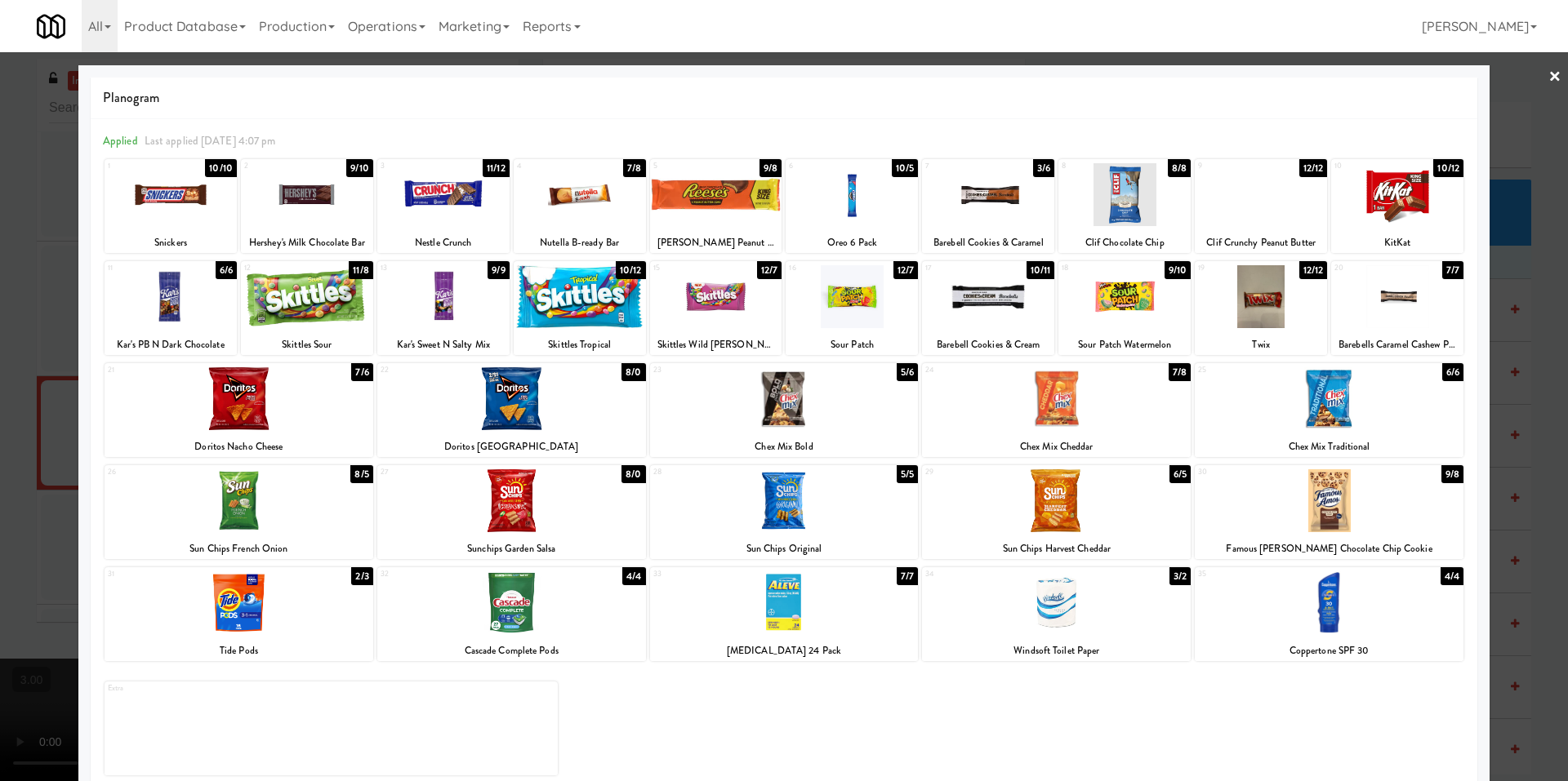
click at [984, 200] on div at bounding box center [987, 194] width 132 height 63
click at [58, 479] on div at bounding box center [784, 390] width 1568 height 781
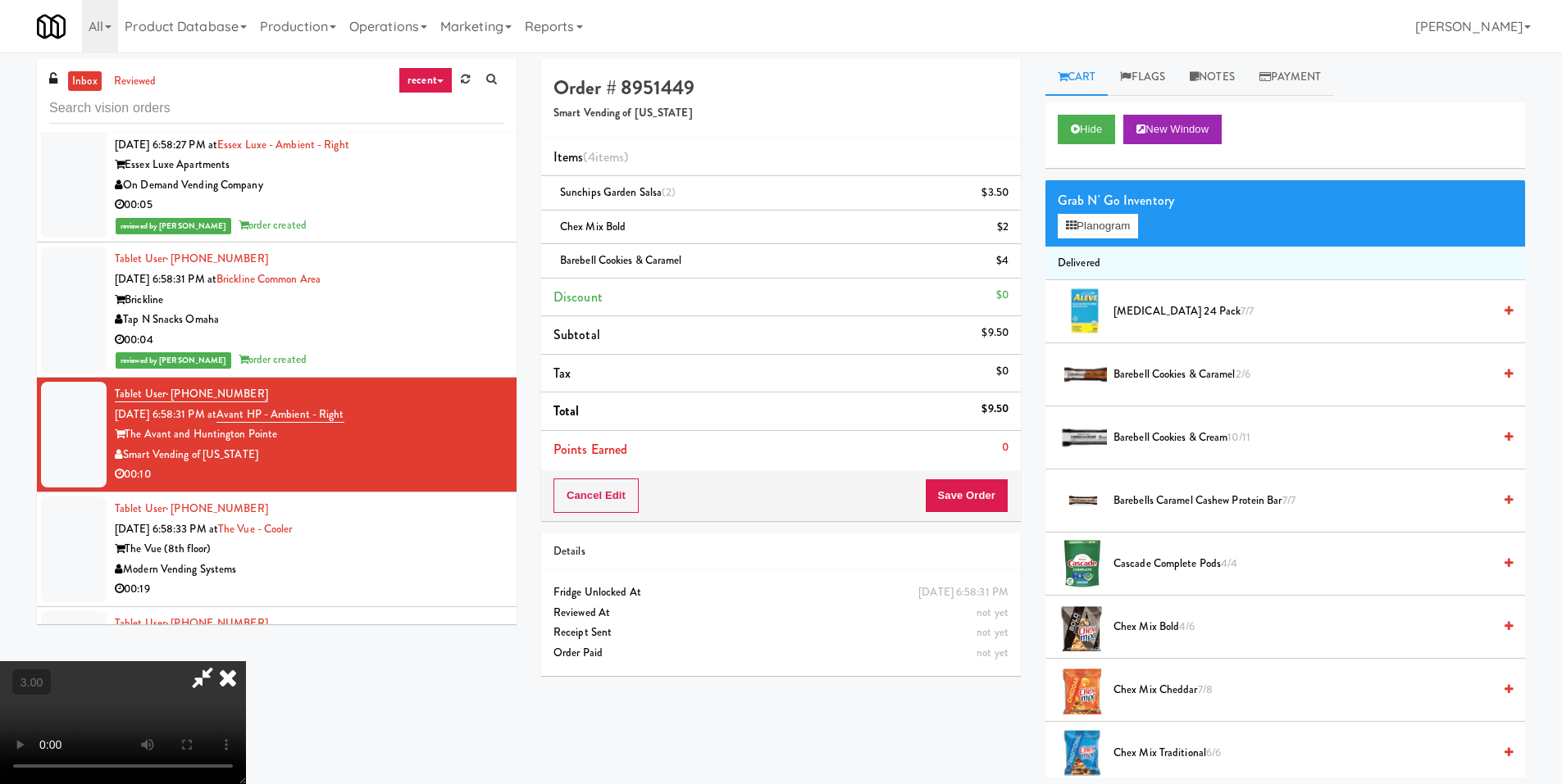
click at [246, 662] on video at bounding box center [123, 723] width 246 height 123
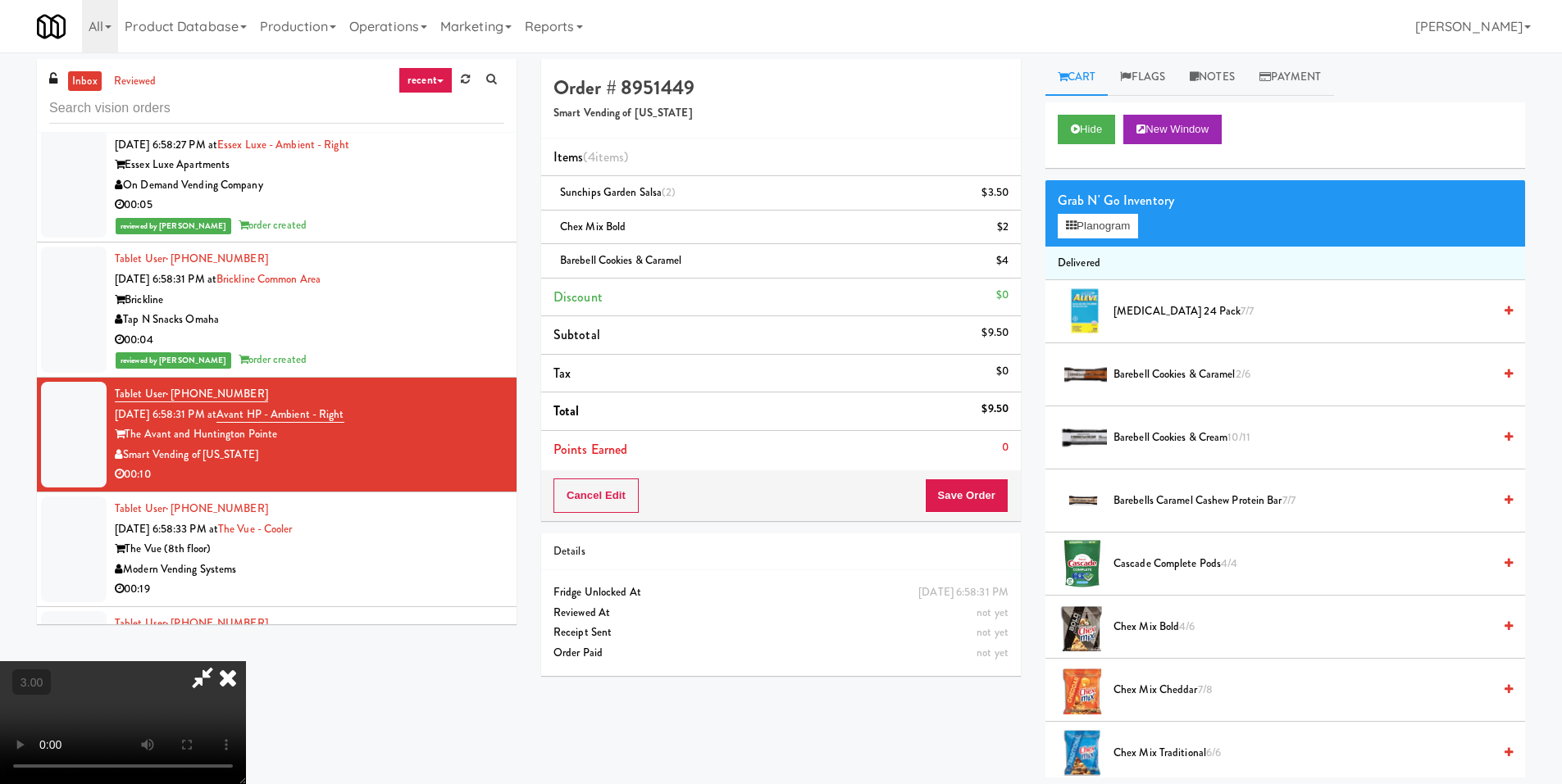
click at [246, 662] on video at bounding box center [123, 723] width 246 height 123
click at [978, 485] on button "Save Order" at bounding box center [966, 495] width 84 height 35
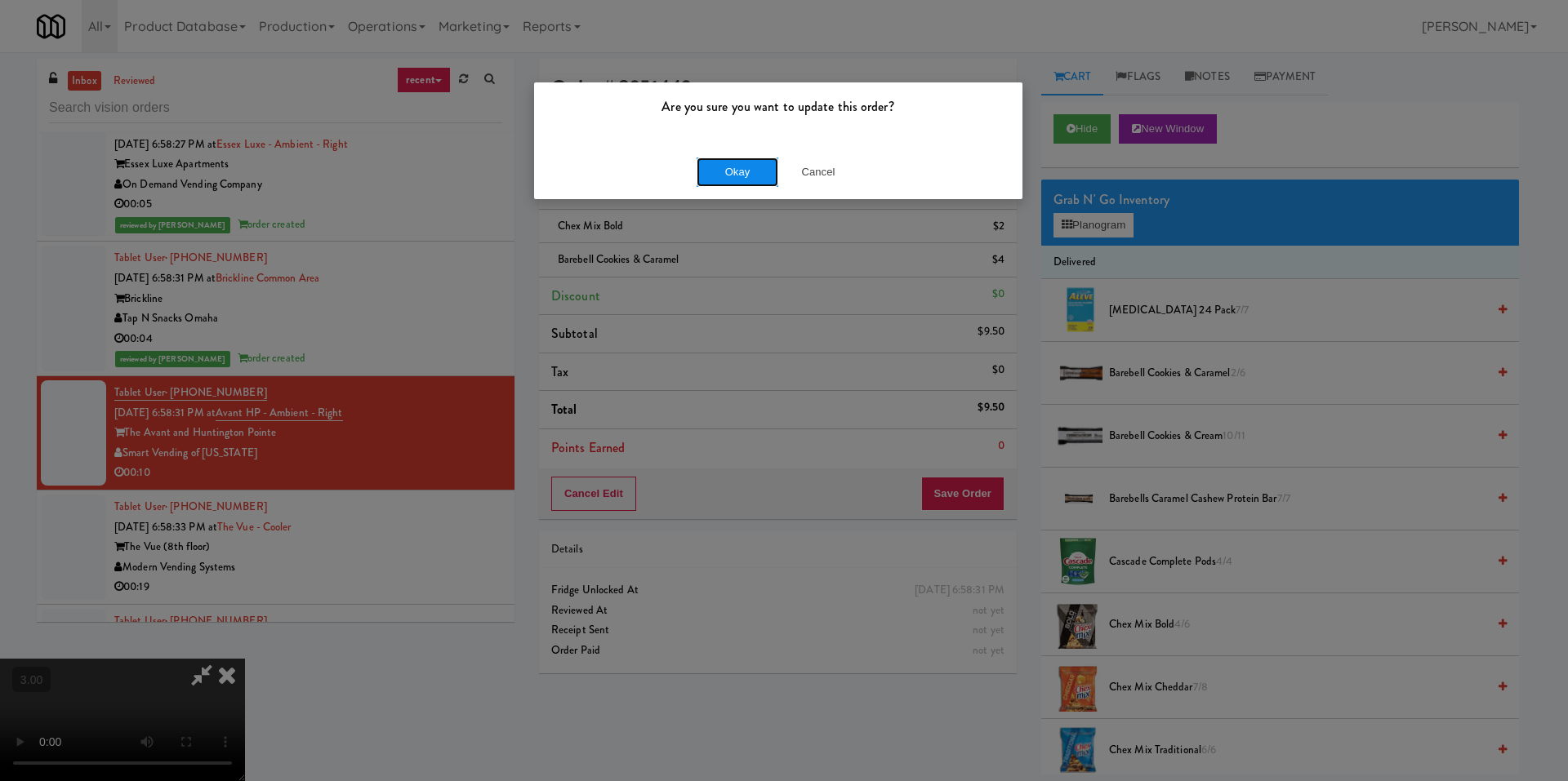
click at [755, 177] on button "Okay" at bounding box center [737, 171] width 81 height 29
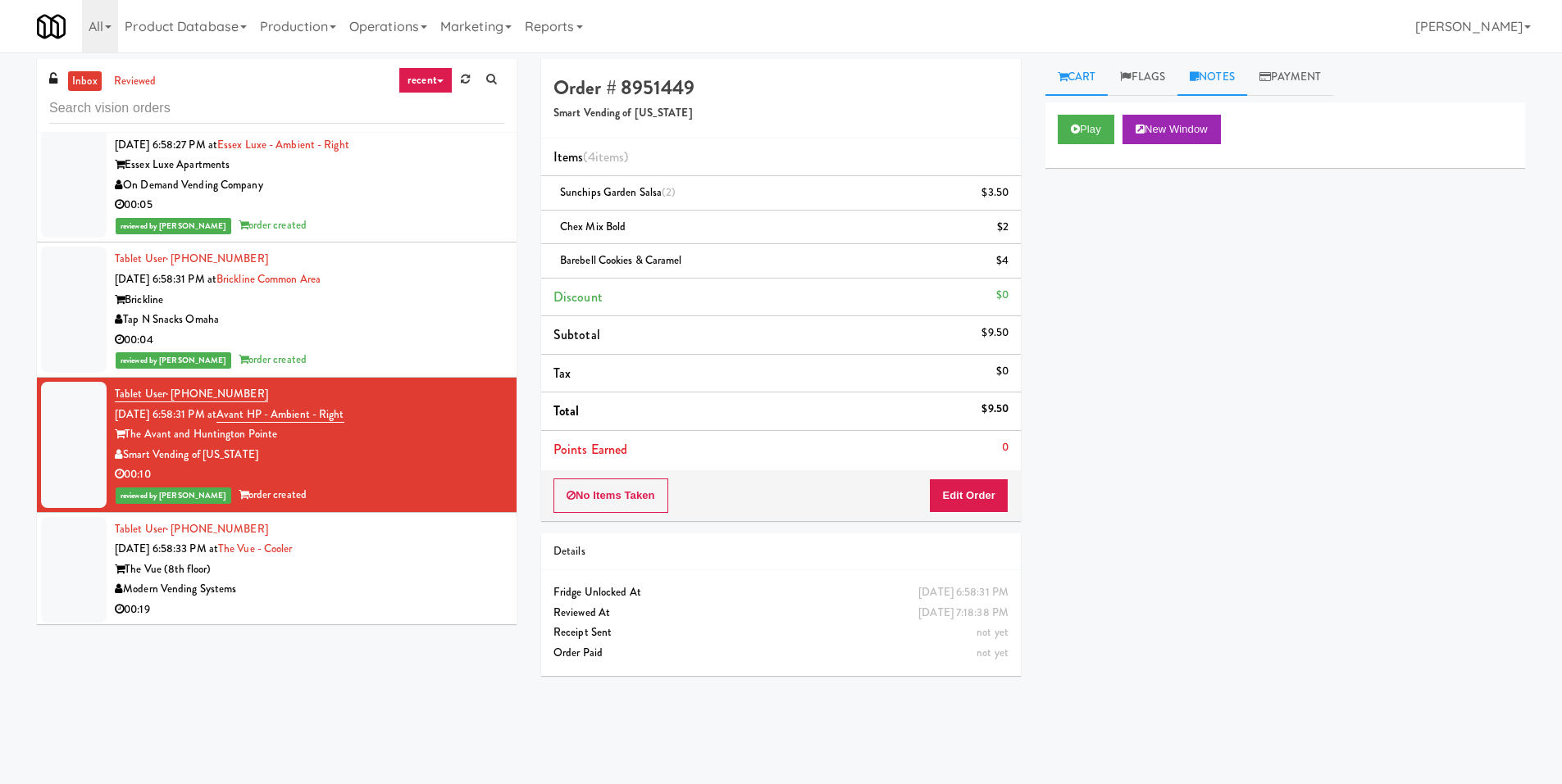
click at [1225, 81] on link "Notes" at bounding box center [1212, 77] width 70 height 37
click at [1134, 211] on p at bounding box center [1285, 201] width 453 height 18
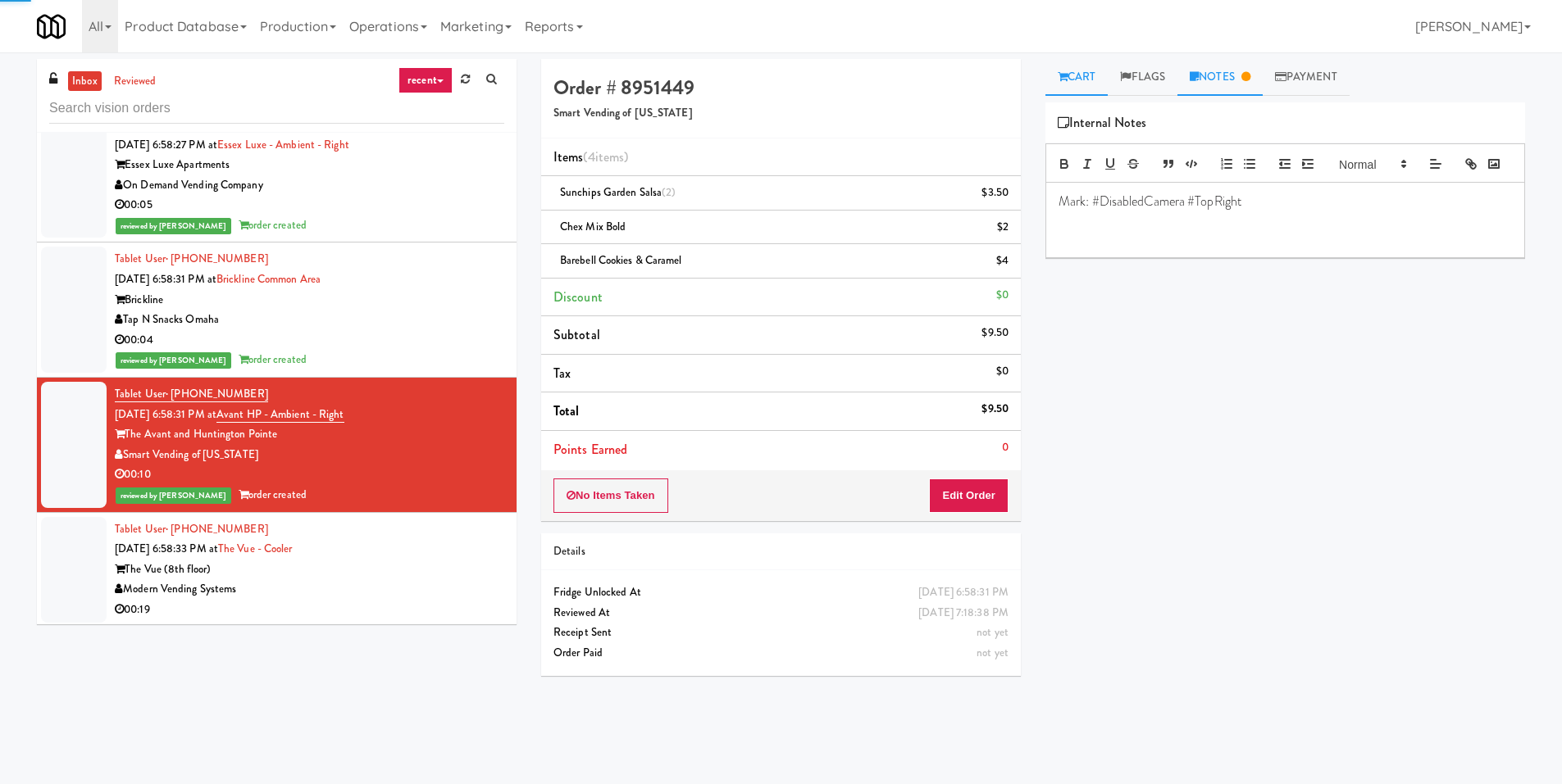
click at [1071, 79] on link "Cart" at bounding box center [1076, 77] width 63 height 37
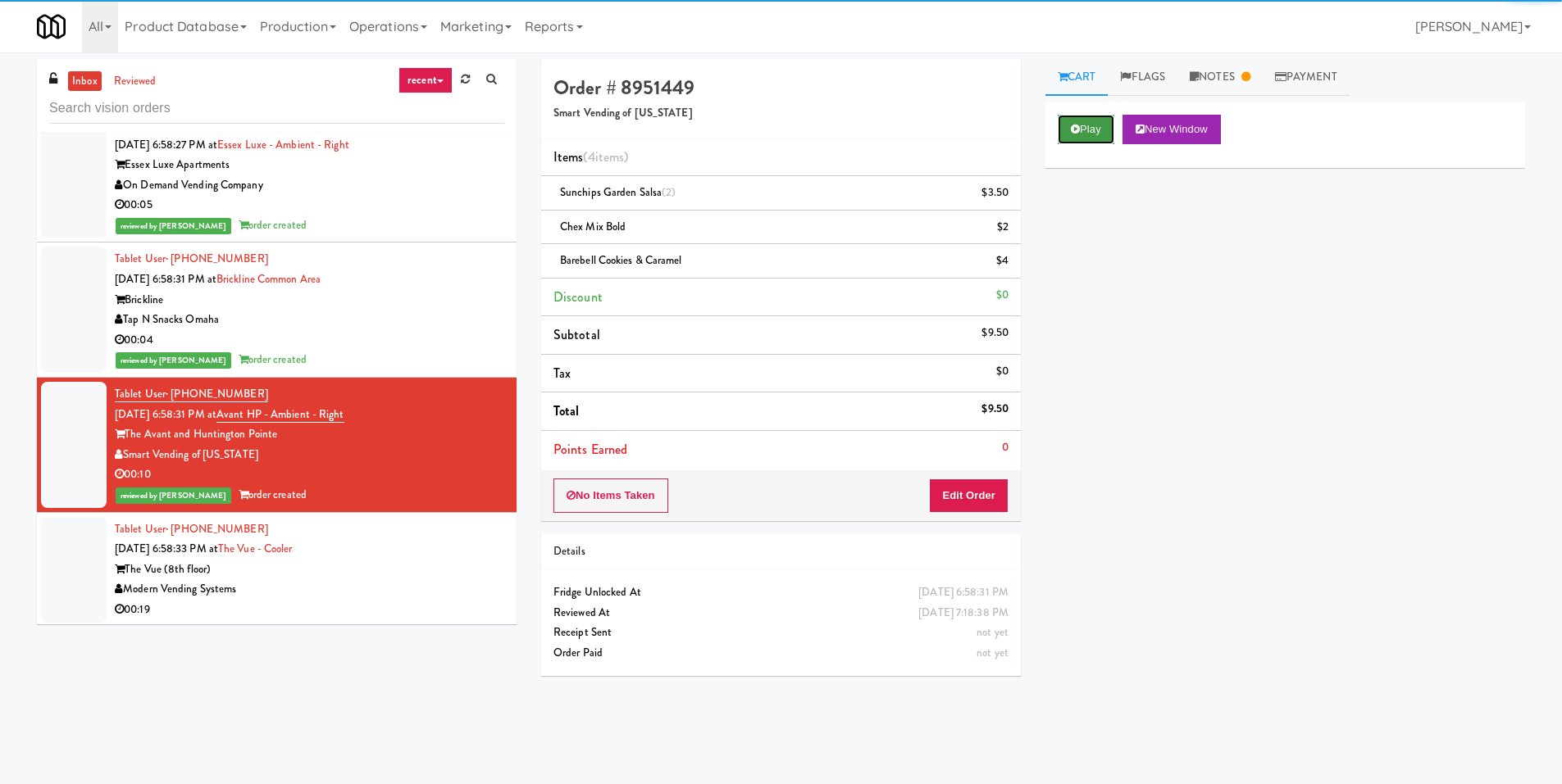
click at [1081, 120] on button "Play" at bounding box center [1086, 129] width 56 height 29
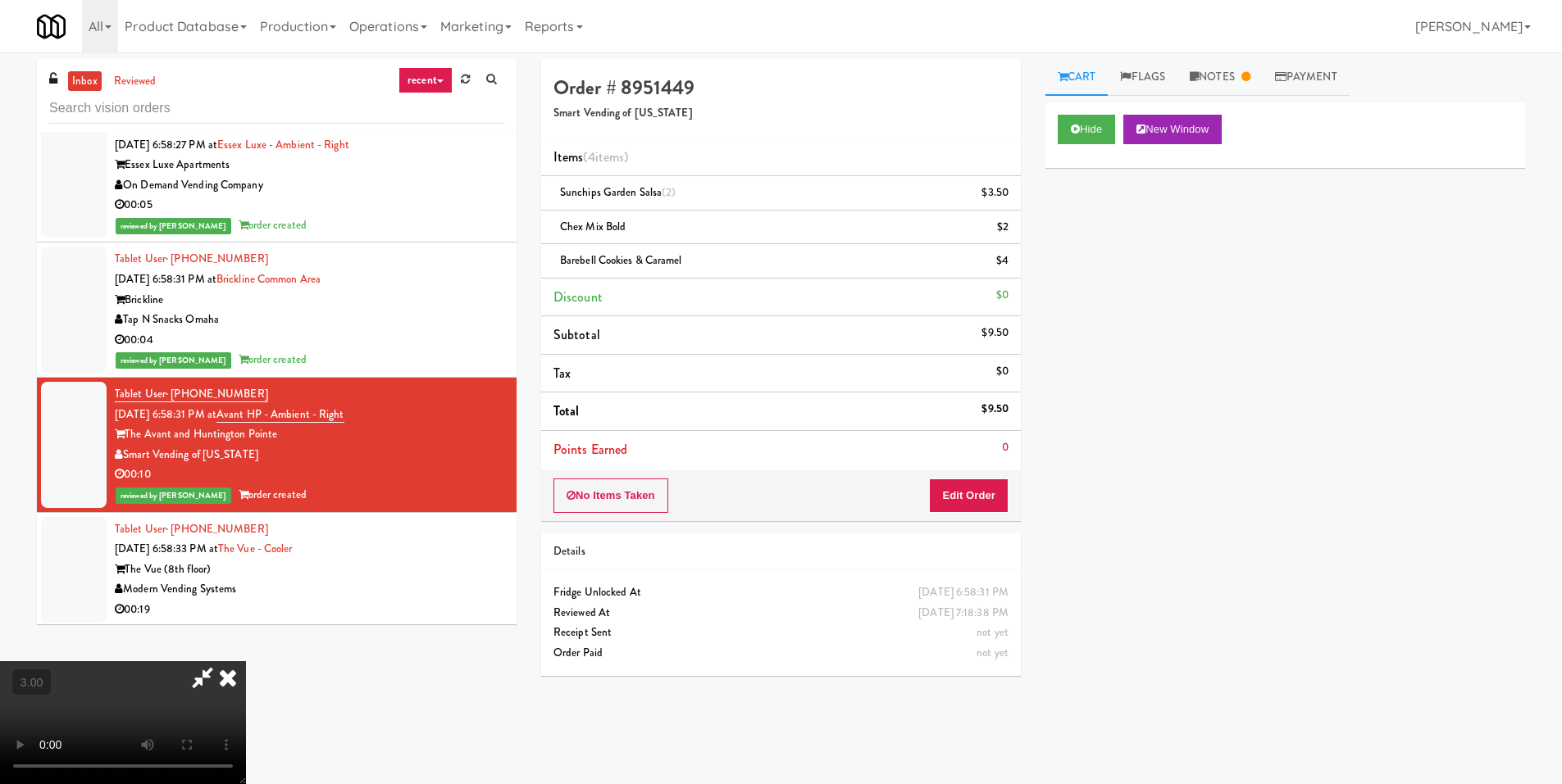
click at [246, 662] on video at bounding box center [123, 723] width 246 height 123
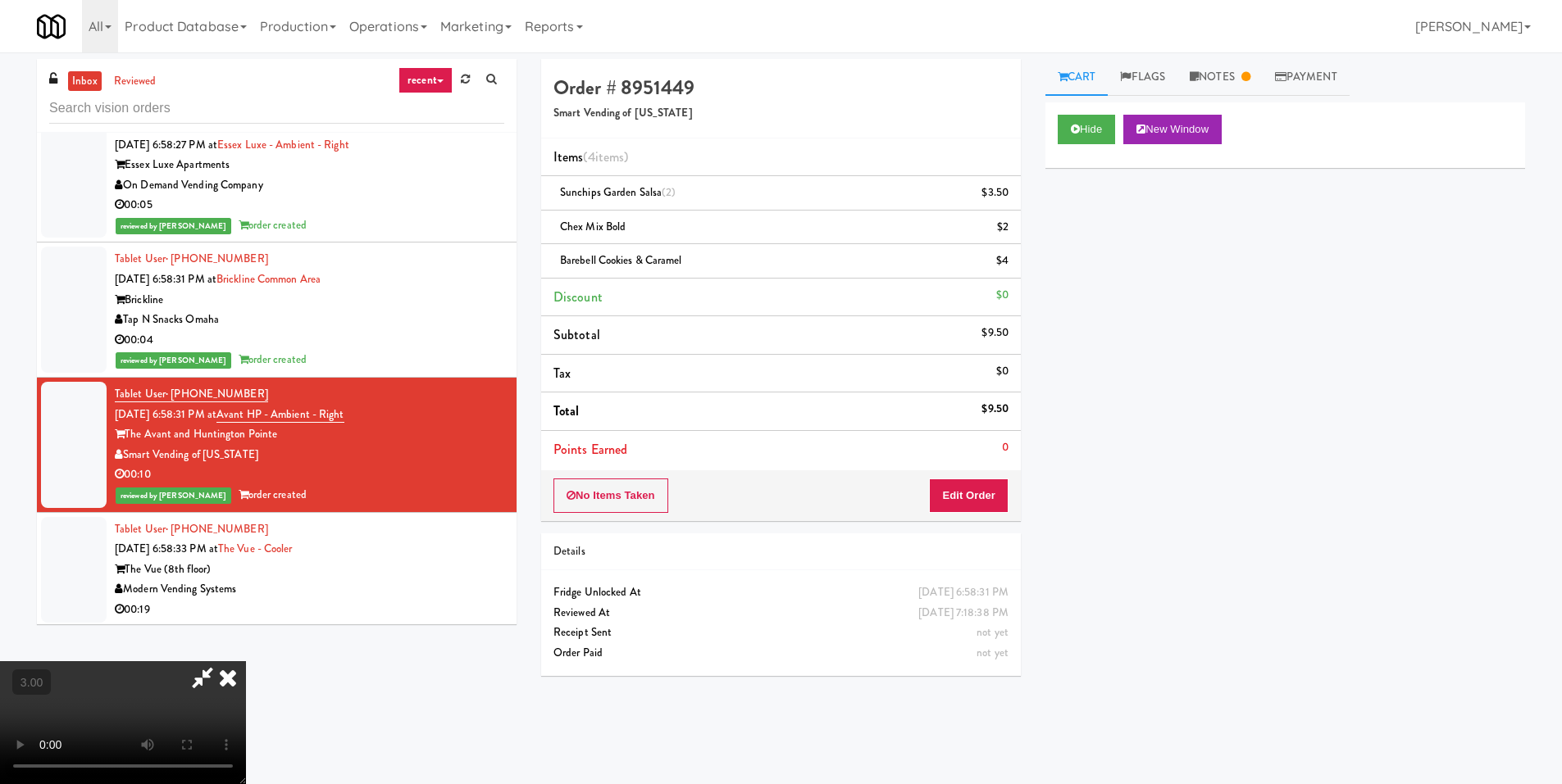
click at [246, 662] on video at bounding box center [123, 723] width 246 height 123
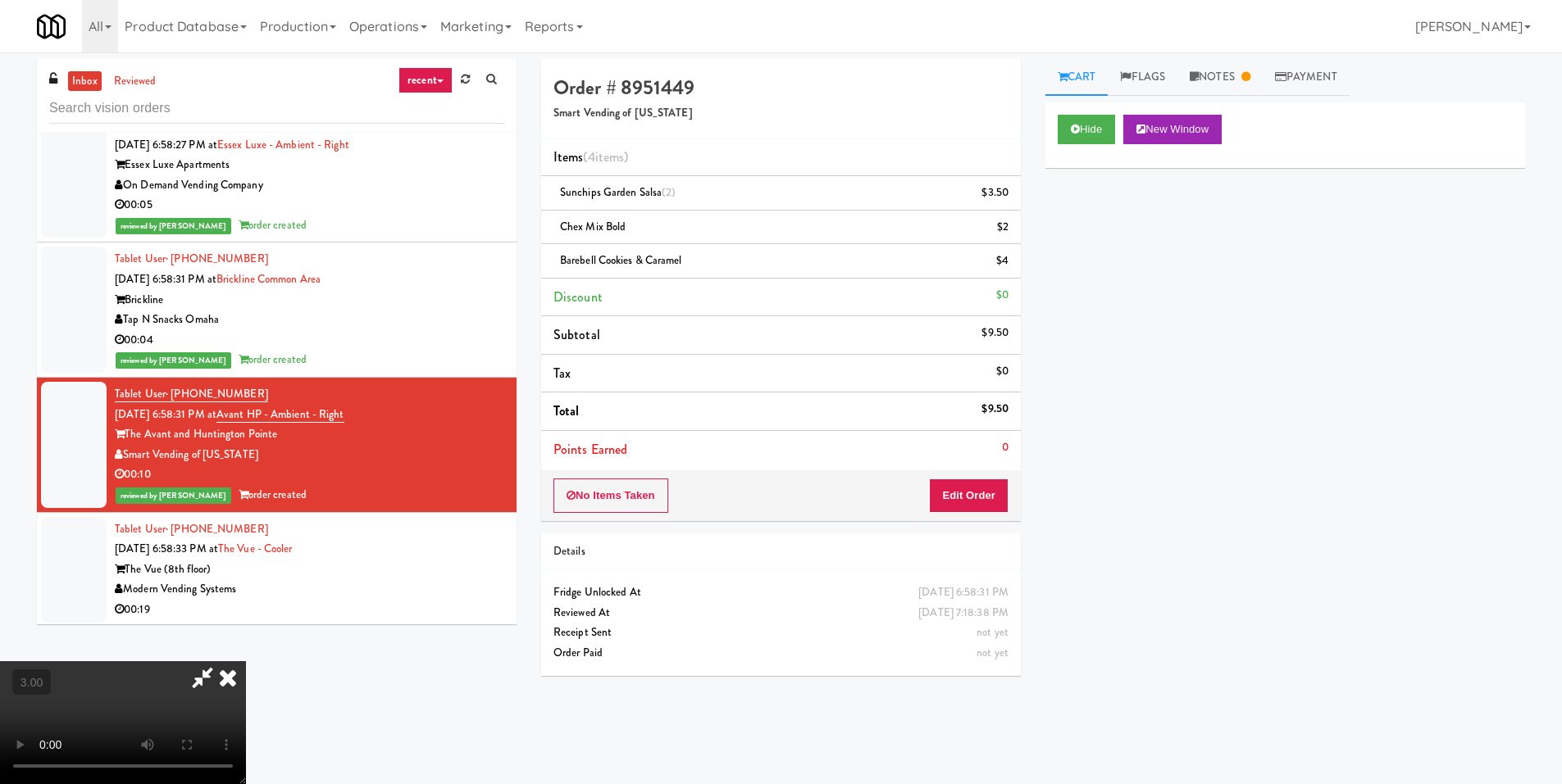
click at [246, 662] on icon at bounding box center [228, 678] width 36 height 33
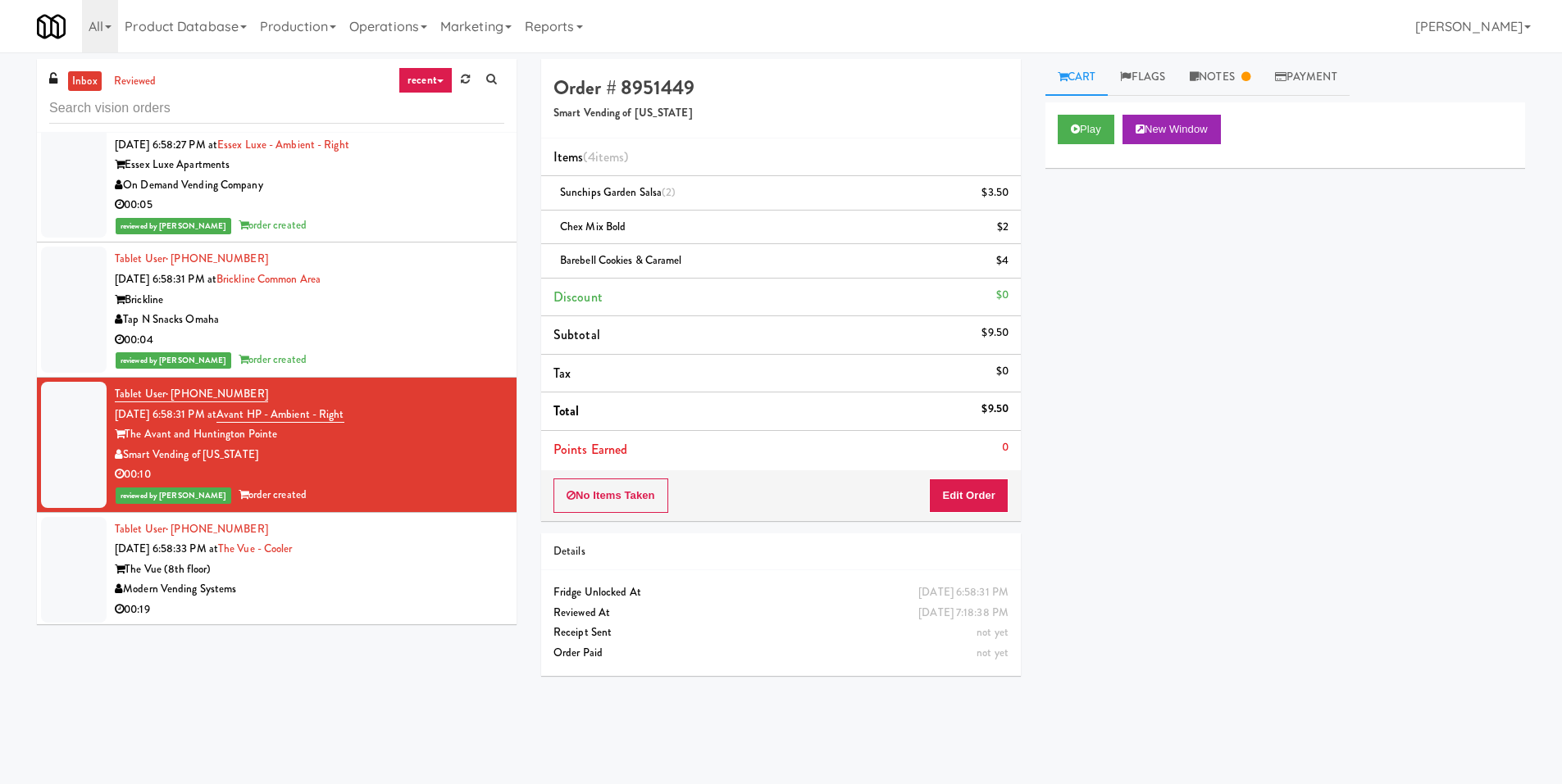
click at [329, 594] on div "Modern Vending Systems" at bounding box center [309, 589] width 389 height 21
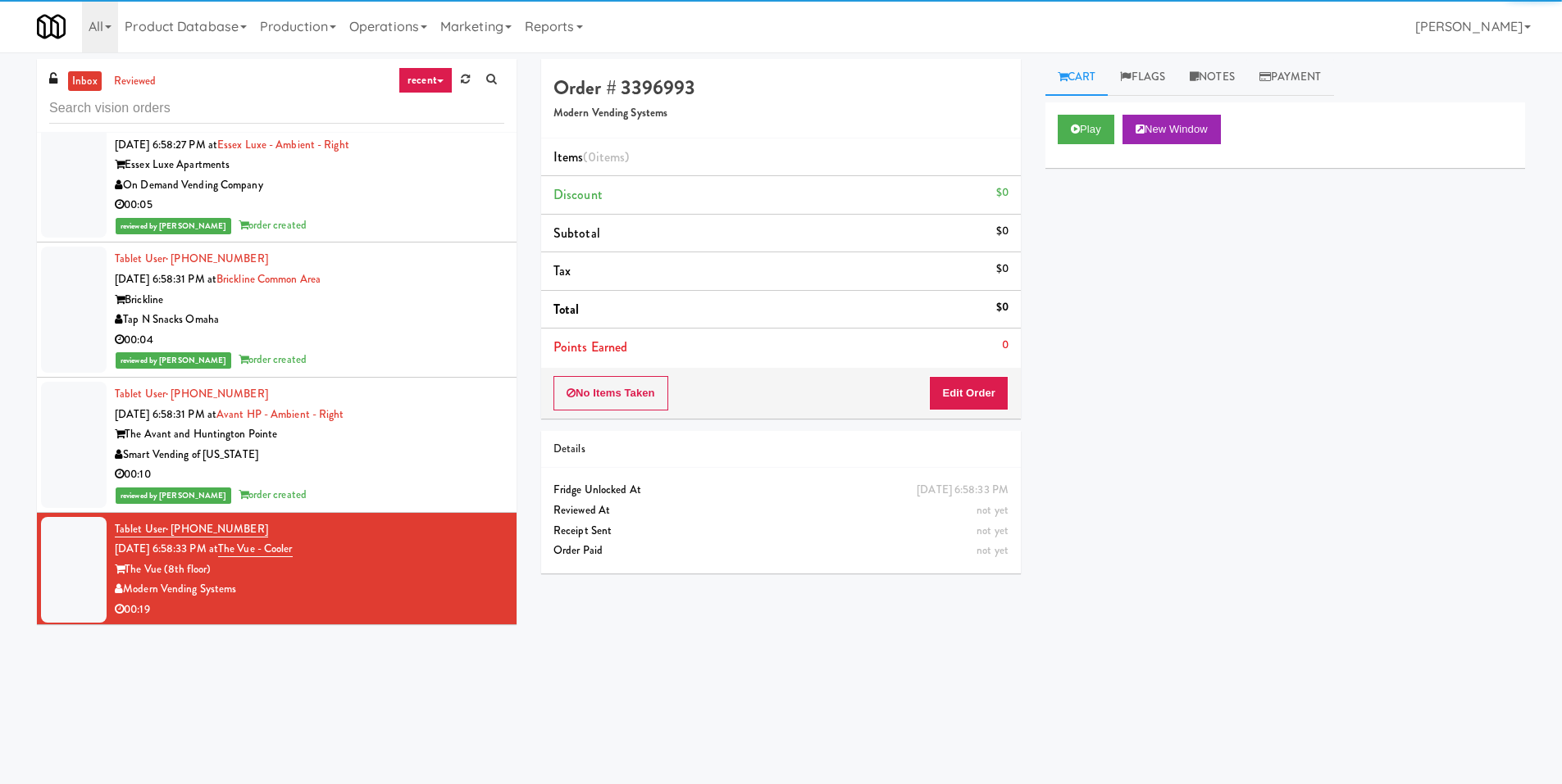
click at [1100, 112] on div "Play New Window" at bounding box center [1285, 135] width 480 height 66
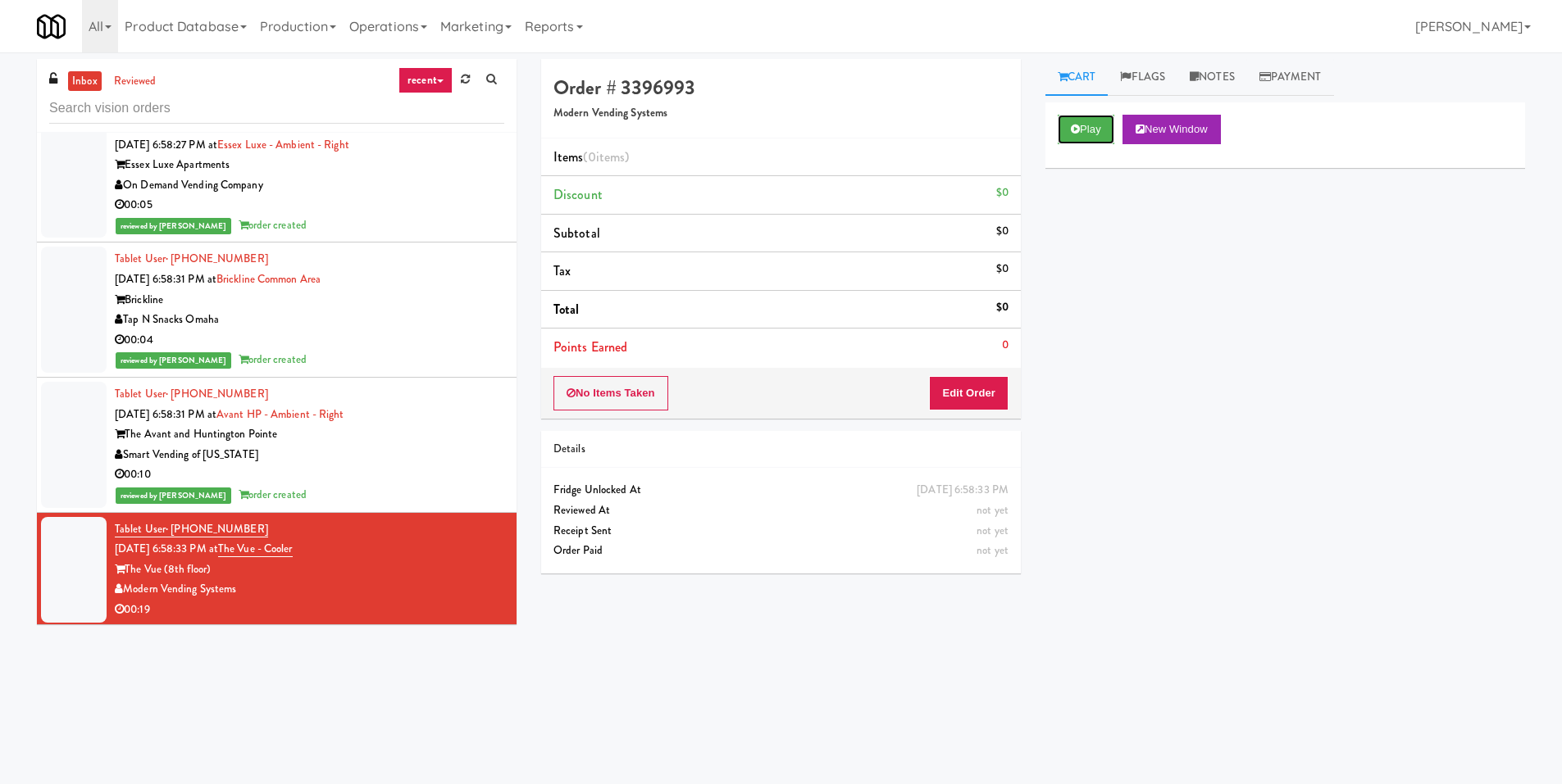
click at [1068, 131] on button "Play" at bounding box center [1086, 129] width 56 height 29
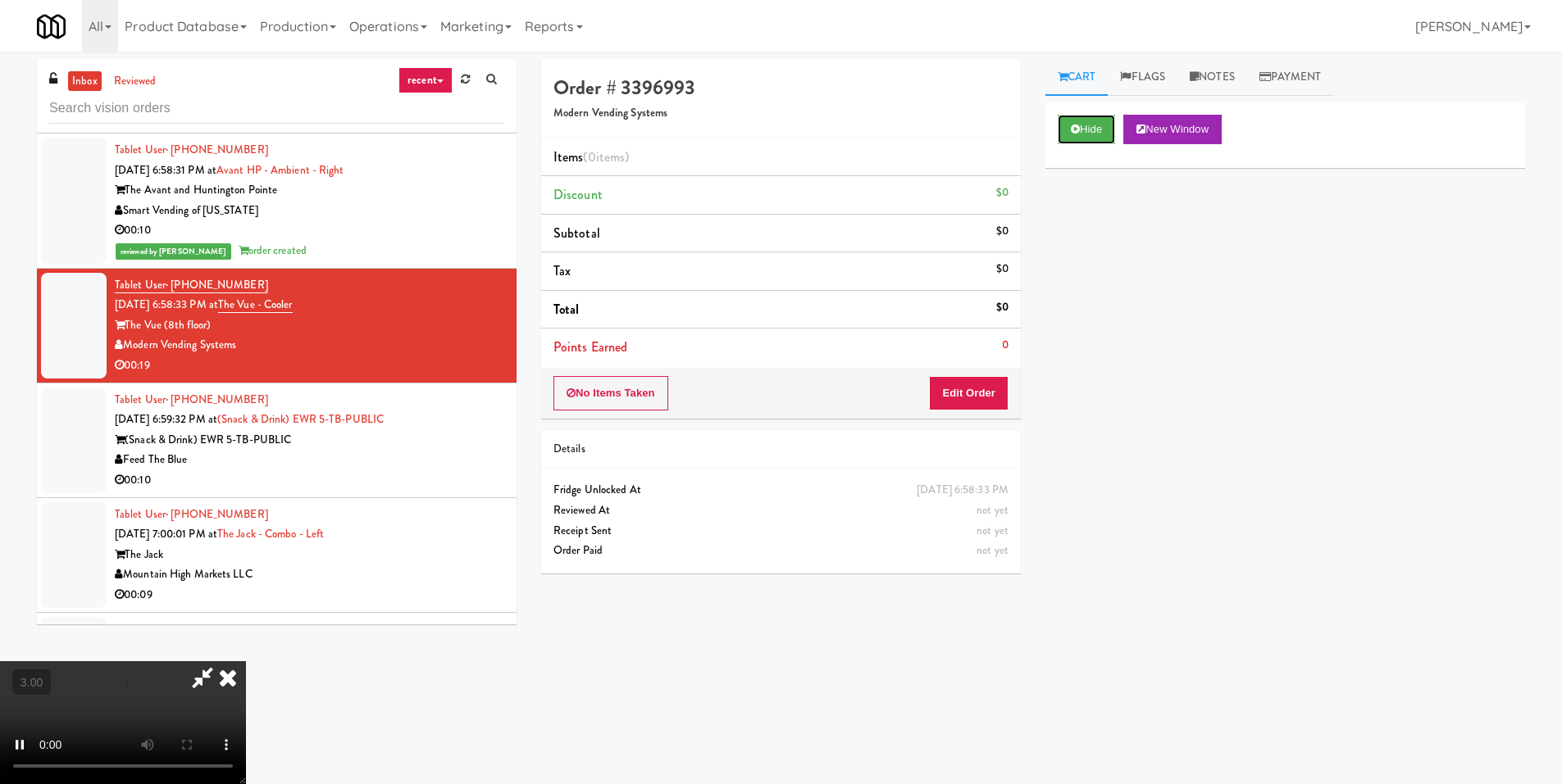
scroll to position [3442, 0]
click at [246, 662] on video at bounding box center [123, 723] width 246 height 123
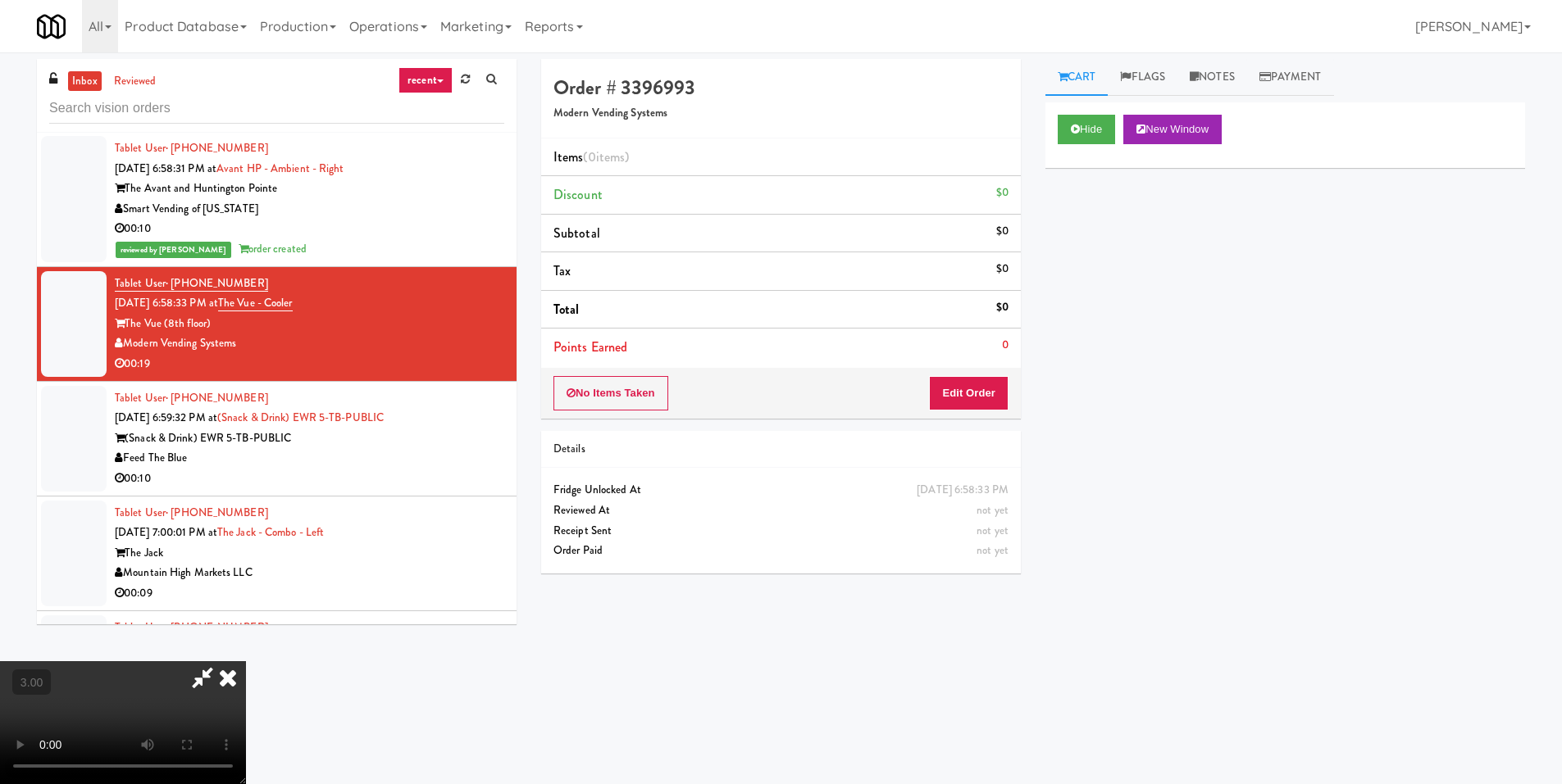
click at [246, 662] on video at bounding box center [123, 723] width 246 height 123
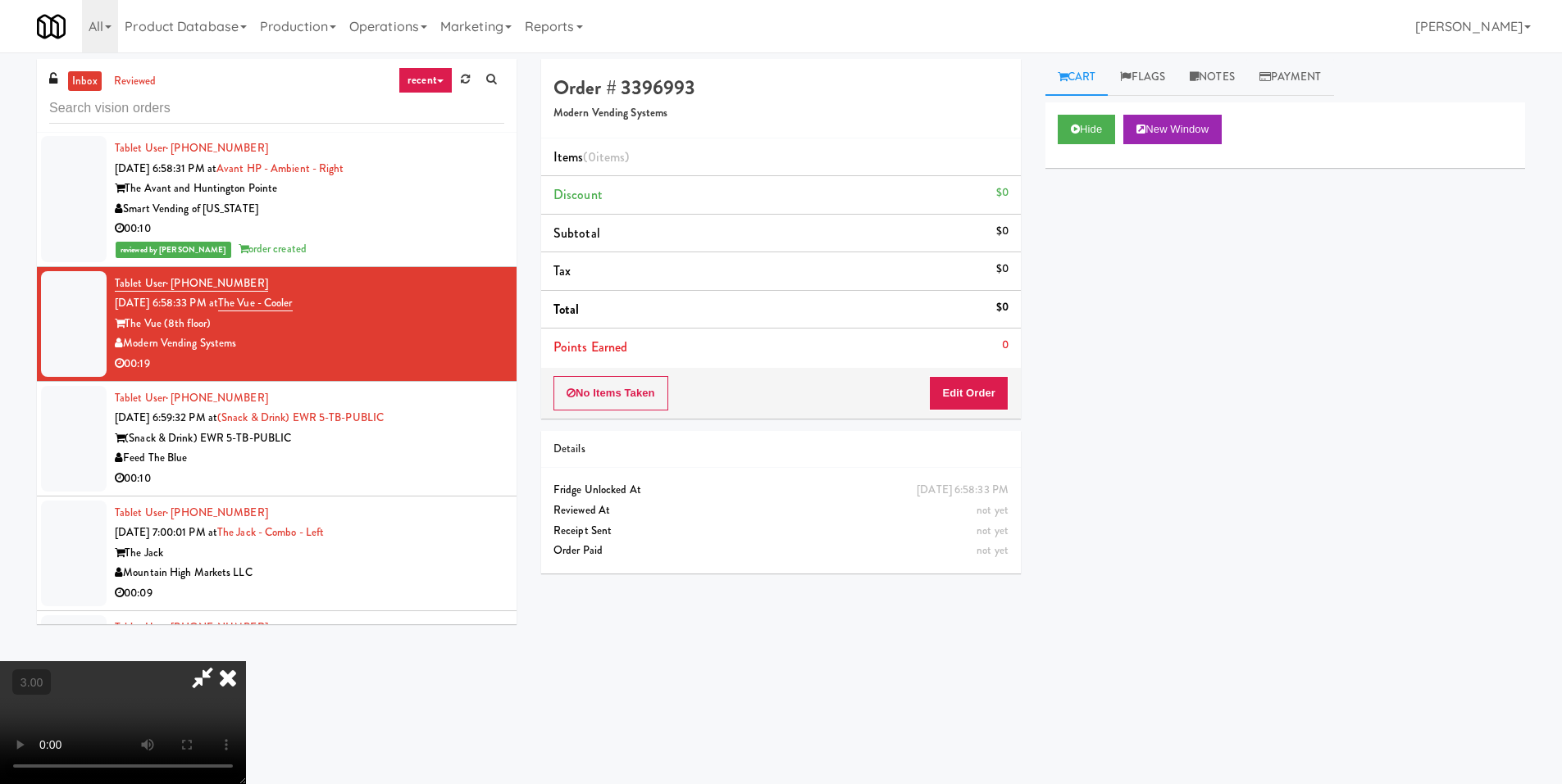
click at [246, 662] on video at bounding box center [123, 723] width 246 height 123
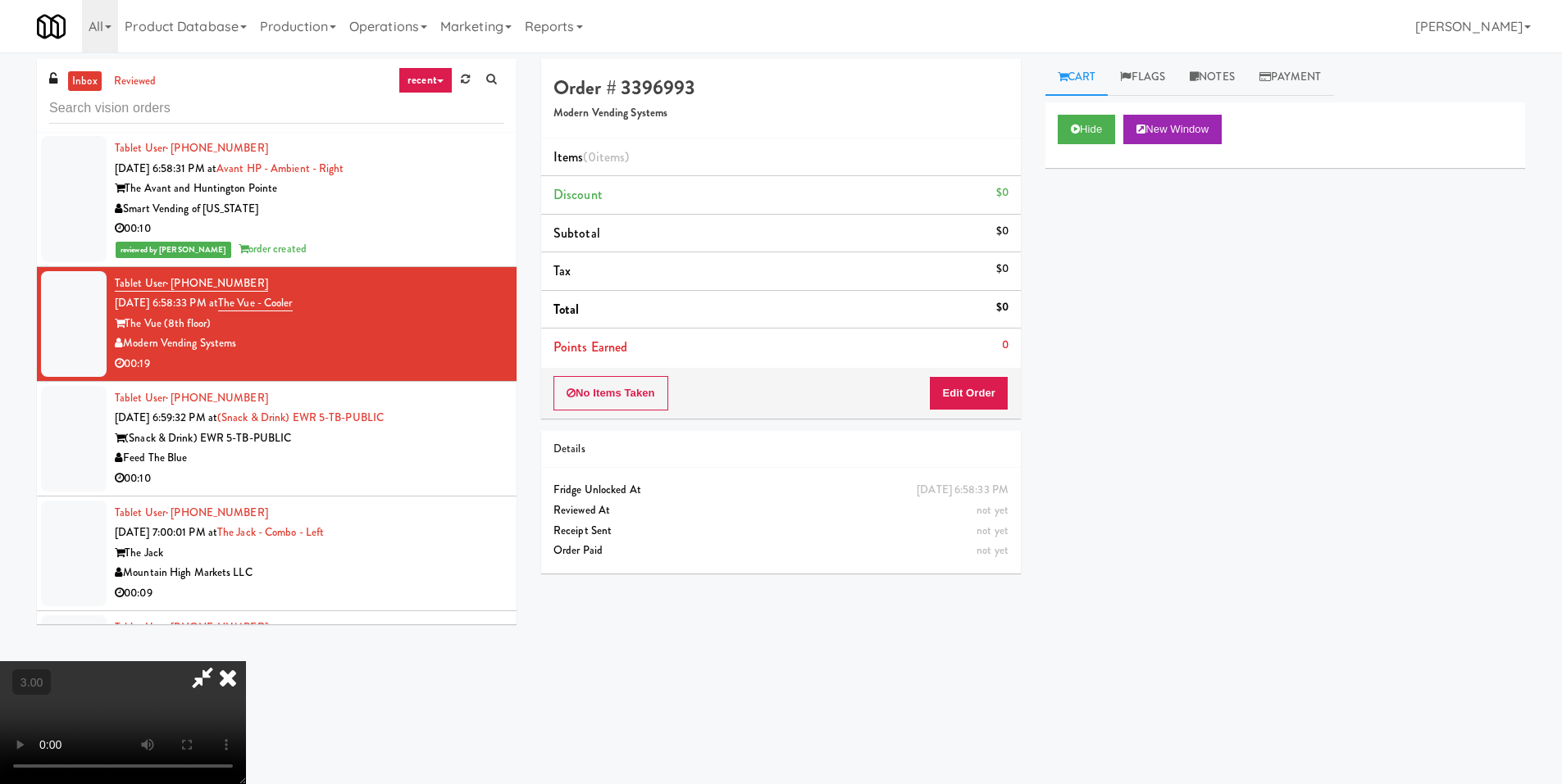
click at [246, 662] on video at bounding box center [123, 723] width 246 height 123
click at [967, 386] on button "Edit Order" at bounding box center [969, 393] width 80 height 35
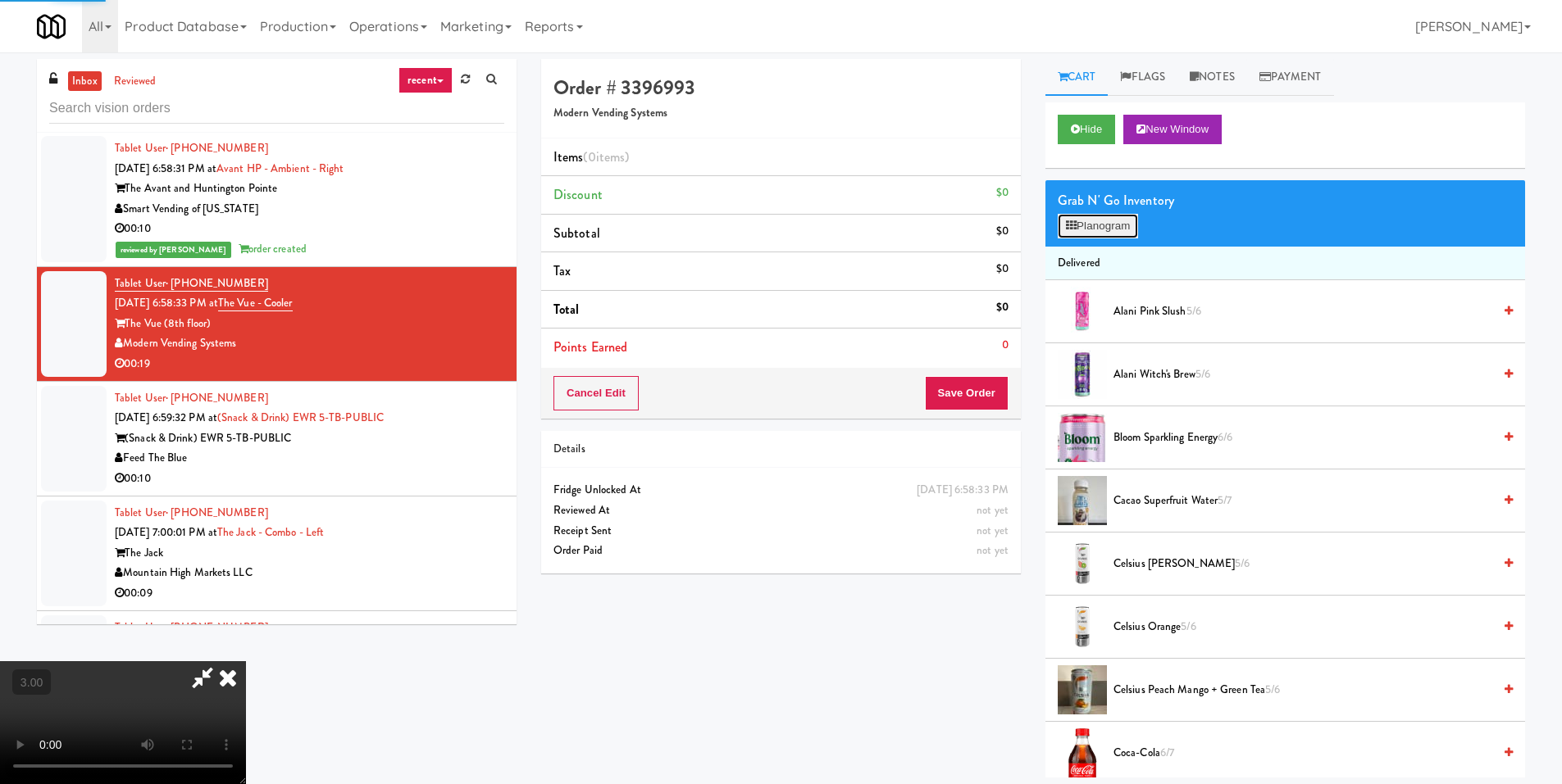
click at [1115, 226] on button "Planogram" at bounding box center [1097, 227] width 80 height 24
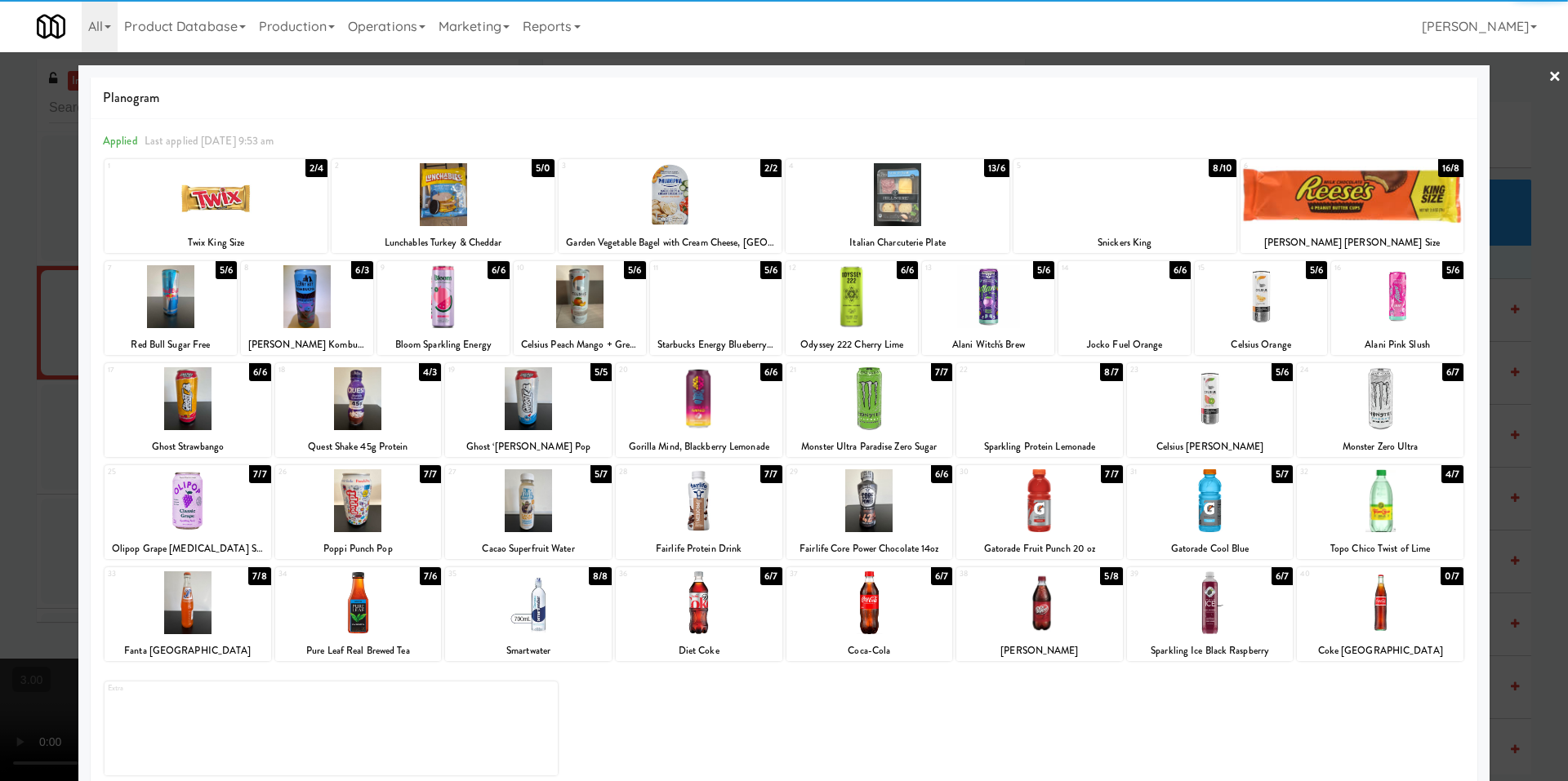
click at [344, 494] on div at bounding box center [359, 500] width 167 height 63
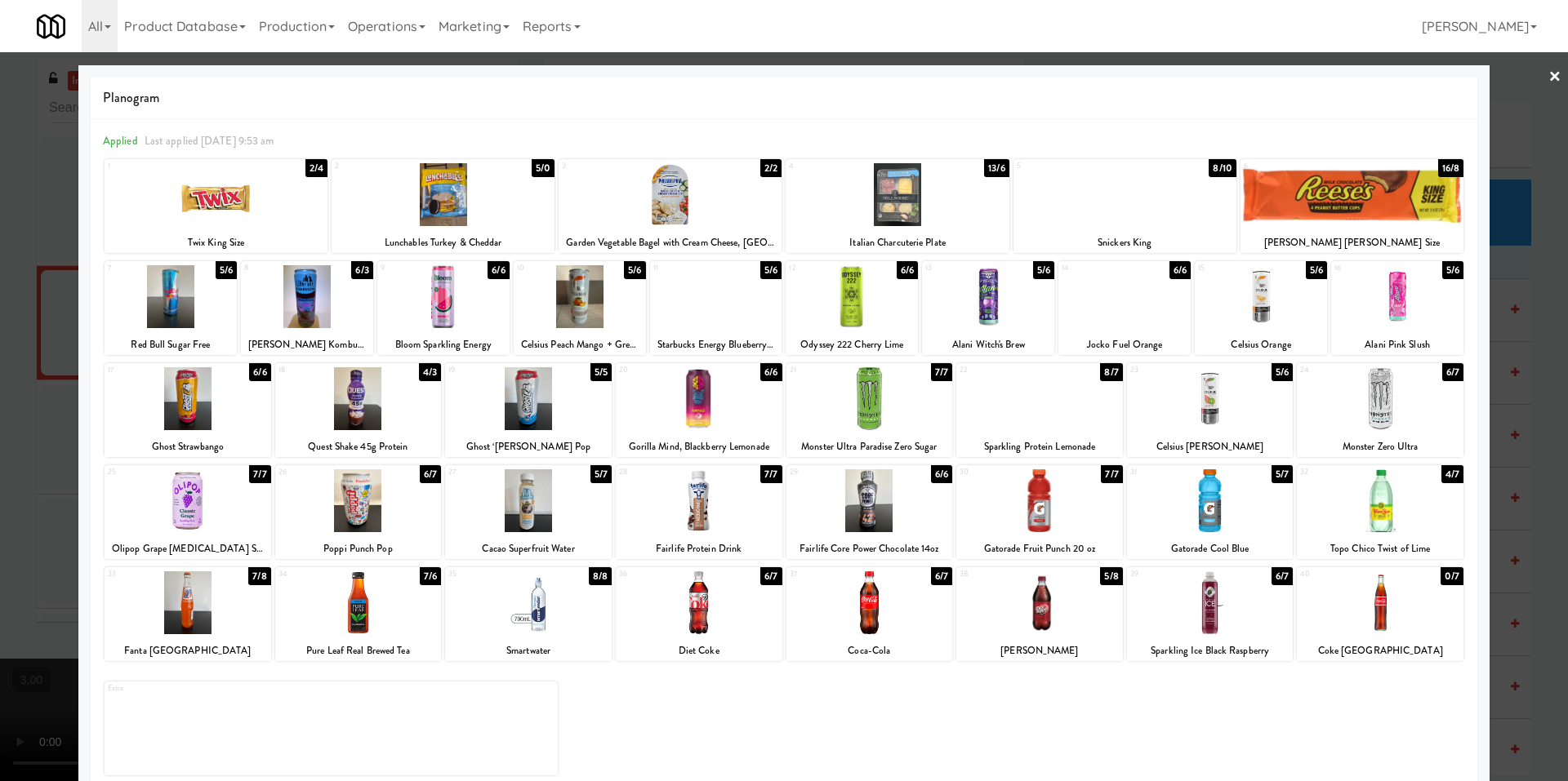
click at [52, 563] on div at bounding box center [784, 390] width 1568 height 781
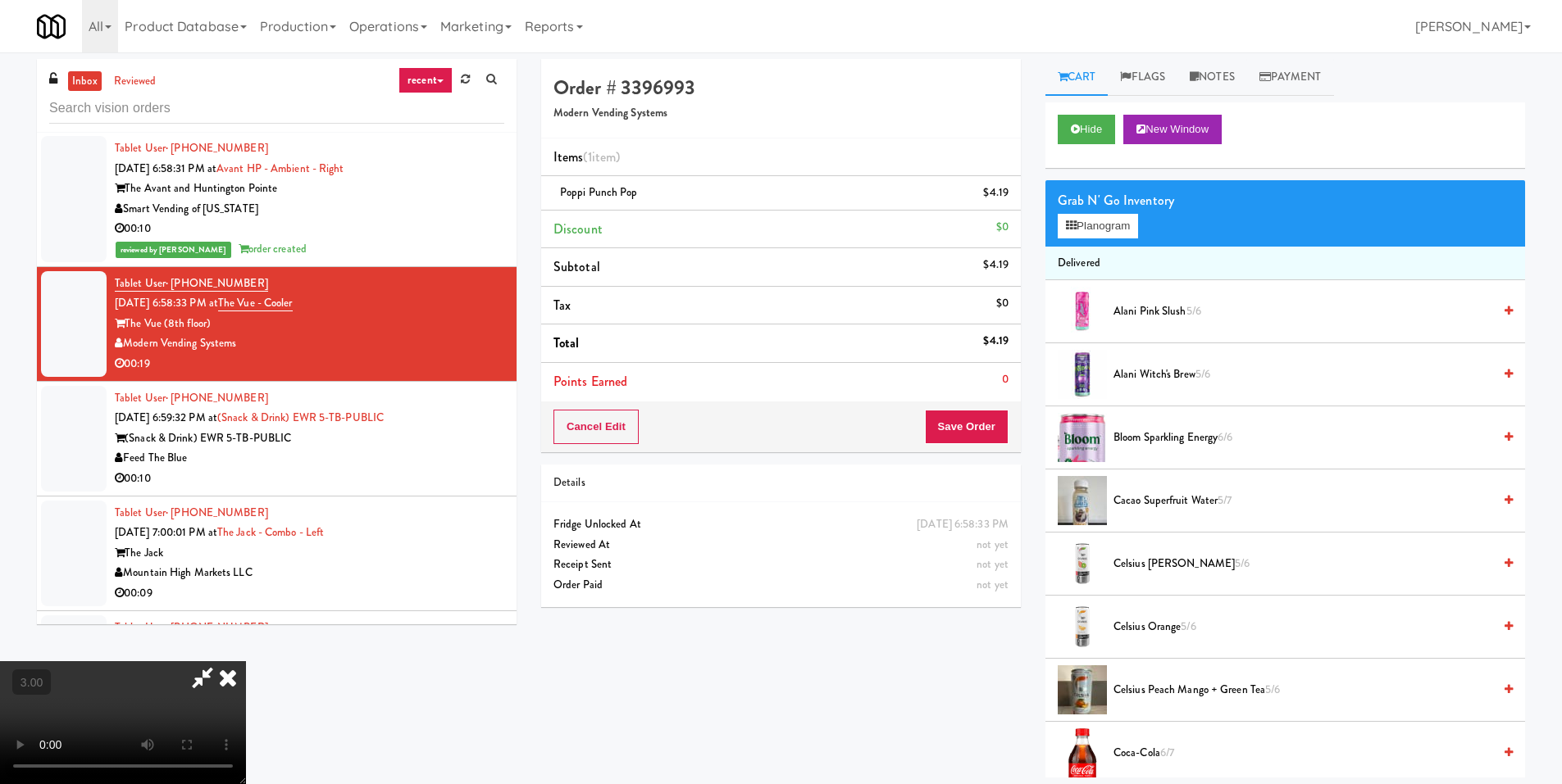
click at [246, 662] on video at bounding box center [123, 723] width 246 height 123
click at [975, 422] on button "Save Order" at bounding box center [966, 427] width 84 height 35
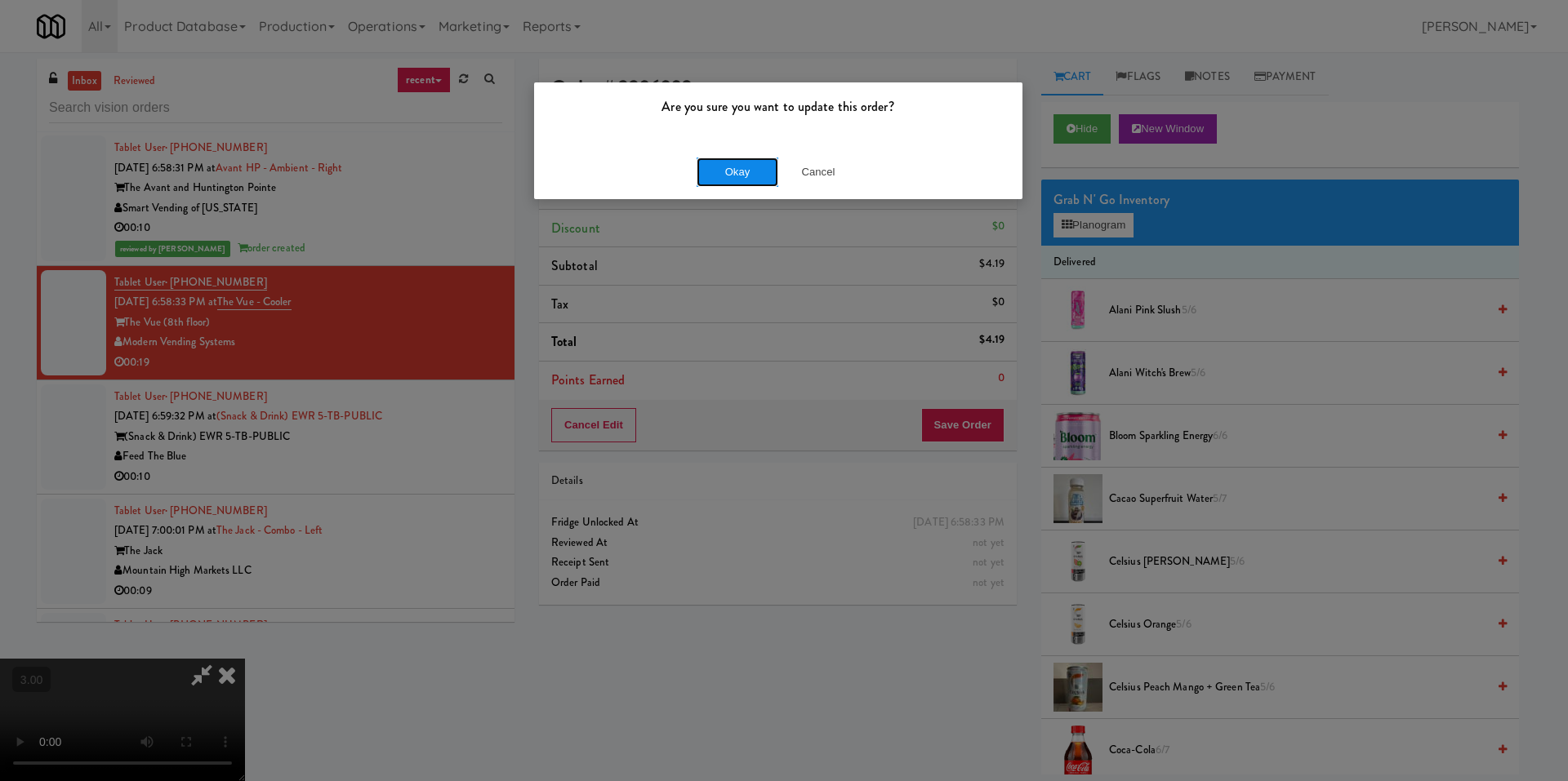
click at [732, 181] on button "Okay" at bounding box center [737, 171] width 81 height 29
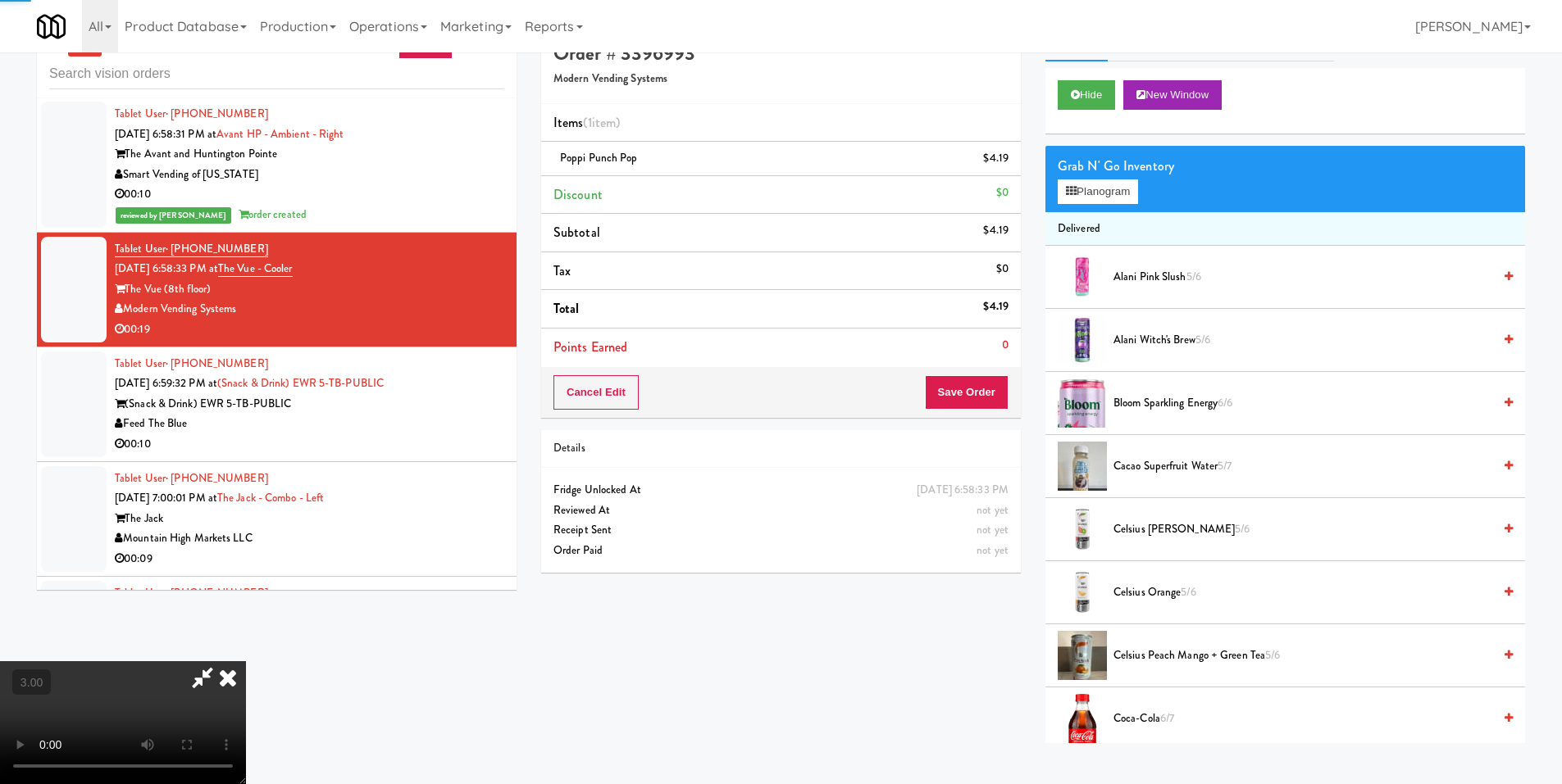
scroll to position [53, 0]
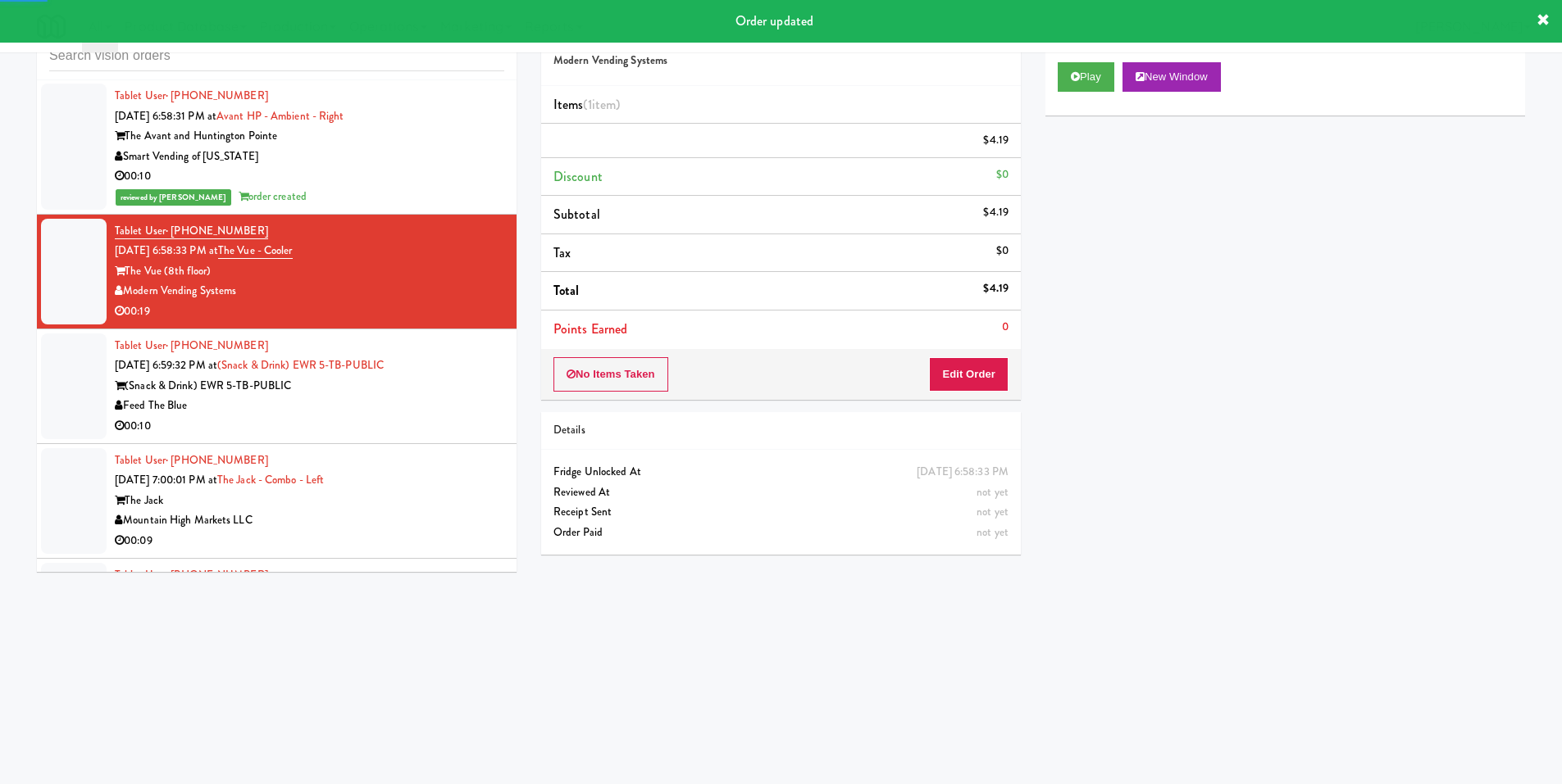
click at [462, 436] on div "00:10" at bounding box center [309, 427] width 389 height 21
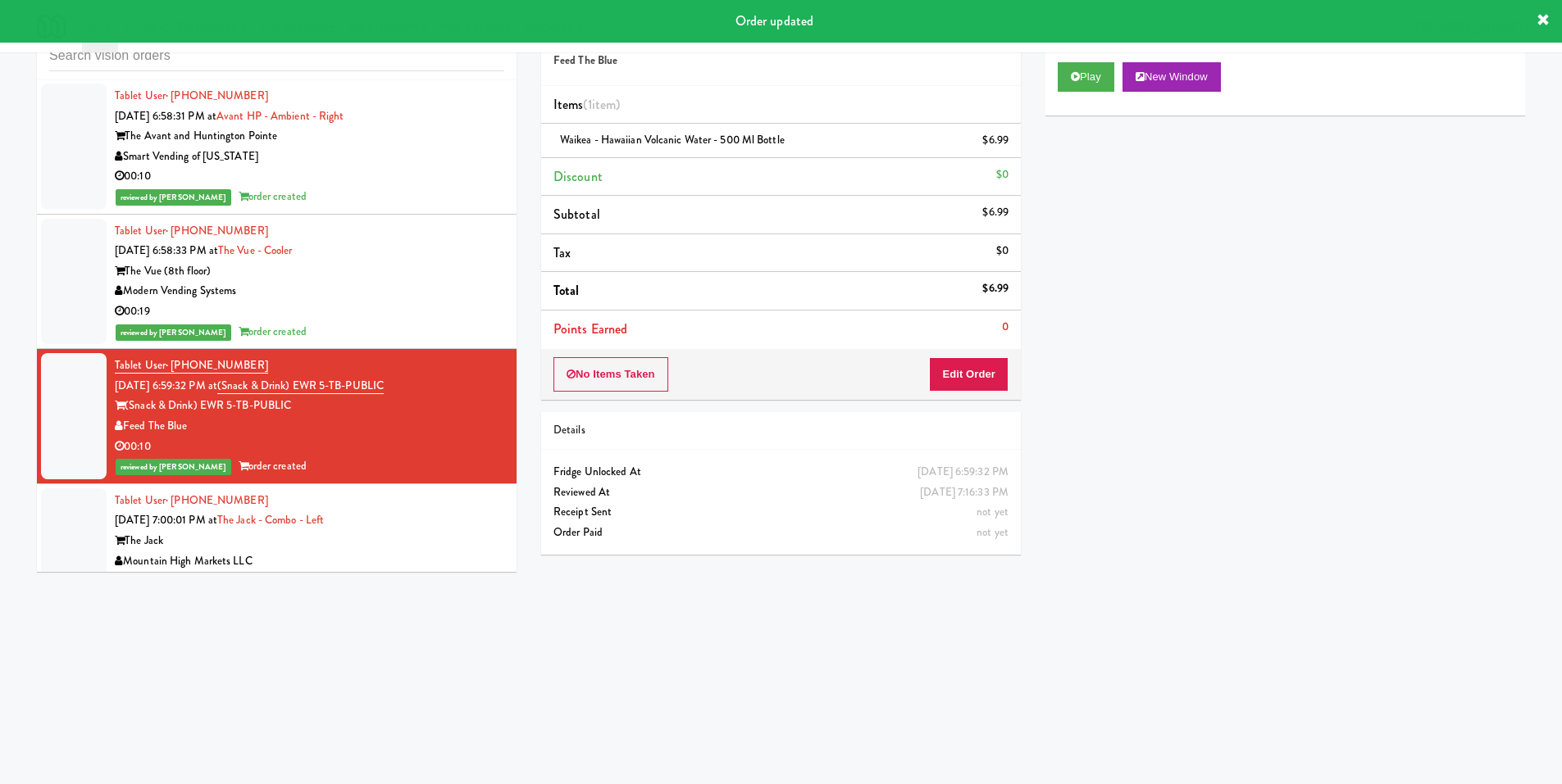
click at [430, 306] on div "00:19" at bounding box center [309, 312] width 389 height 21
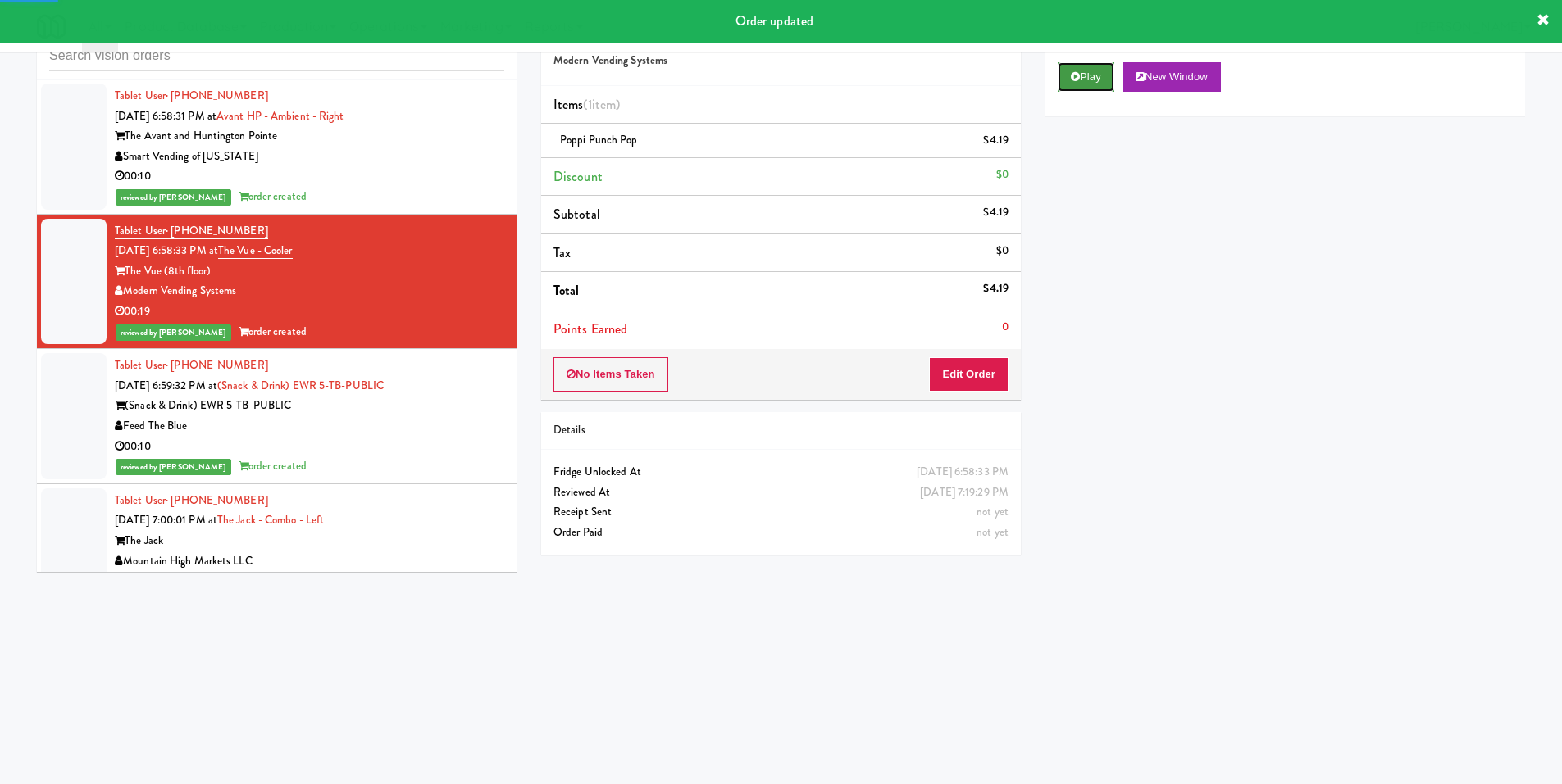
click at [1077, 74] on icon at bounding box center [1076, 76] width 9 height 10
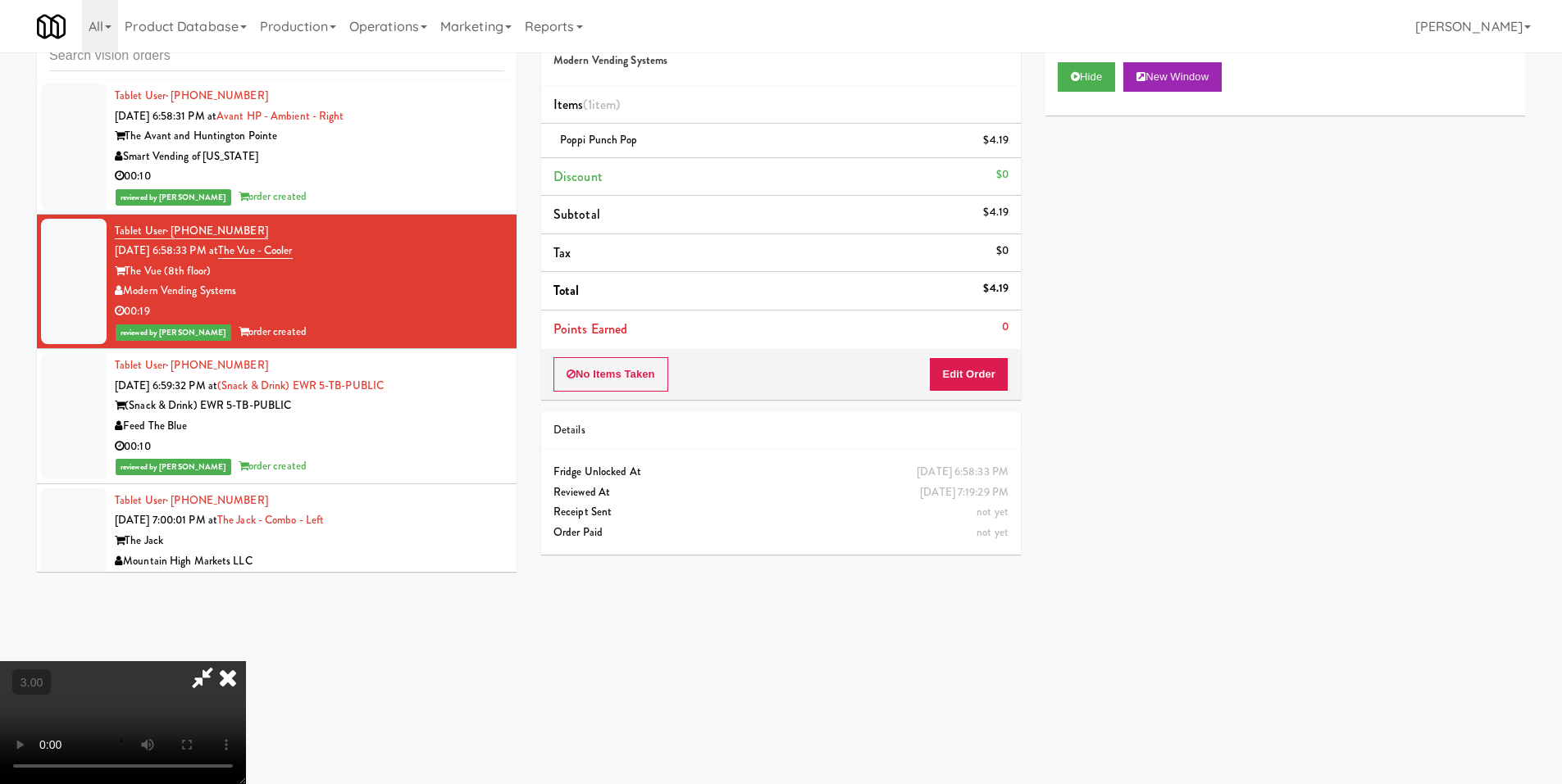
click at [246, 662] on video at bounding box center [123, 723] width 246 height 123
click at [246, 662] on icon at bounding box center [228, 678] width 36 height 33
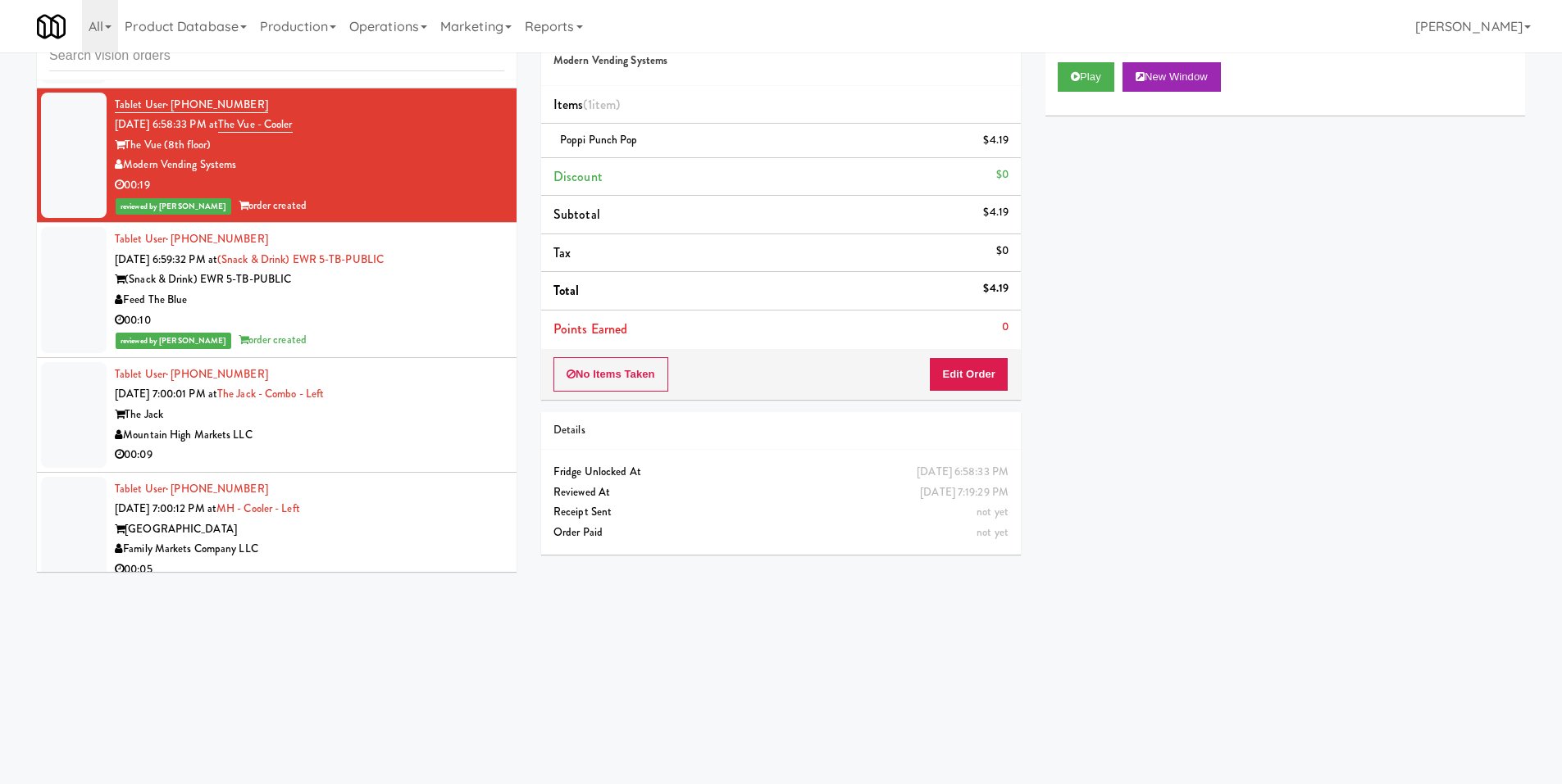
scroll to position [3688, 0]
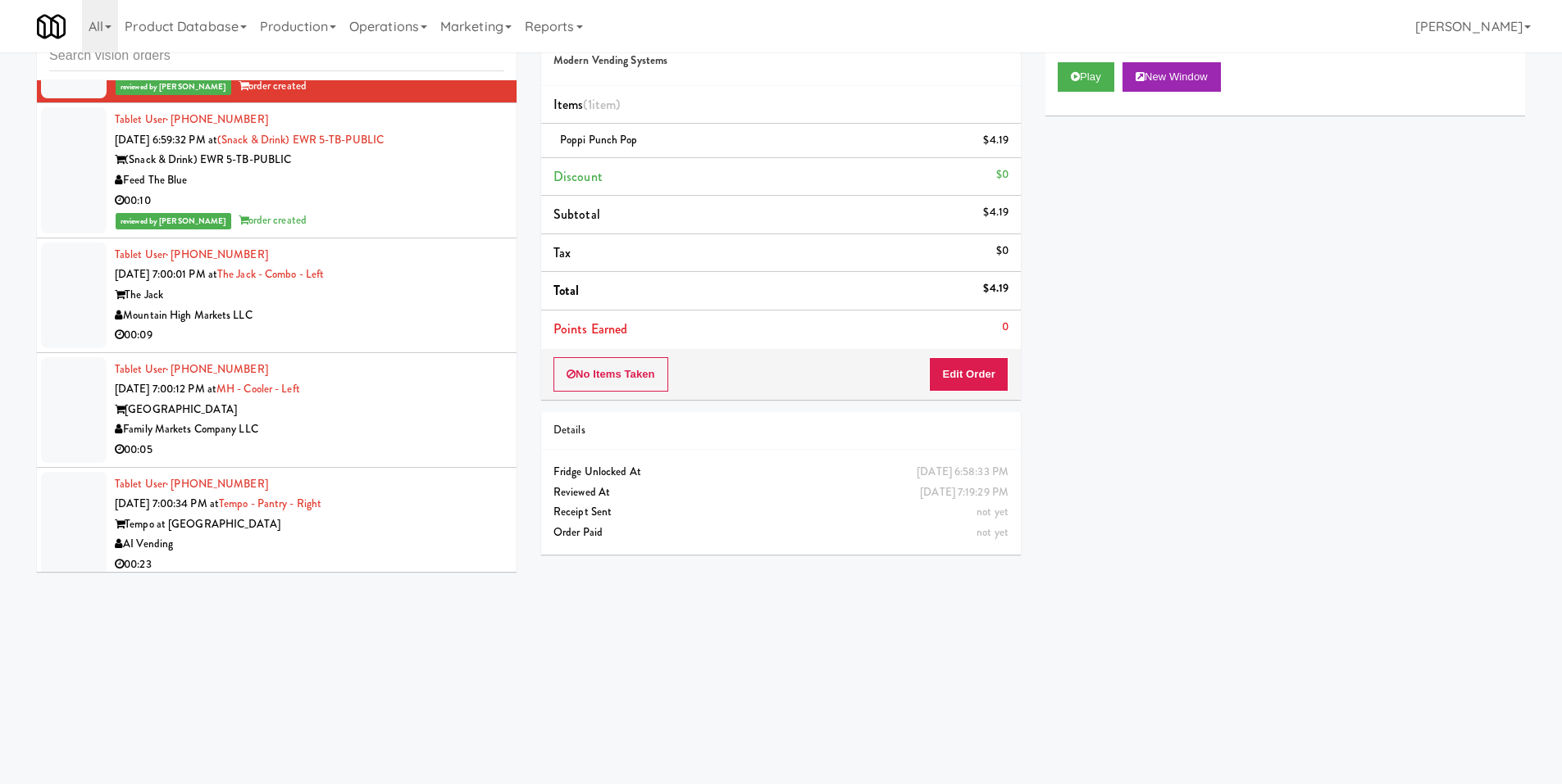
click at [440, 328] on div "00:09" at bounding box center [309, 336] width 389 height 21
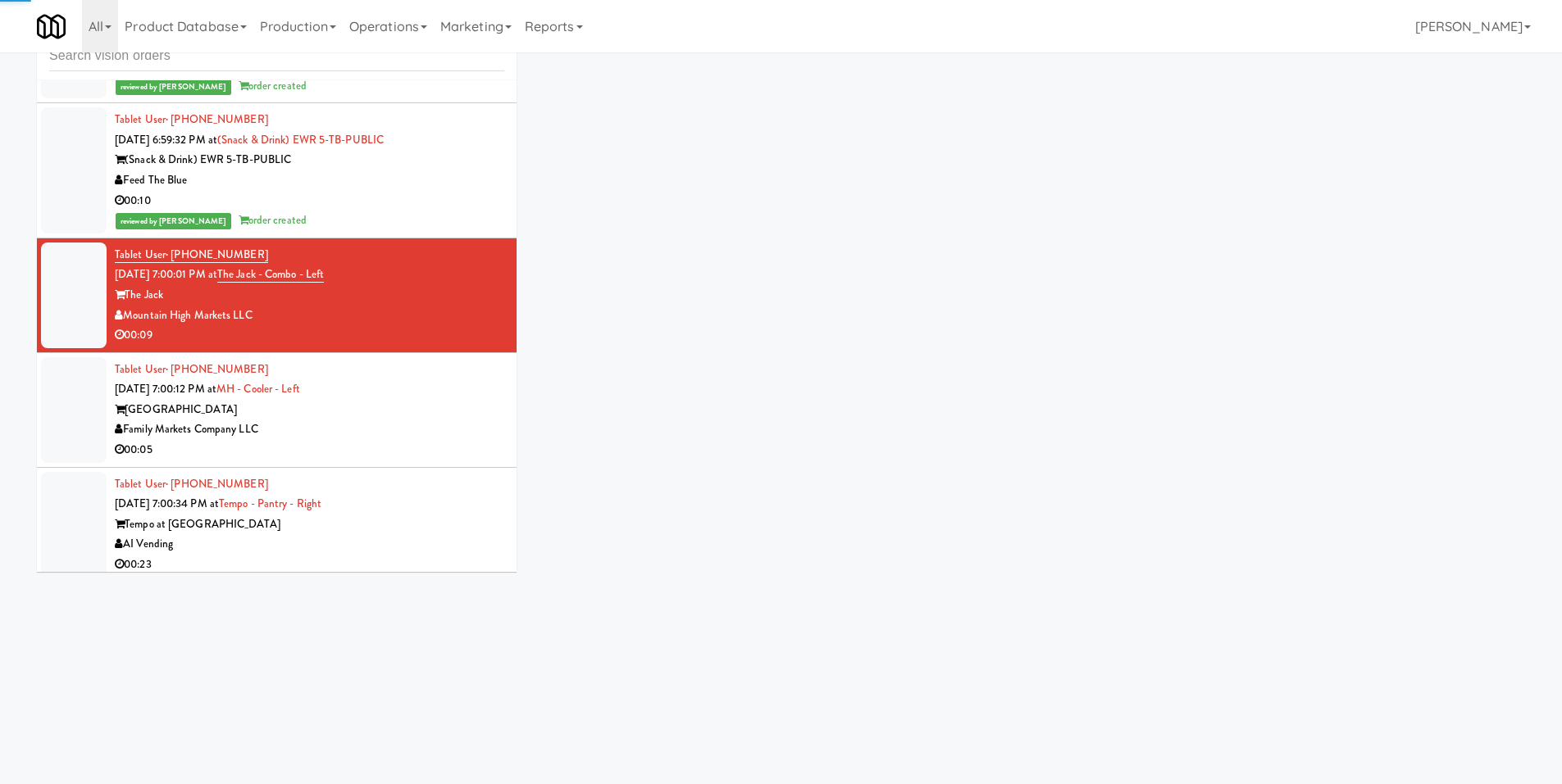
click at [448, 407] on div "Market House" at bounding box center [309, 410] width 389 height 21
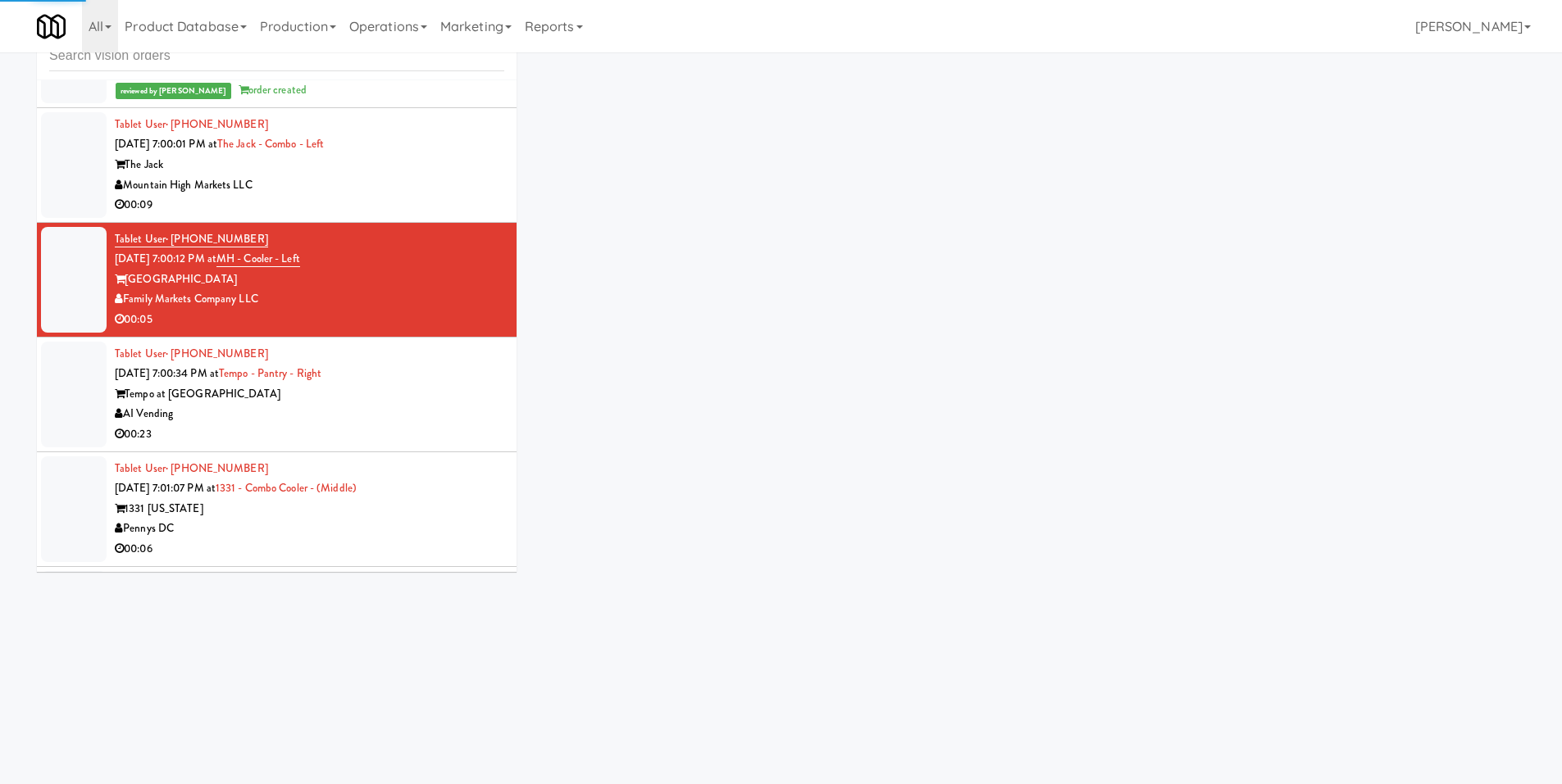
scroll to position [3851, 0]
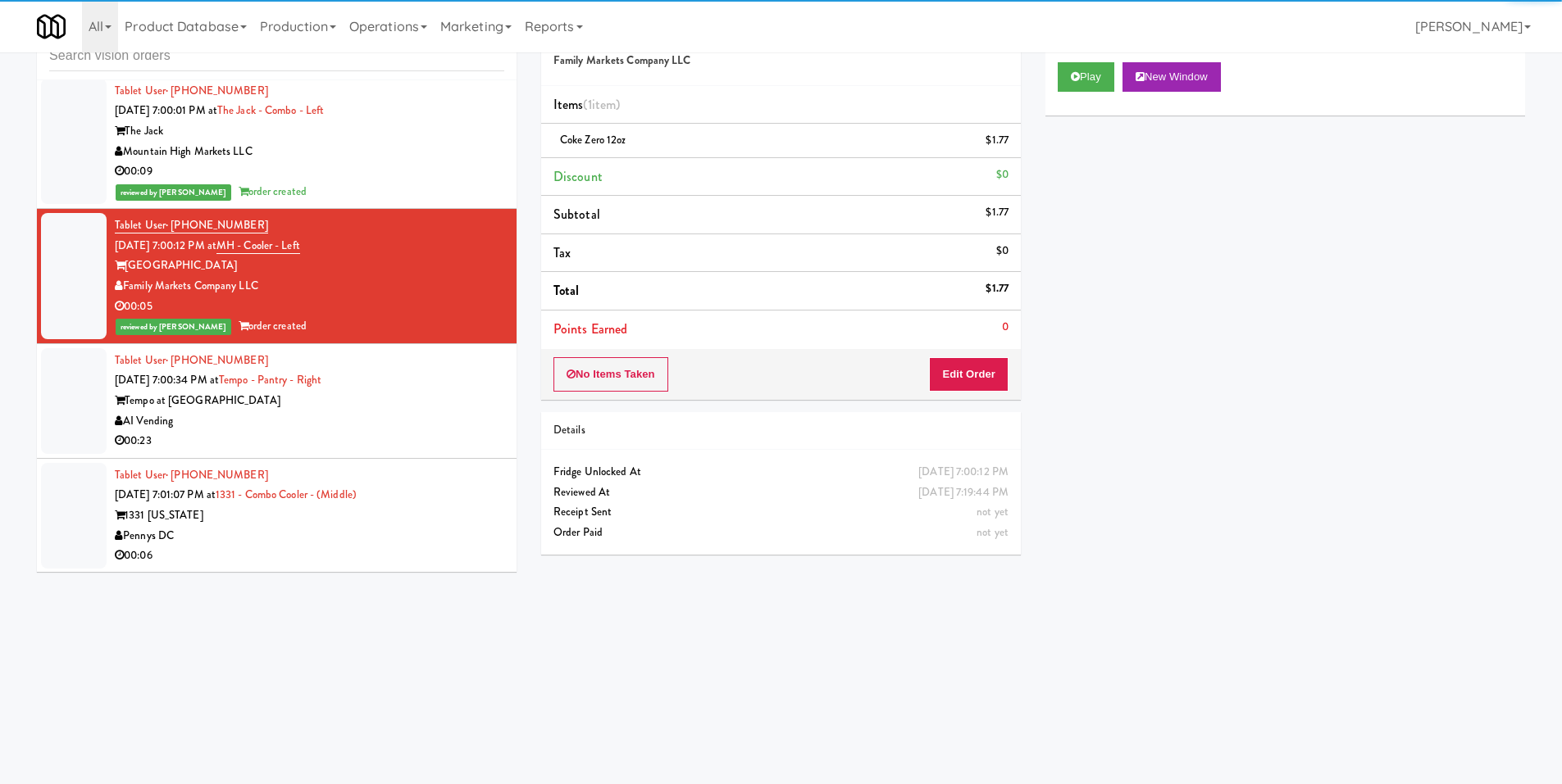
click at [403, 422] on div "AI Vending" at bounding box center [309, 422] width 389 height 21
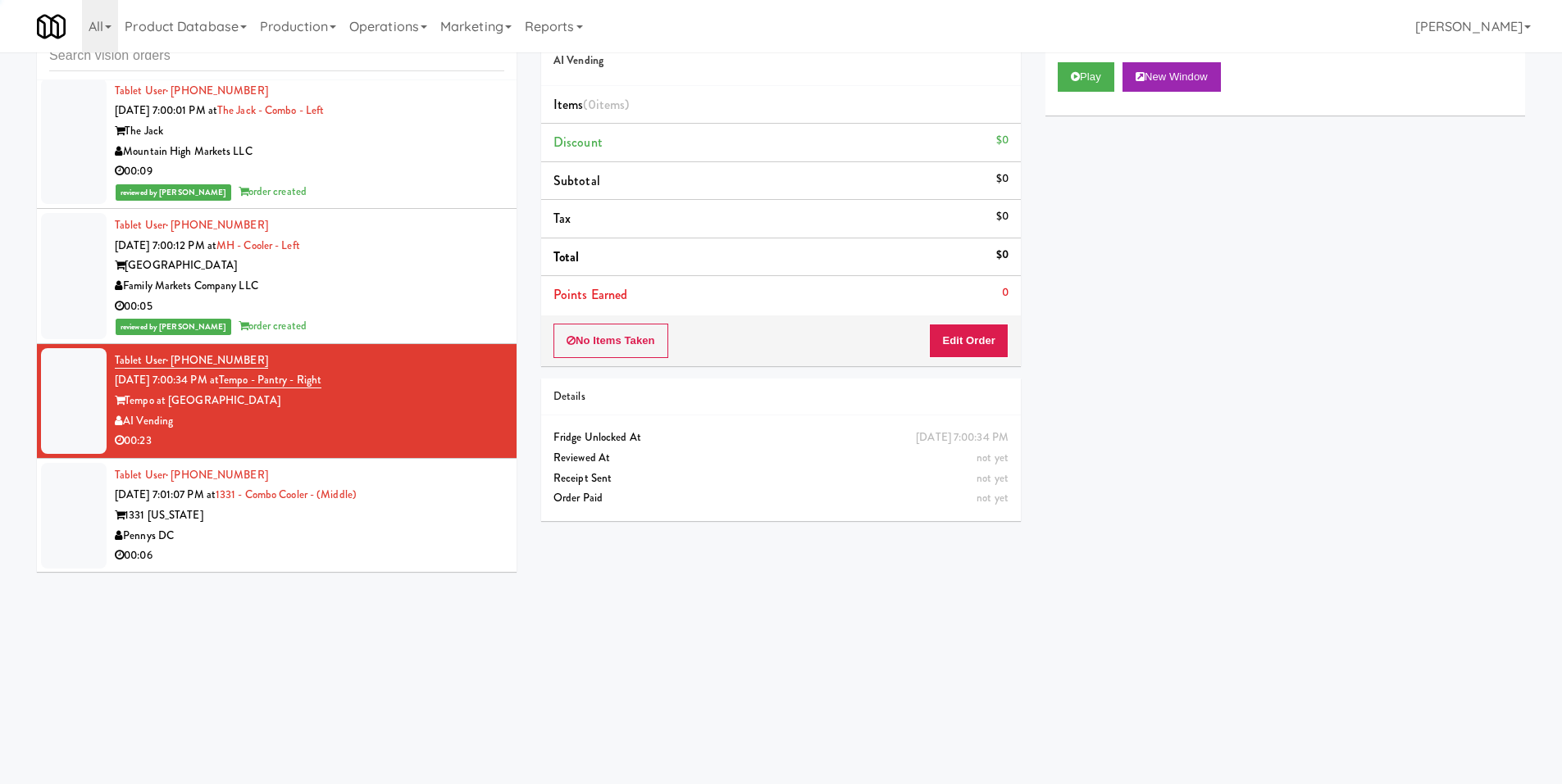
scroll to position [4016, 0]
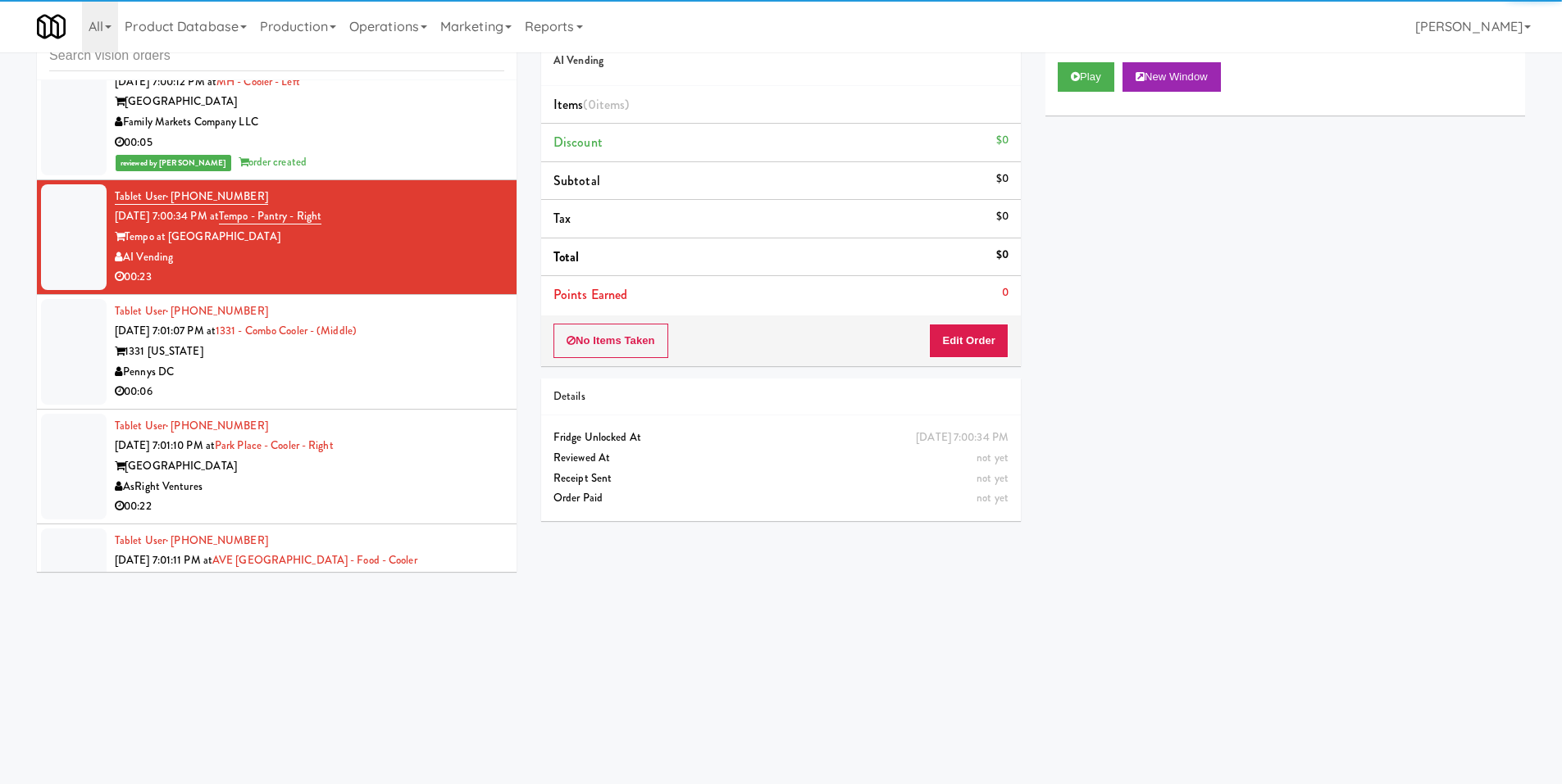
click at [402, 374] on div "Pennys DC" at bounding box center [309, 372] width 389 height 21
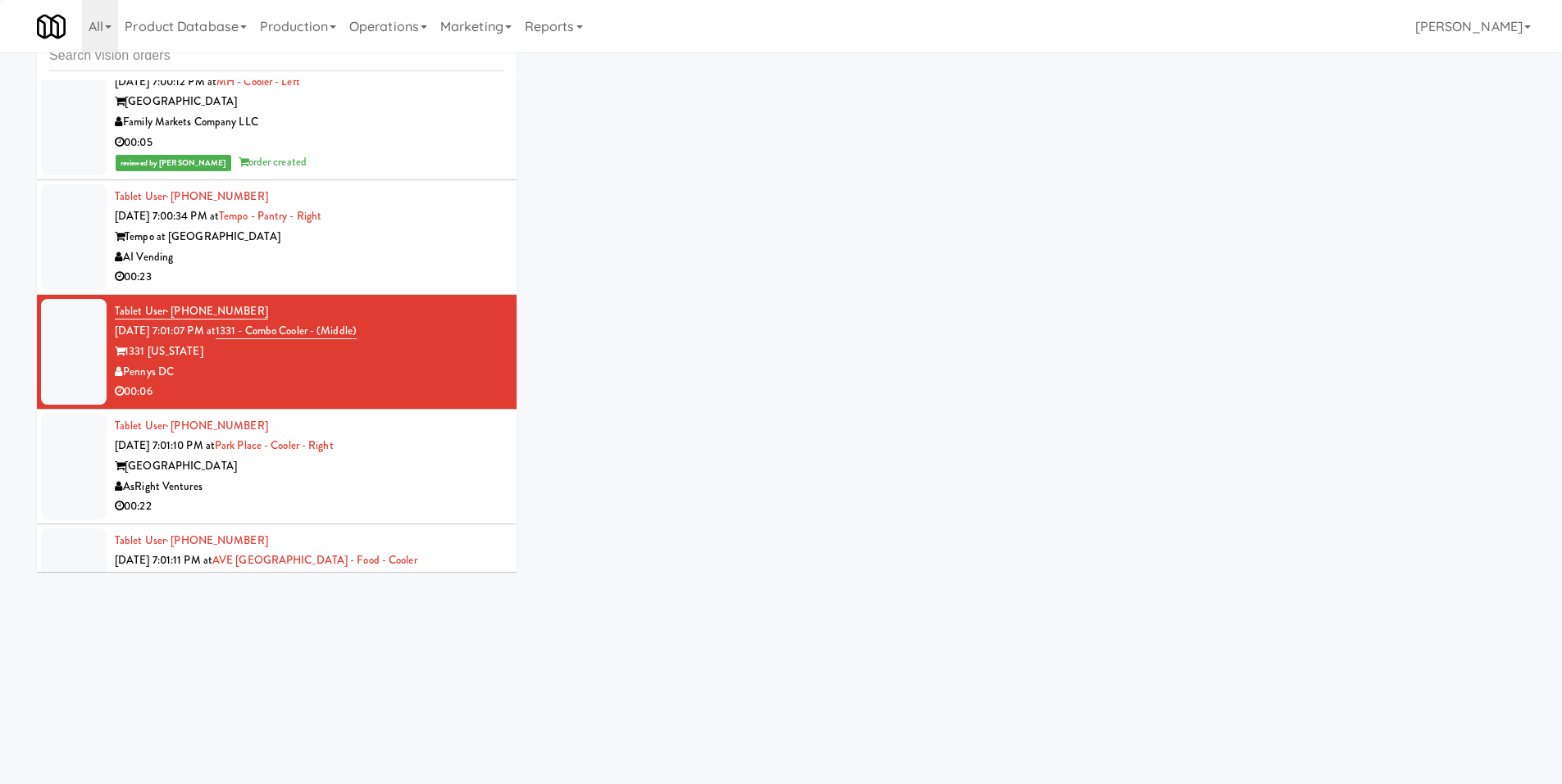
click at [390, 468] on div "Park Place Tampa" at bounding box center [309, 467] width 389 height 21
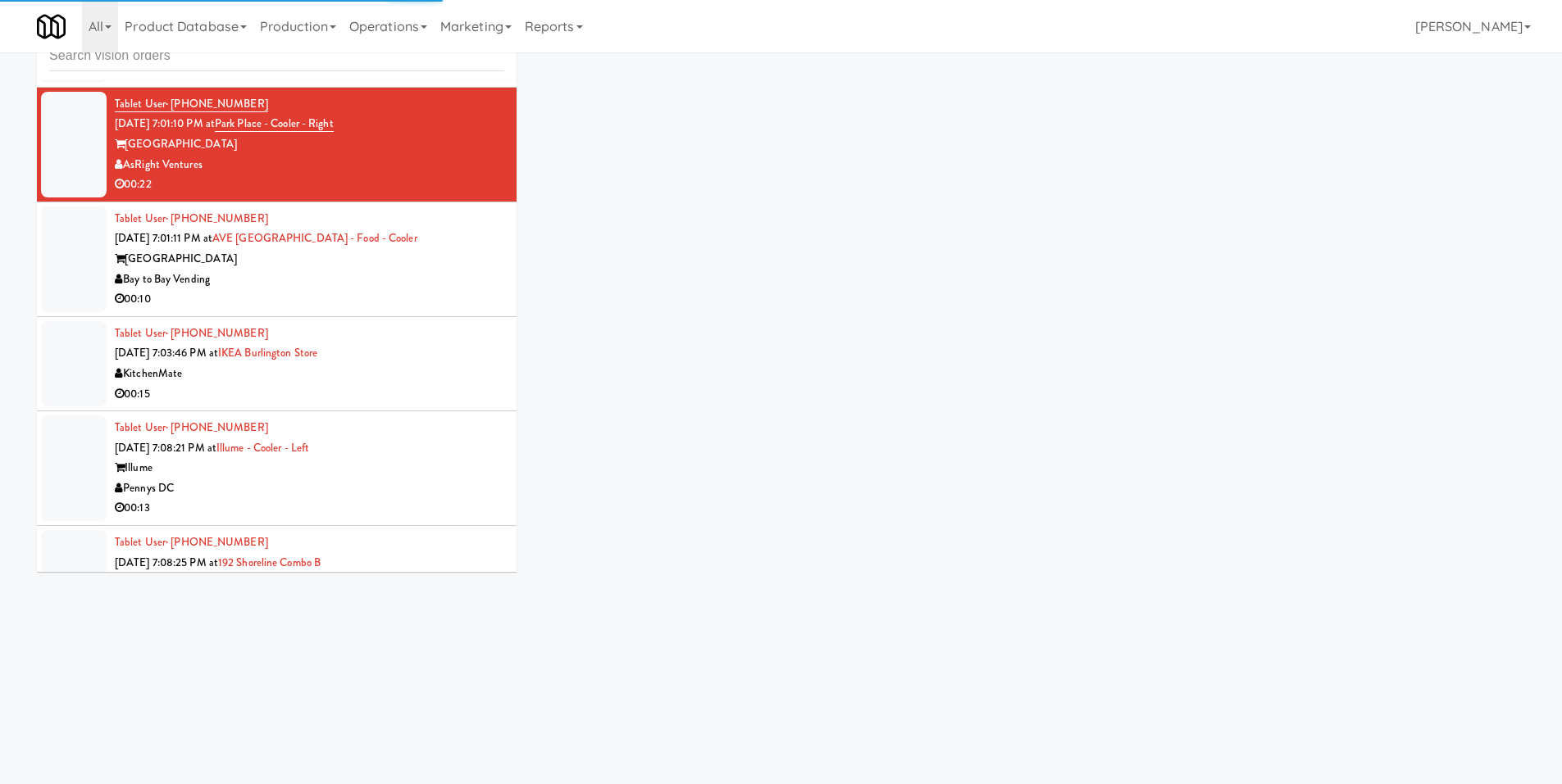
scroll to position [4343, 0]
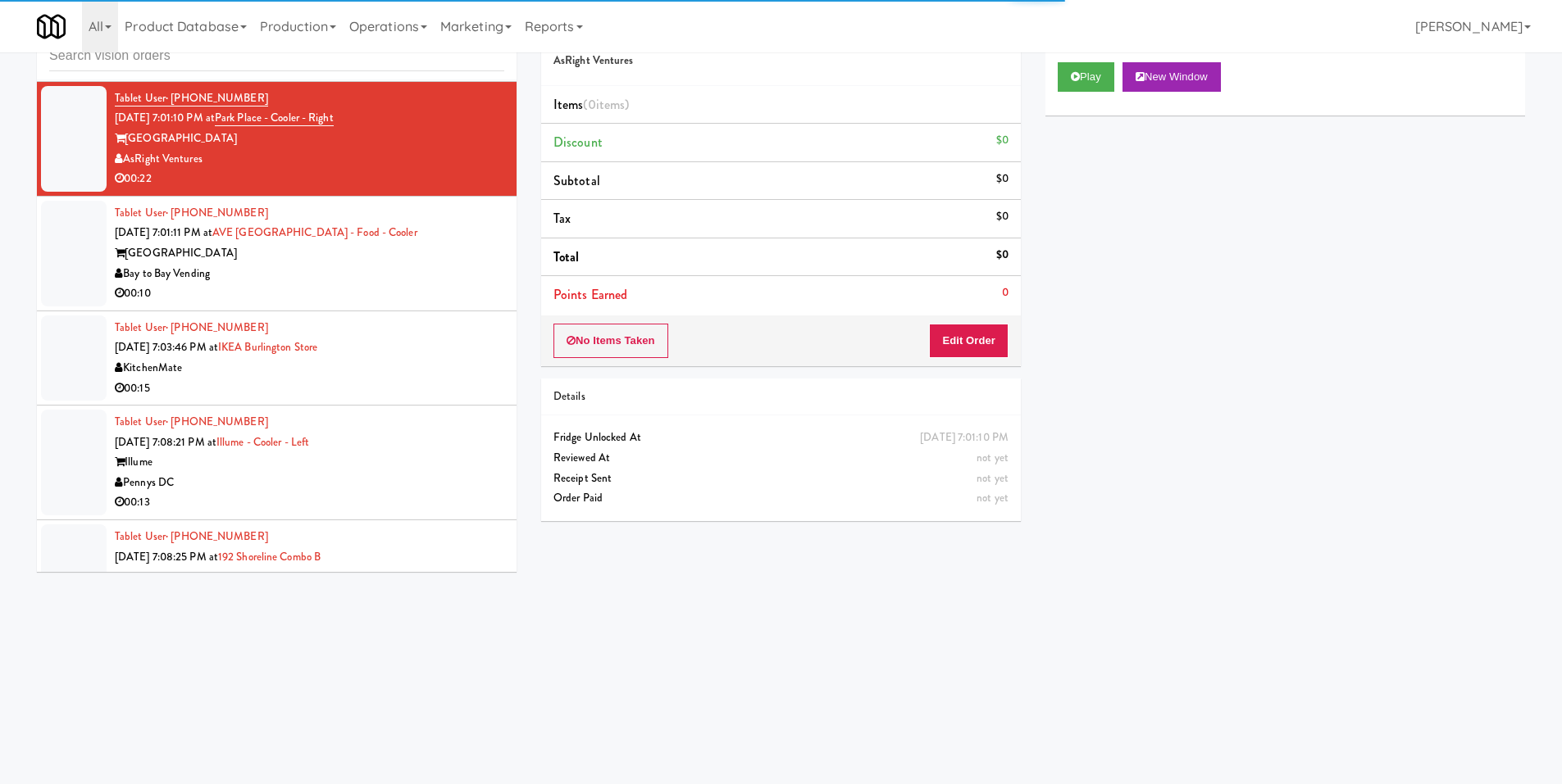
click at [367, 293] on div "00:10" at bounding box center [309, 294] width 389 height 21
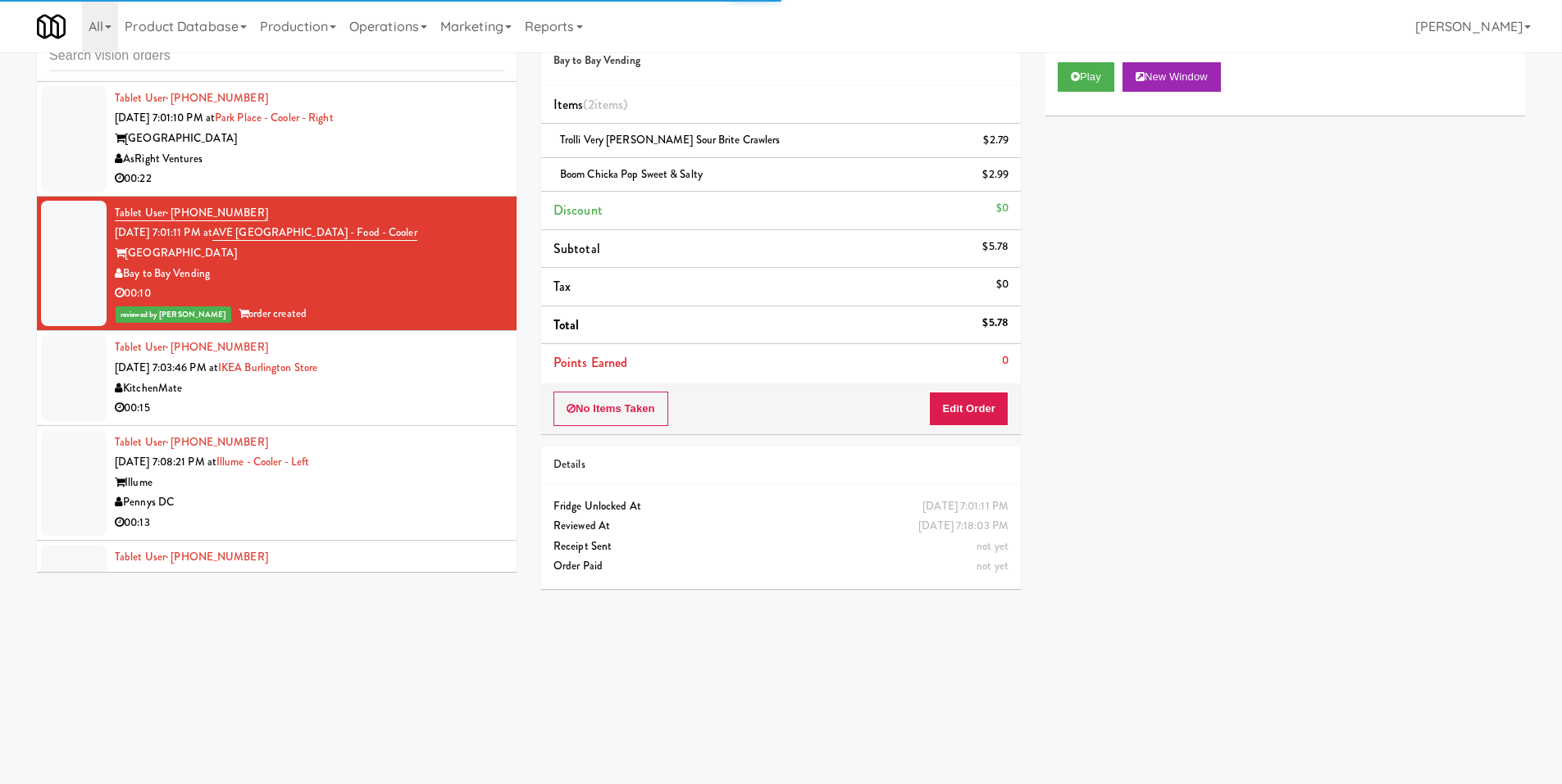
click at [356, 412] on div "00:15" at bounding box center [309, 409] width 389 height 21
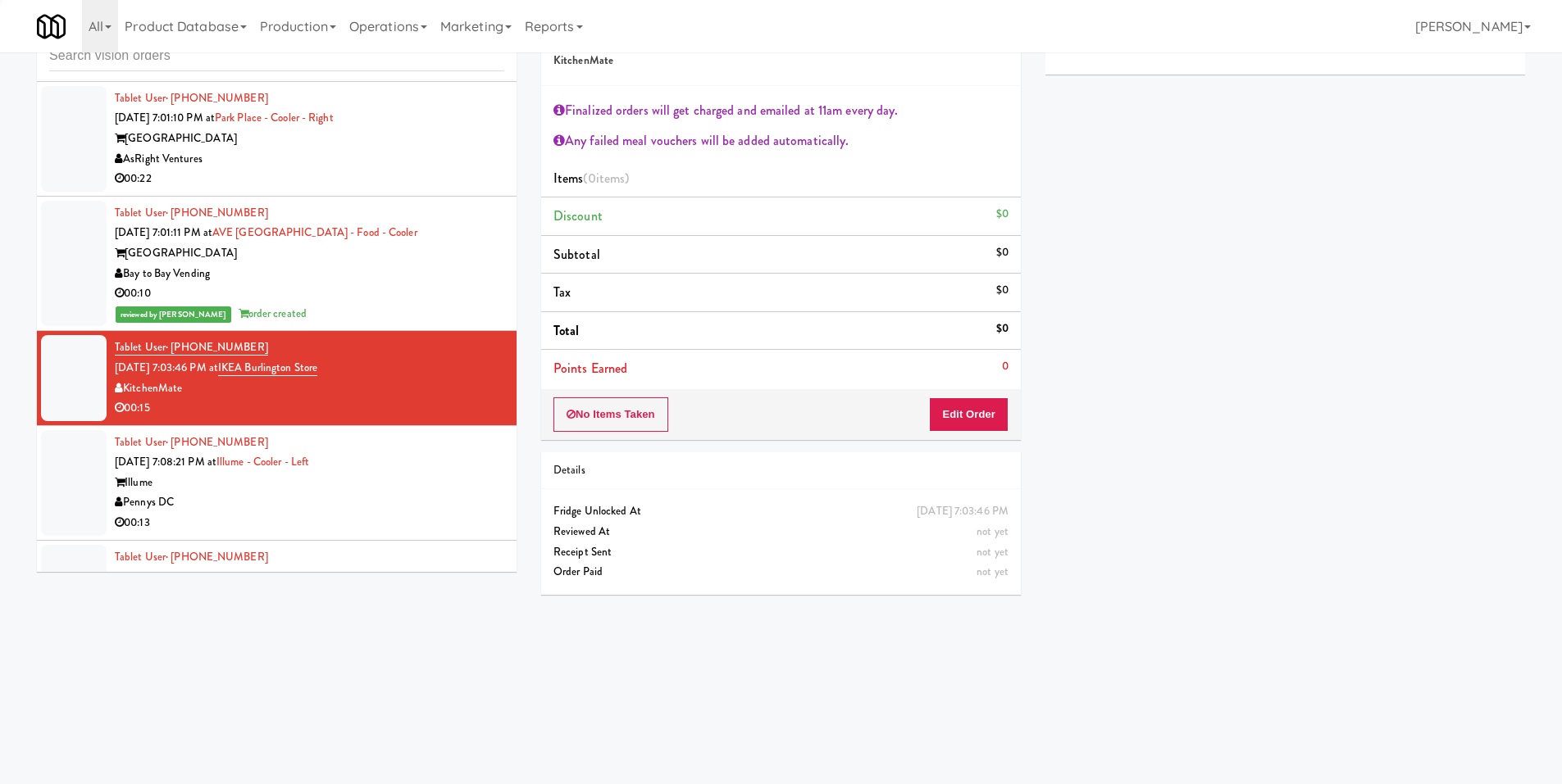
click at [384, 480] on div "Illume" at bounding box center [309, 483] width 389 height 21
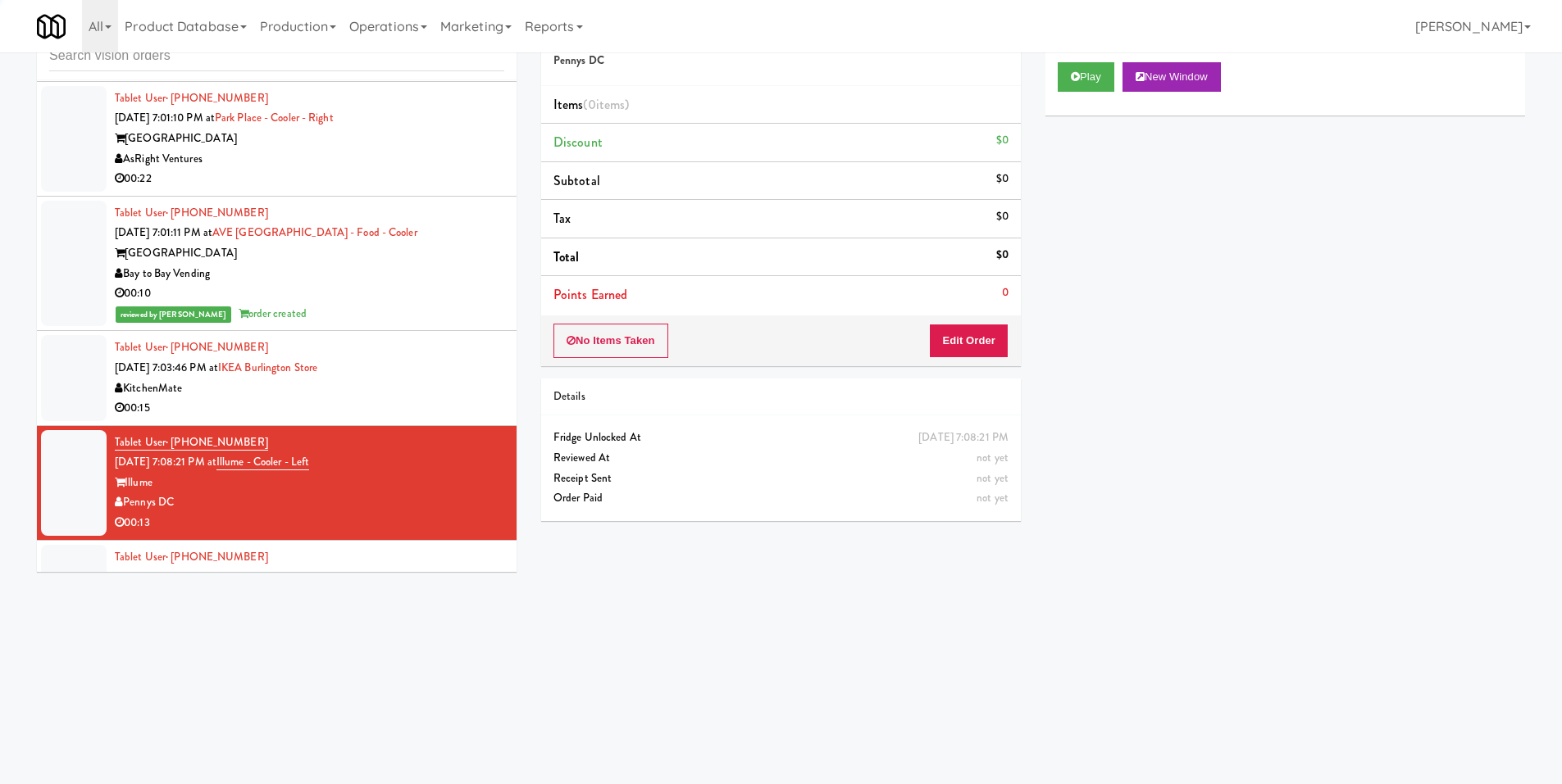
scroll to position [4426, 0]
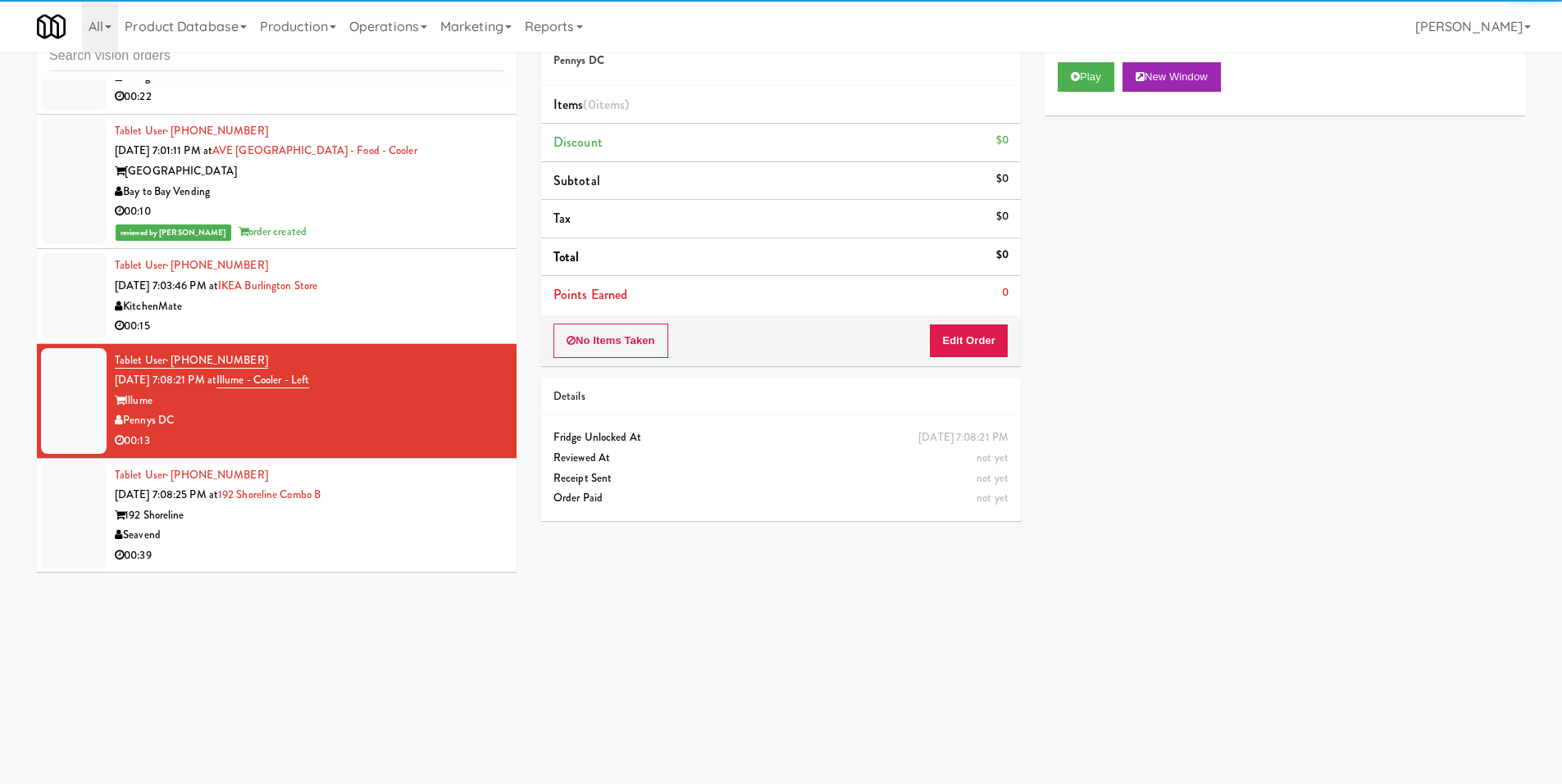
click at [394, 299] on div "KitchenMate" at bounding box center [309, 307] width 389 height 21
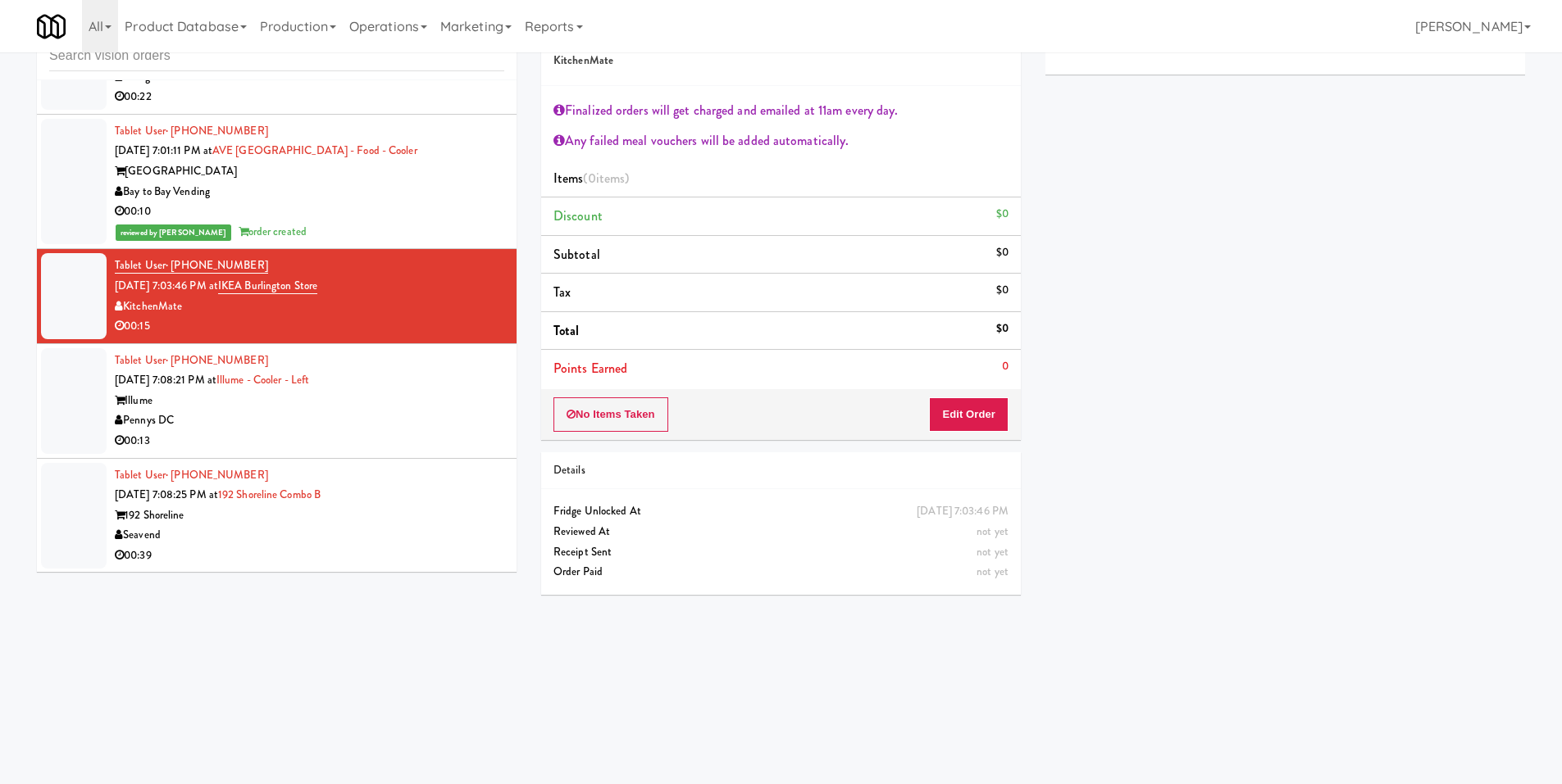
click at [381, 391] on div "Illume" at bounding box center [309, 401] width 389 height 21
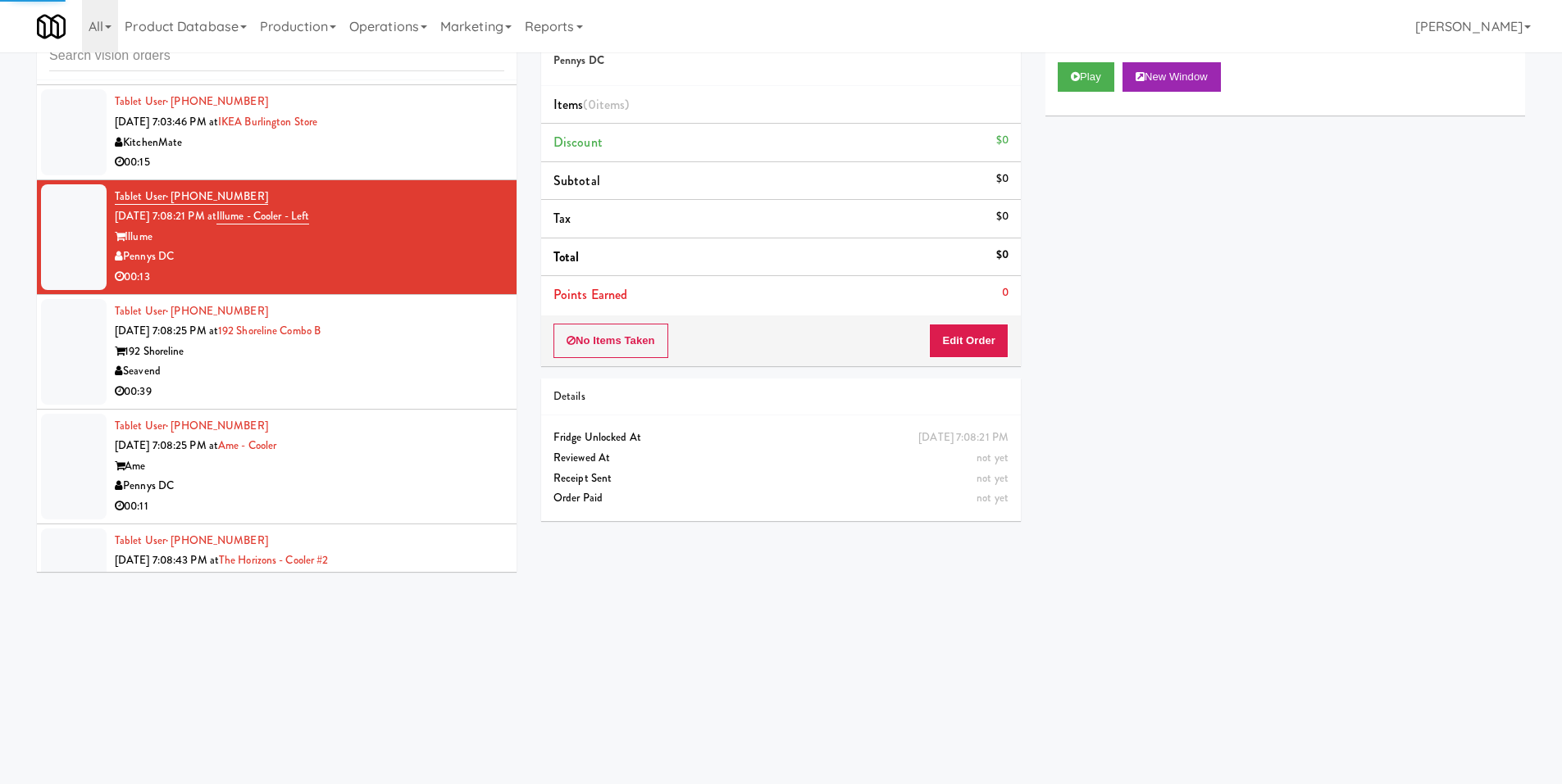
click at [363, 380] on div "Seavend" at bounding box center [309, 371] width 389 height 21
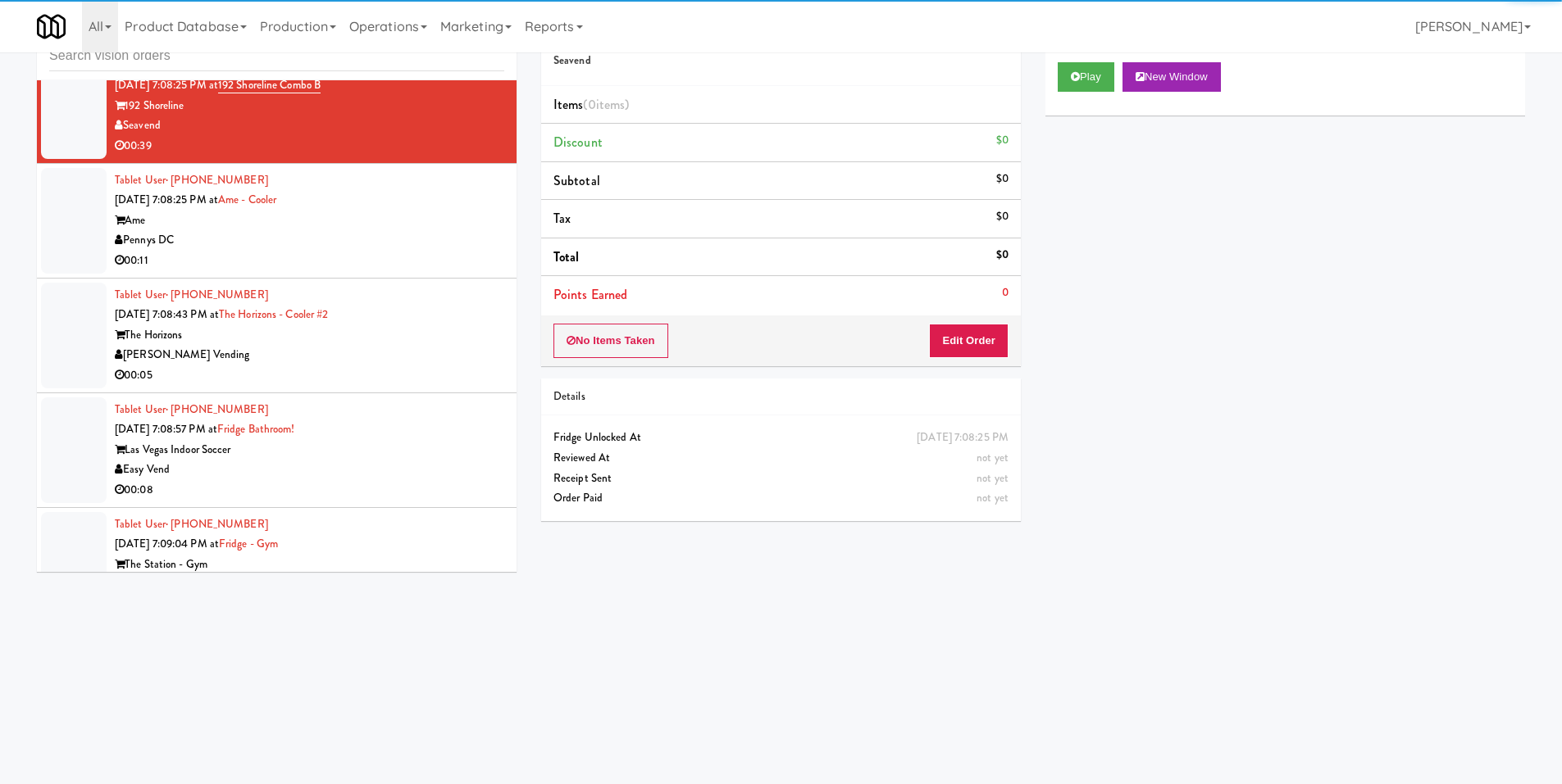
scroll to position [5163, 0]
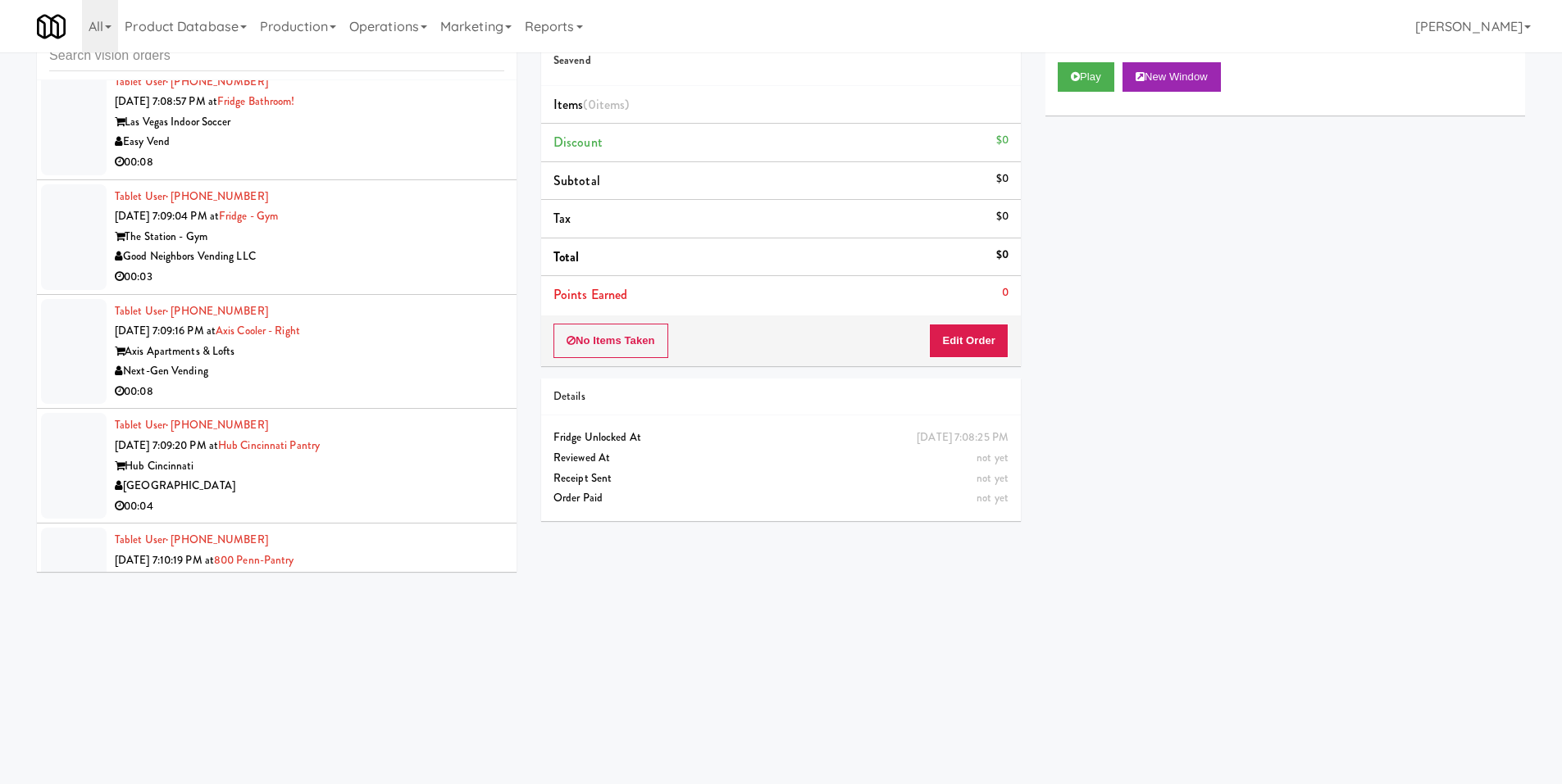
click at [369, 390] on div "00:08" at bounding box center [309, 392] width 389 height 21
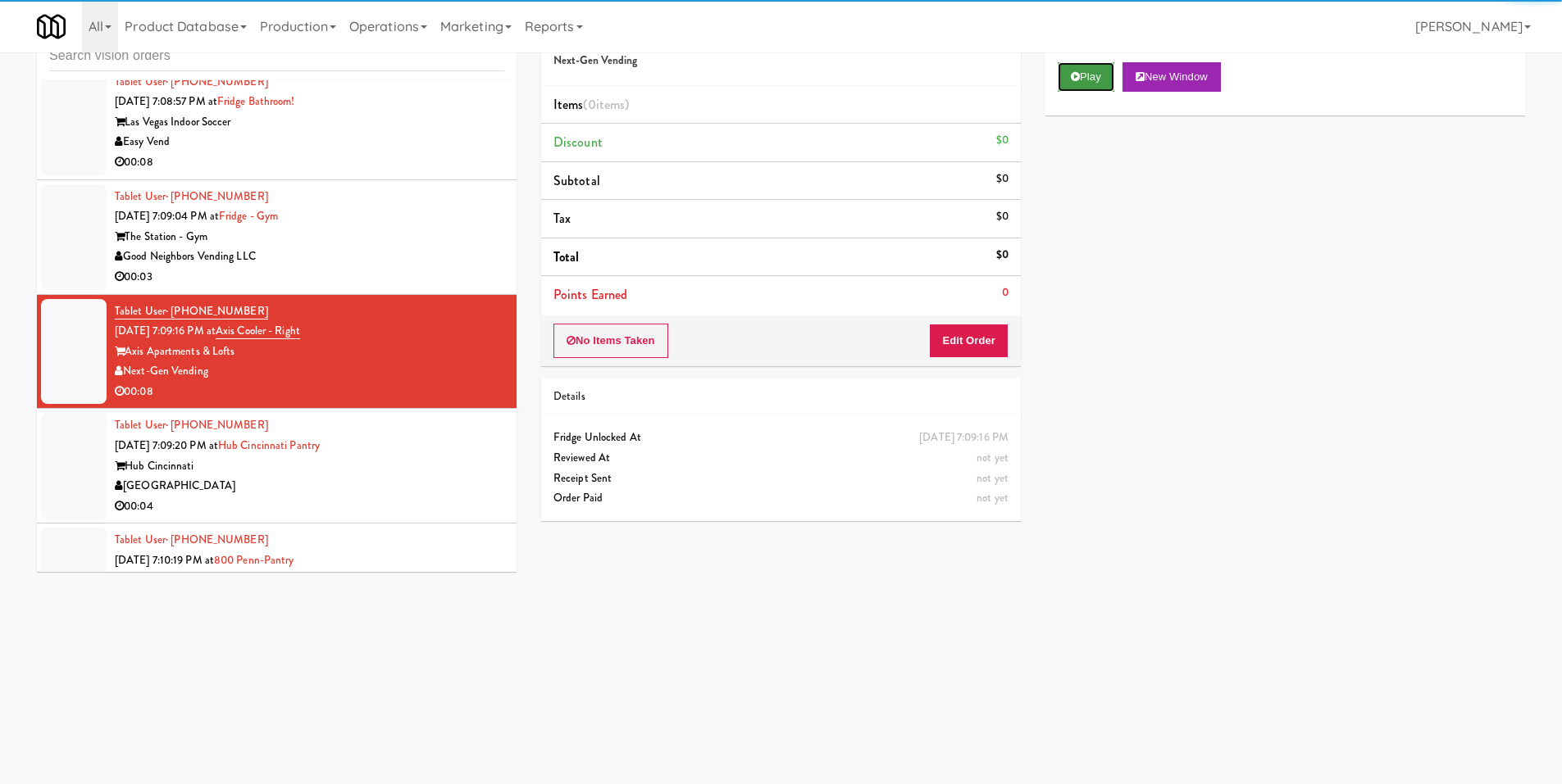
click at [1081, 80] on button "Play" at bounding box center [1086, 76] width 56 height 29
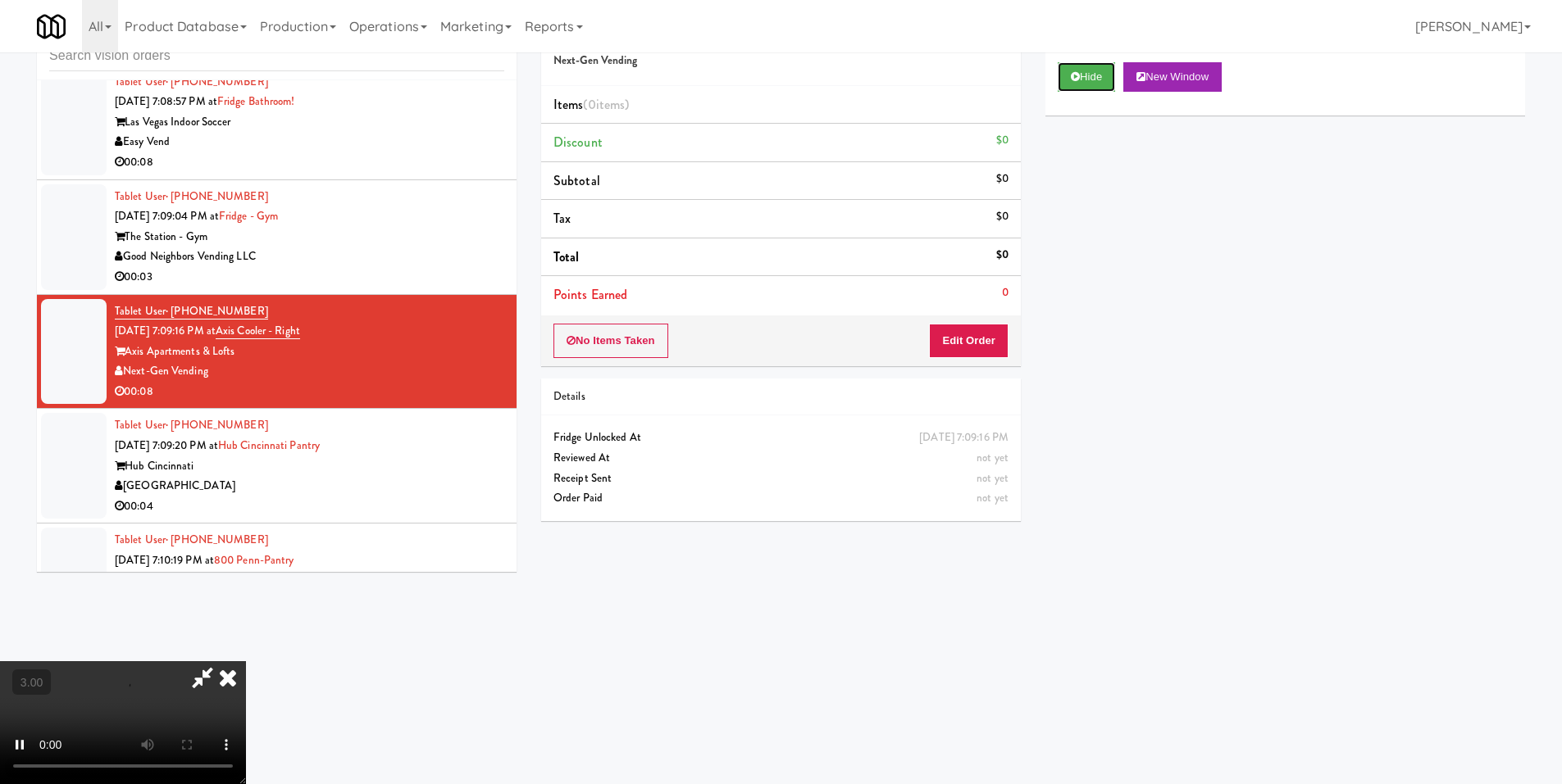
scroll to position [244, 0]
click at [246, 662] on video at bounding box center [123, 723] width 246 height 123
click at [994, 333] on button "Edit Order" at bounding box center [969, 340] width 80 height 35
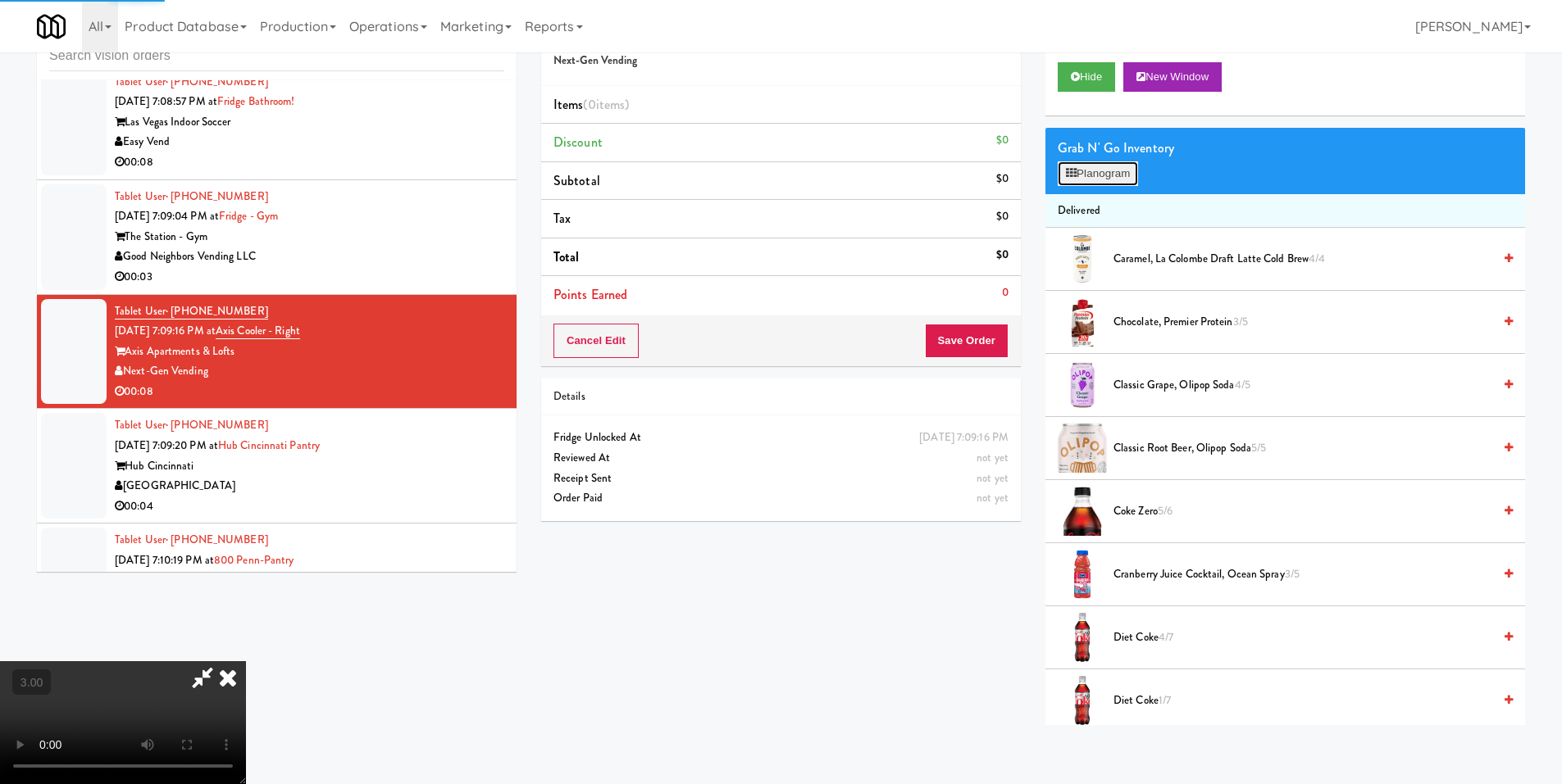
click at [1063, 173] on button "Planogram" at bounding box center [1097, 174] width 80 height 24
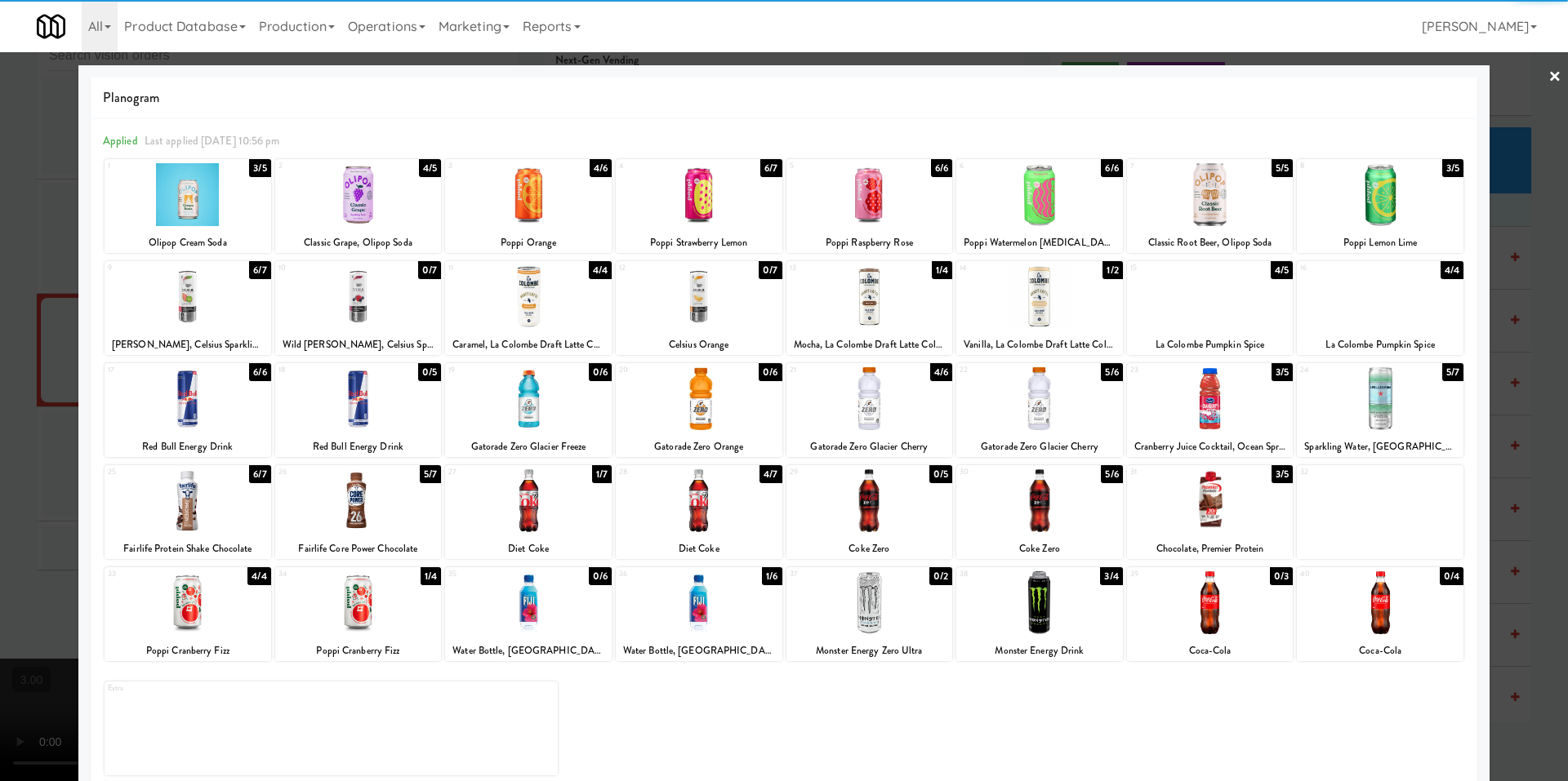
click at [1206, 618] on div at bounding box center [1210, 602] width 167 height 63
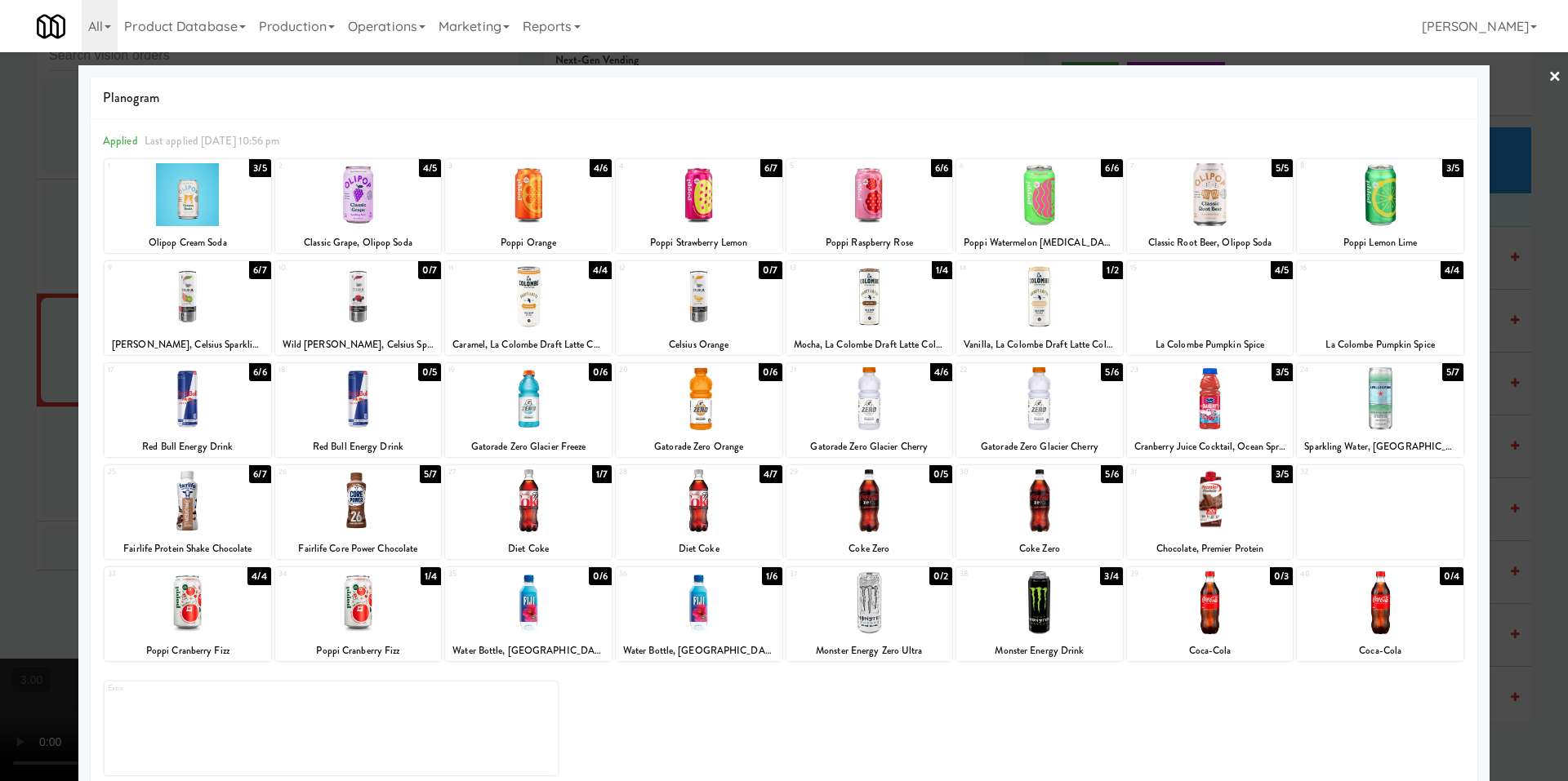
click at [33, 607] on div at bounding box center [784, 390] width 1568 height 781
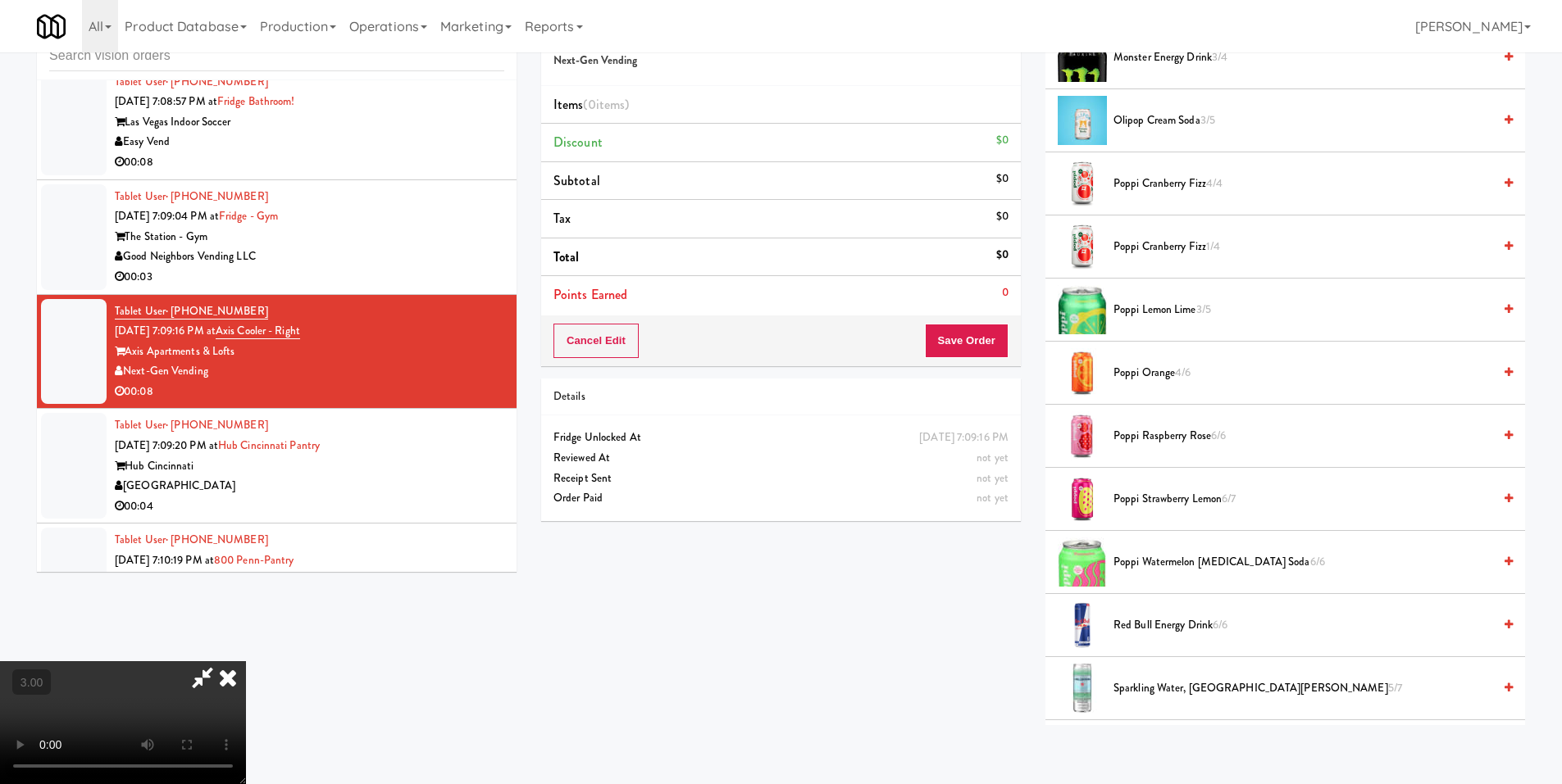
scroll to position [1523, 0]
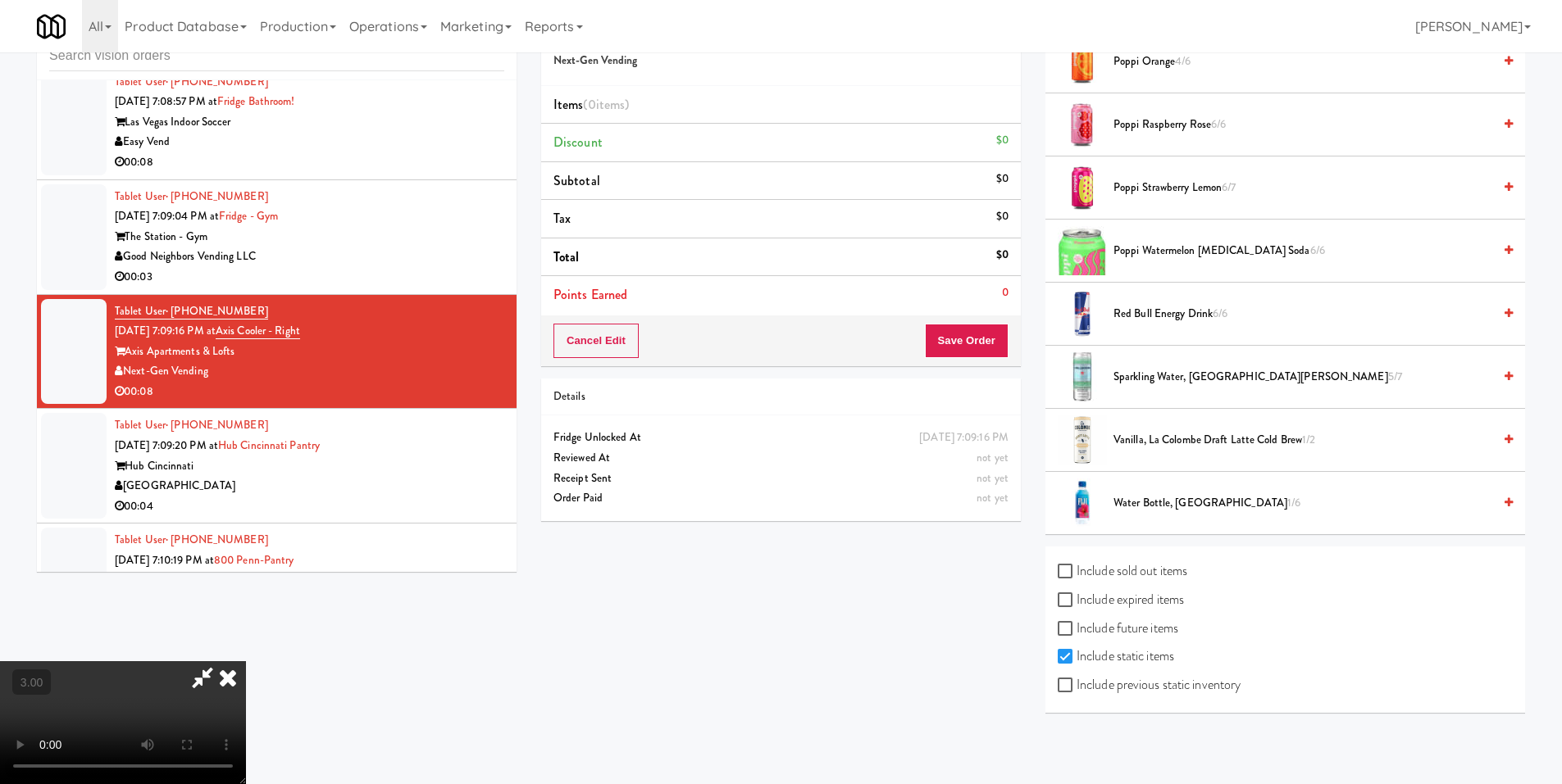
click at [1109, 572] on label "Include sold out items" at bounding box center [1123, 572] width 130 height 24
click at [1077, 572] on input "Include sold out items" at bounding box center [1067, 572] width 19 height 13
checkbox input "true"
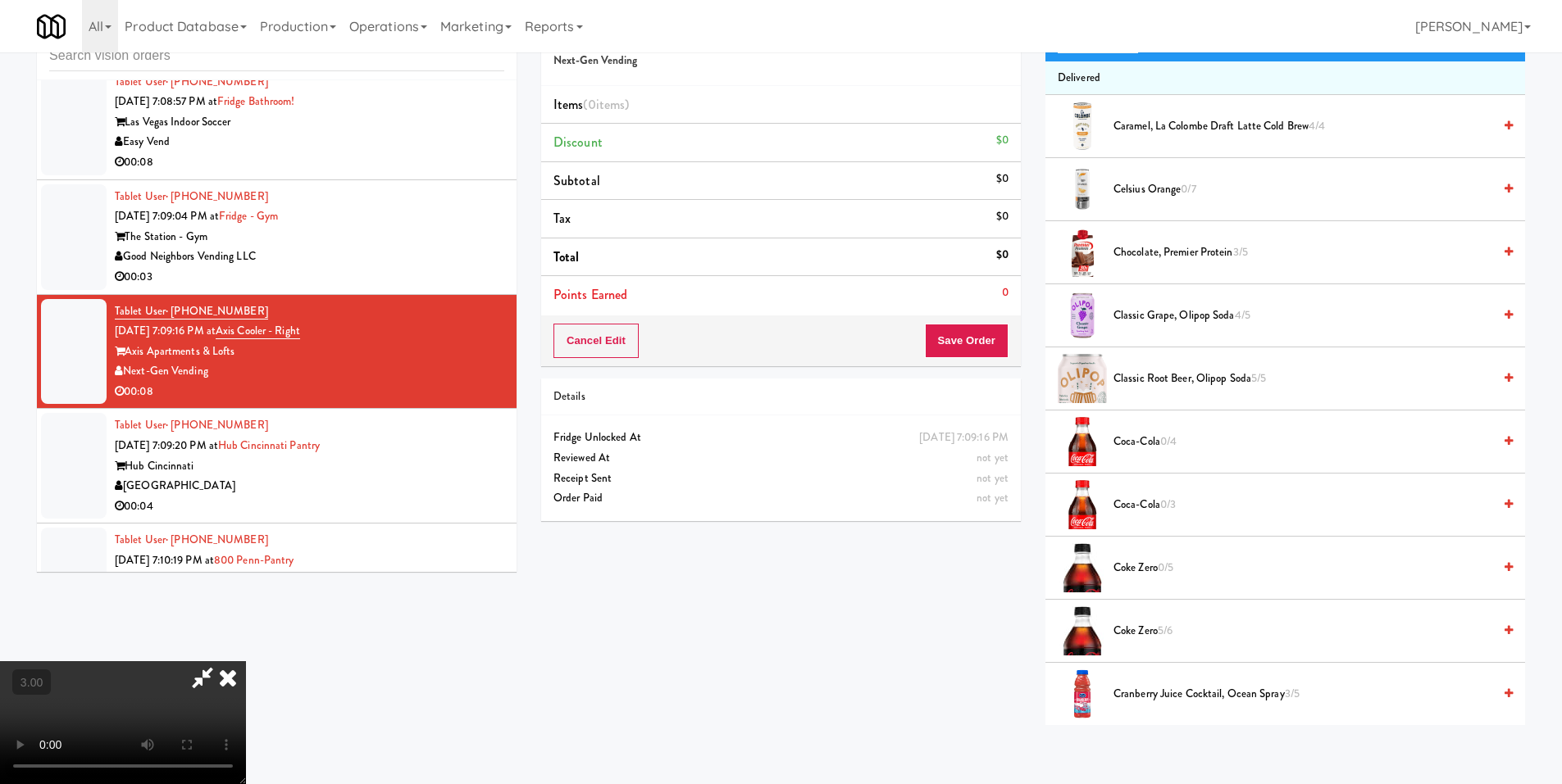
scroll to position [0, 0]
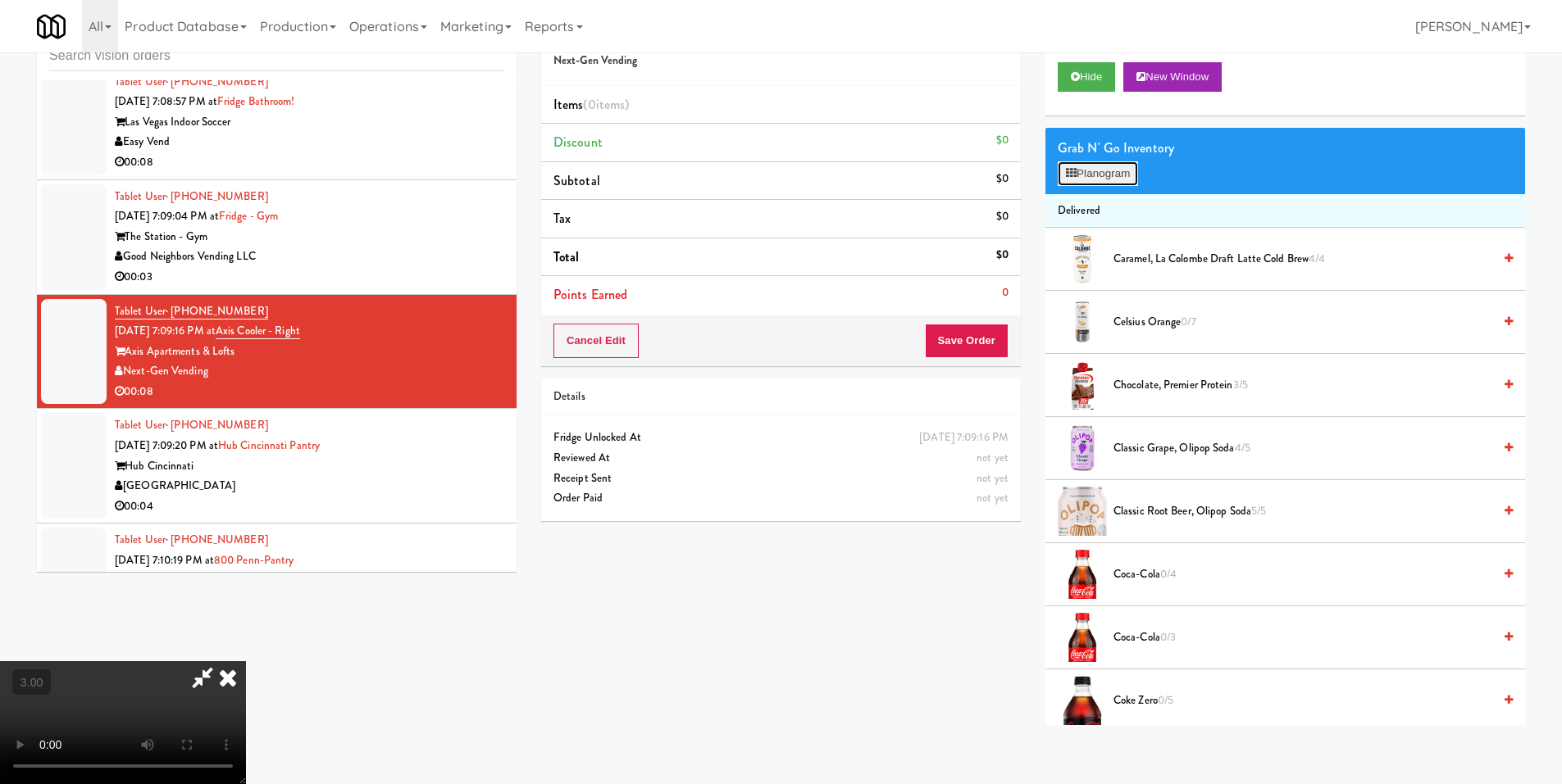
click at [1115, 179] on button "Planogram" at bounding box center [1097, 174] width 80 height 24
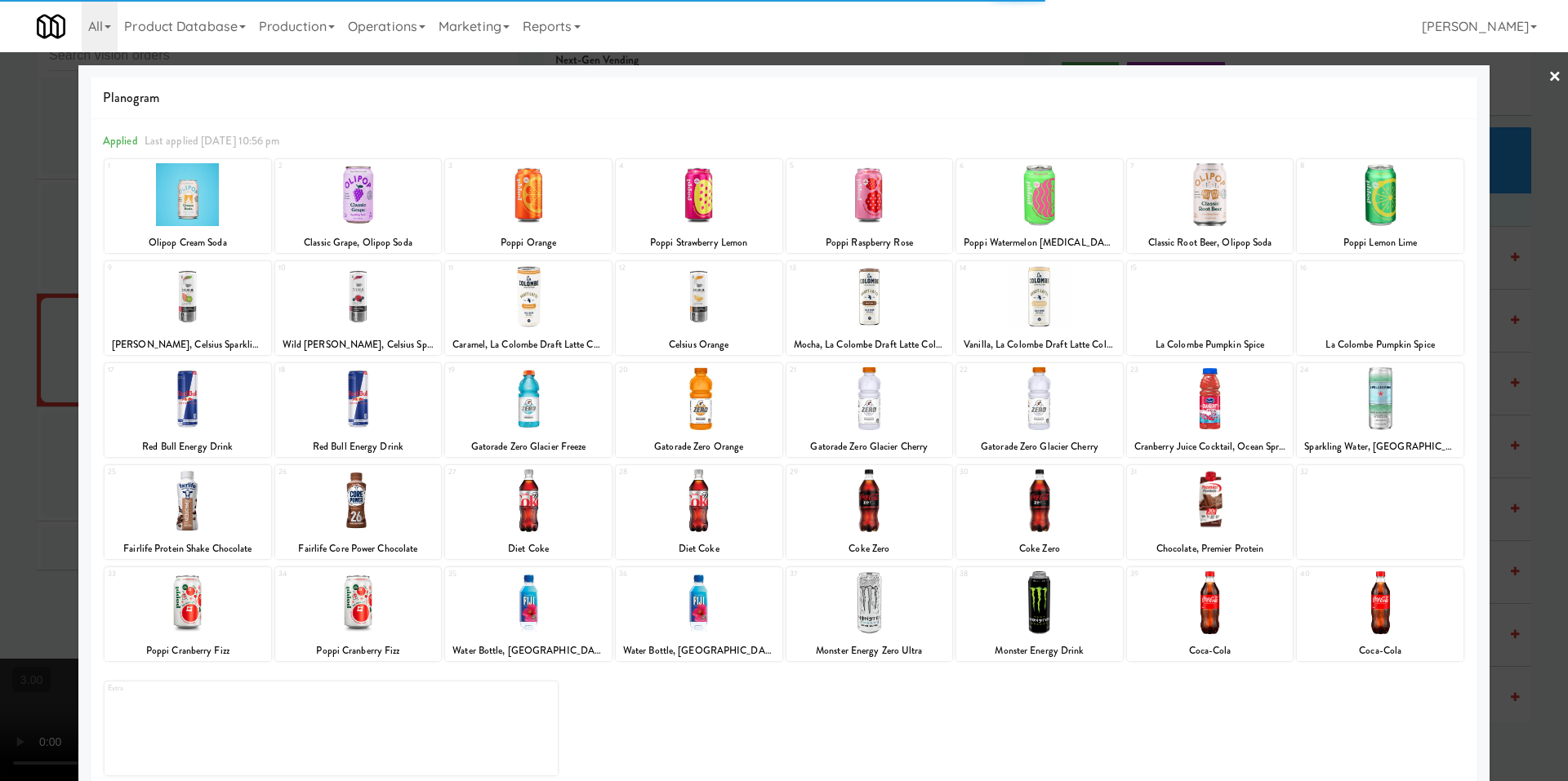
click at [1194, 621] on div at bounding box center [1210, 602] width 167 height 63
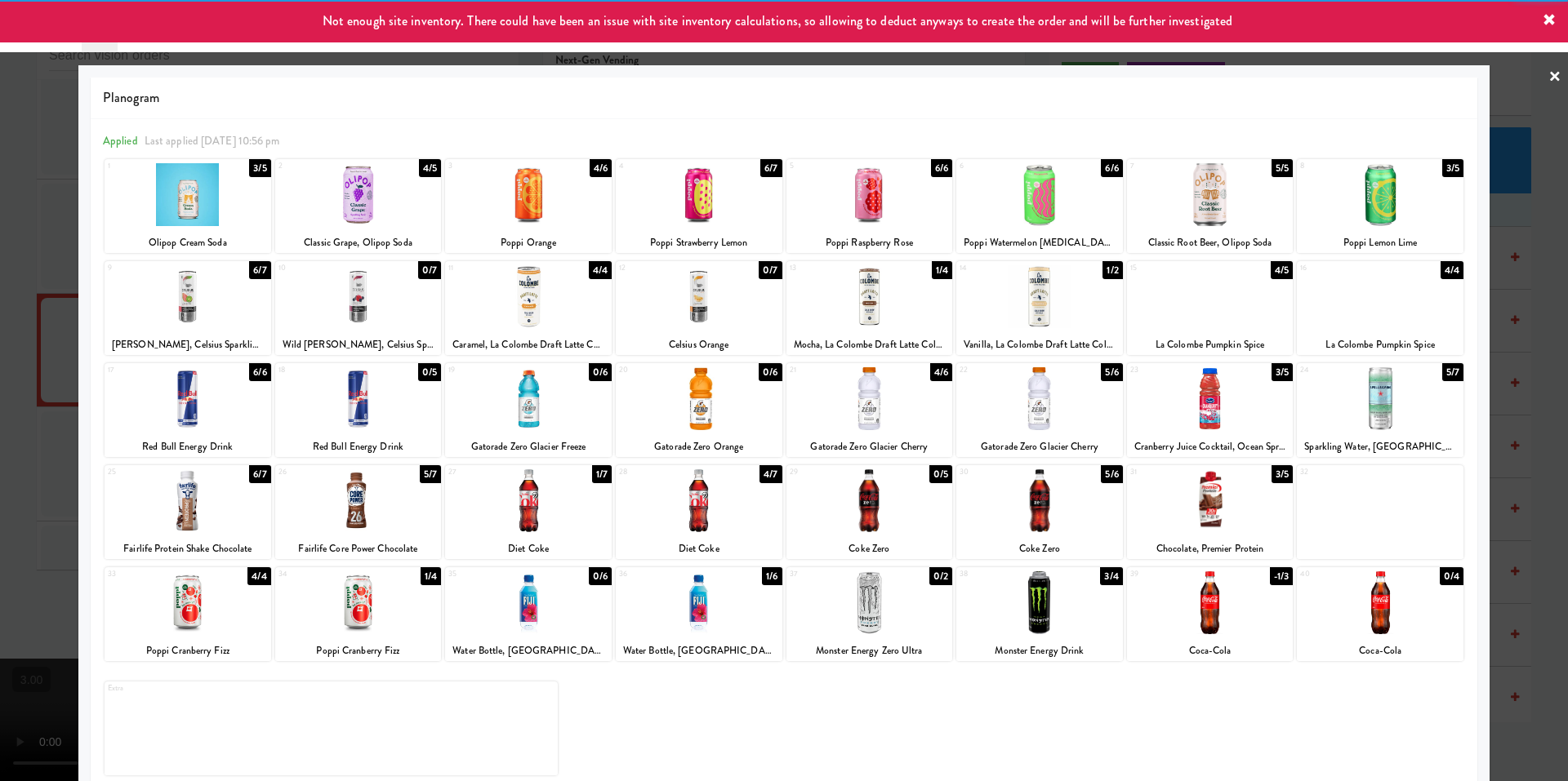
click at [54, 617] on div at bounding box center [784, 390] width 1568 height 781
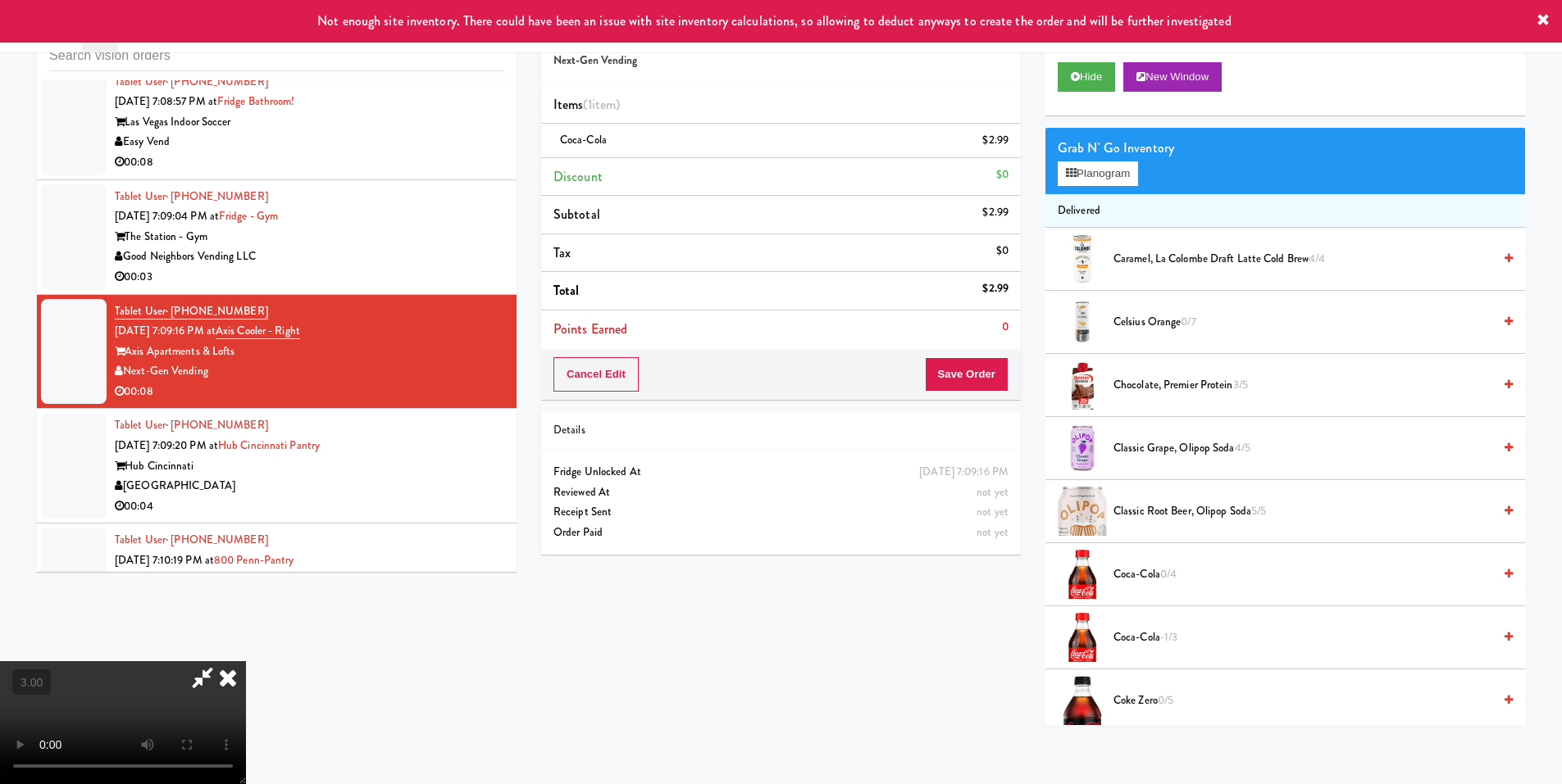
click at [246, 662] on video at bounding box center [123, 723] width 246 height 123
click at [955, 357] on div "Cancel Edit Save Order" at bounding box center [781, 374] width 480 height 51
click at [965, 362] on button "Save Order" at bounding box center [966, 374] width 84 height 35
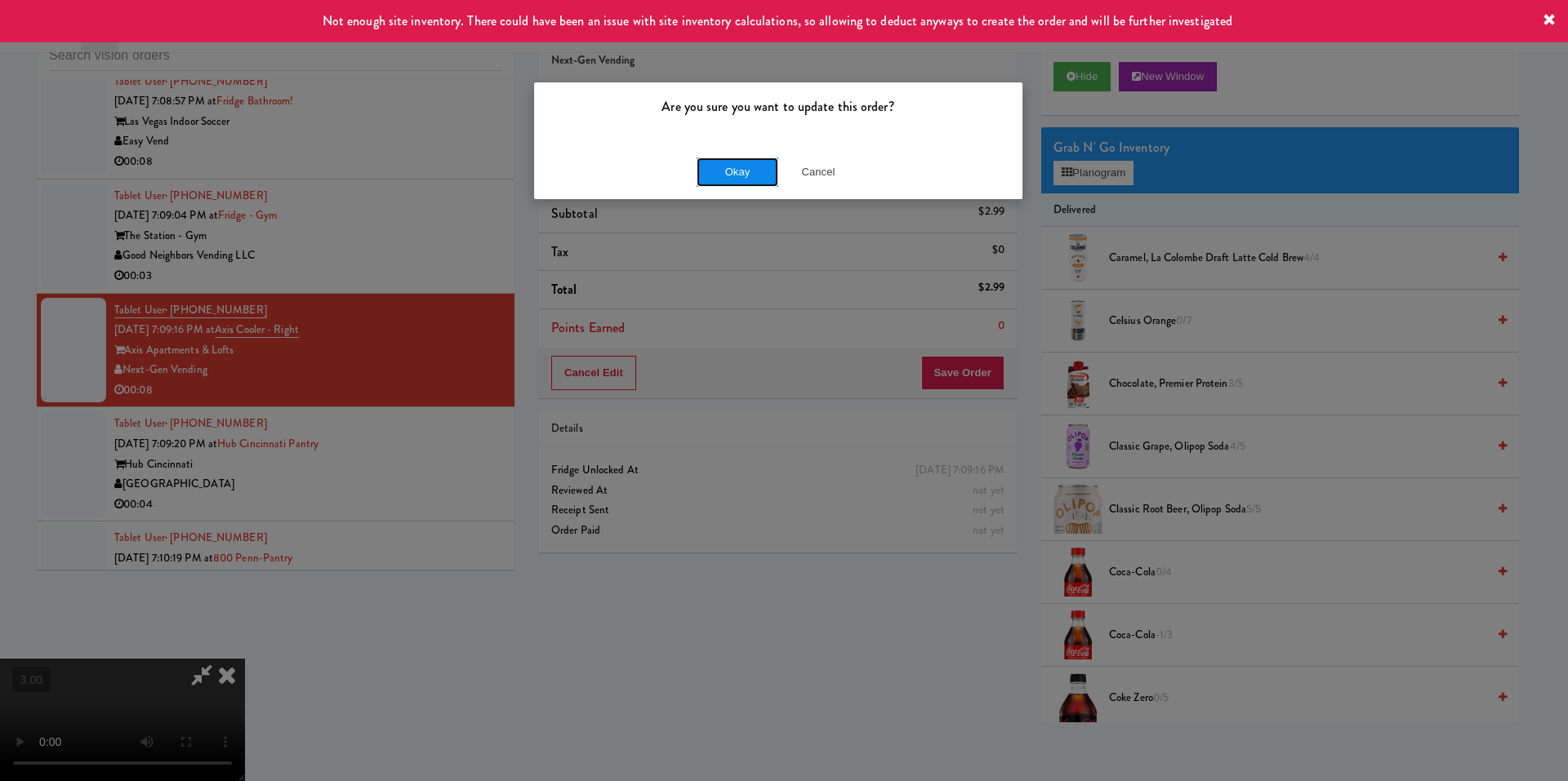
click at [703, 180] on button "Okay" at bounding box center [737, 171] width 81 height 29
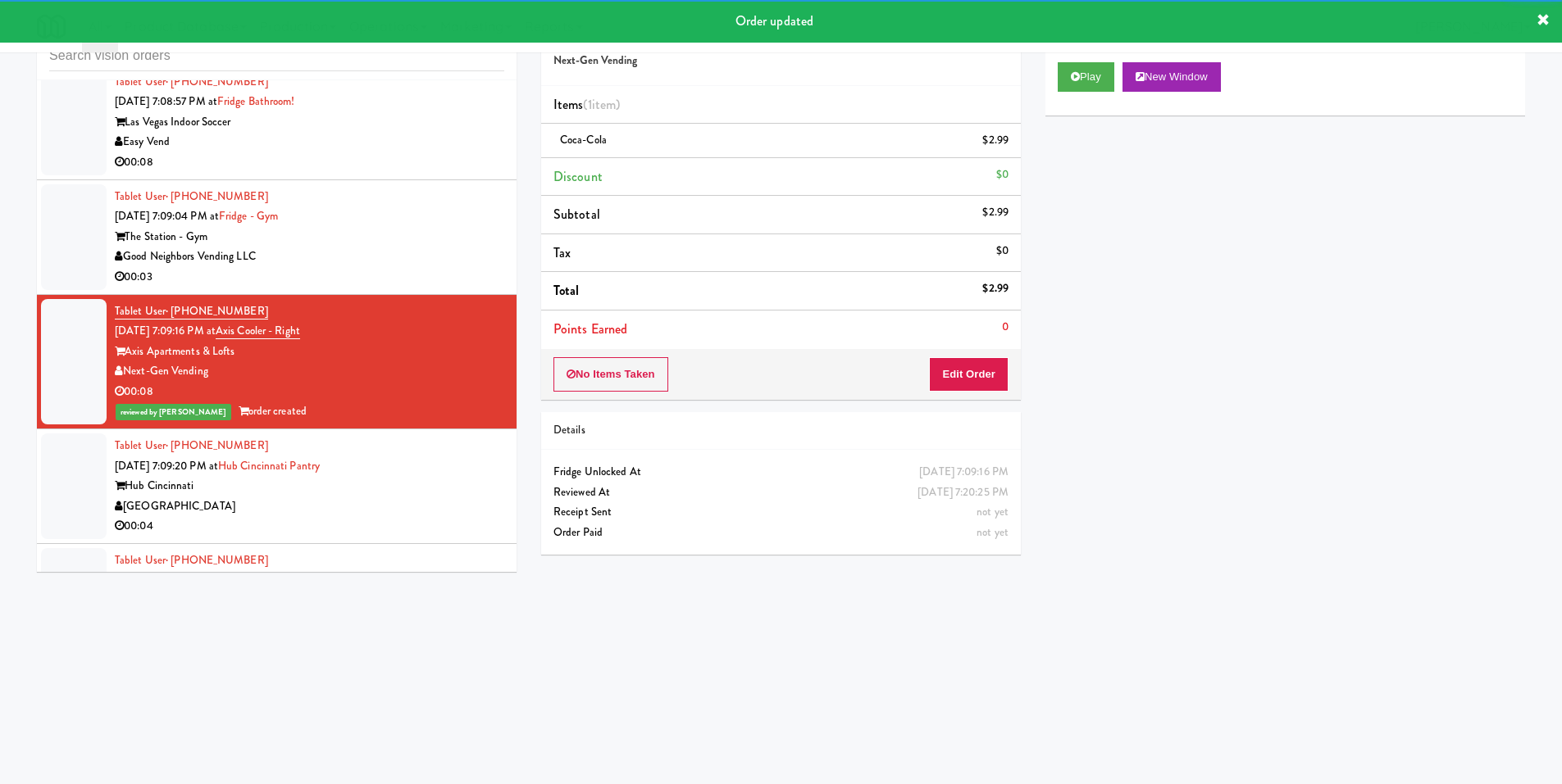
click at [434, 468] on div "Tablet User · (502) 291-0261 Sep 28, 2025 7:09:20 PM at Hub Cincinnati Pantry H…" at bounding box center [309, 486] width 389 height 101
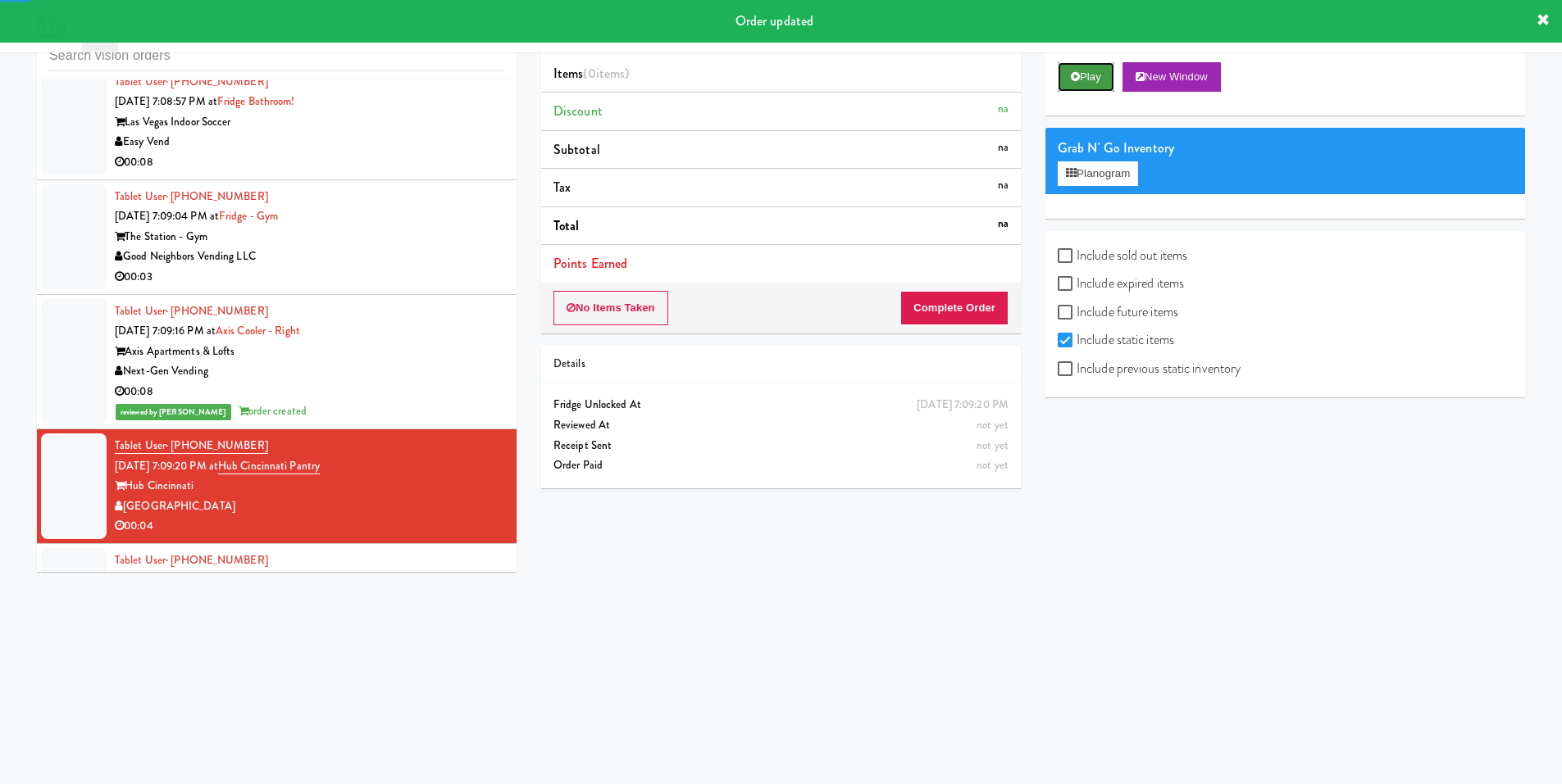
click at [1093, 81] on button "Play" at bounding box center [1086, 76] width 56 height 29
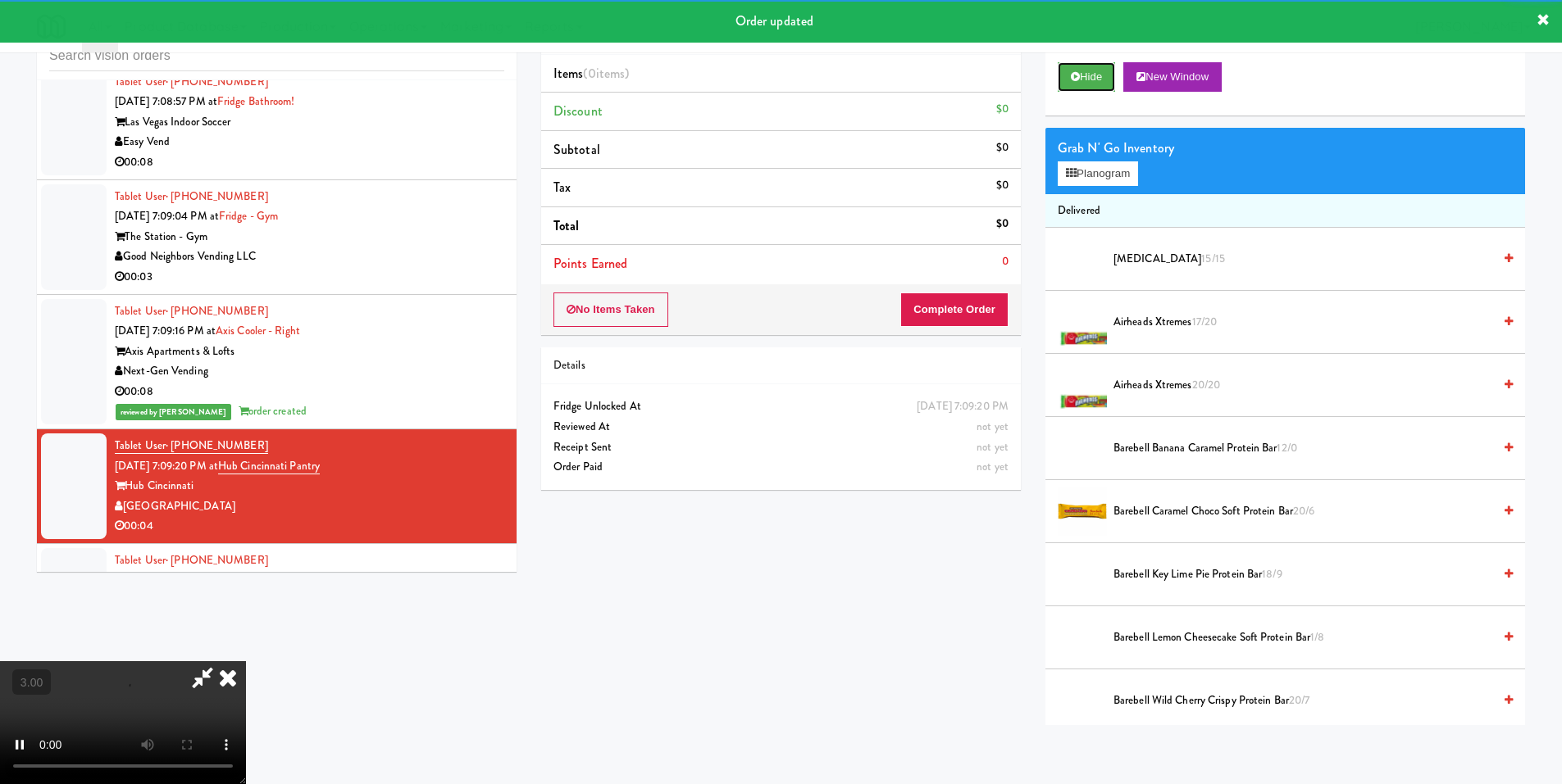
scroll to position [5245, 0]
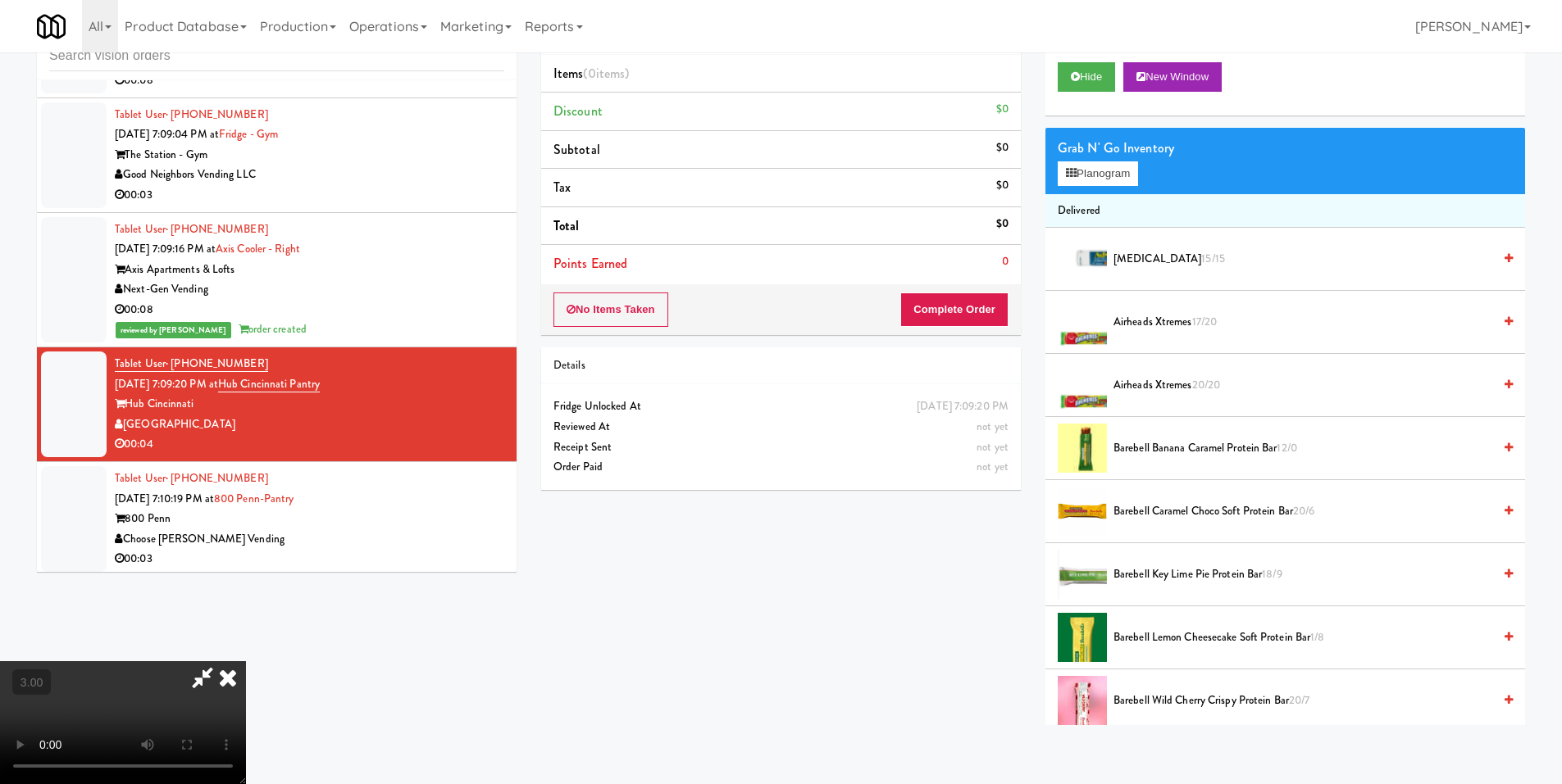
click at [246, 662] on video at bounding box center [123, 723] width 246 height 123
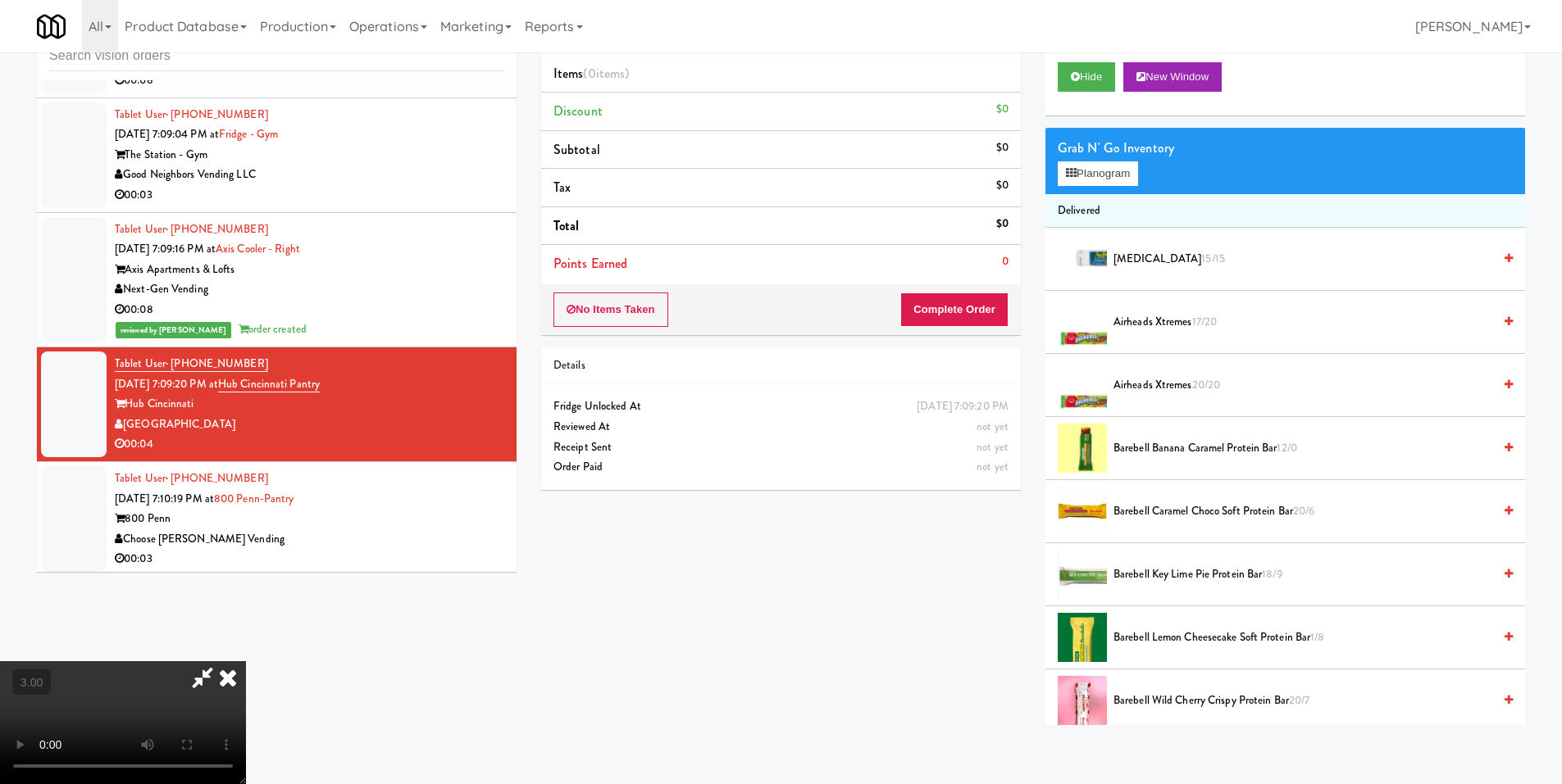
click at [246, 662] on video at bounding box center [123, 723] width 246 height 123
click at [1104, 180] on button "Planogram" at bounding box center [1097, 174] width 80 height 24
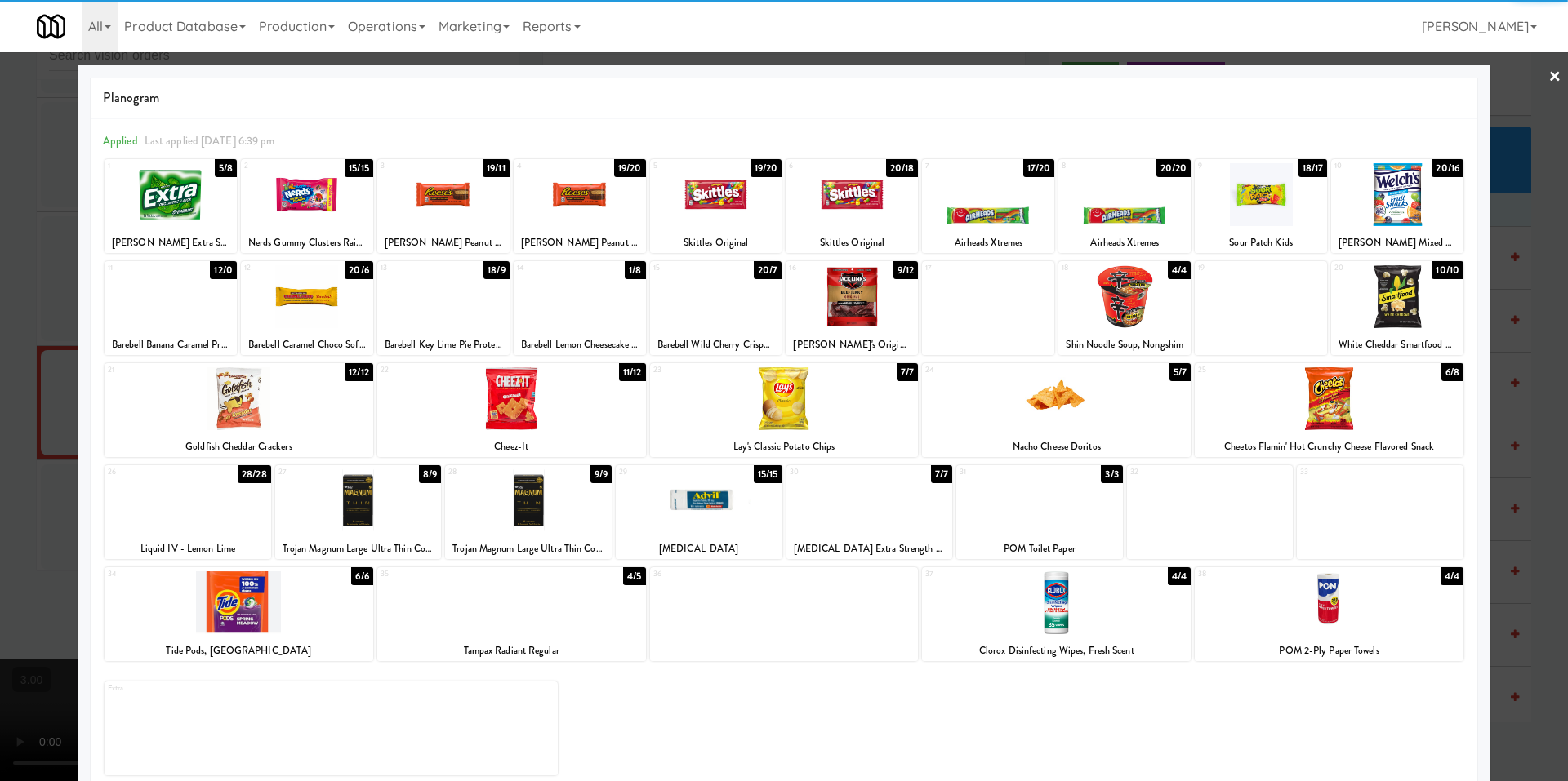
click at [328, 213] on div at bounding box center [306, 194] width 132 height 63
click at [60, 417] on div at bounding box center [784, 390] width 1568 height 781
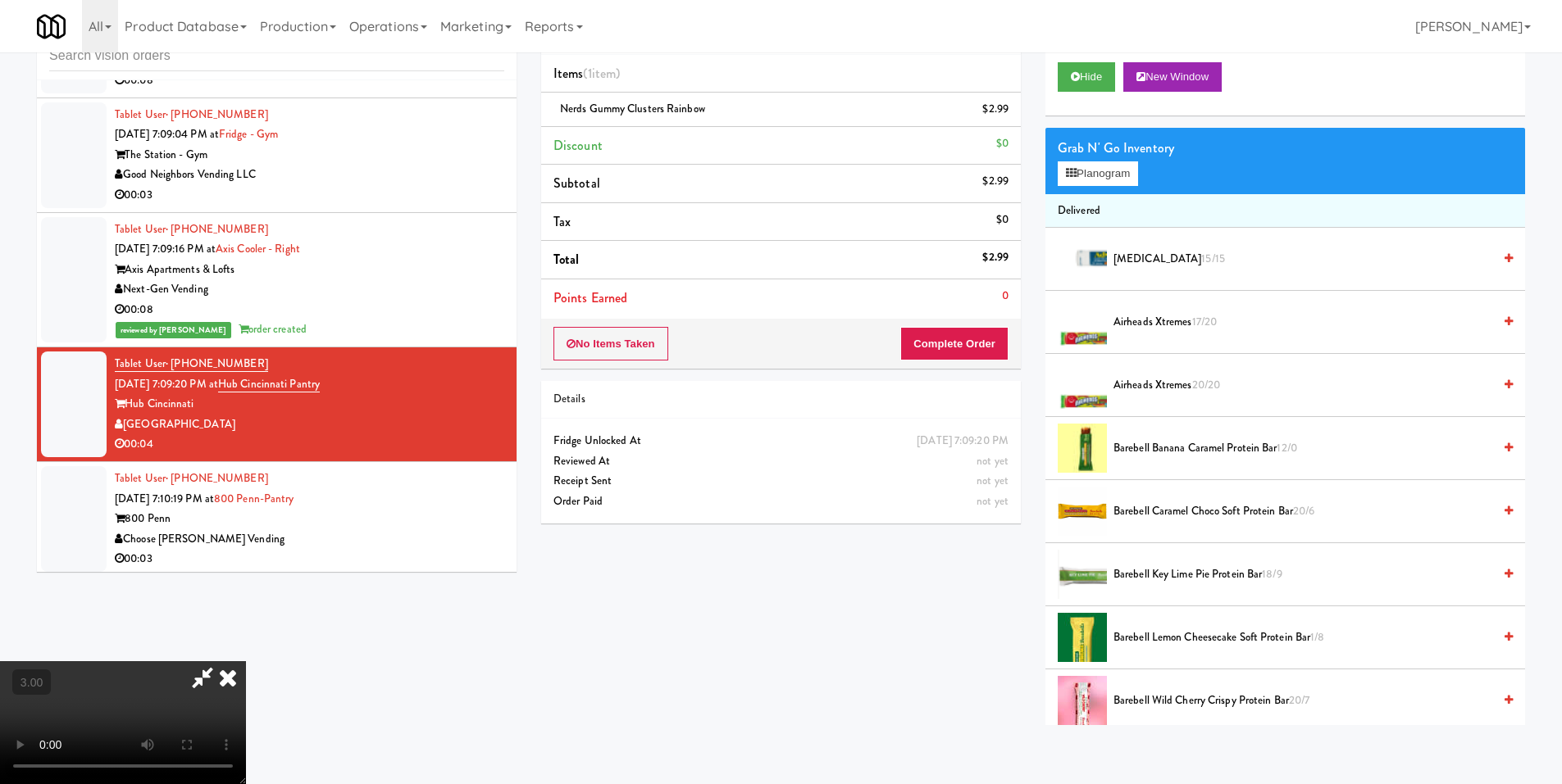
click at [246, 662] on video at bounding box center [123, 723] width 246 height 123
click at [994, 355] on button "Complete Order" at bounding box center [954, 344] width 108 height 35
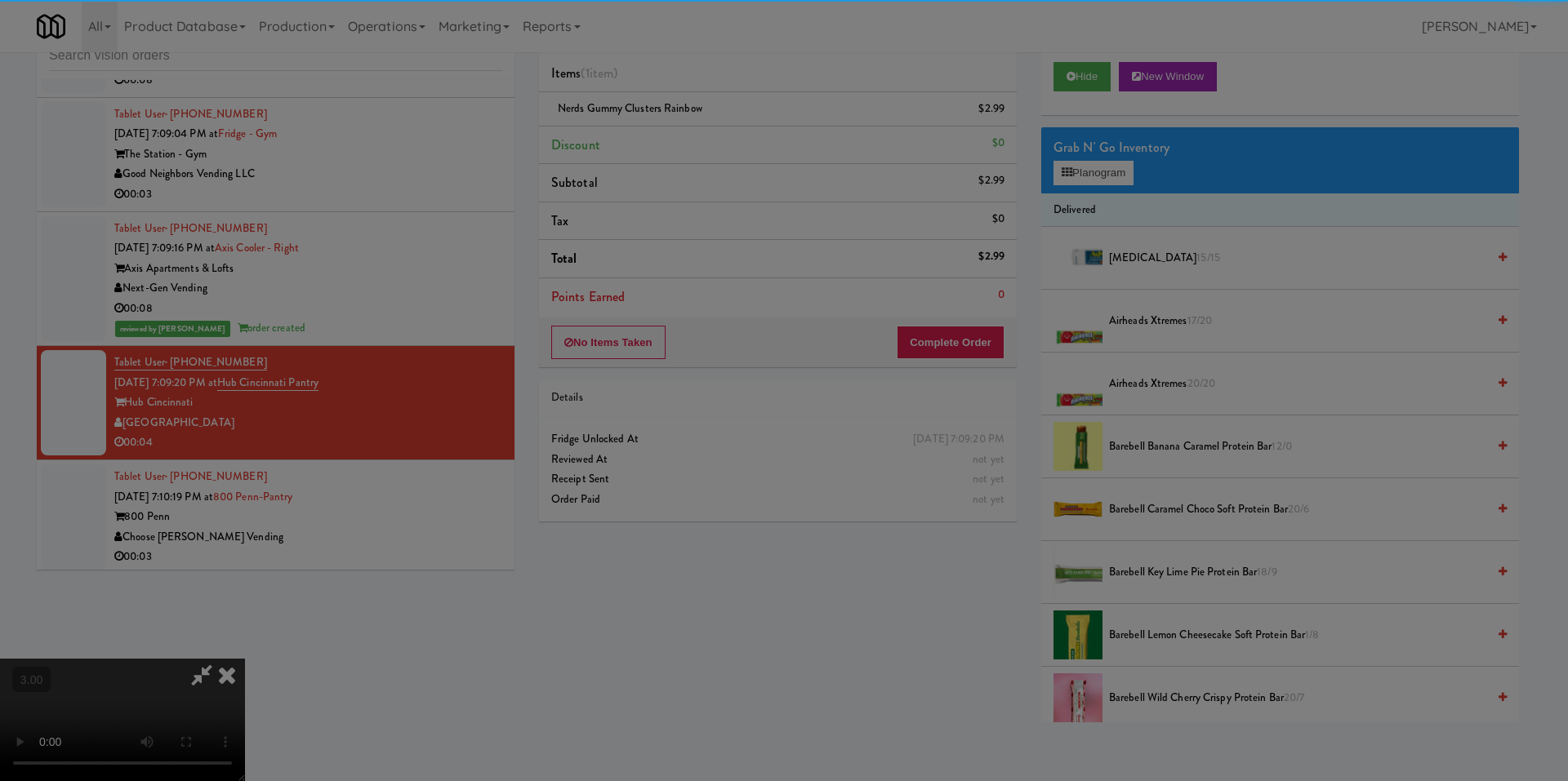
click at [0, 0] on div "Are you sure you want to complete this order? Okay Cancel" at bounding box center [0, 0] width 0 height 0
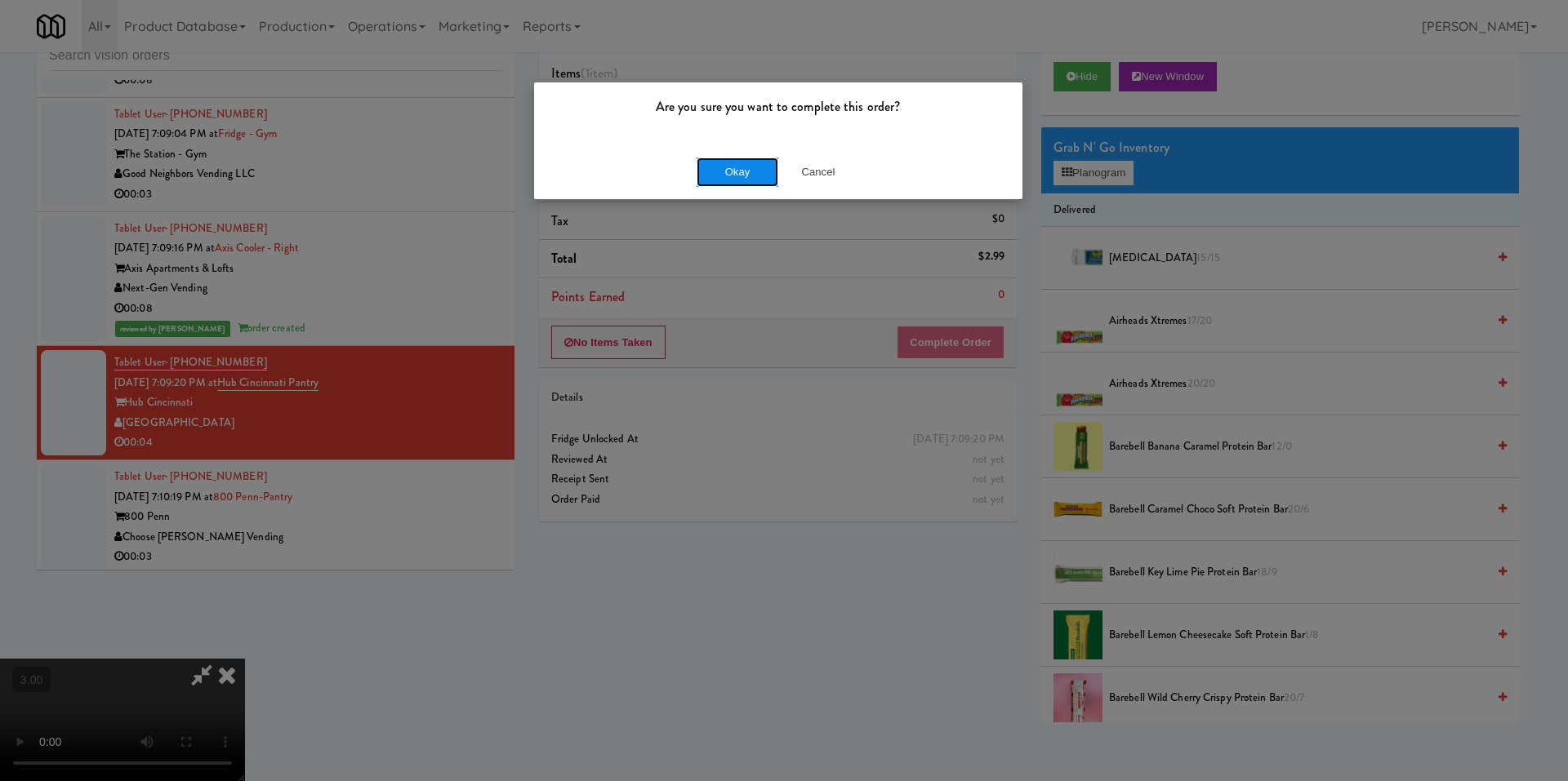
click at [769, 184] on button "Okay" at bounding box center [737, 171] width 81 height 29
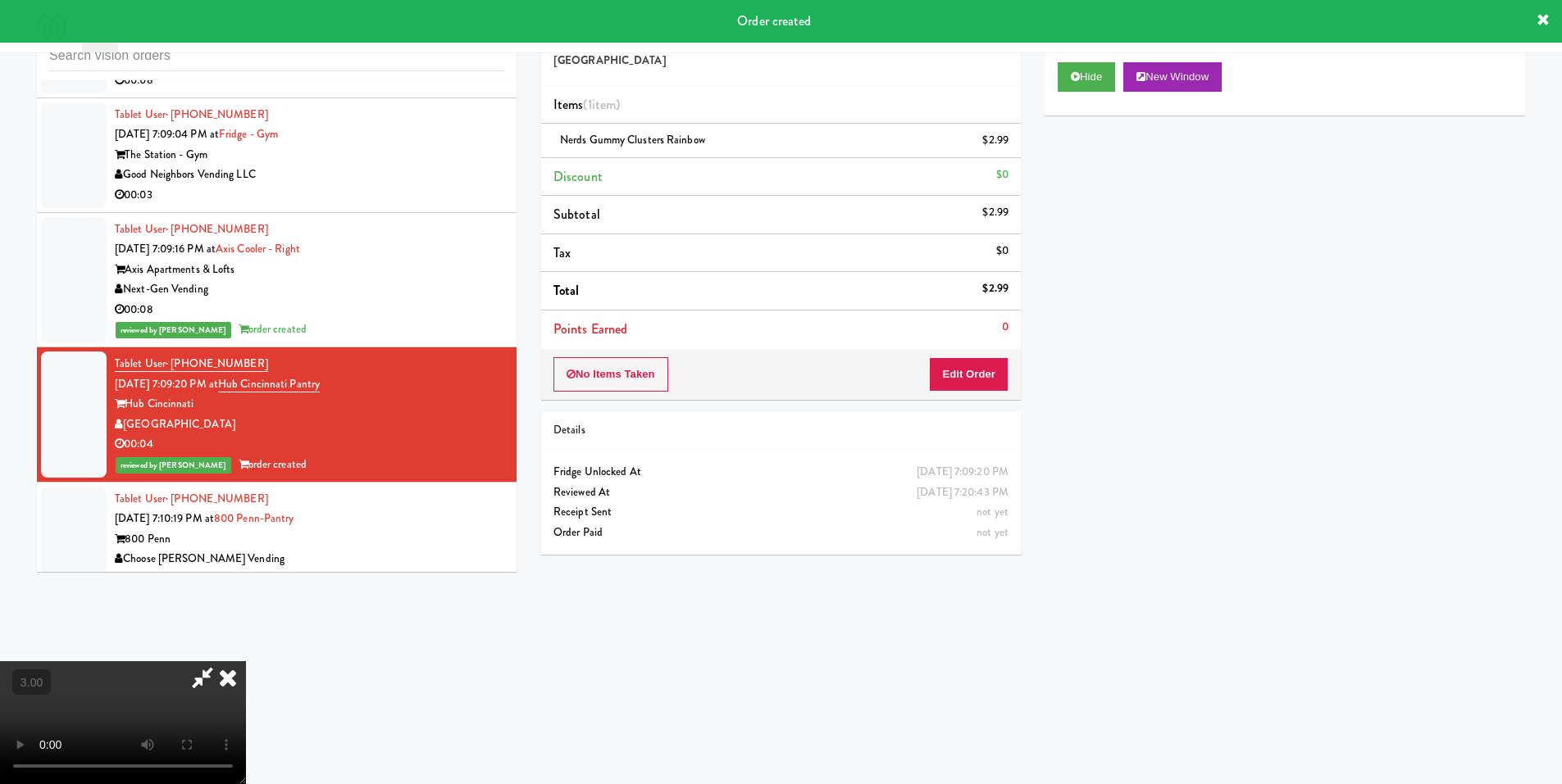
click at [246, 662] on icon at bounding box center [228, 678] width 36 height 33
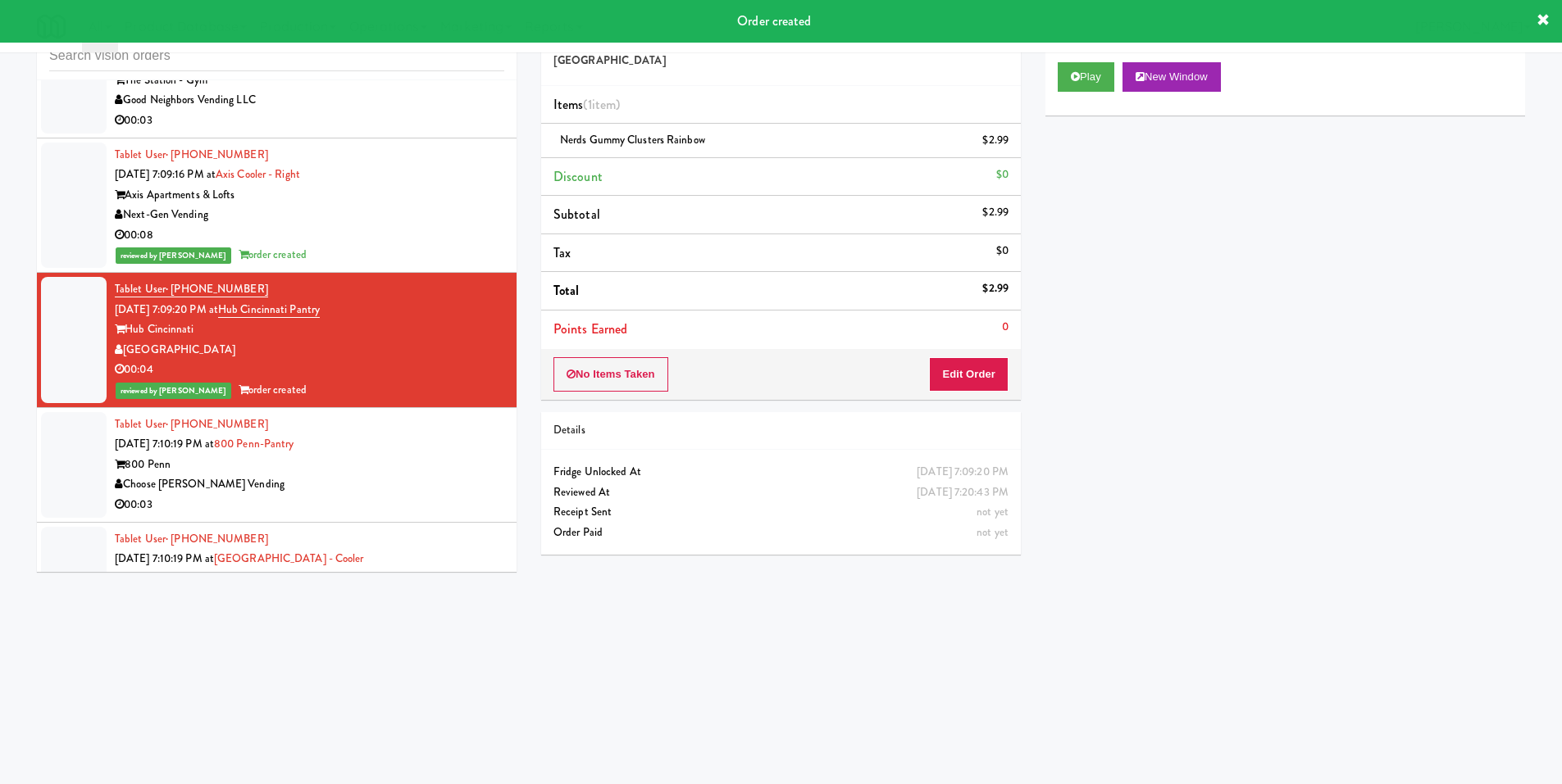
scroll to position [5409, 0]
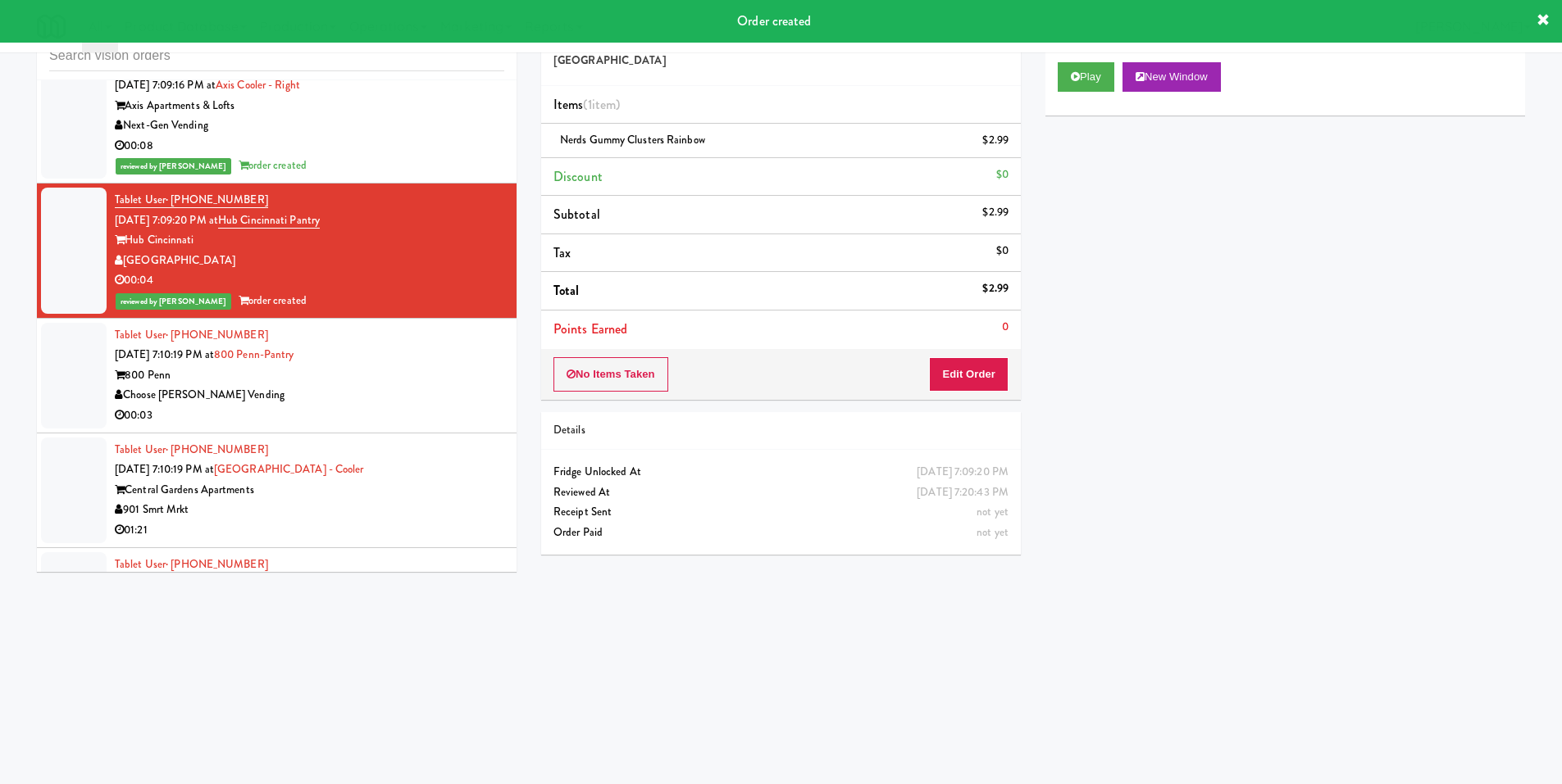
click at [417, 414] on div "00:03" at bounding box center [309, 416] width 389 height 21
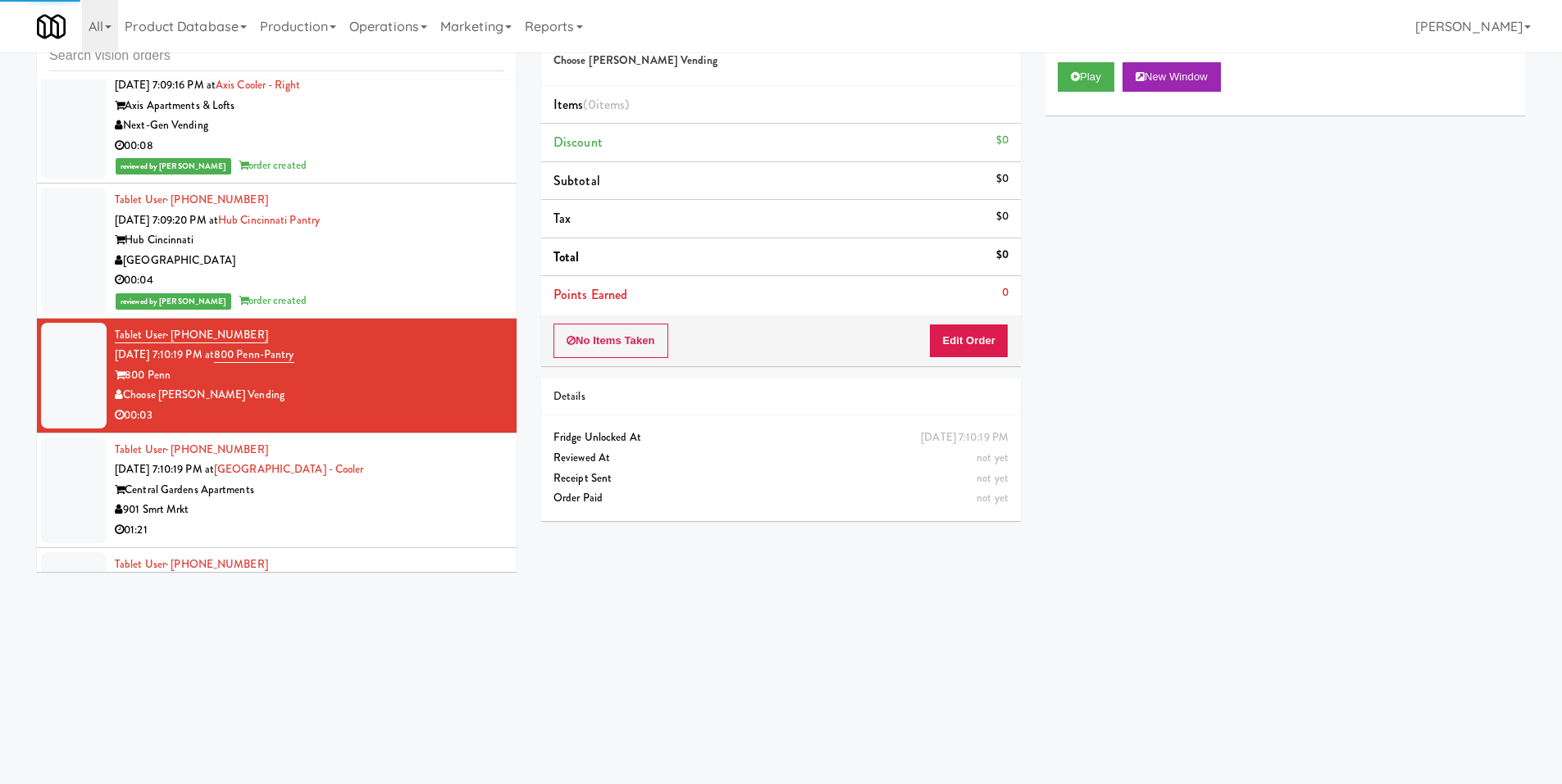
click at [1055, 84] on div "Play New Window" at bounding box center [1285, 83] width 480 height 66
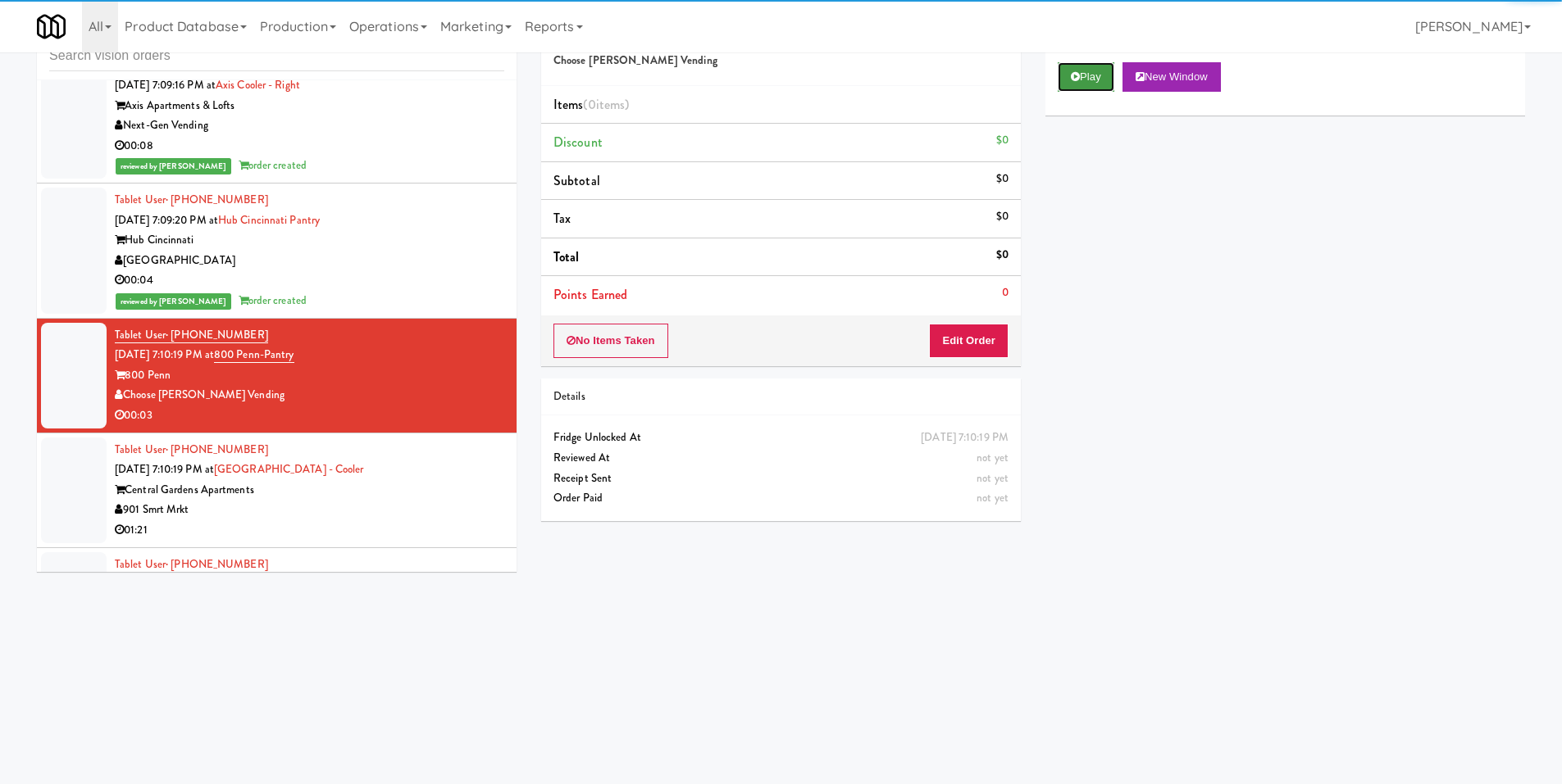
click at [1092, 86] on button "Play" at bounding box center [1086, 76] width 56 height 29
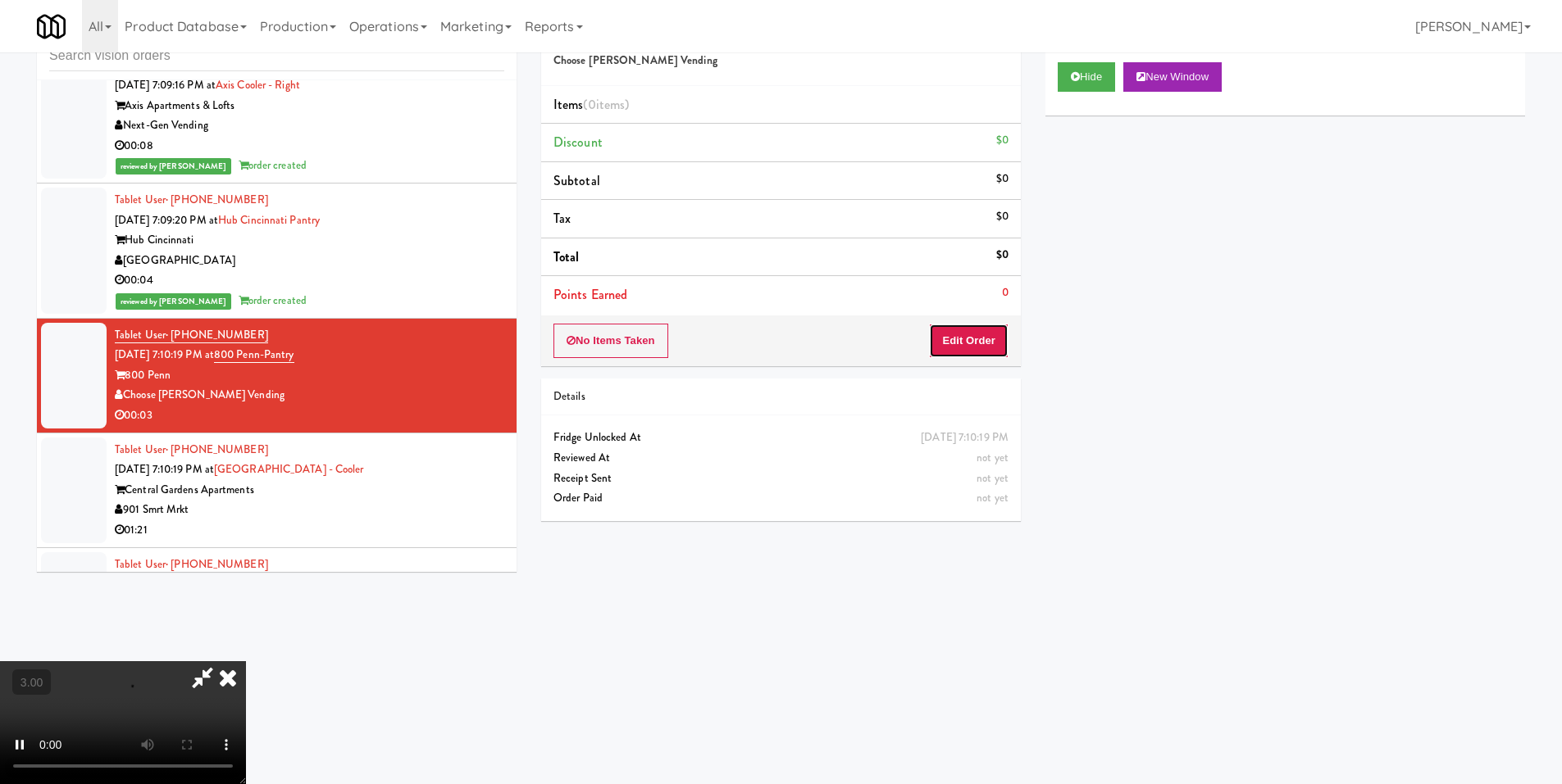
click at [977, 328] on button "Edit Order" at bounding box center [969, 340] width 80 height 35
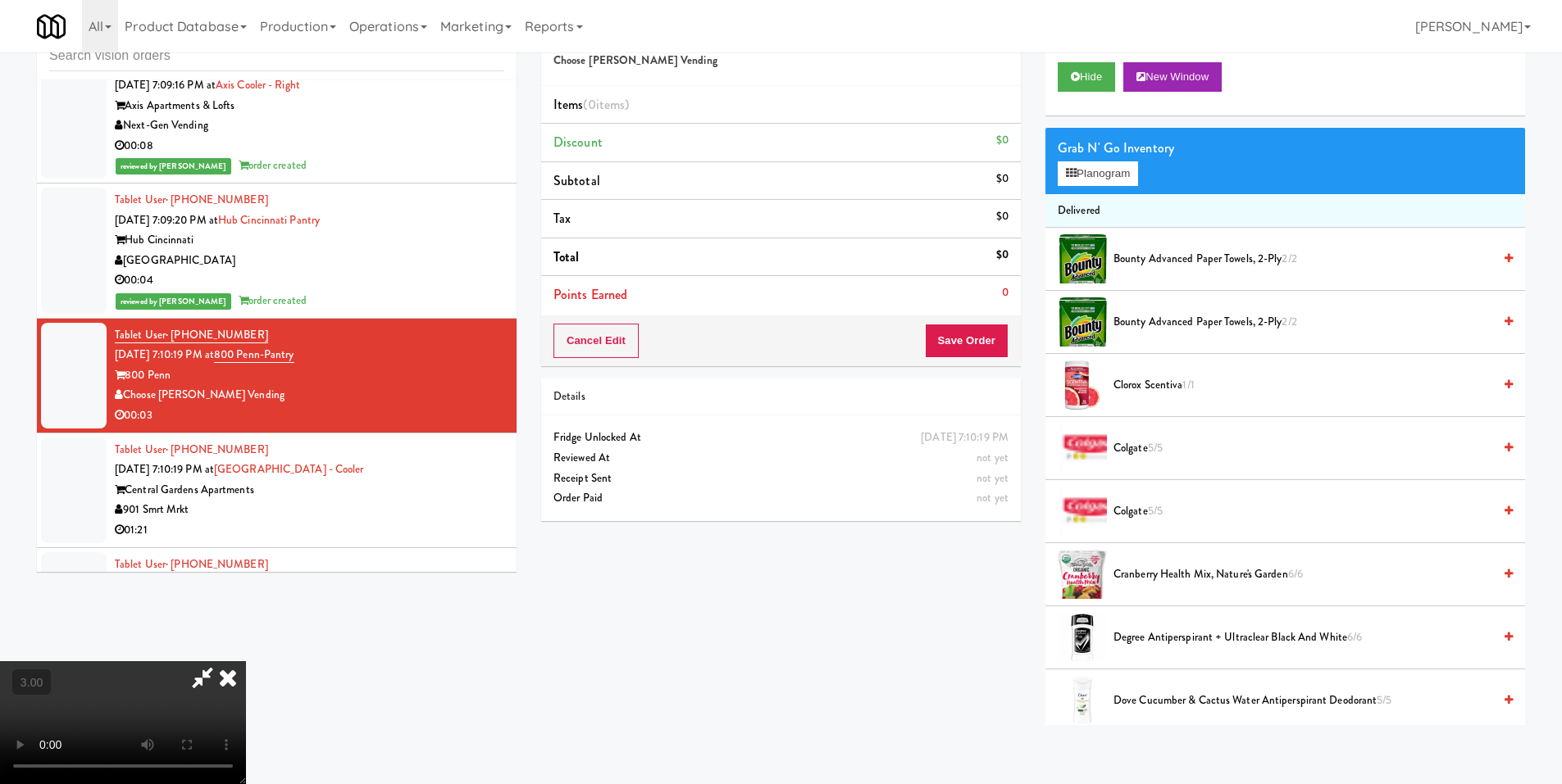
click at [246, 662] on video at bounding box center [123, 723] width 246 height 123
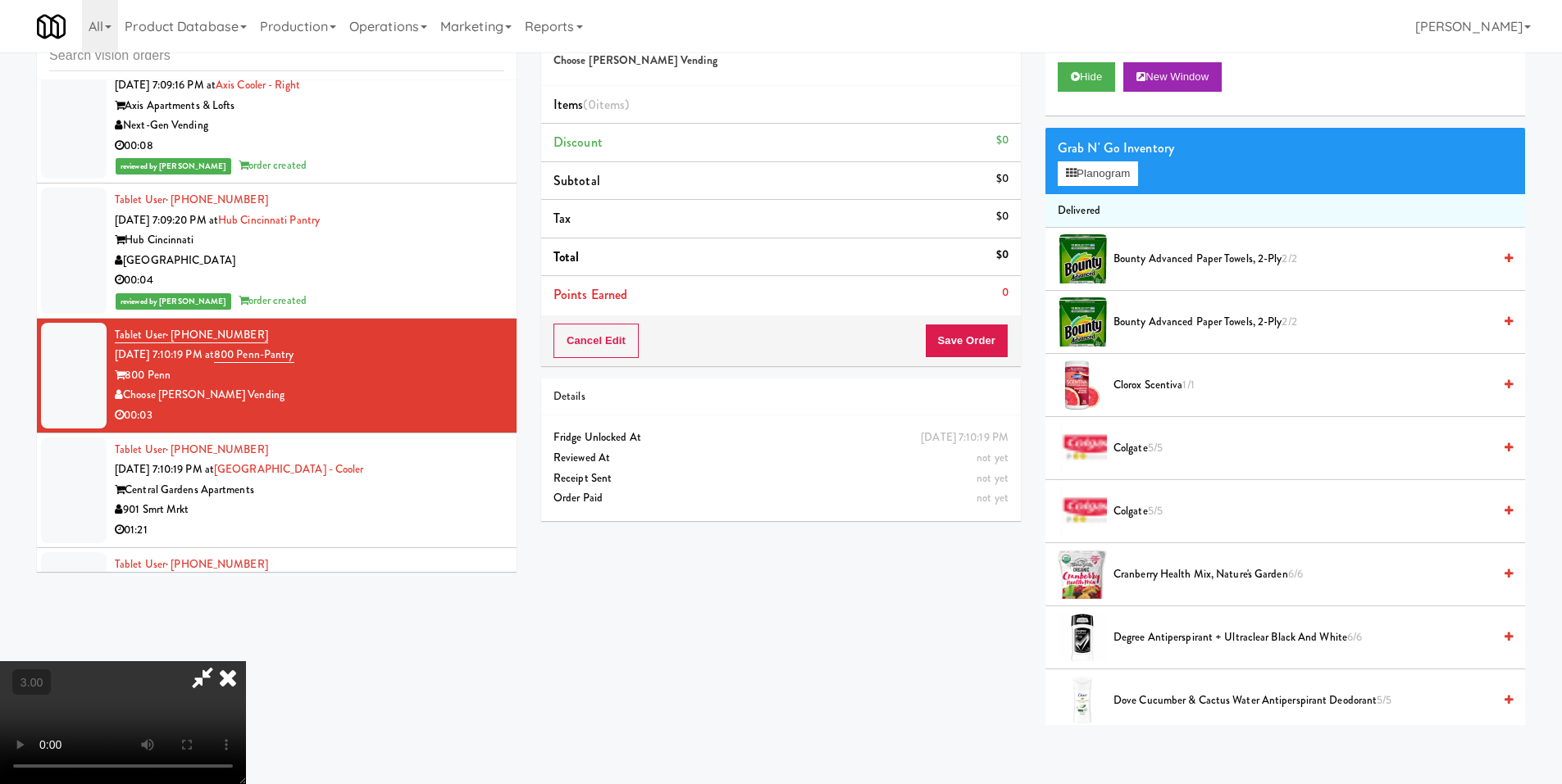
click at [246, 662] on video at bounding box center [123, 723] width 246 height 123
click at [1095, 179] on button "Planogram" at bounding box center [1097, 174] width 80 height 24
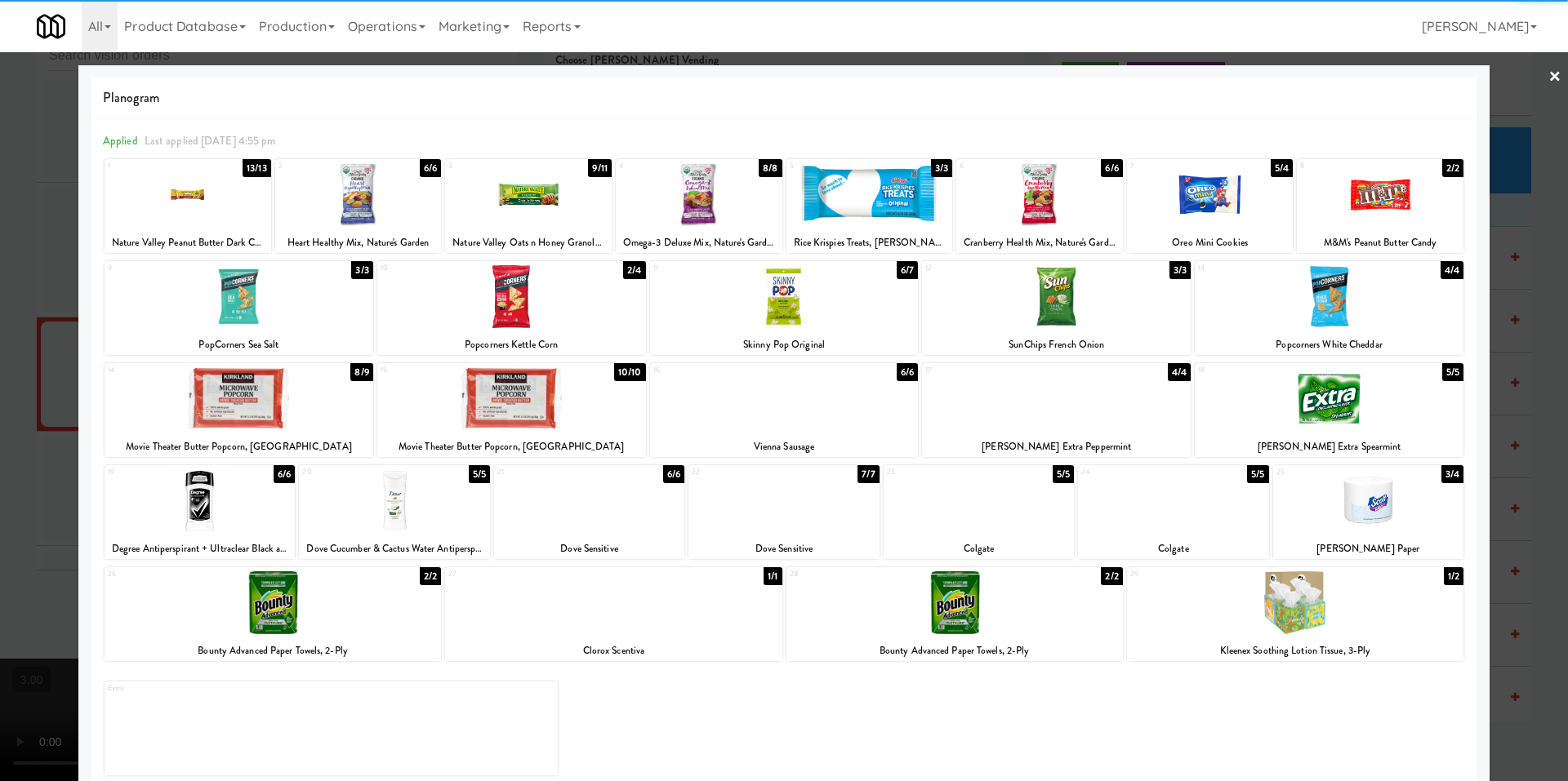
click at [236, 385] on div at bounding box center [239, 398] width 269 height 63
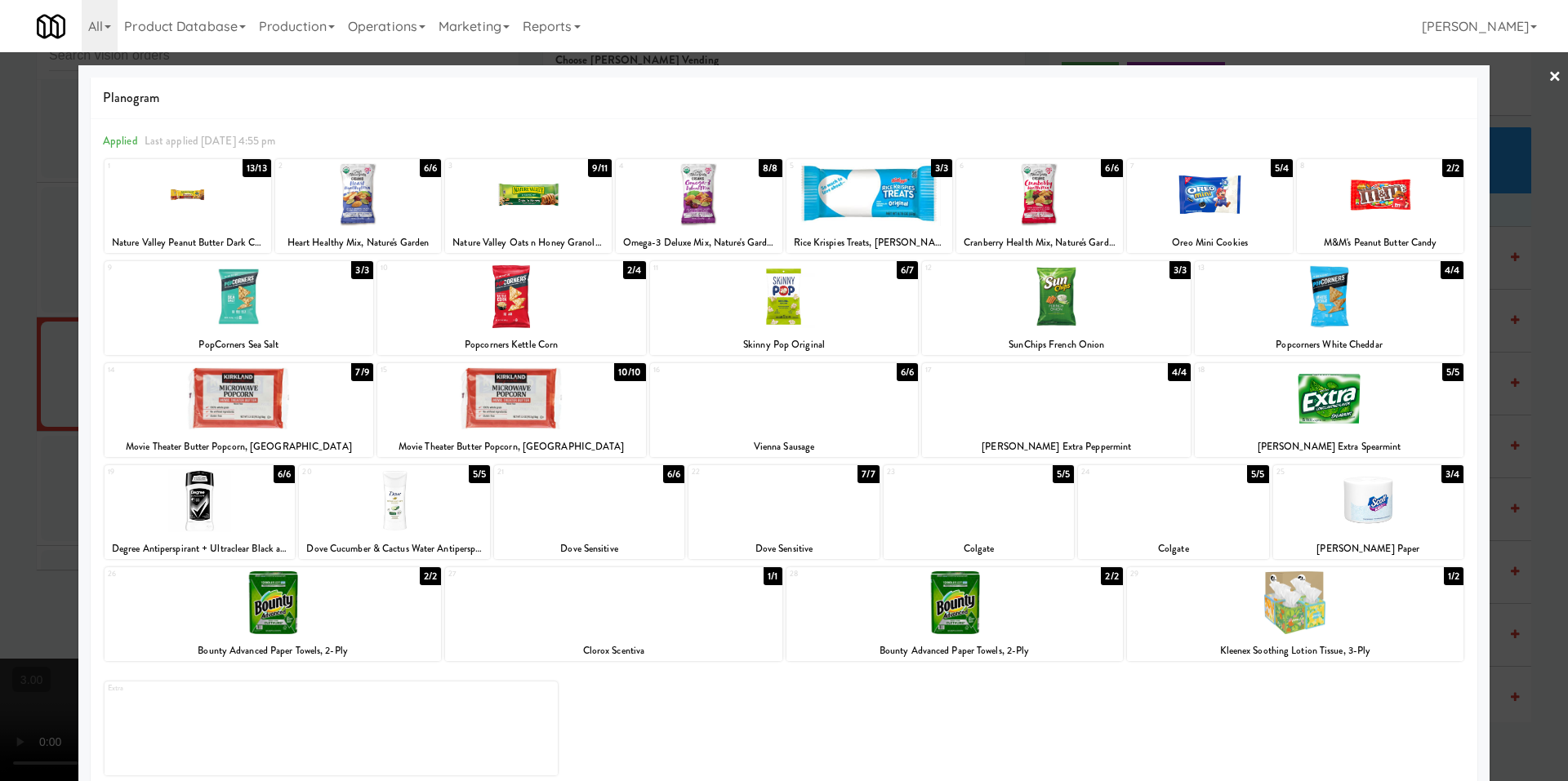
click at [35, 474] on div at bounding box center [784, 390] width 1568 height 781
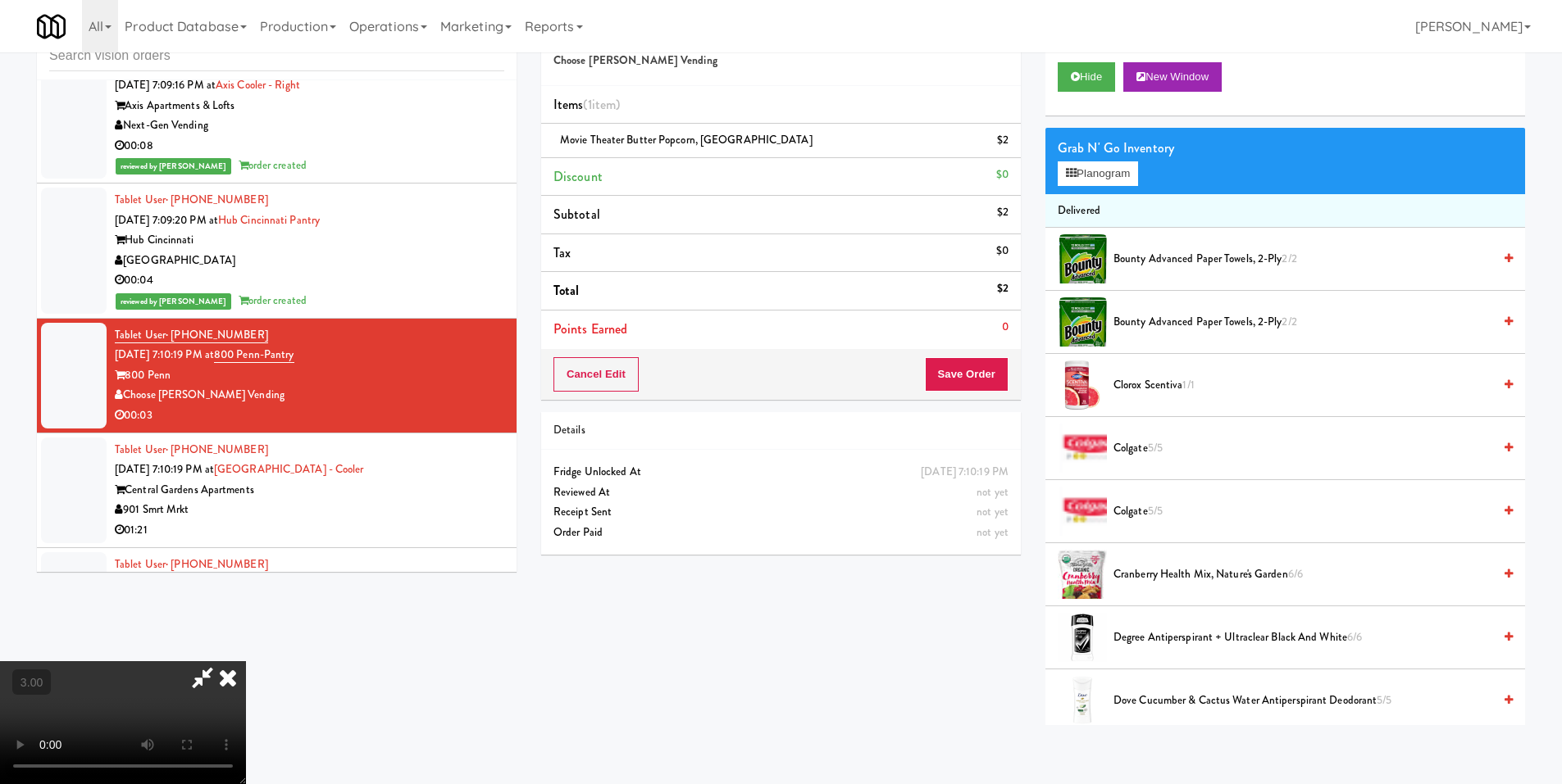
scroll to position [80, 0]
click at [246, 662] on video at bounding box center [123, 723] width 246 height 123
click at [941, 378] on button "Save Order" at bounding box center [966, 374] width 84 height 35
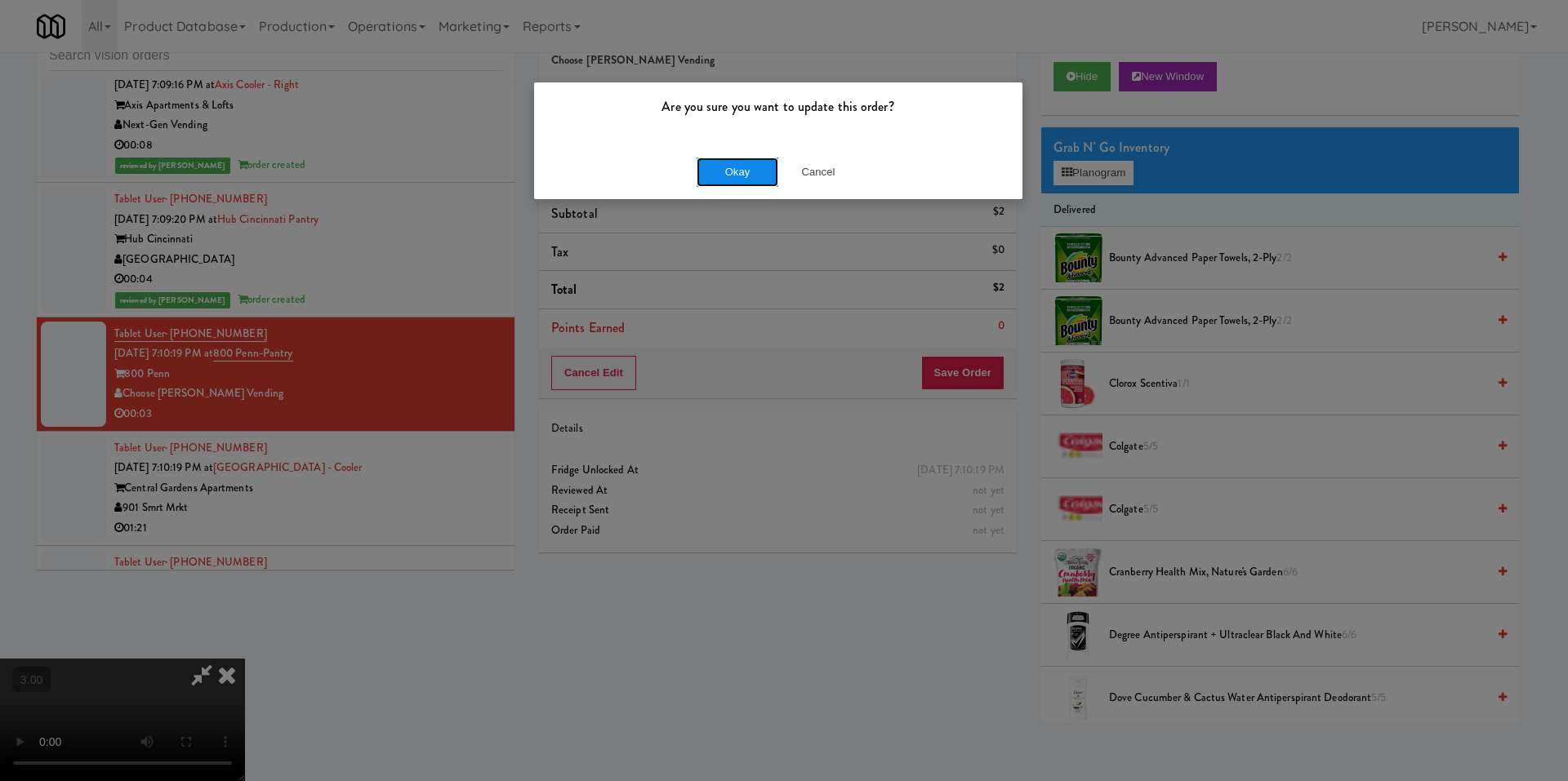
click at [739, 161] on button "Okay" at bounding box center [737, 171] width 81 height 29
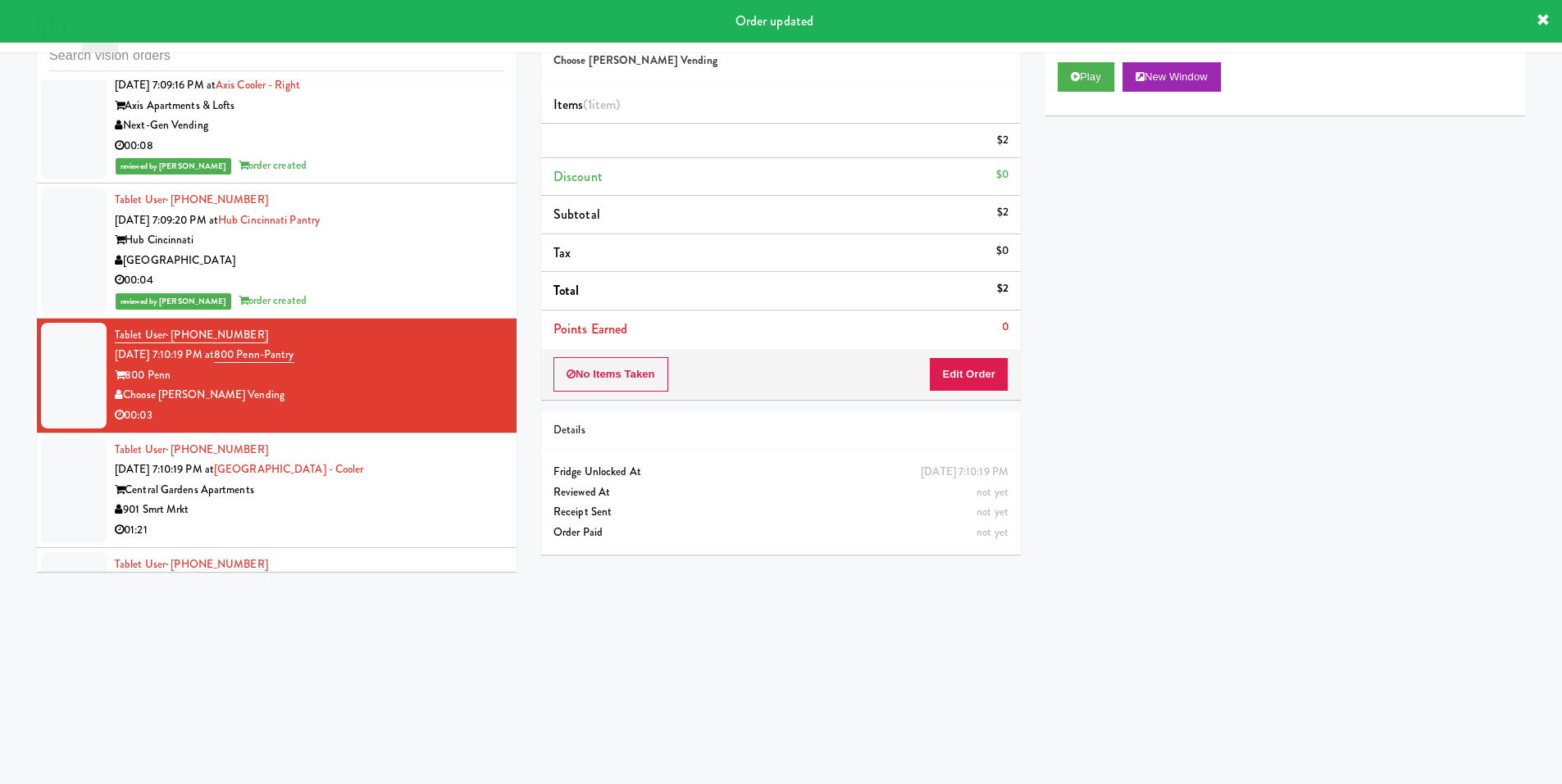
scroll to position [0, 0]
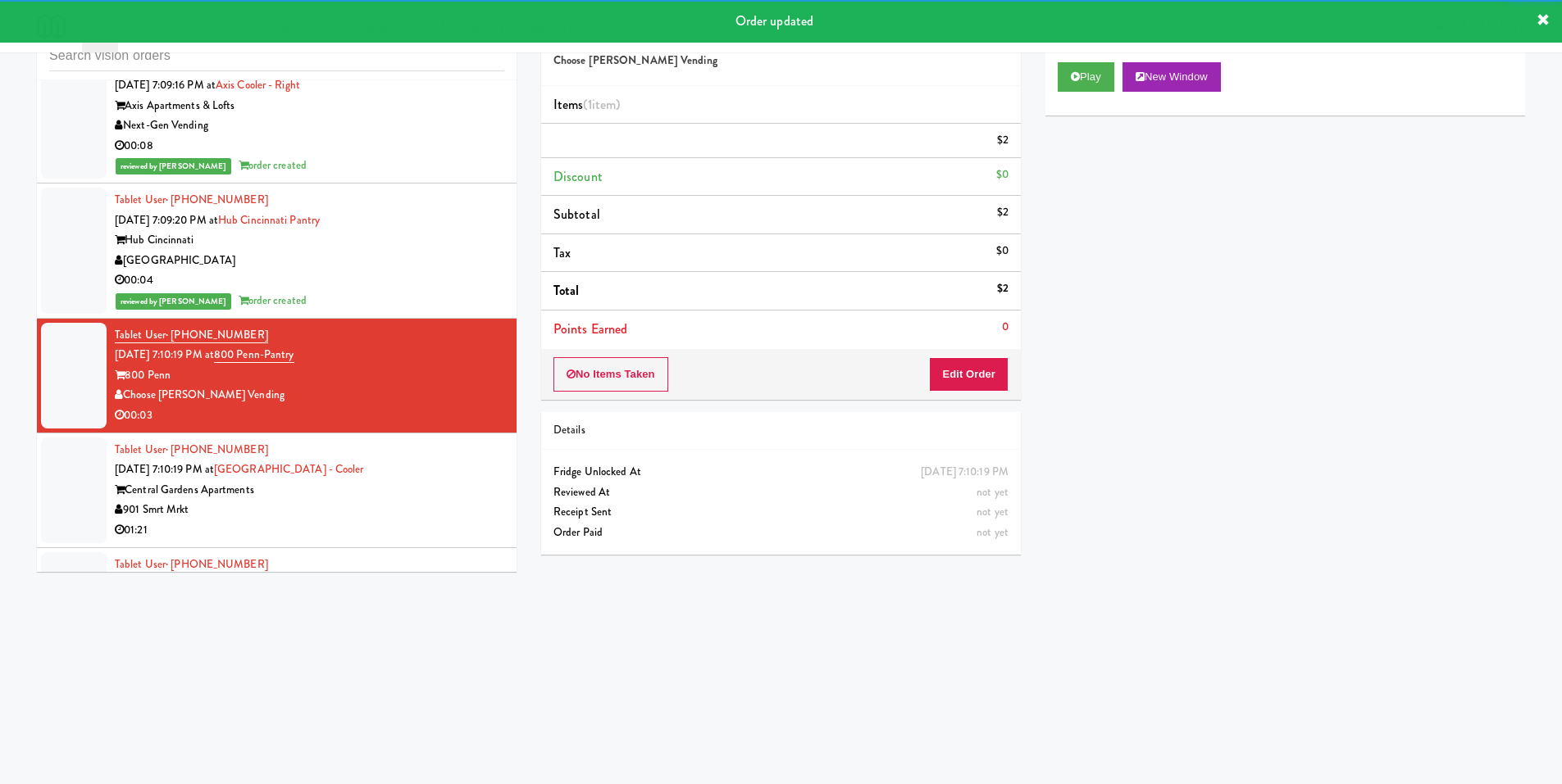
click at [464, 495] on div "Tablet User · (901) 490-1659 Sep 28, 2025 7:10:19 PM at Central Gardens - Coole…" at bounding box center [309, 490] width 389 height 101
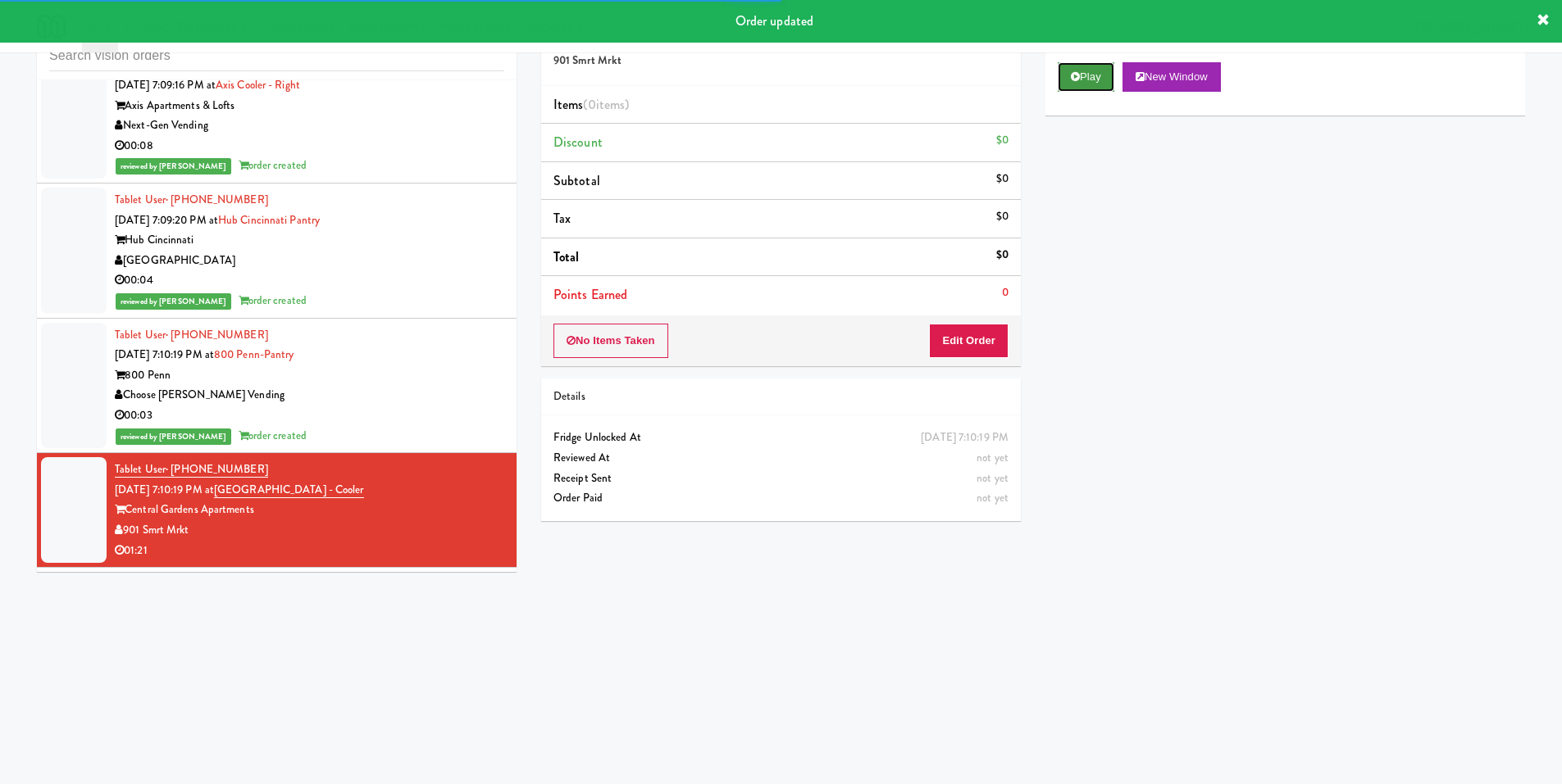
click at [1101, 80] on button "Play" at bounding box center [1086, 76] width 56 height 29
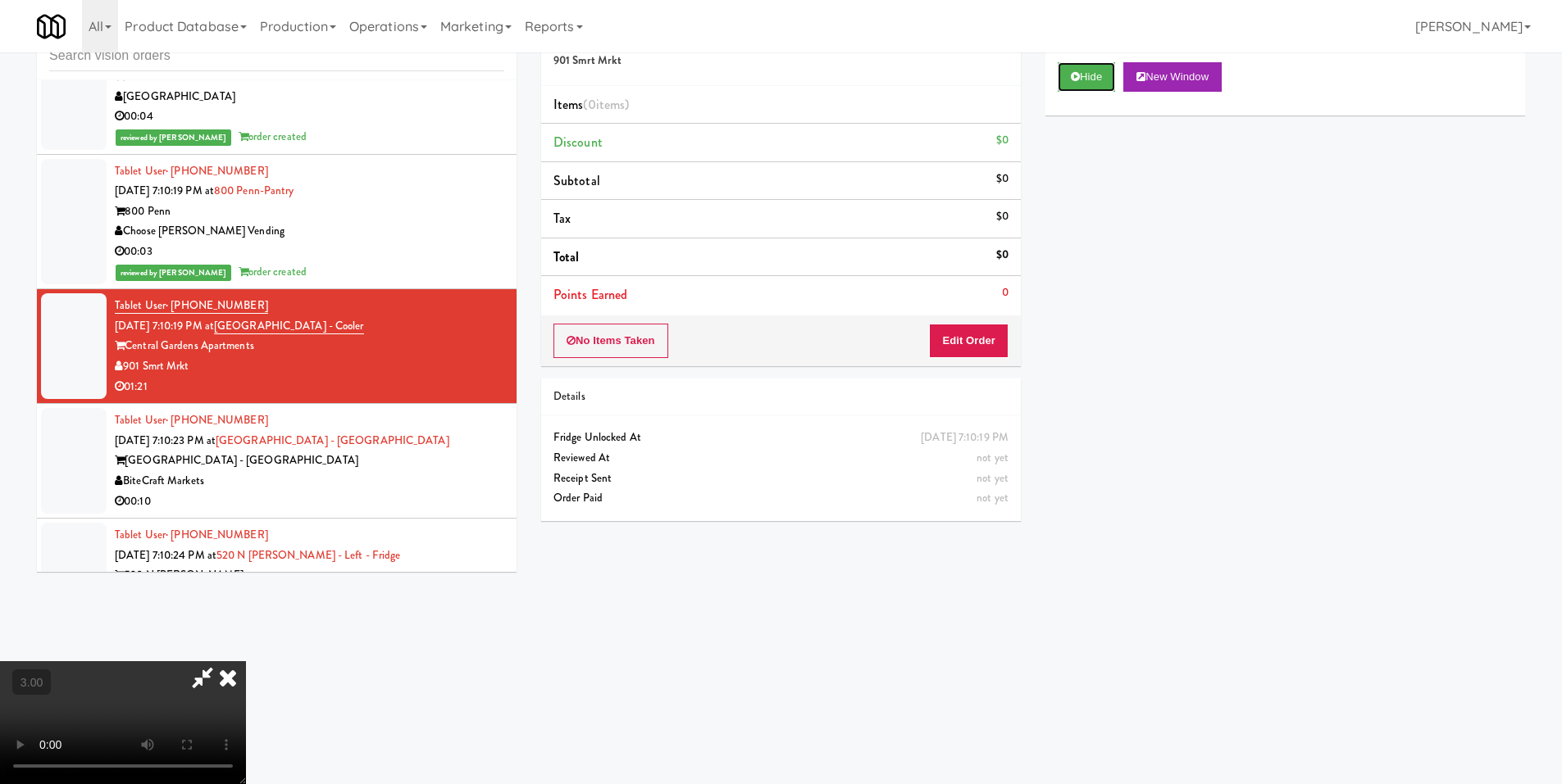
scroll to position [244, 0]
click at [246, 662] on video at bounding box center [123, 723] width 246 height 123
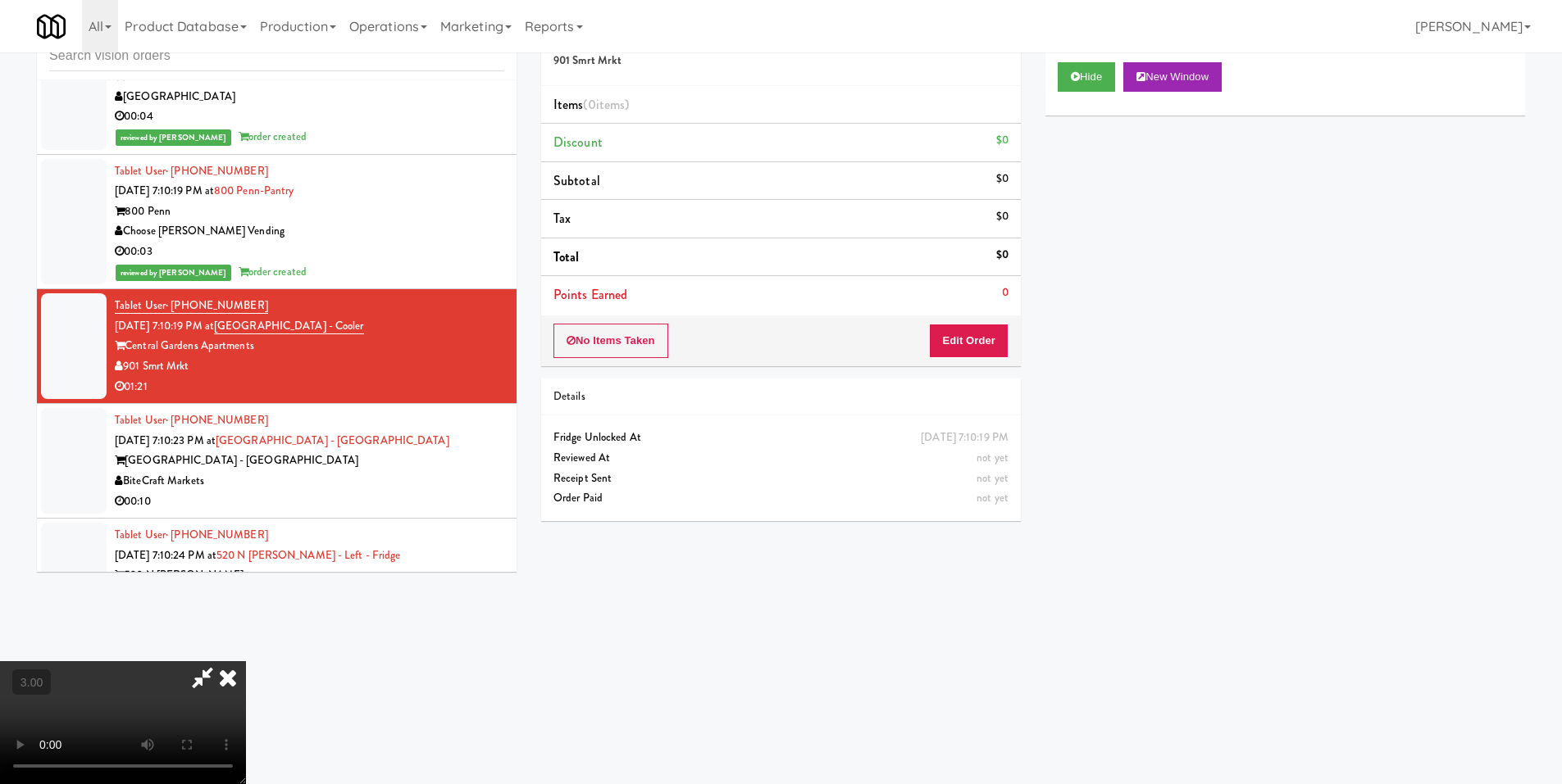
click at [246, 662] on video at bounding box center [123, 723] width 246 height 123
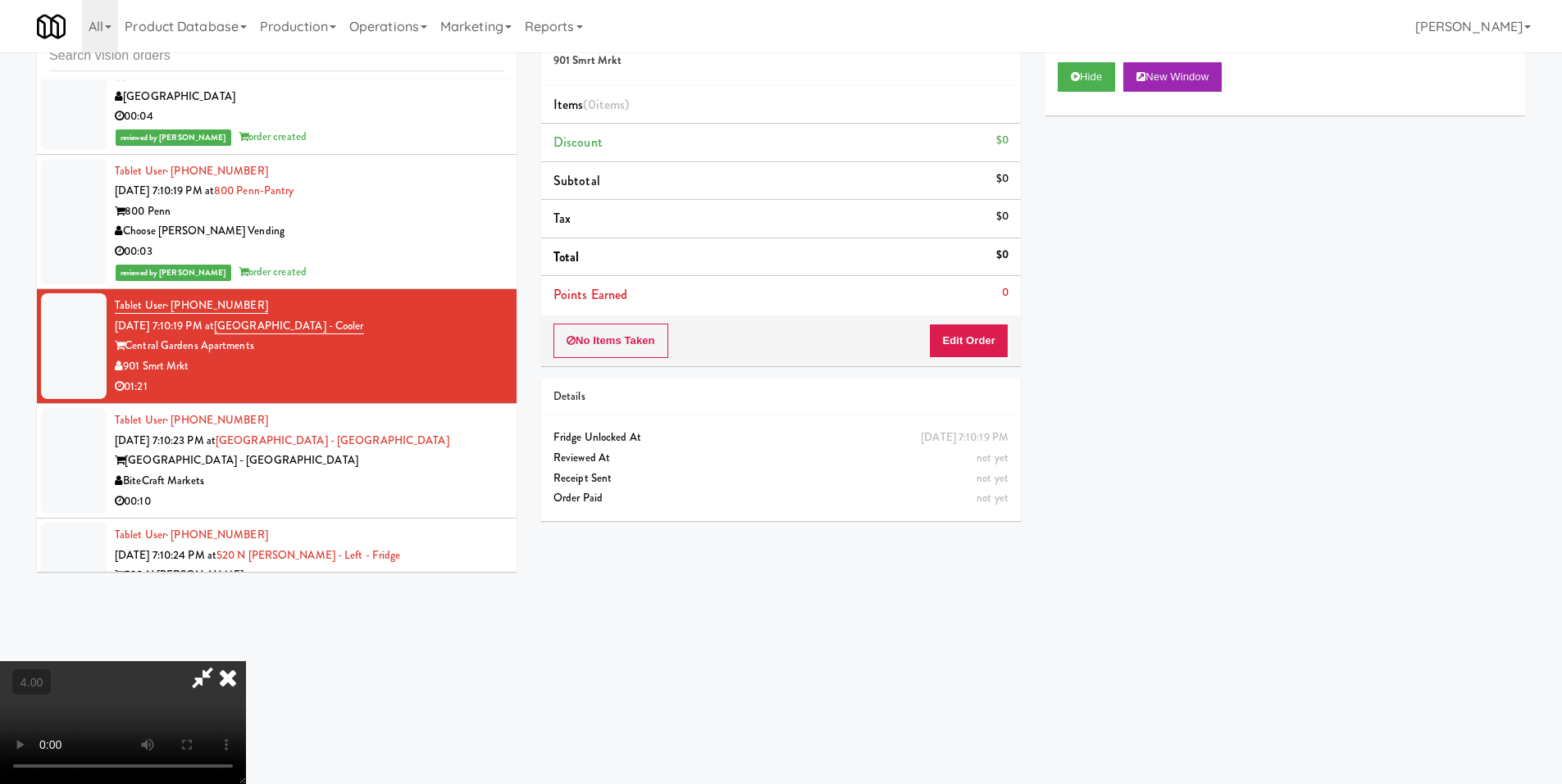
click at [246, 662] on video at bounding box center [123, 723] width 246 height 123
click at [975, 344] on button "Edit Order" at bounding box center [969, 340] width 80 height 35
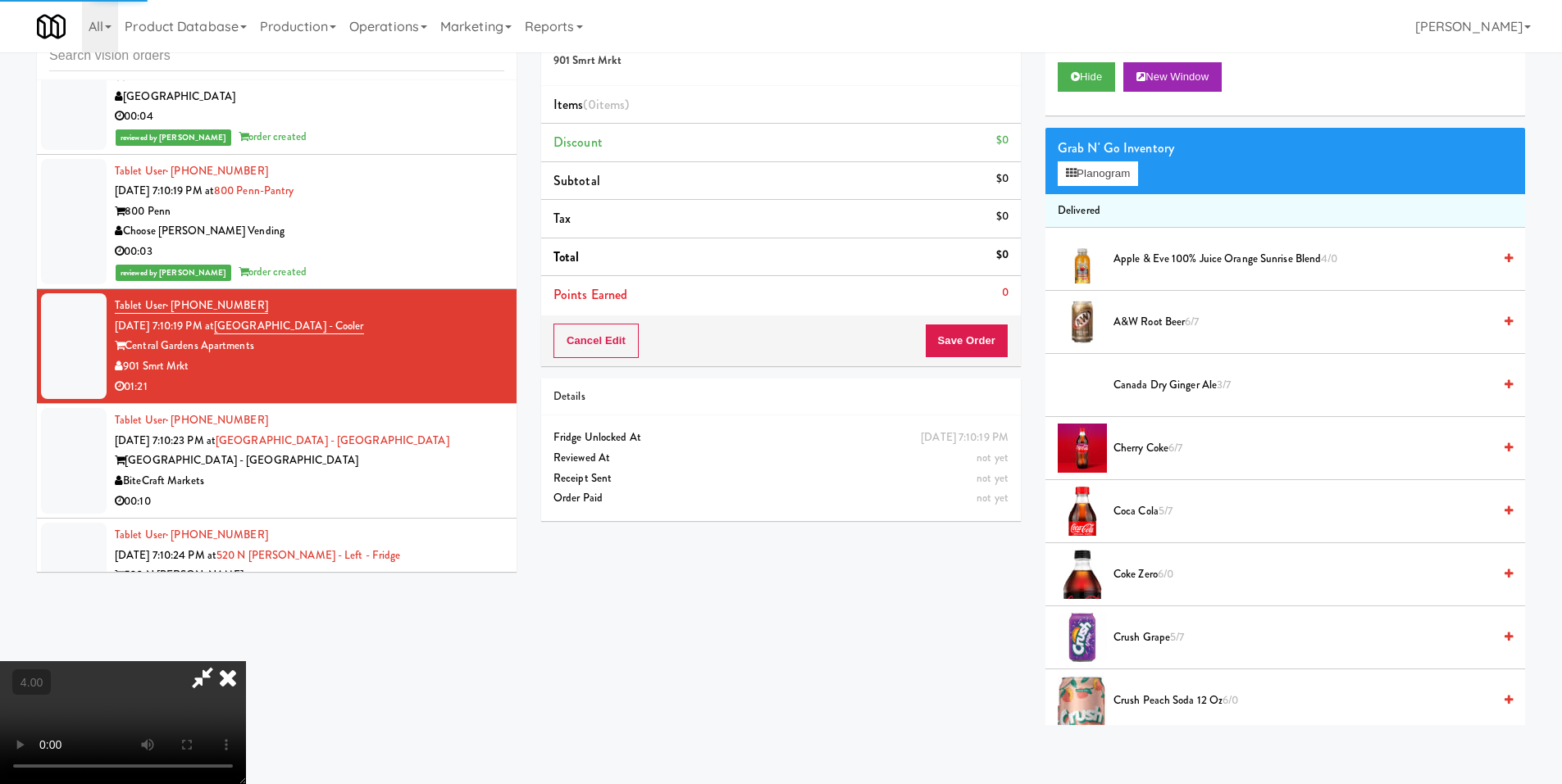
click at [1099, 159] on div "Grab N' Go Inventory" at bounding box center [1286, 149] width 455 height 24
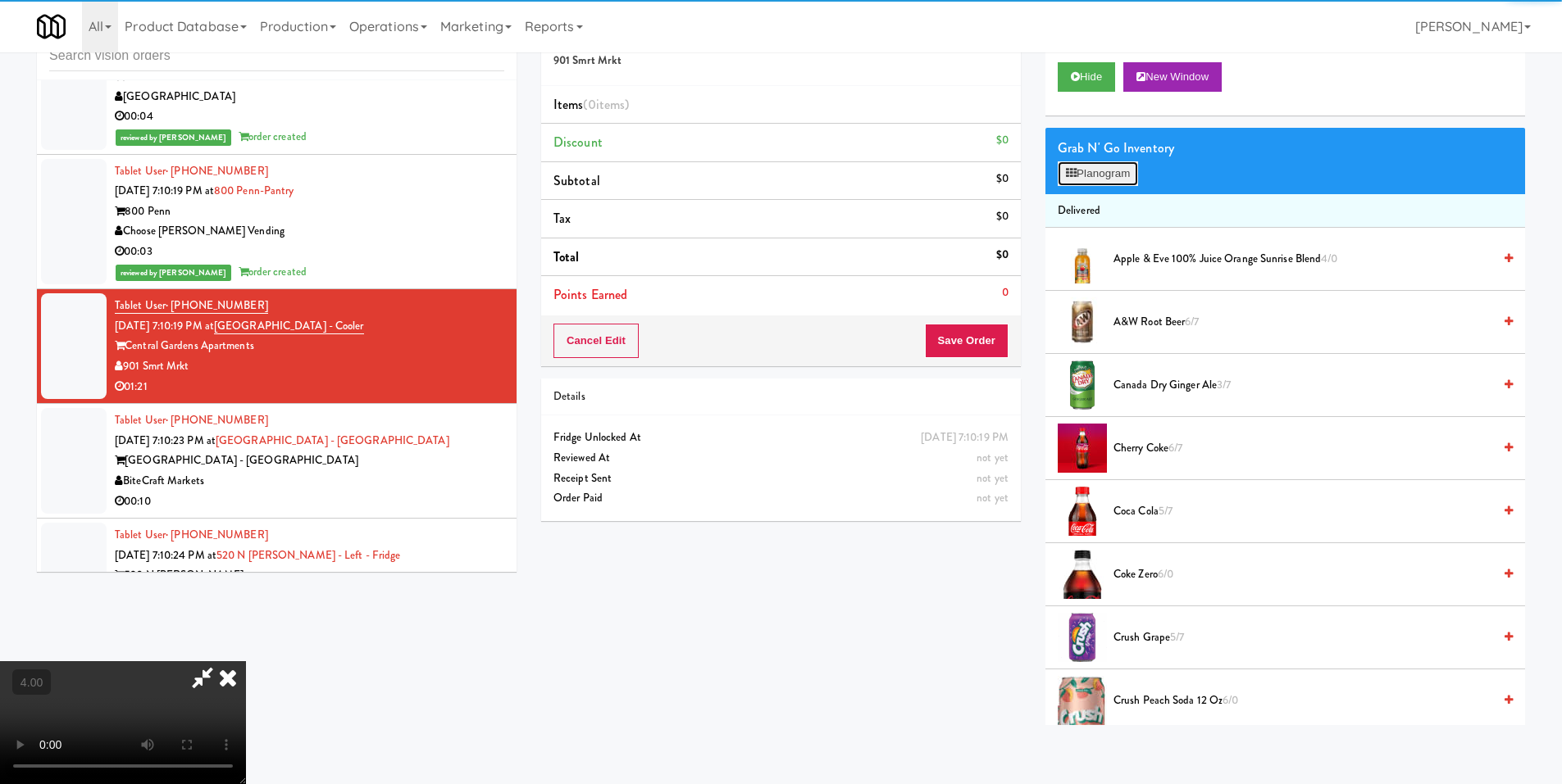
click at [1099, 170] on button "Planogram" at bounding box center [1097, 174] width 80 height 24
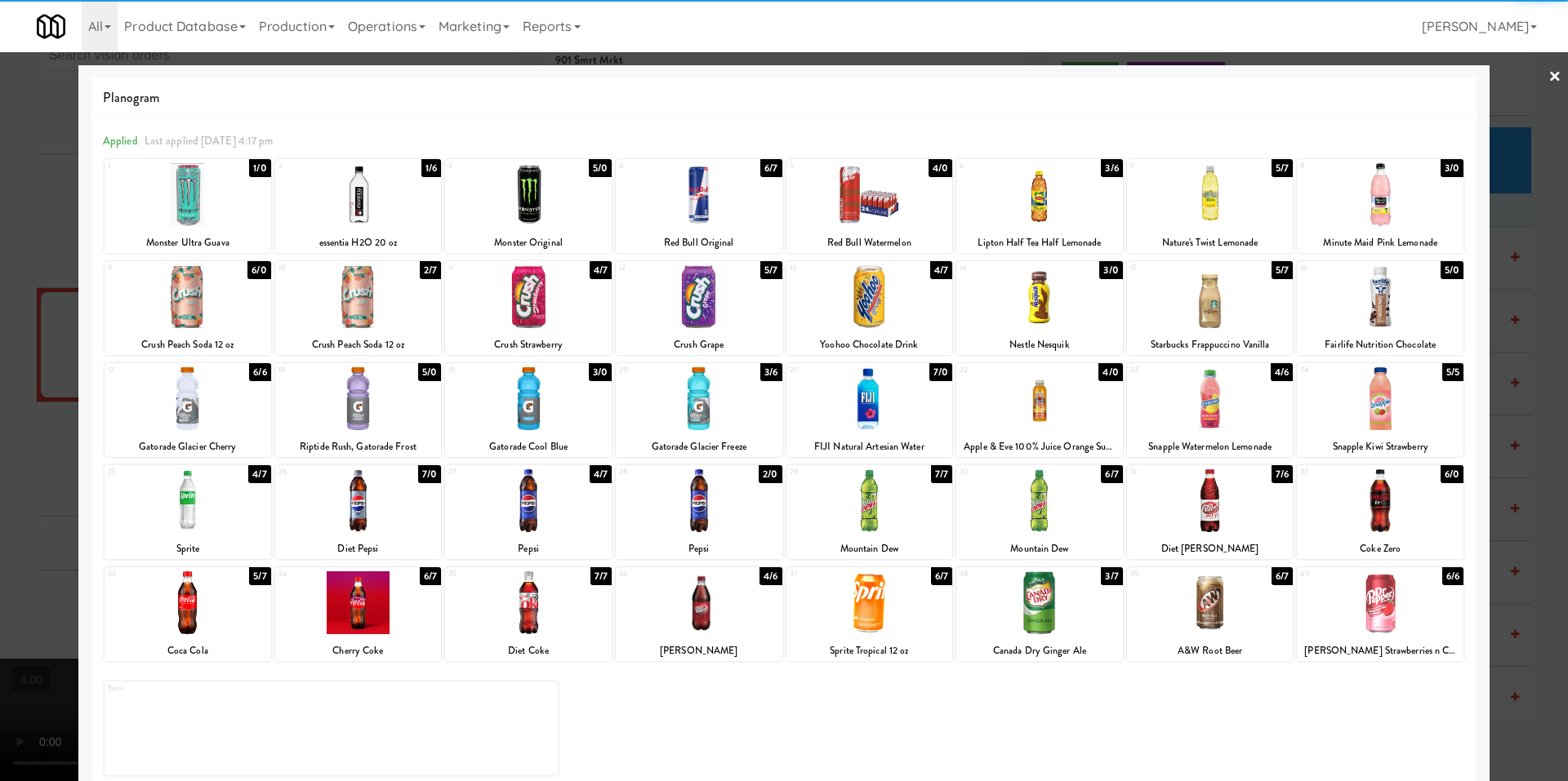
click at [542, 184] on div at bounding box center [528, 194] width 167 height 63
click at [65, 396] on div at bounding box center [784, 390] width 1568 height 781
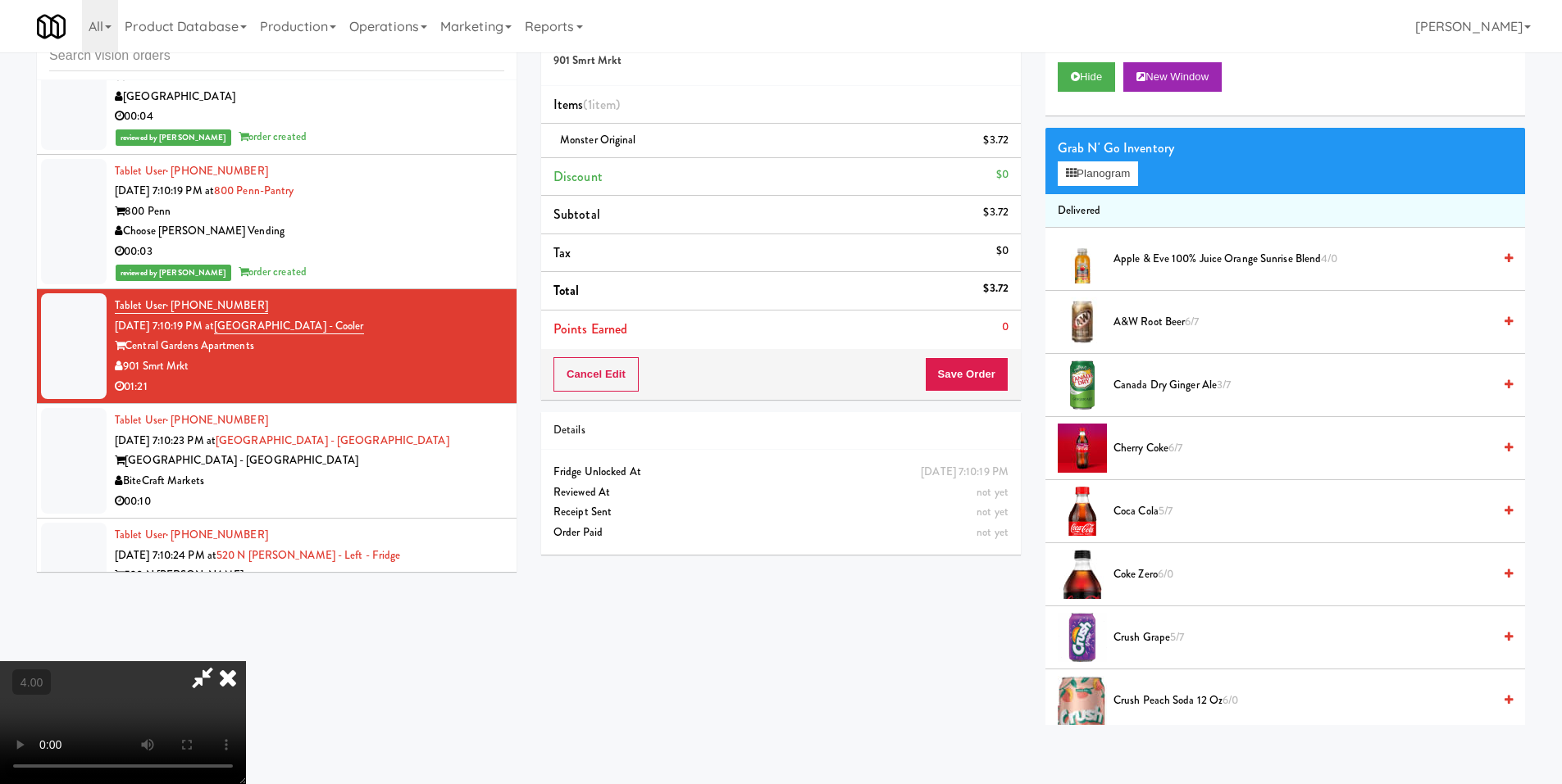
click at [246, 662] on video at bounding box center [123, 723] width 246 height 123
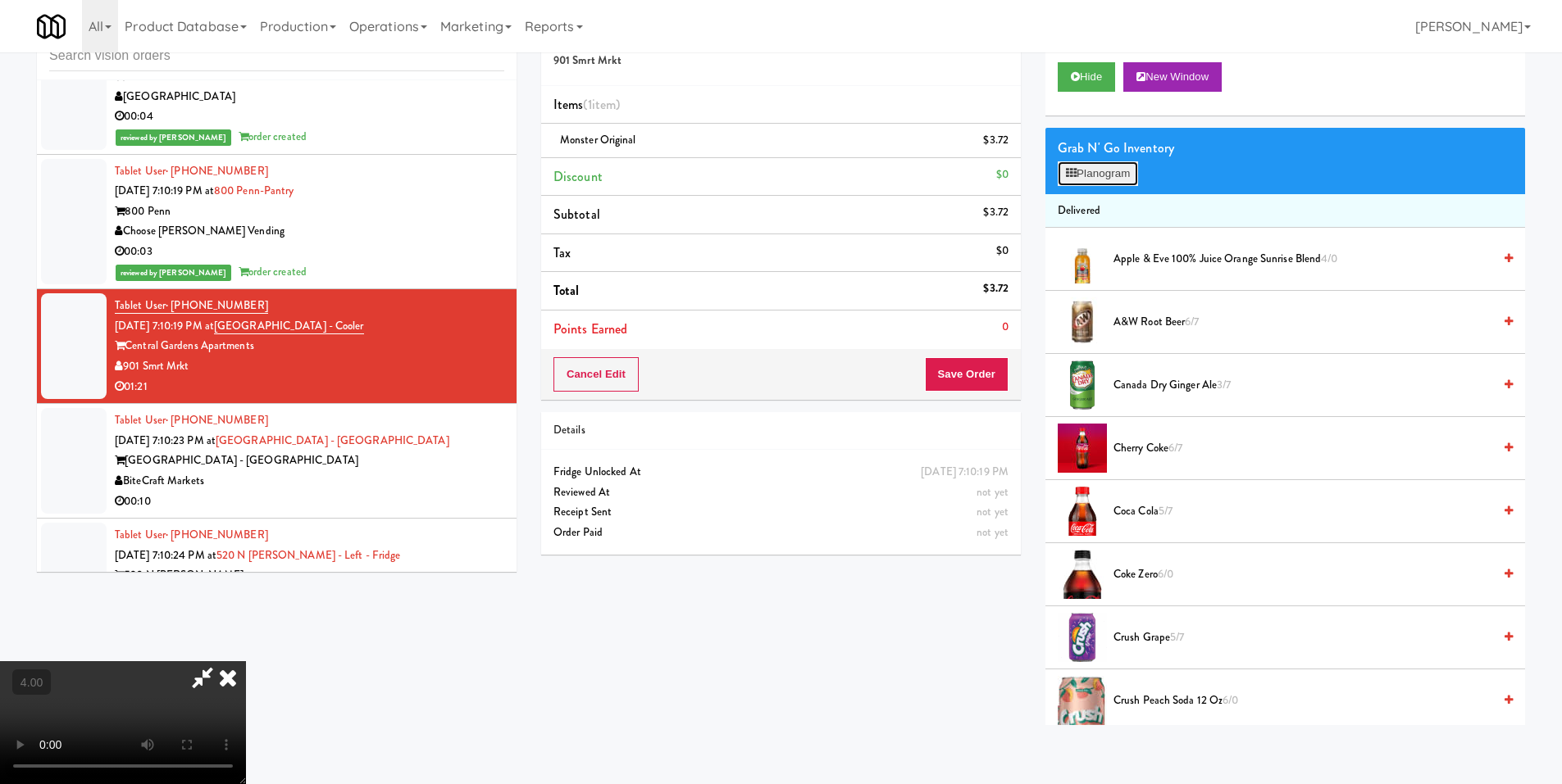
click at [1102, 178] on button "Planogram" at bounding box center [1097, 174] width 80 height 24
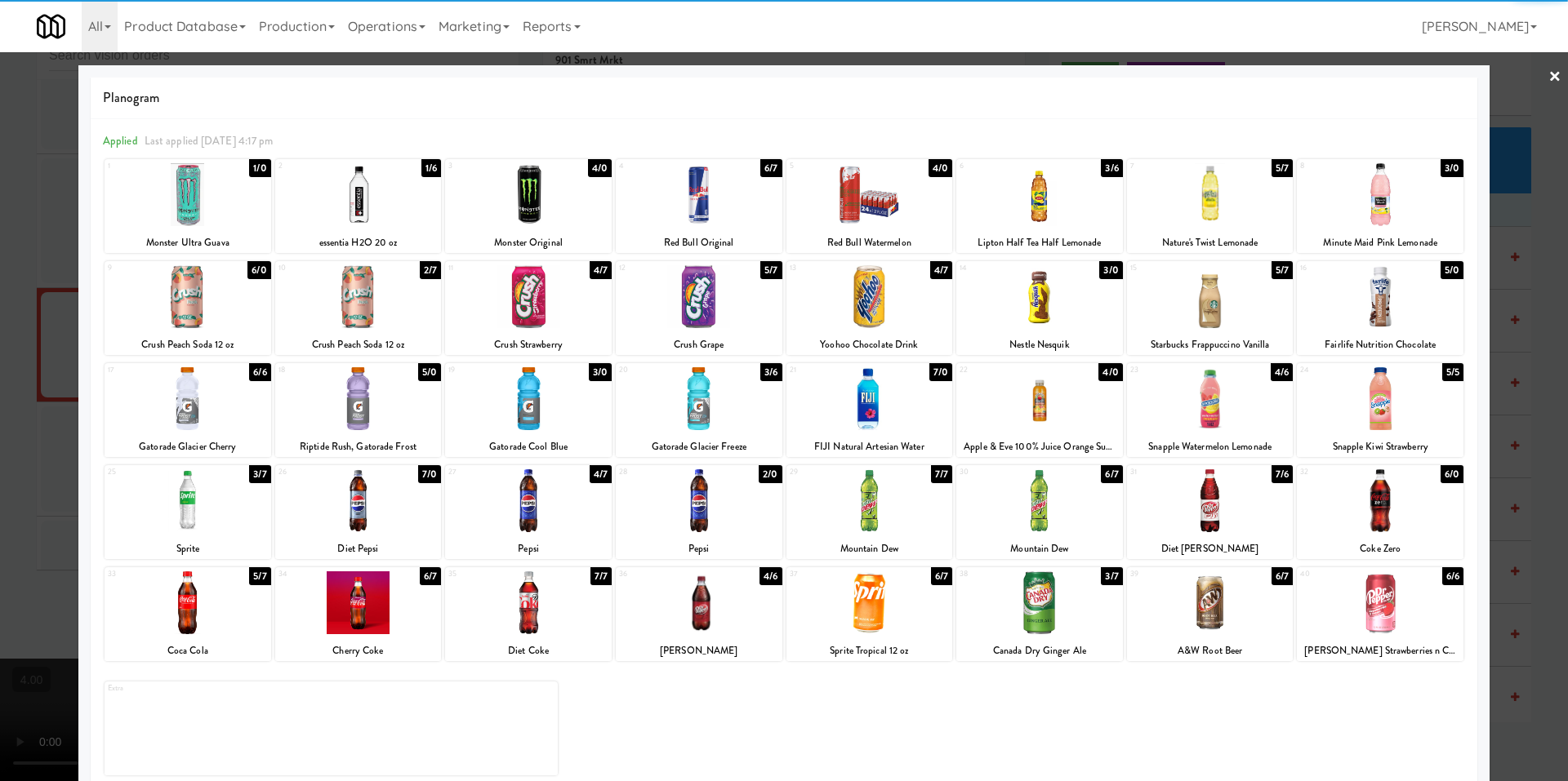
click at [565, 496] on div at bounding box center [528, 500] width 167 height 63
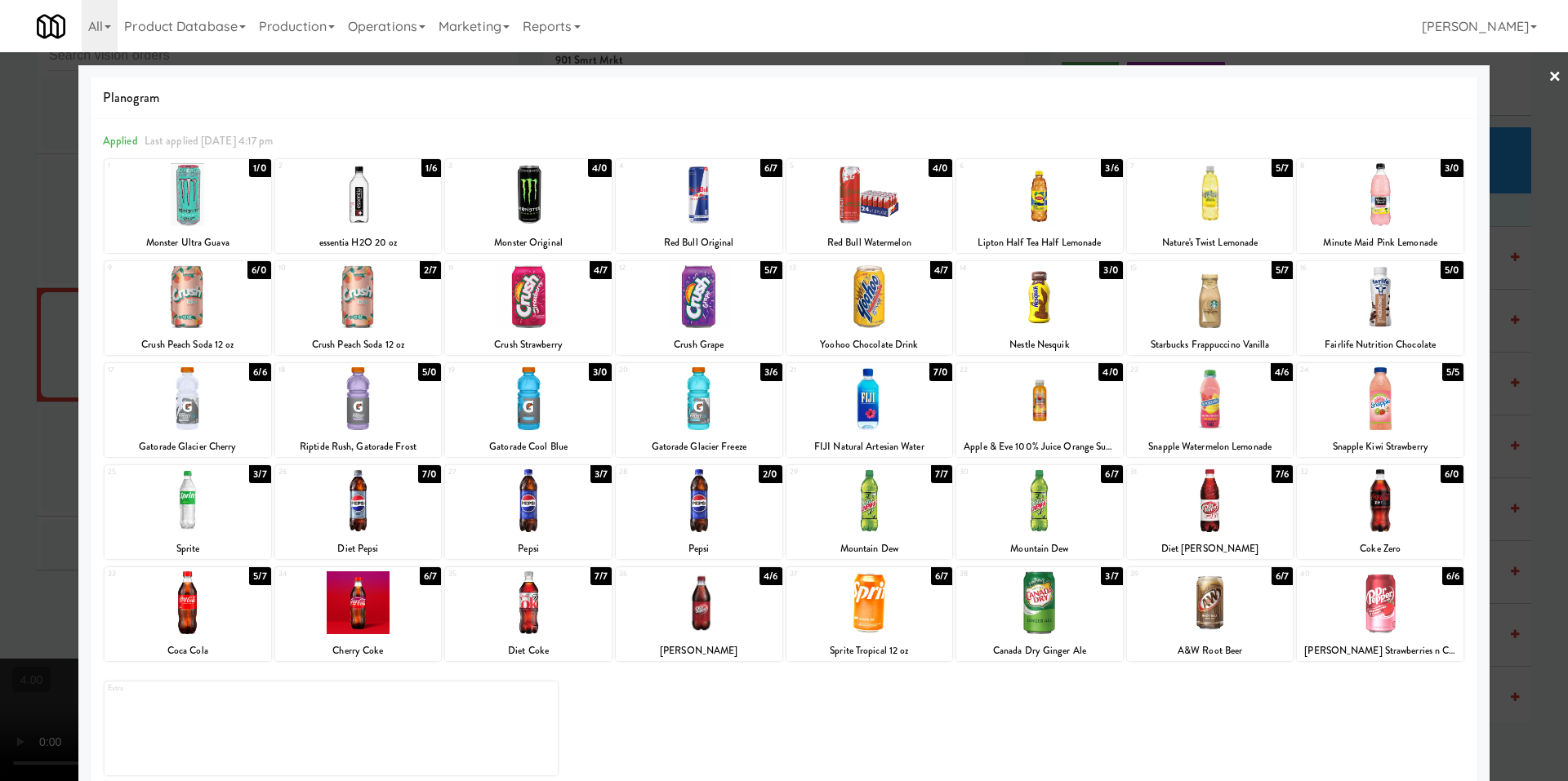
click at [54, 494] on div at bounding box center [784, 390] width 1568 height 781
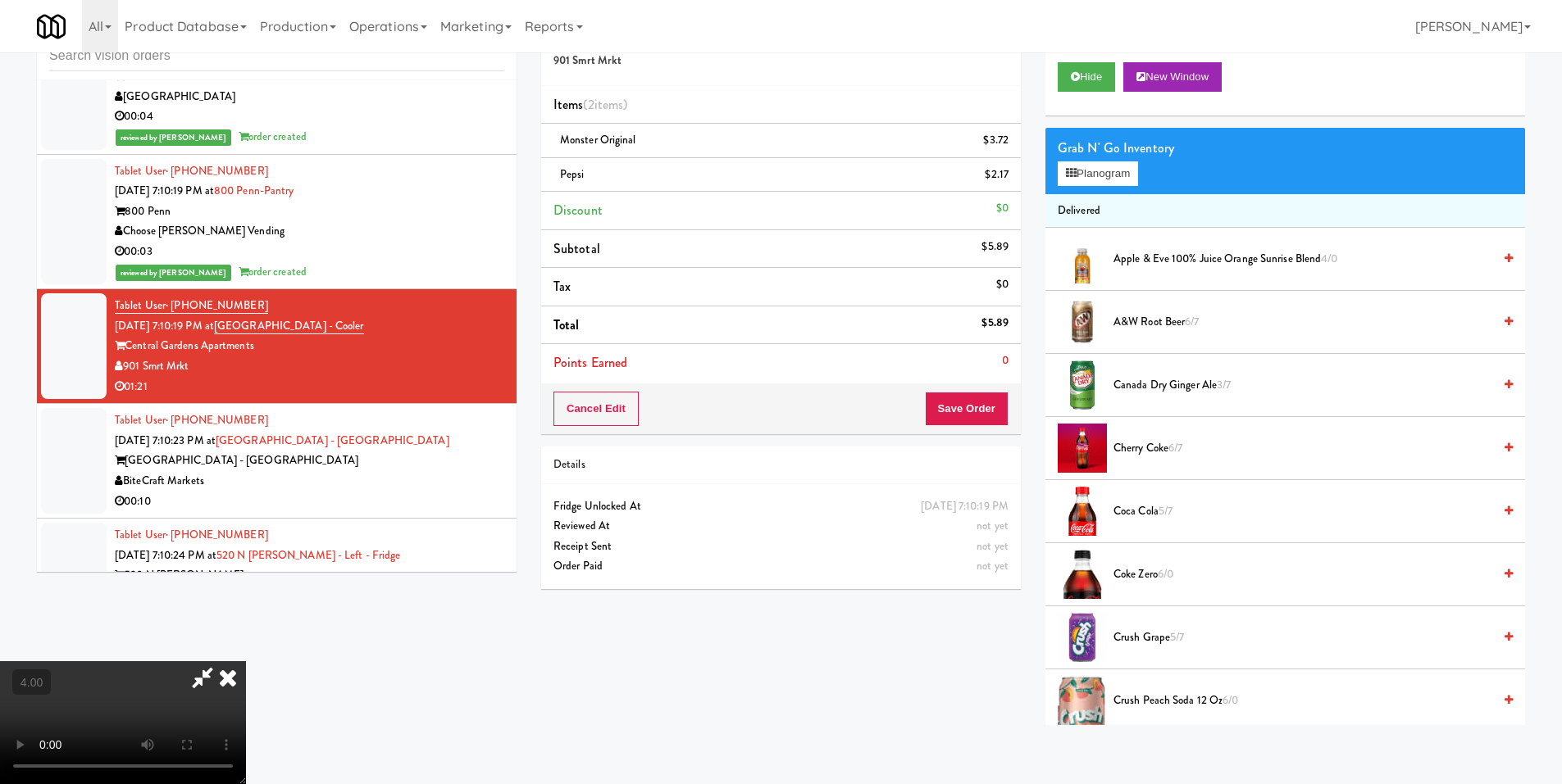
click at [246, 662] on video at bounding box center [123, 723] width 246 height 123
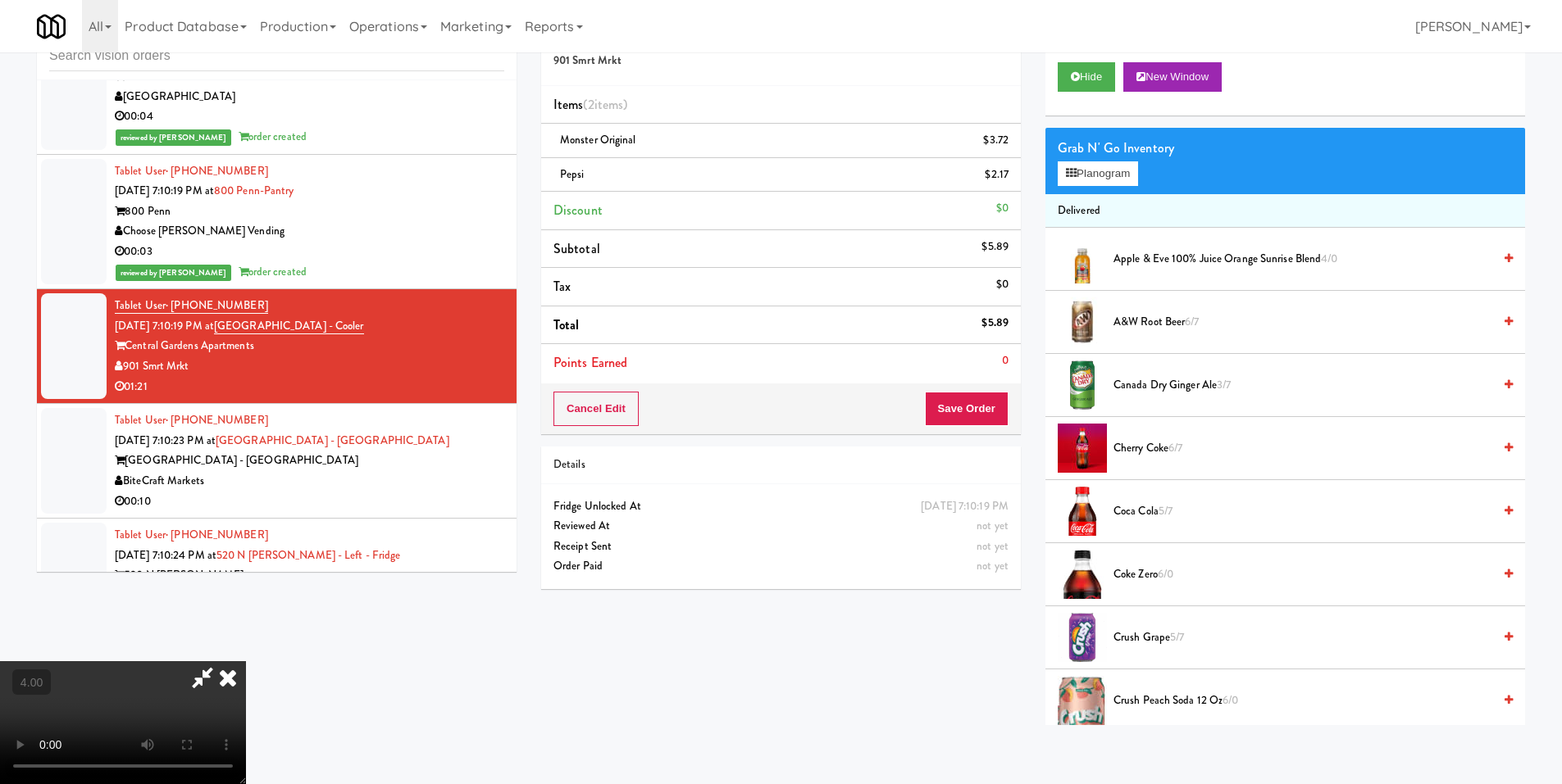
click at [246, 662] on video at bounding box center [123, 723] width 246 height 123
click at [1009, 180] on icon at bounding box center [1010, 180] width 8 height 10
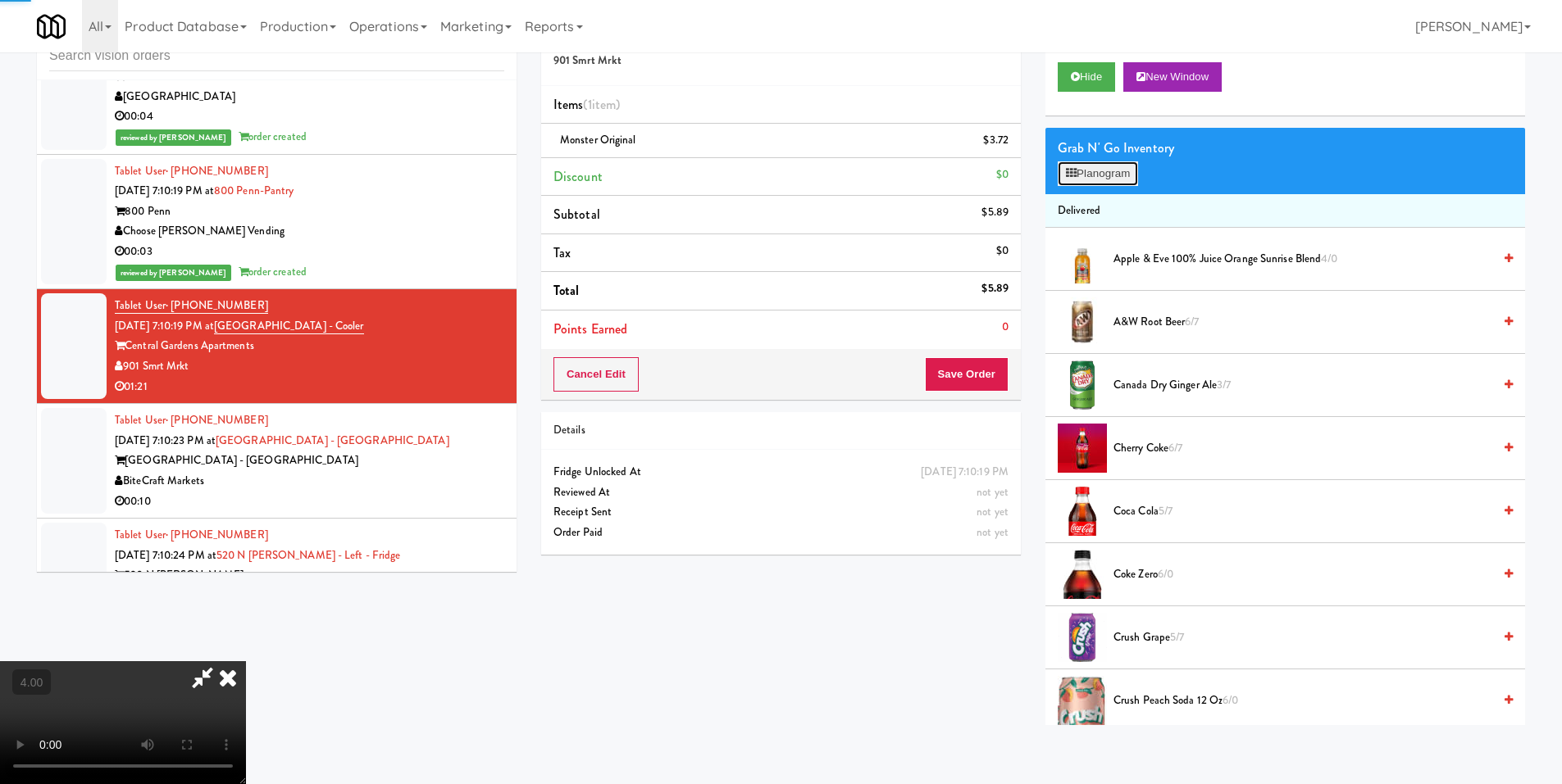
click at [1065, 170] on icon at bounding box center [1070, 173] width 10 height 10
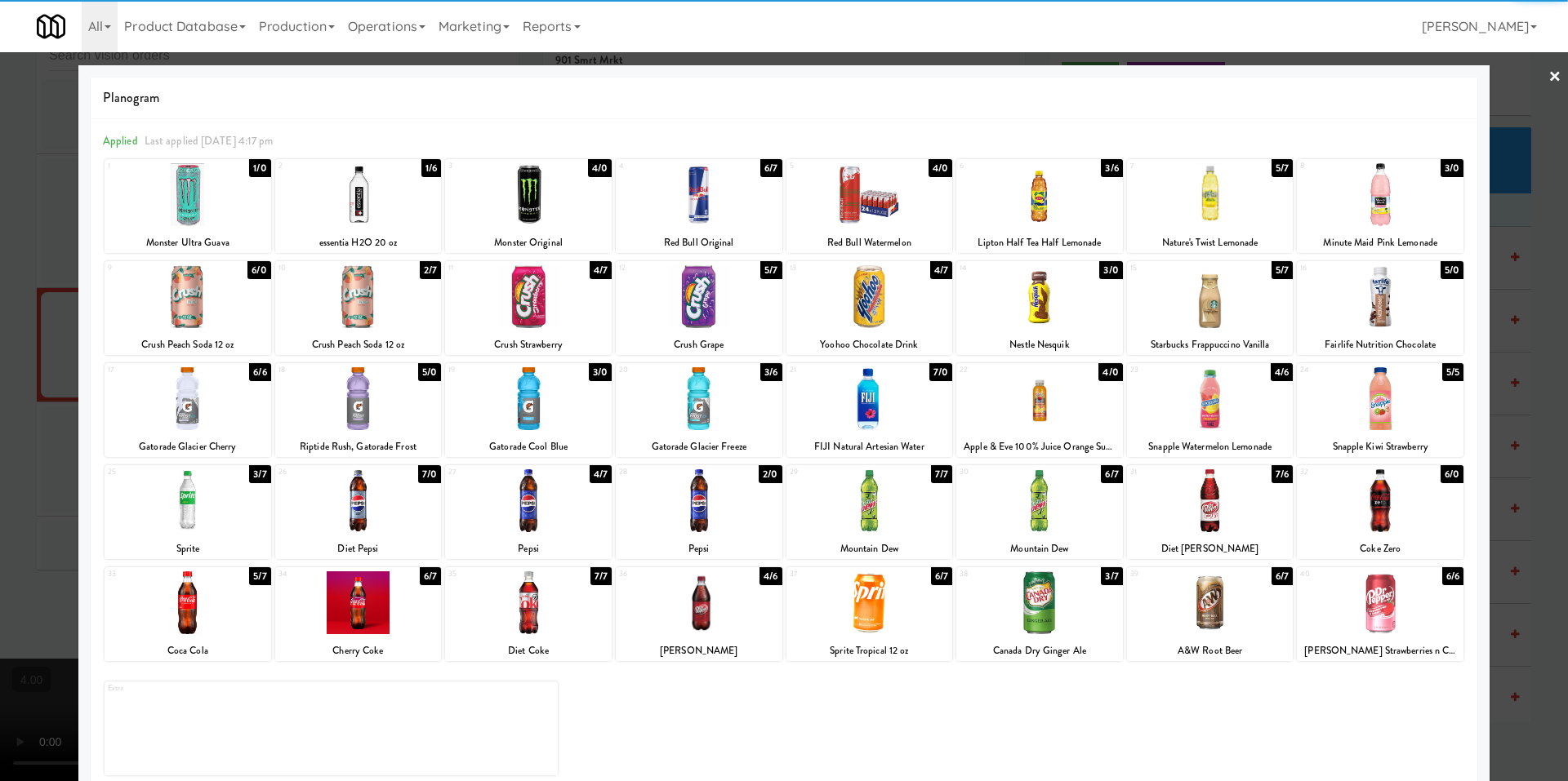
click at [235, 511] on div at bounding box center [188, 500] width 167 height 63
click at [56, 517] on div at bounding box center [784, 390] width 1568 height 781
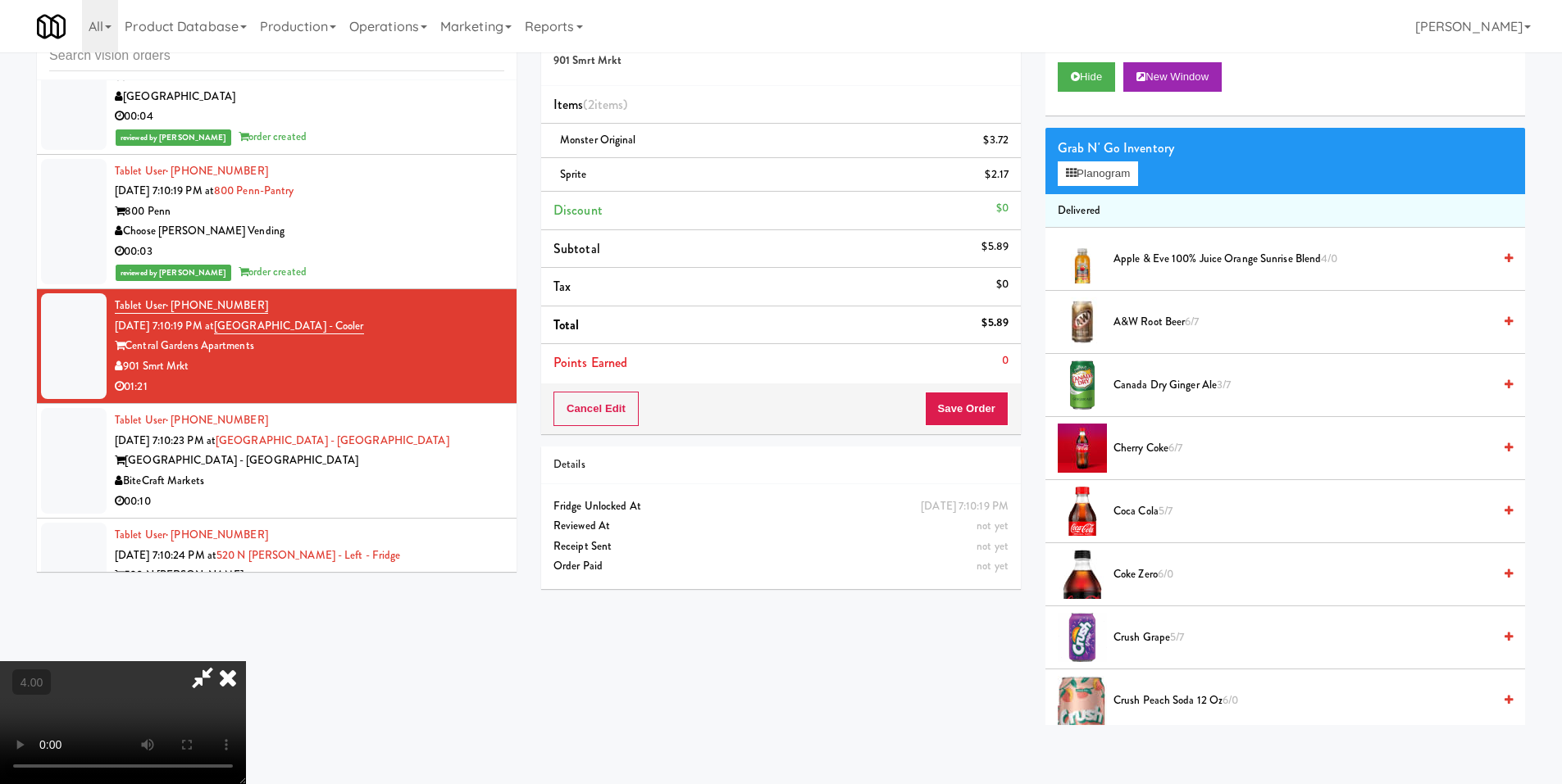
click at [246, 662] on video at bounding box center [123, 723] width 246 height 123
click at [982, 387] on div "Cancel Edit Save Order" at bounding box center [781, 409] width 480 height 51
click at [979, 400] on button "Save Order" at bounding box center [966, 409] width 84 height 35
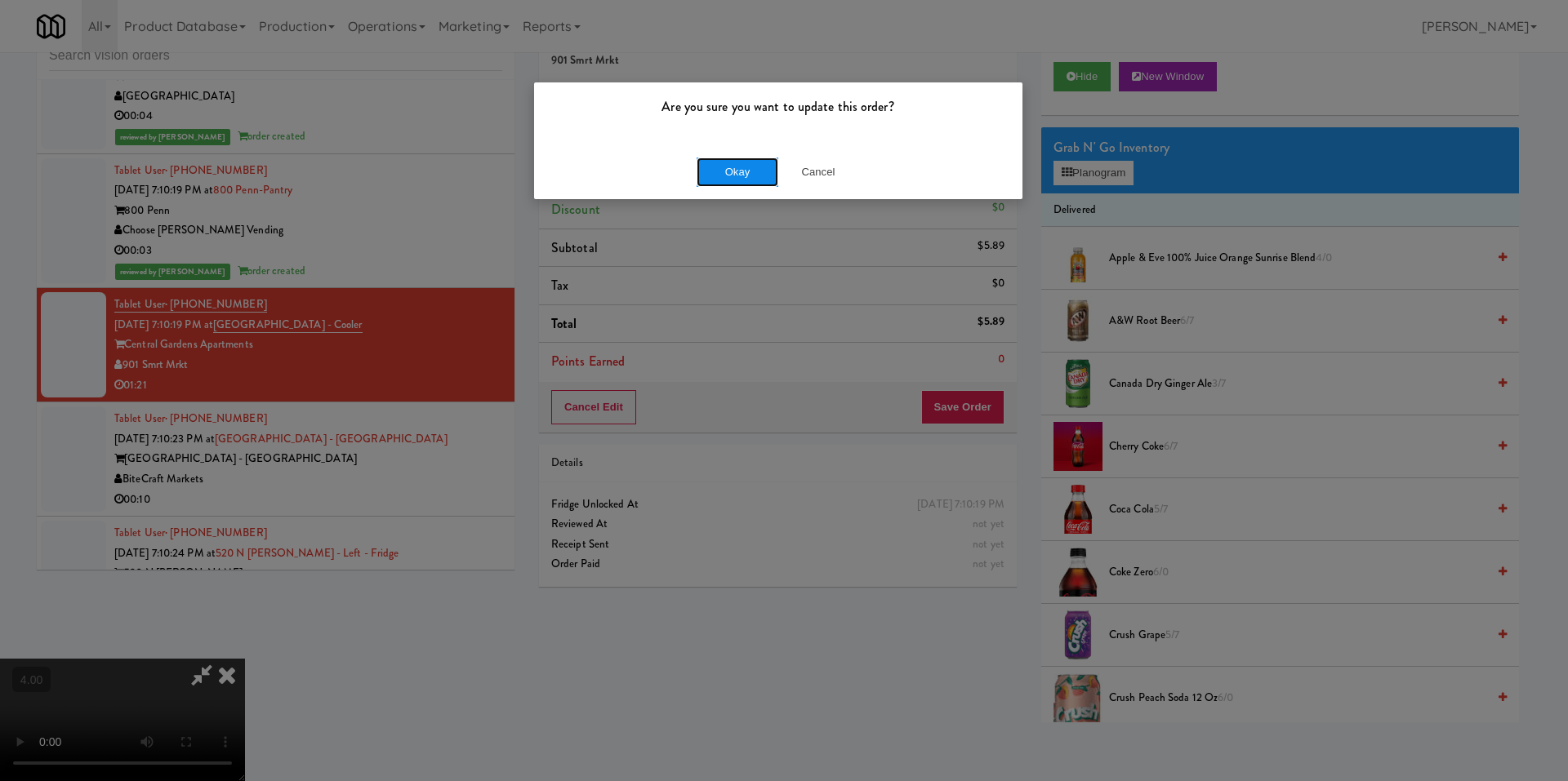
click at [758, 166] on button "Okay" at bounding box center [737, 171] width 81 height 29
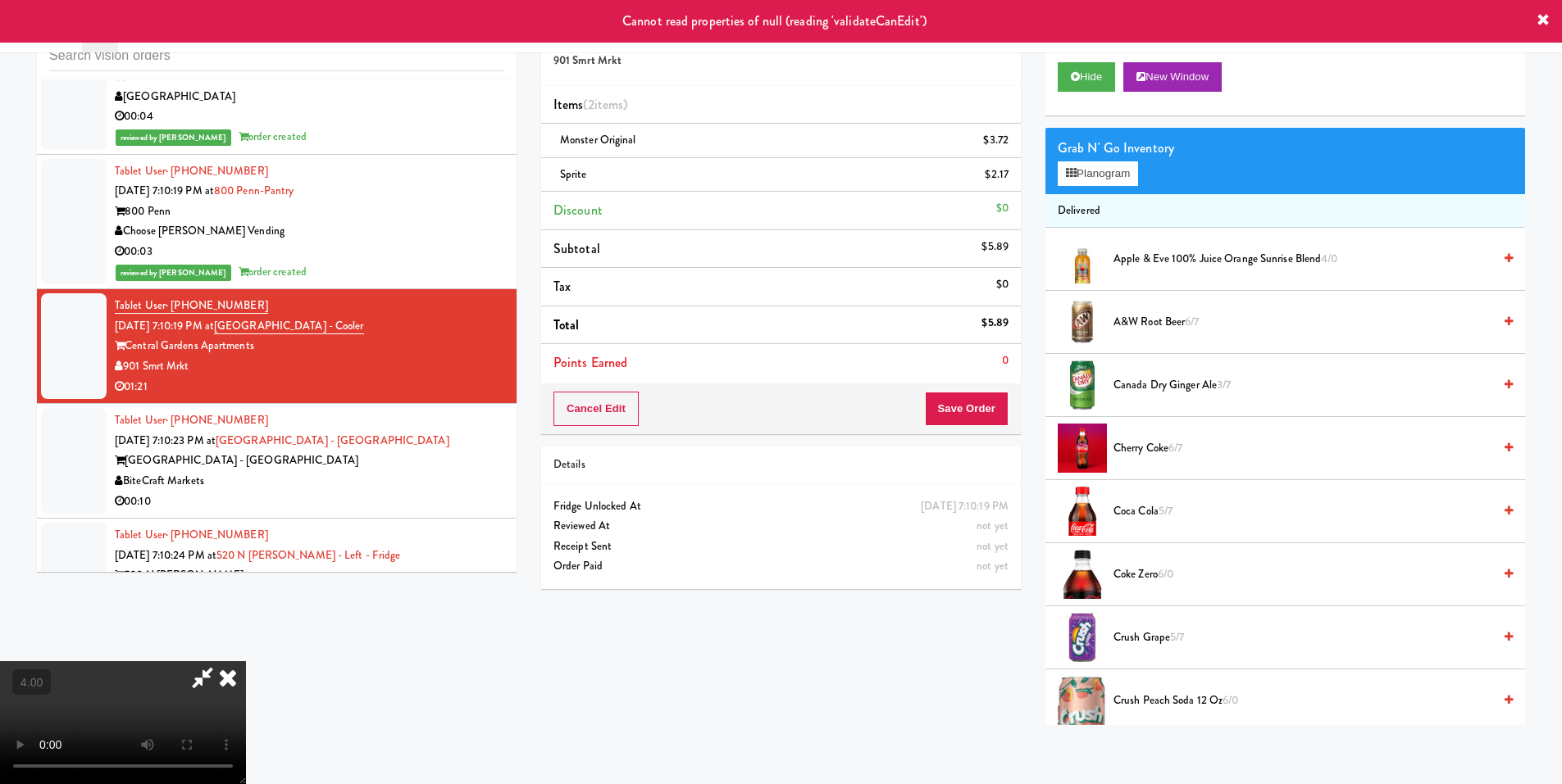
click at [246, 662] on icon at bounding box center [228, 678] width 36 height 33
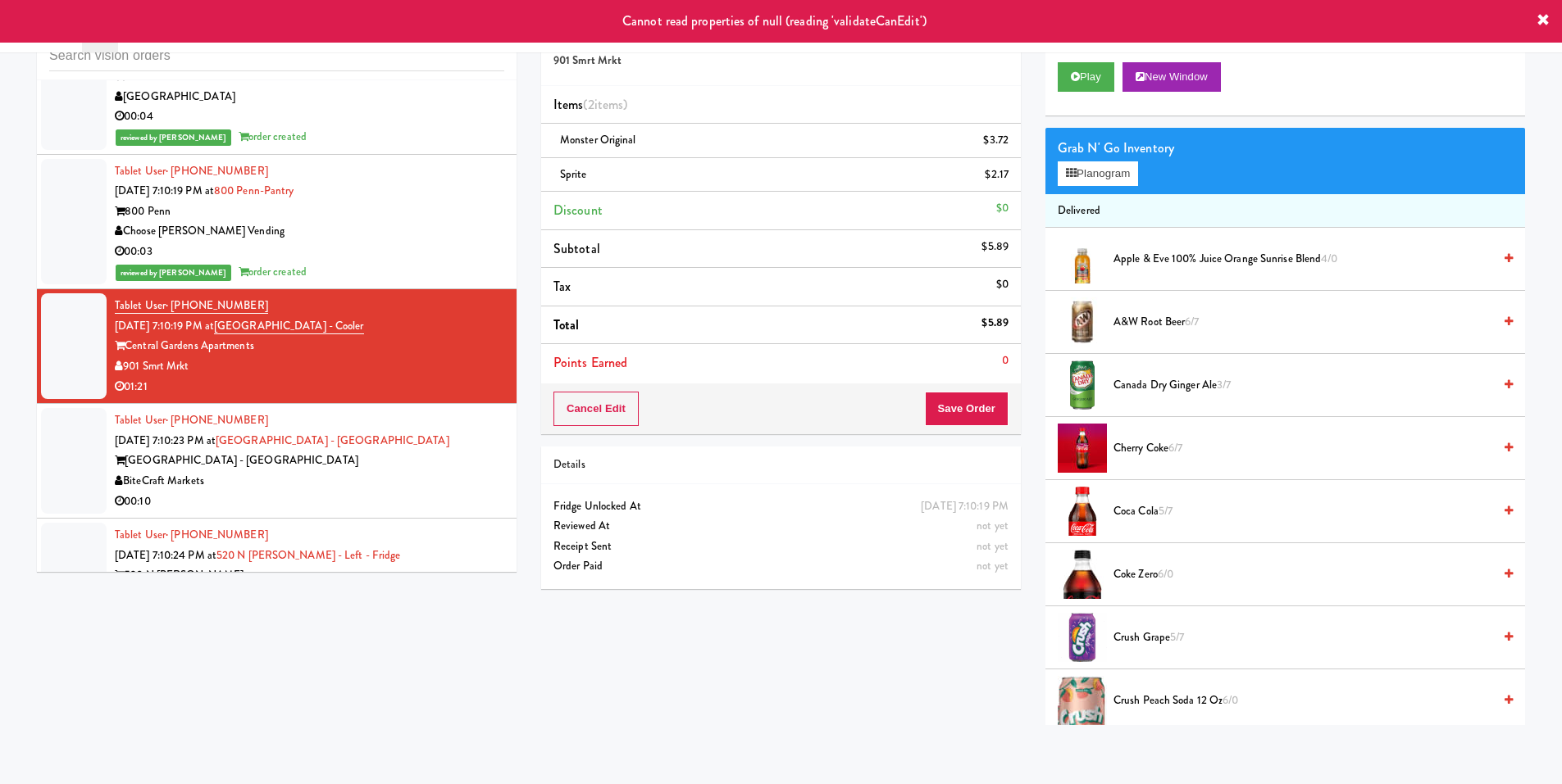
click at [330, 494] on div "00:10" at bounding box center [309, 502] width 389 height 21
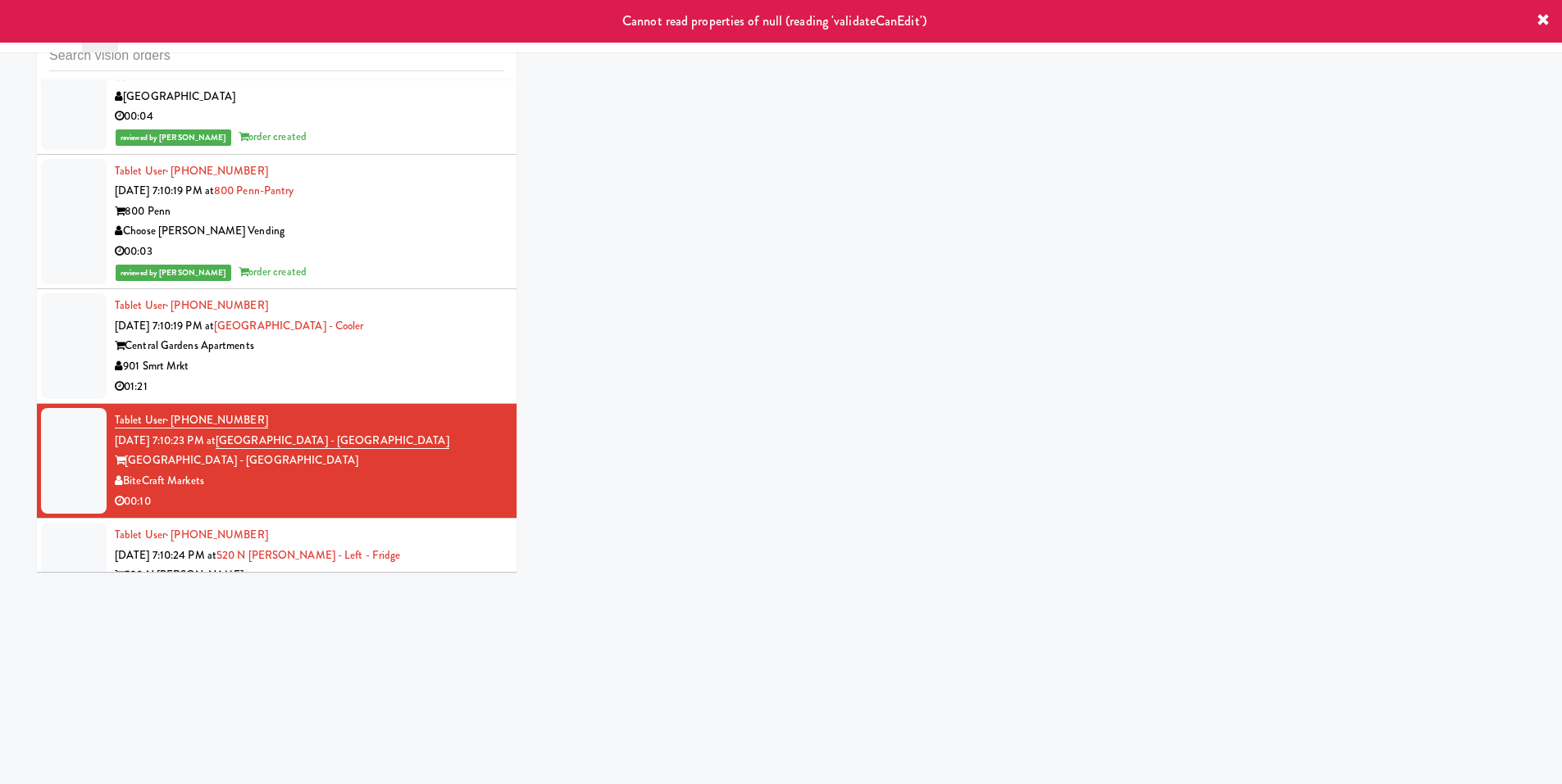
click at [384, 392] on div "01:21" at bounding box center [309, 387] width 389 height 21
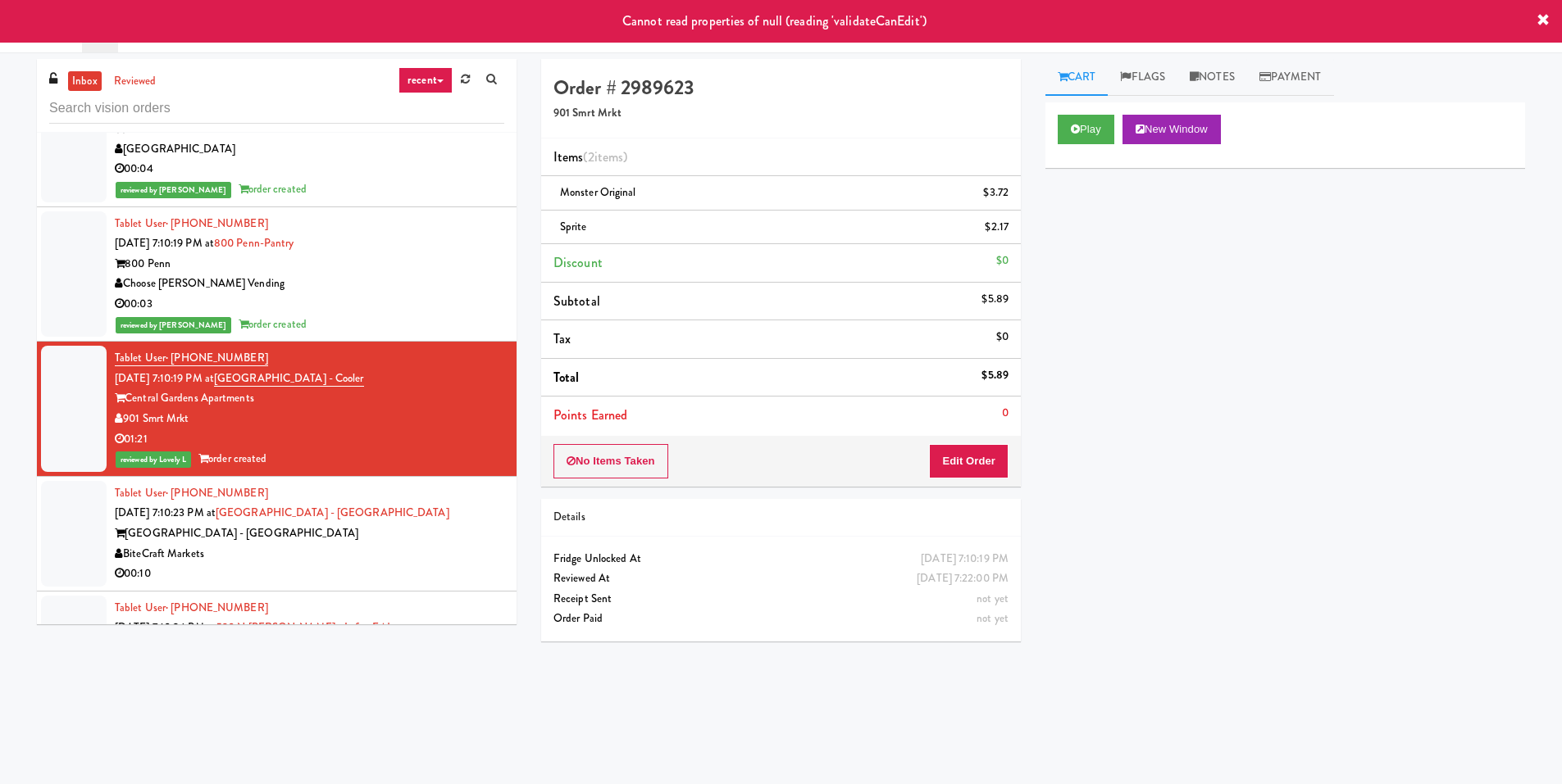
scroll to position [5654, 0]
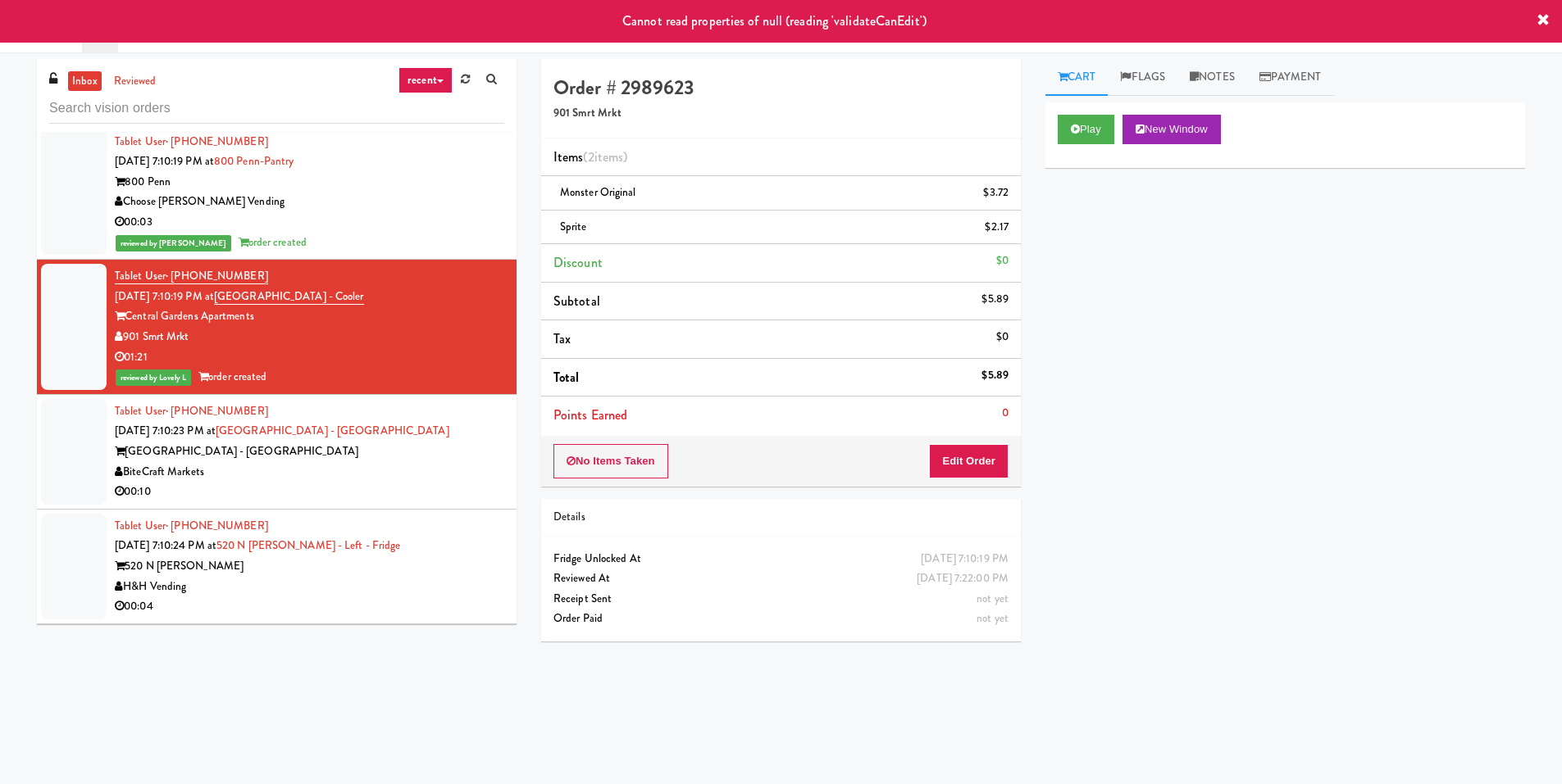
click at [404, 444] on div "Hollywood Heights - Westdale" at bounding box center [309, 452] width 389 height 21
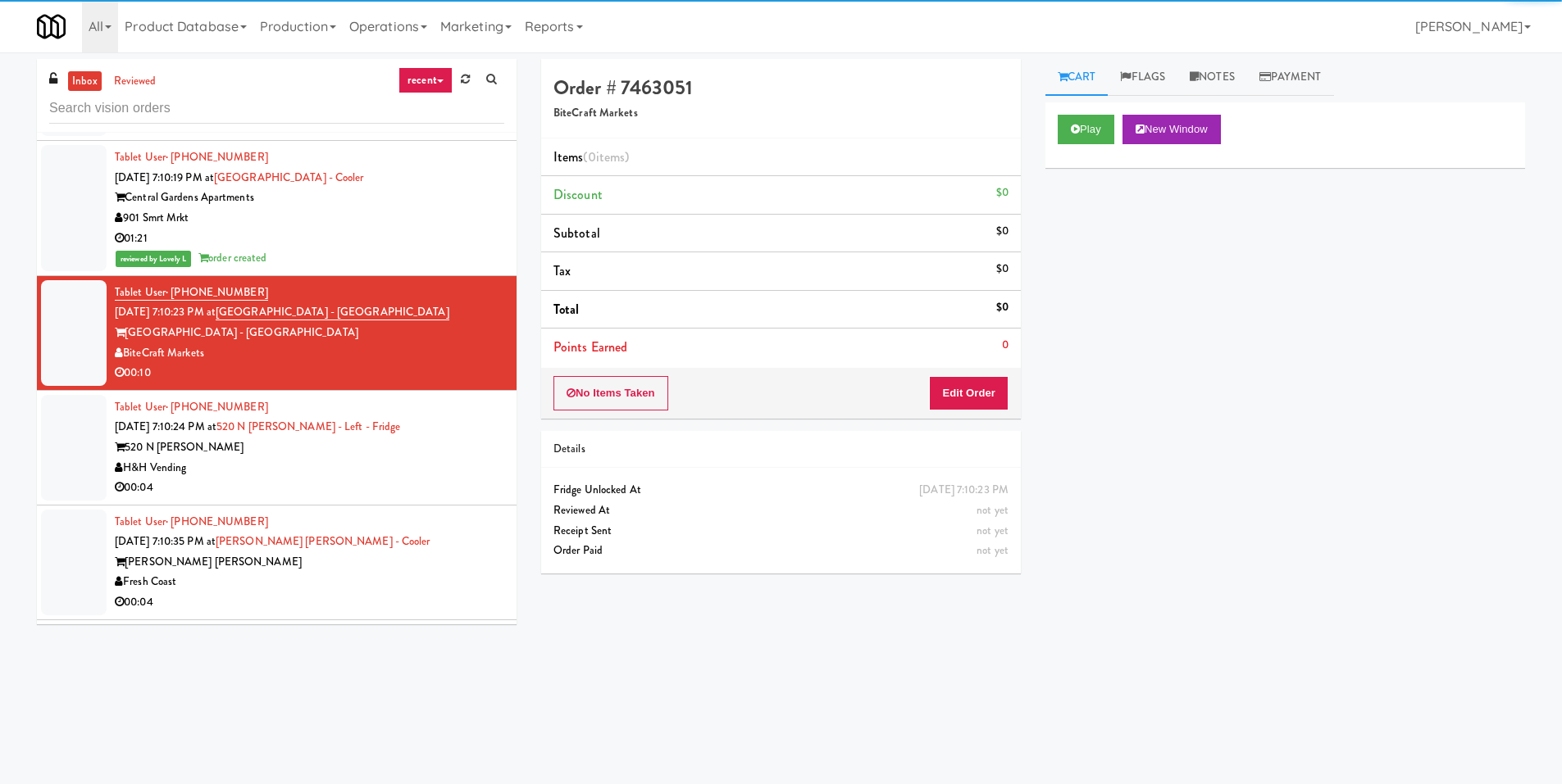
scroll to position [5901, 0]
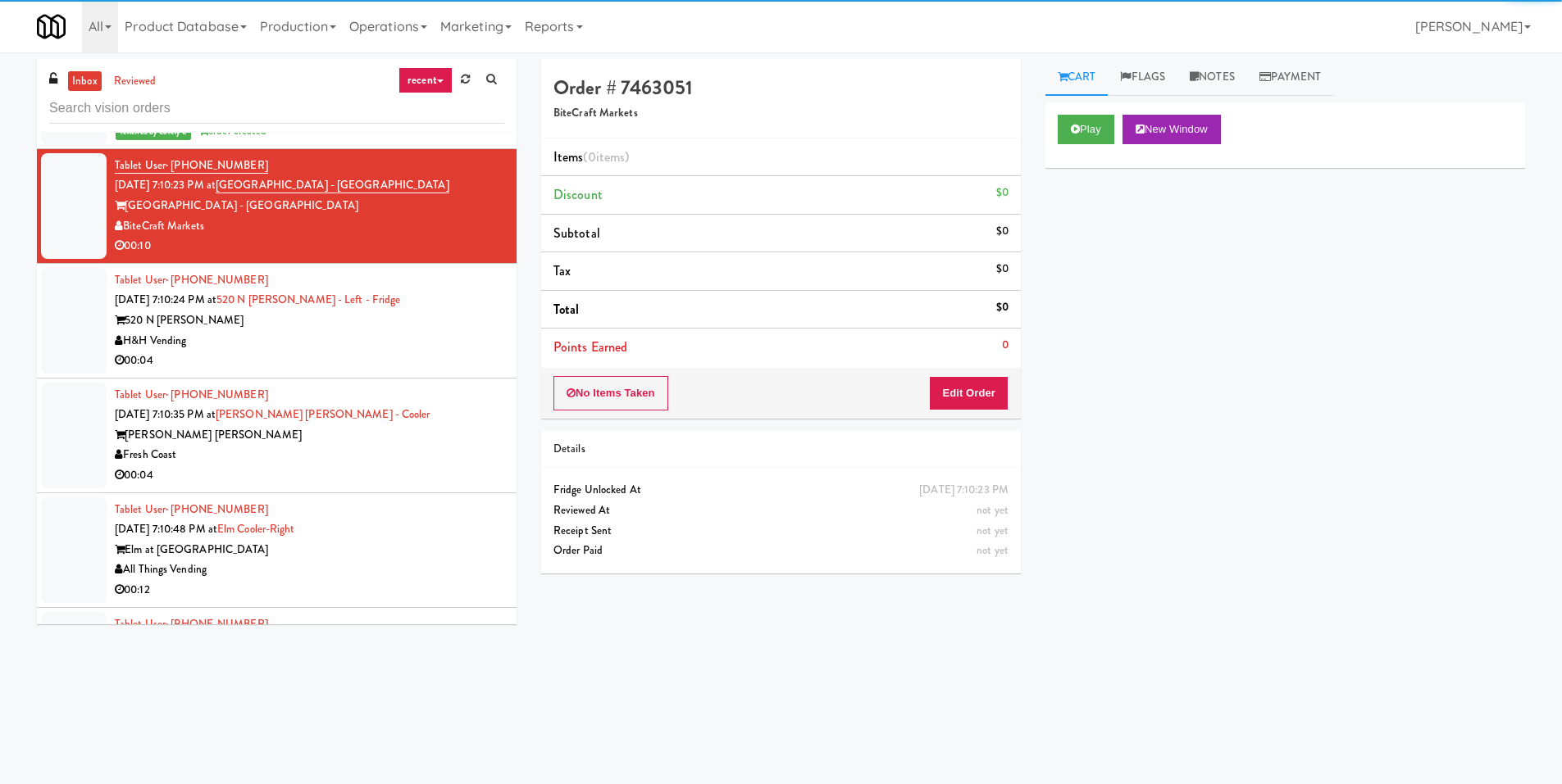
click at [378, 350] on div "H&H Vending" at bounding box center [309, 341] width 389 height 21
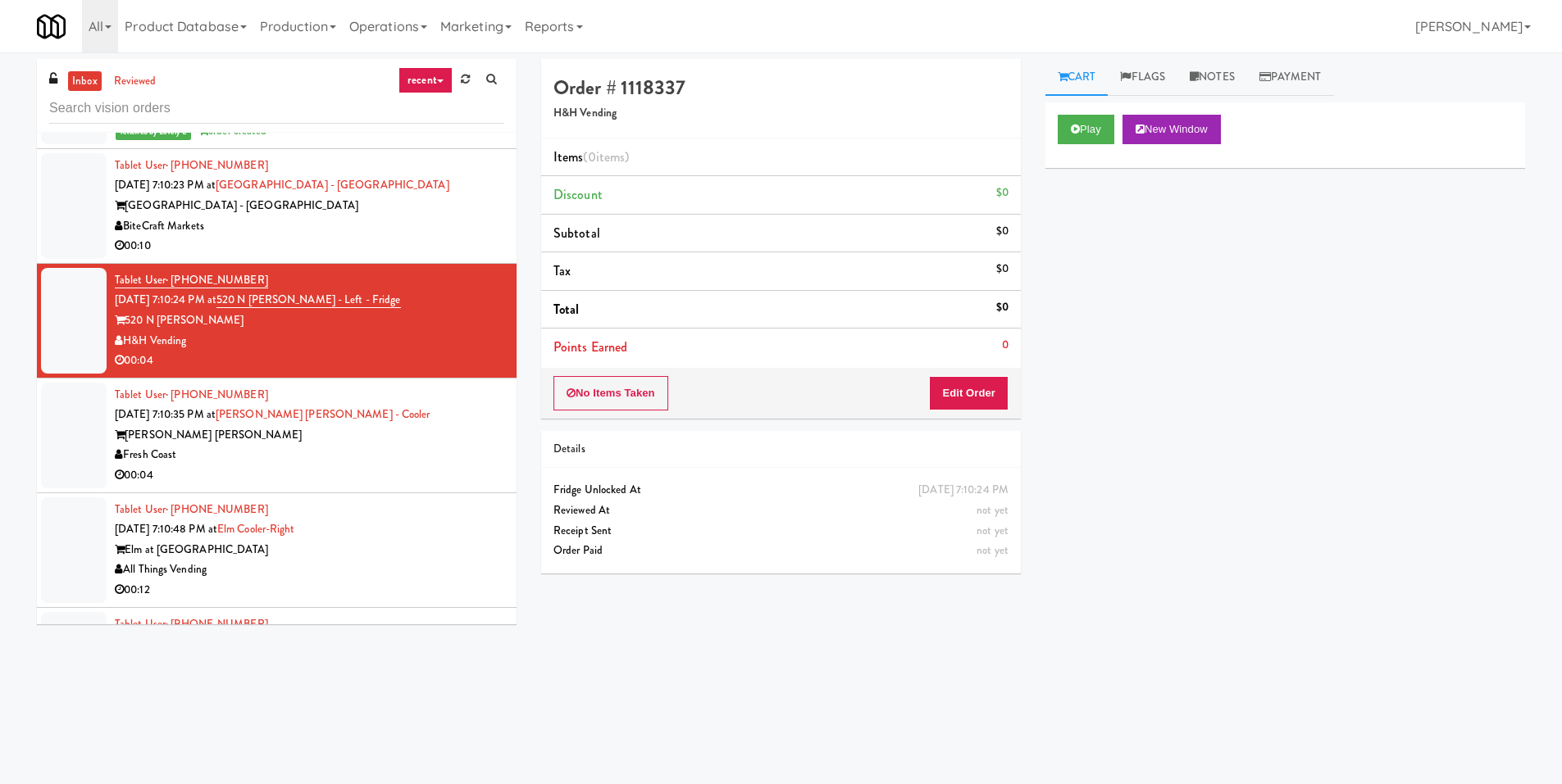
click at [387, 242] on div "00:10" at bounding box center [309, 246] width 389 height 21
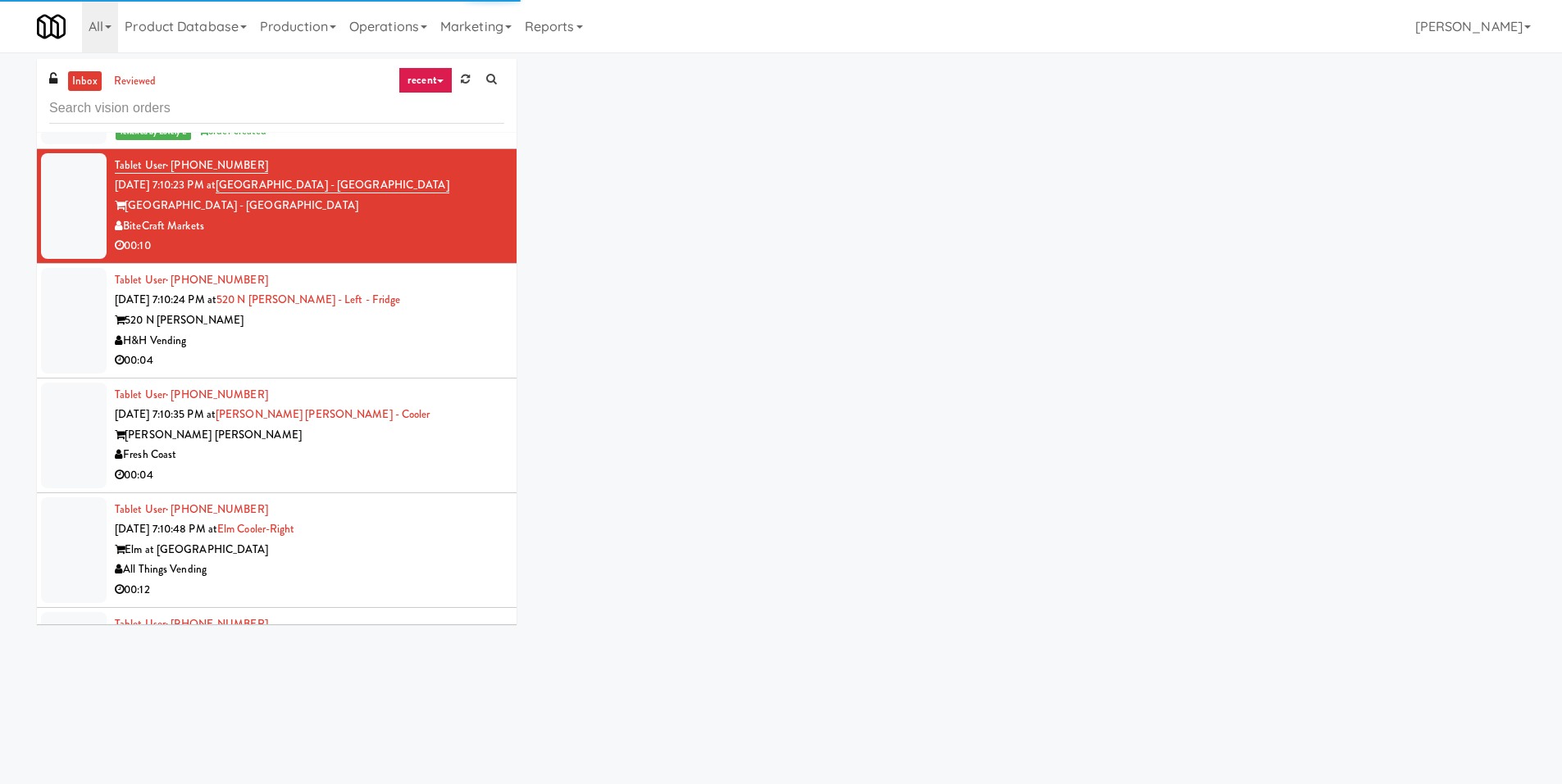
click at [364, 380] on li "Tablet User · (916) 527-4643 Sep 28, 2025 7:10:35 PM at Marc San Marcos - Coole…" at bounding box center [276, 436] width 480 height 115
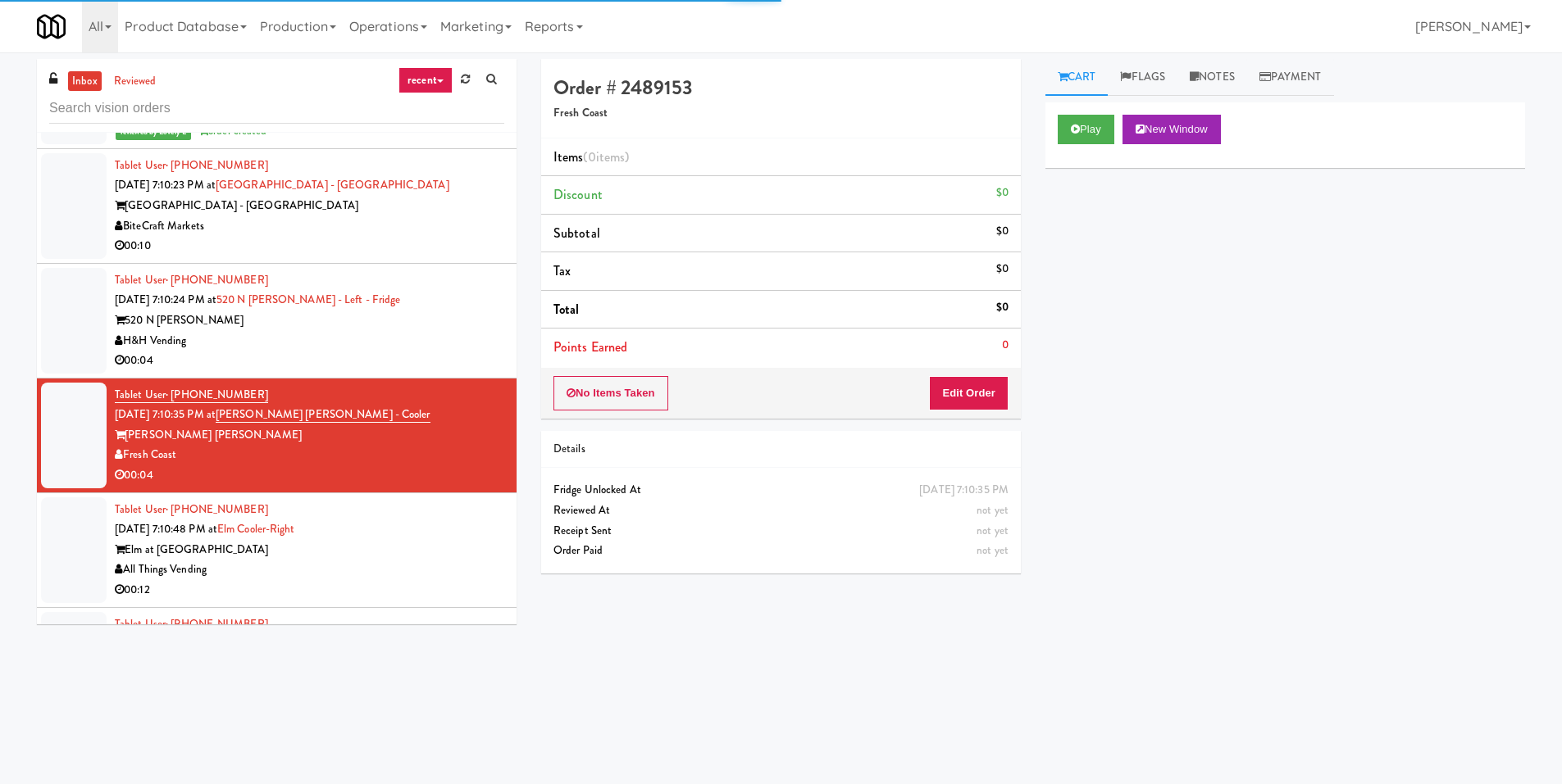
click at [368, 359] on div "00:04" at bounding box center [309, 361] width 389 height 21
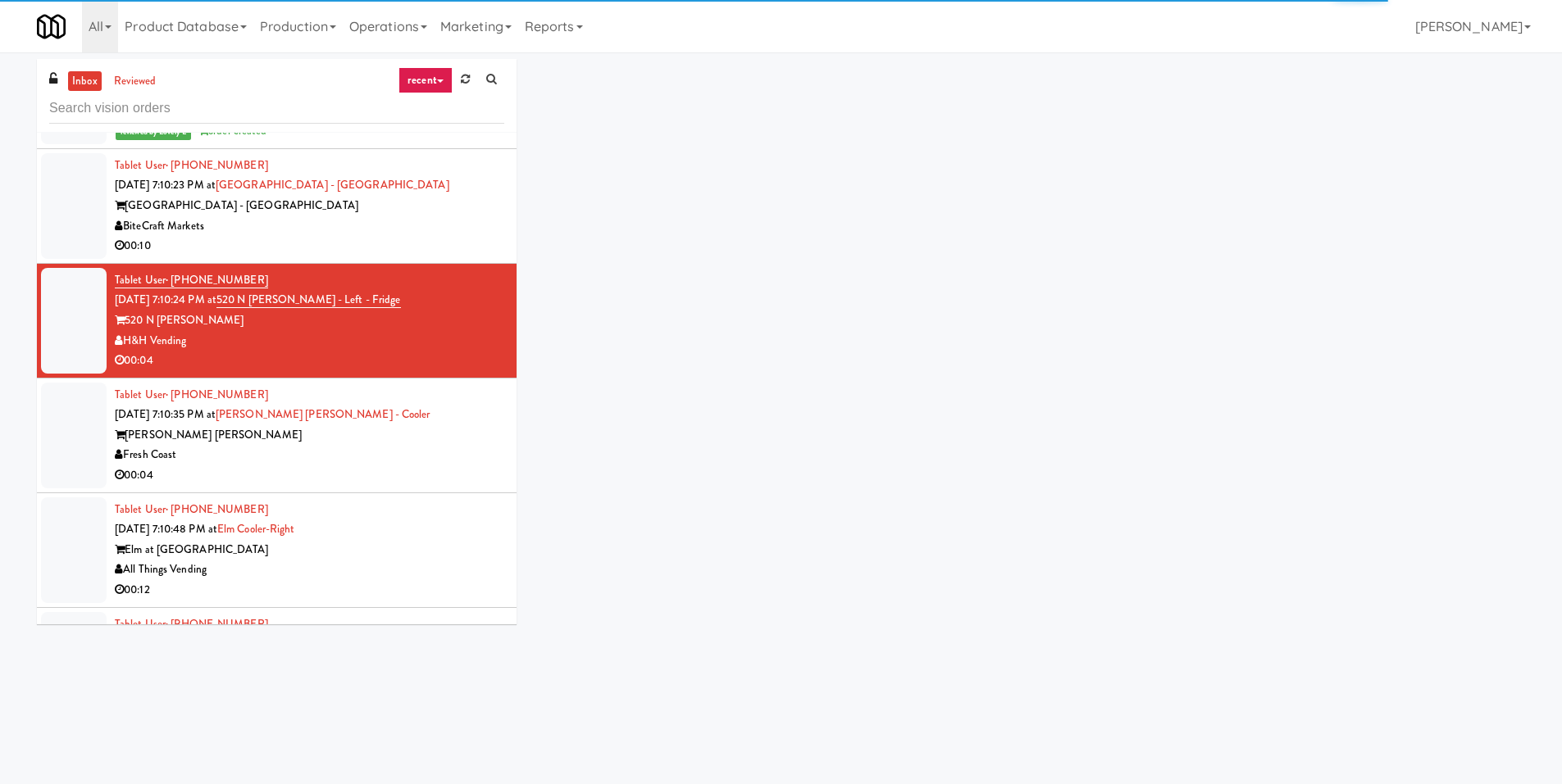
click at [384, 248] on li "Tablet User · (786) 782-4816 Sep 28, 2025 7:10:23 PM at Hollywood Heights - Sna…" at bounding box center [276, 207] width 480 height 115
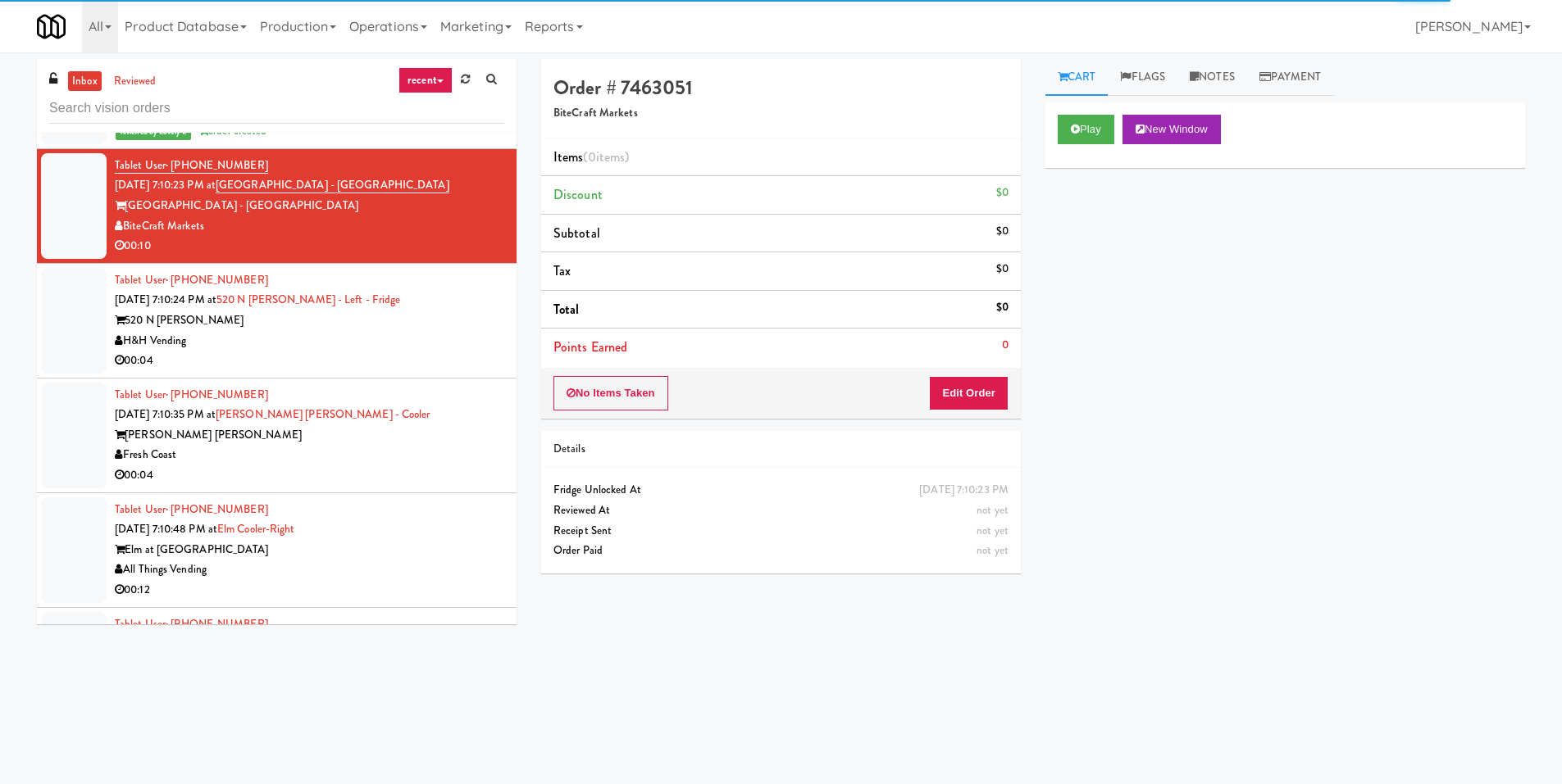
click at [377, 340] on div "H&H Vending" at bounding box center [309, 341] width 389 height 21
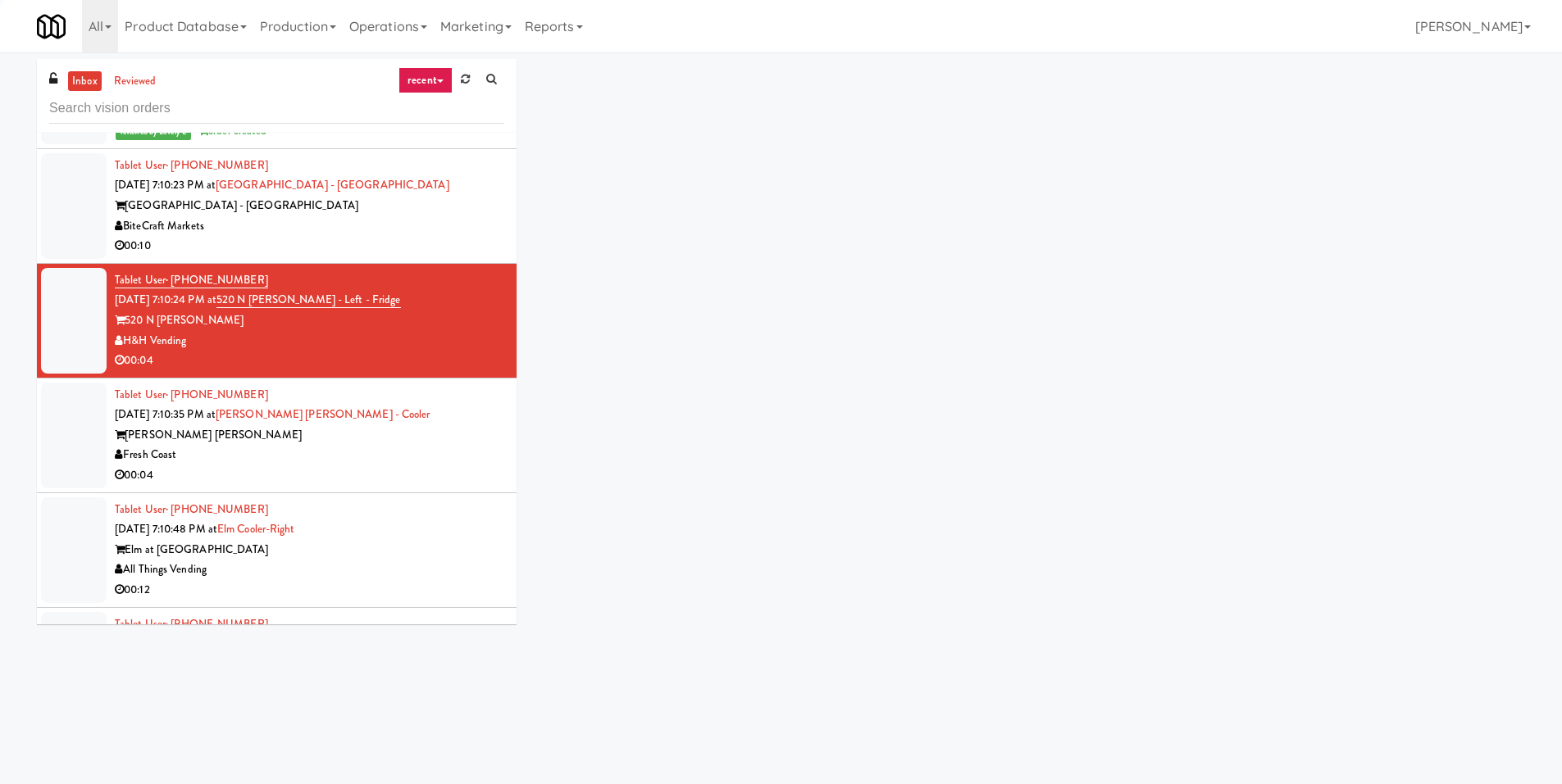
click at [399, 221] on div "BiteCraft Markets" at bounding box center [309, 227] width 389 height 21
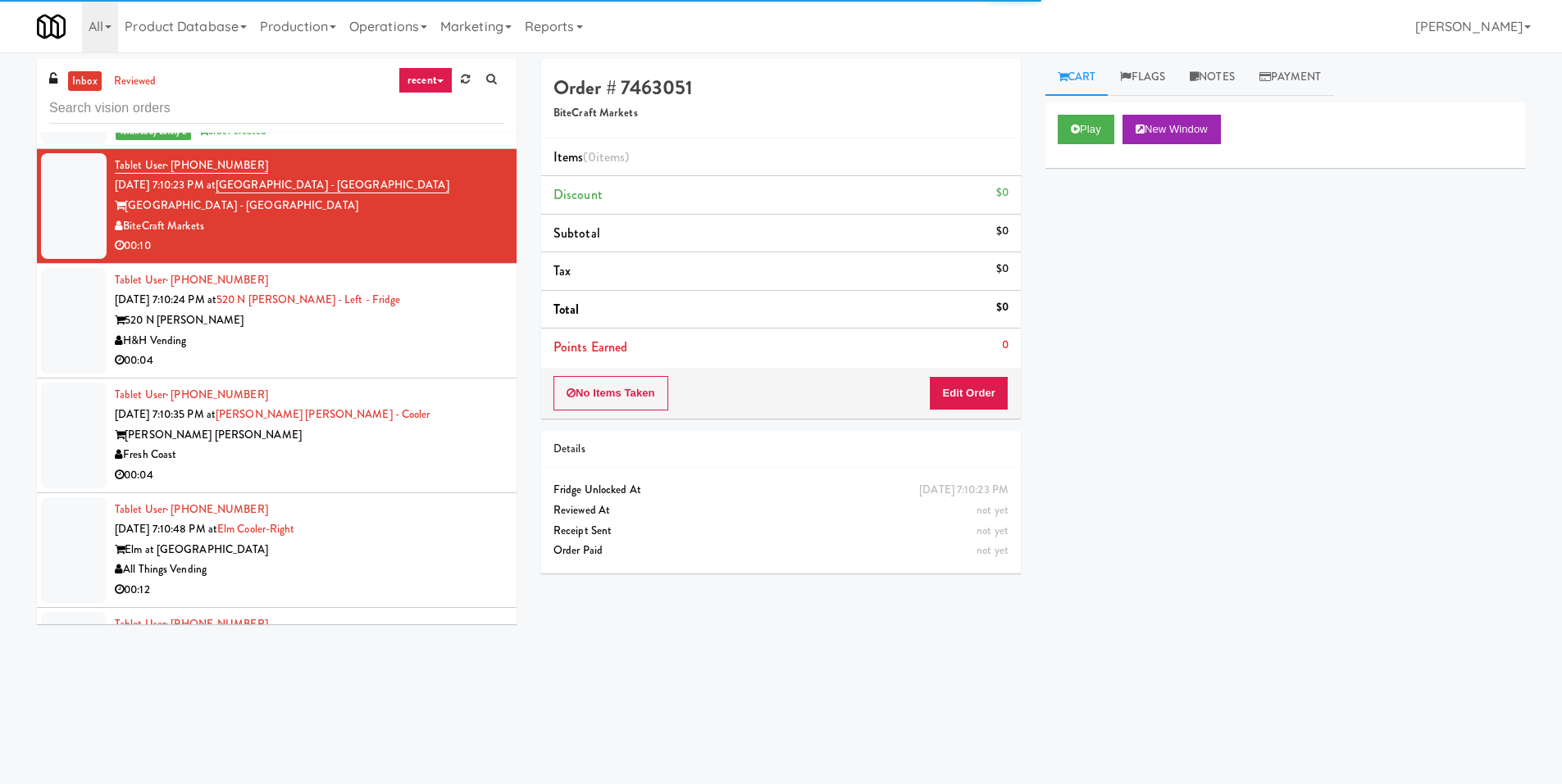
click at [387, 352] on div "00:04" at bounding box center [309, 361] width 389 height 21
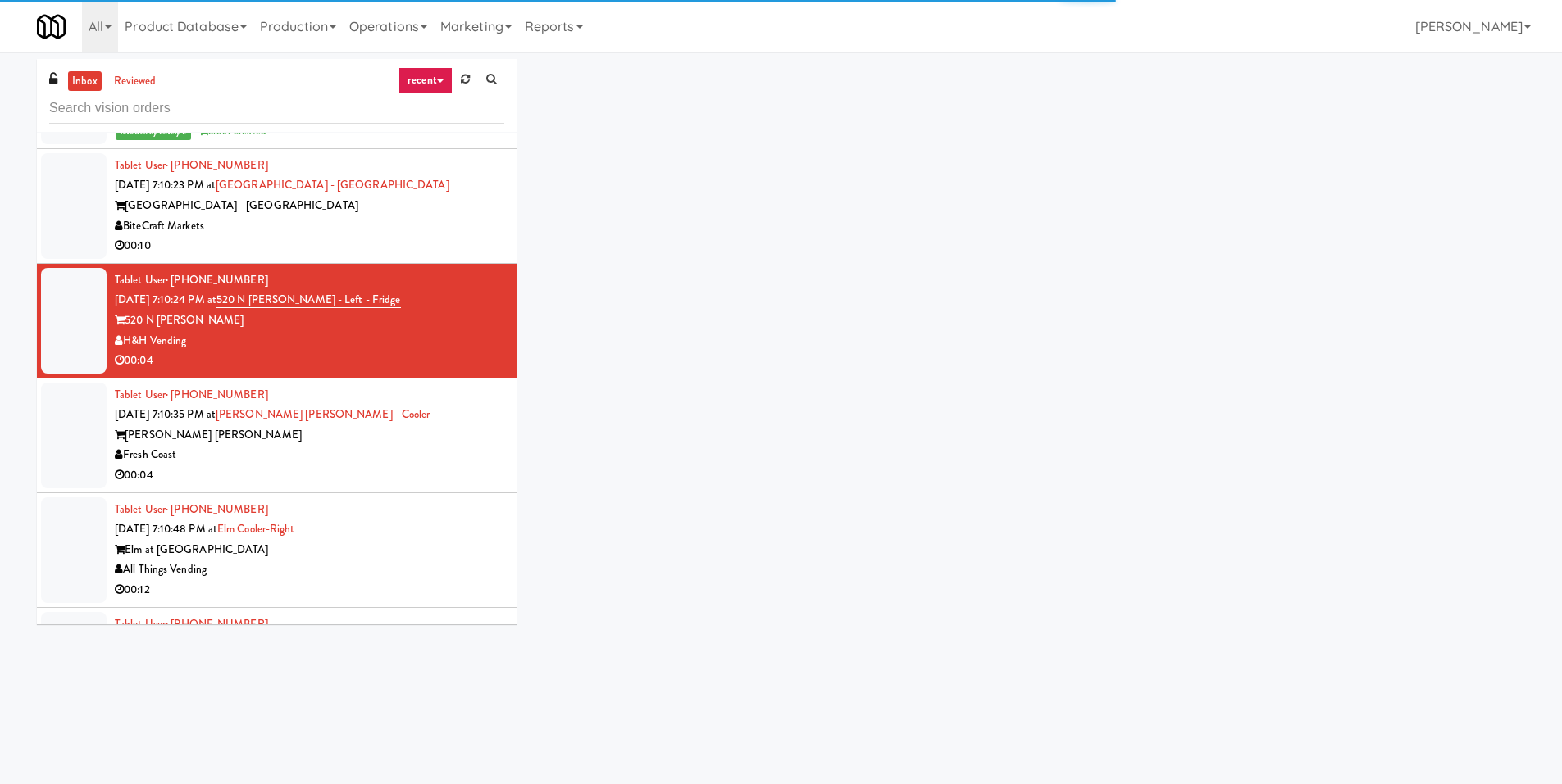
click at [392, 187] on div "Tablet User · (786) 782-4816 Sep 28, 2025 7:10:23 PM at Hollywood Heights - Sna…" at bounding box center [309, 206] width 389 height 101
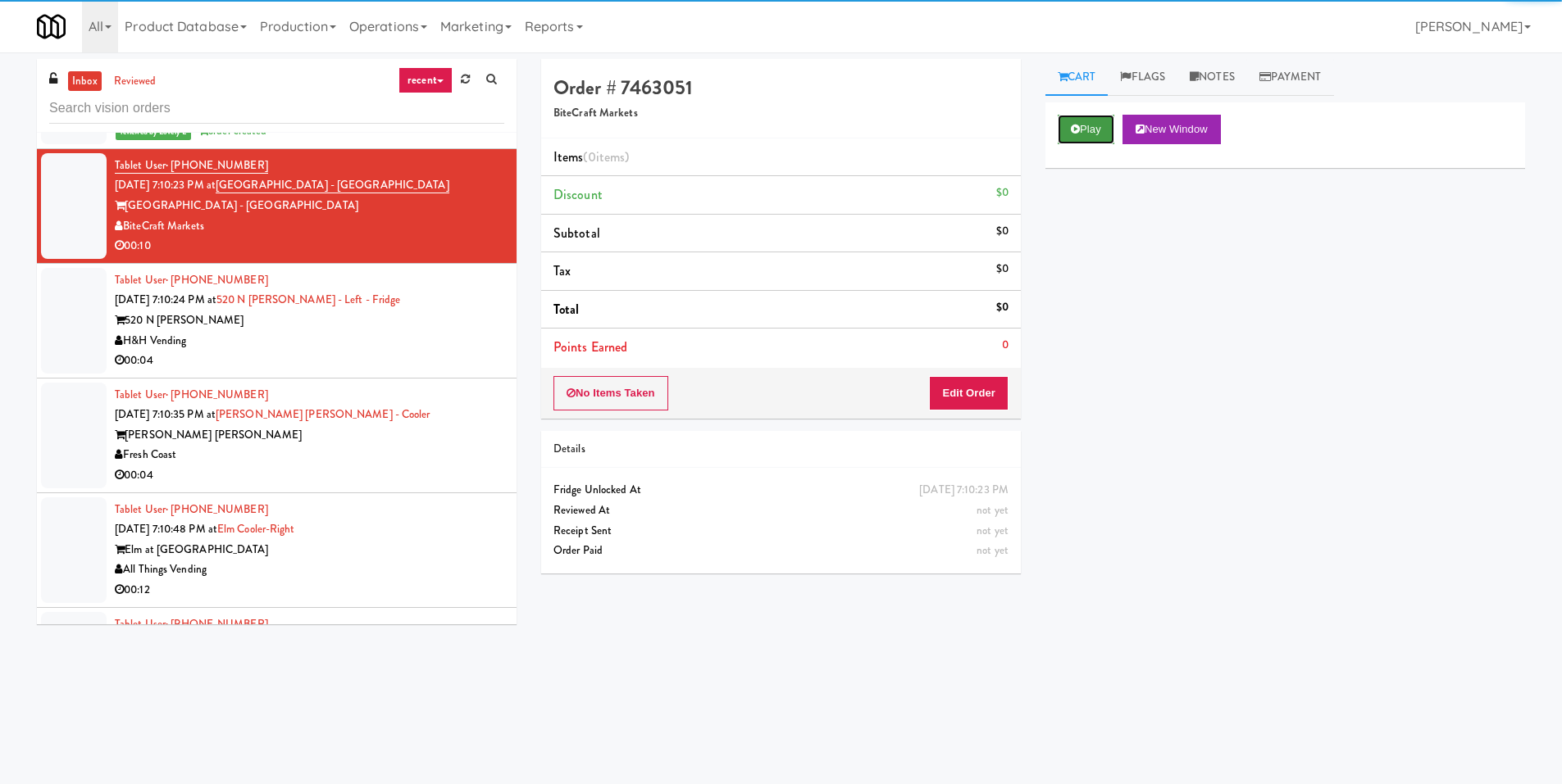
click at [1059, 118] on button "Play" at bounding box center [1086, 129] width 56 height 29
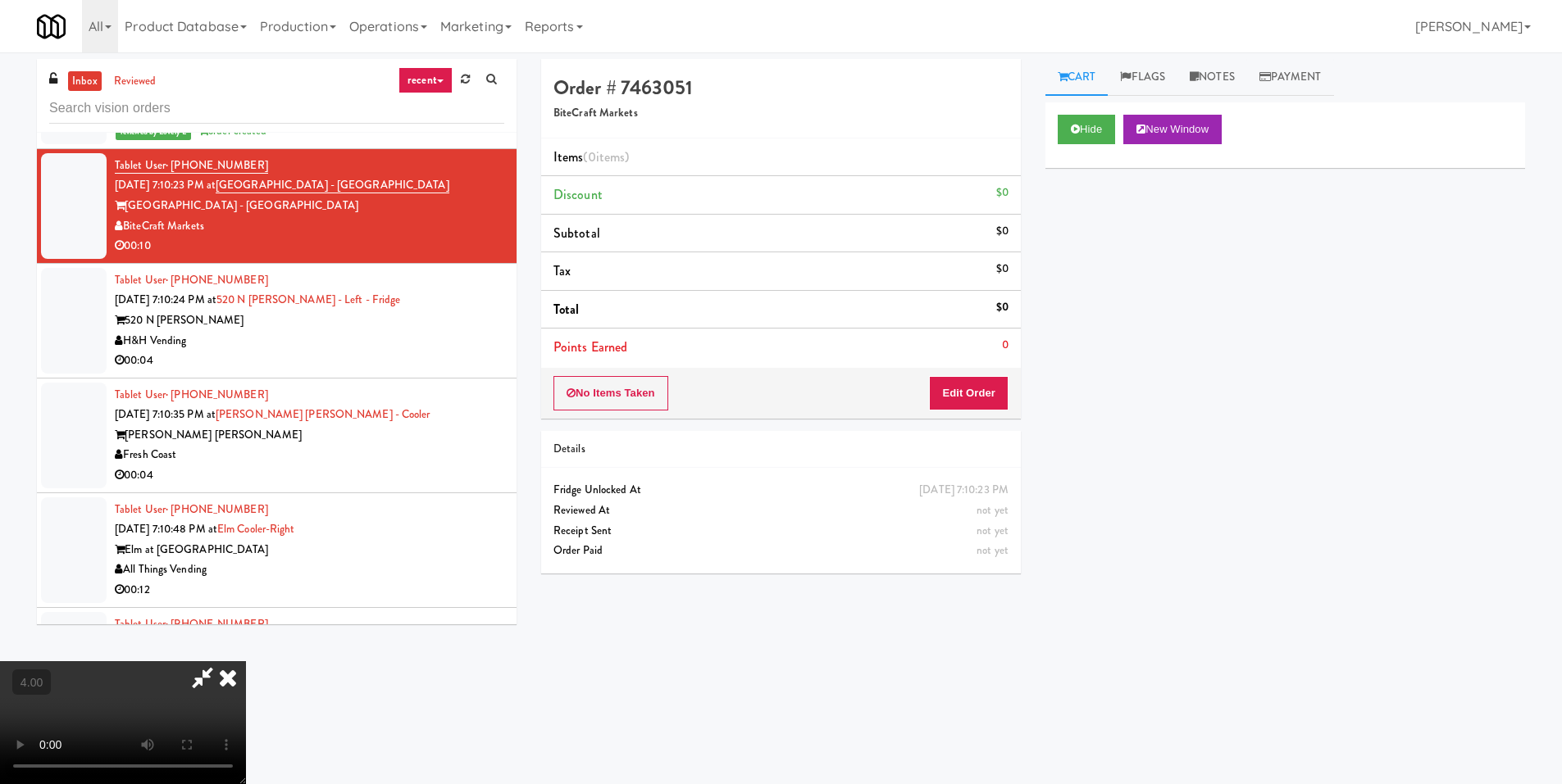
click at [355, 379] on li "Tablet User · (916) 527-4643 Sep 28, 2025 7:10:35 PM at Marc San Marcos - Coole…" at bounding box center [276, 436] width 480 height 115
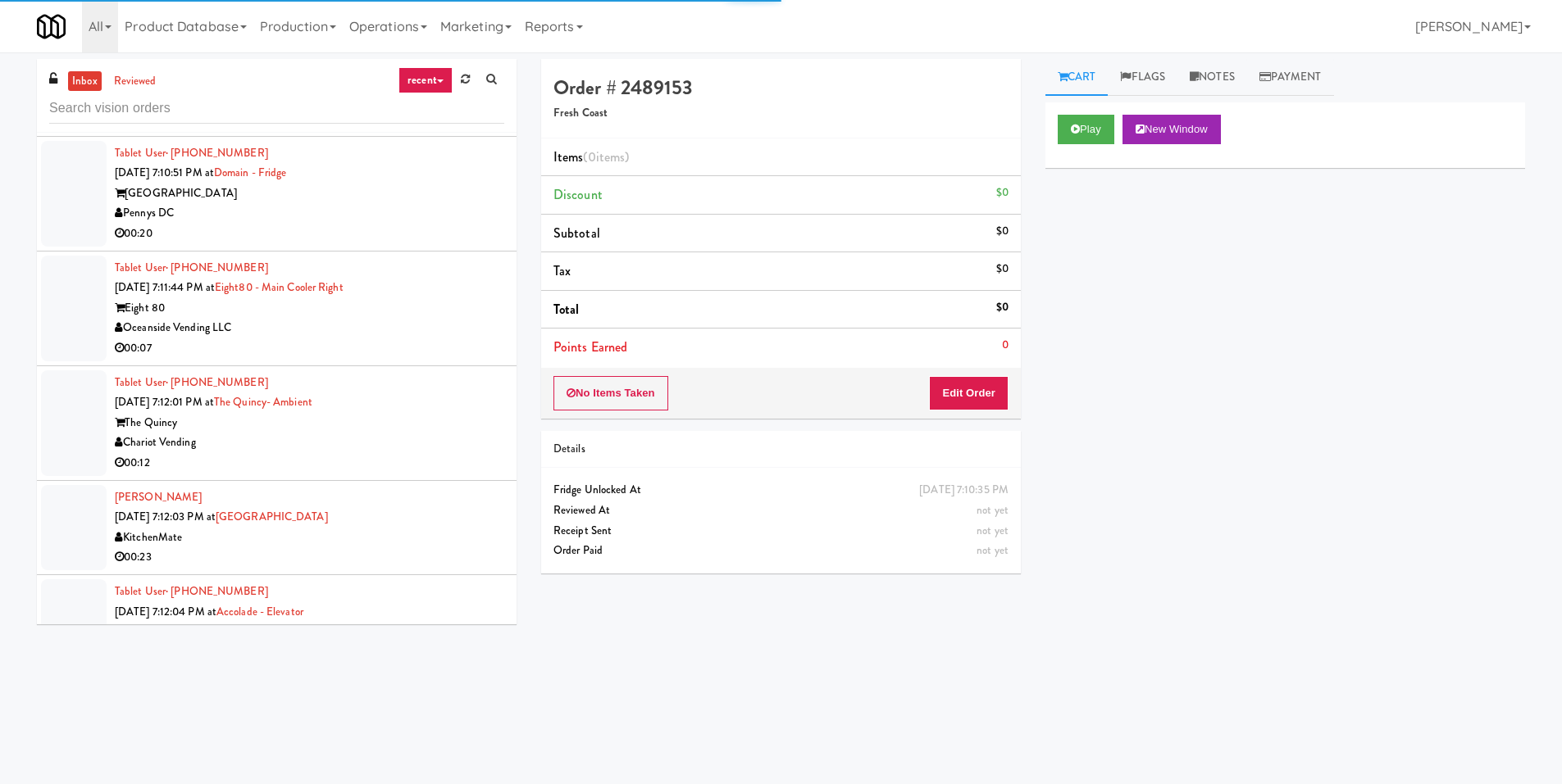
scroll to position [6392, 0]
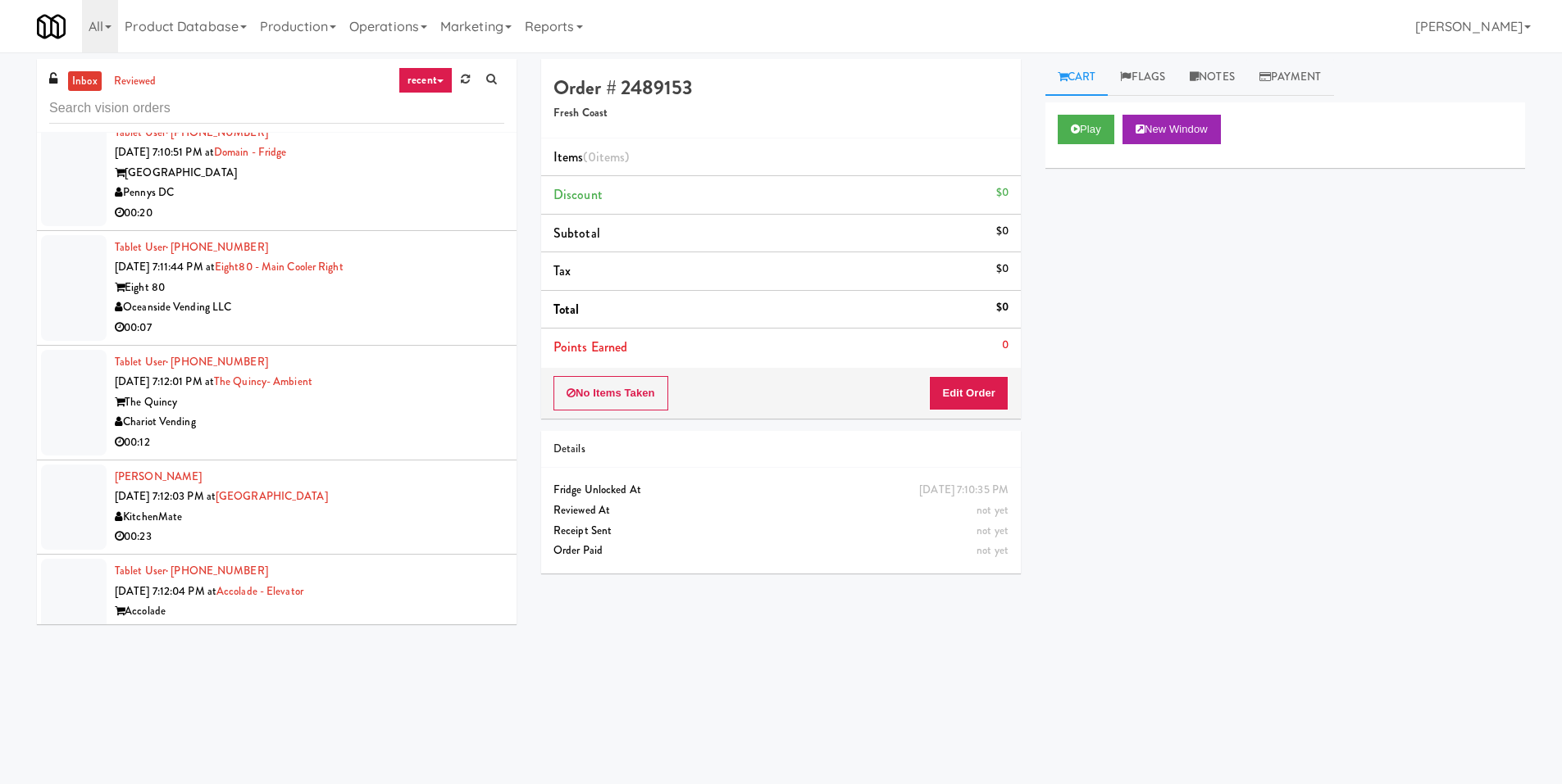
click at [374, 213] on div "00:20" at bounding box center [309, 213] width 389 height 21
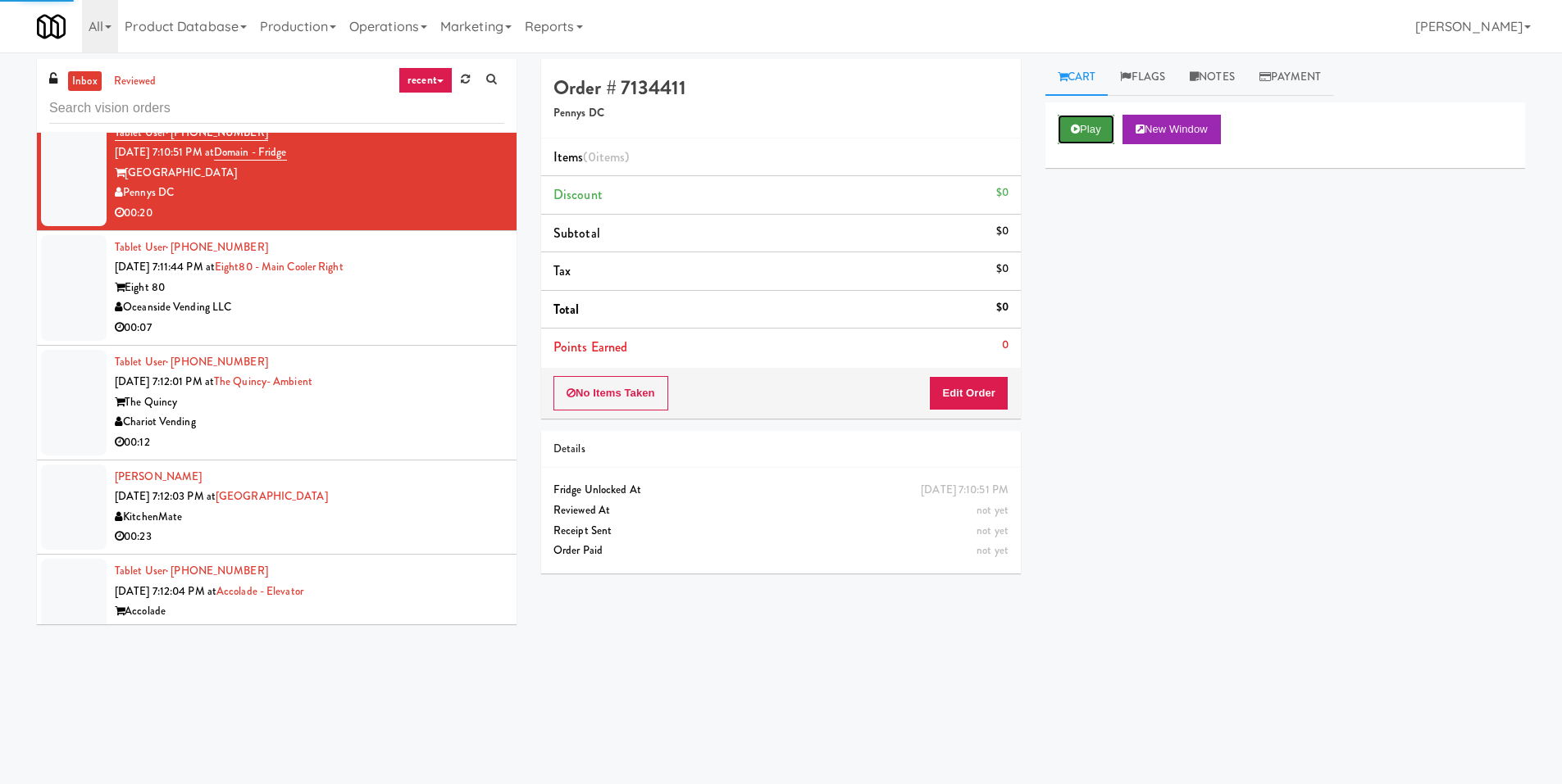
click at [1081, 125] on button "Play" at bounding box center [1086, 129] width 56 height 29
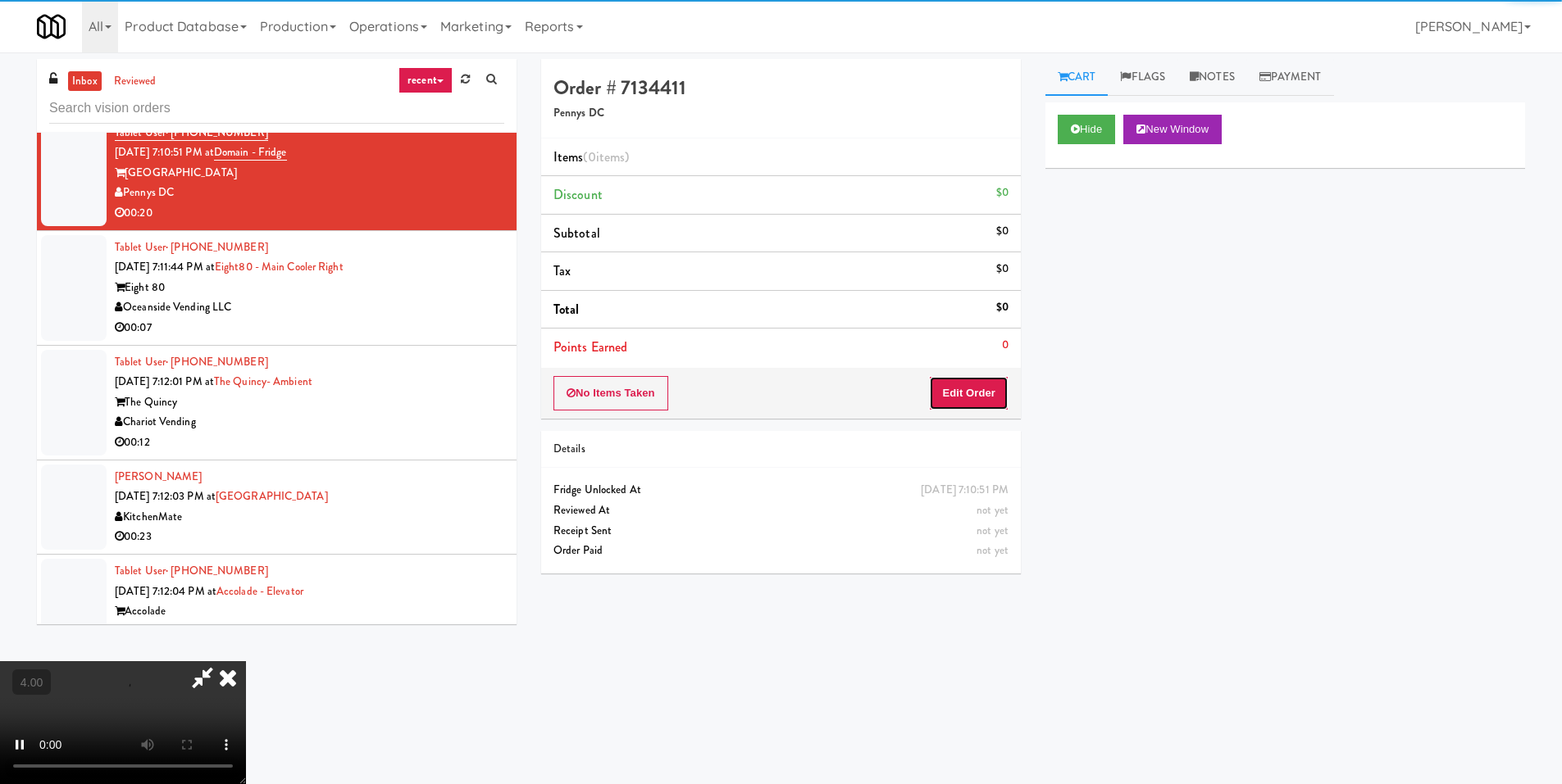
click at [945, 381] on button "Edit Order" at bounding box center [969, 393] width 80 height 35
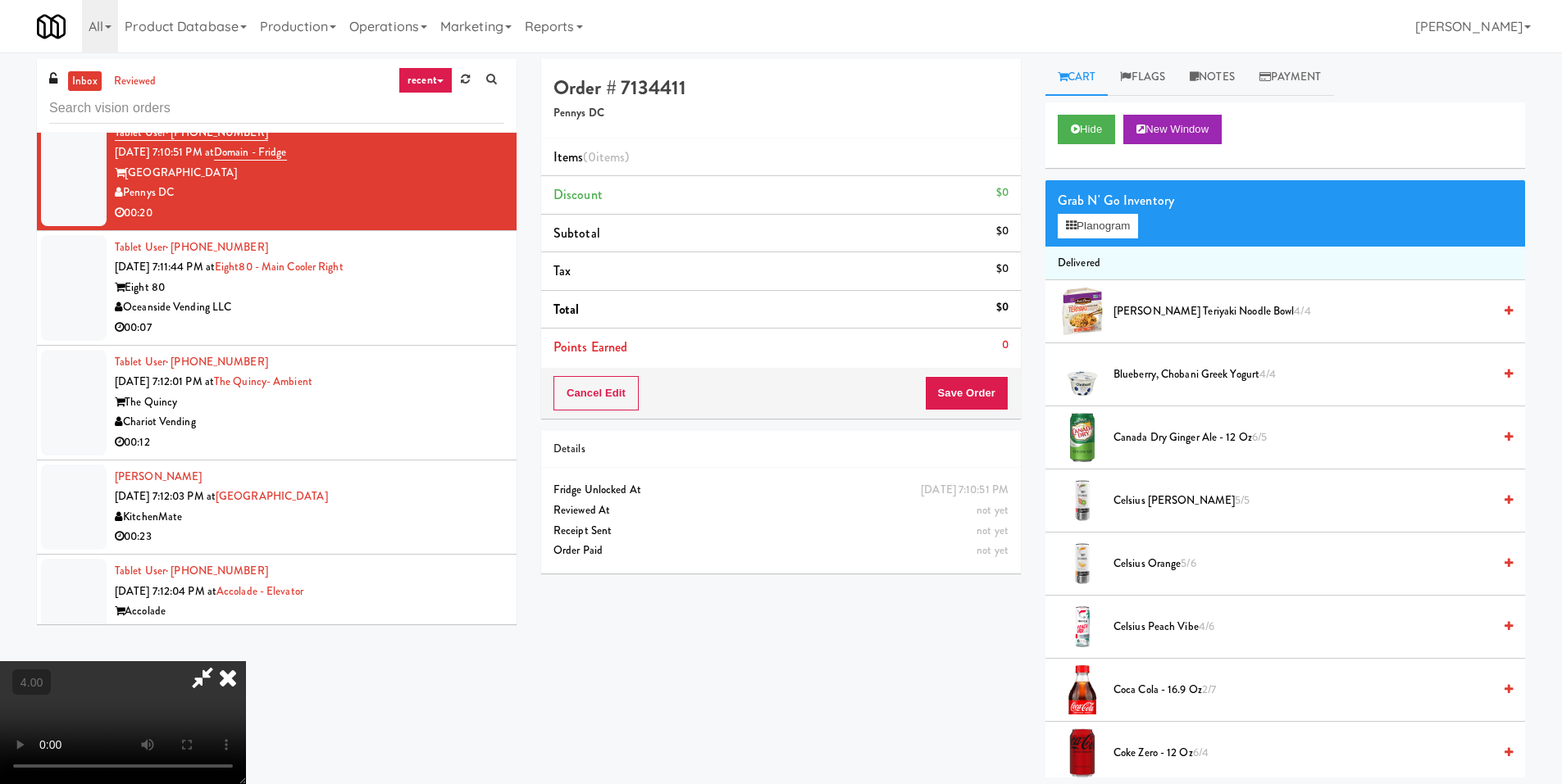
click at [246, 662] on video at bounding box center [123, 723] width 246 height 123
click at [1081, 218] on button "Planogram" at bounding box center [1097, 227] width 80 height 24
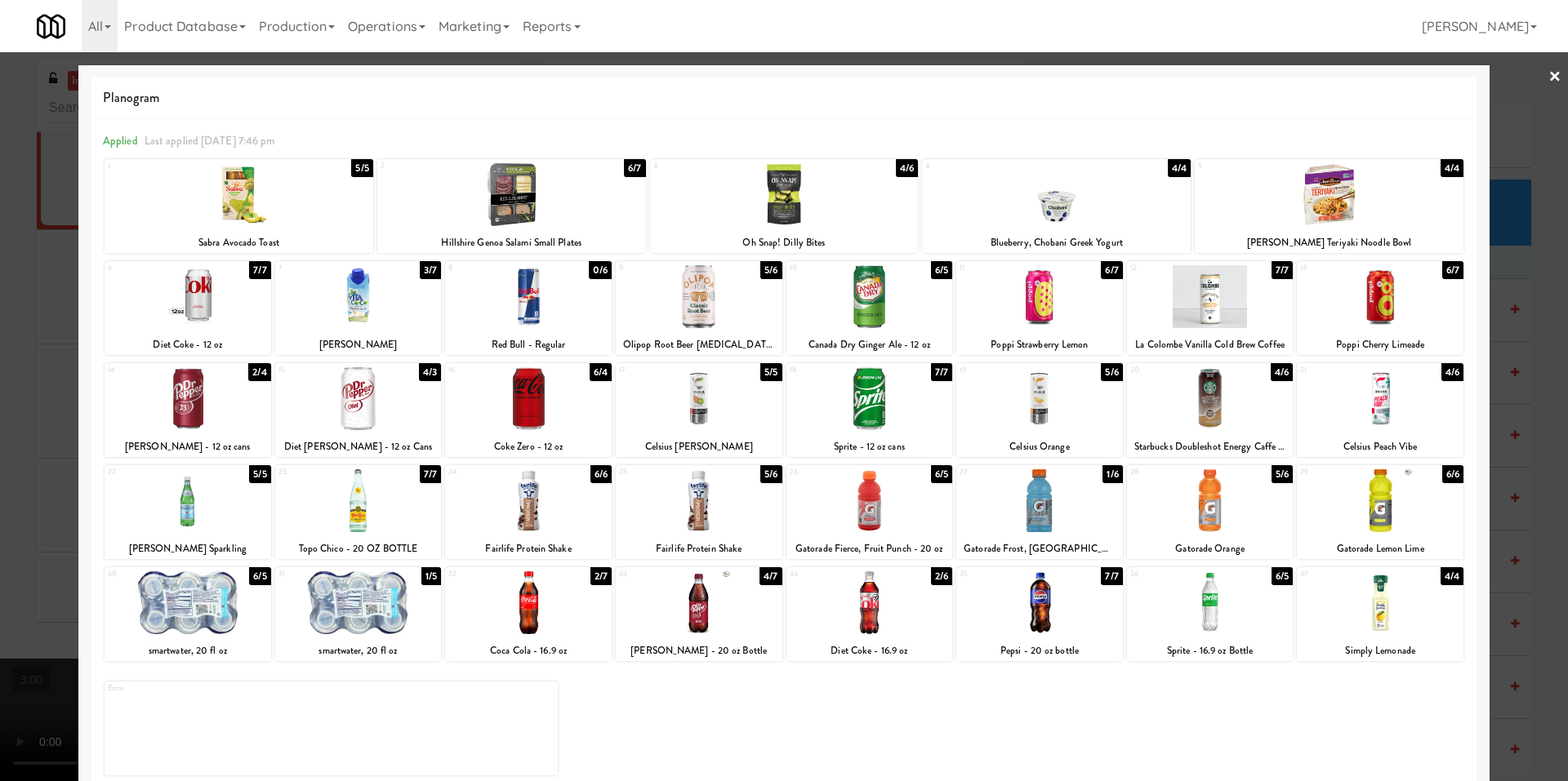
click at [1026, 494] on div at bounding box center [1040, 500] width 167 height 63
click at [360, 612] on div at bounding box center [359, 602] width 167 height 63
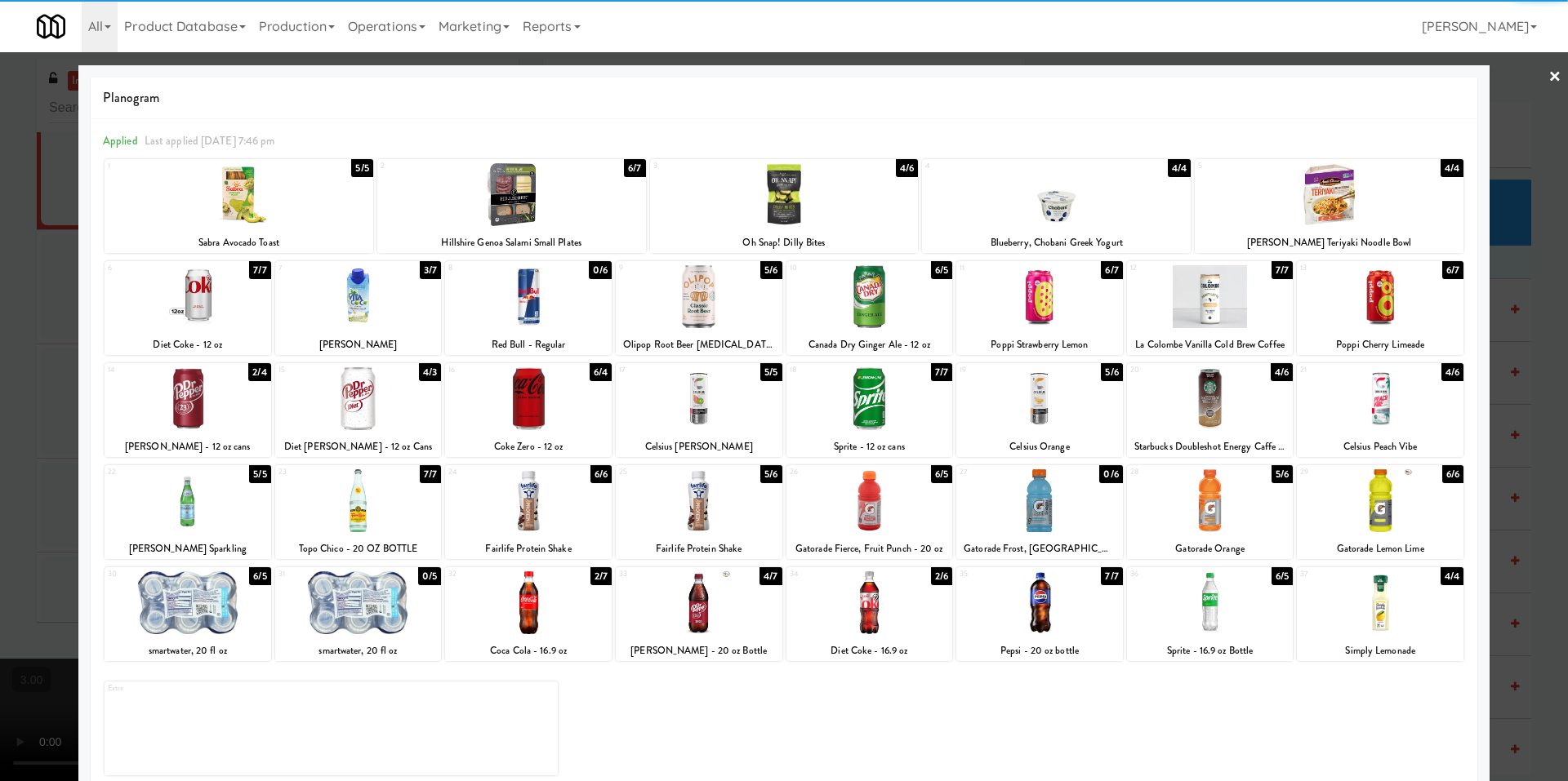
drag, startPoint x: 56, startPoint y: 600, endPoint x: 251, endPoint y: 538, distance: 204.6
click at [55, 600] on div at bounding box center [784, 390] width 1568 height 781
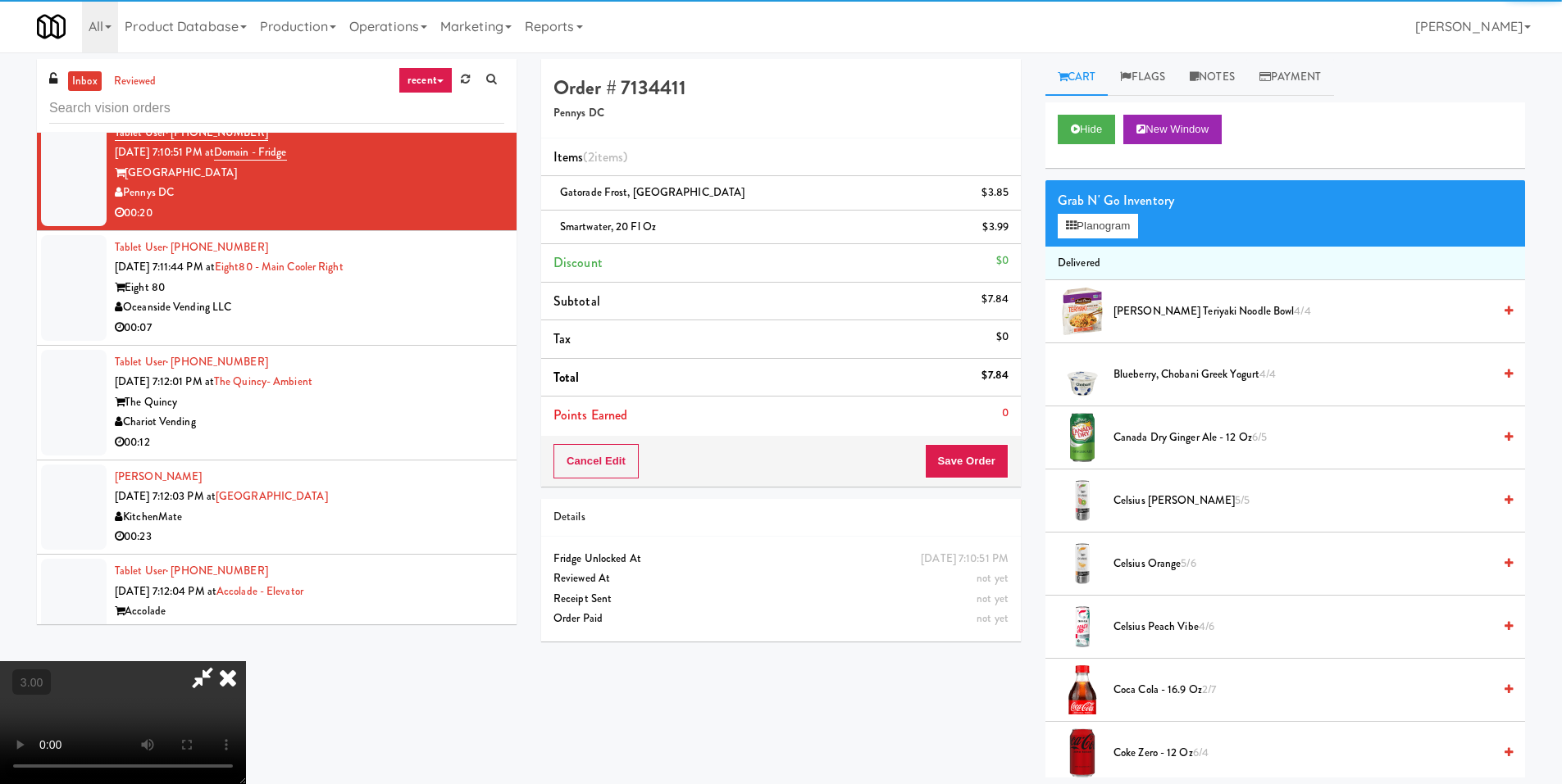
click at [246, 662] on video at bounding box center [123, 723] width 246 height 123
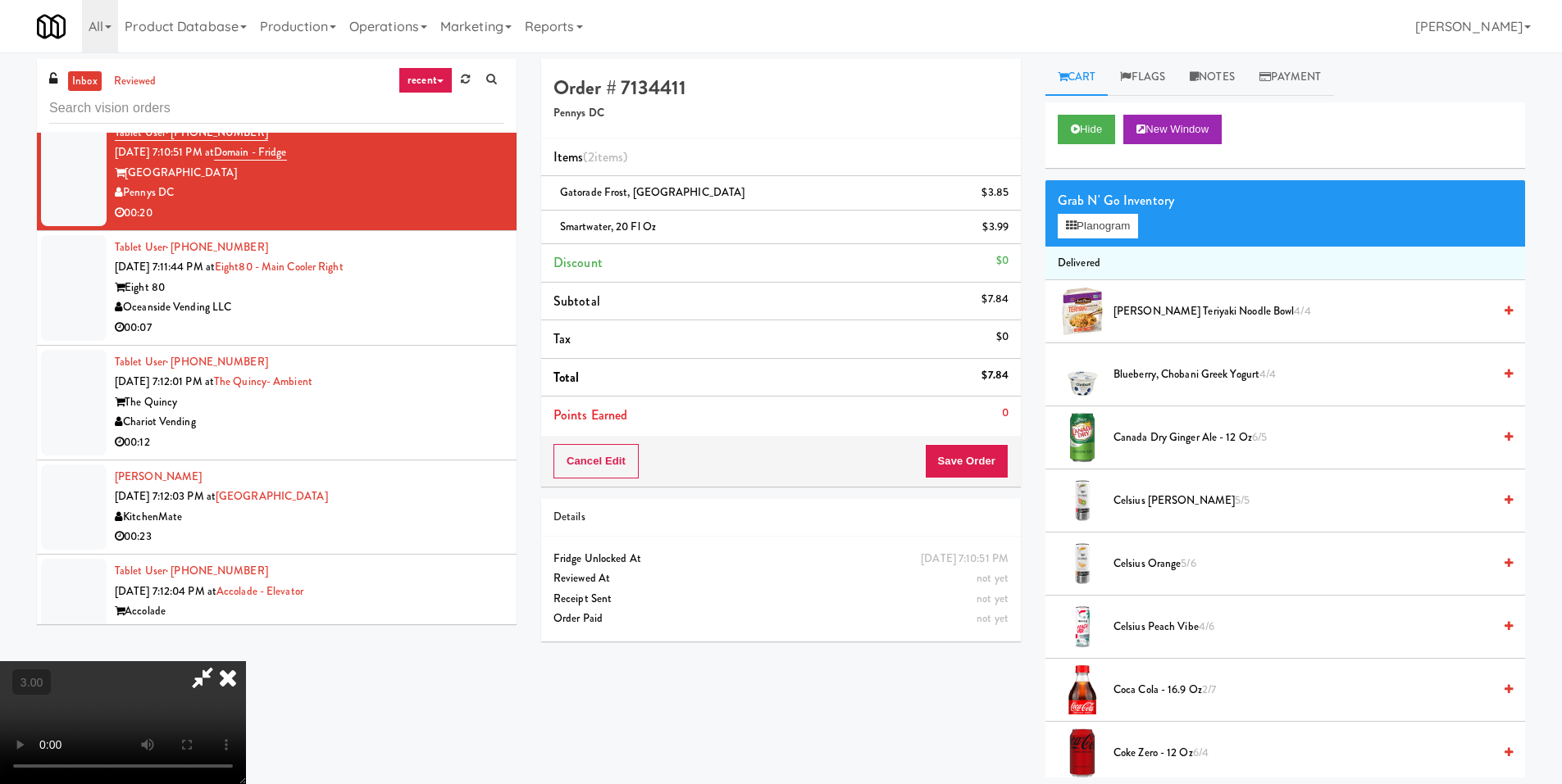
click at [975, 440] on div "Cancel Edit Save Order" at bounding box center [781, 462] width 480 height 51
click at [977, 461] on button "Save Order" at bounding box center [966, 461] width 84 height 35
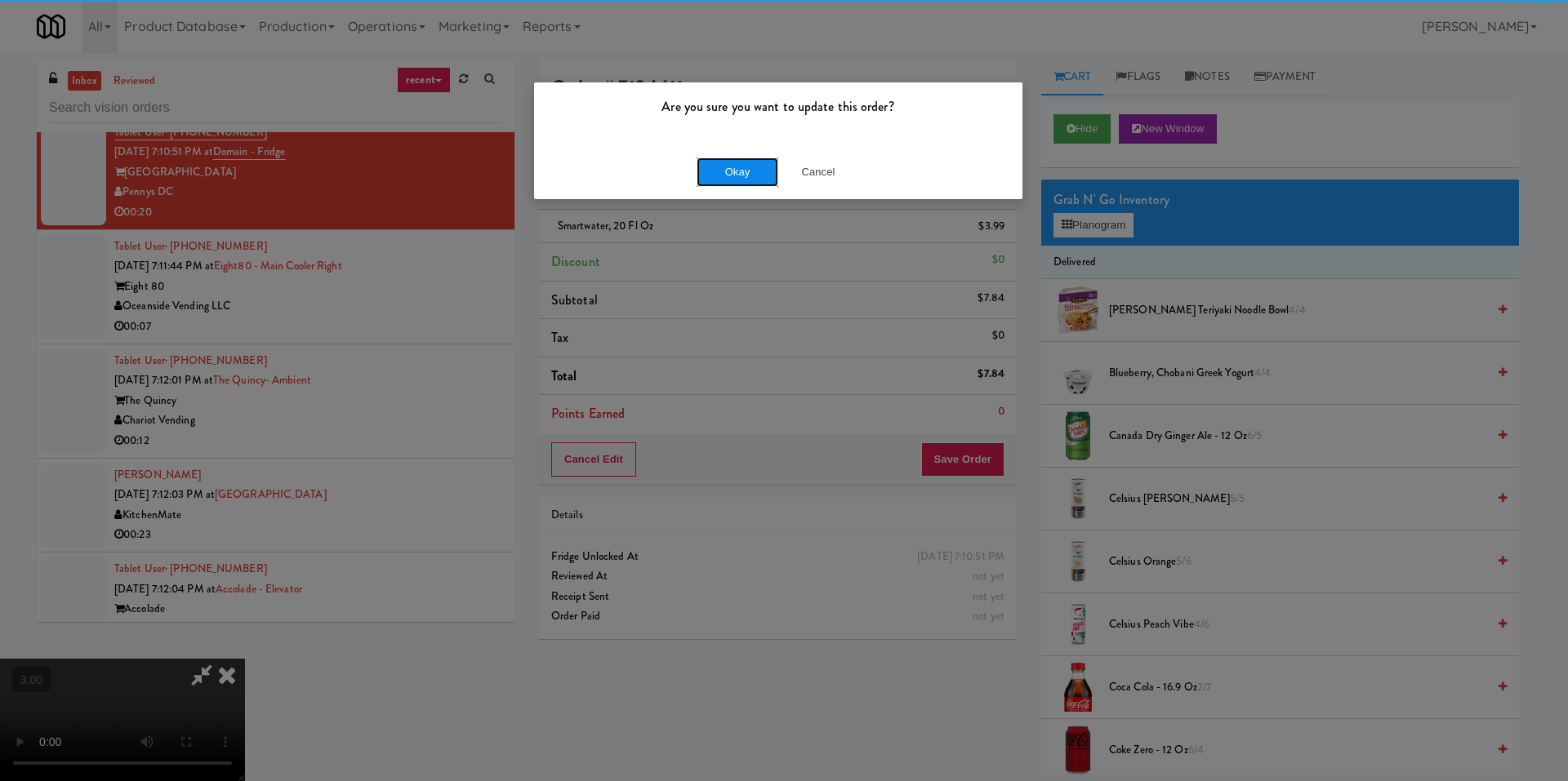
click at [714, 158] on button "Okay" at bounding box center [737, 171] width 81 height 29
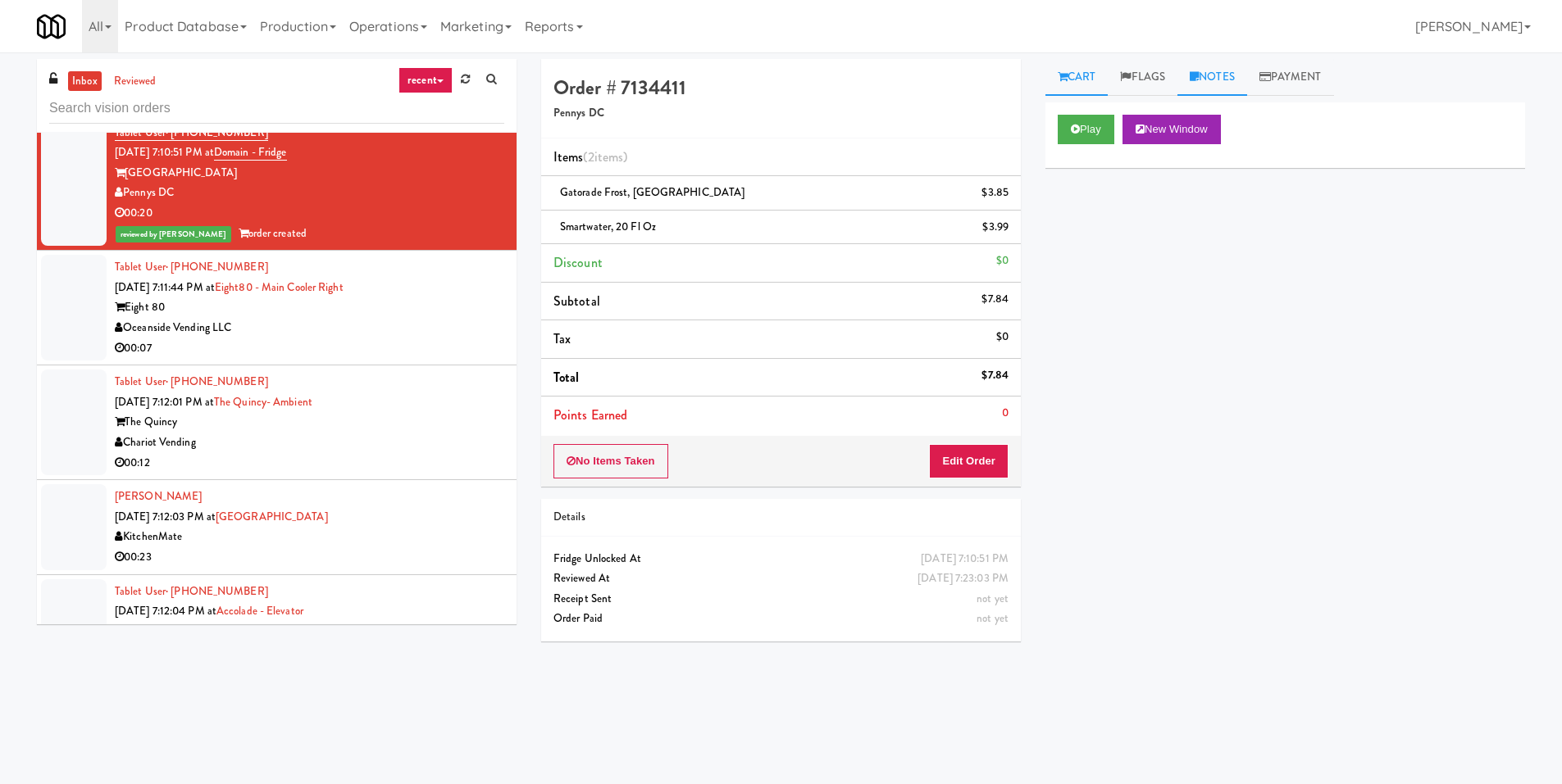
click at [1193, 72] on icon at bounding box center [1194, 76] width 9 height 10
click at [1094, 211] on p at bounding box center [1285, 201] width 453 height 18
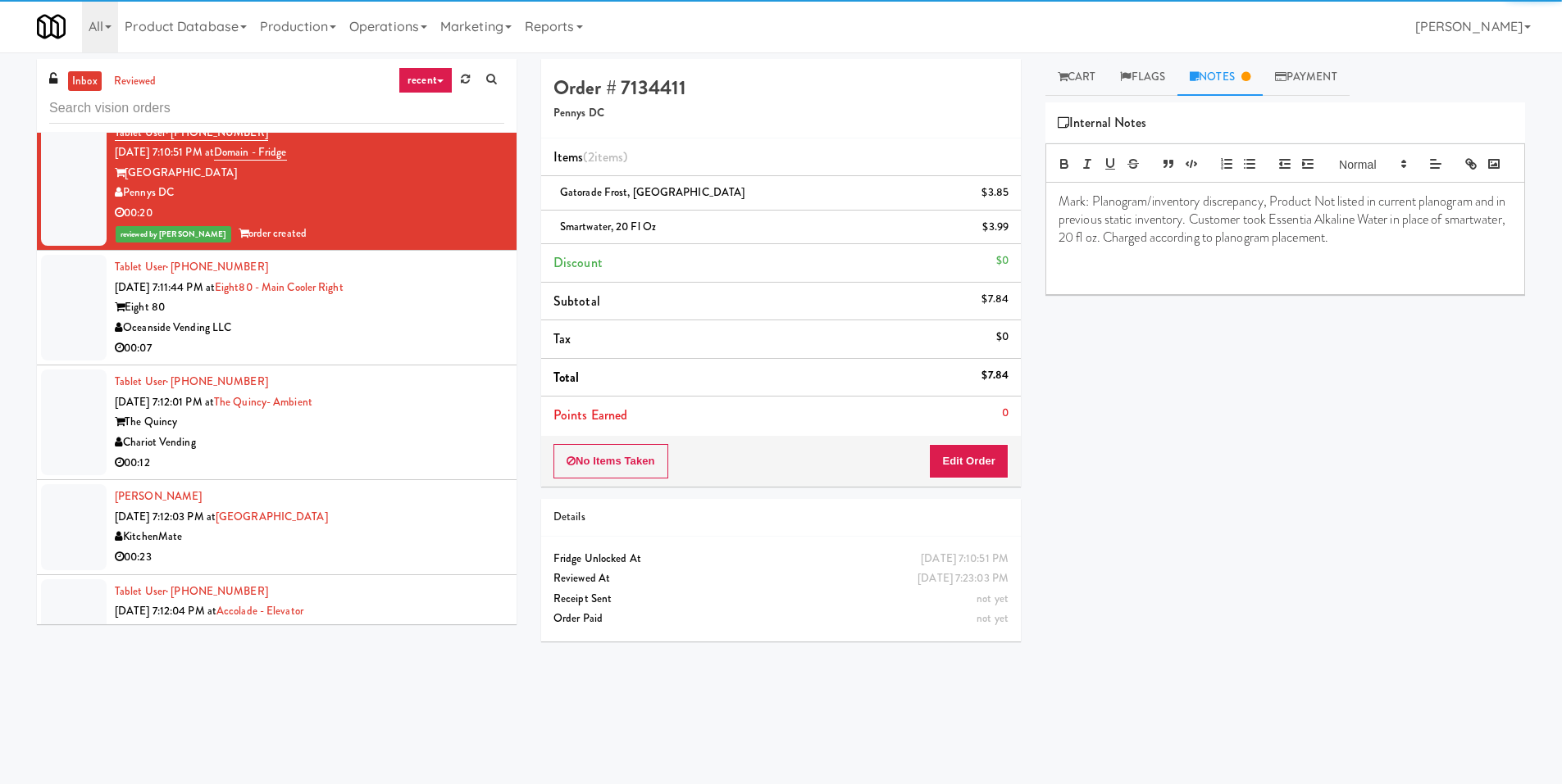
drag, startPoint x: 315, startPoint y: 341, endPoint x: 418, endPoint y: 341, distance: 103.0
click at [315, 341] on div "00:07" at bounding box center [309, 349] width 389 height 21
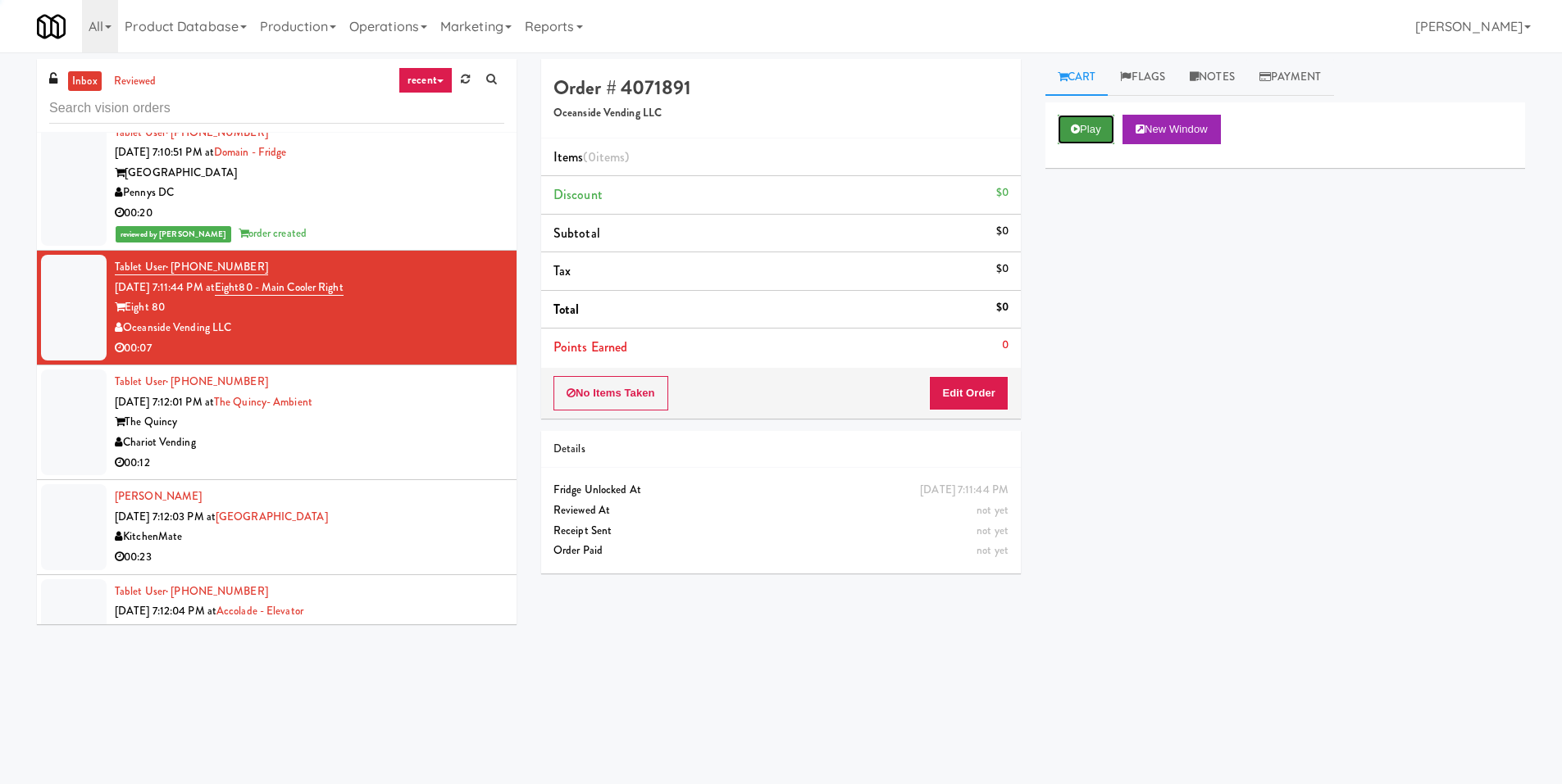
click at [1083, 134] on button "Play" at bounding box center [1086, 129] width 56 height 29
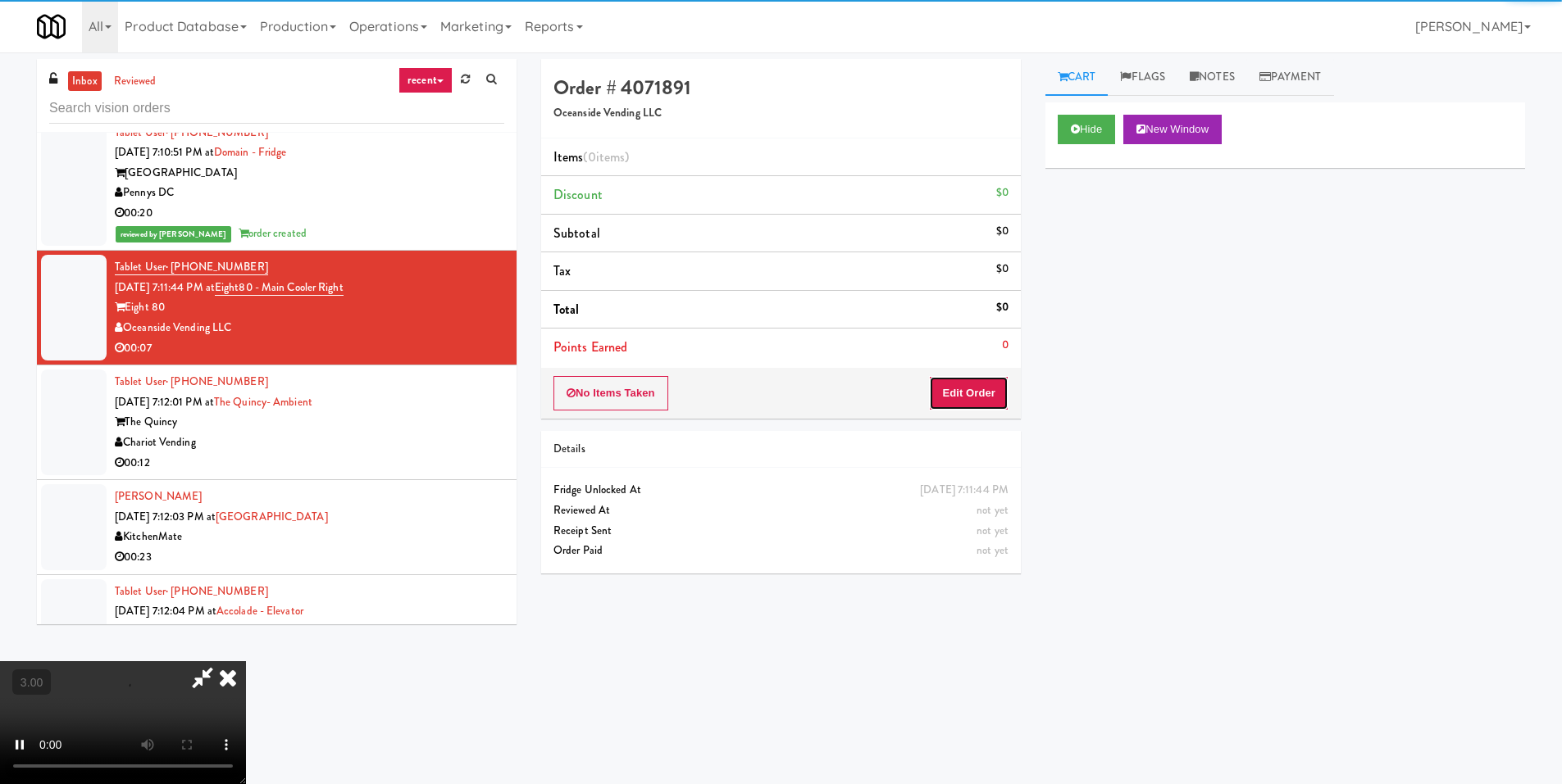
click at [988, 397] on button "Edit Order" at bounding box center [969, 393] width 80 height 35
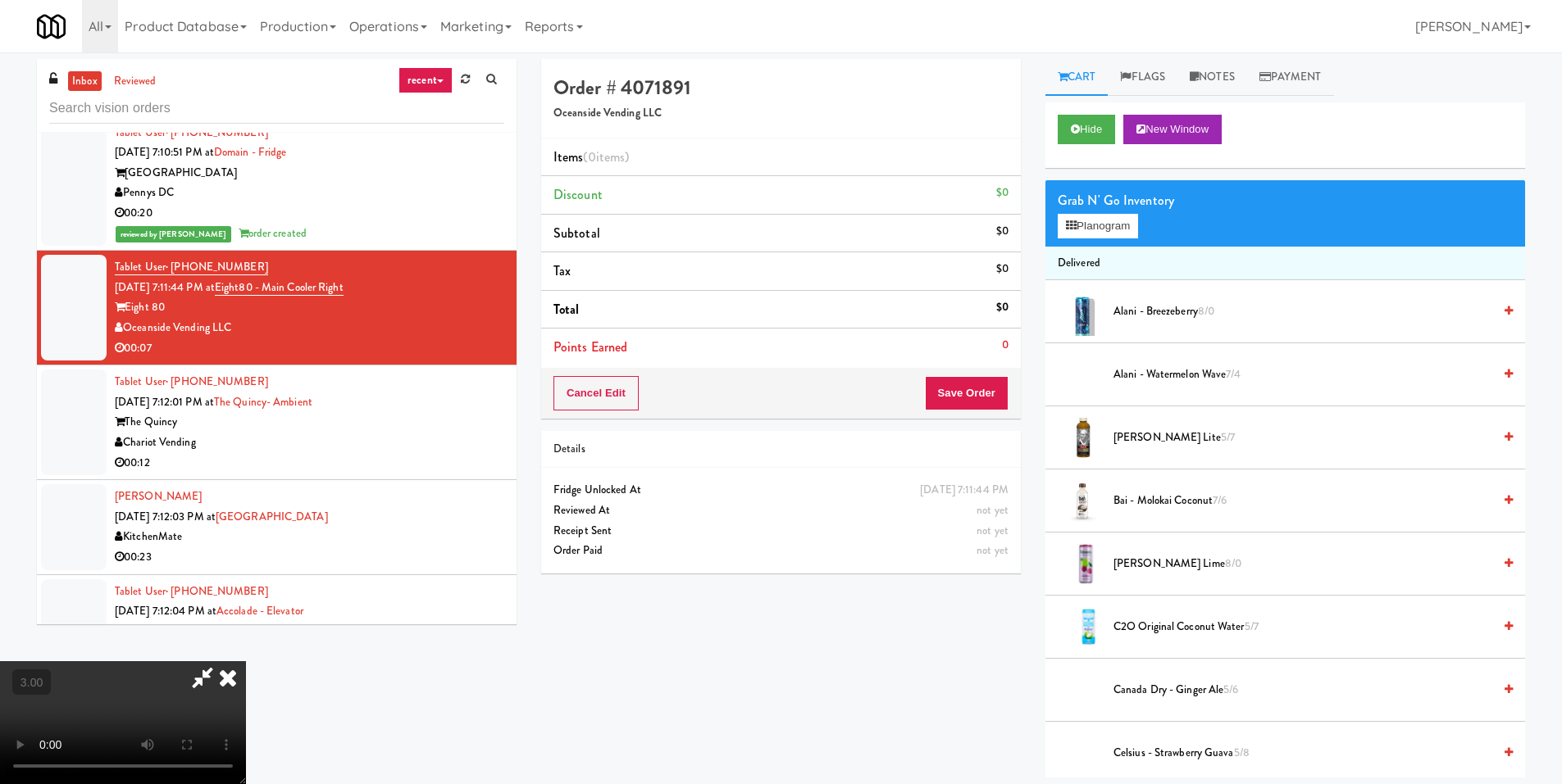
click at [246, 662] on video at bounding box center [123, 723] width 246 height 123
click at [1084, 222] on button "Planogram" at bounding box center [1097, 227] width 80 height 24
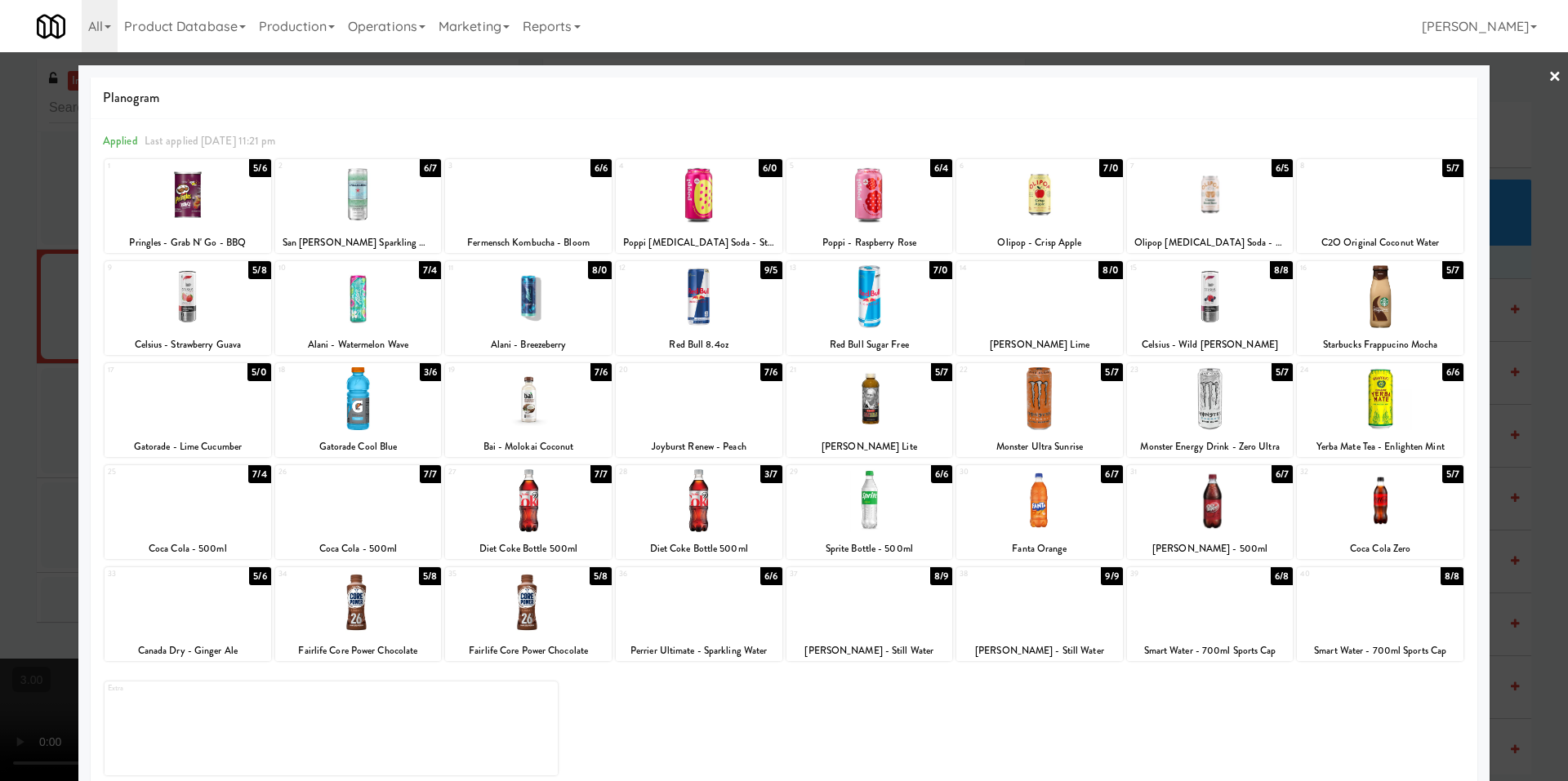
click at [534, 508] on div at bounding box center [528, 500] width 167 height 63
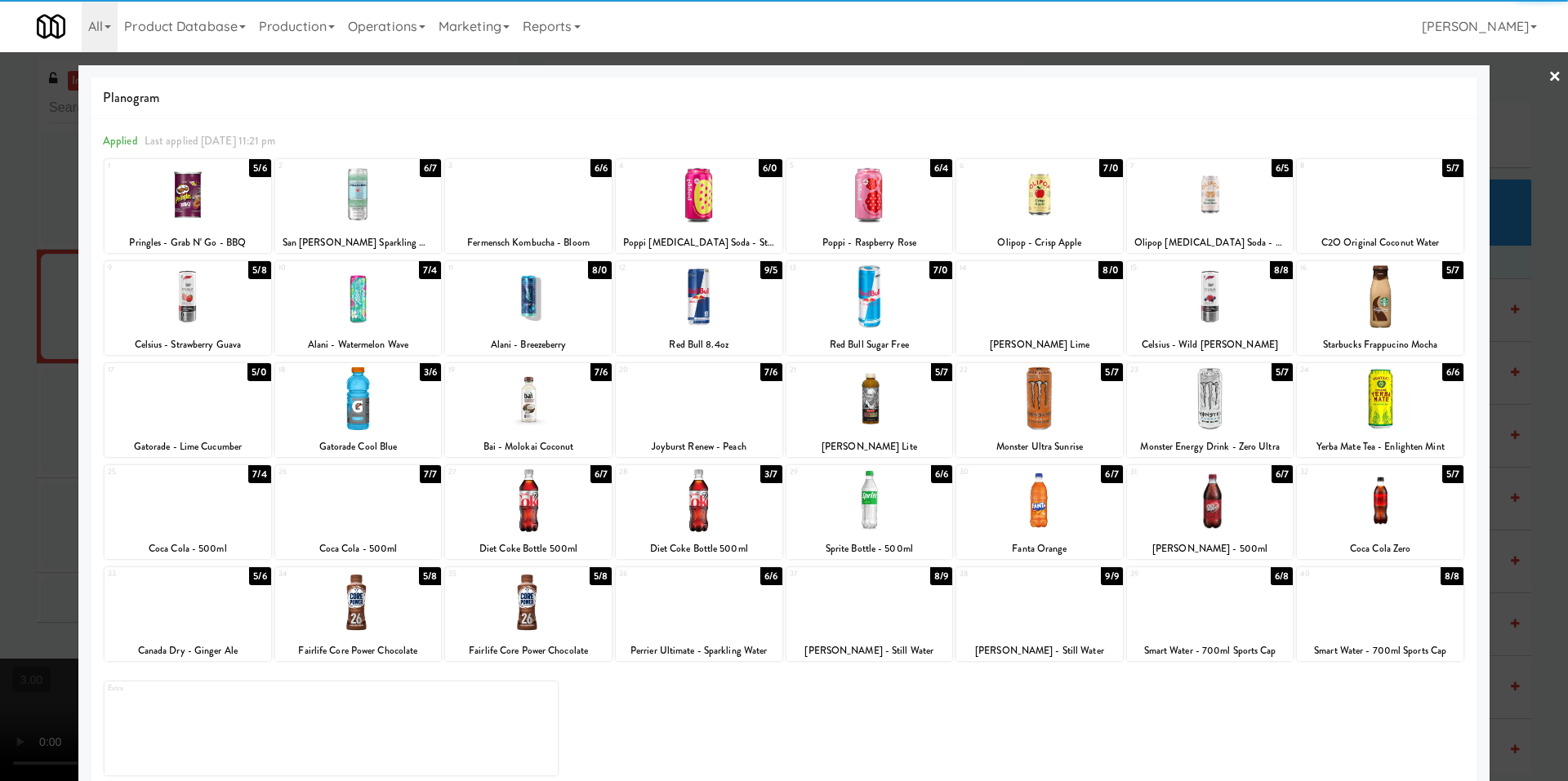
click at [57, 590] on div at bounding box center [784, 390] width 1568 height 781
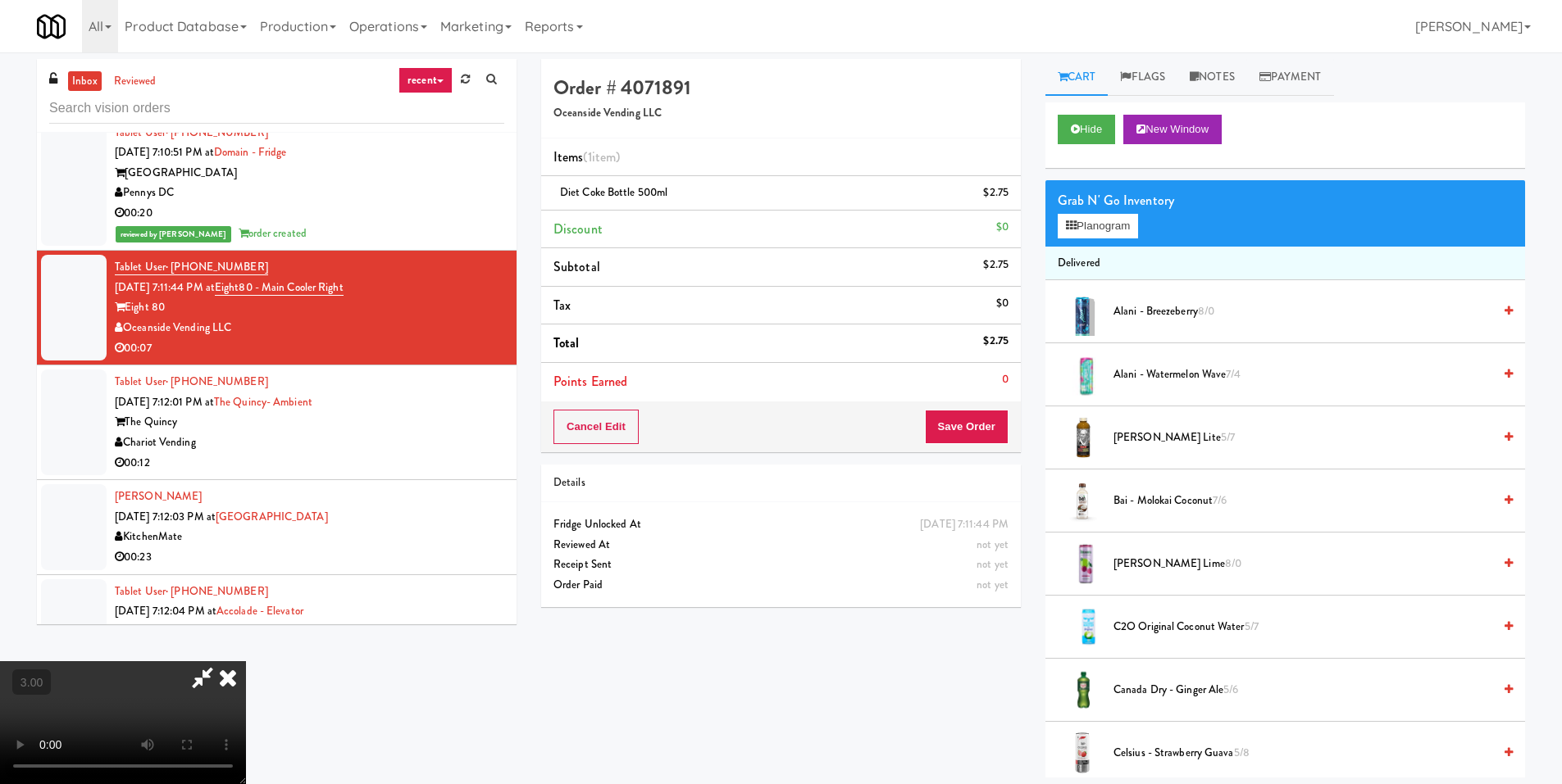
click at [246, 662] on video at bounding box center [123, 723] width 246 height 123
click at [1118, 231] on button "Planogram" at bounding box center [1097, 227] width 80 height 24
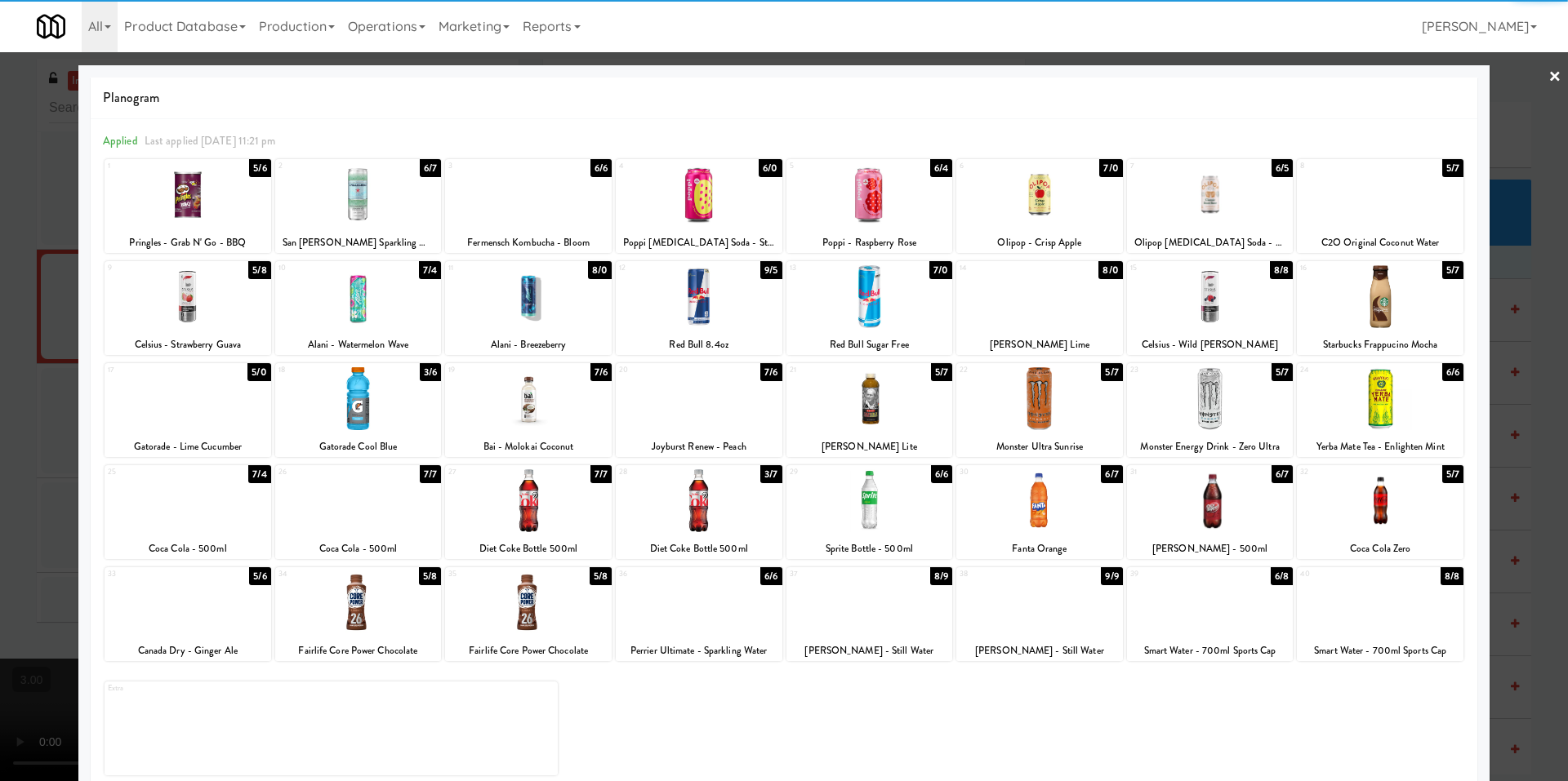
click at [1207, 400] on div at bounding box center [1210, 398] width 167 height 63
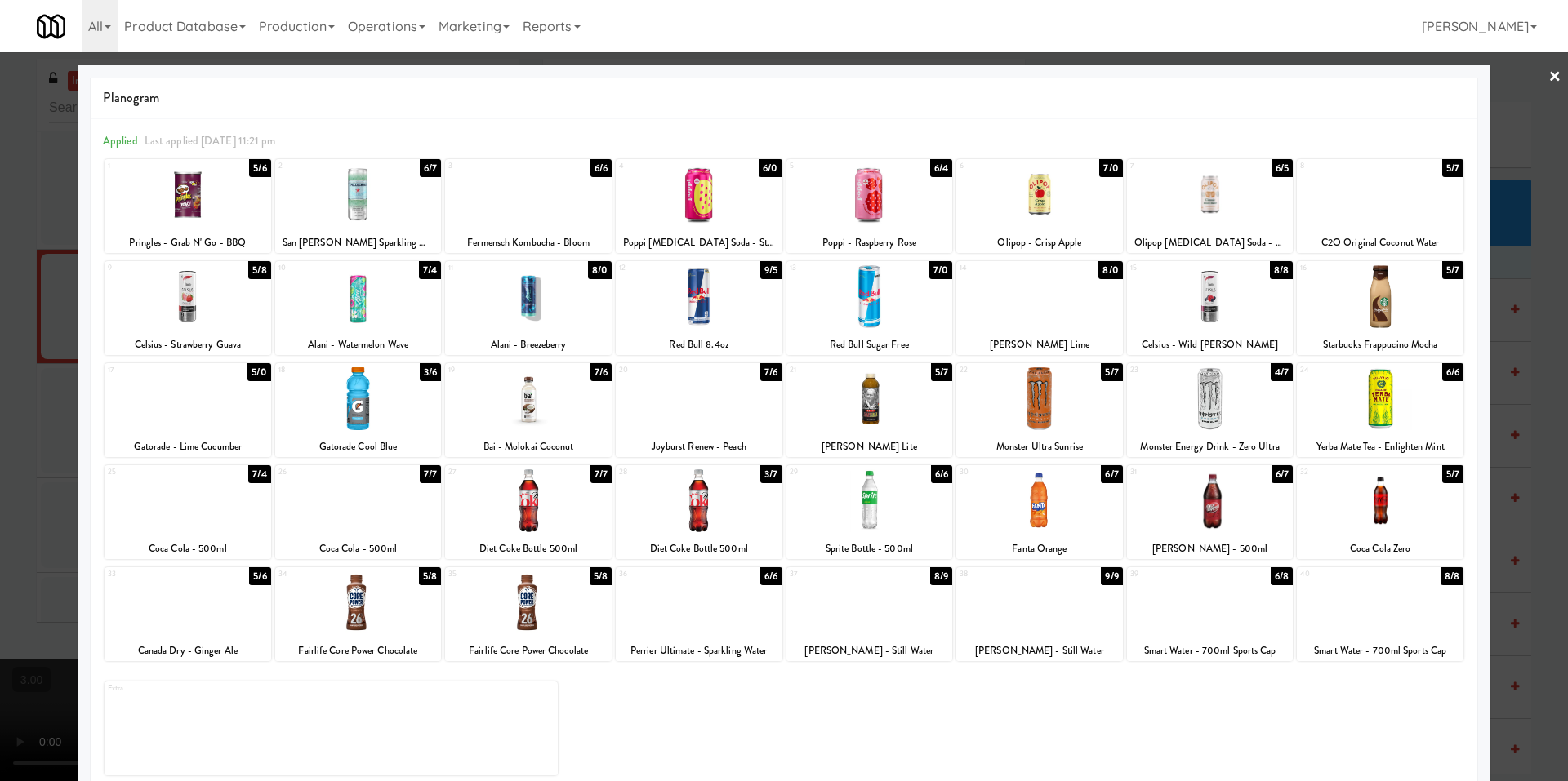
click at [13, 504] on div at bounding box center [784, 390] width 1568 height 781
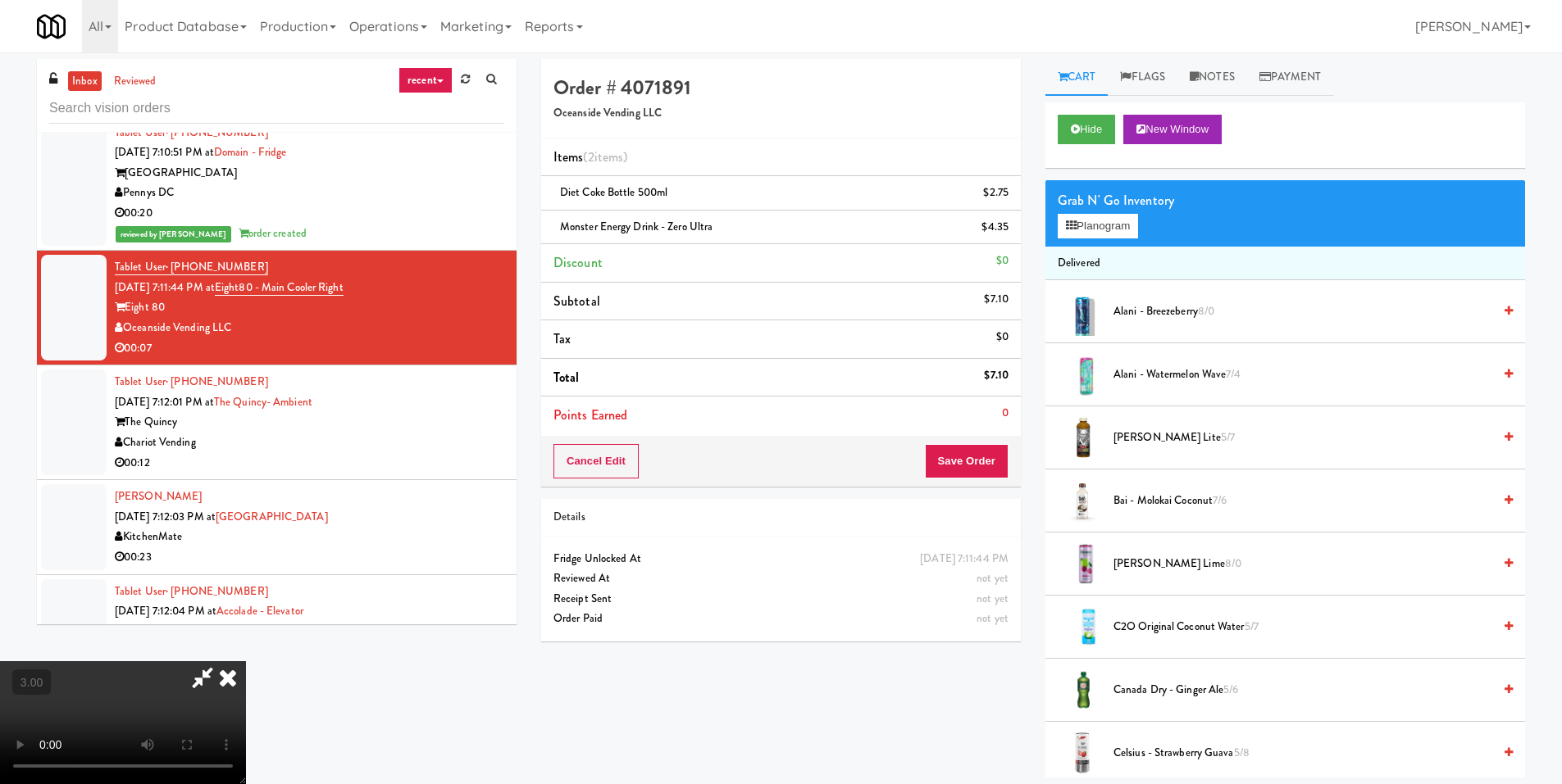
click at [246, 662] on video at bounding box center [123, 723] width 246 height 123
click at [1123, 214] on button "Planogram" at bounding box center [1097, 227] width 80 height 24
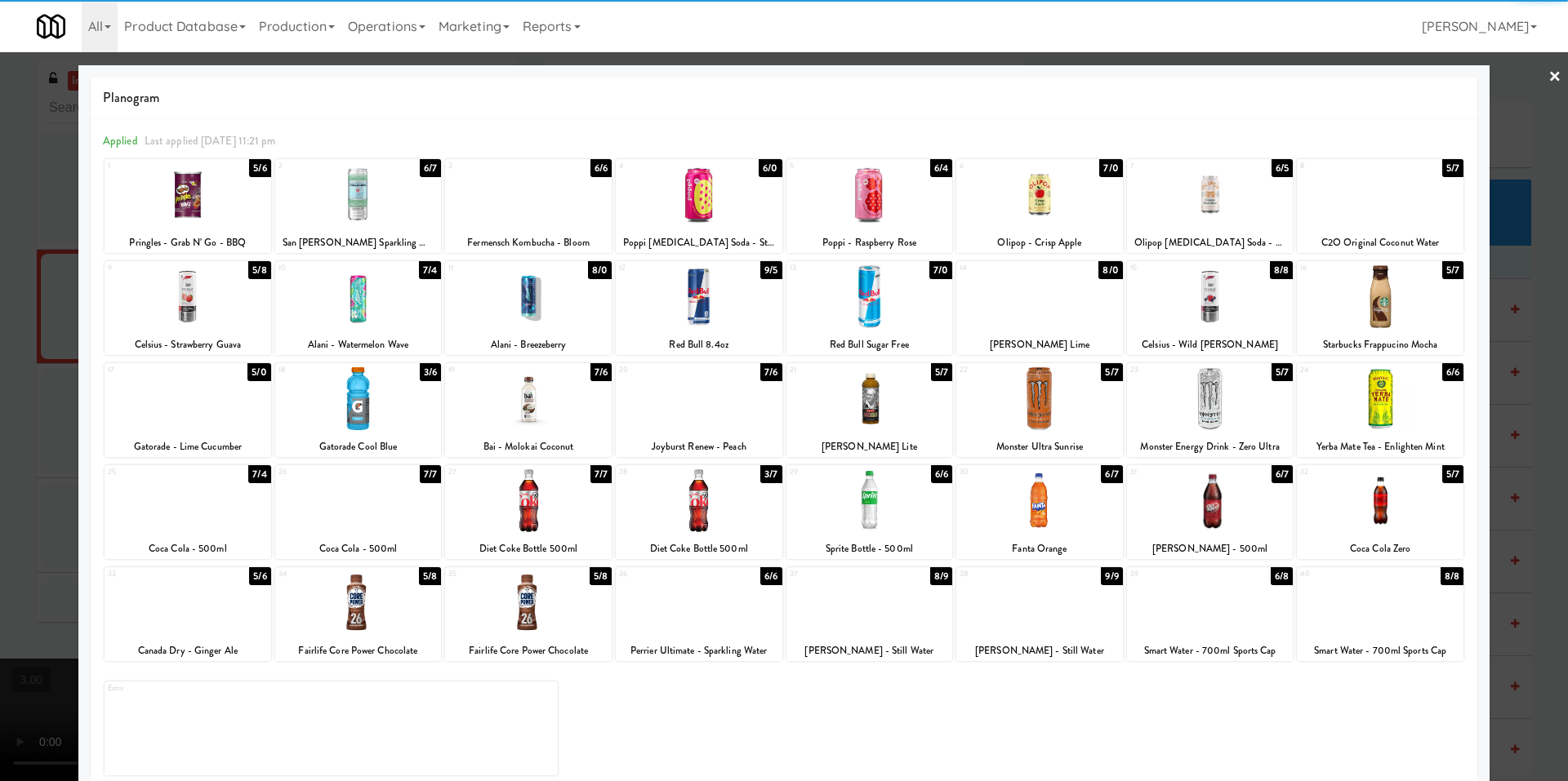
click at [366, 426] on div at bounding box center [359, 398] width 167 height 63
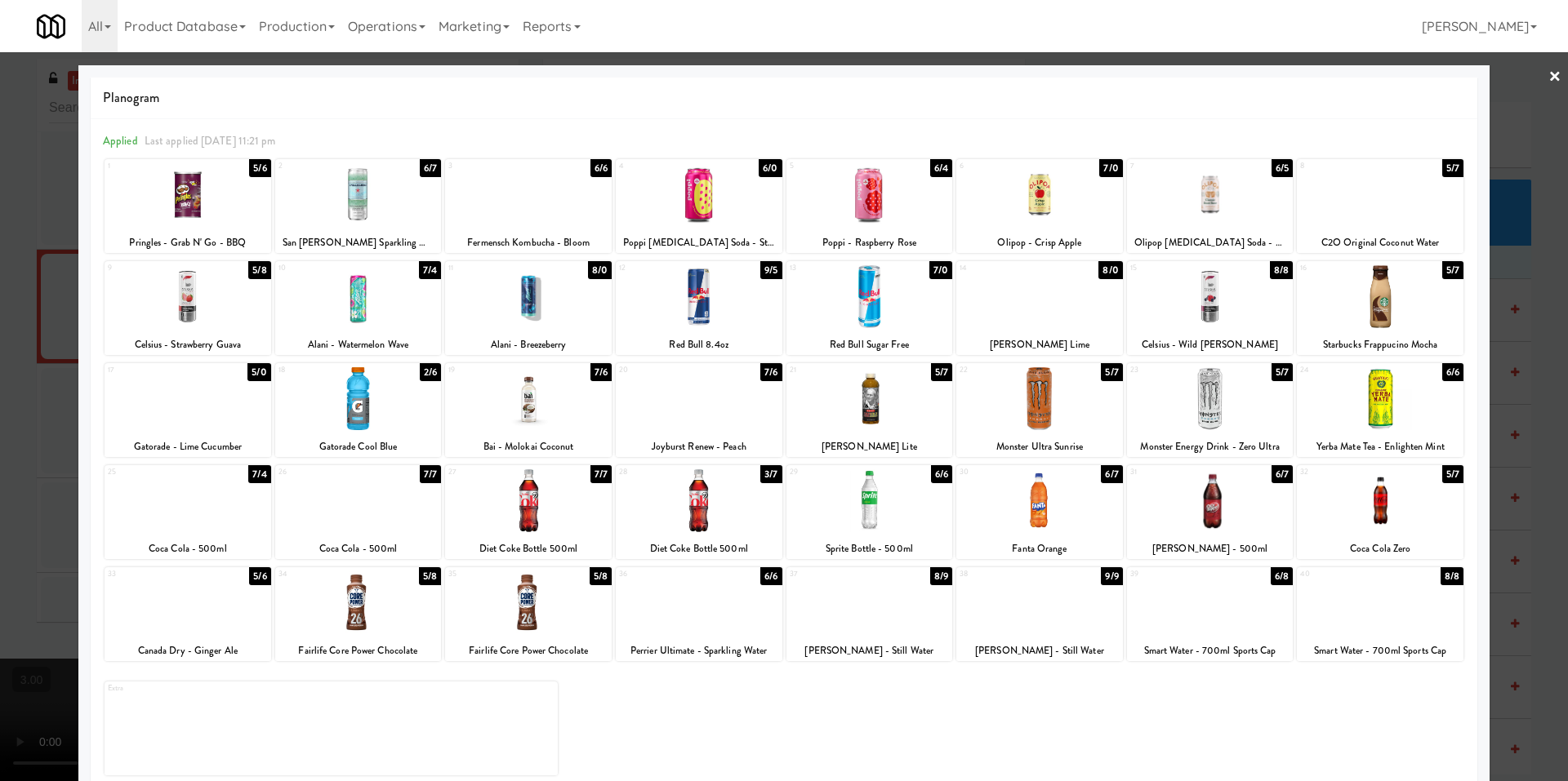
click at [32, 485] on div at bounding box center [784, 390] width 1568 height 781
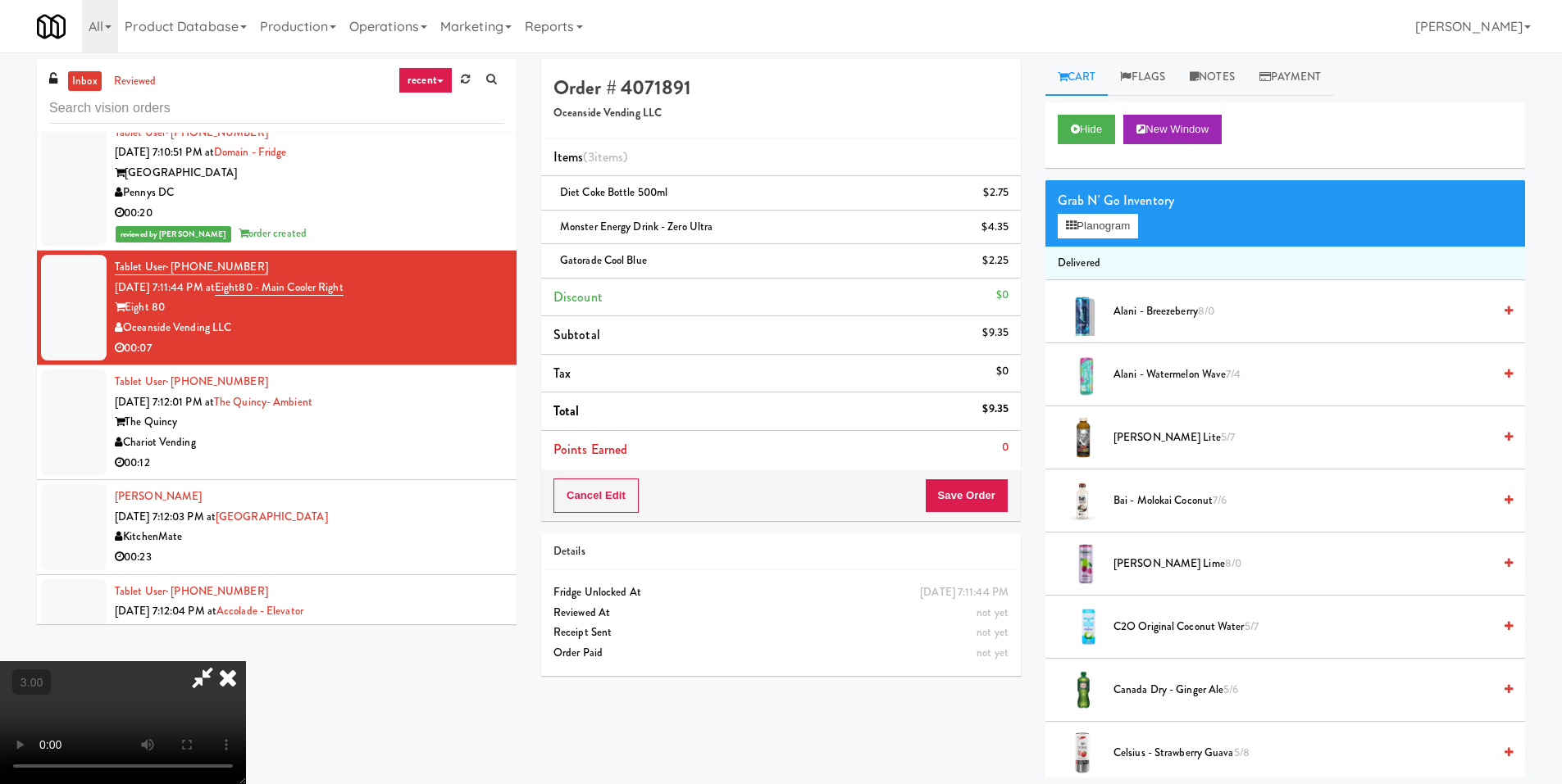
click at [246, 662] on video at bounding box center [123, 723] width 246 height 123
click at [987, 478] on button "Save Order" at bounding box center [966, 495] width 84 height 35
click at [989, 494] on button "Save Order" at bounding box center [966, 495] width 84 height 35
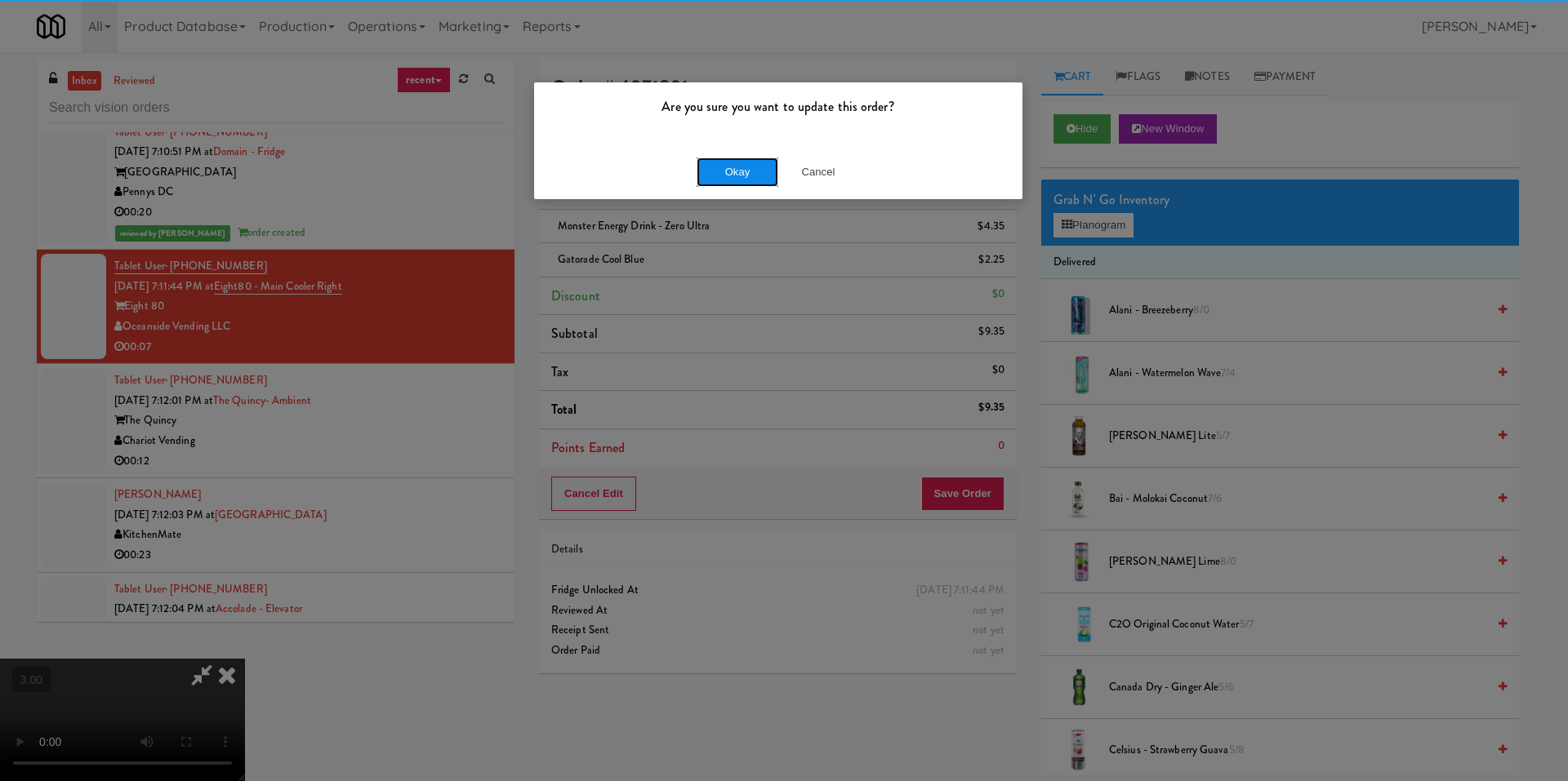
click at [735, 169] on button "Okay" at bounding box center [737, 171] width 81 height 29
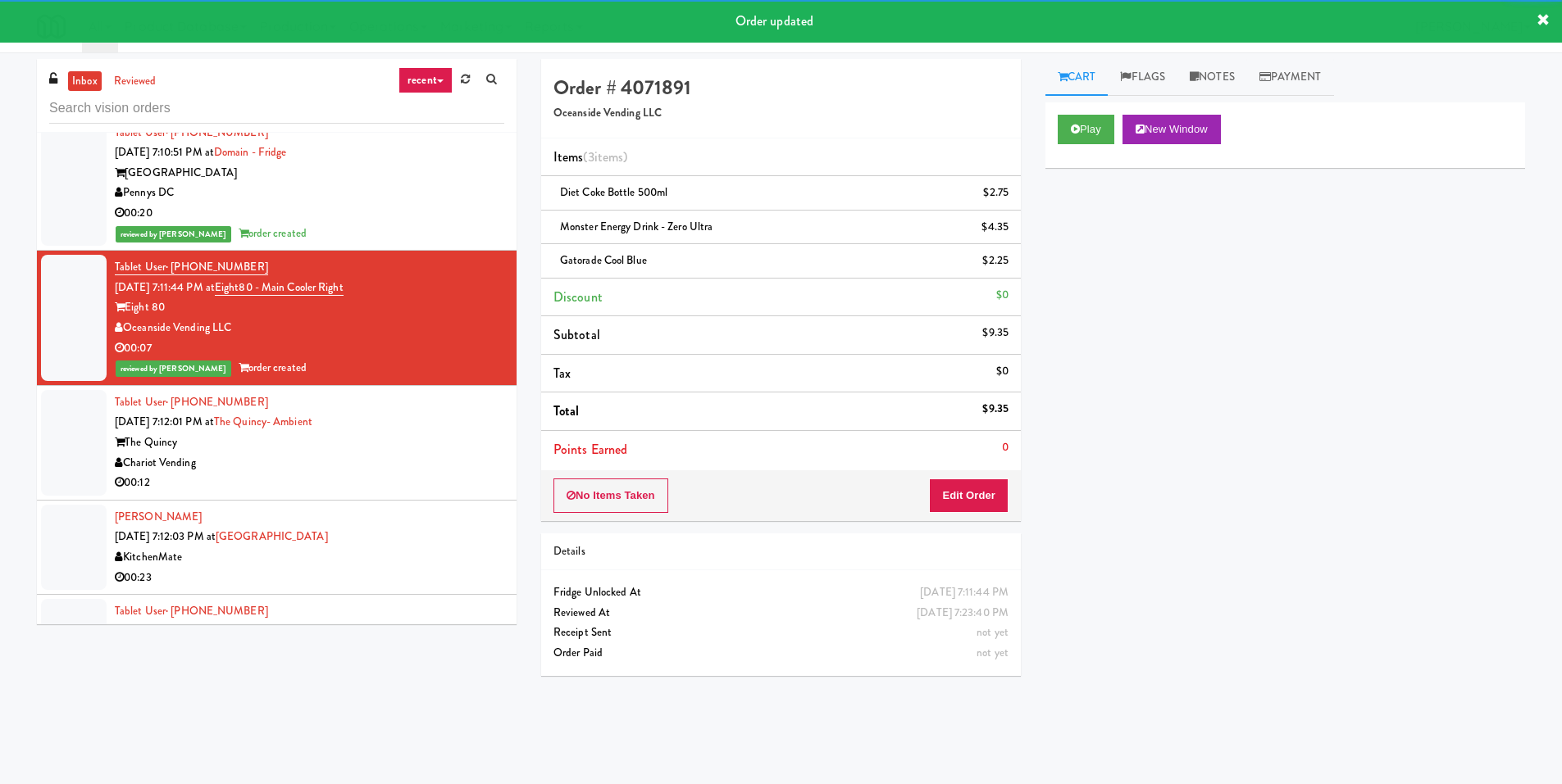
click at [429, 447] on div "The Quincy" at bounding box center [309, 443] width 389 height 21
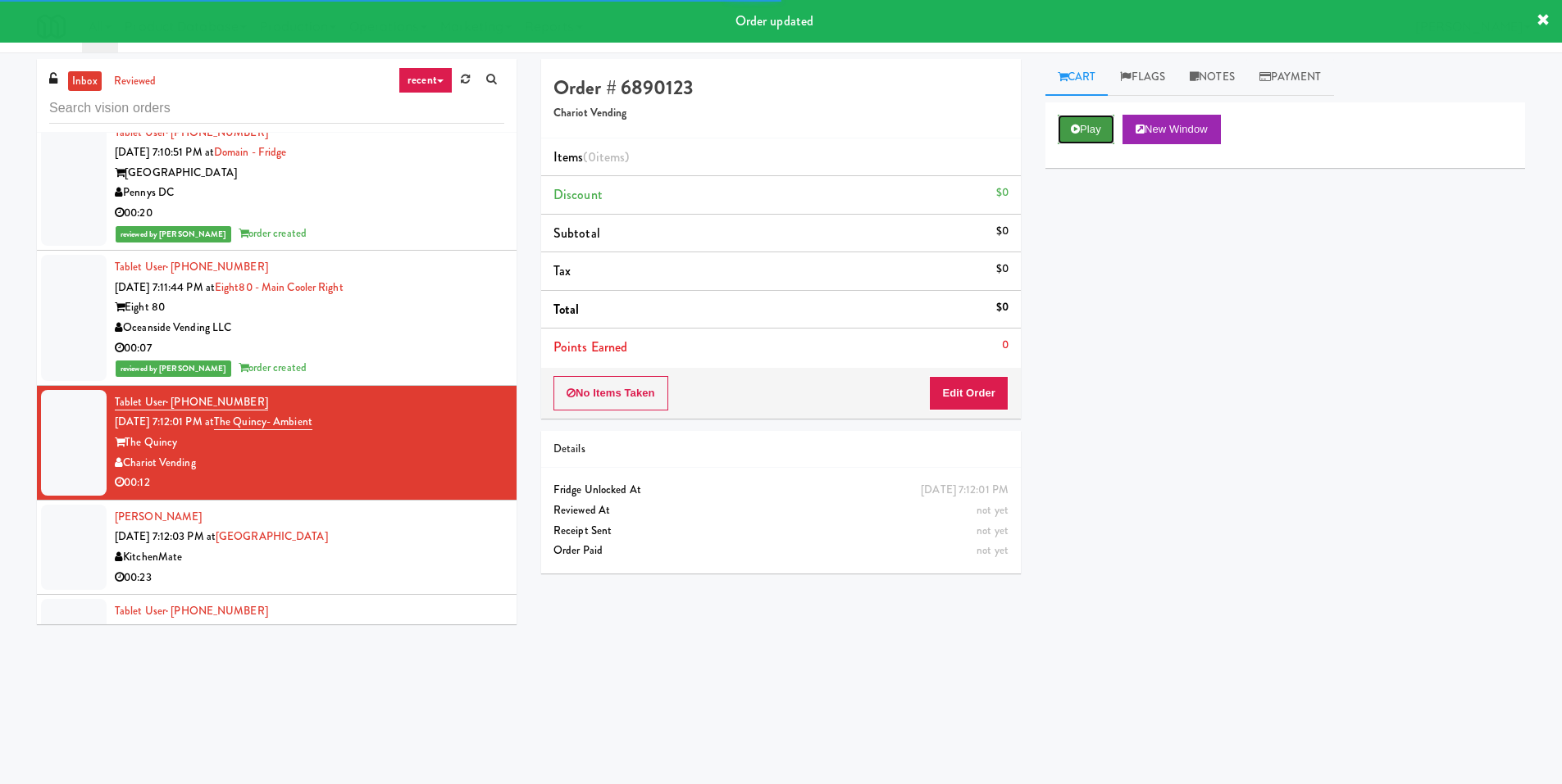
click at [1082, 136] on button "Play" at bounding box center [1086, 129] width 56 height 29
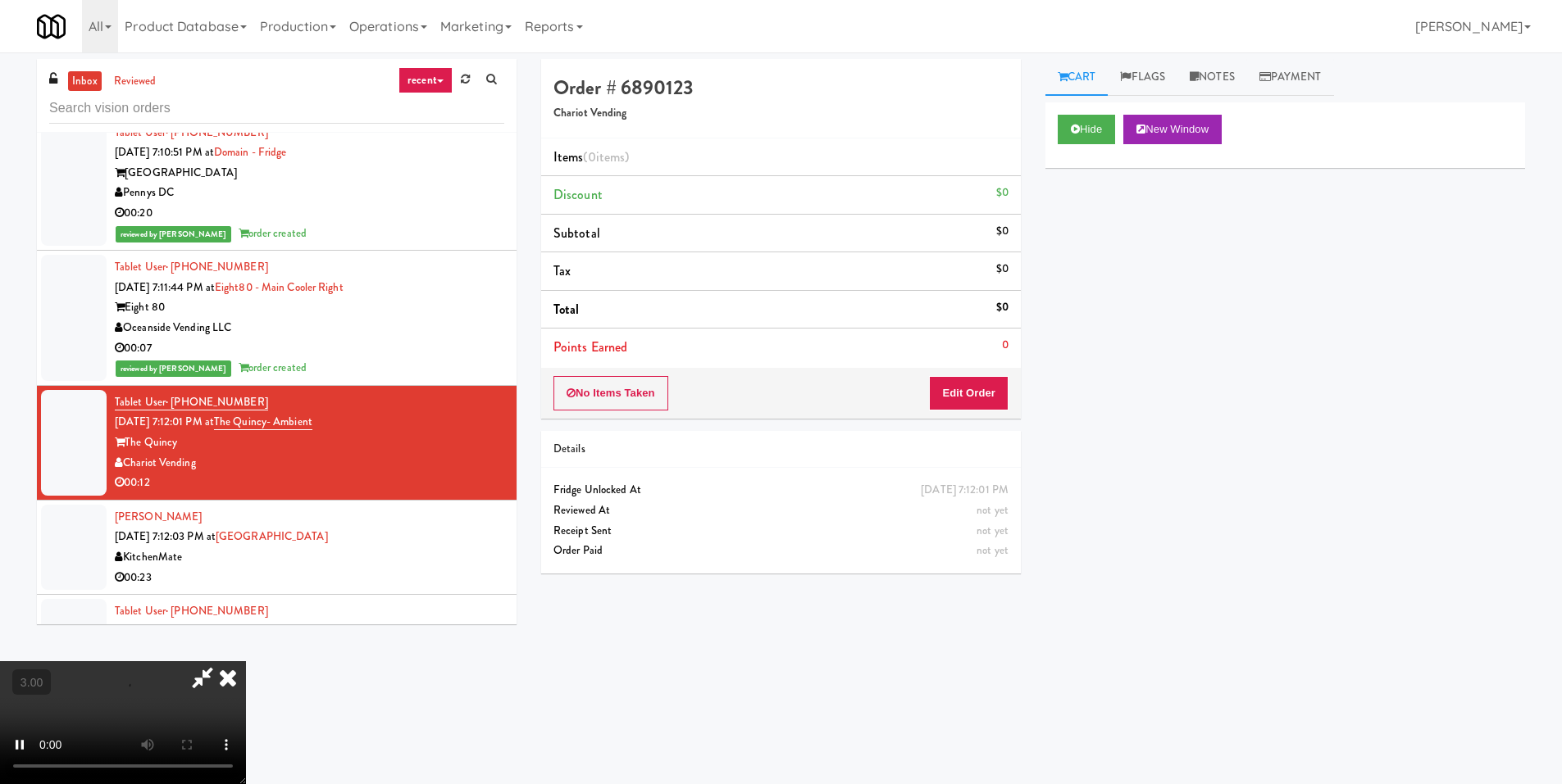
click at [246, 662] on video at bounding box center [123, 723] width 246 height 123
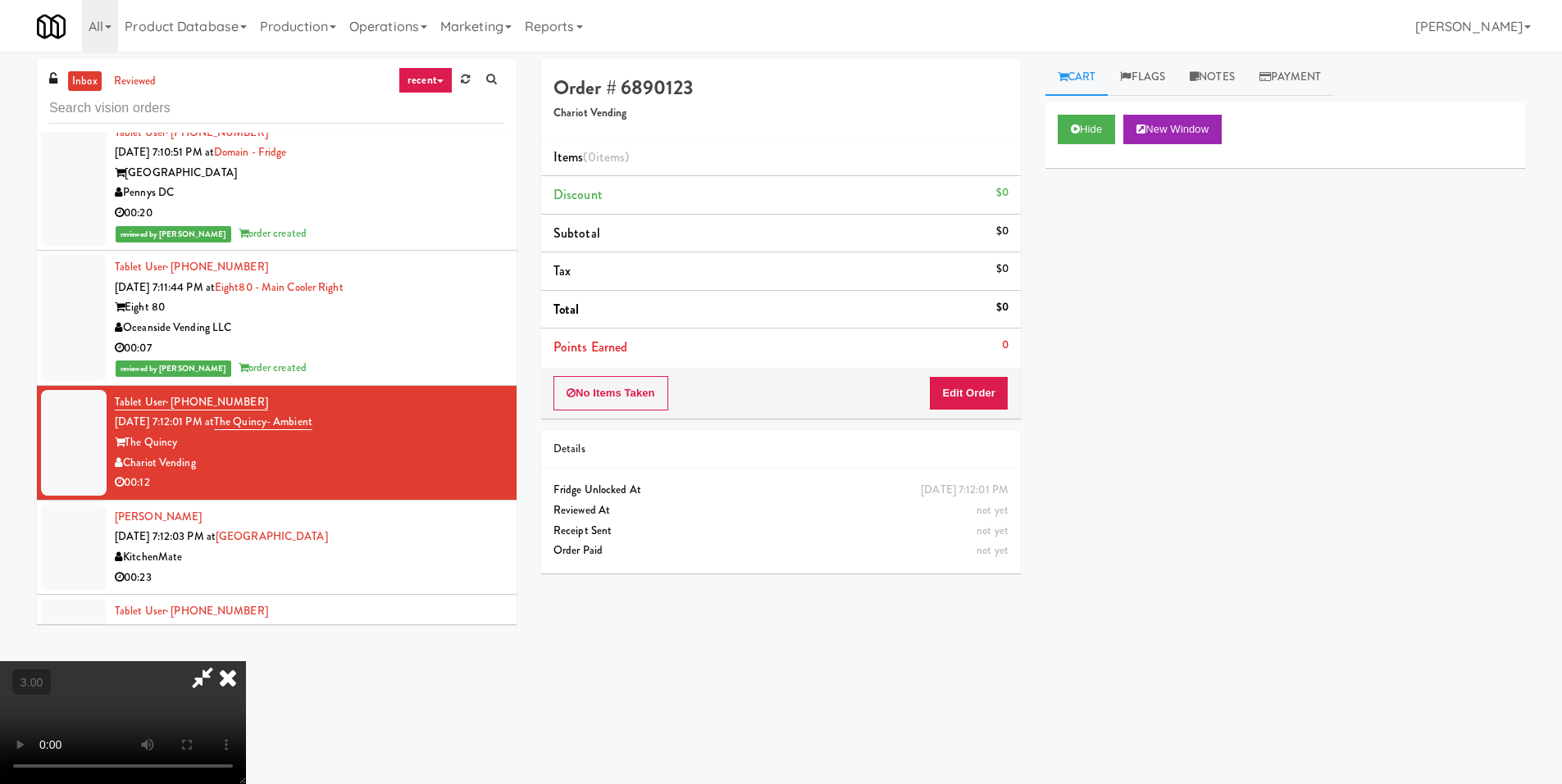
click at [246, 662] on video at bounding box center [123, 723] width 246 height 123
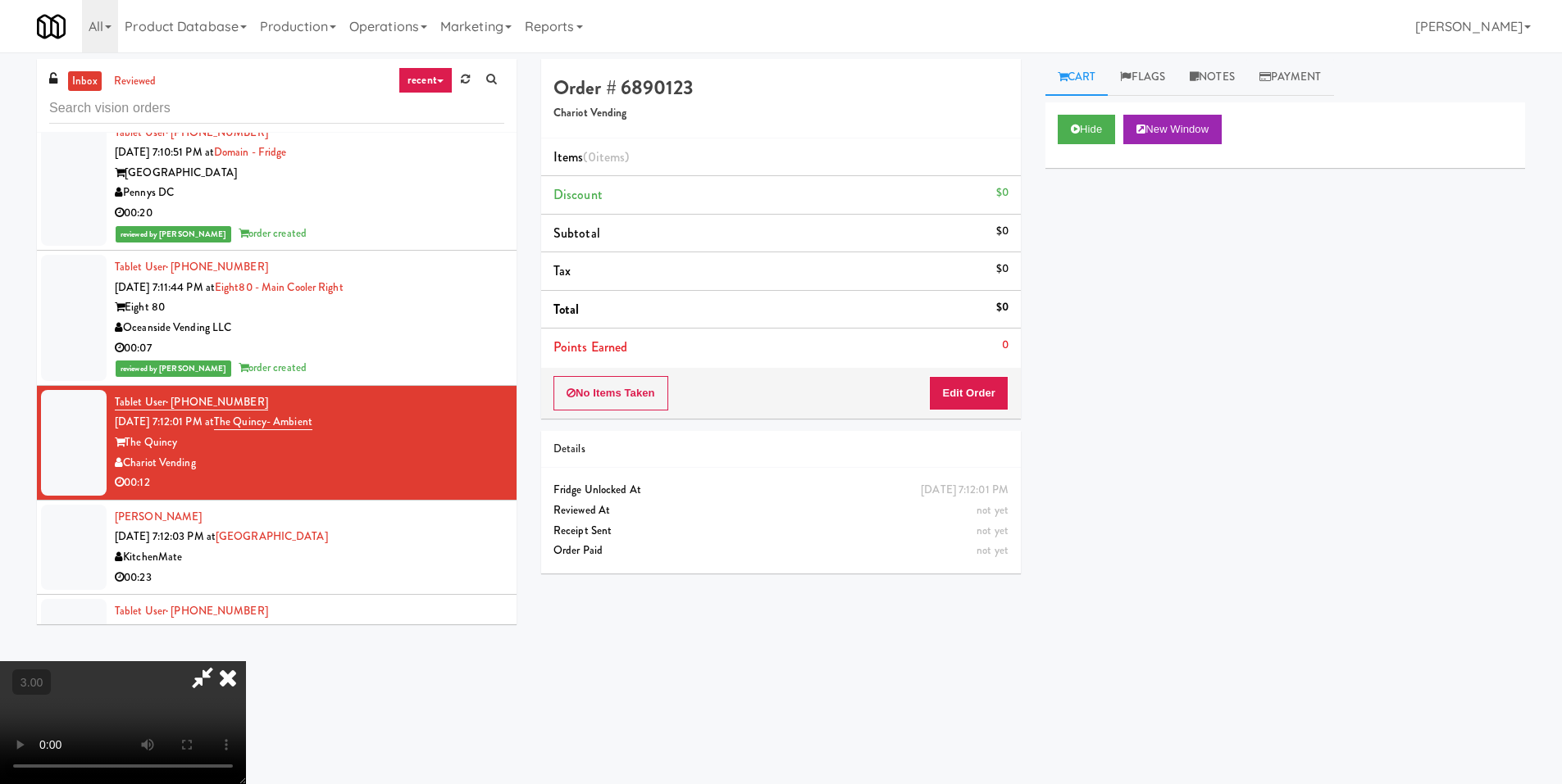
click at [246, 662] on video at bounding box center [123, 723] width 246 height 123
click at [970, 400] on button "Edit Order" at bounding box center [969, 393] width 80 height 35
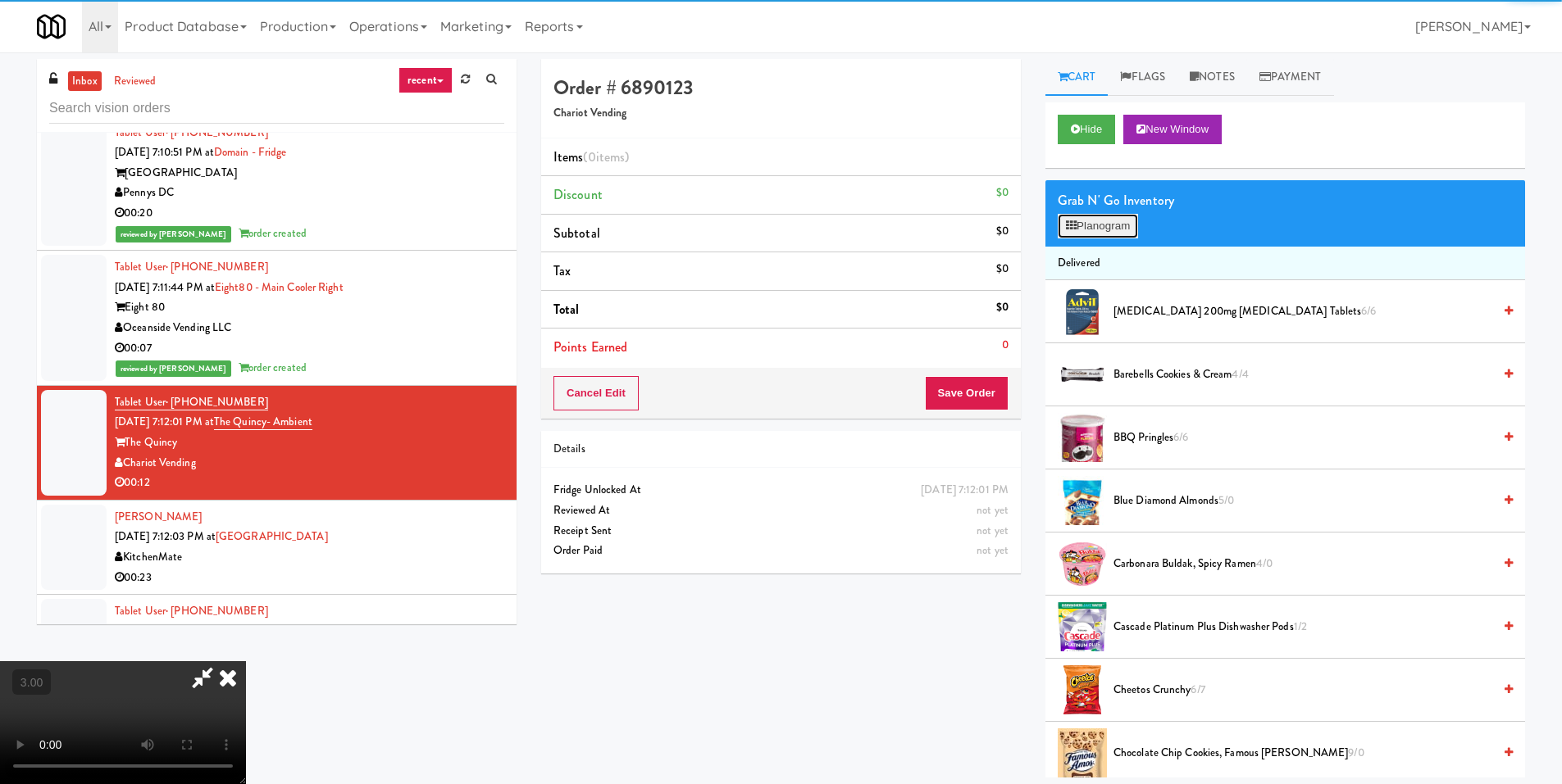
click at [1099, 233] on button "Planogram" at bounding box center [1097, 227] width 80 height 24
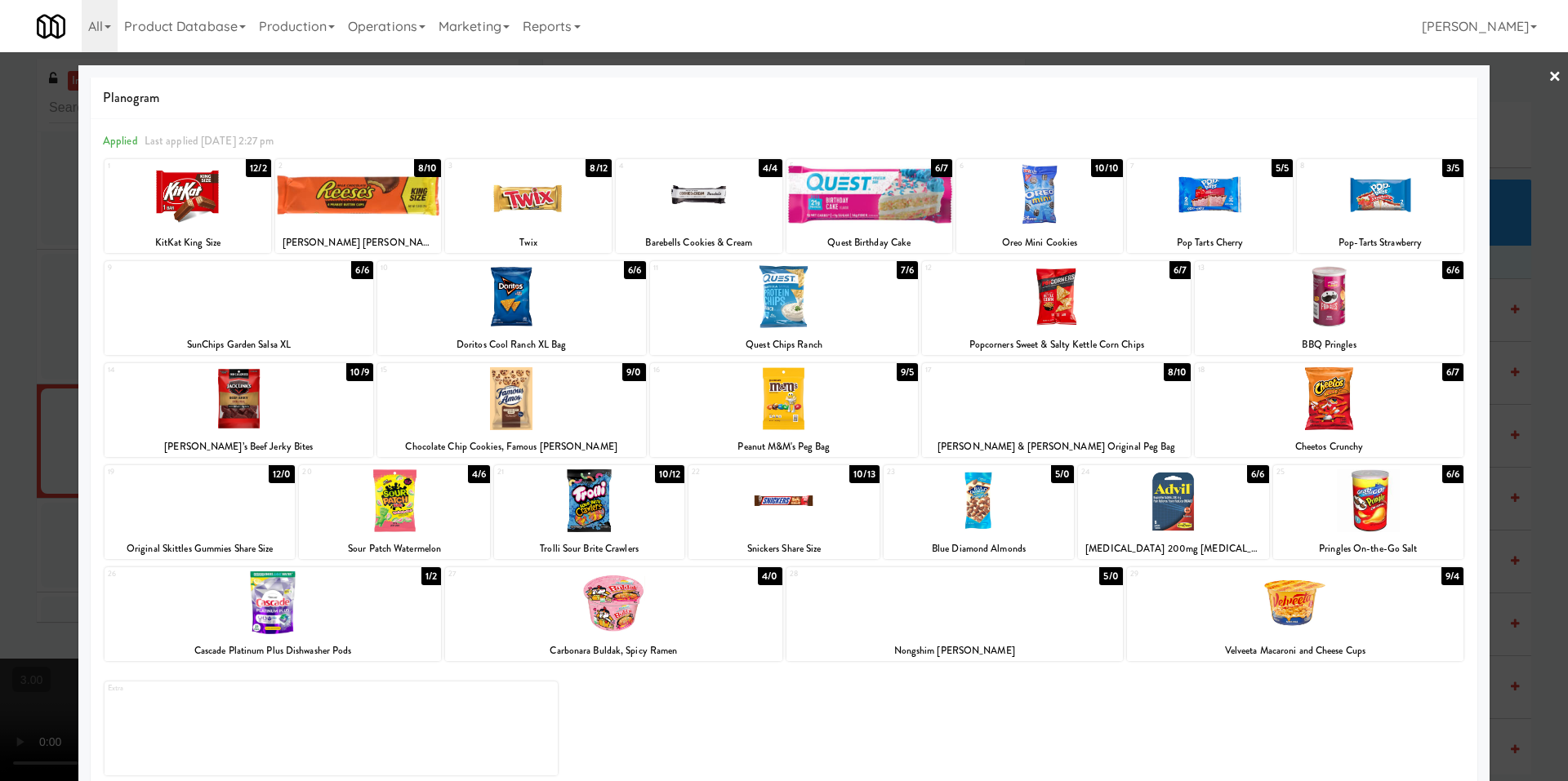
click at [264, 305] on div at bounding box center [239, 296] width 269 height 63
click at [1034, 184] on div at bounding box center [1040, 194] width 167 height 63
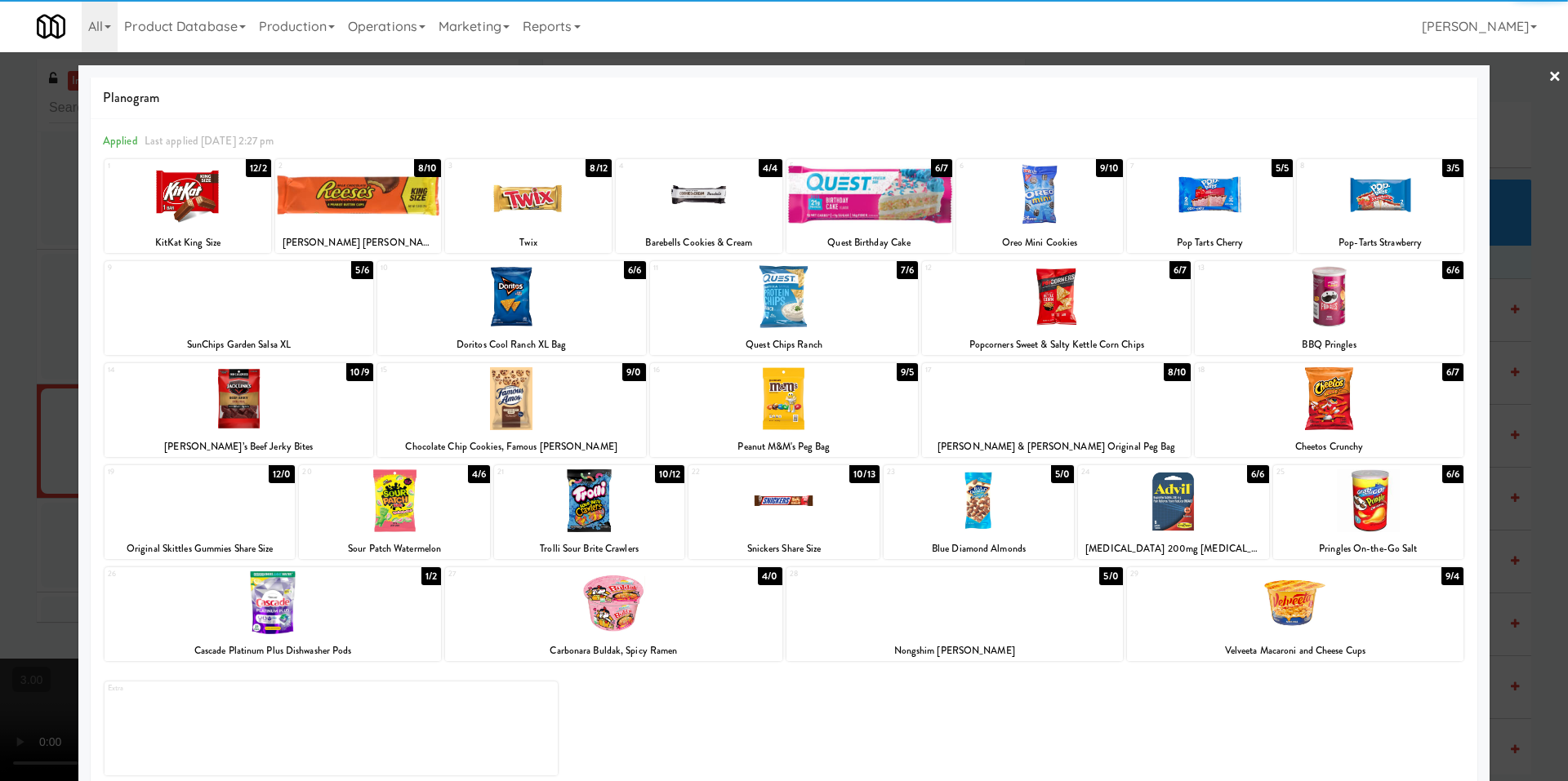
click at [653, 582] on div at bounding box center [613, 602] width 336 height 63
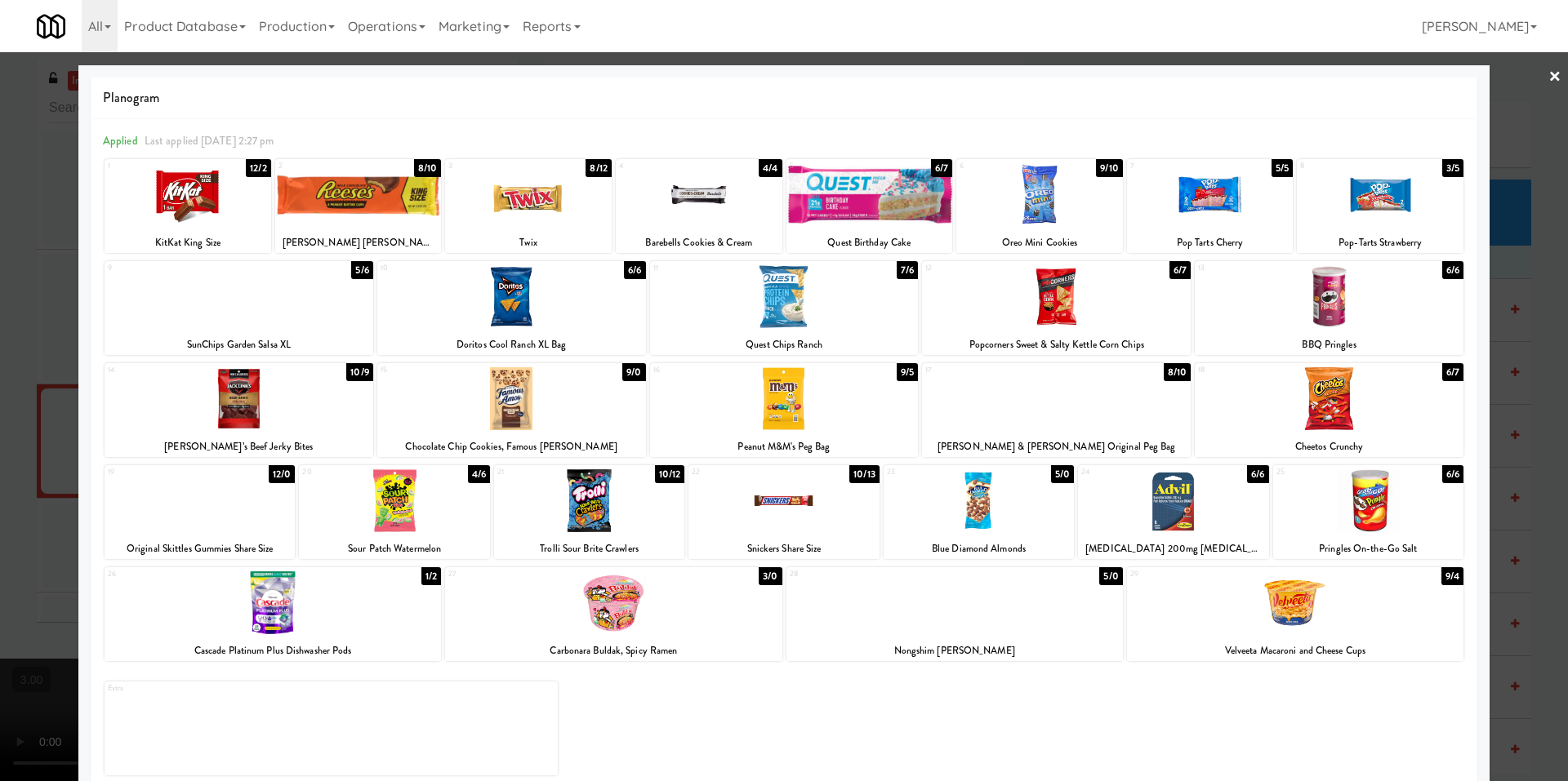
drag, startPoint x: 50, startPoint y: 563, endPoint x: 53, endPoint y: 593, distance: 30.1
click at [50, 564] on div at bounding box center [784, 390] width 1568 height 781
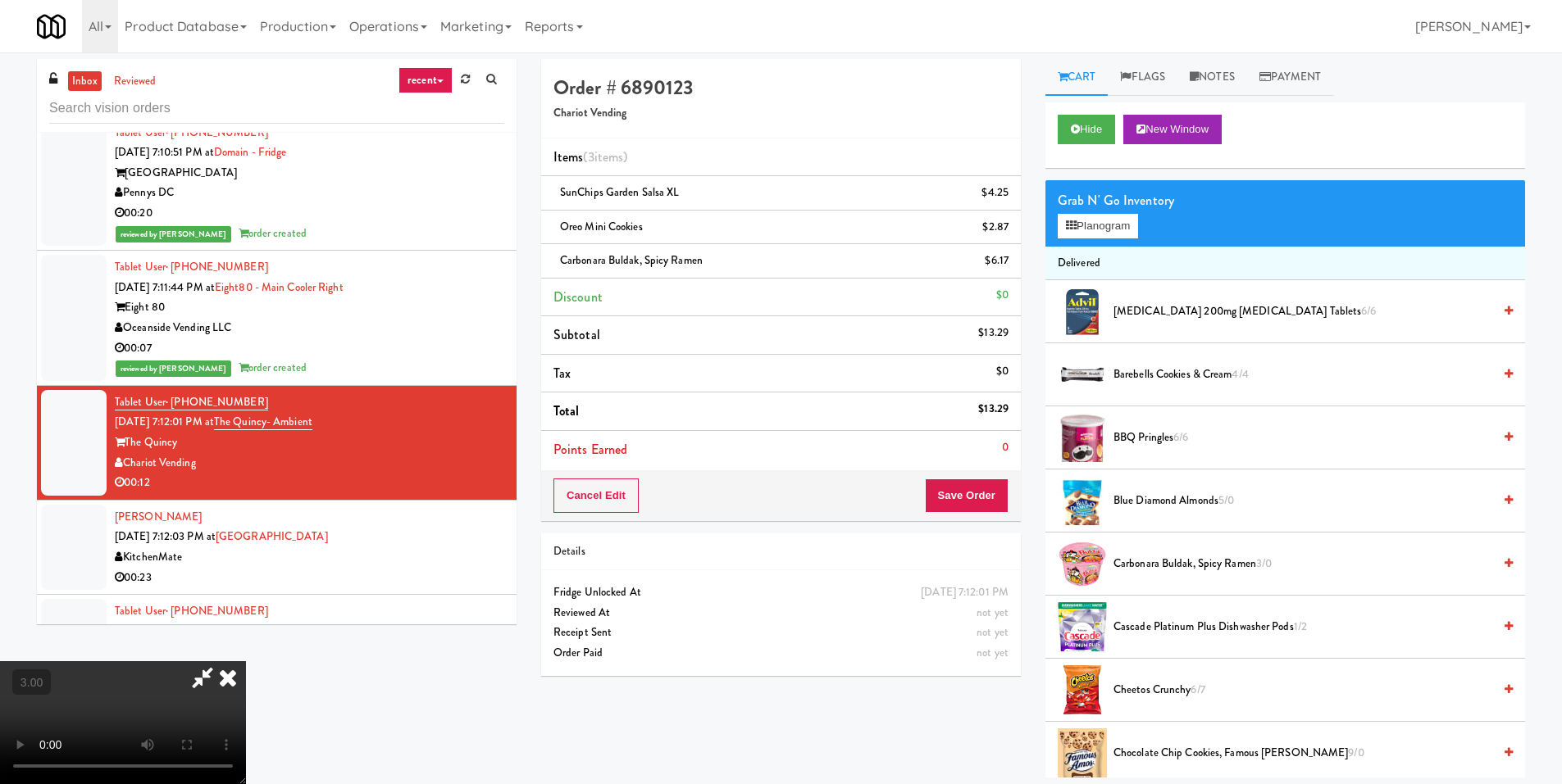
click at [246, 662] on video at bounding box center [123, 723] width 246 height 123
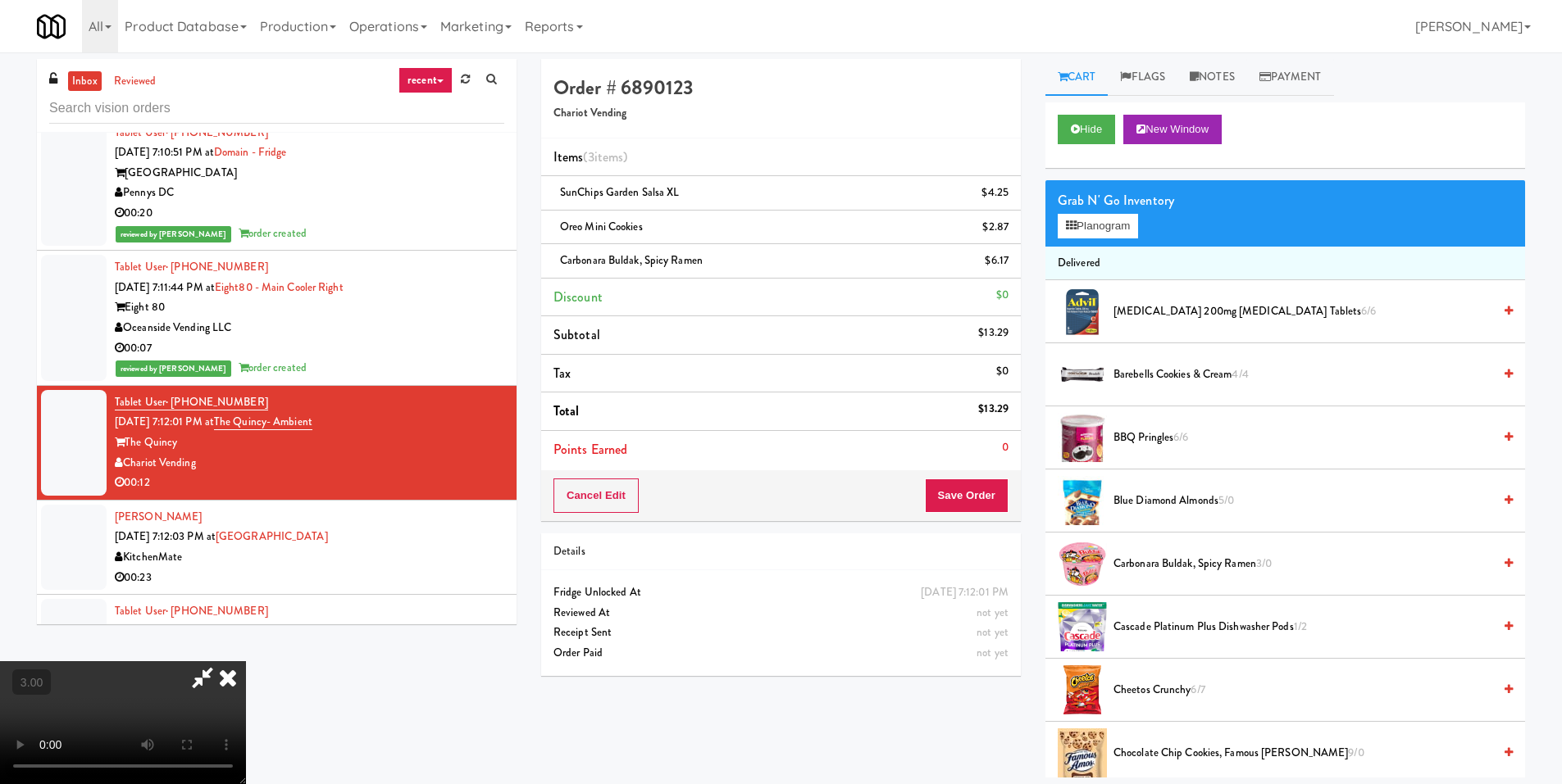
click at [246, 662] on video at bounding box center [123, 723] width 246 height 123
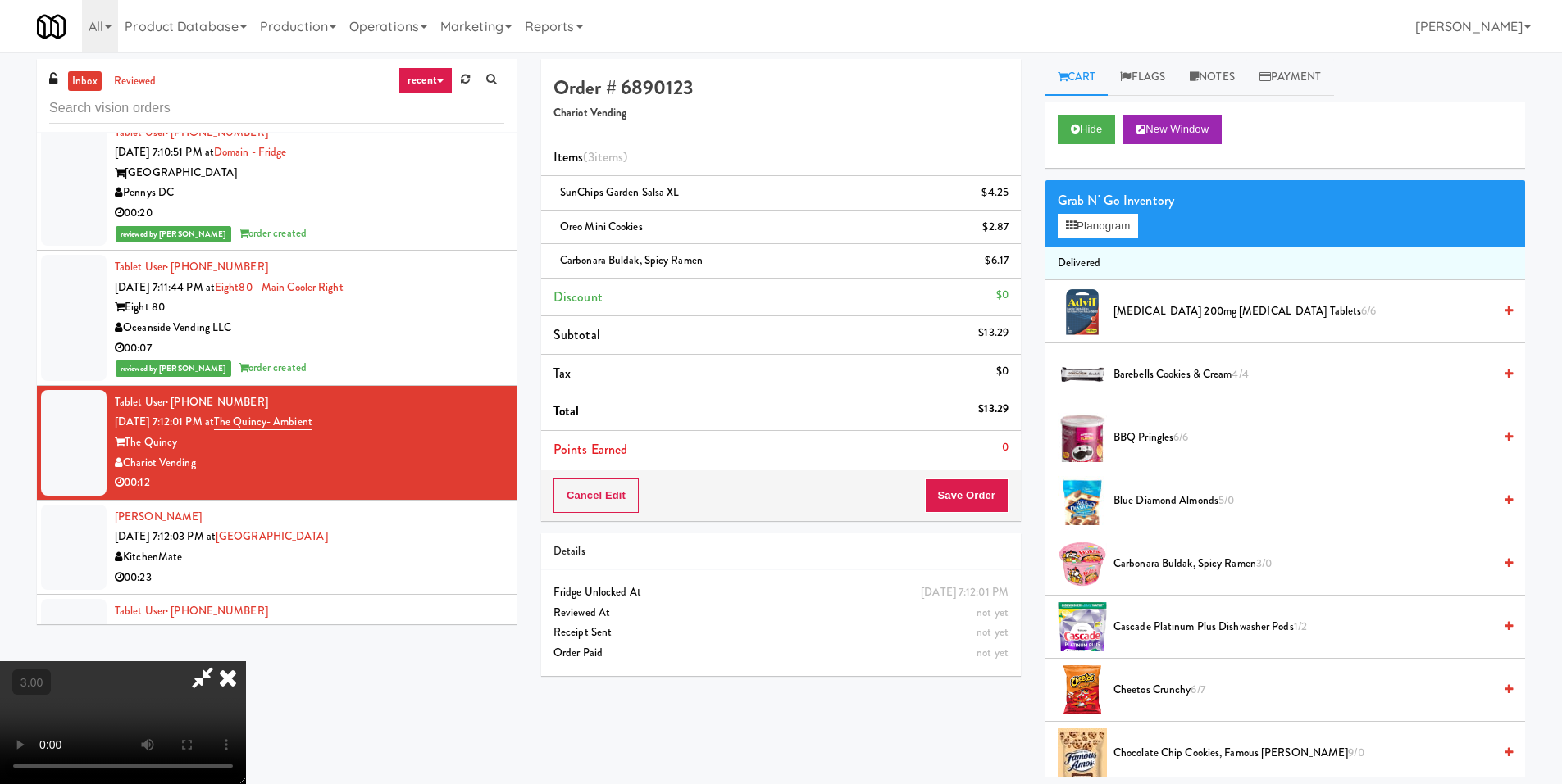
click at [246, 662] on video at bounding box center [123, 723] width 246 height 123
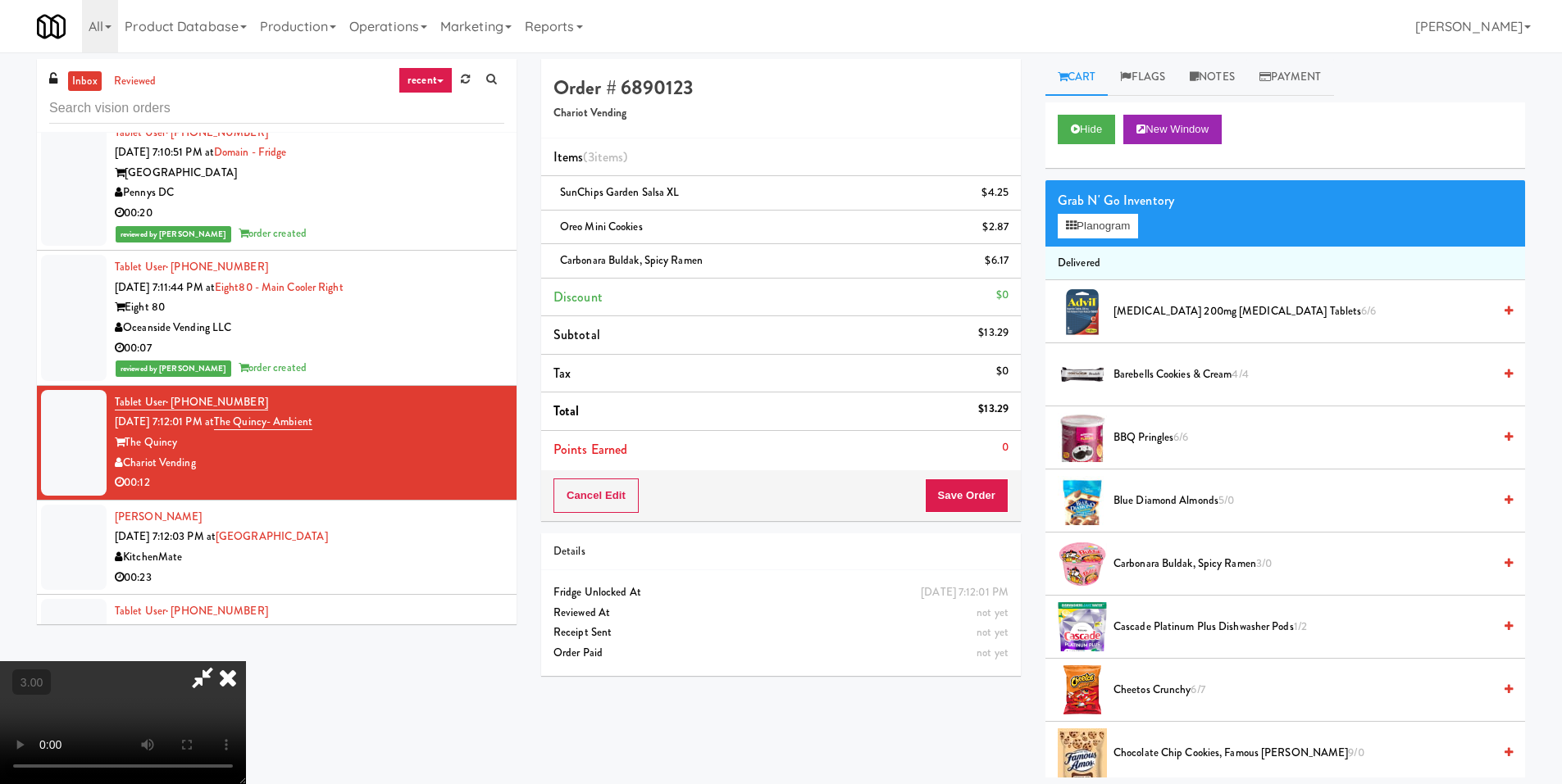
click at [246, 662] on video at bounding box center [123, 723] width 246 height 123
click at [959, 484] on button "Save Order" at bounding box center [966, 495] width 84 height 35
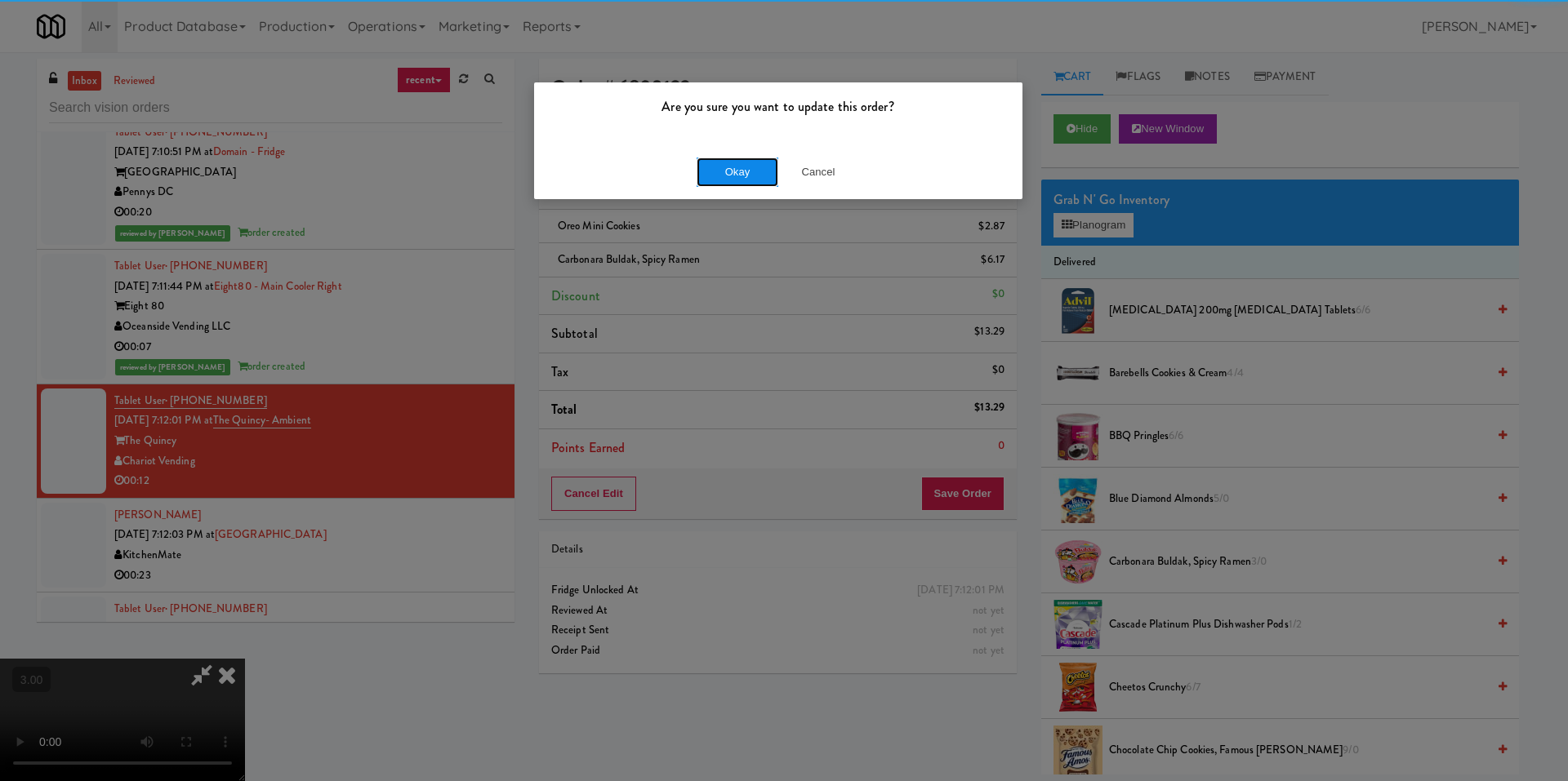
click at [736, 170] on button "Okay" at bounding box center [737, 171] width 81 height 29
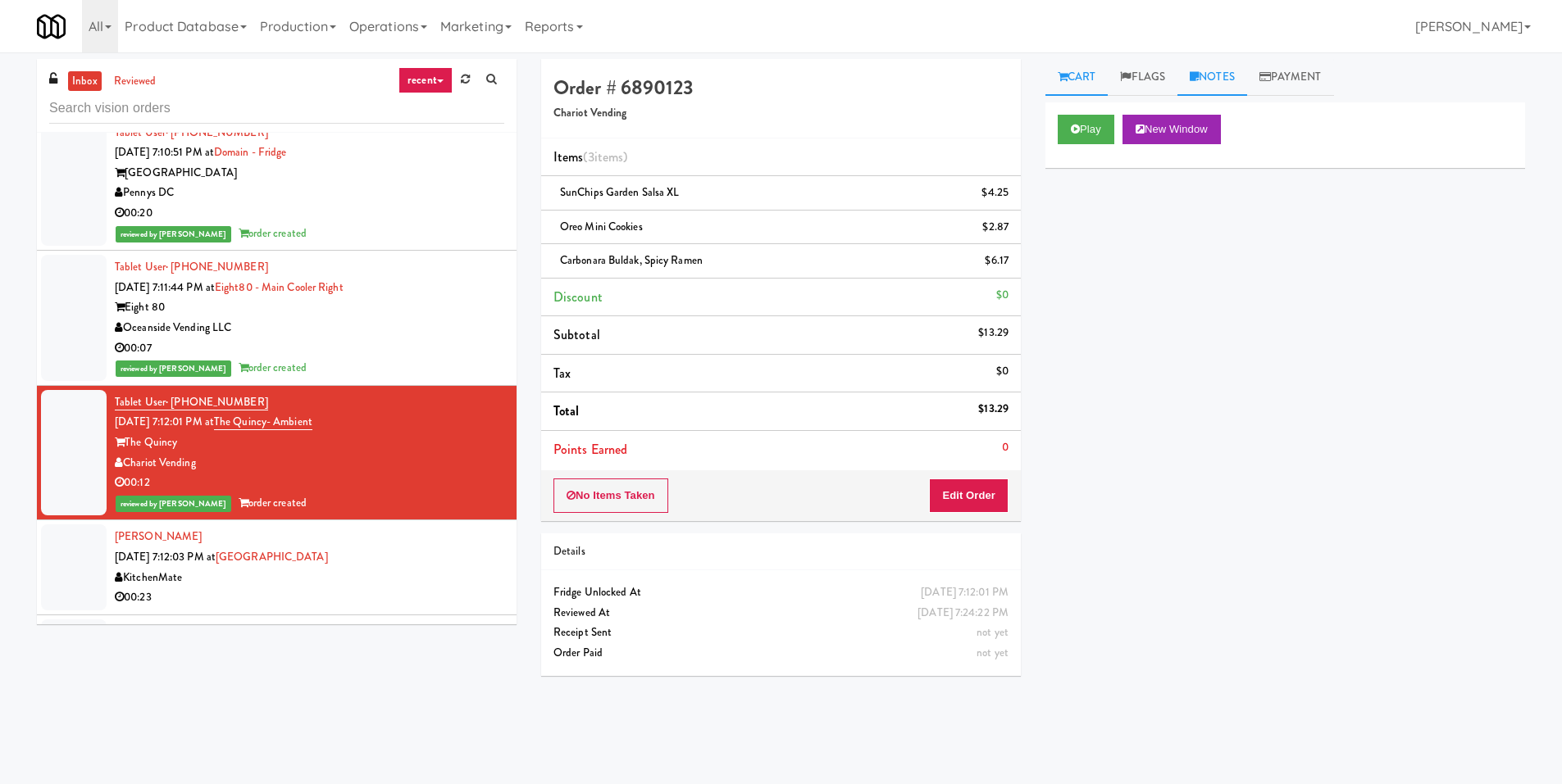
click at [1213, 69] on link "Notes" at bounding box center [1212, 77] width 70 height 37
click at [1112, 211] on p at bounding box center [1285, 201] width 453 height 18
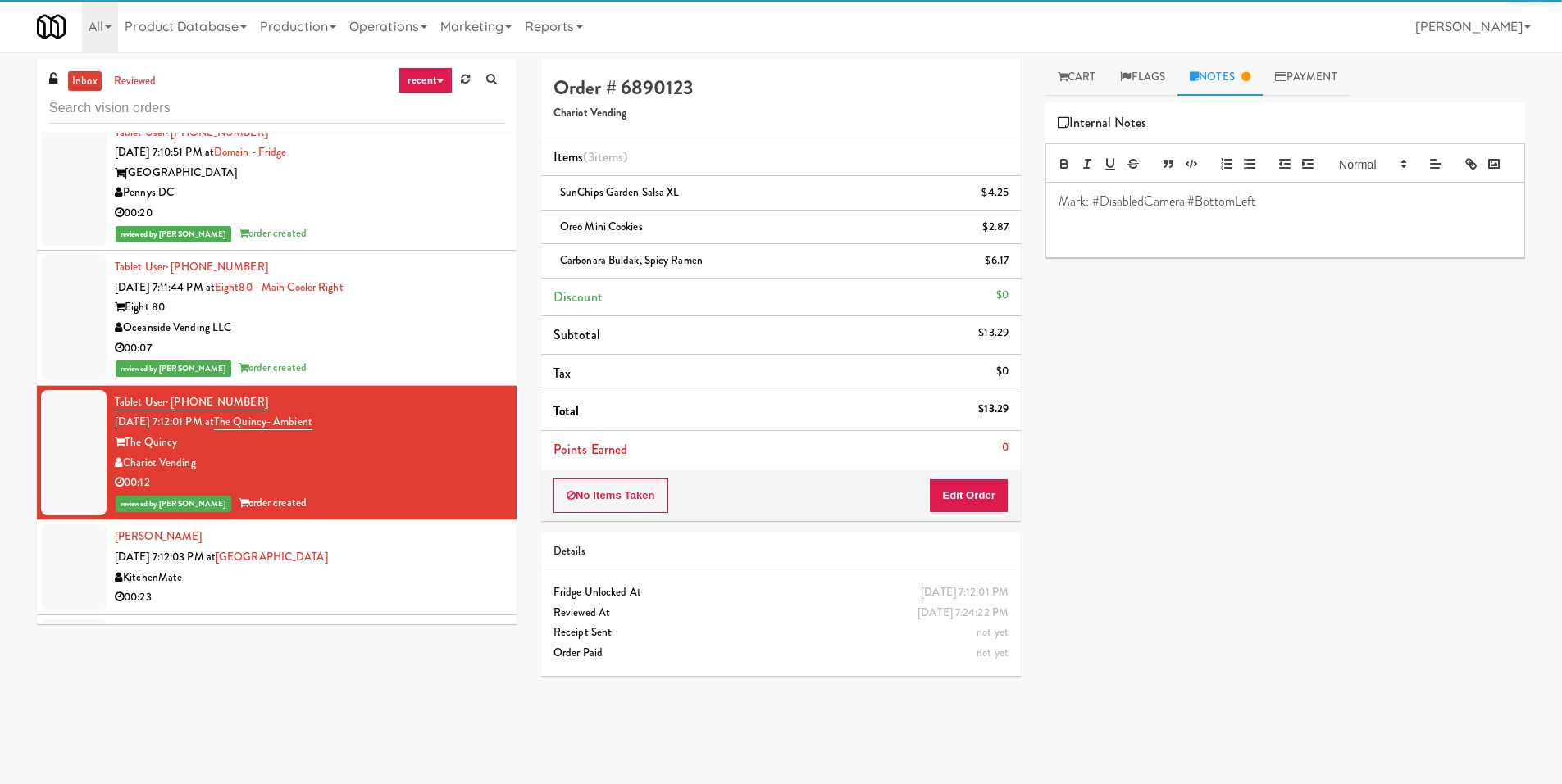
click at [416, 572] on div "KitchenMate" at bounding box center [309, 578] width 389 height 21
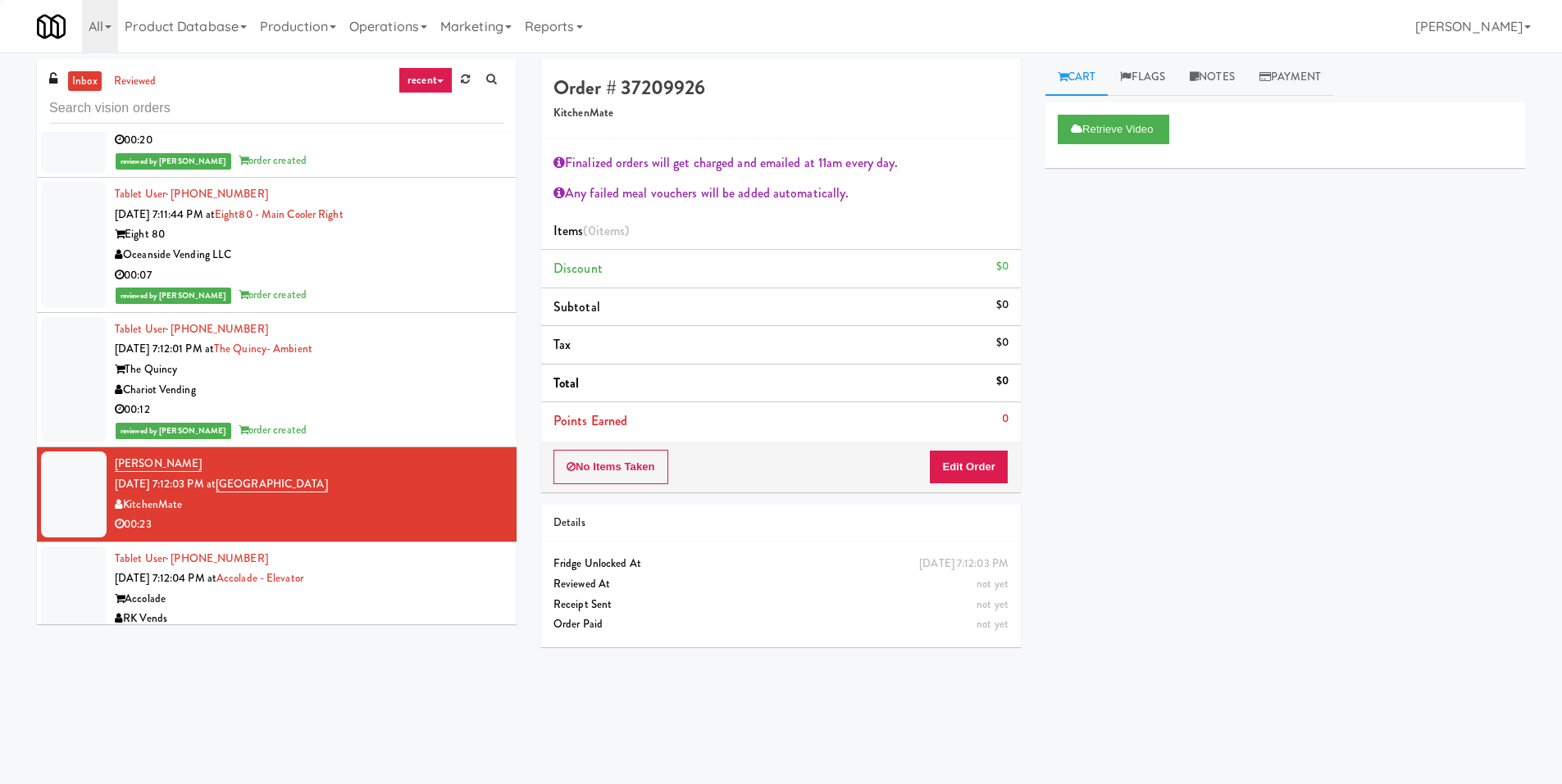
scroll to position [6638, 0]
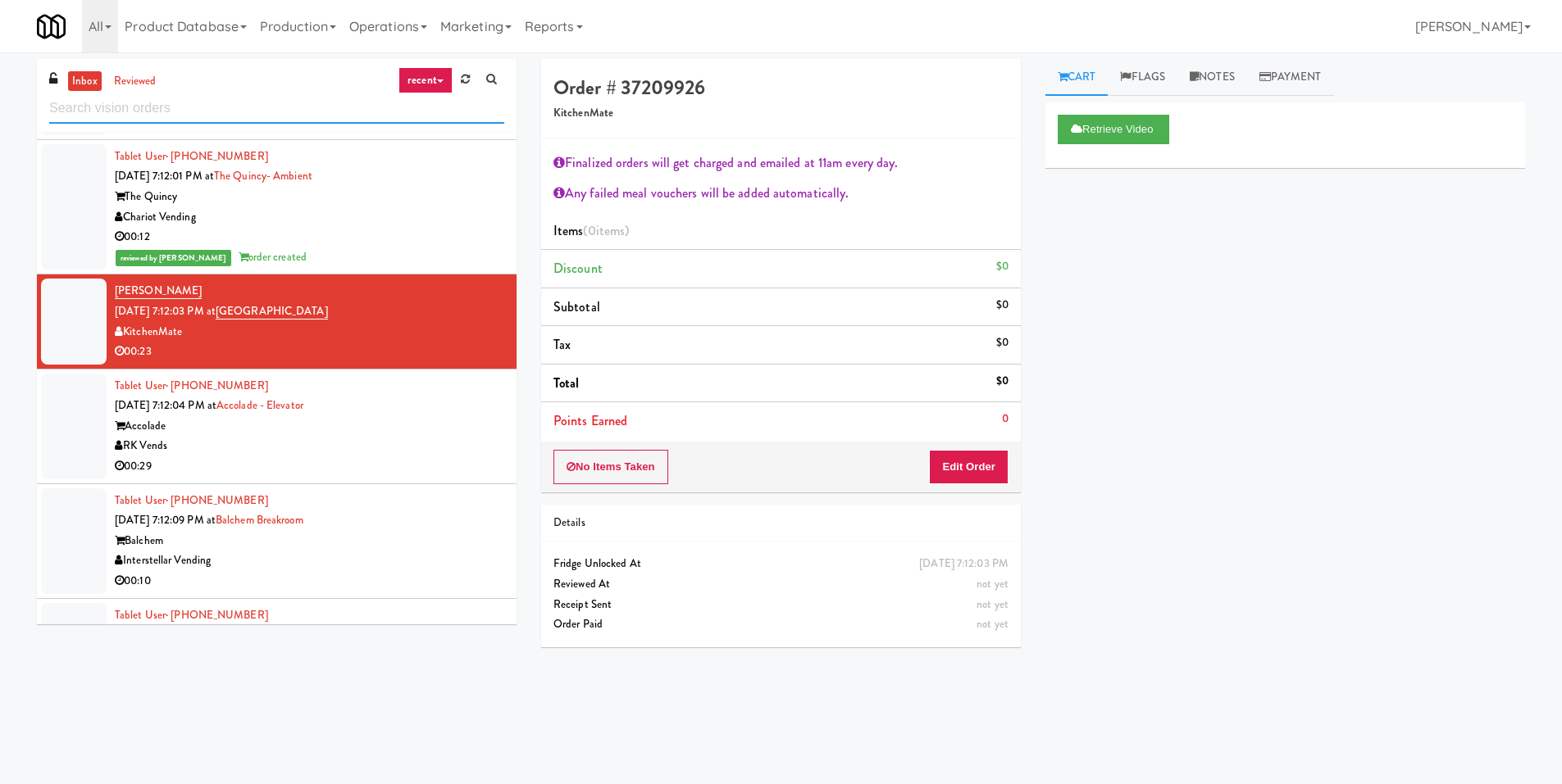
click at [396, 105] on input "text" at bounding box center [276, 108] width 455 height 30
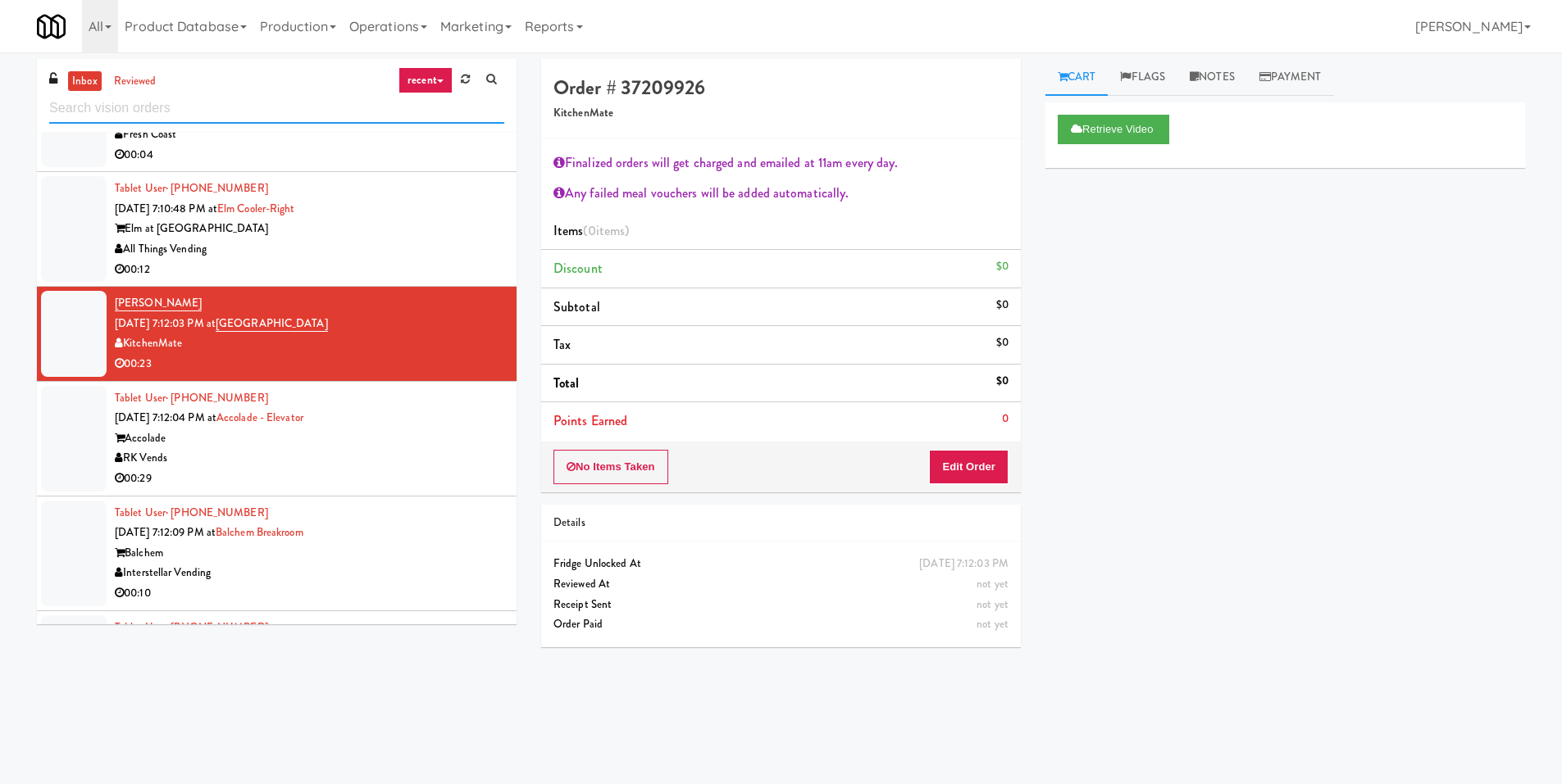
scroll to position [1939, 0]
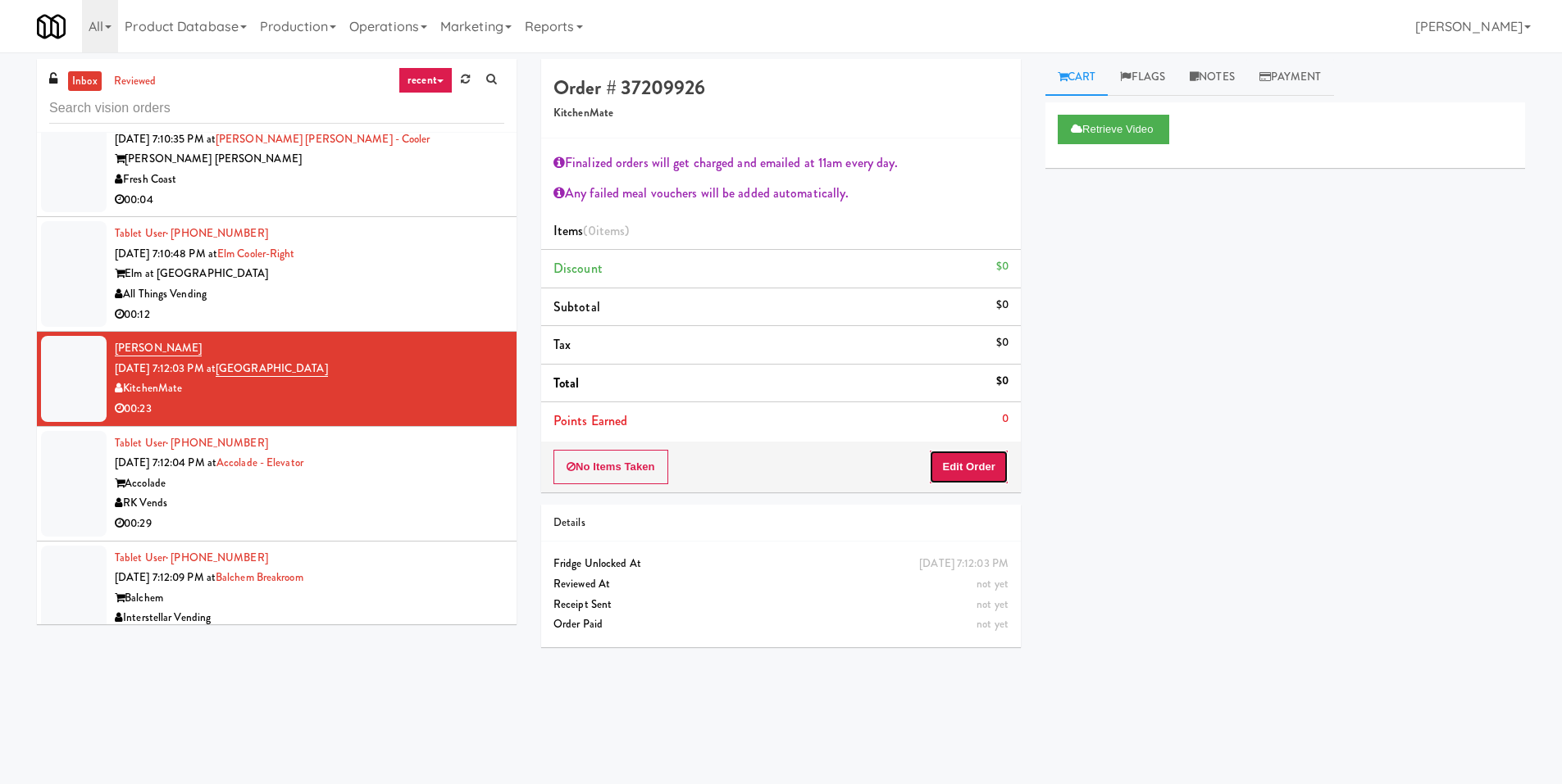
click at [982, 469] on button "Edit Order" at bounding box center [969, 467] width 80 height 35
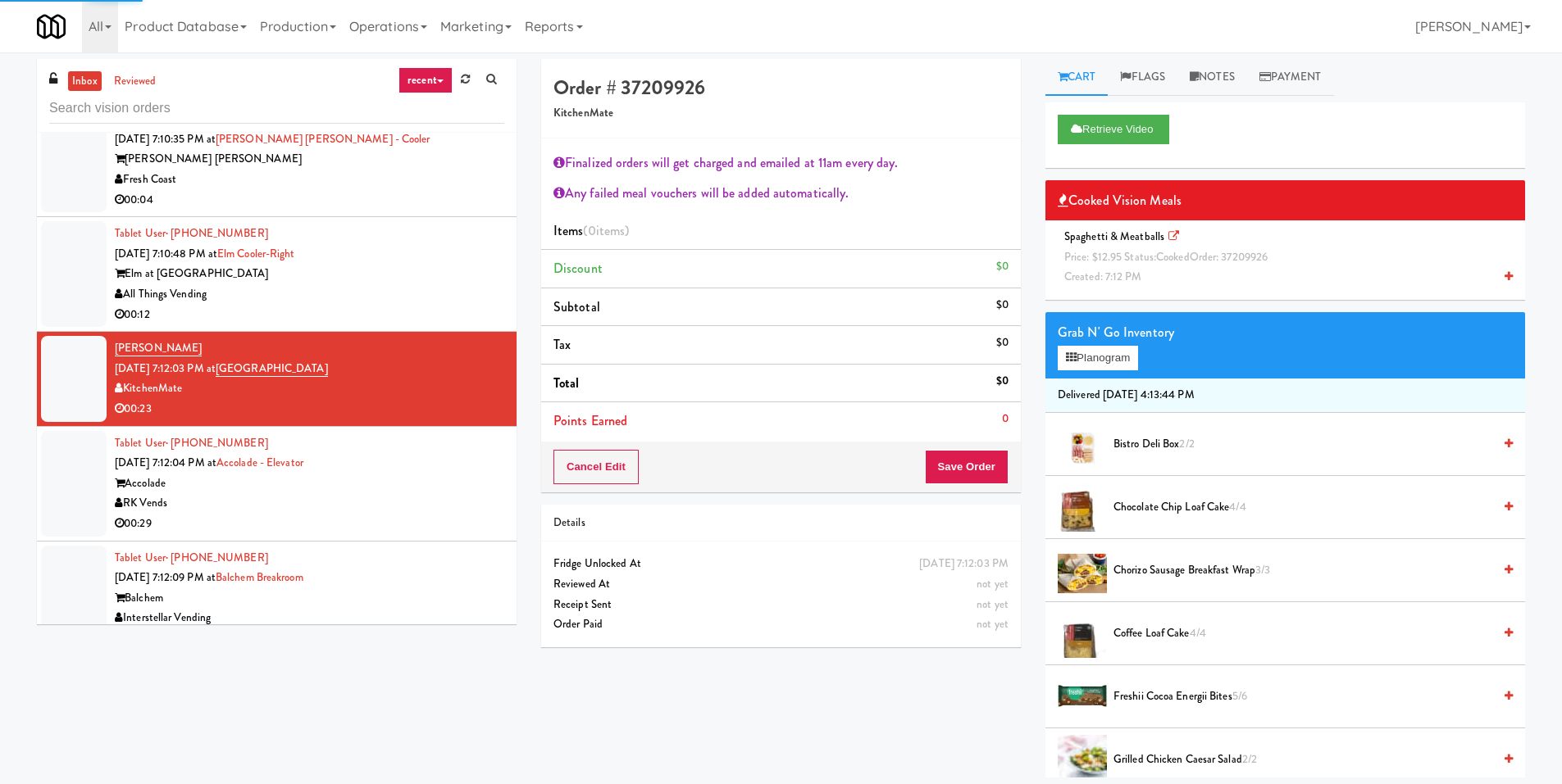
click at [1179, 285] on div "Spaghetti & Meatballs Price: $12.95 Status: cooked Order: 37209926 Created: 7:1…" at bounding box center [1286, 257] width 455 height 61
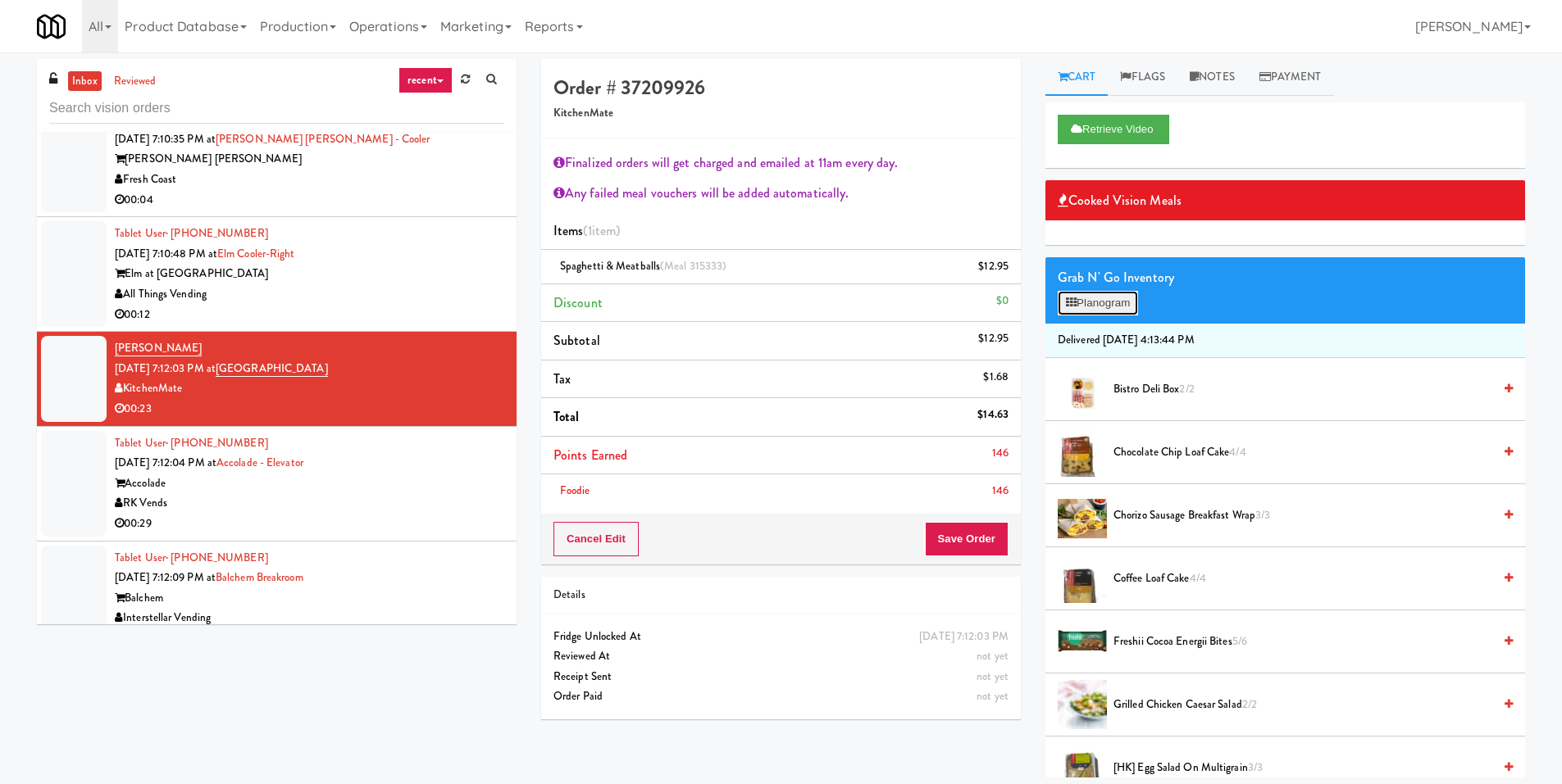
click at [1079, 310] on button "Planogram" at bounding box center [1097, 303] width 80 height 24
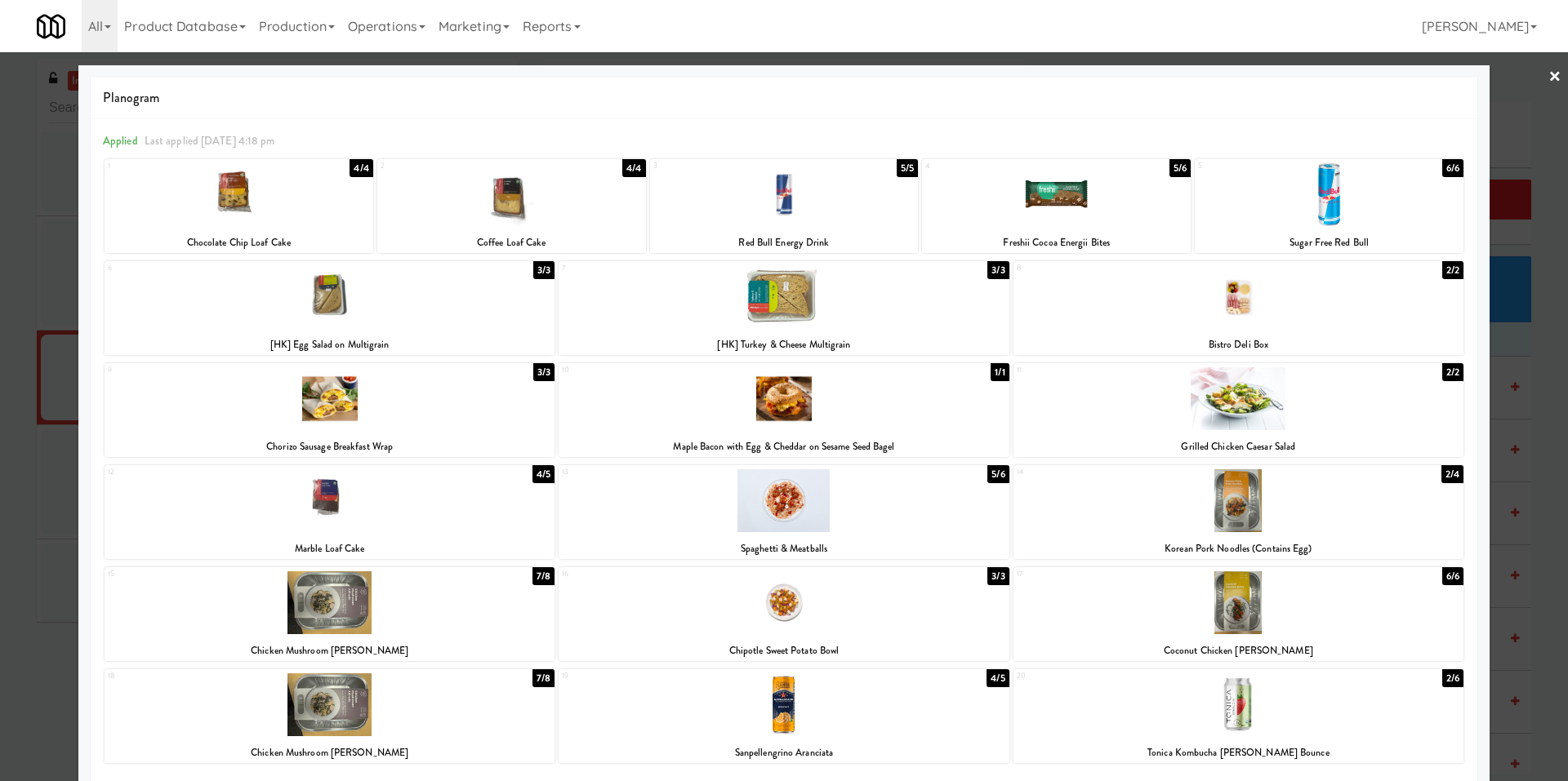
click at [423, 420] on div at bounding box center [330, 398] width 450 height 63
click at [57, 589] on div at bounding box center [784, 390] width 1568 height 781
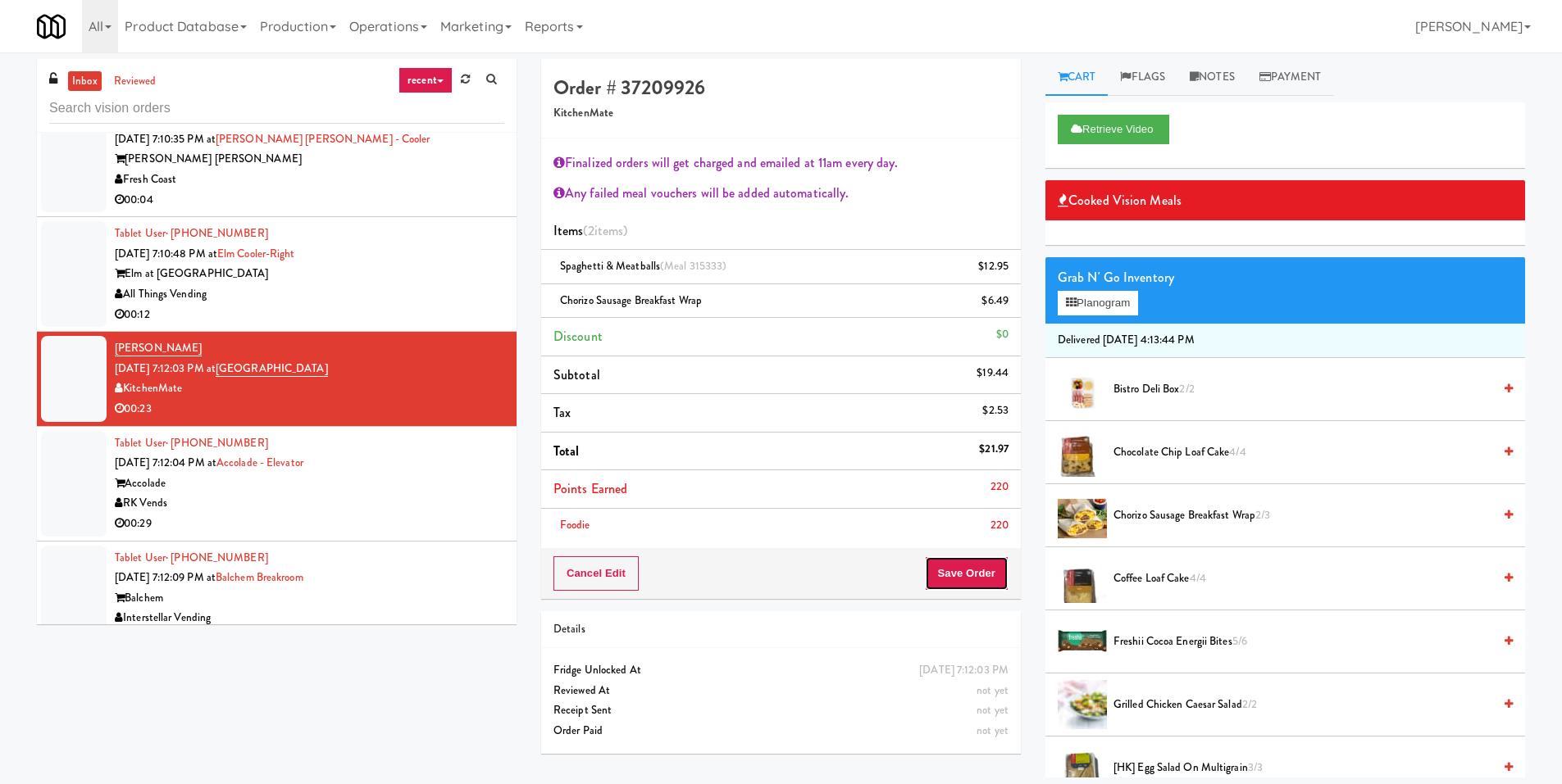
click at [994, 559] on button "Save Order" at bounding box center [966, 573] width 84 height 35
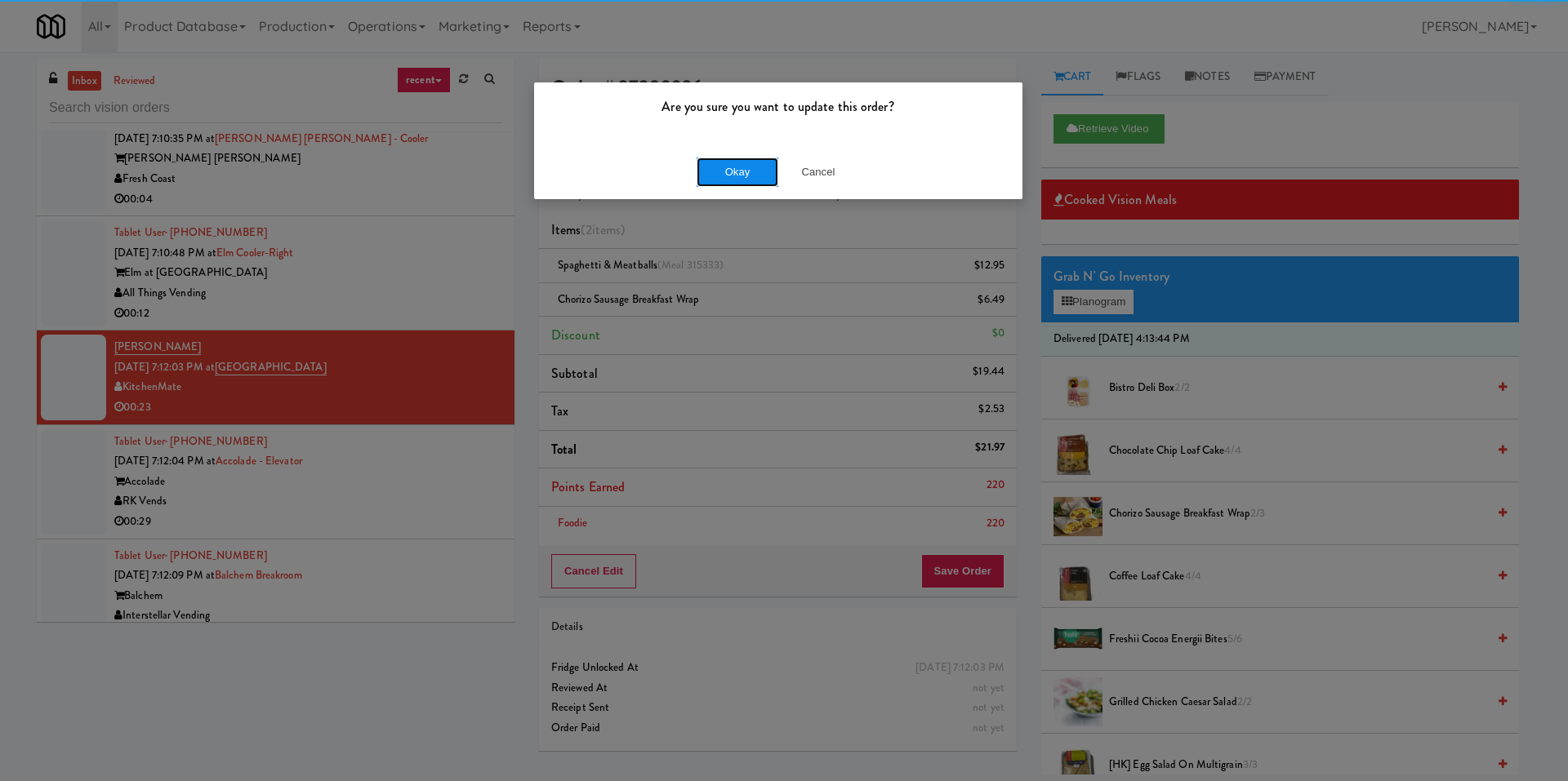
click at [744, 171] on button "Okay" at bounding box center [737, 171] width 81 height 29
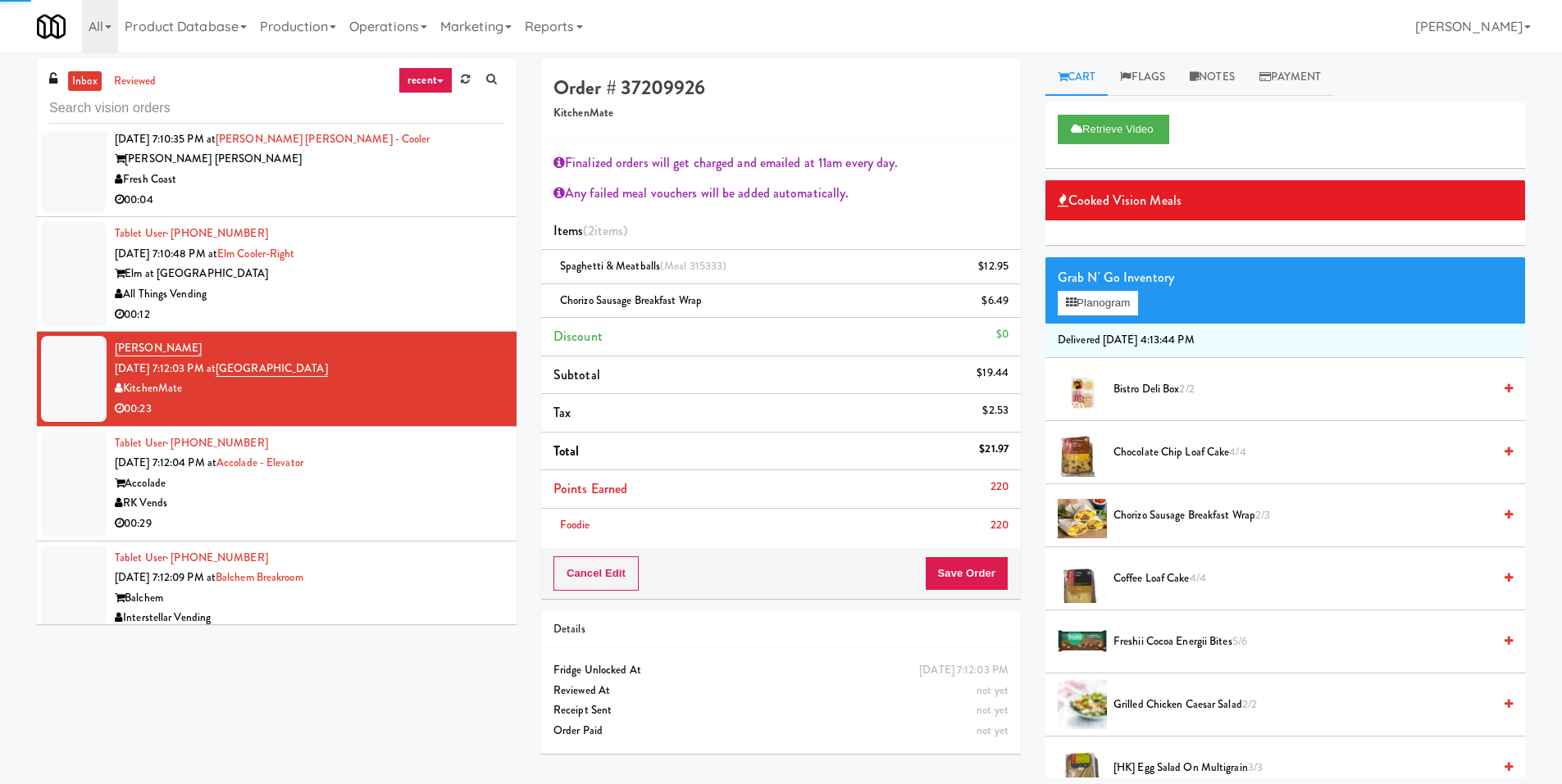
click at [380, 482] on div "Accolade" at bounding box center [309, 484] width 389 height 21
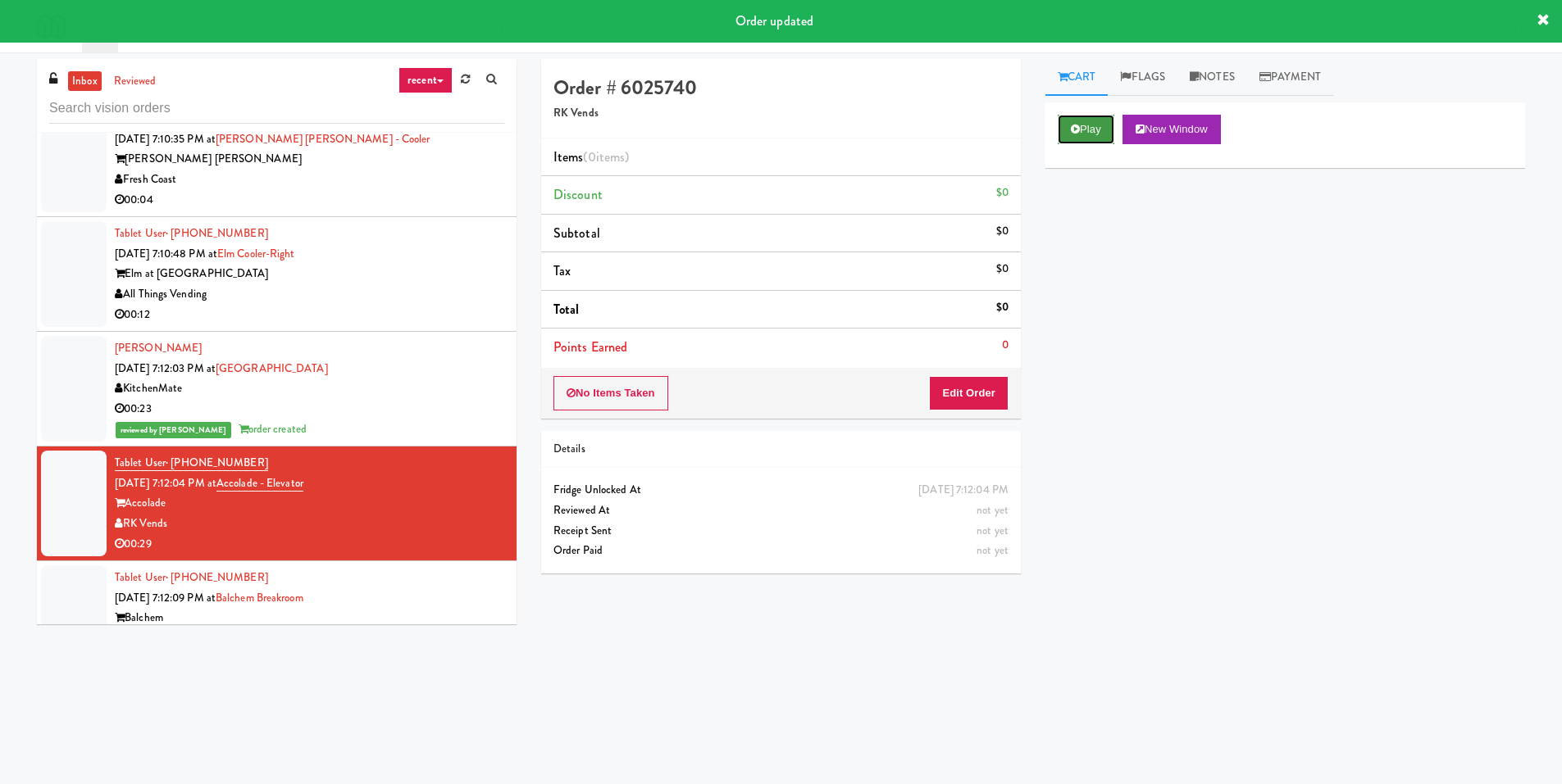
click at [1076, 133] on icon at bounding box center [1076, 129] width 9 height 10
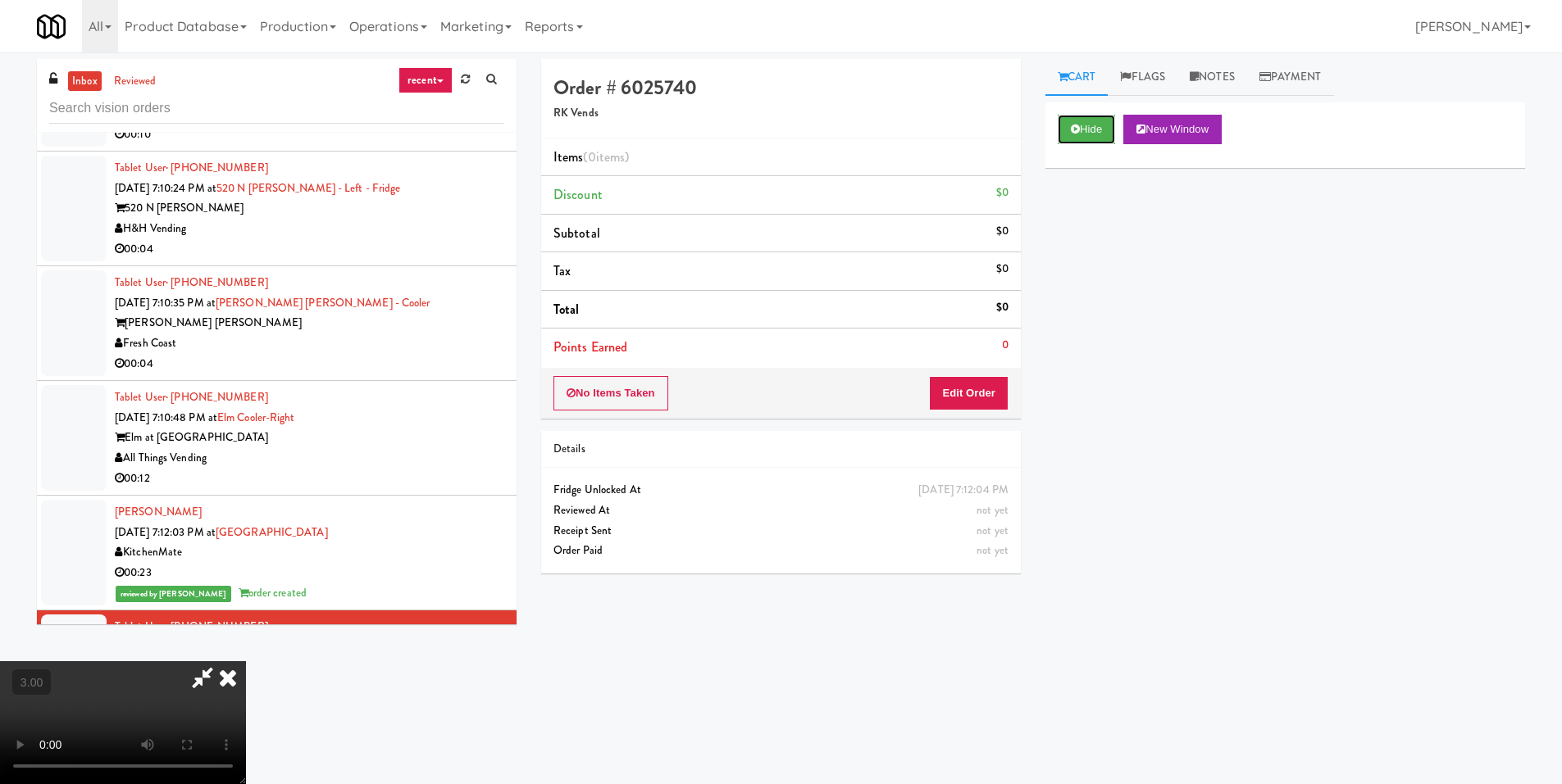
scroll to position [244, 0]
click at [246, 662] on video at bounding box center [123, 723] width 246 height 123
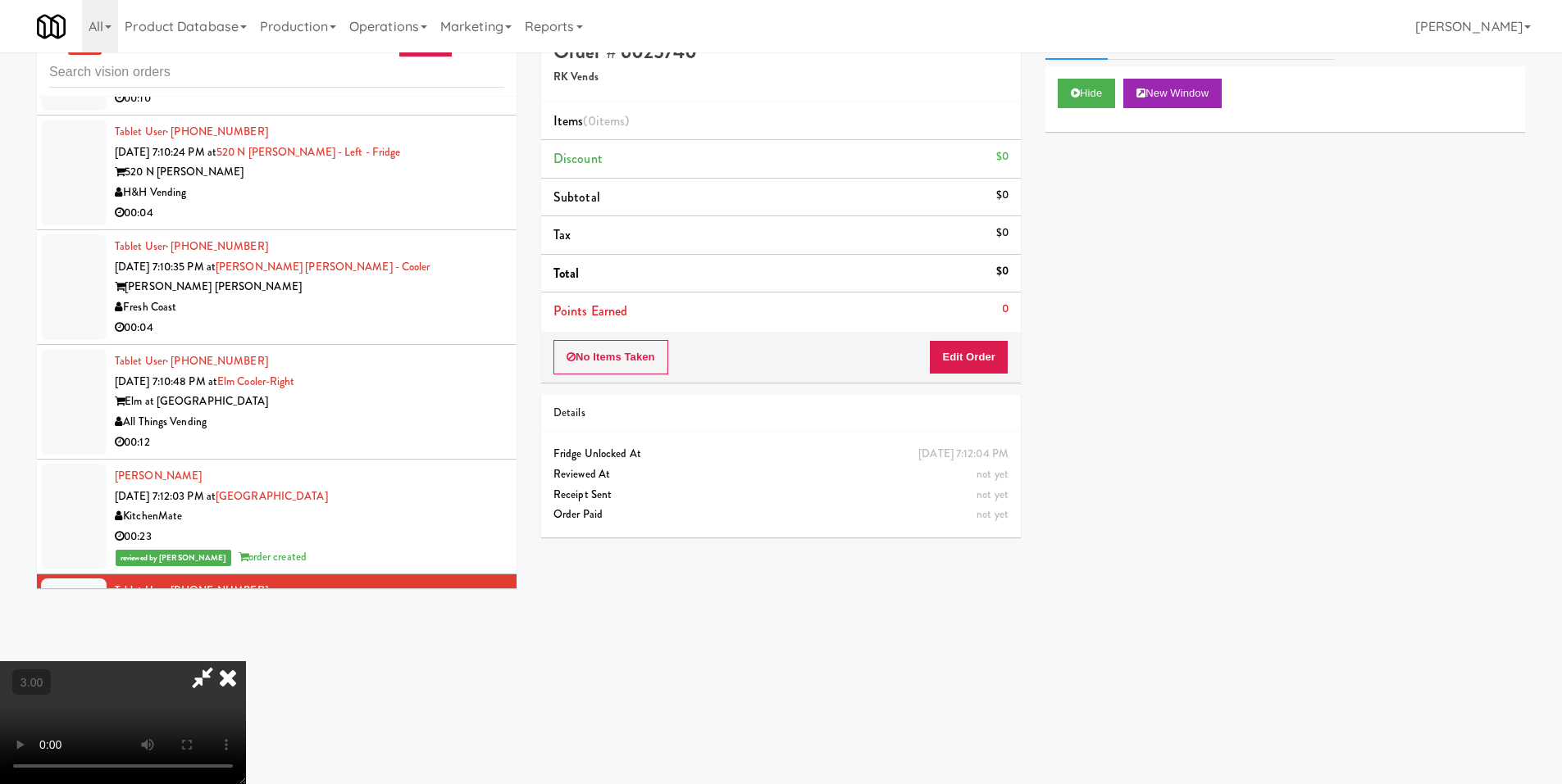
scroll to position [53, 0]
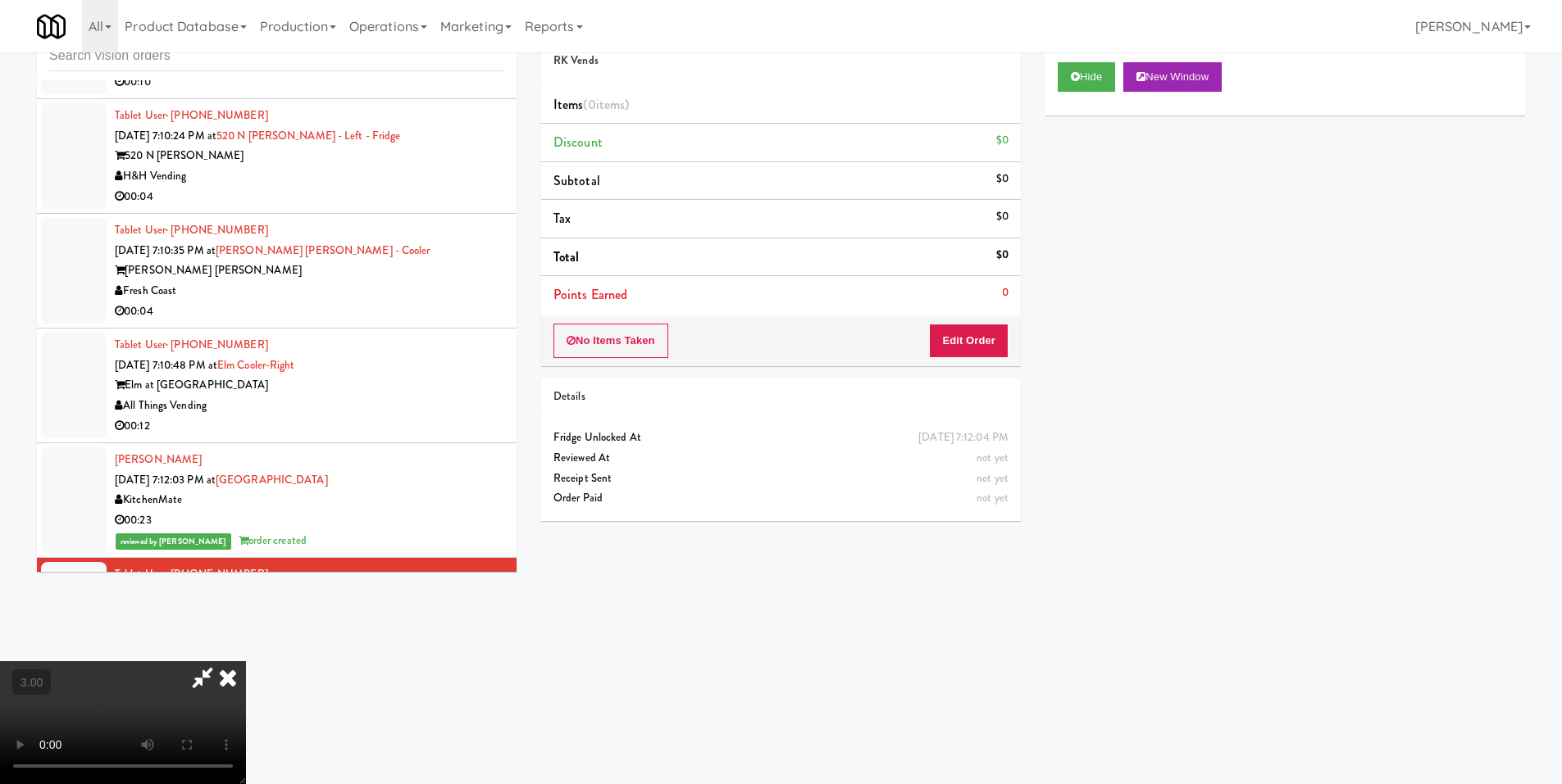
click at [246, 662] on video at bounding box center [123, 723] width 246 height 123
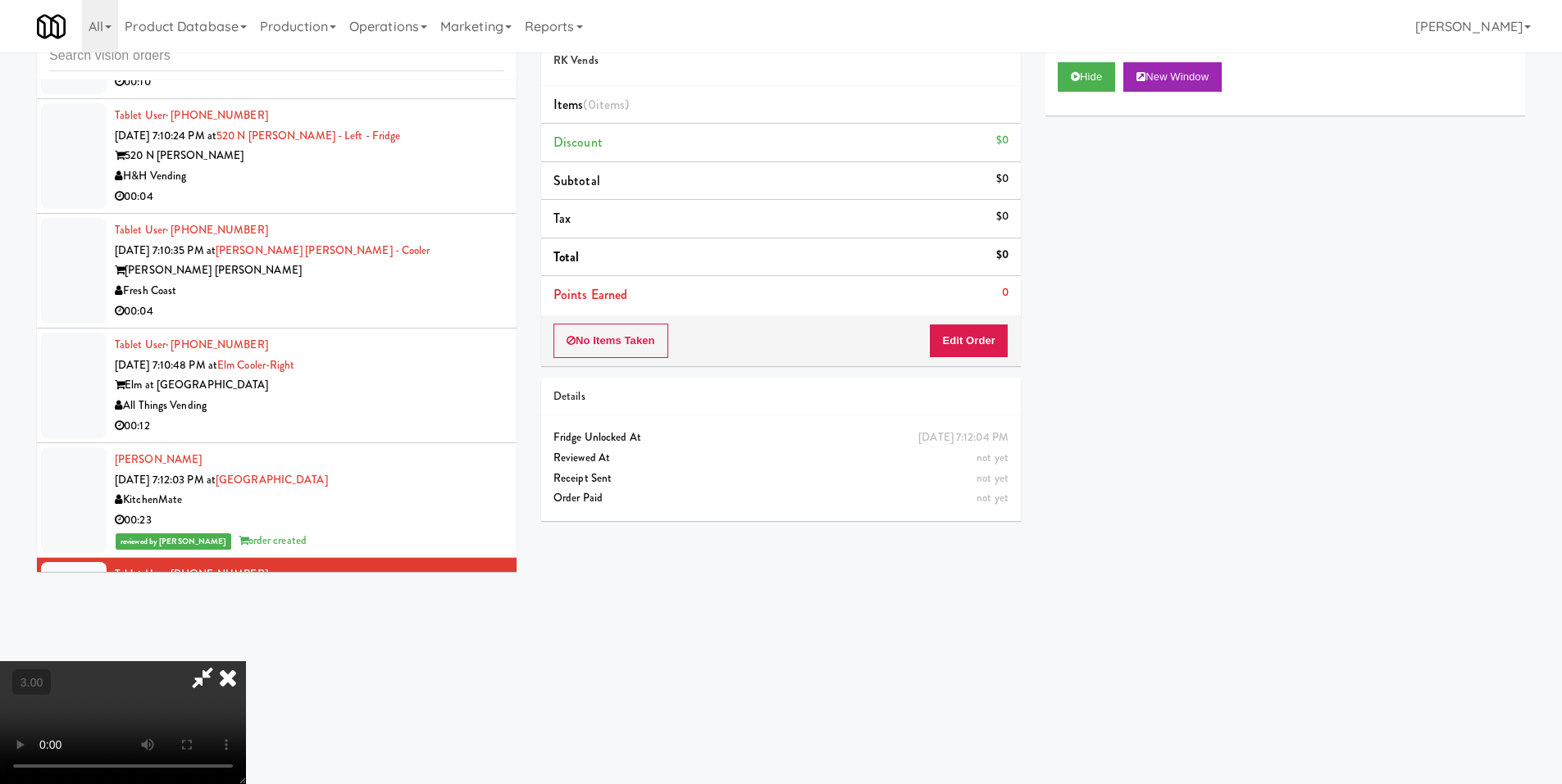
click at [246, 662] on video at bounding box center [123, 723] width 246 height 123
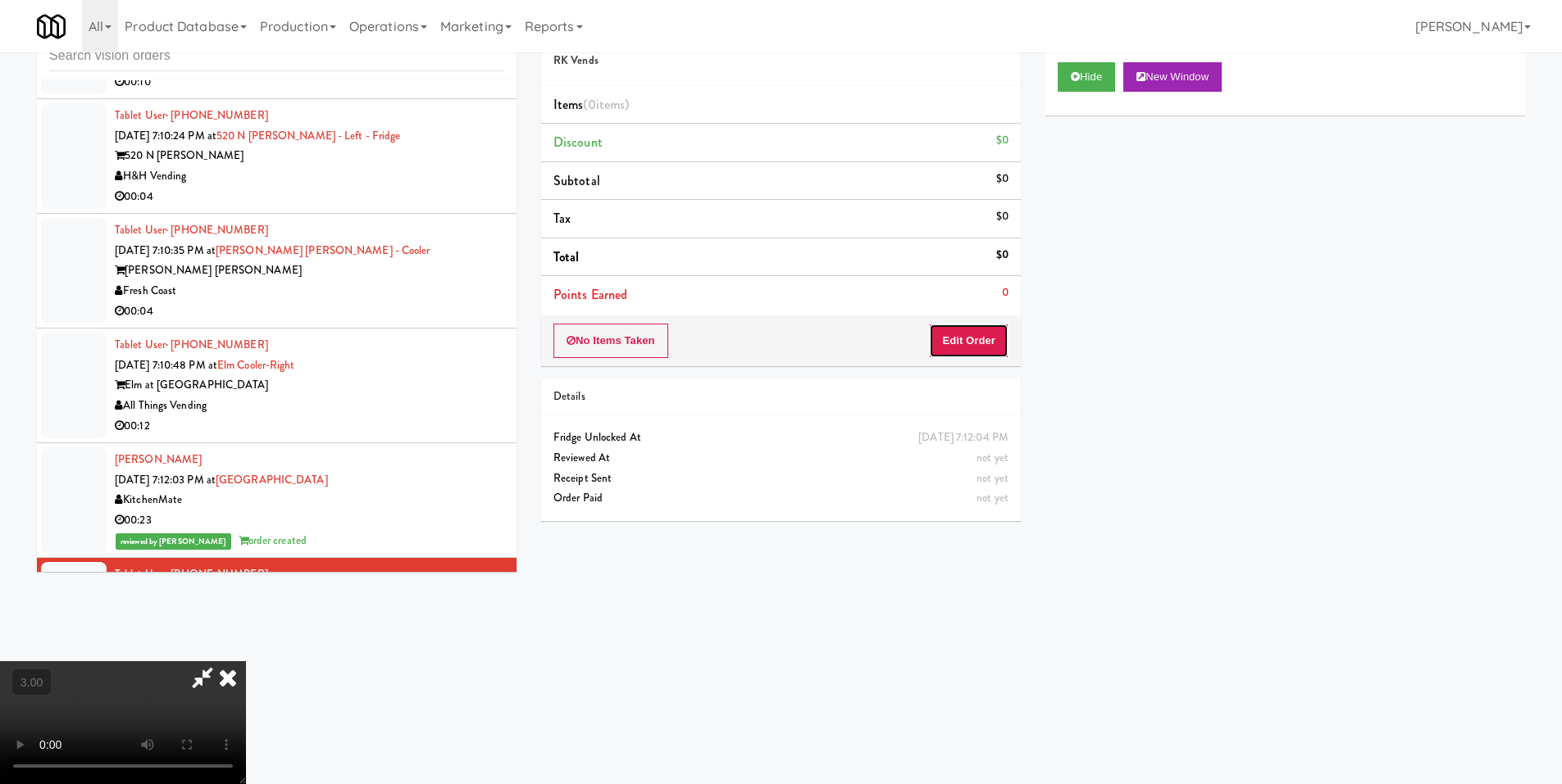
click at [943, 334] on button "Edit Order" at bounding box center [969, 340] width 80 height 35
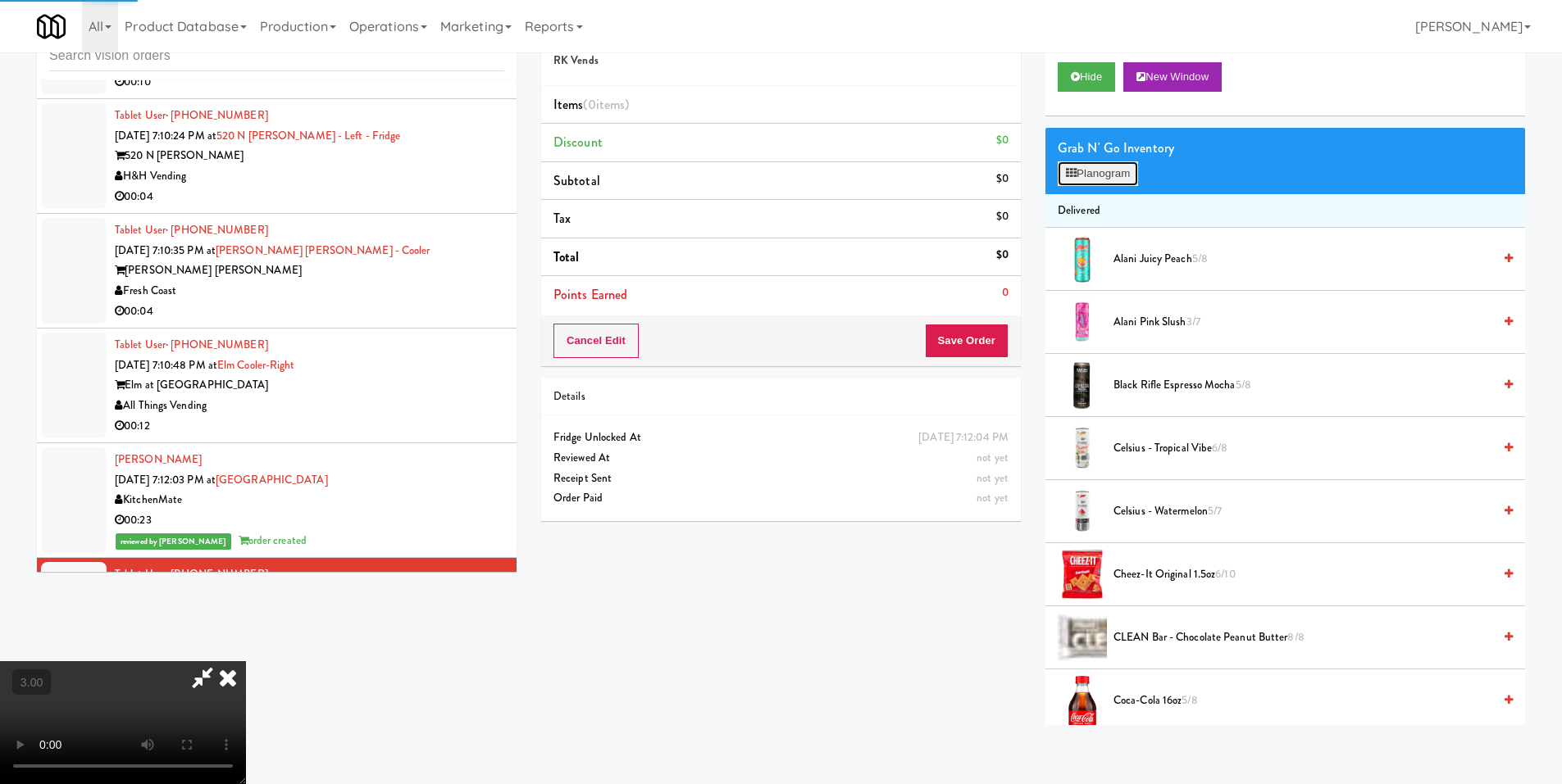
click at [1097, 177] on button "Planogram" at bounding box center [1097, 174] width 80 height 24
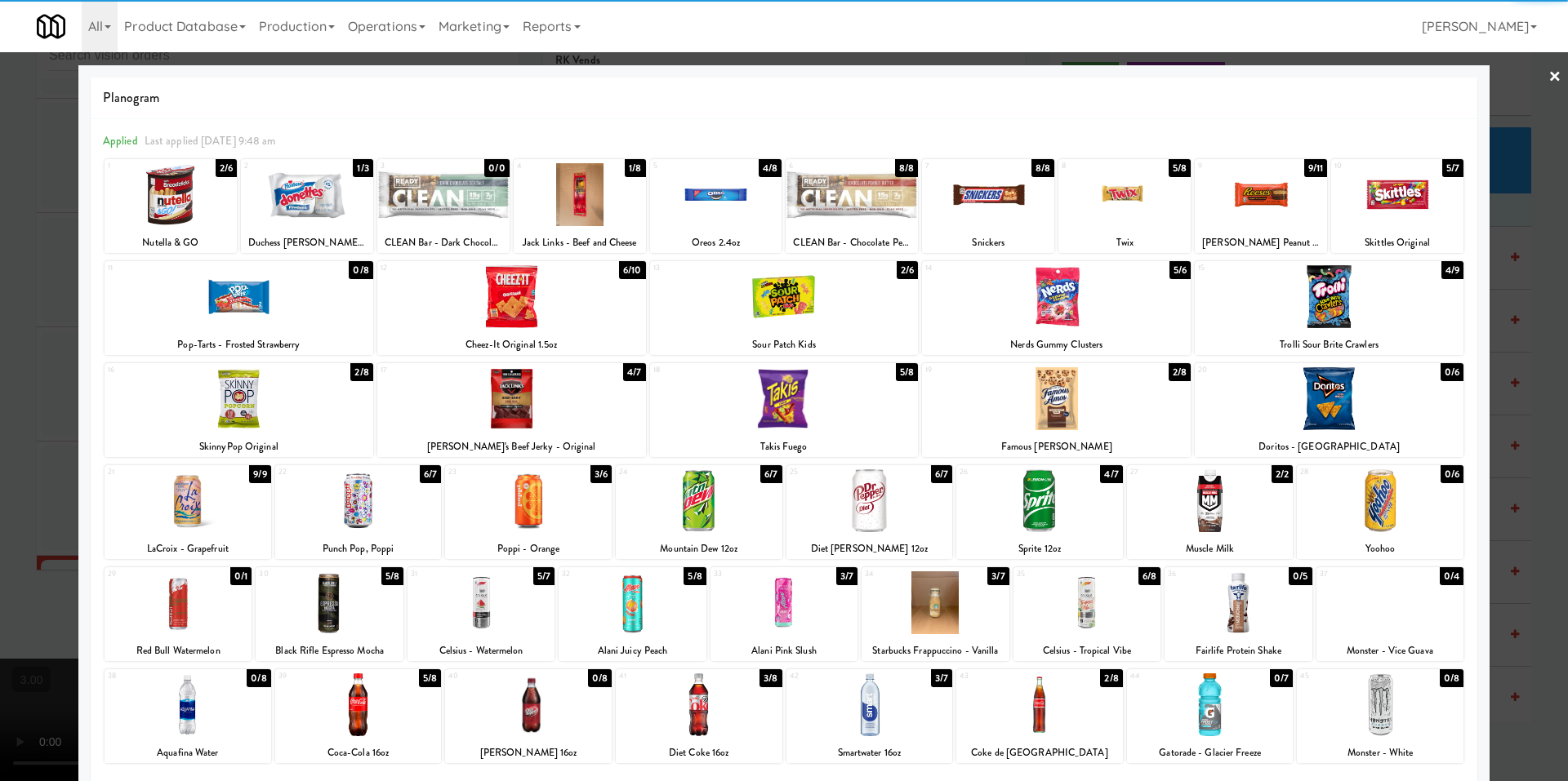
click at [640, 584] on div at bounding box center [631, 602] width 147 height 63
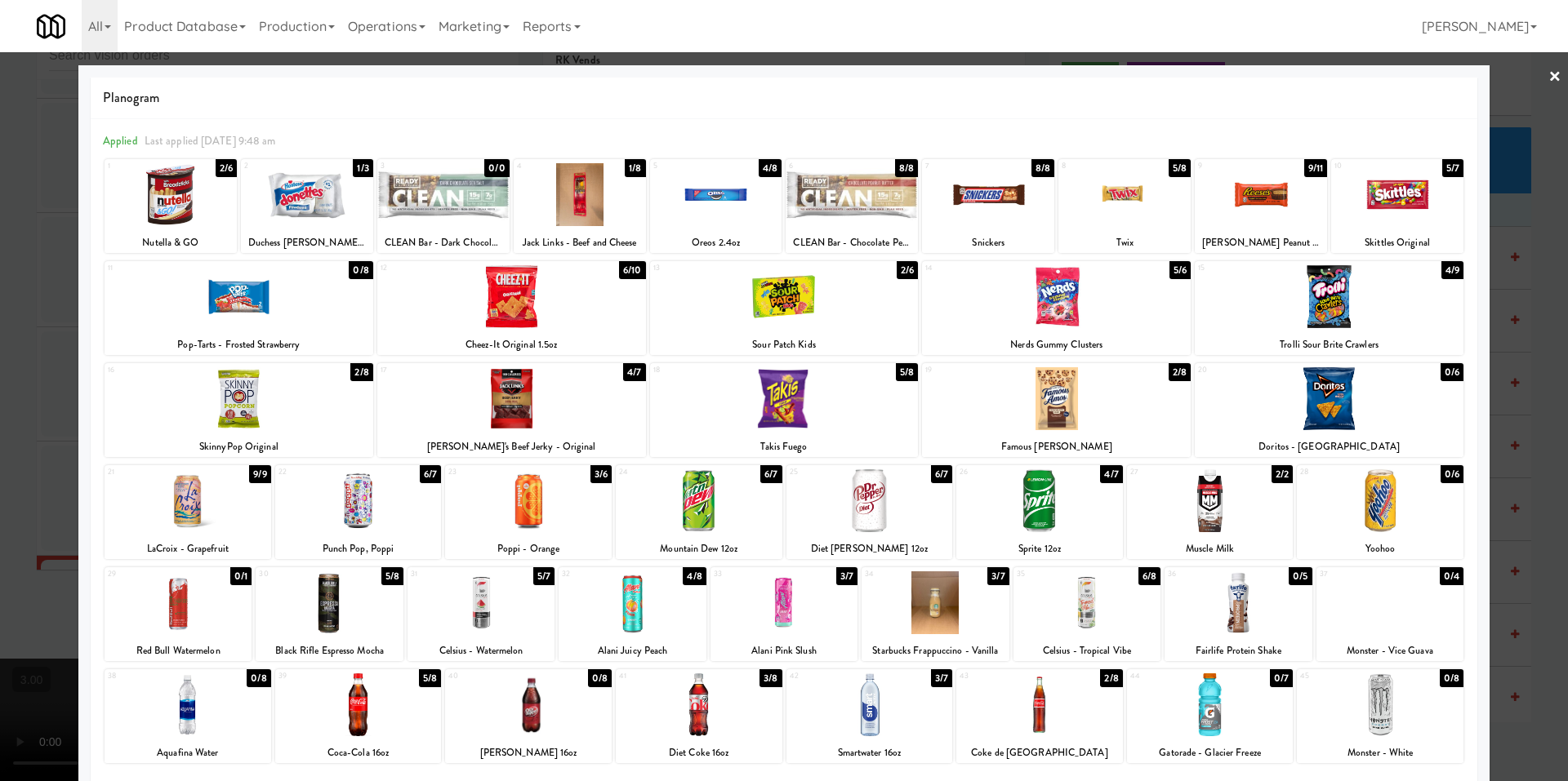
click at [52, 555] on div at bounding box center [784, 390] width 1568 height 781
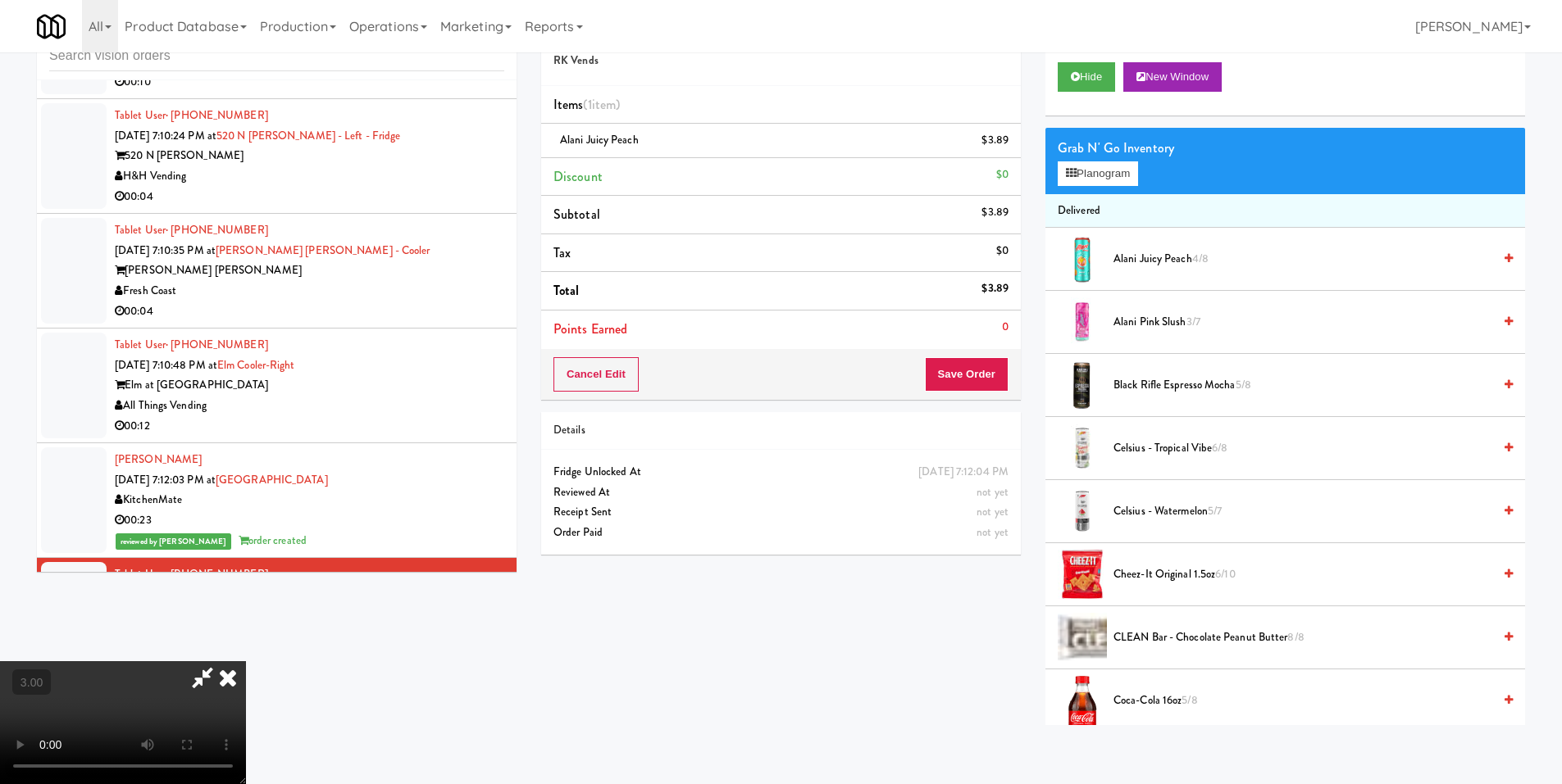
click at [246, 662] on video at bounding box center [123, 723] width 246 height 123
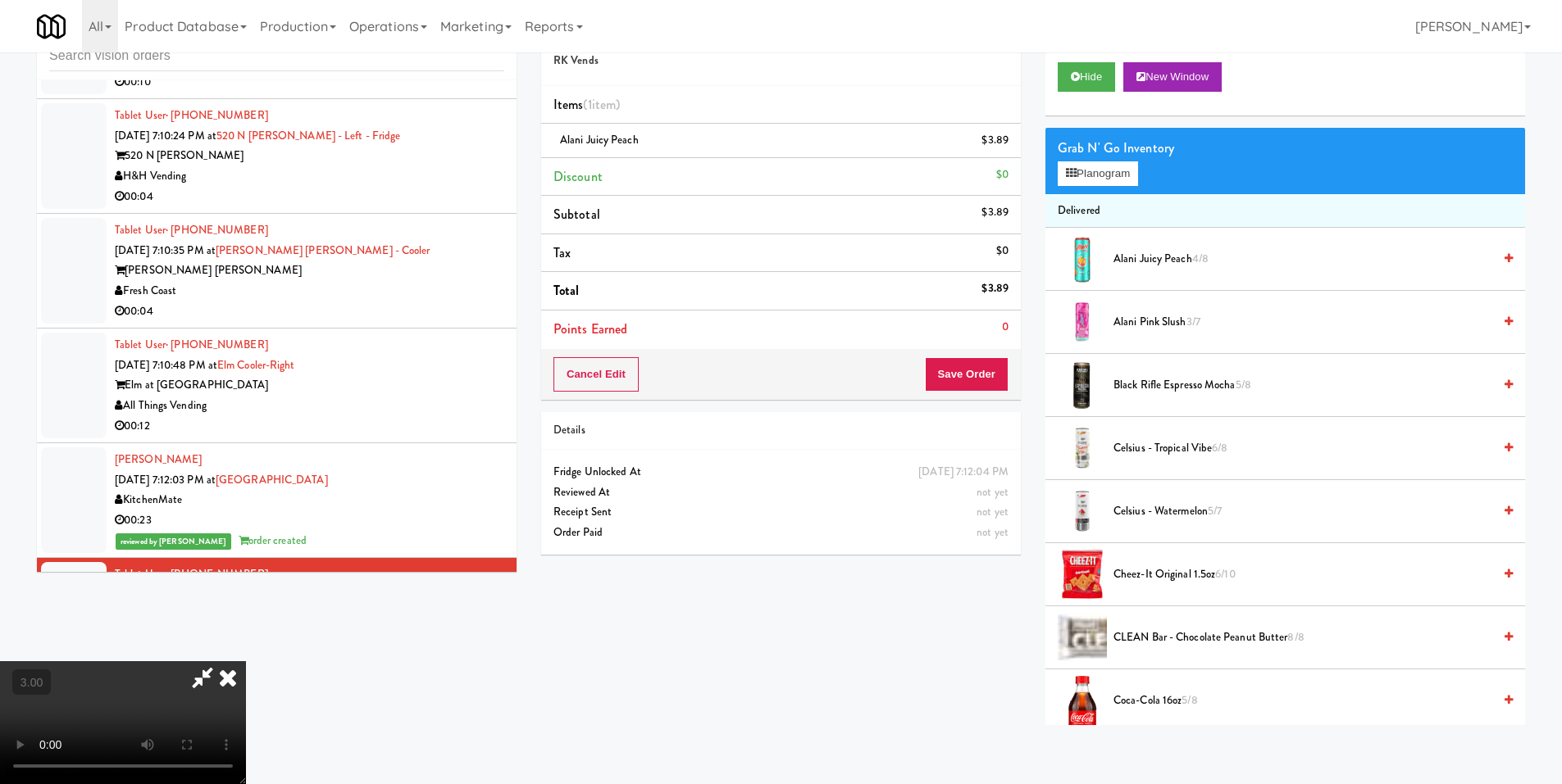
click at [246, 662] on video at bounding box center [123, 723] width 246 height 123
click at [1118, 317] on span "Alani Pink Slush 3/7" at bounding box center [1302, 322] width 379 height 21
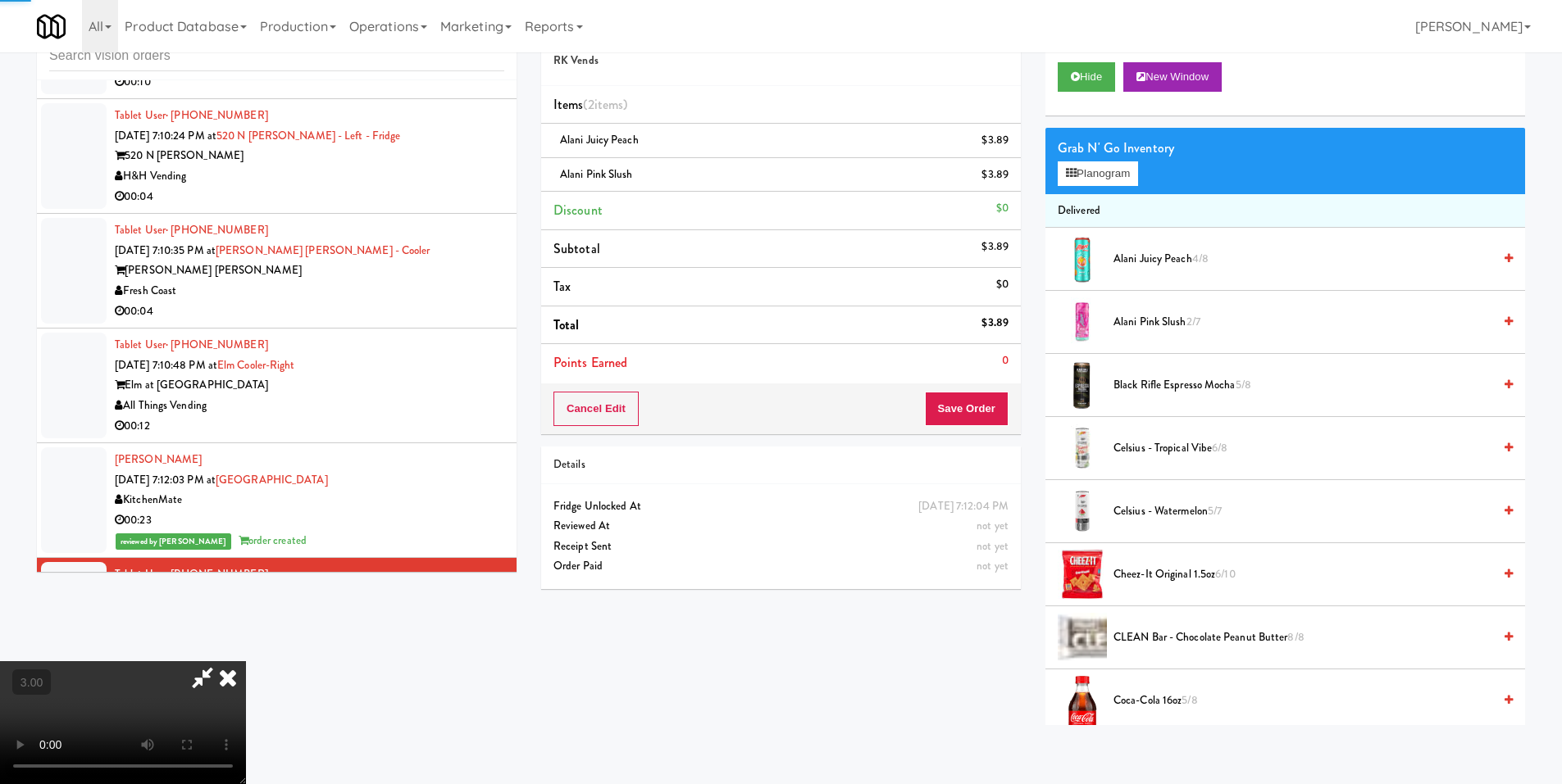
click at [246, 662] on video at bounding box center [123, 723] width 246 height 123
click at [1004, 408] on button "Save Order" at bounding box center [966, 409] width 84 height 35
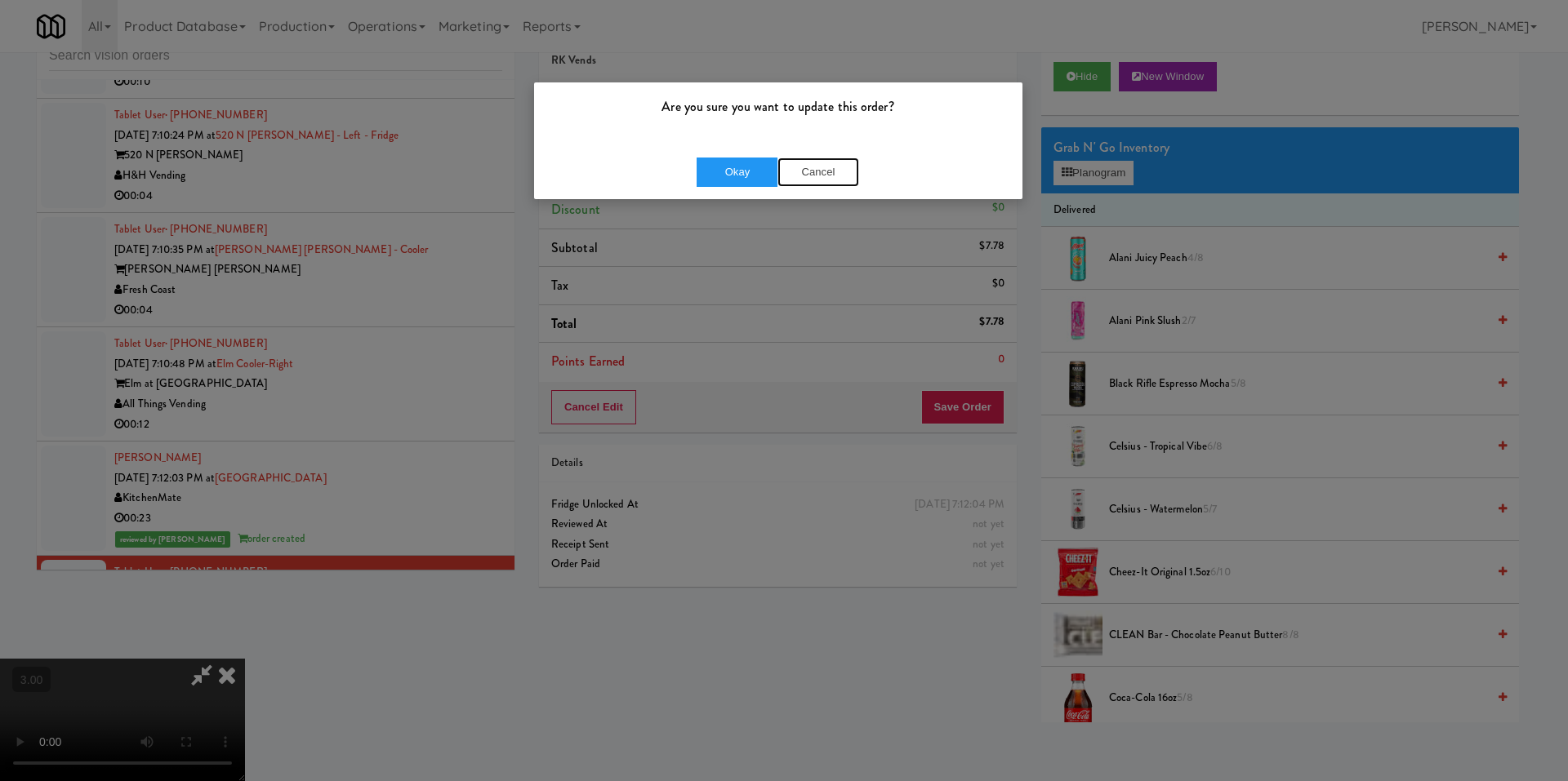
drag, startPoint x: 830, startPoint y: 166, endPoint x: 798, endPoint y: 223, distance: 65.4
click at [831, 166] on button "Cancel" at bounding box center [818, 171] width 81 height 29
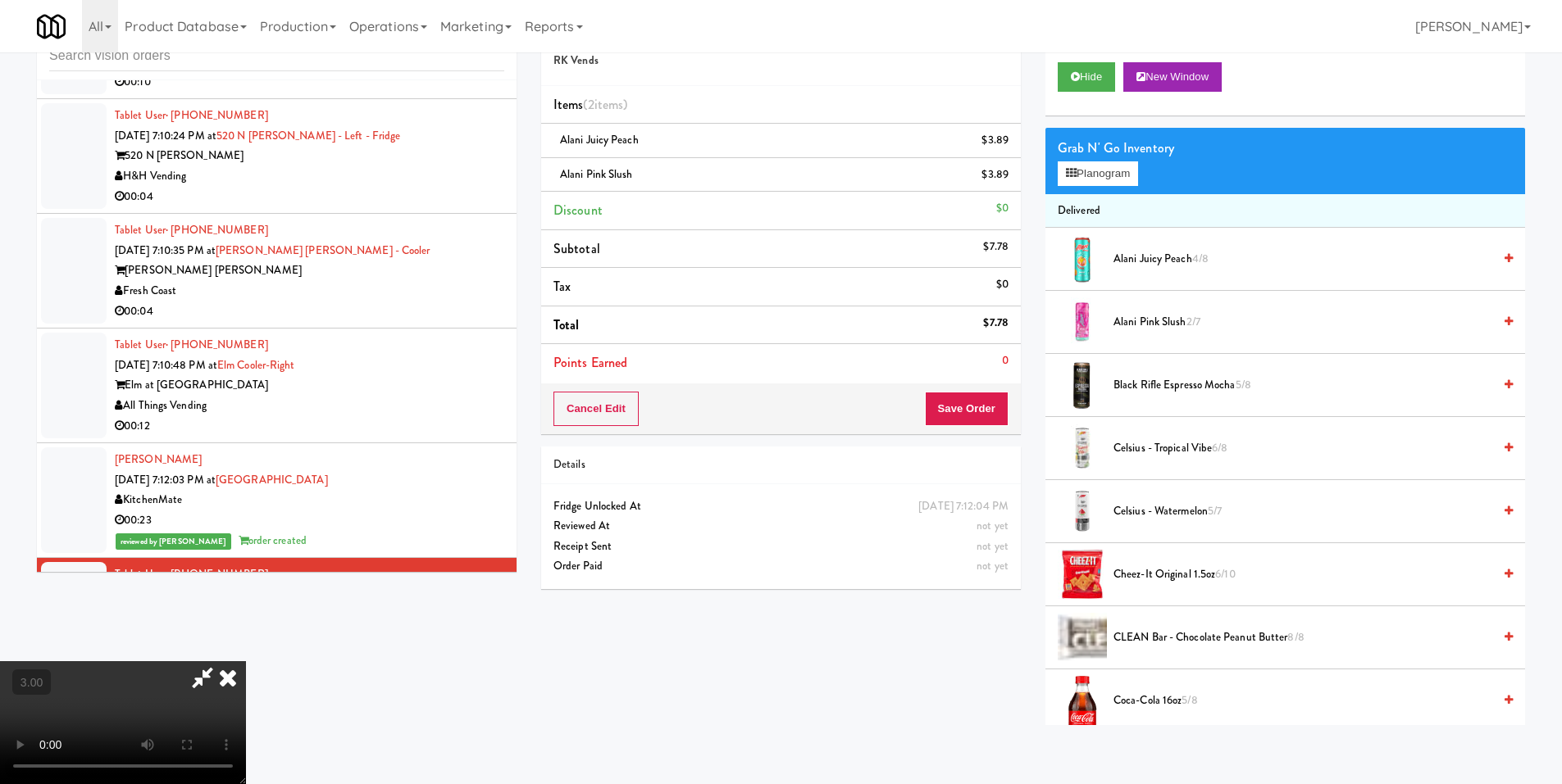
click at [246, 662] on video at bounding box center [123, 723] width 246 height 123
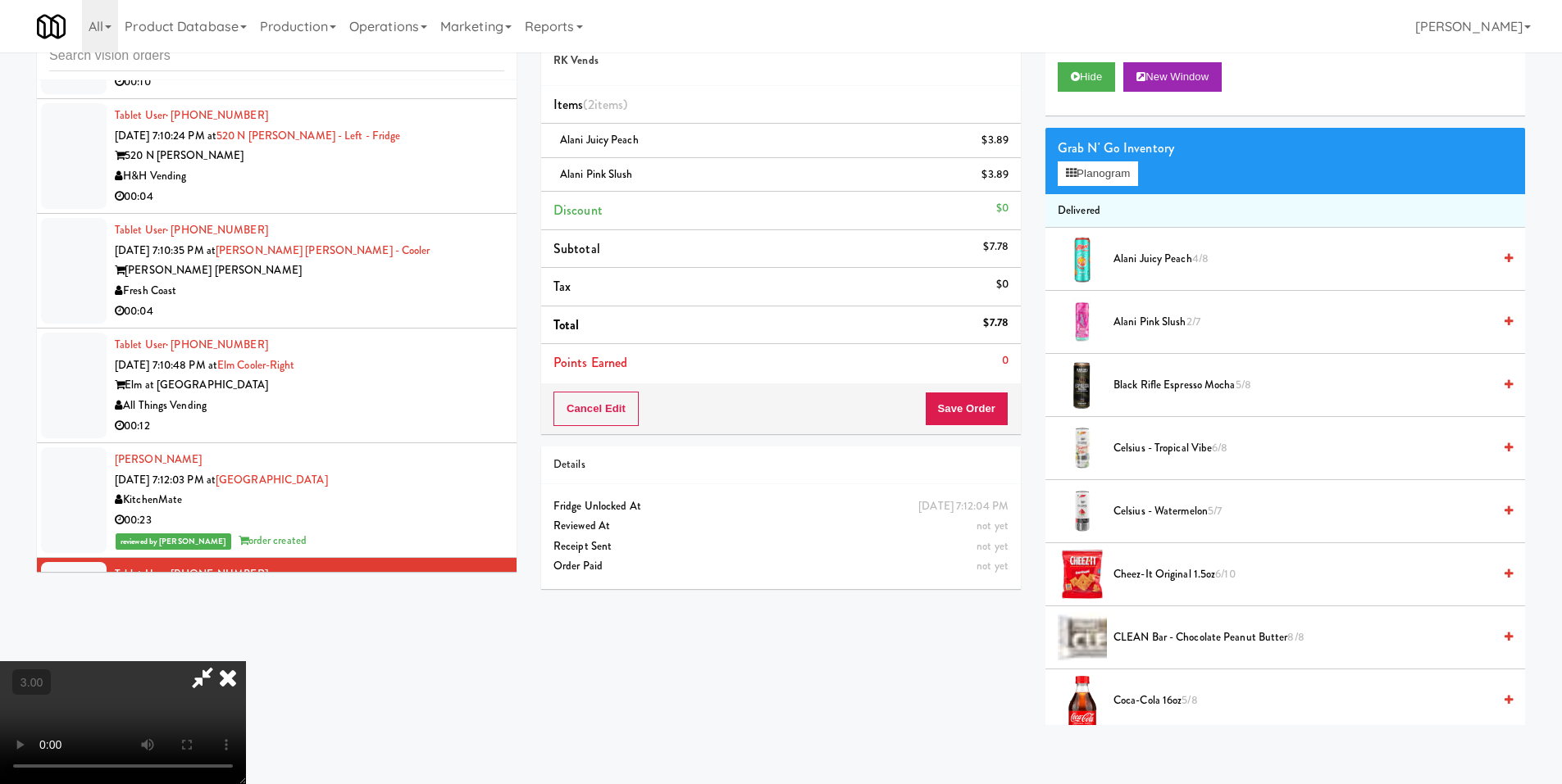
scroll to position [80, 0]
click at [246, 662] on video at bounding box center [123, 723] width 246 height 123
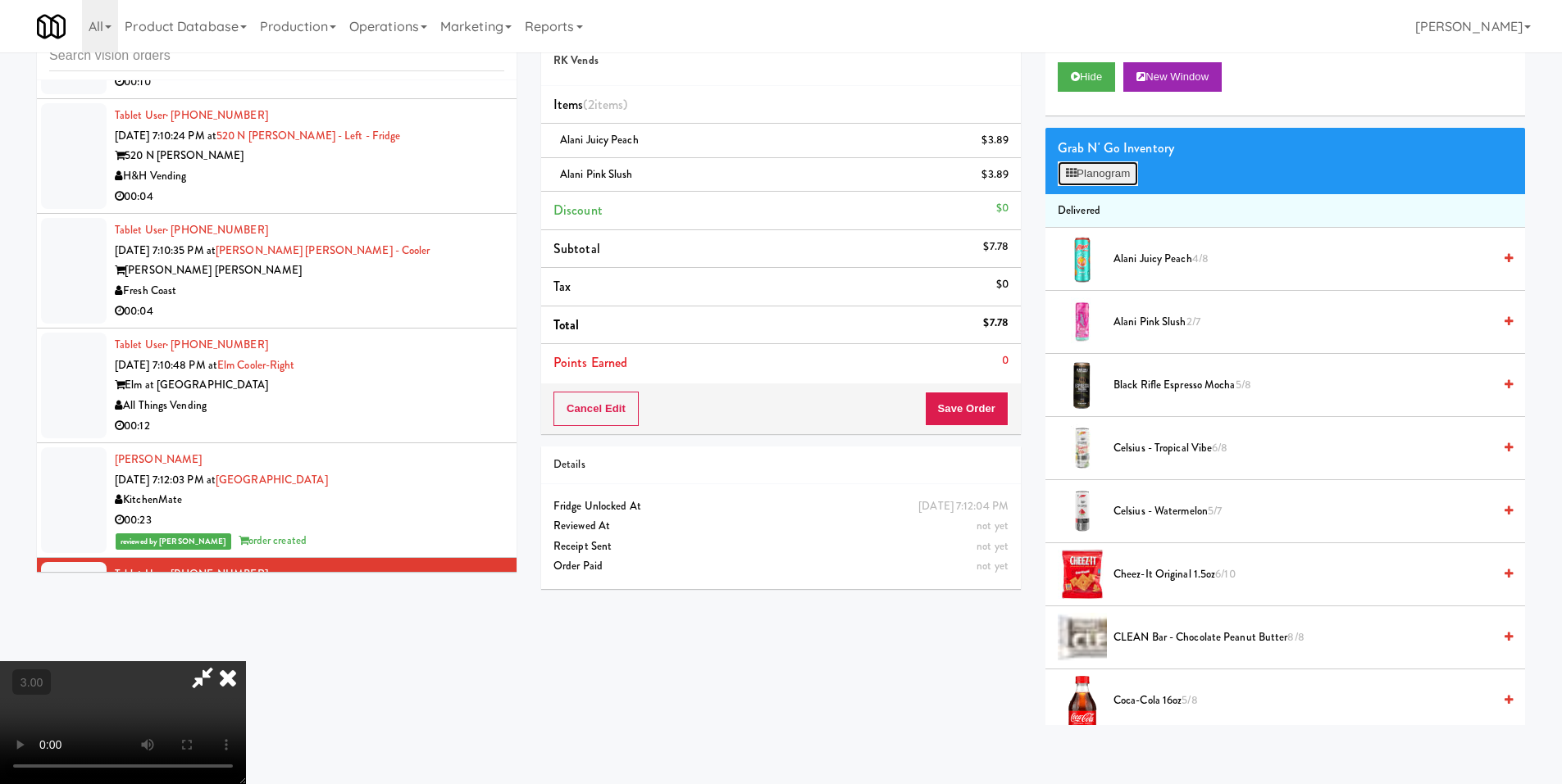
click at [1070, 173] on icon at bounding box center [1070, 173] width 10 height 10
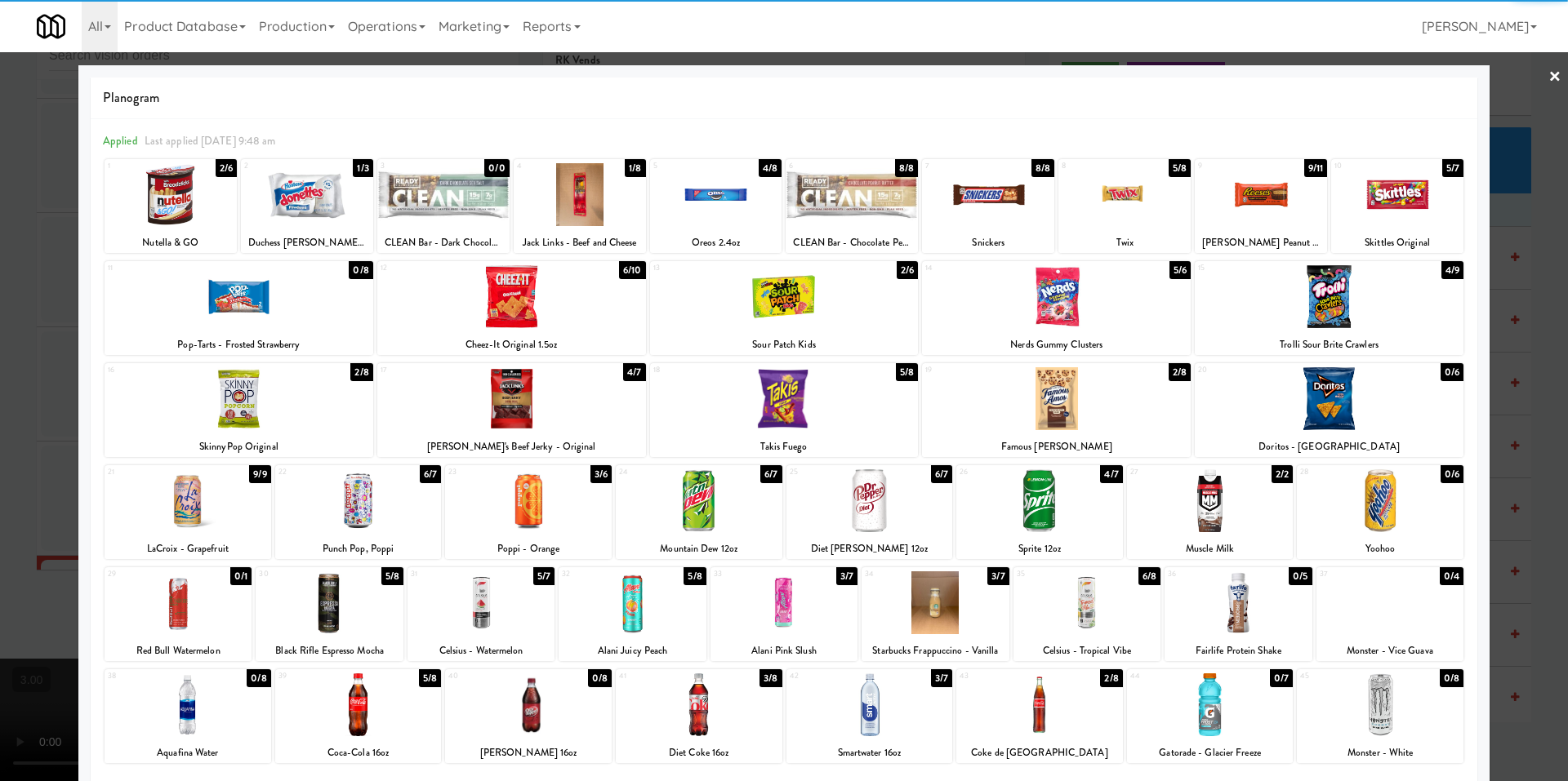
click at [698, 477] on div at bounding box center [699, 500] width 167 height 63
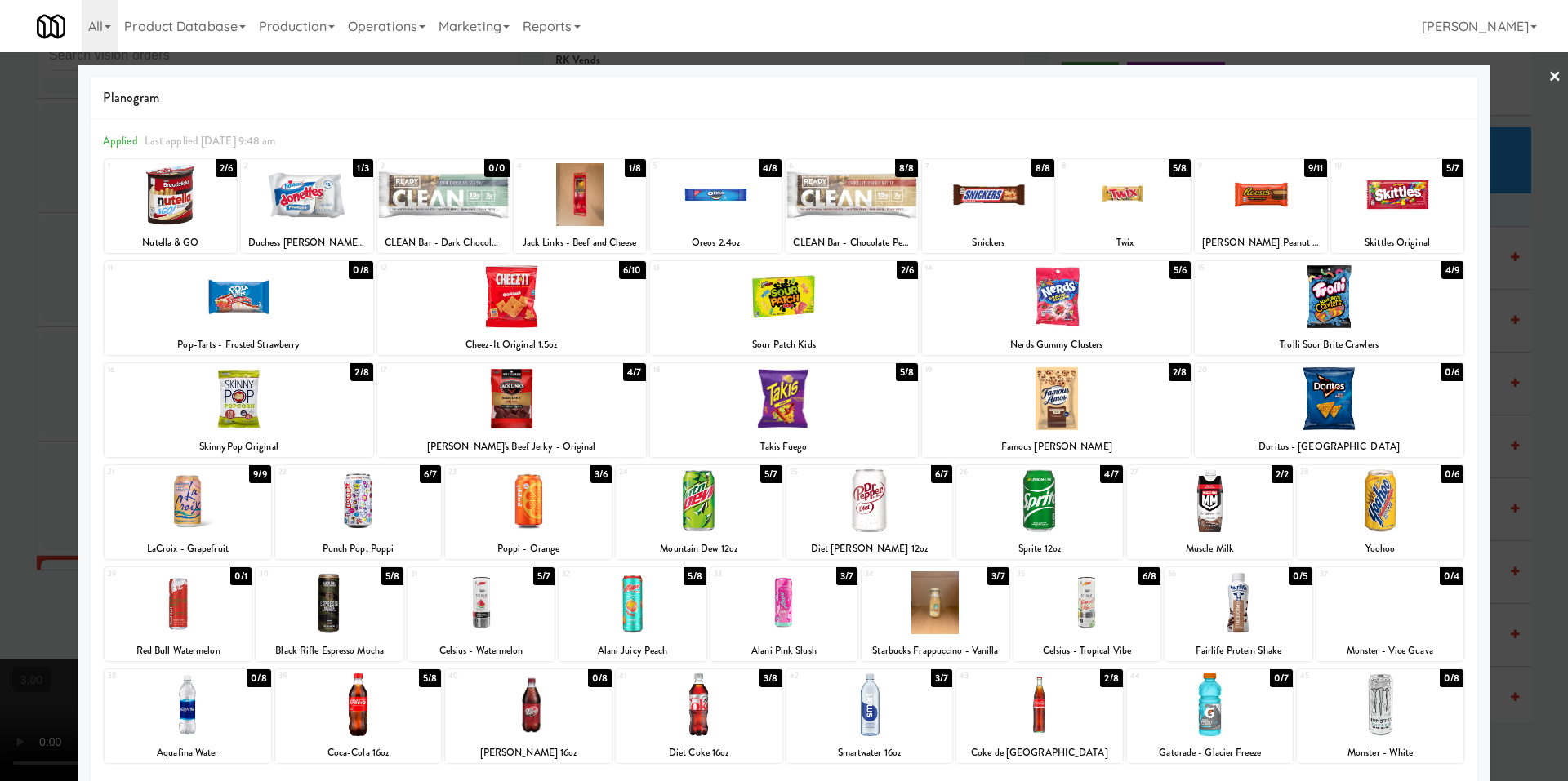
click at [48, 494] on div at bounding box center [784, 390] width 1568 height 781
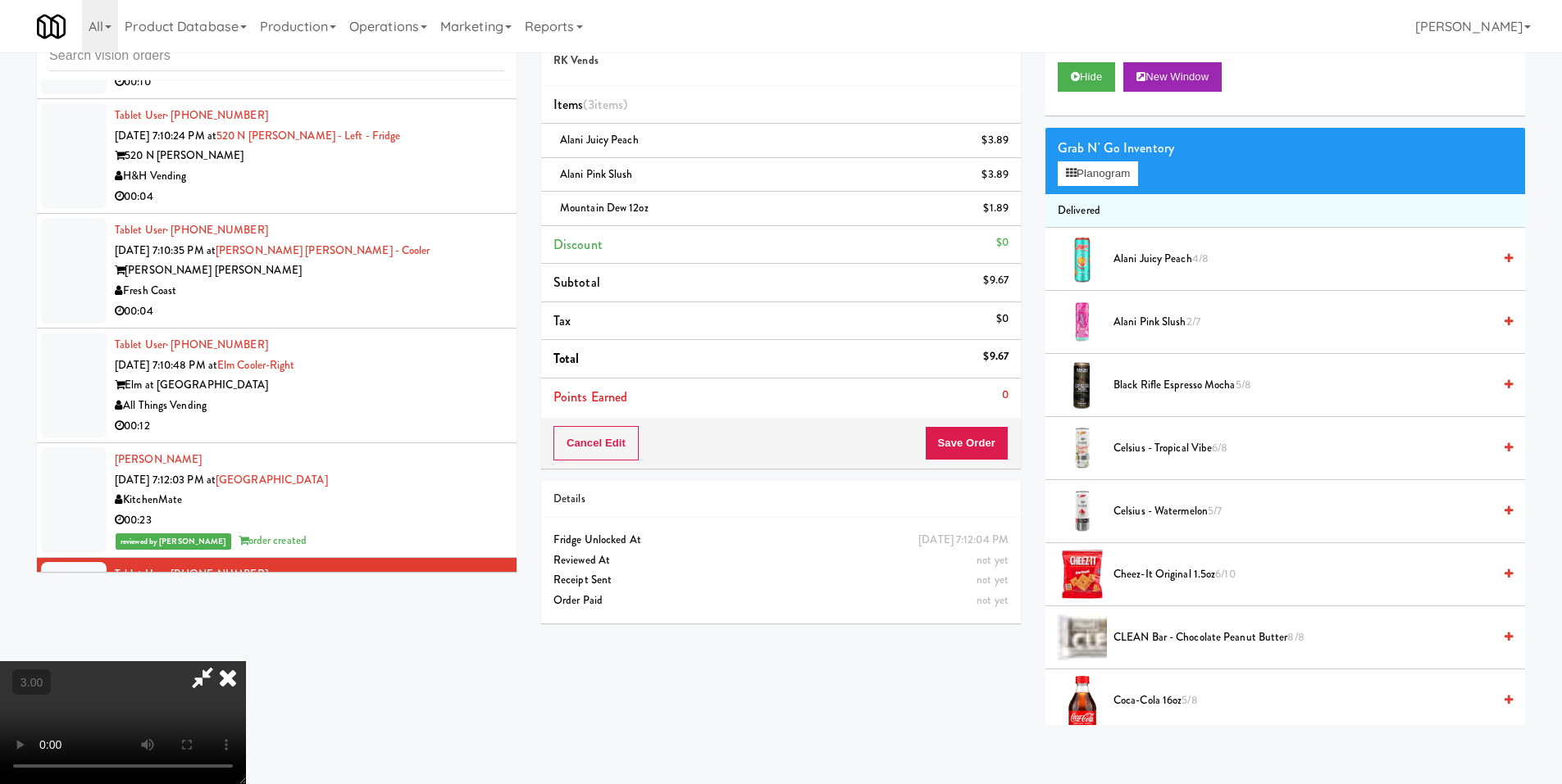
click at [246, 662] on video at bounding box center [123, 723] width 246 height 123
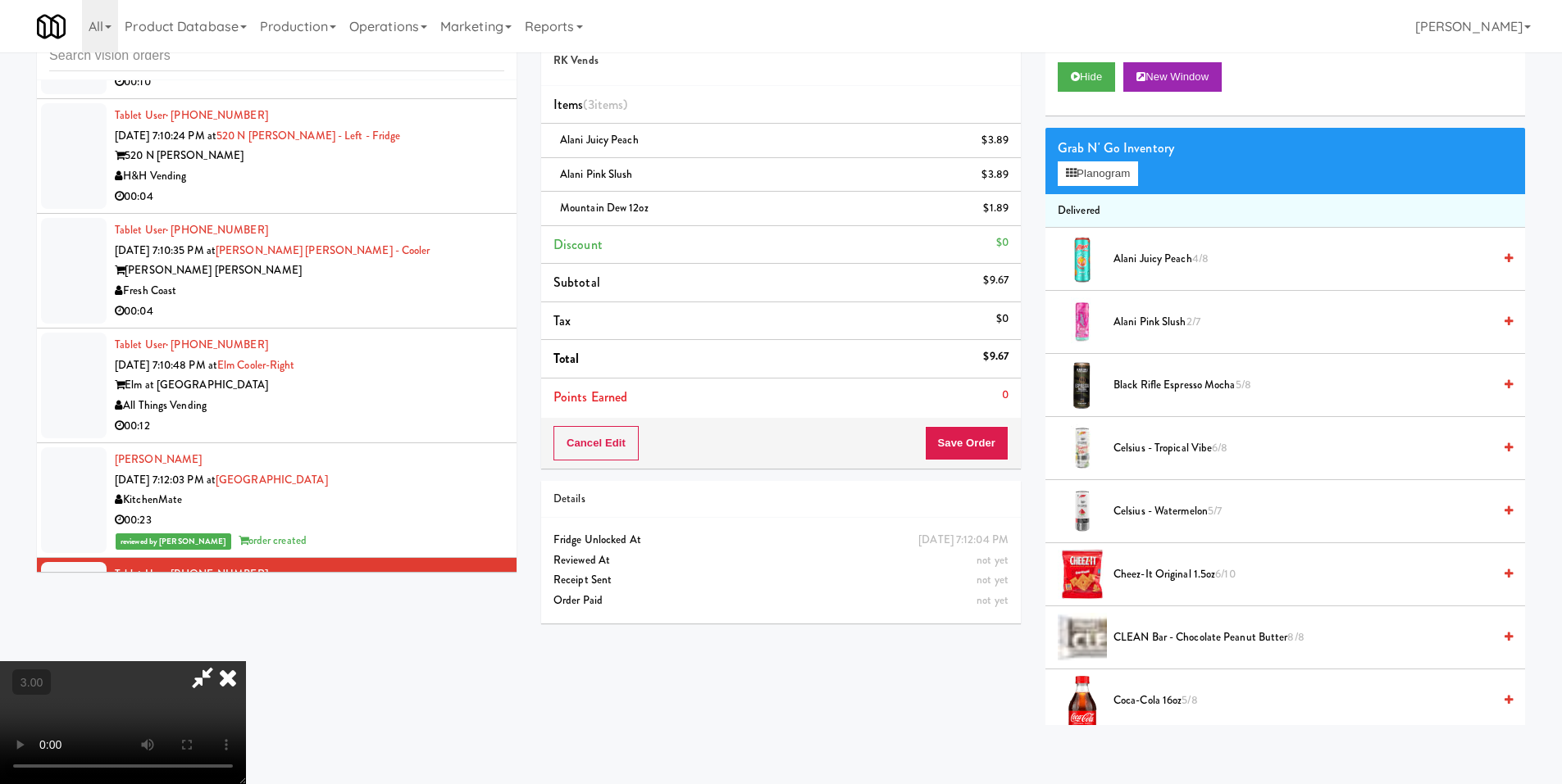
click at [246, 662] on video at bounding box center [123, 723] width 246 height 123
click at [998, 447] on button "Save Order" at bounding box center [966, 443] width 84 height 35
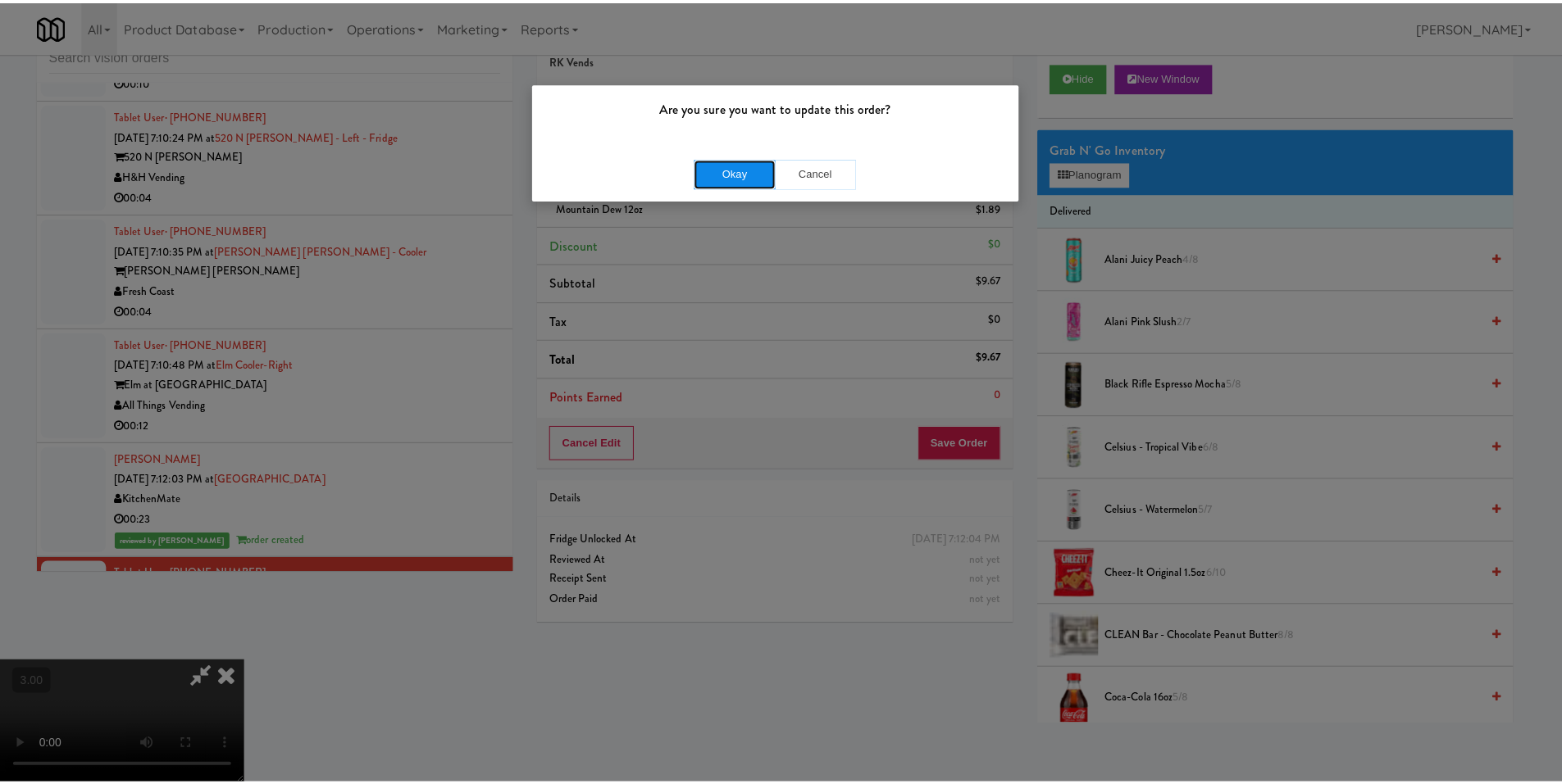
click
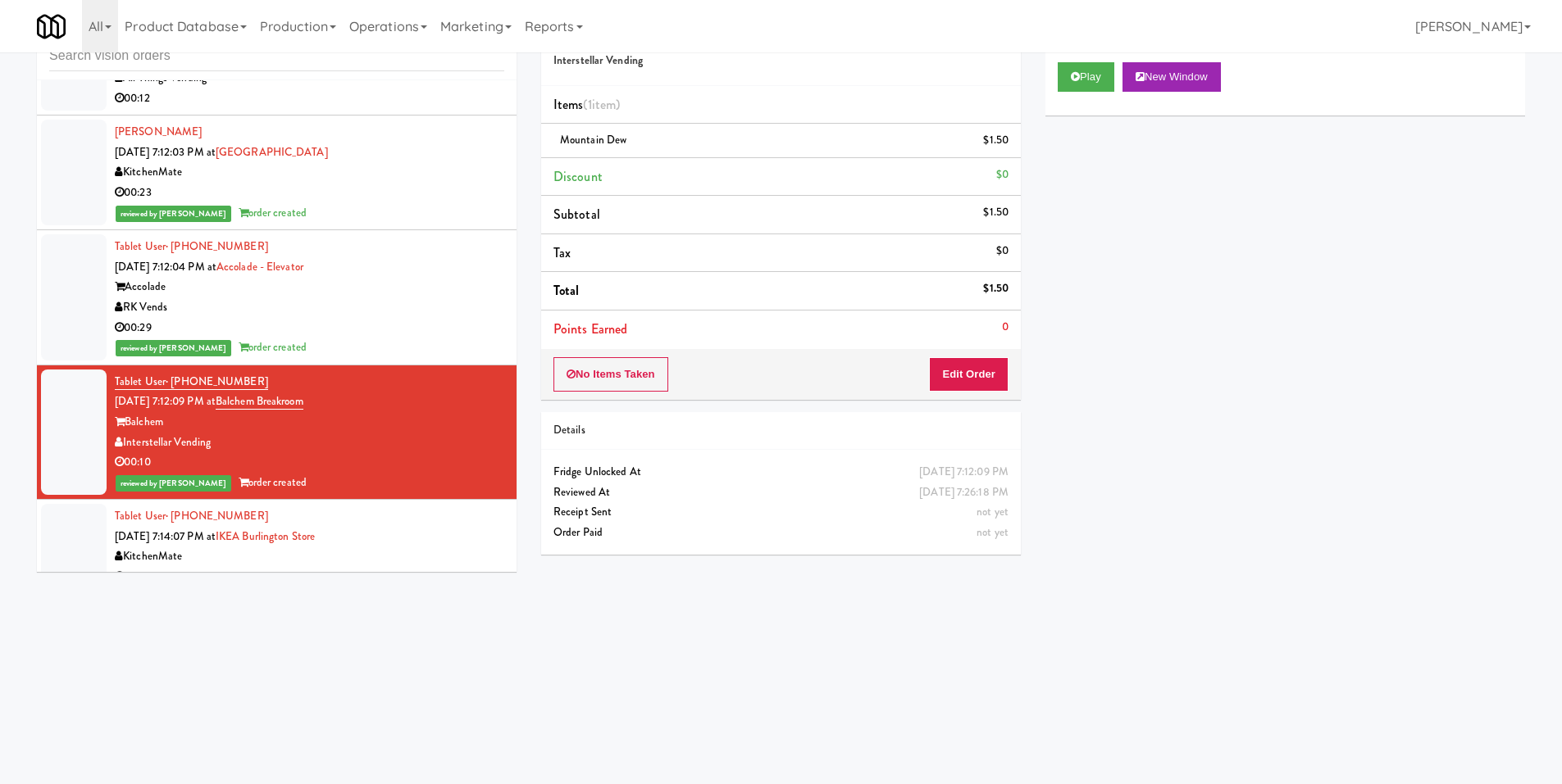
scroll to position [2267, 0]
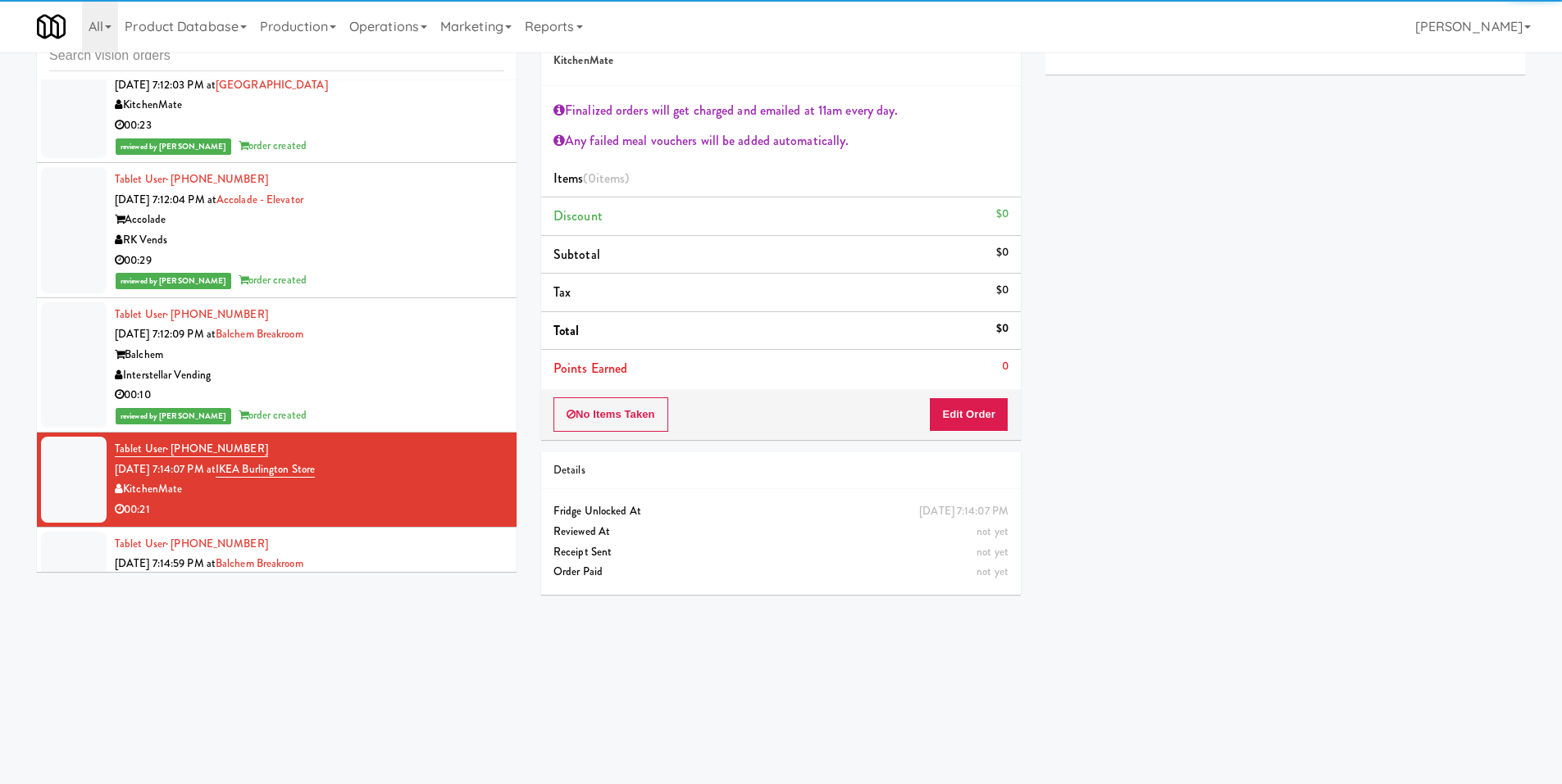
scroll to position [2022, 0]
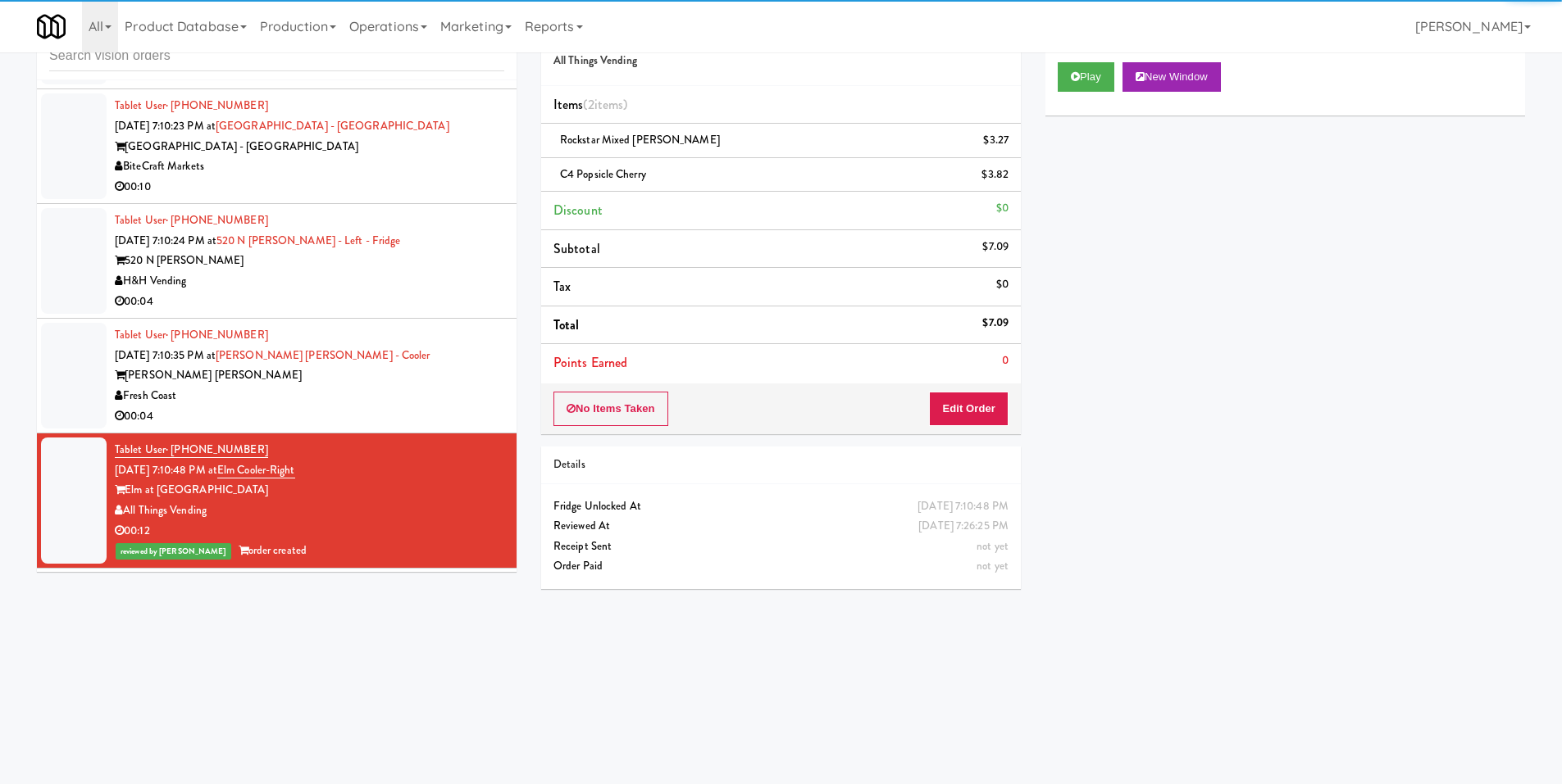
scroll to position [1612, 0]
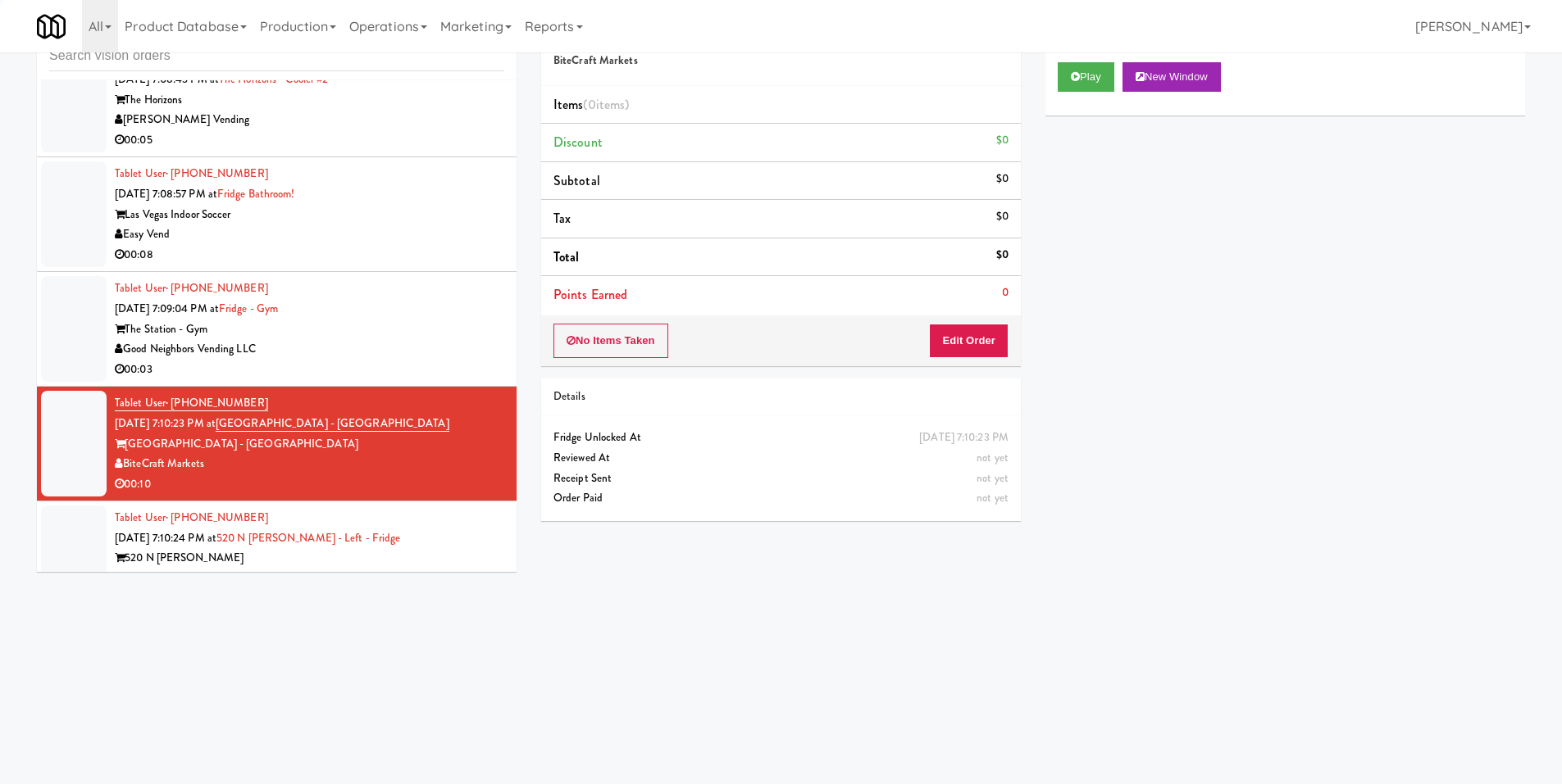
scroll to position [1366, 0]
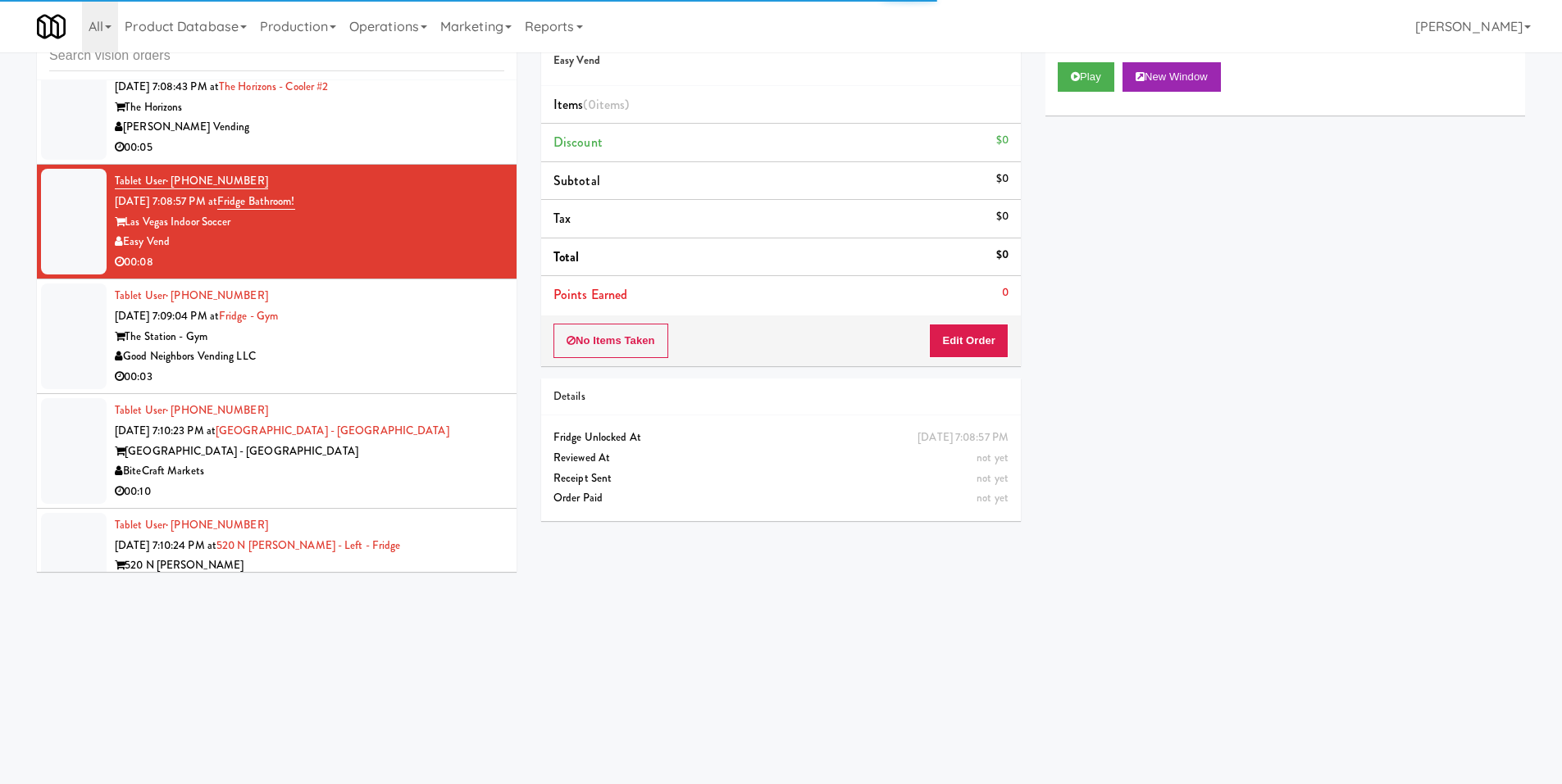
scroll to position [1202, 0]
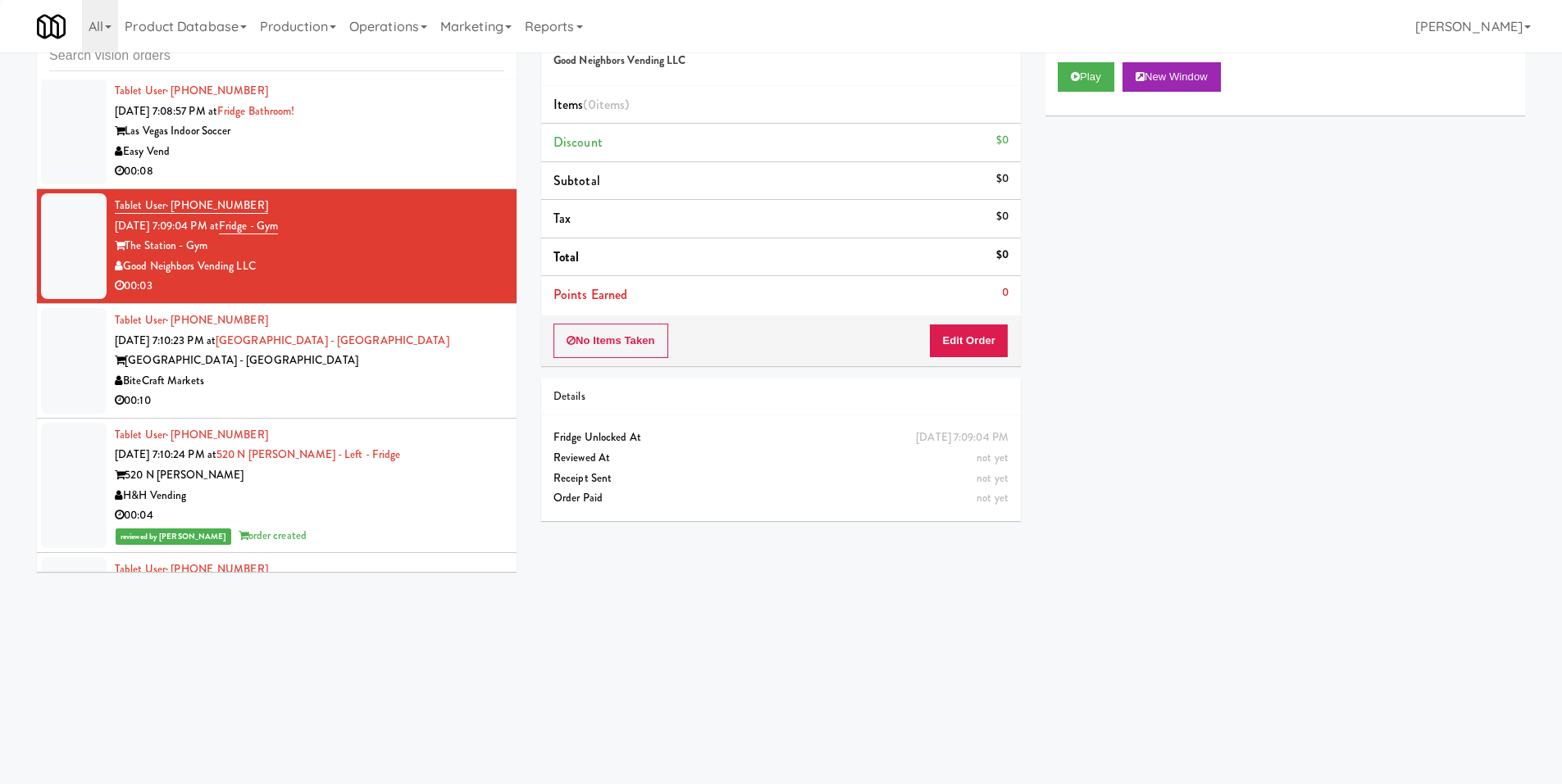
scroll to position [1530, 0]
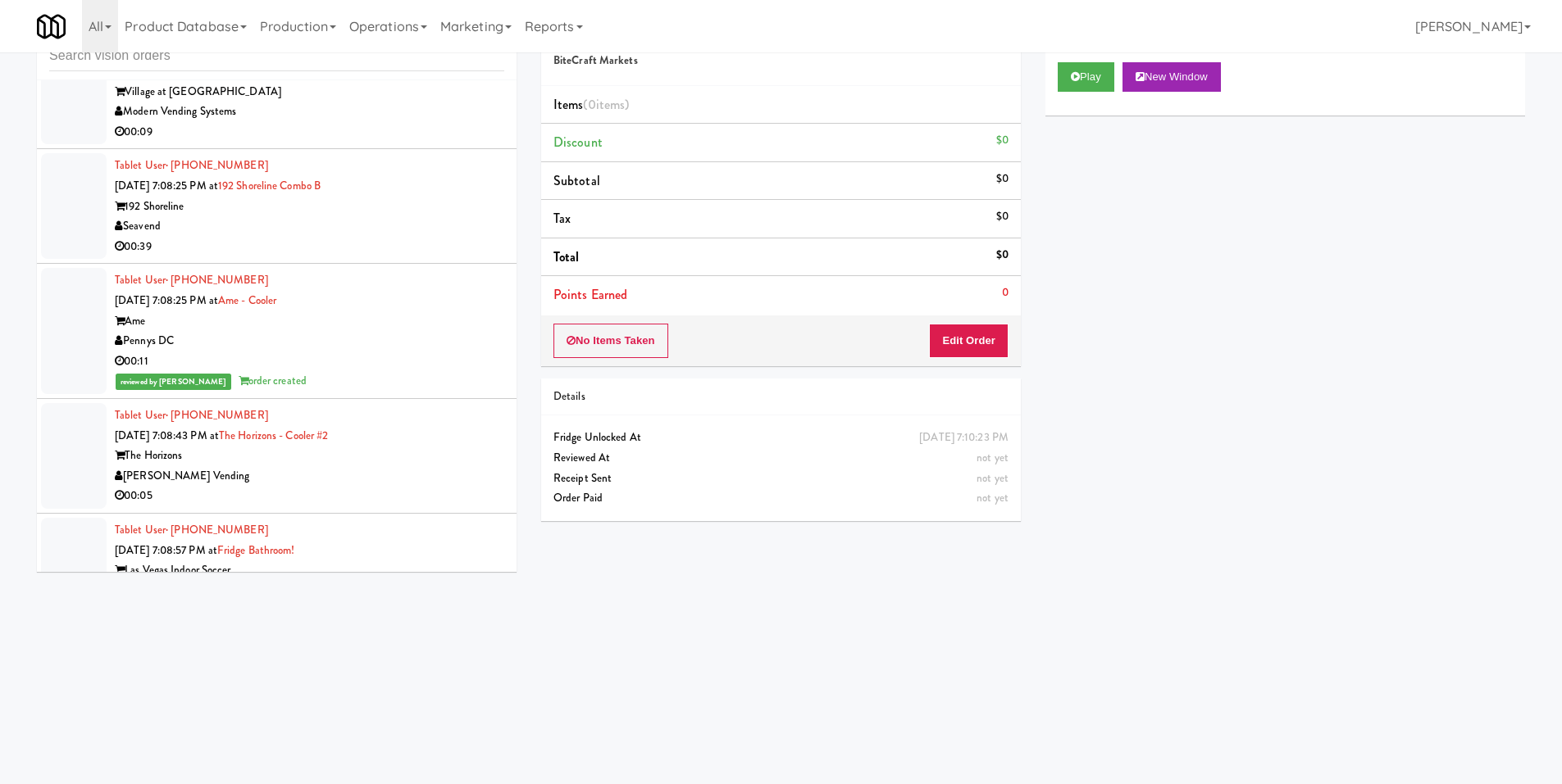
scroll to position [1039, 0]
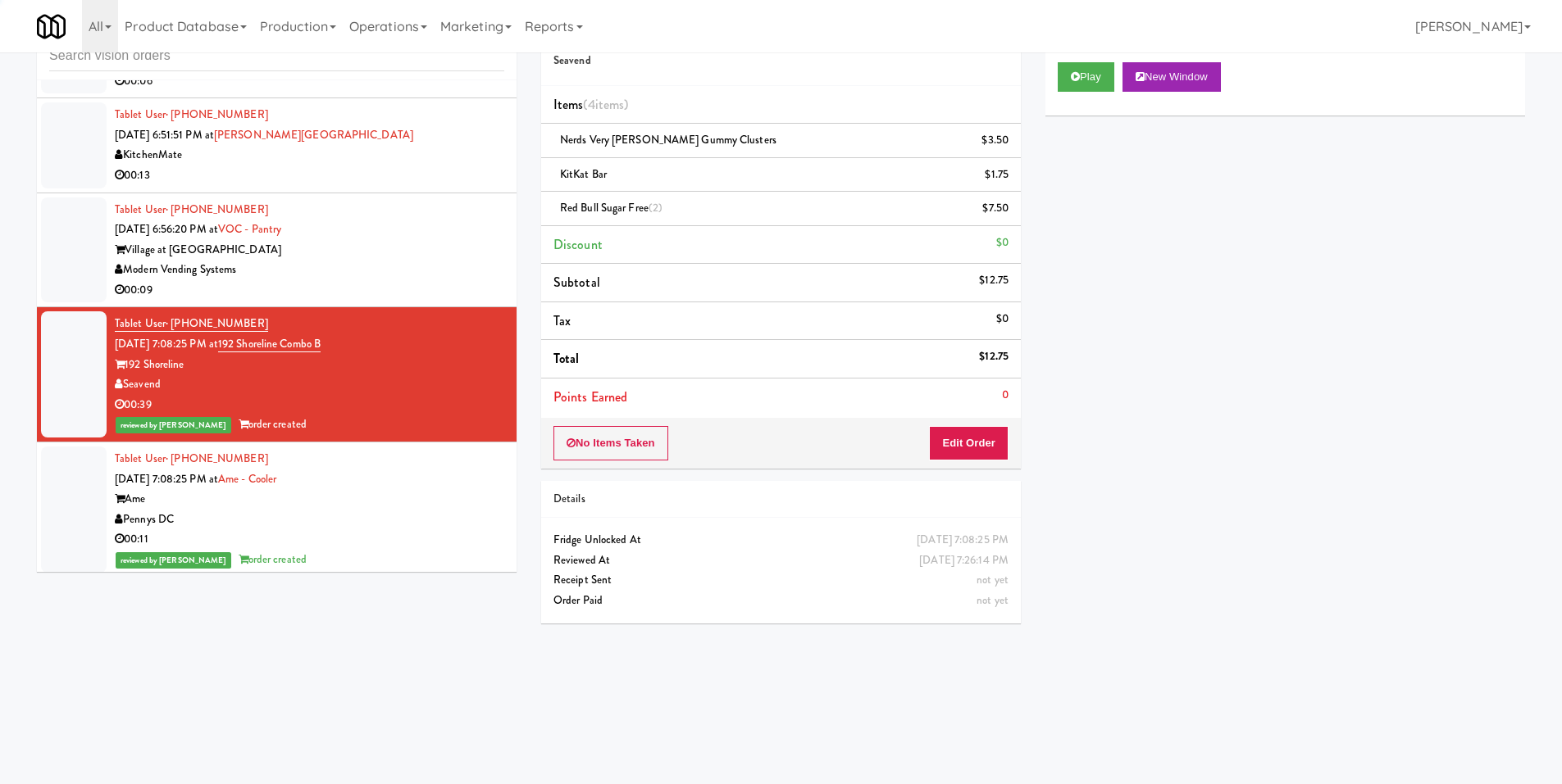
scroll to position [874, 0]
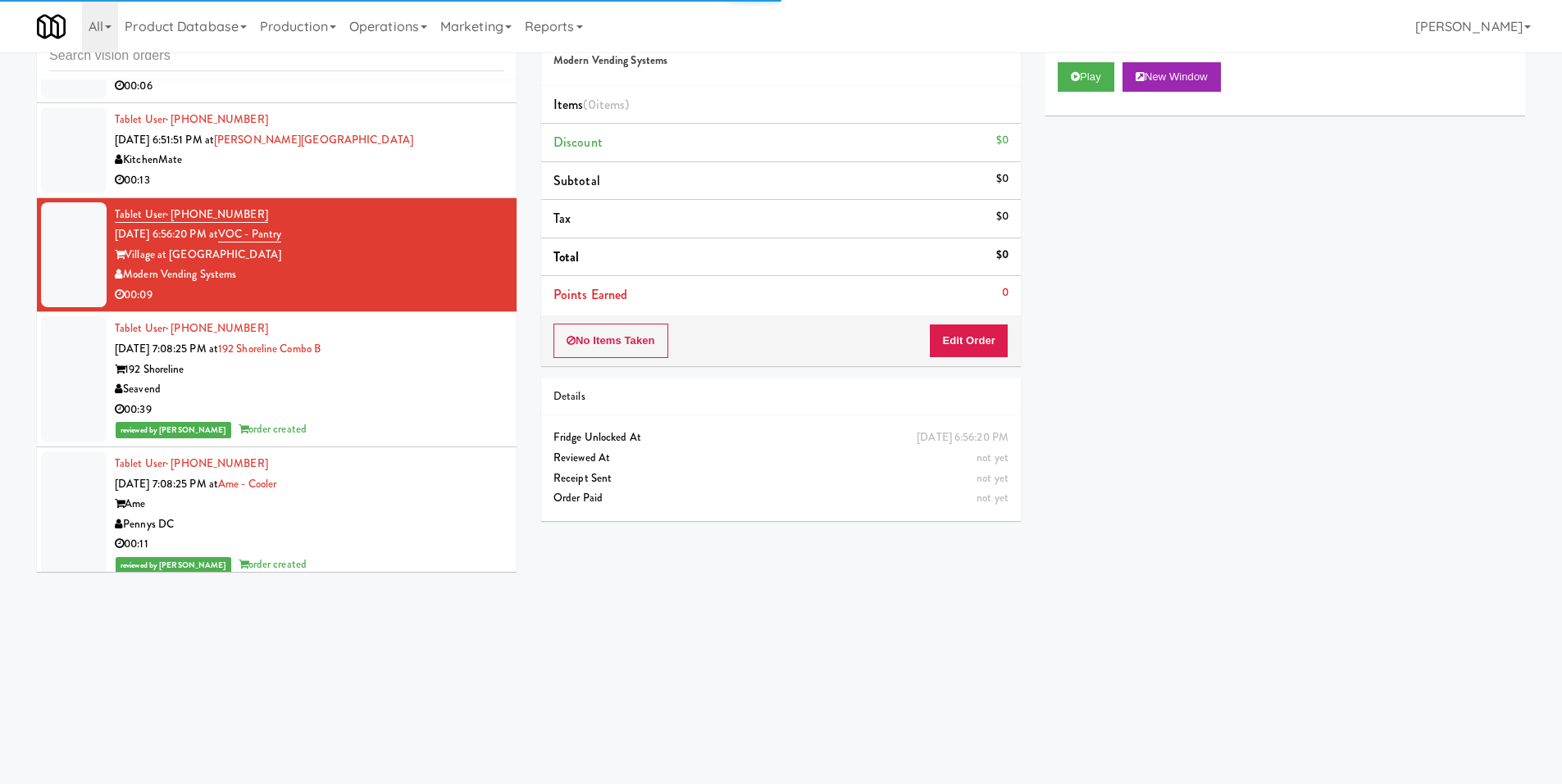
scroll to position [792, 0]
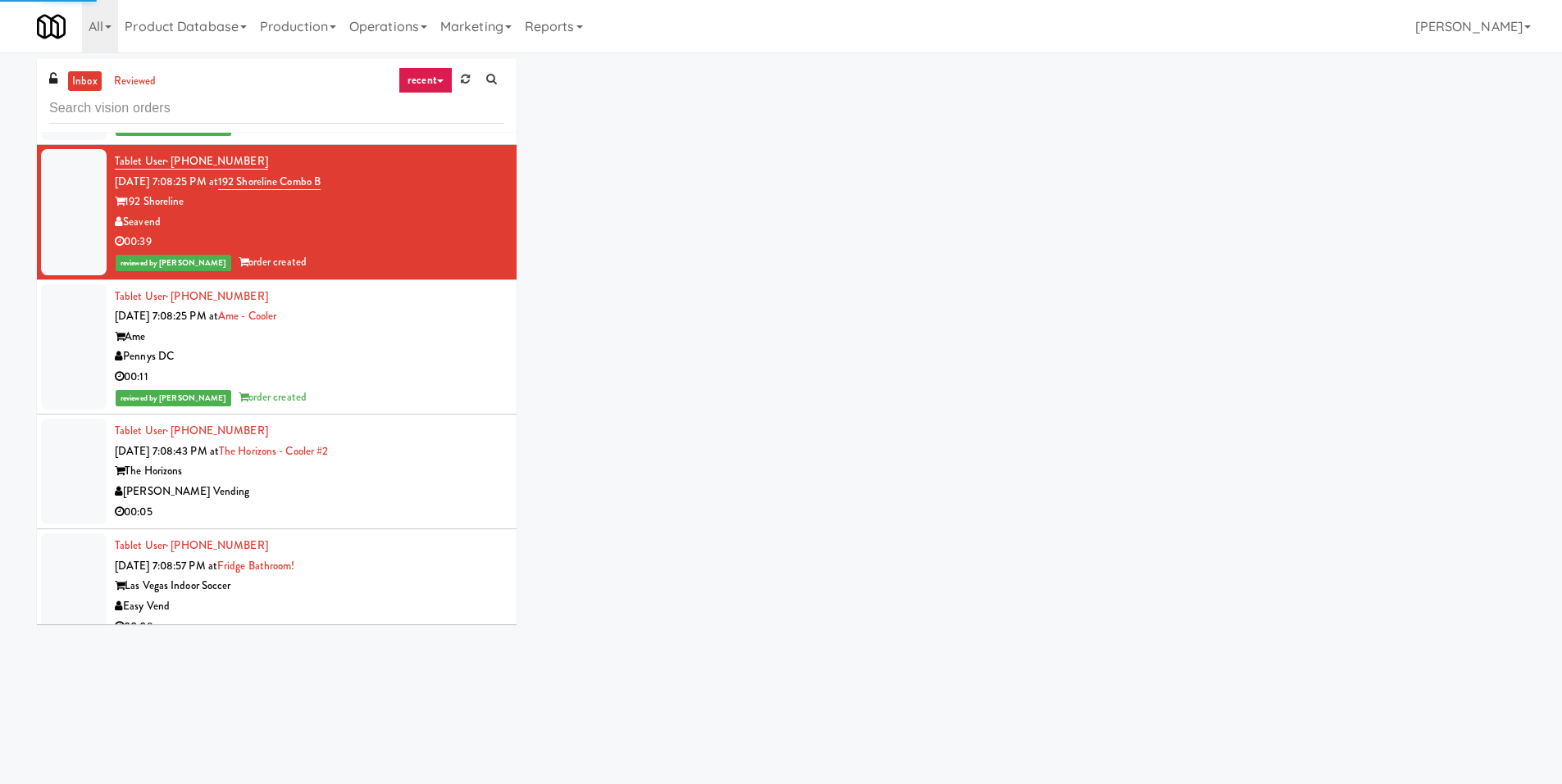
scroll to position [1121, 0]
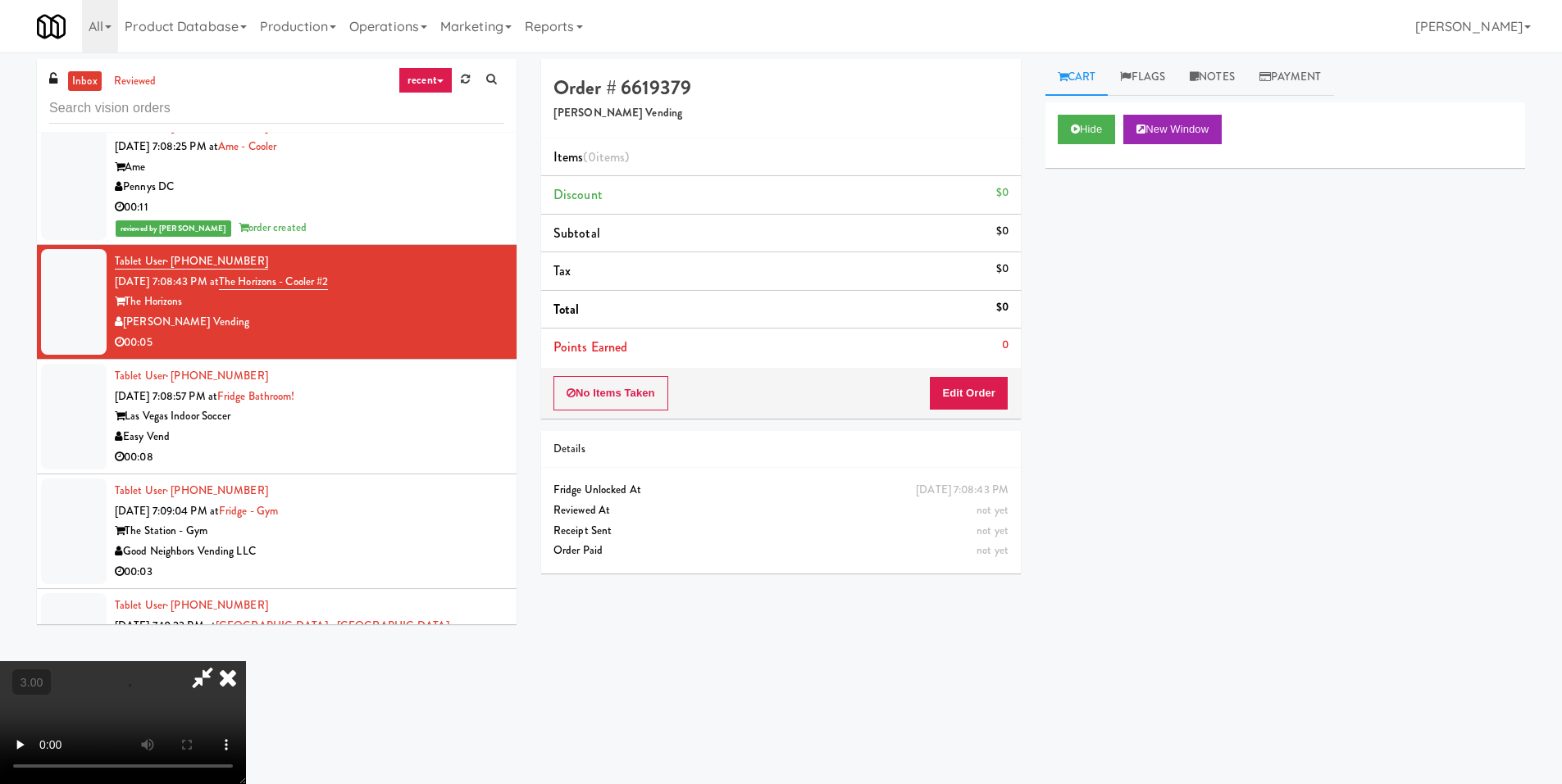
scroll to position [164, 0]
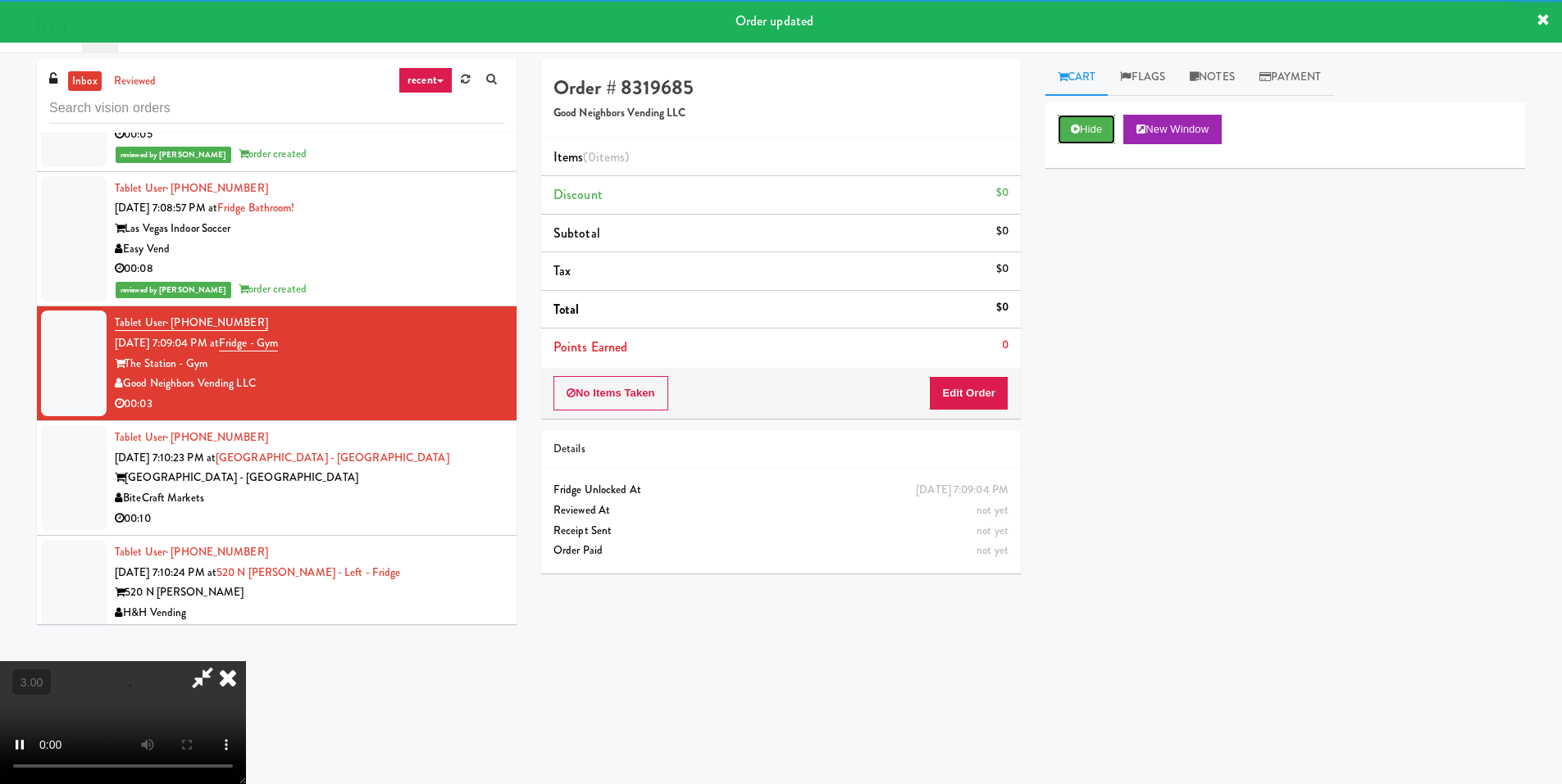
scroll to position [1530, 0]
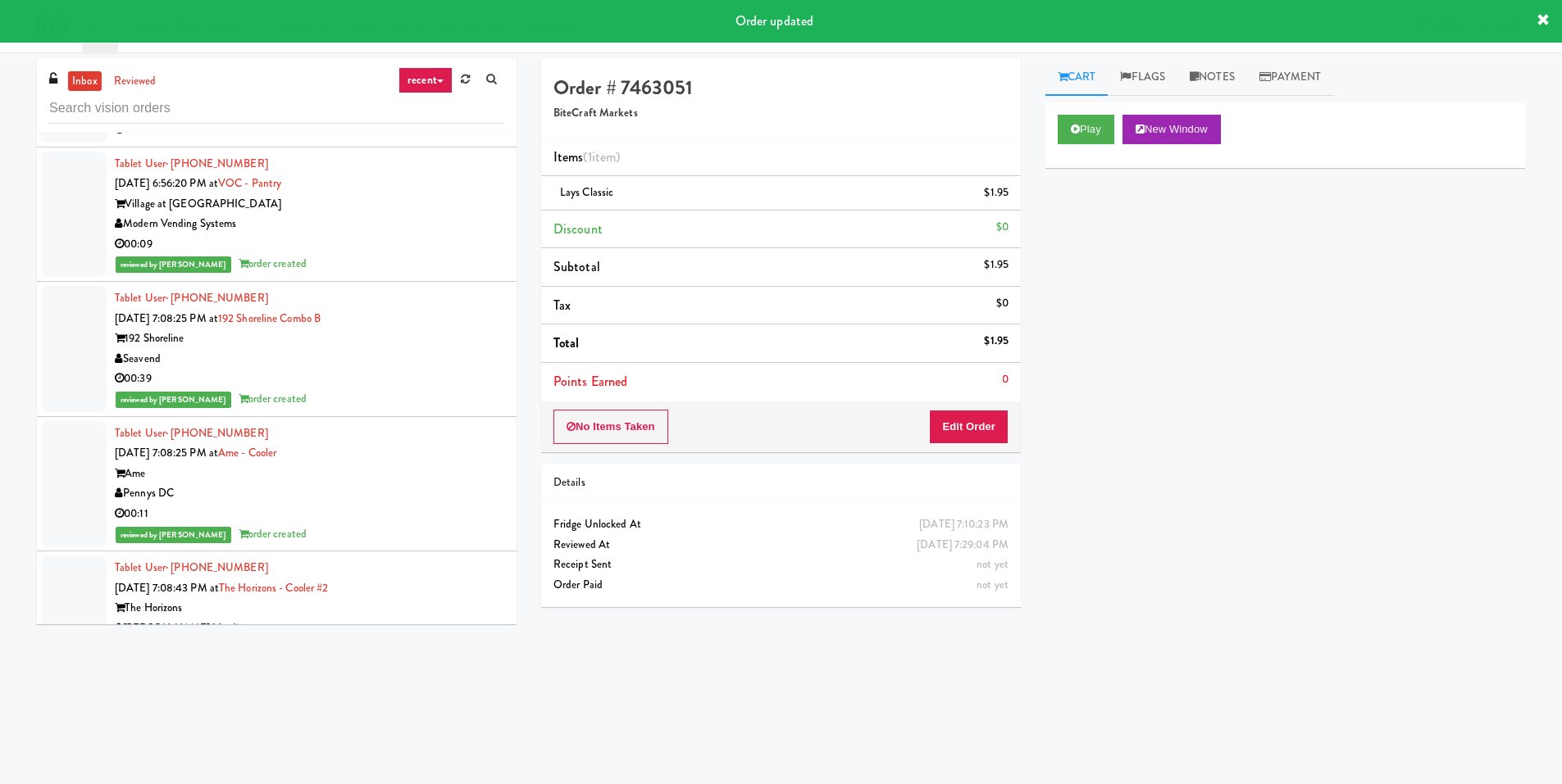
scroll to position [874, 0]
